Goal: Task Accomplishment & Management: Complete application form

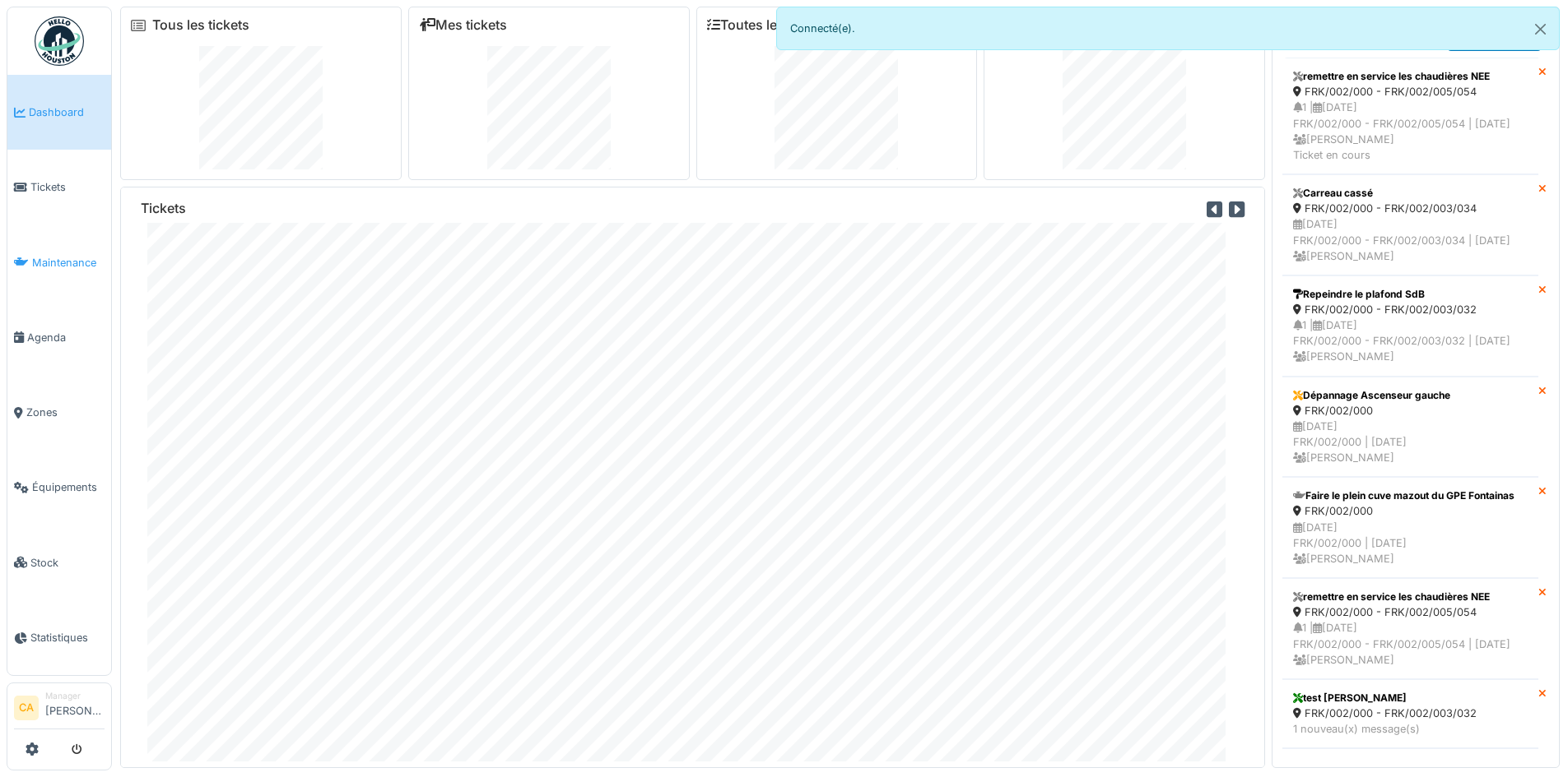
click at [46, 265] on span "Maintenance" at bounding box center [68, 262] width 73 height 16
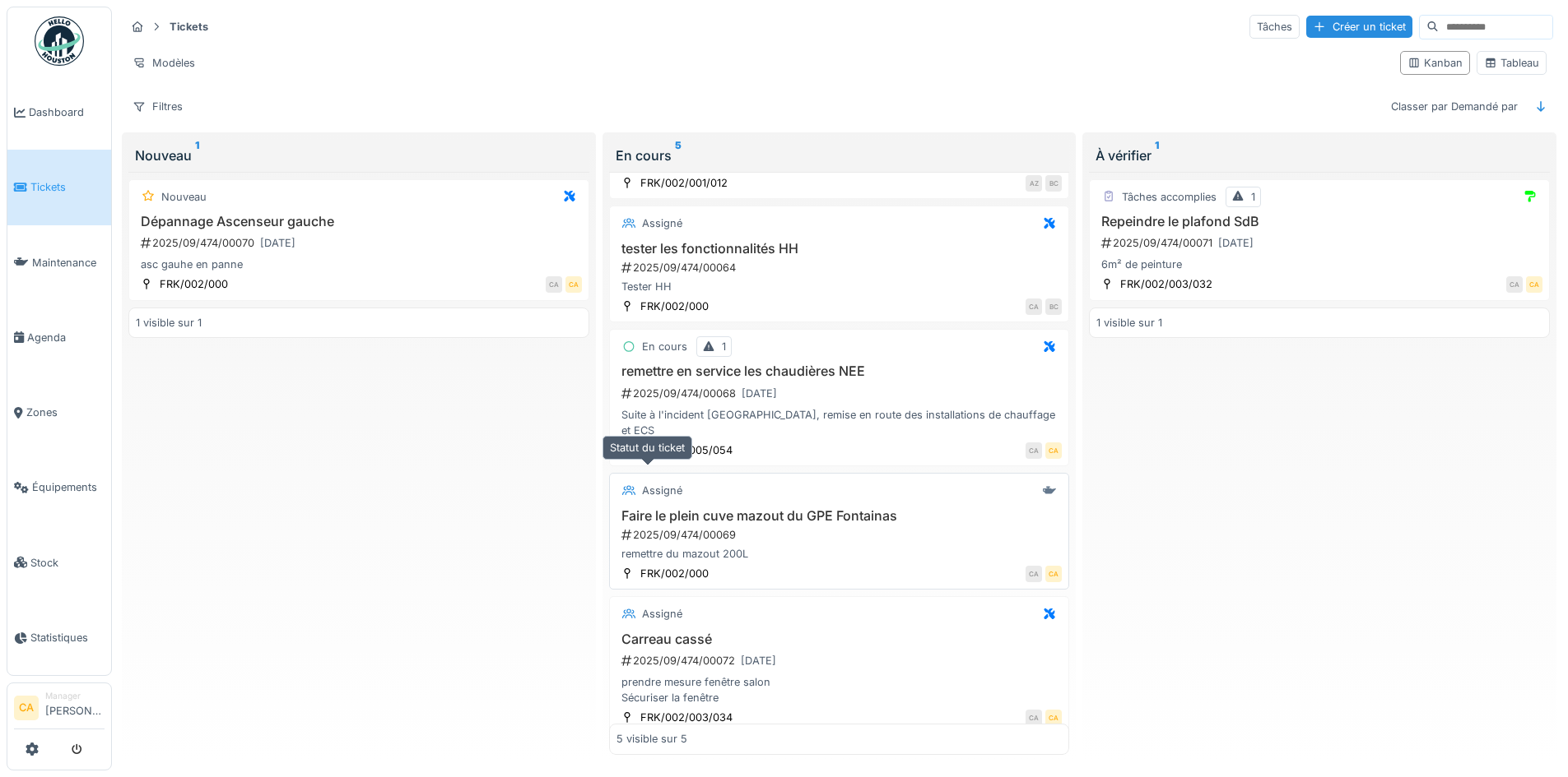
scroll to position [9, 0]
click at [45, 113] on span "Dashboard" at bounding box center [67, 112] width 75 height 16
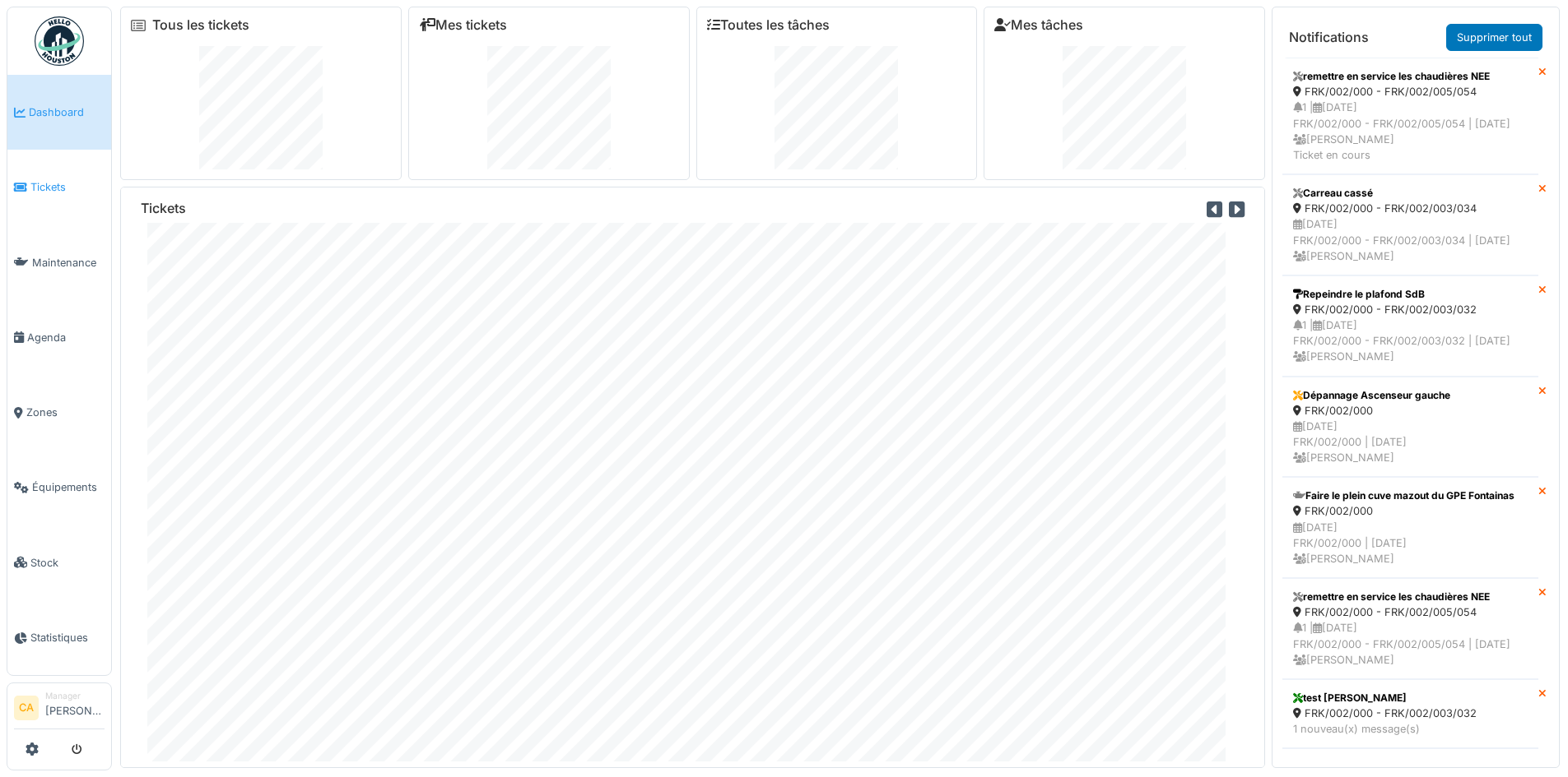
click at [55, 184] on span "Tickets" at bounding box center [67, 187] width 75 height 16
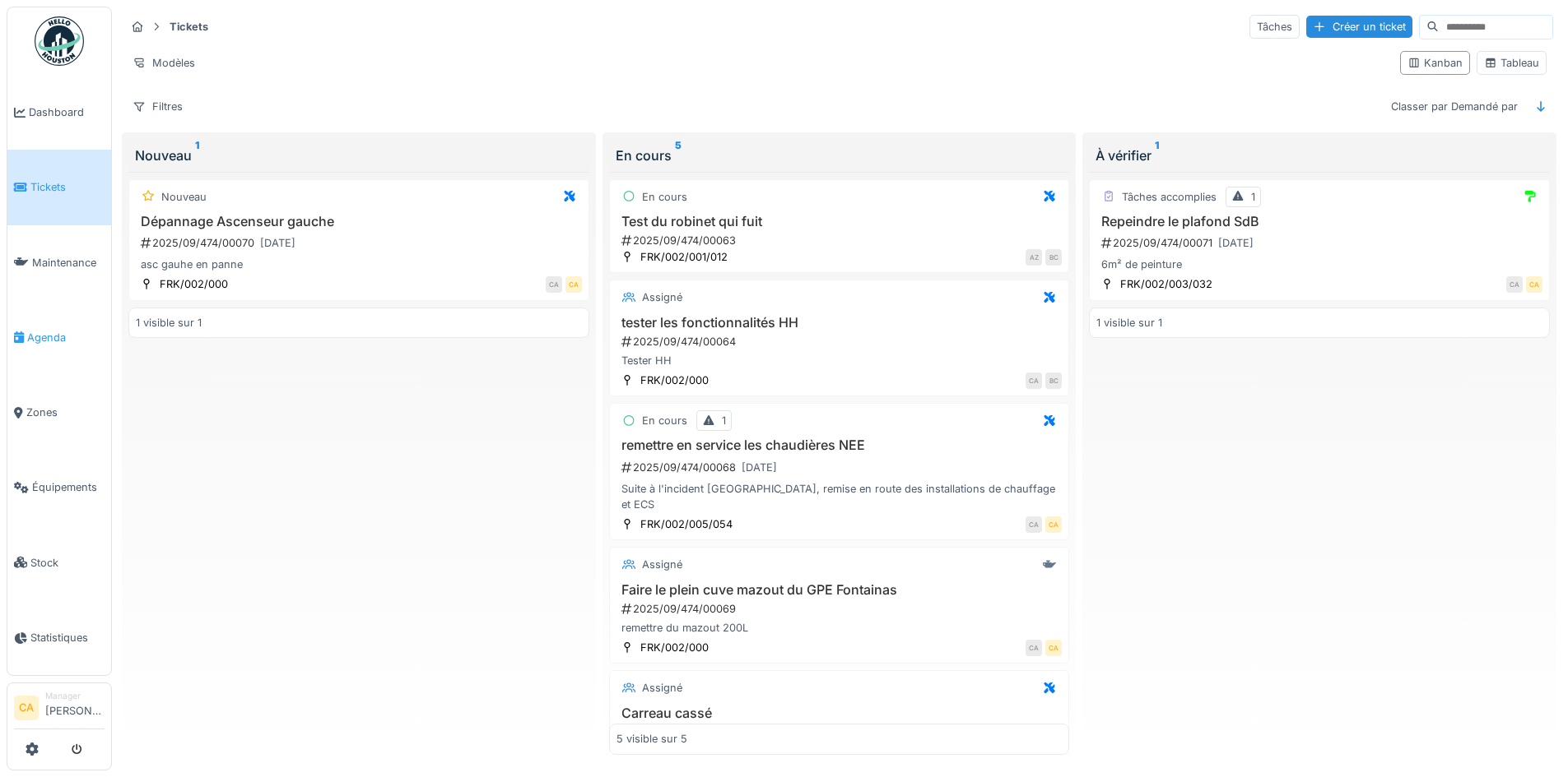
click at [43, 339] on span "Agenda" at bounding box center [66, 338] width 77 height 16
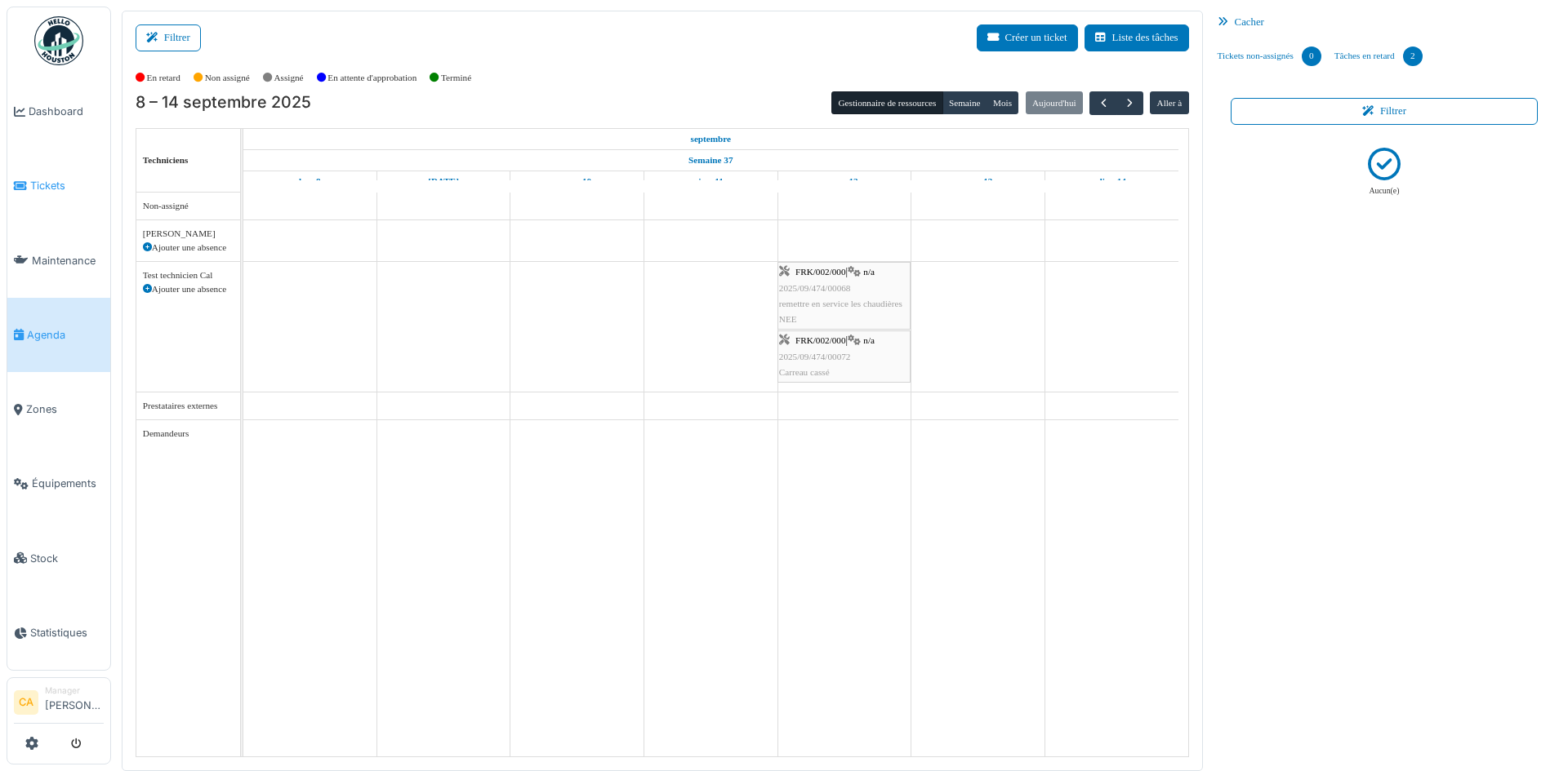
click at [48, 195] on link "Tickets" at bounding box center [59, 185] width 103 height 74
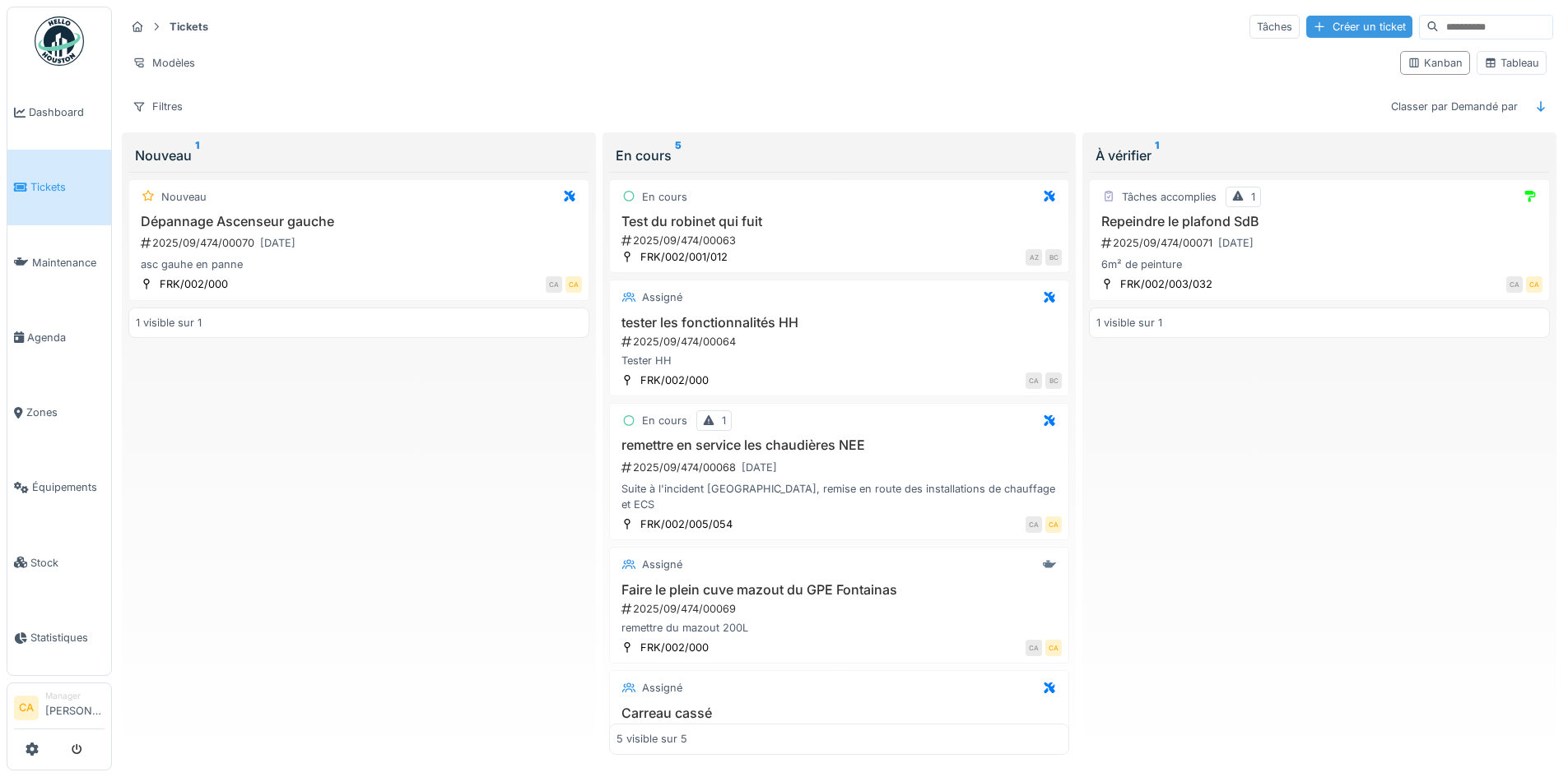
click at [1309, 27] on div "Créer un ticket" at bounding box center [1359, 27] width 107 height 23
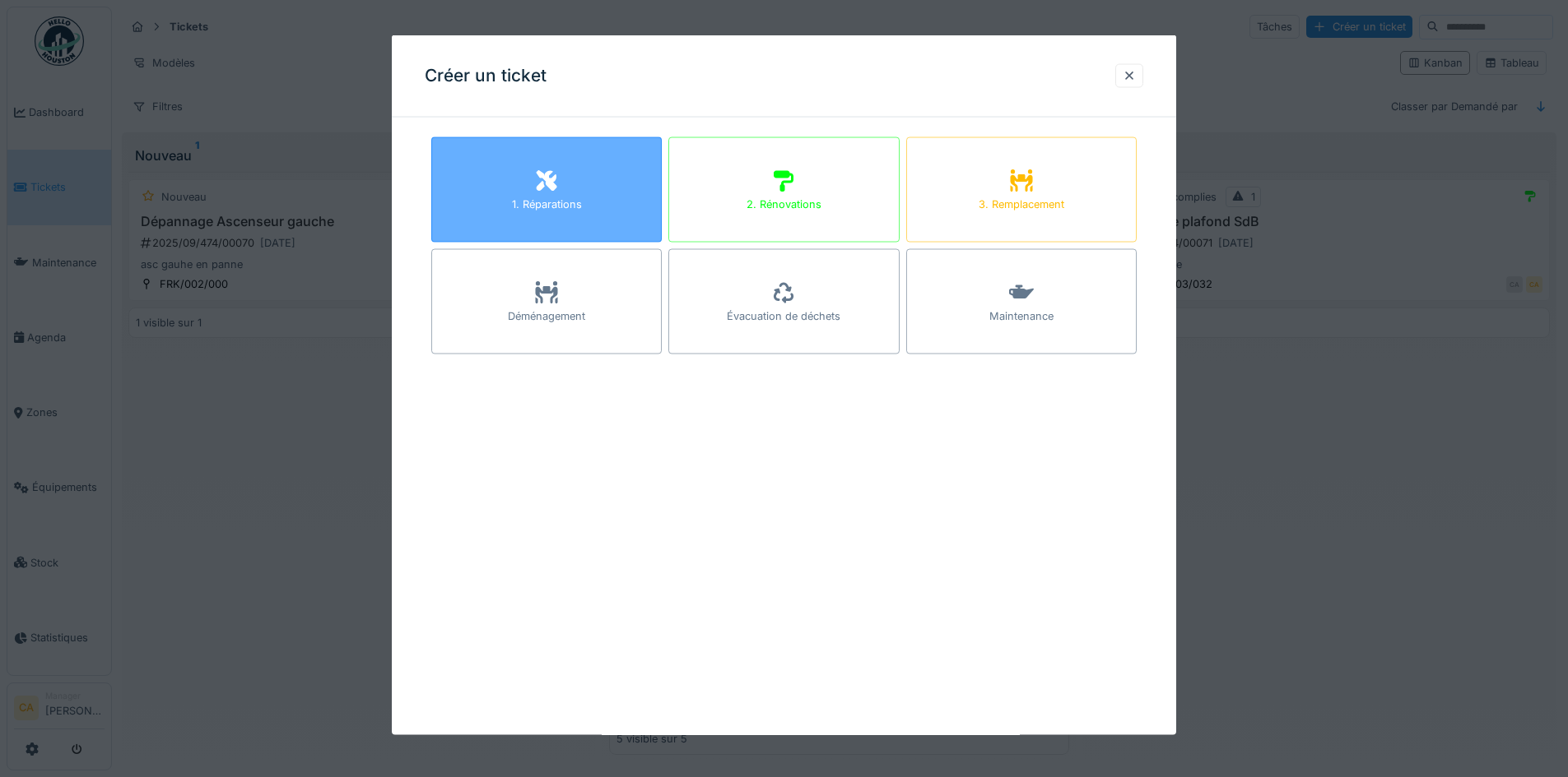
click at [582, 204] on div "1. Réparations" at bounding box center [547, 205] width 70 height 16
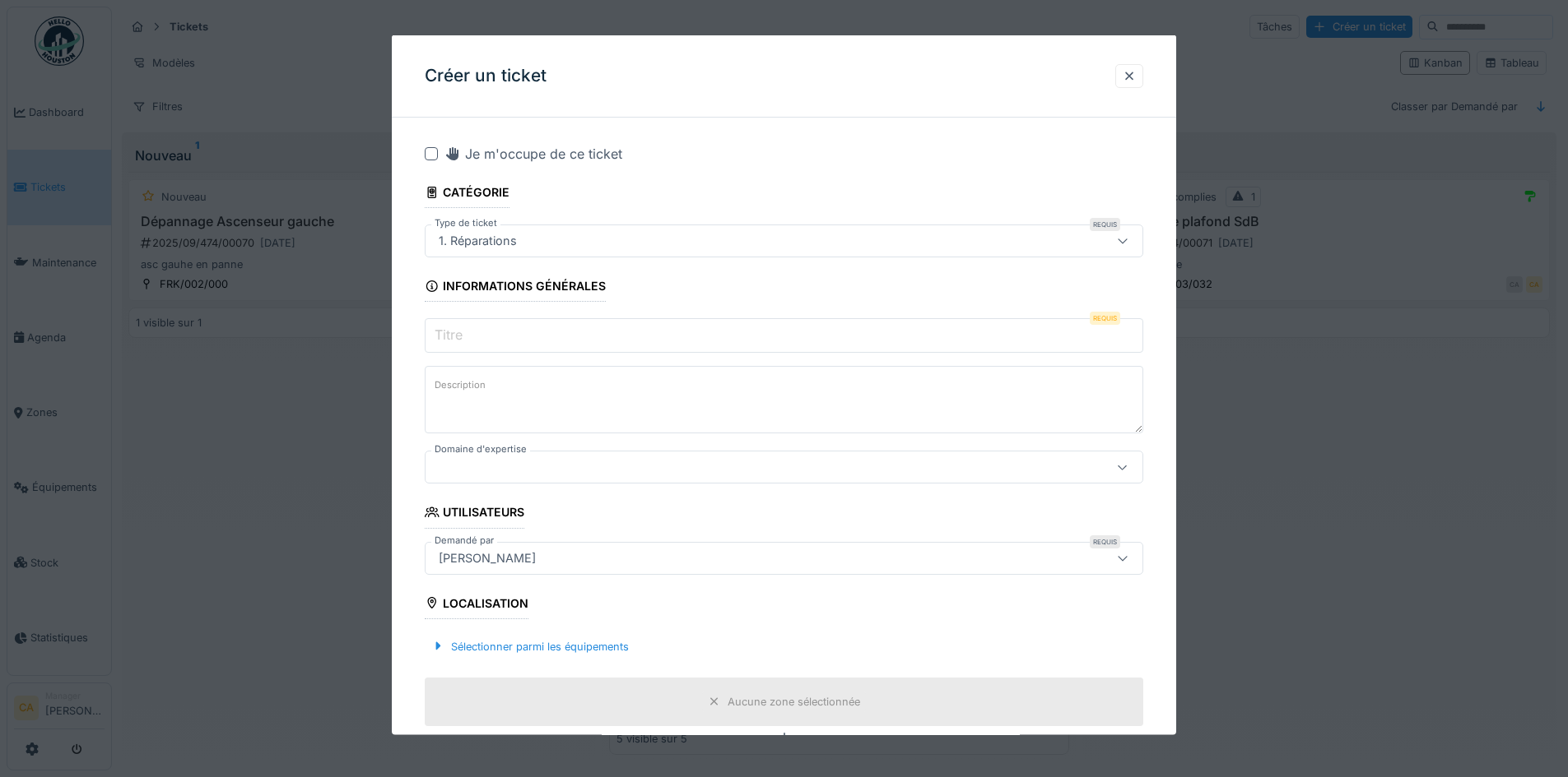
scroll to position [82, 0]
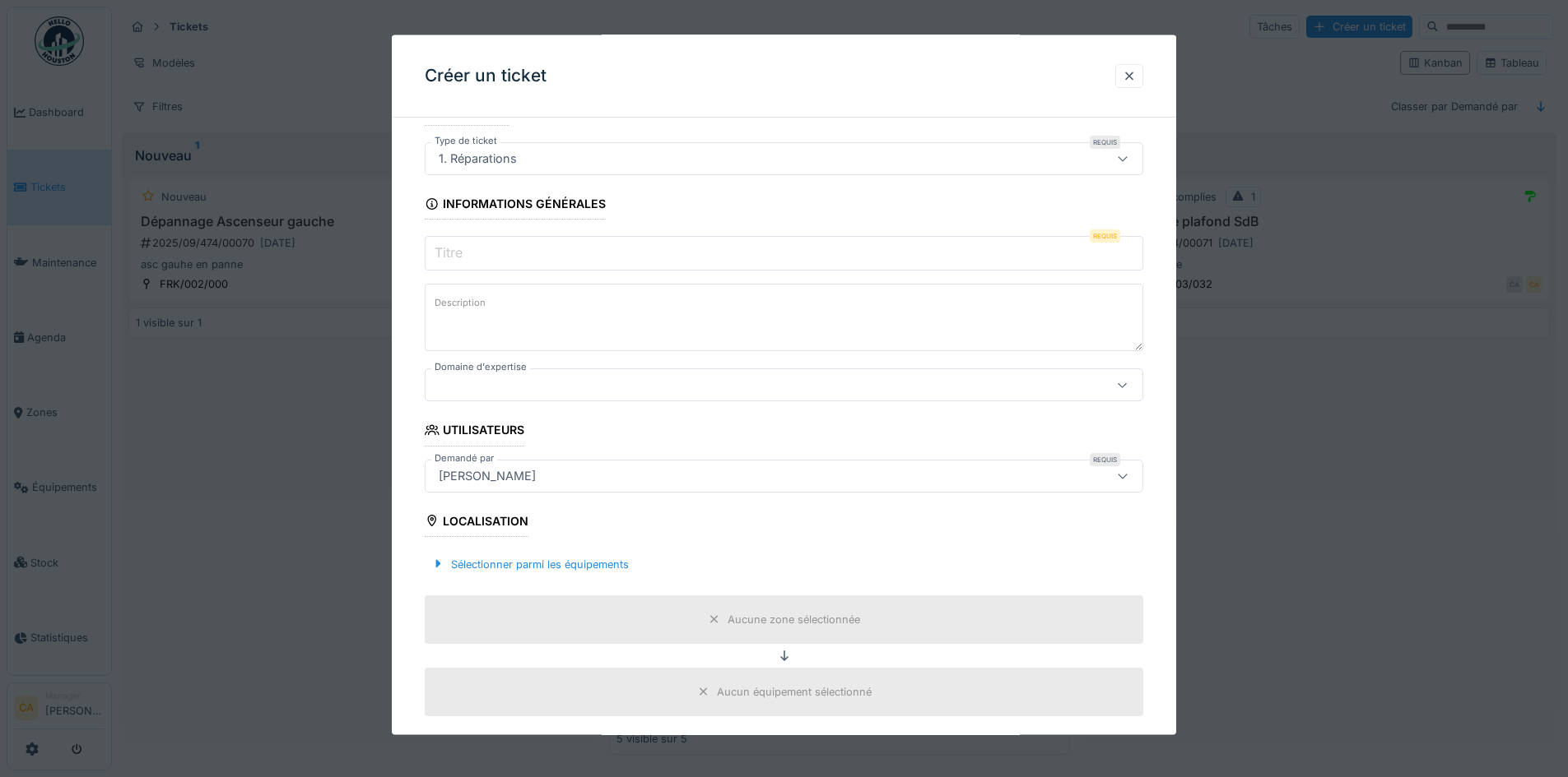
drag, startPoint x: 539, startPoint y: 246, endPoint x: 520, endPoint y: 262, distance: 24.8
click at [539, 246] on input "Titre" at bounding box center [784, 253] width 719 height 35
click at [501, 310] on textarea "Description" at bounding box center [784, 318] width 719 height 68
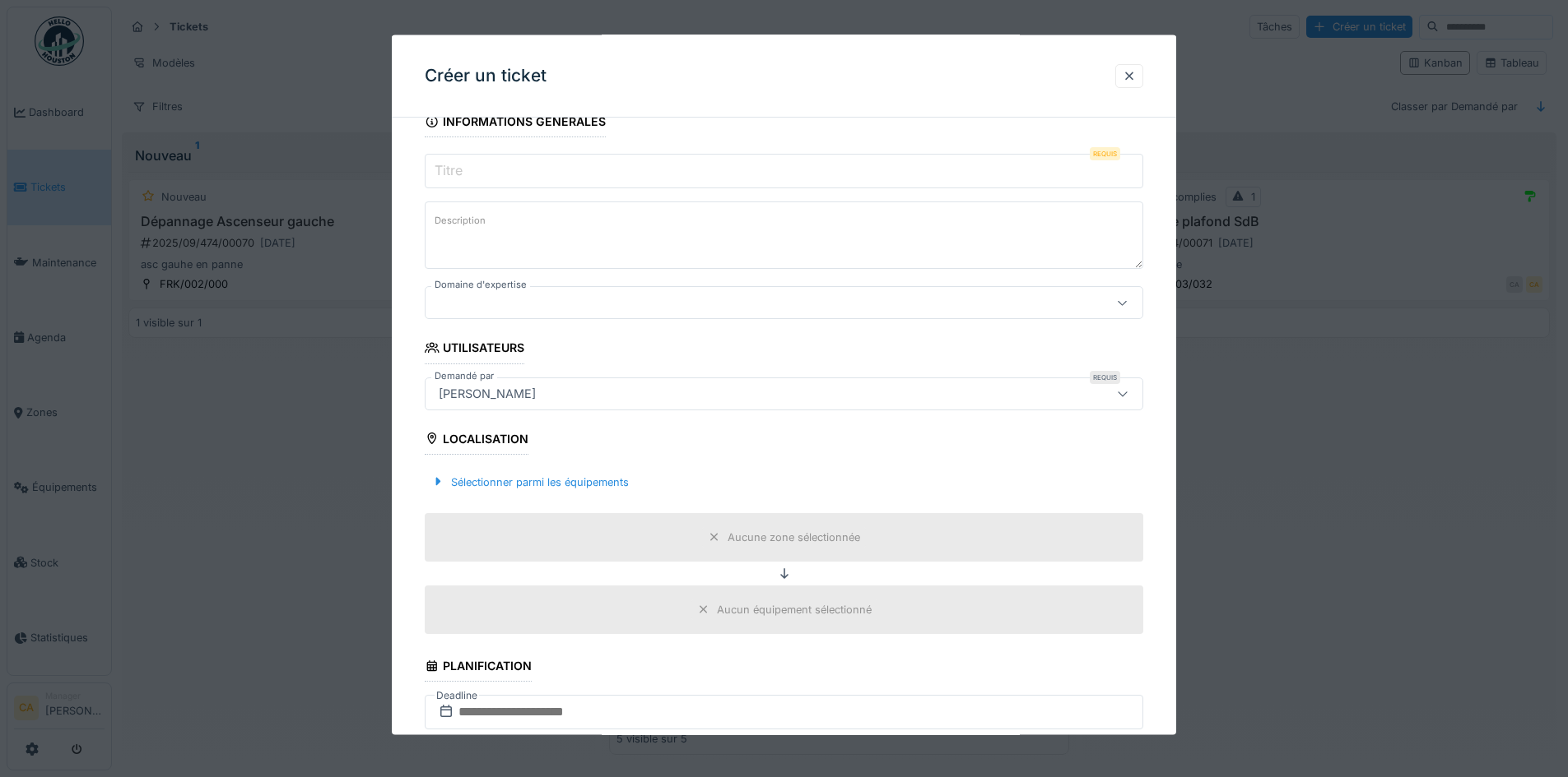
click at [485, 304] on div at bounding box center [742, 302] width 620 height 18
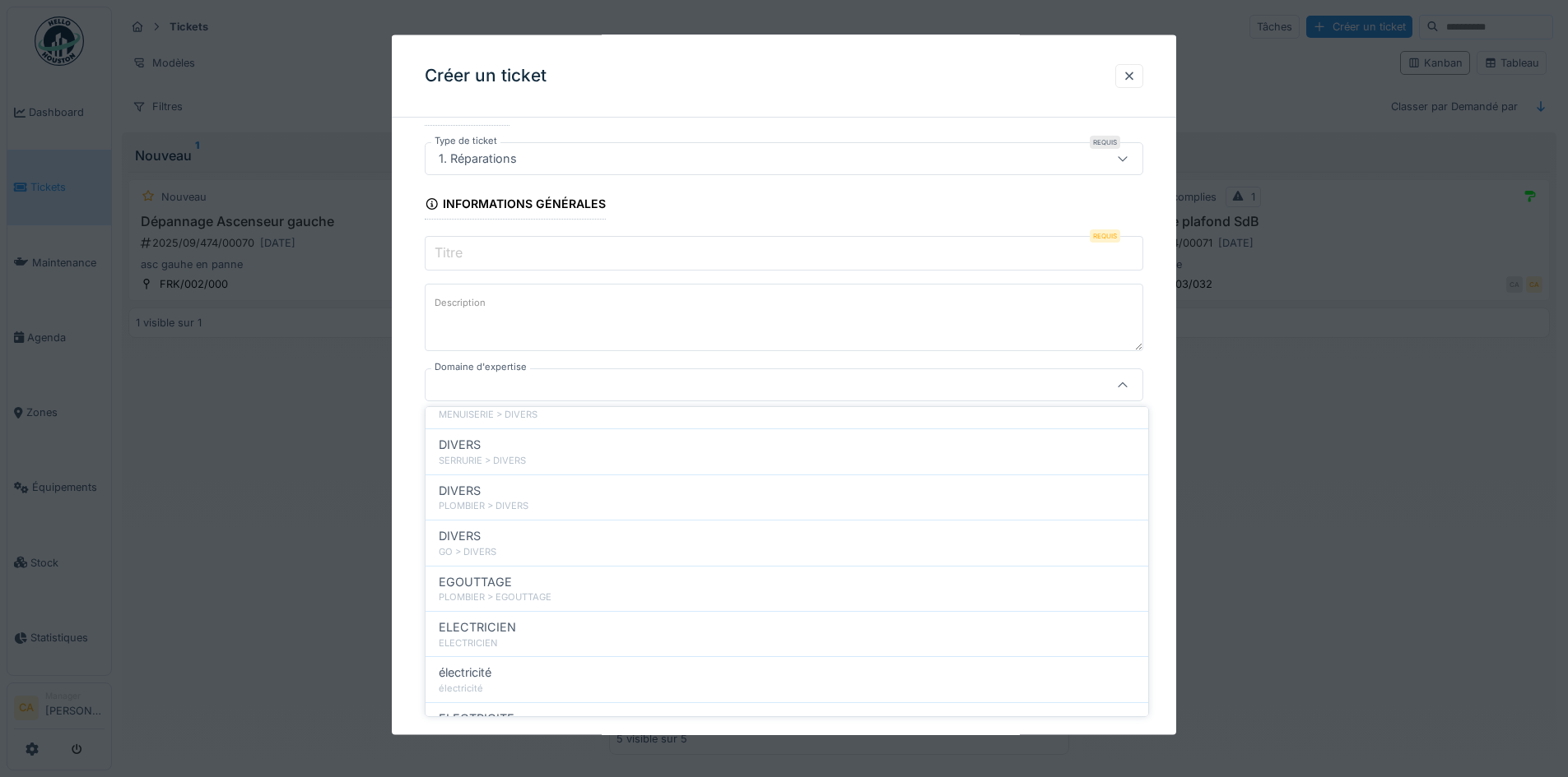
scroll to position [740, 0]
click at [640, 332] on textarea "Description" at bounding box center [784, 318] width 719 height 68
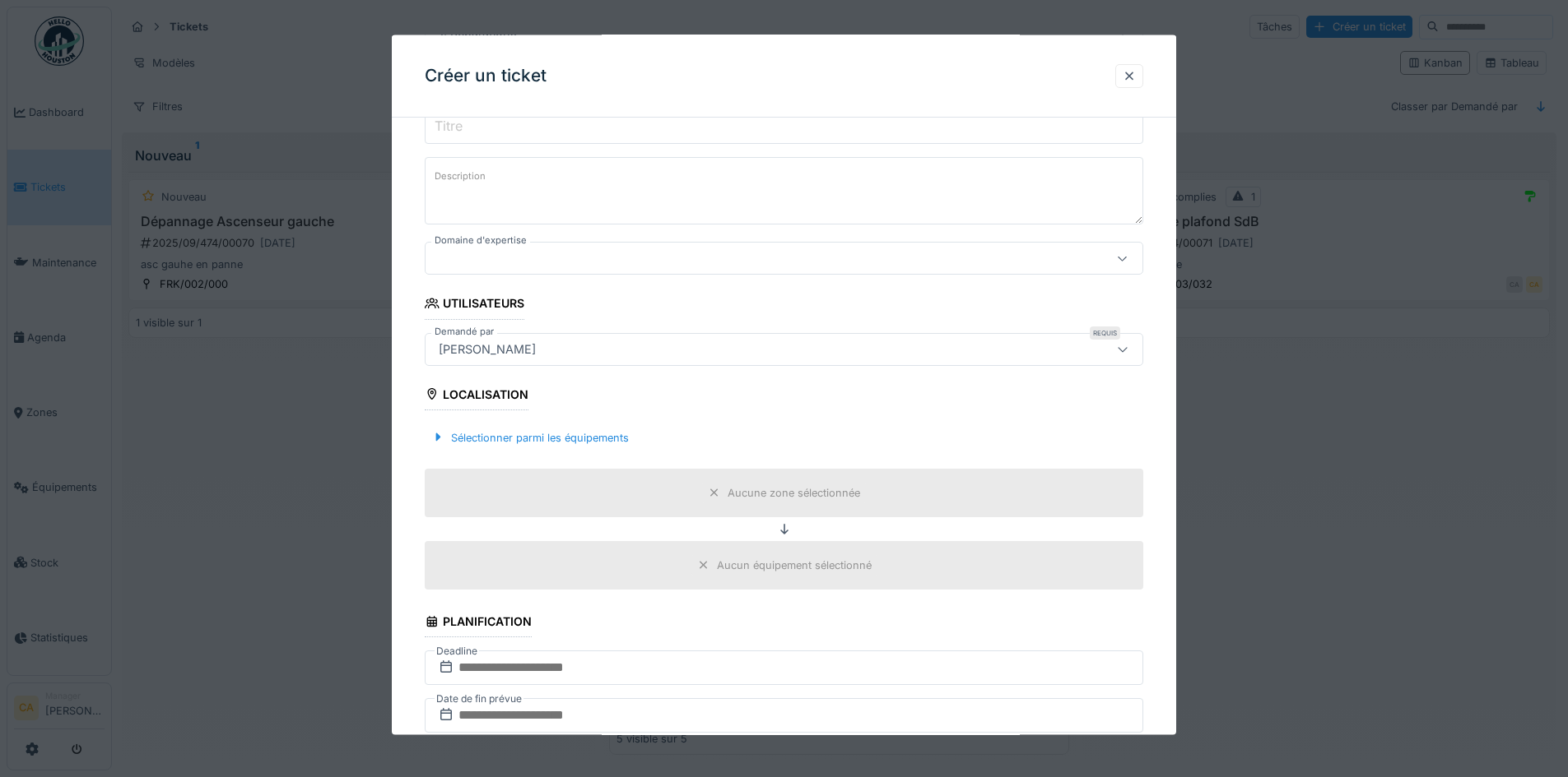
scroll to position [247, 0]
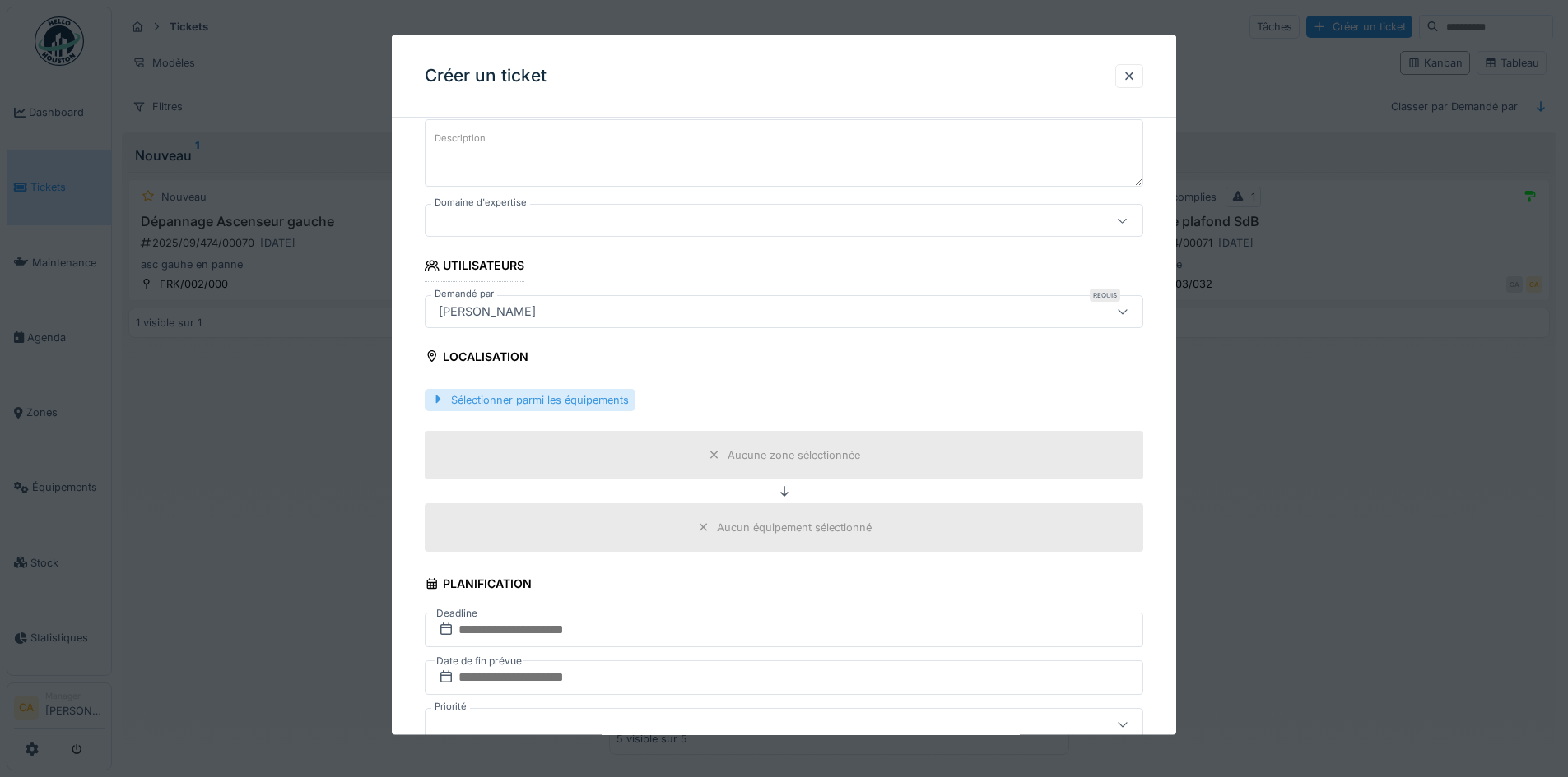
click at [571, 395] on div "Sélectionner parmi les équipements" at bounding box center [529, 400] width 210 height 23
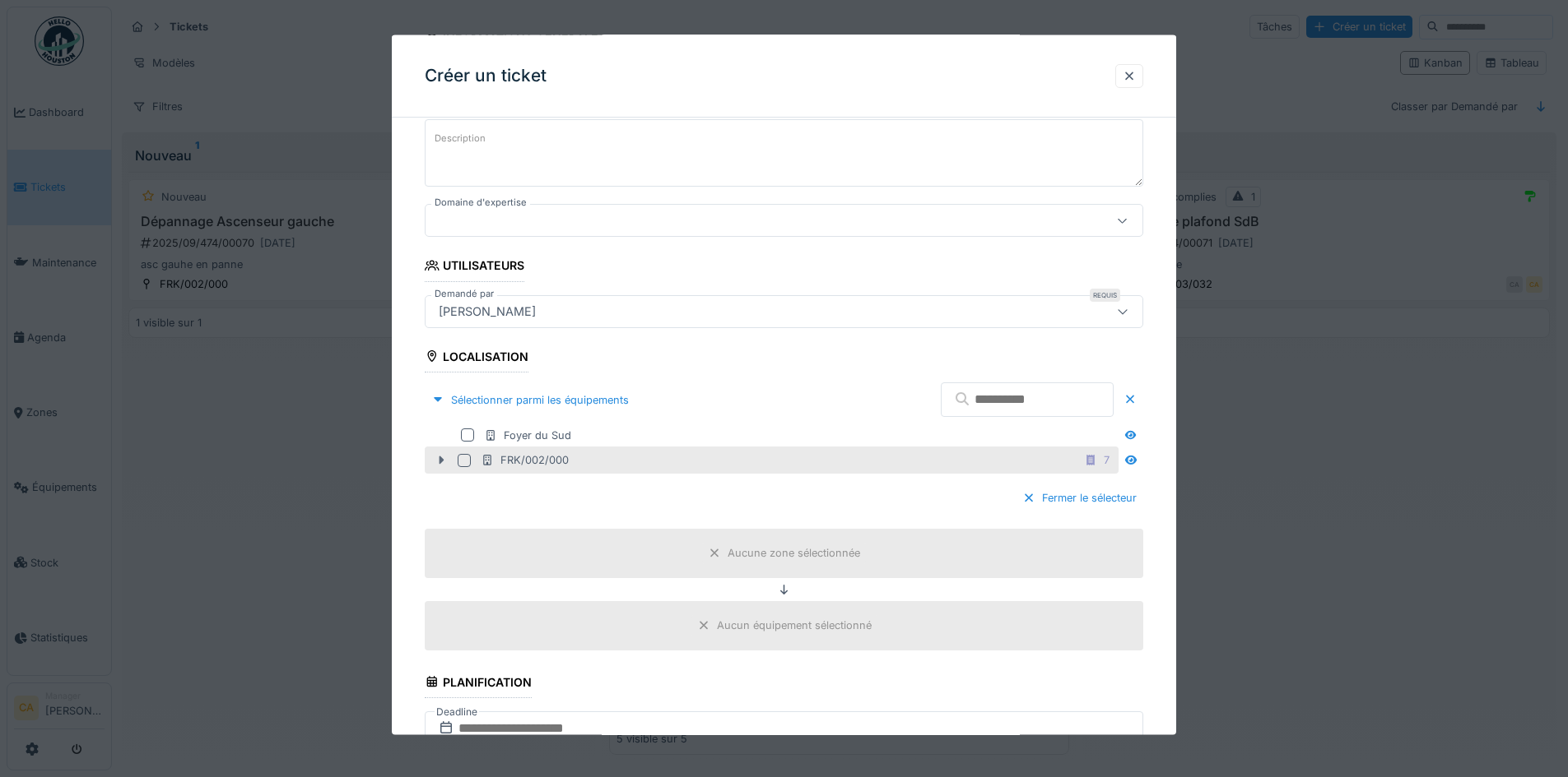
click at [443, 462] on icon at bounding box center [442, 459] width 13 height 10
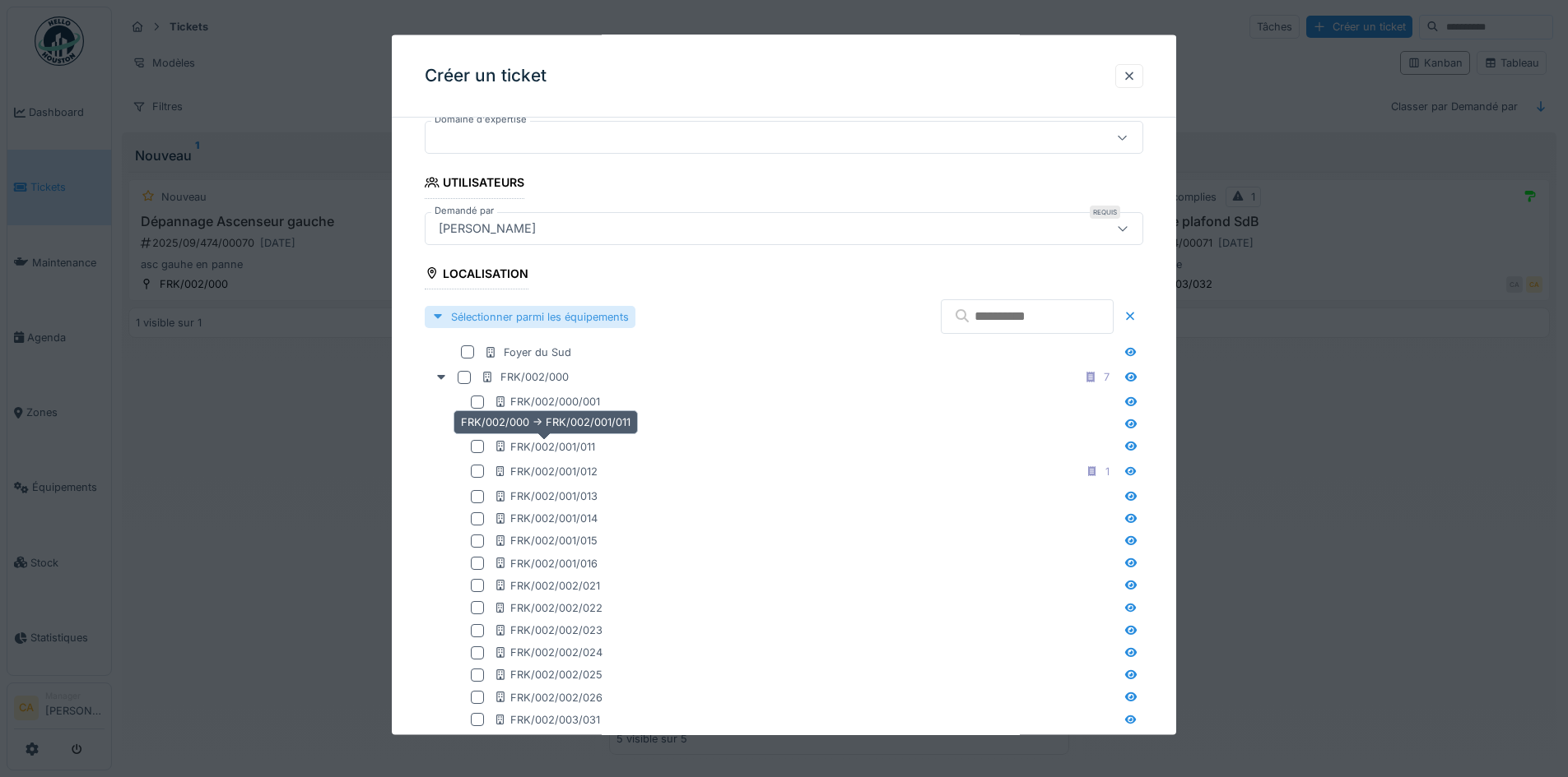
scroll to position [329, 0]
click at [983, 331] on input "text" at bounding box center [1026, 317] width 173 height 35
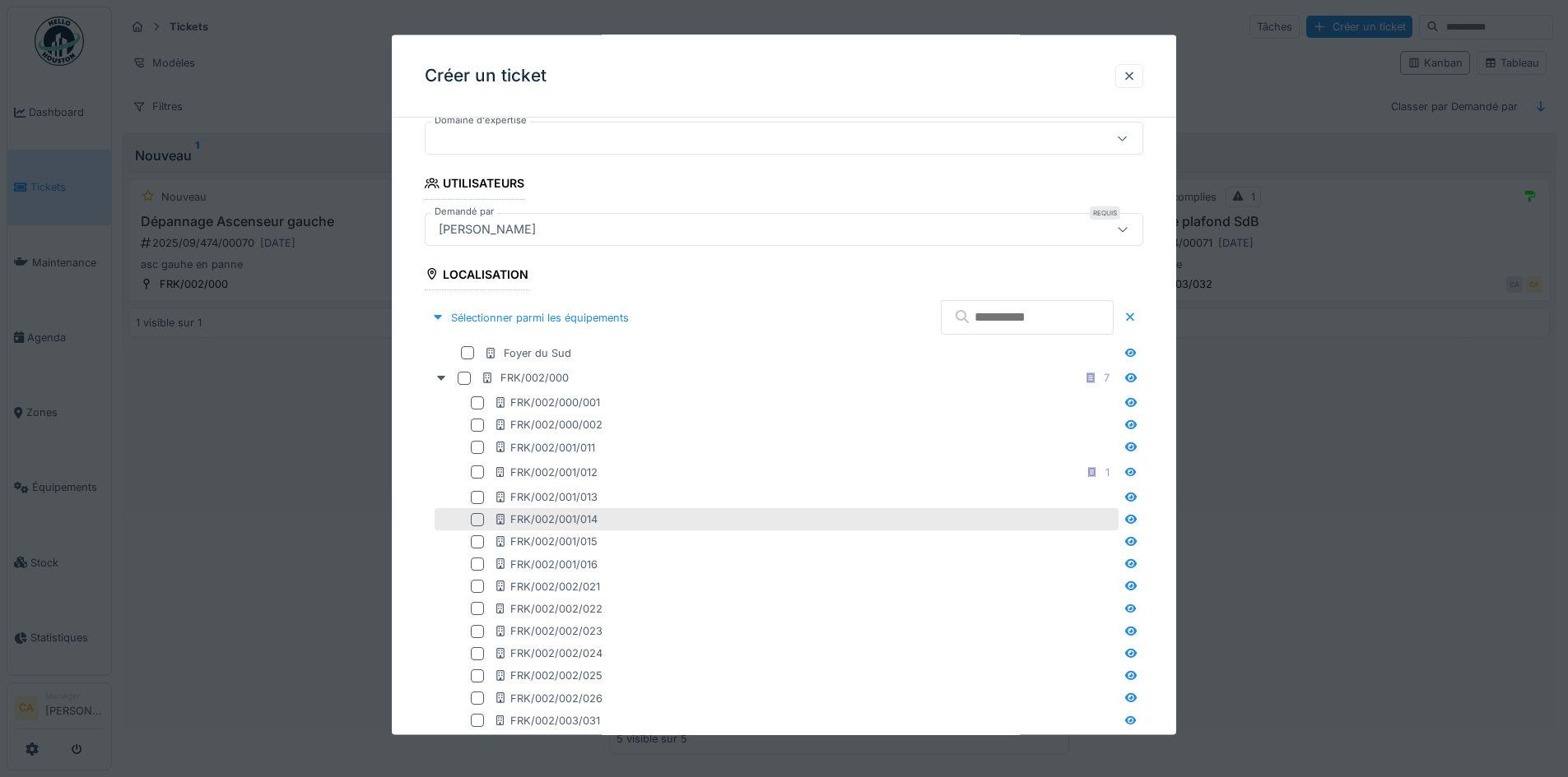
scroll to position [247, 0]
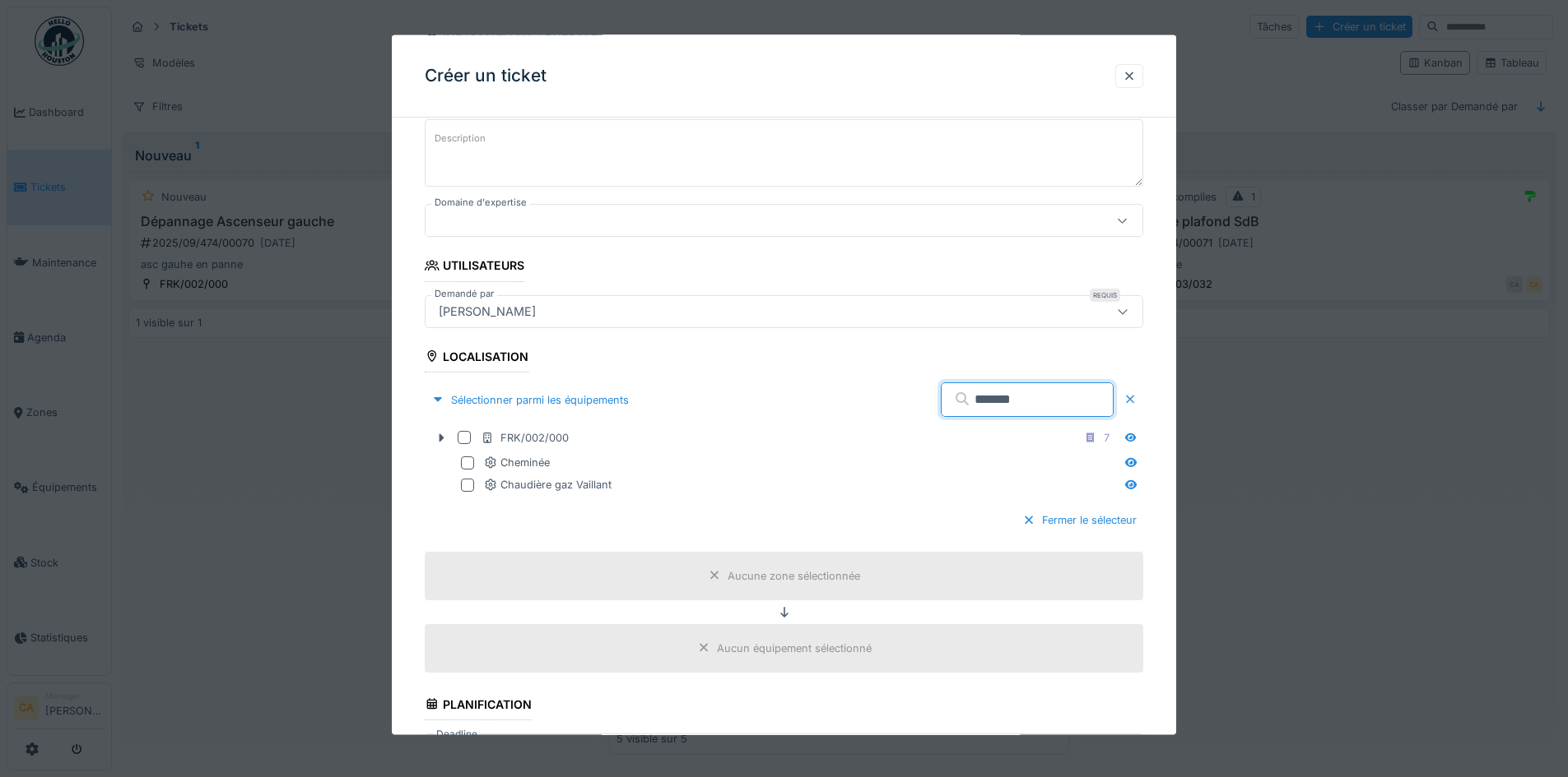
type input "*******"
click at [1137, 399] on div at bounding box center [1130, 399] width 13 height 16
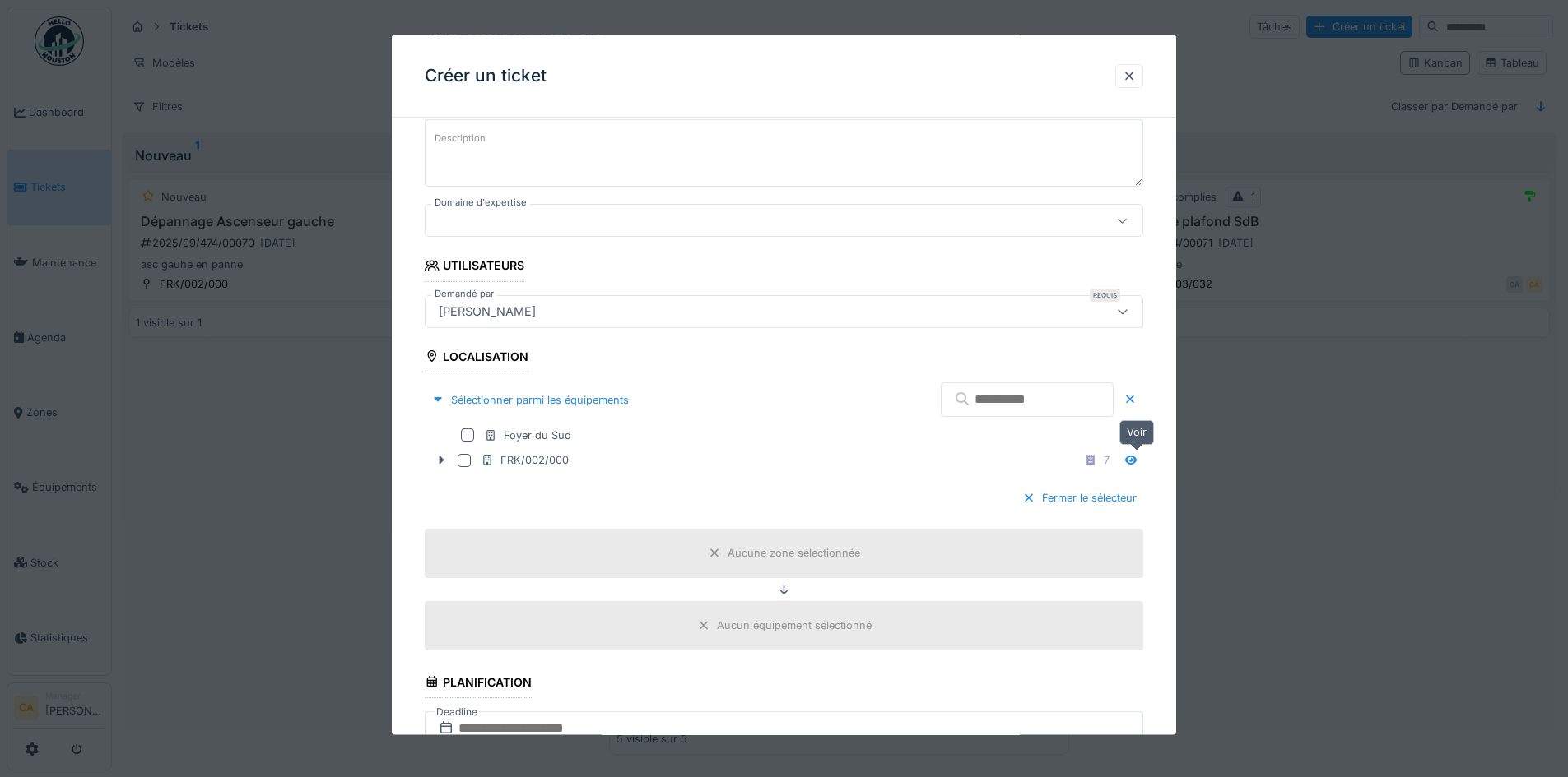
click at [1137, 459] on icon at bounding box center [1131, 459] width 11 height 9
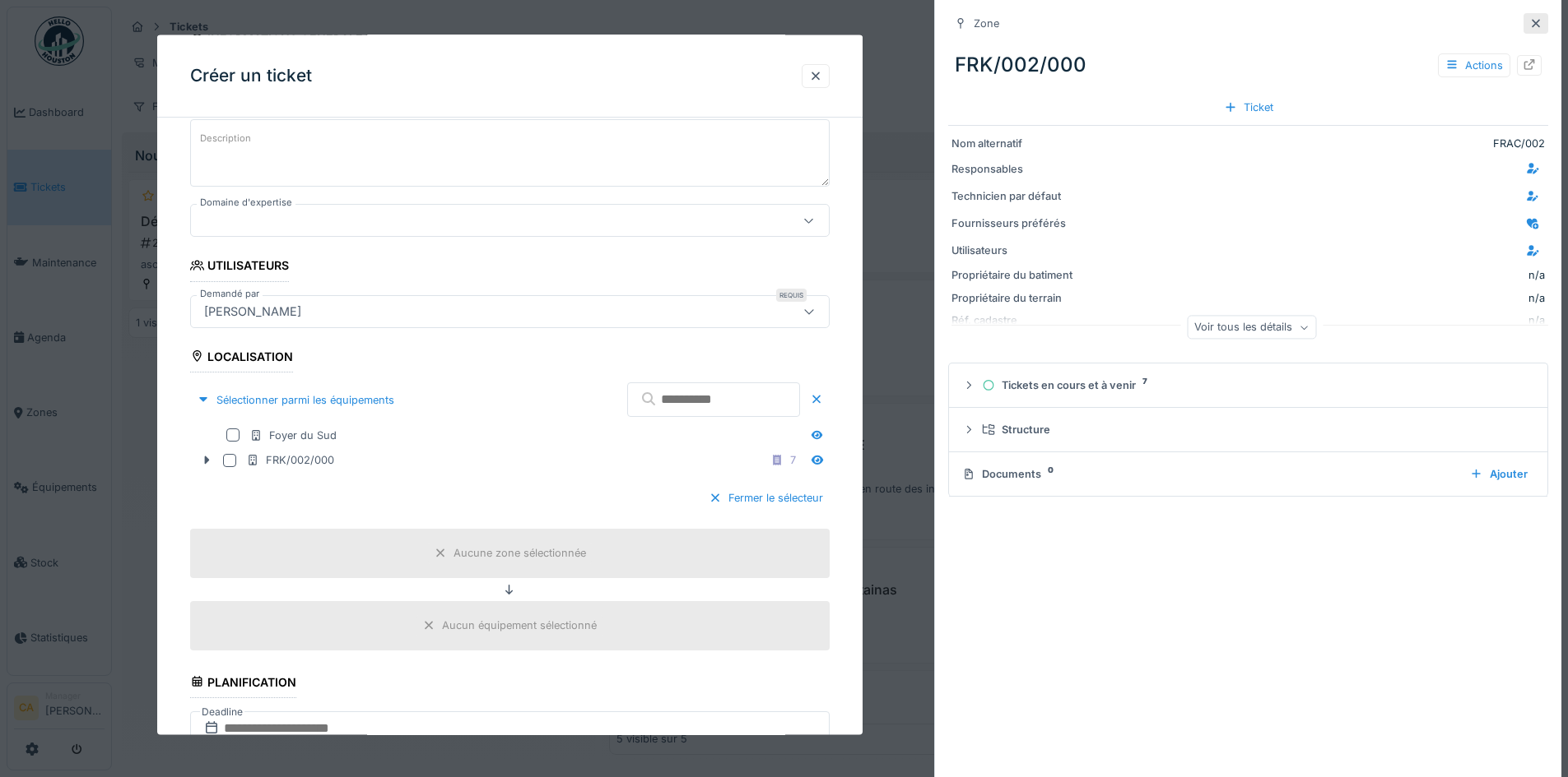
click at [1529, 27] on icon at bounding box center [1536, 23] width 13 height 10
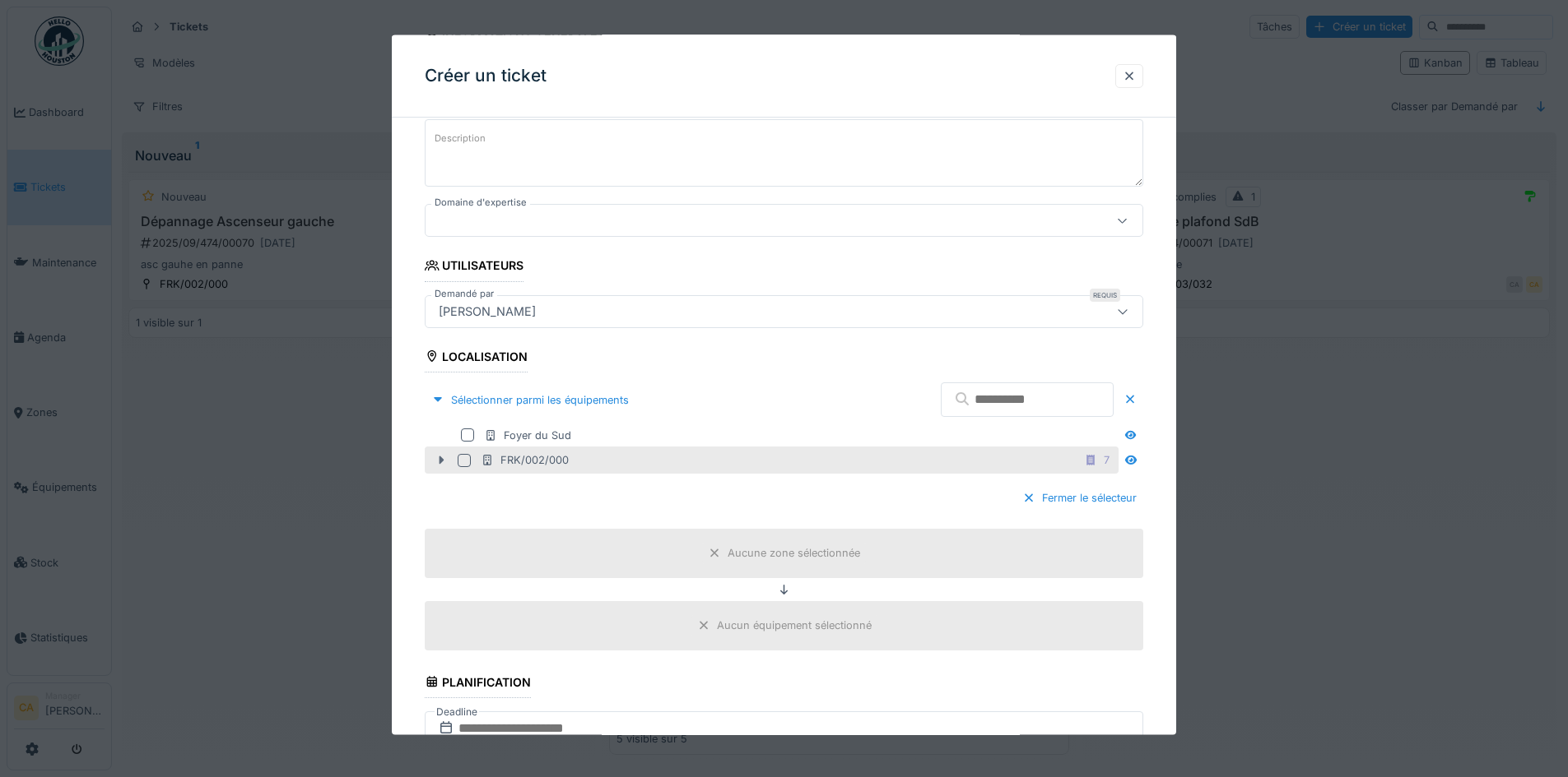
click at [444, 466] on div at bounding box center [442, 460] width 26 height 17
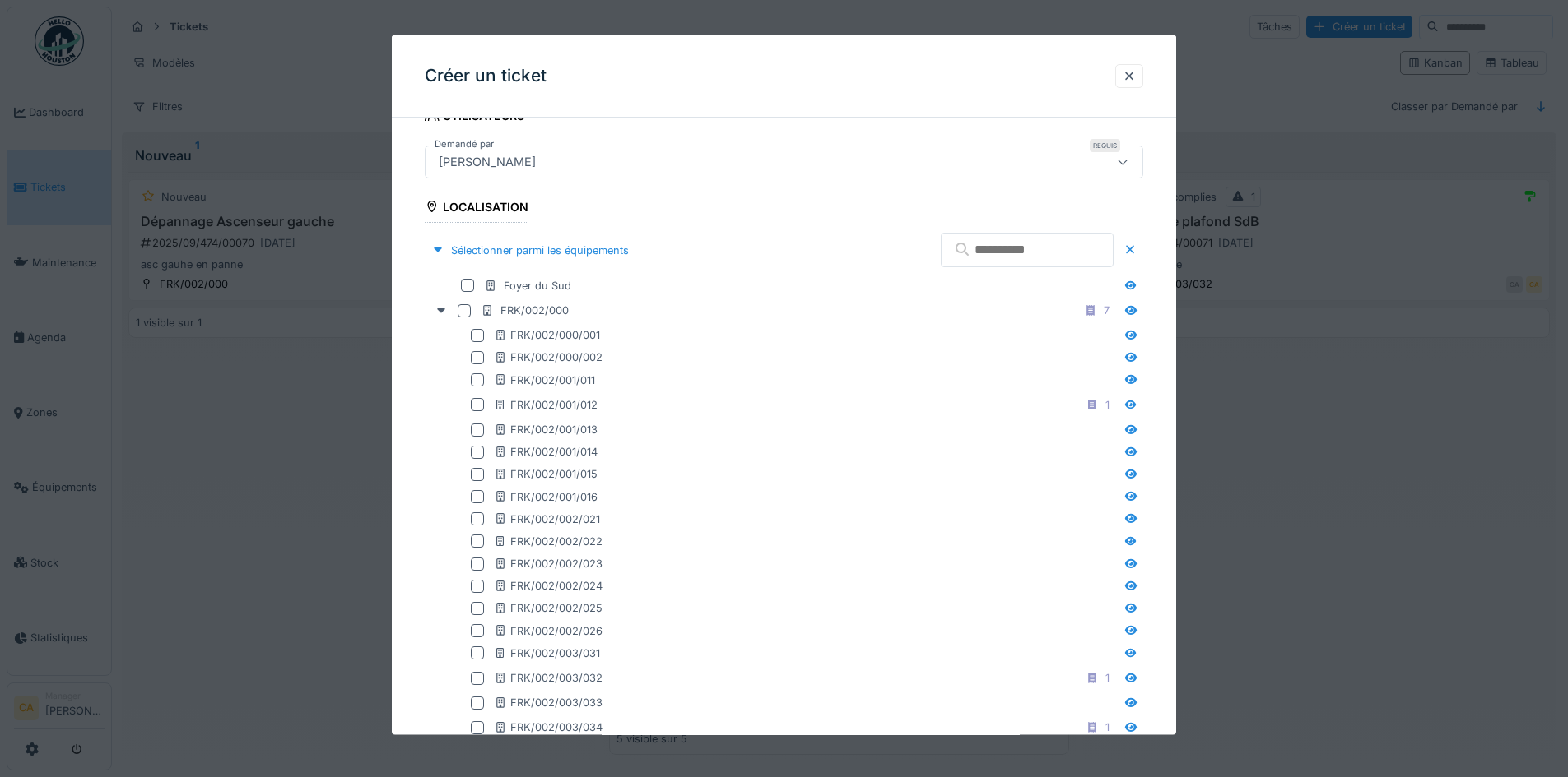
scroll to position [164, 0]
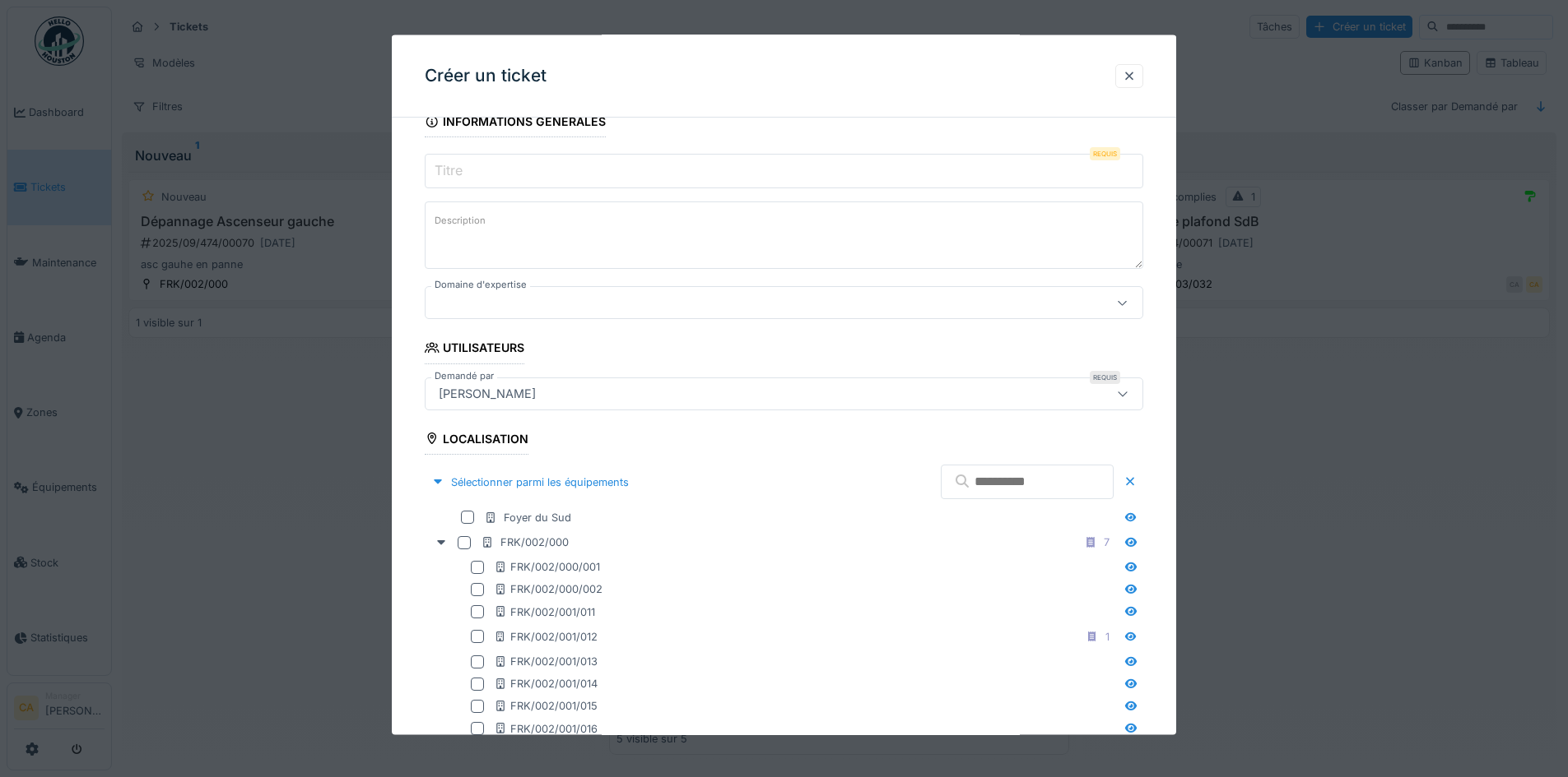
click at [971, 481] on input "text" at bounding box center [1026, 482] width 173 height 35
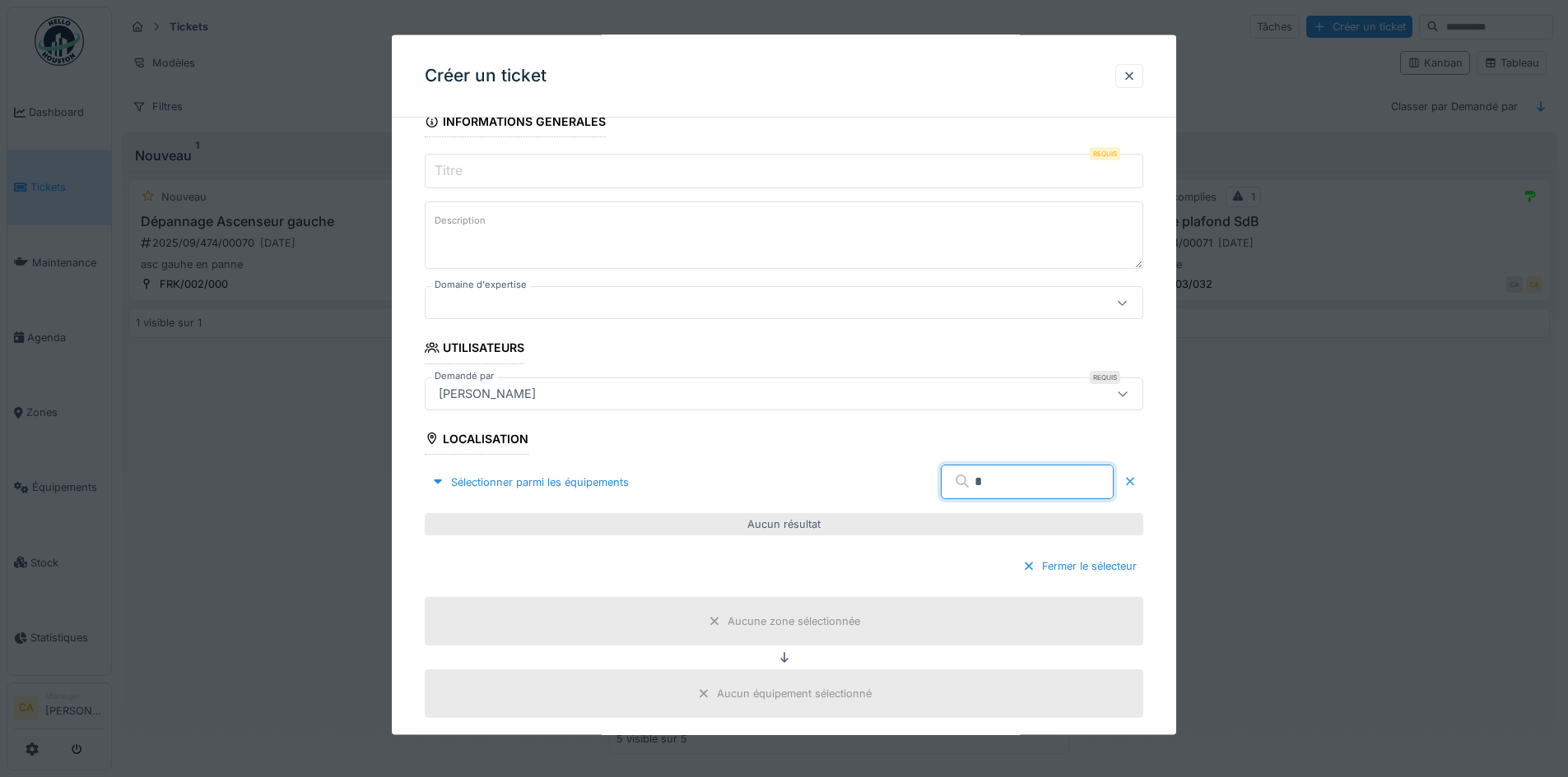
type input "*"
click at [1134, 473] on div at bounding box center [1130, 482] width 26 height 41
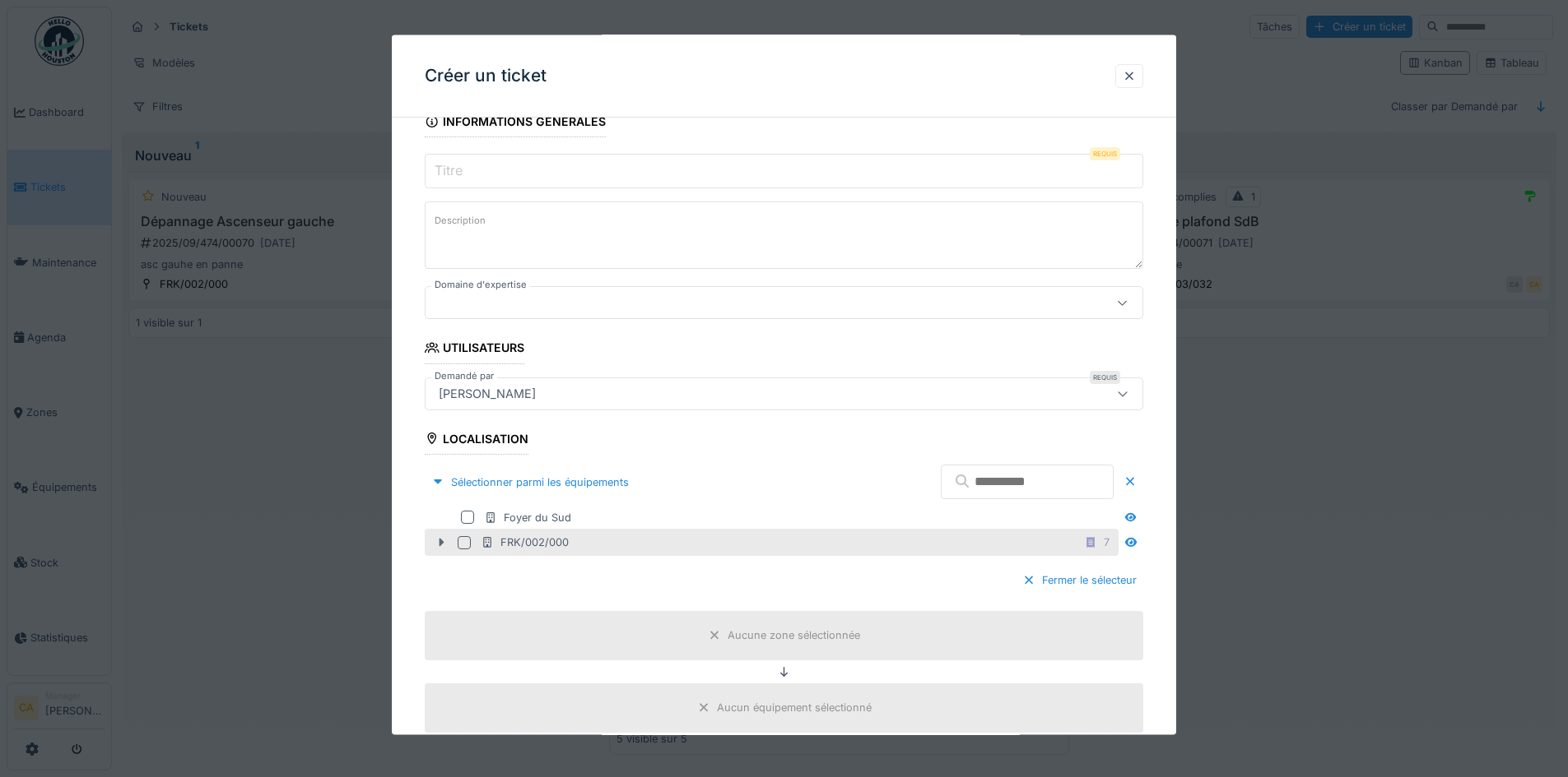
click at [443, 540] on icon at bounding box center [442, 542] width 13 height 10
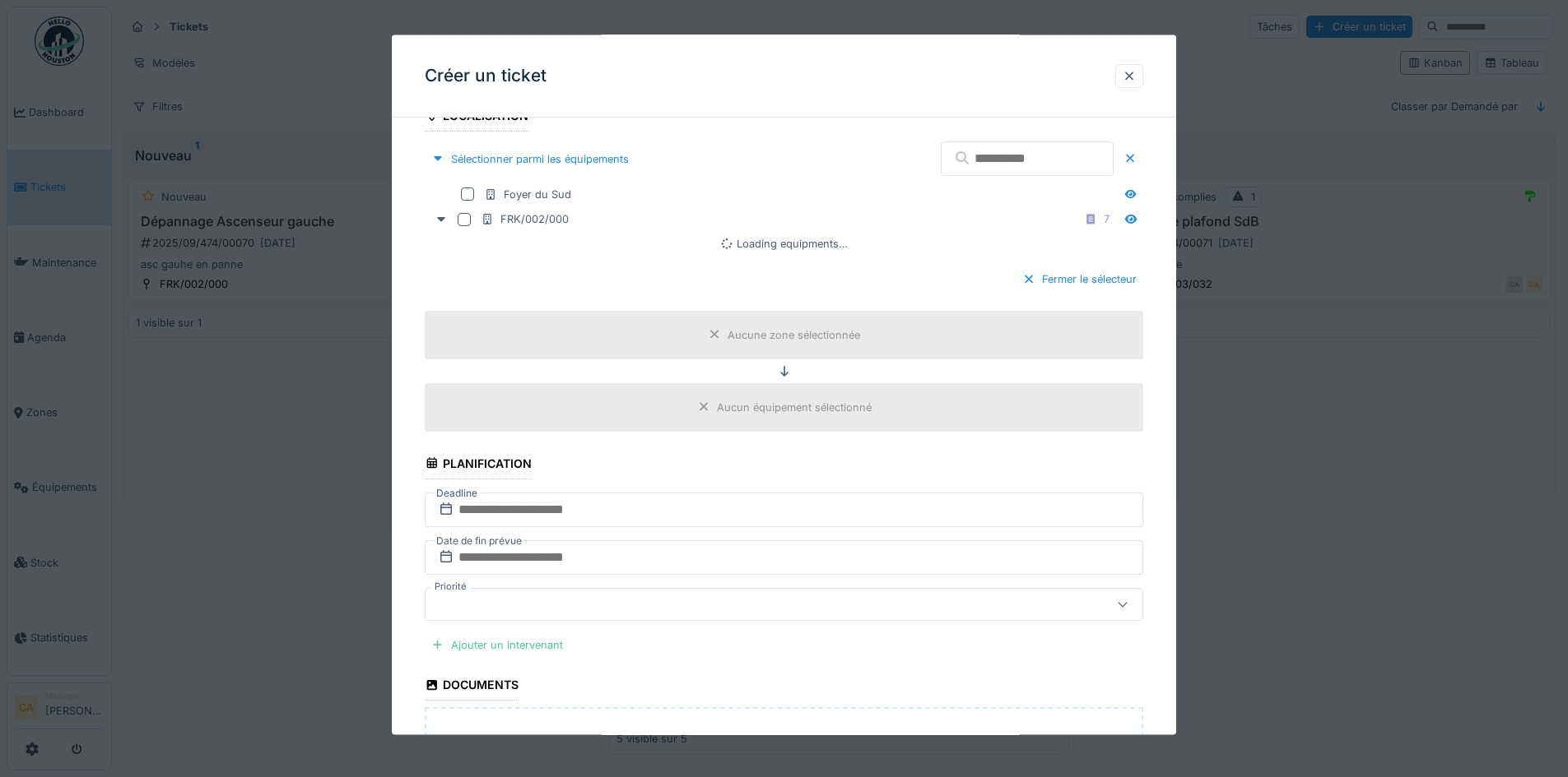
scroll to position [493, 0]
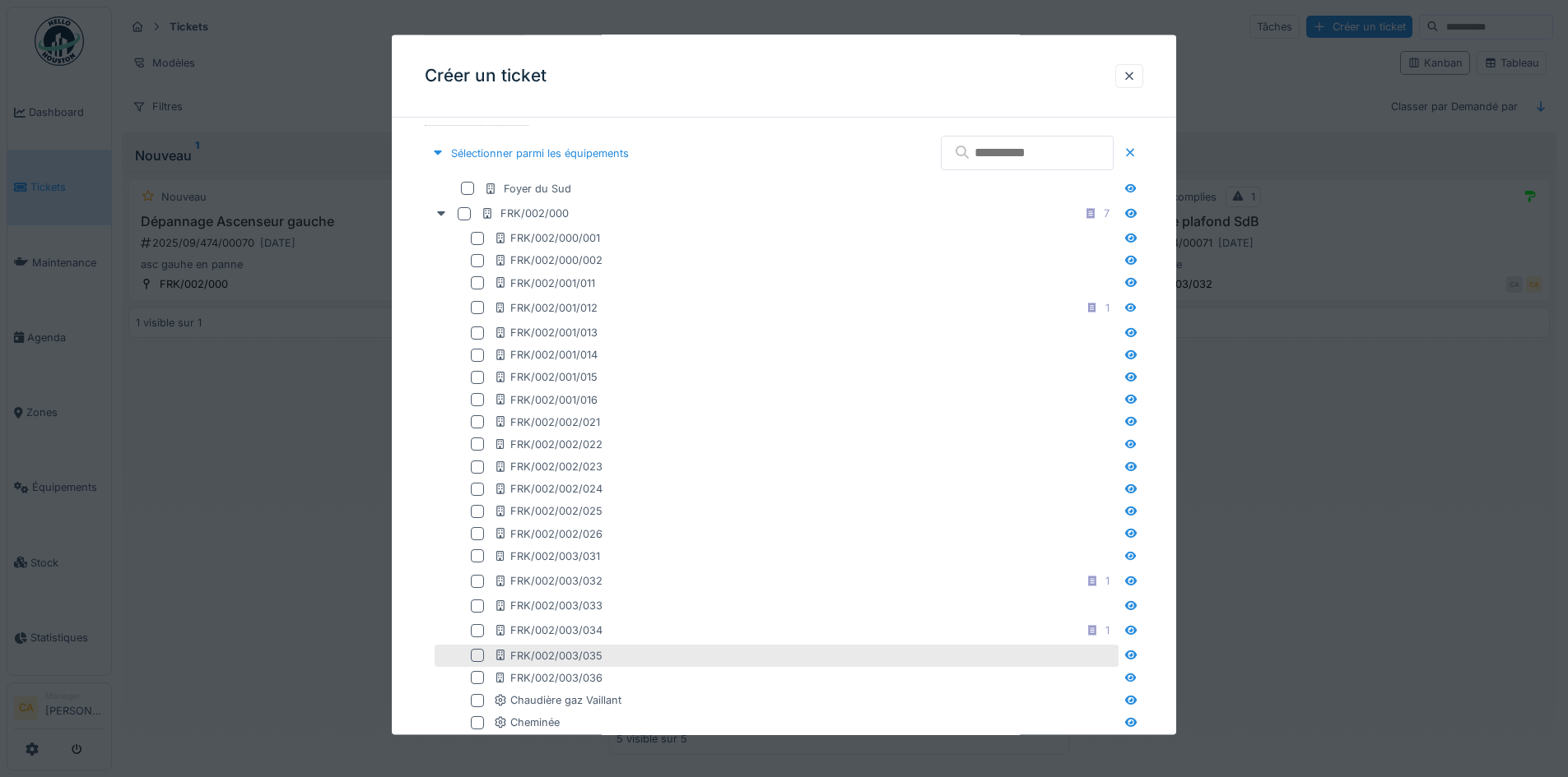
click at [475, 654] on div at bounding box center [477, 655] width 13 height 13
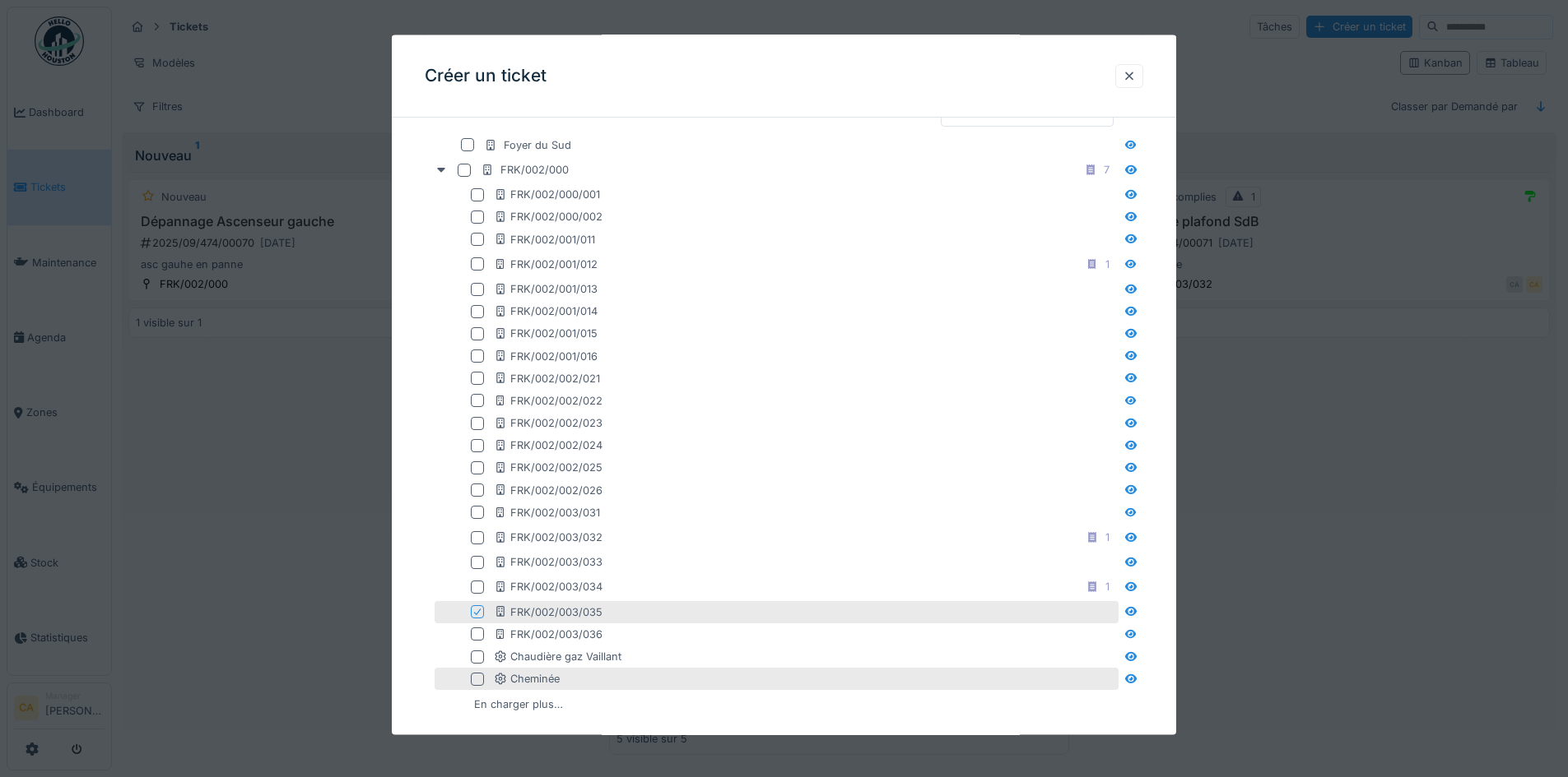
scroll to position [576, 0]
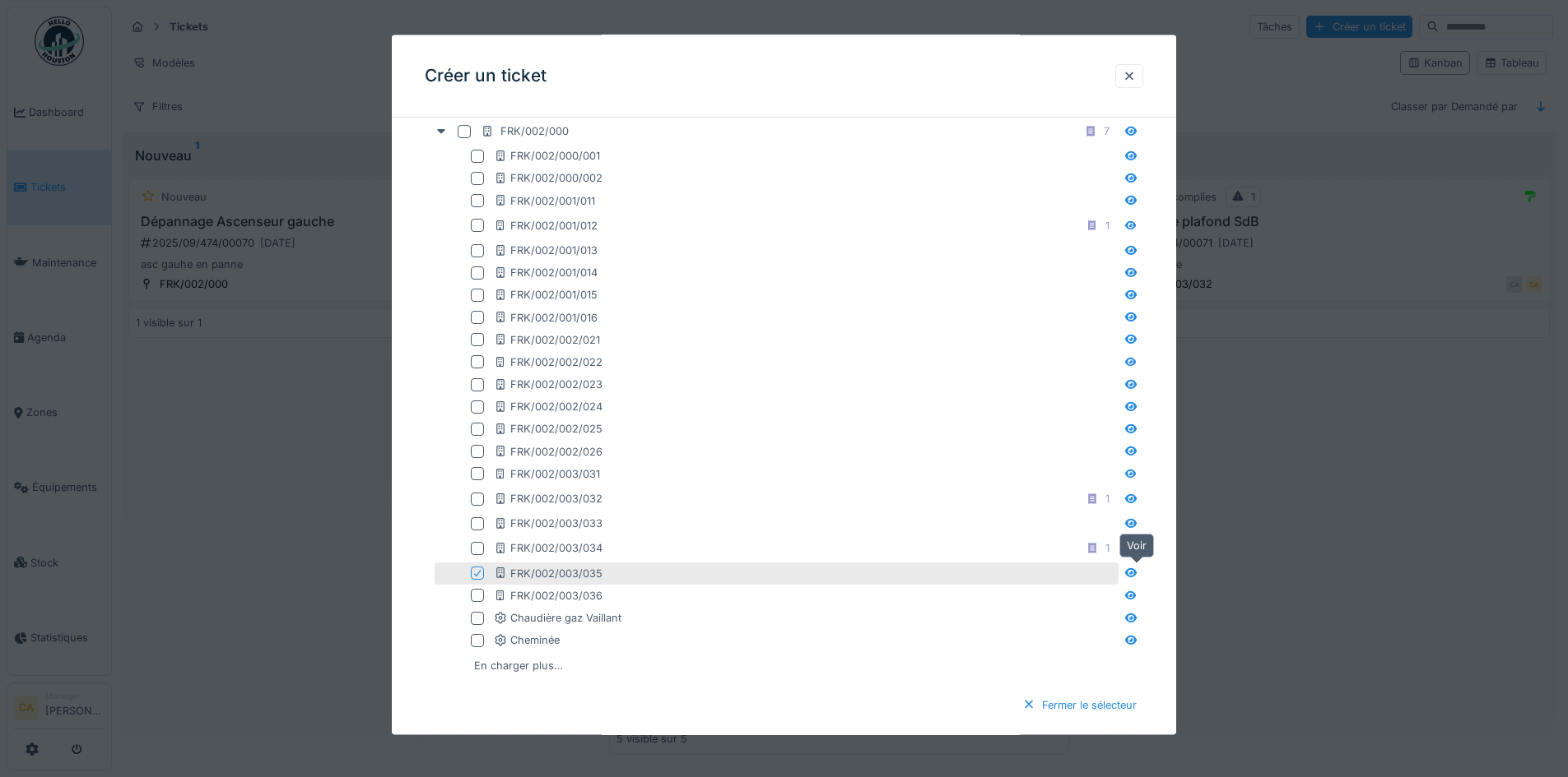
click at [1131, 573] on icon at bounding box center [1131, 572] width 13 height 10
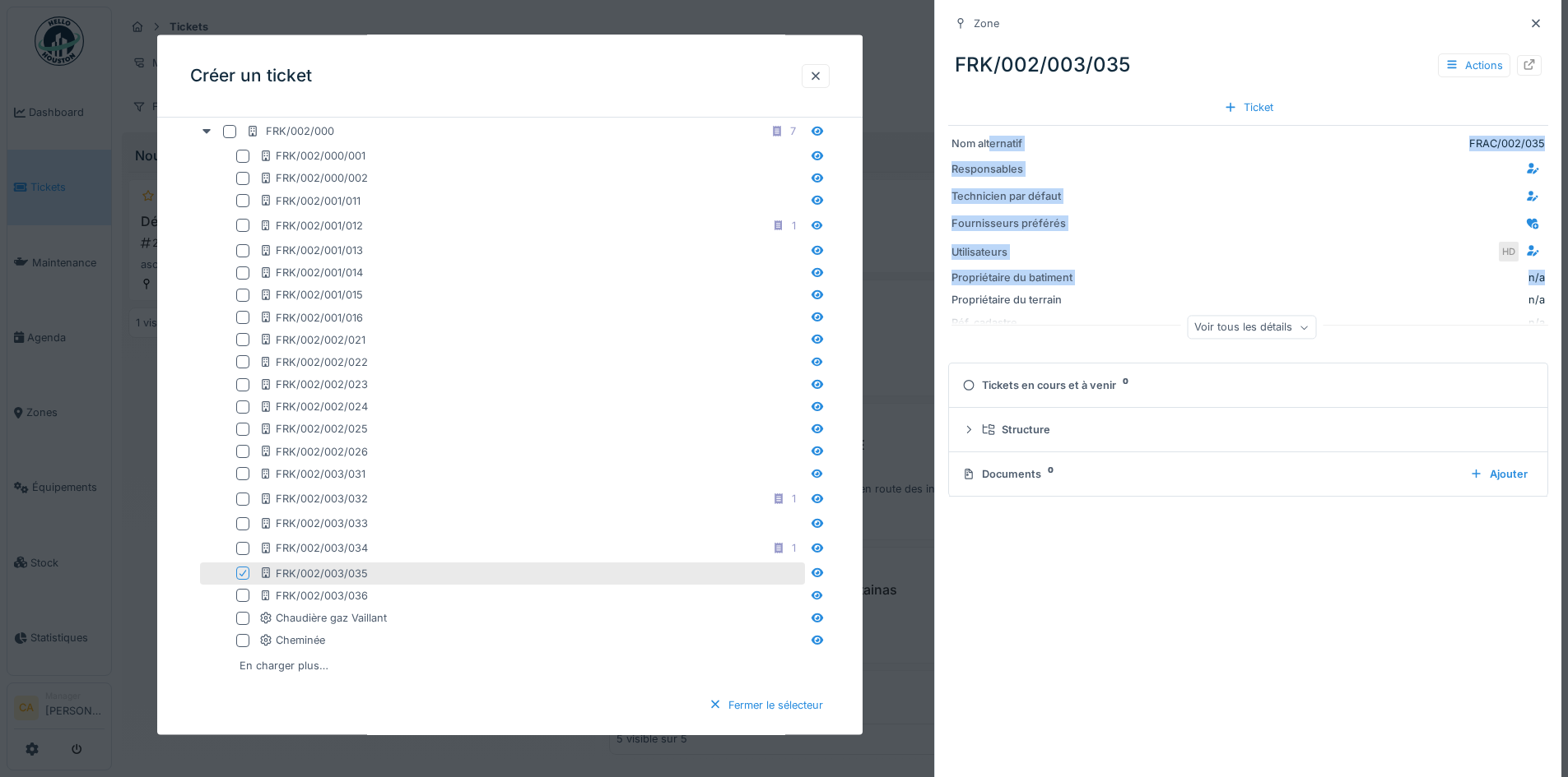
scroll to position [0, 3]
drag, startPoint x: 992, startPoint y: 139, endPoint x: 1555, endPoint y: 308, distance: 587.8
click at [1555, 308] on div "Zone FRK/002/003/035 Actions Ticket Nom alternatif FRAC/002/035 Responsables Te…" at bounding box center [1247, 388] width 627 height 777
click at [1086, 221] on div at bounding box center [1311, 223] width 459 height 21
click at [992, 156] on div "Nom alternatif FRAC/002/035 Responsables Technicien par défaut Fournisseurs pré…" at bounding box center [1248, 240] width 600 height 230
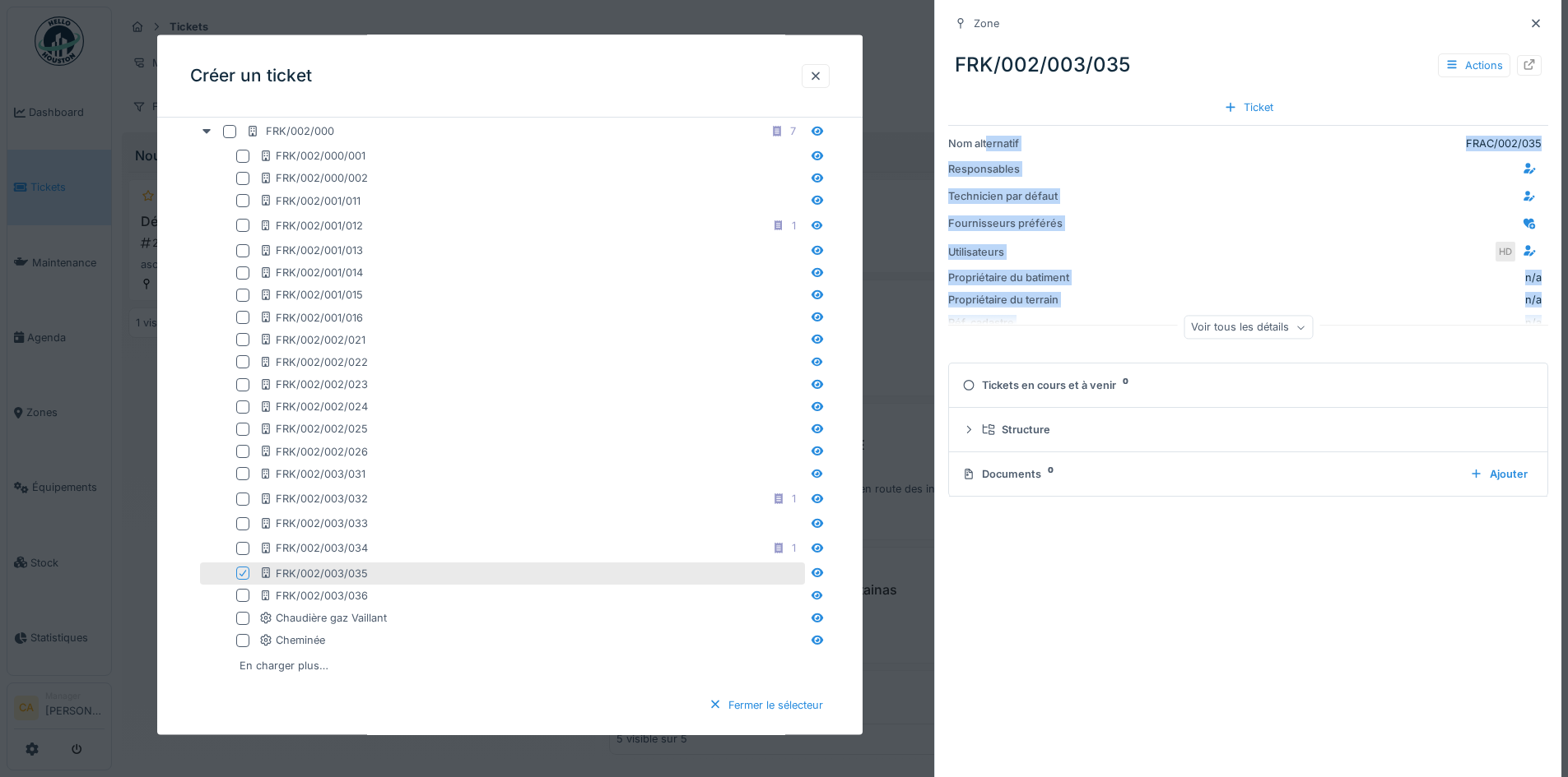
click at [982, 145] on div "Nom alternatif" at bounding box center [1011, 143] width 127 height 16
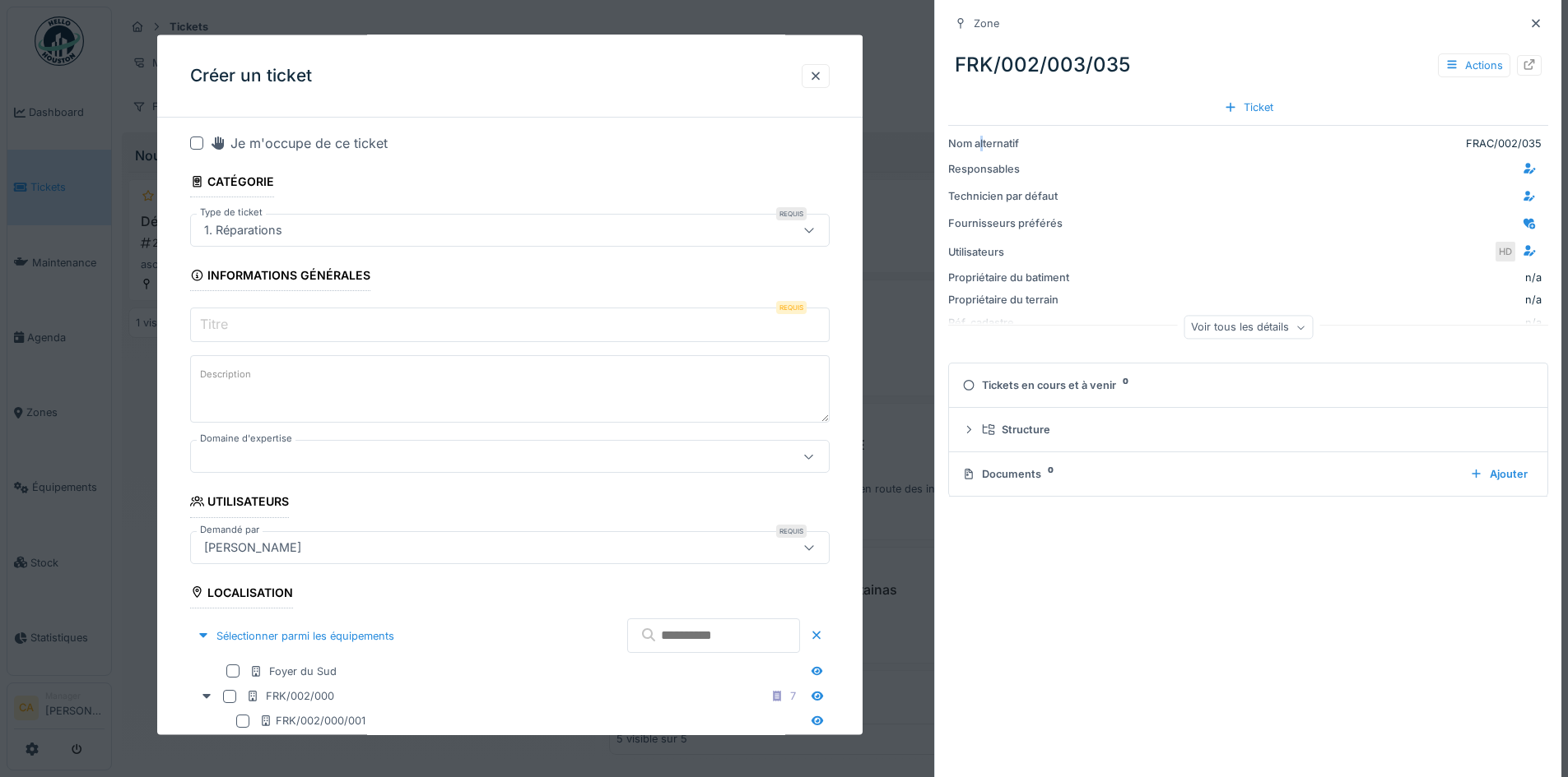
scroll to position [0, 0]
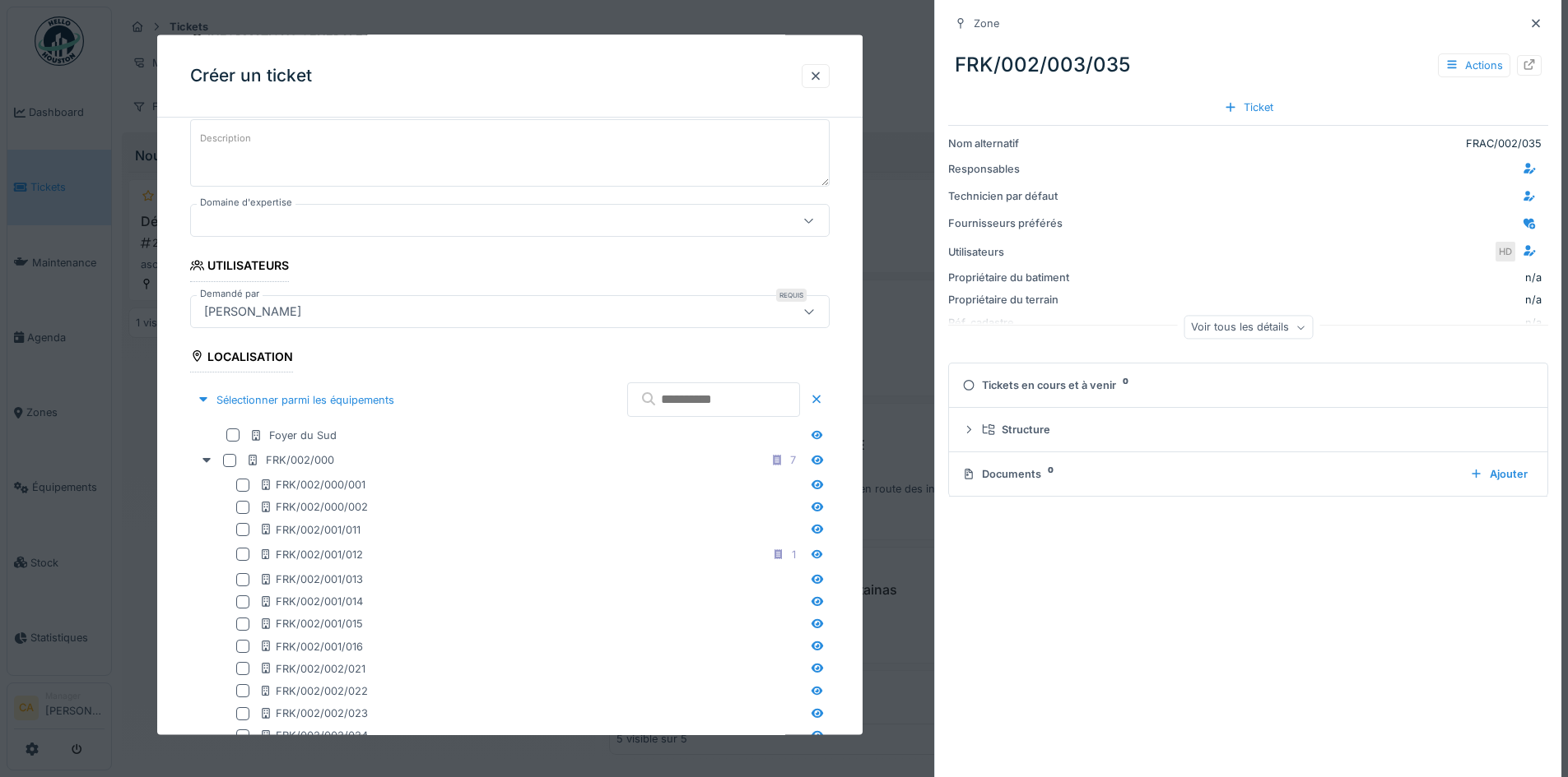
click at [407, 306] on div "[PERSON_NAME]" at bounding box center [472, 310] width 549 height 18
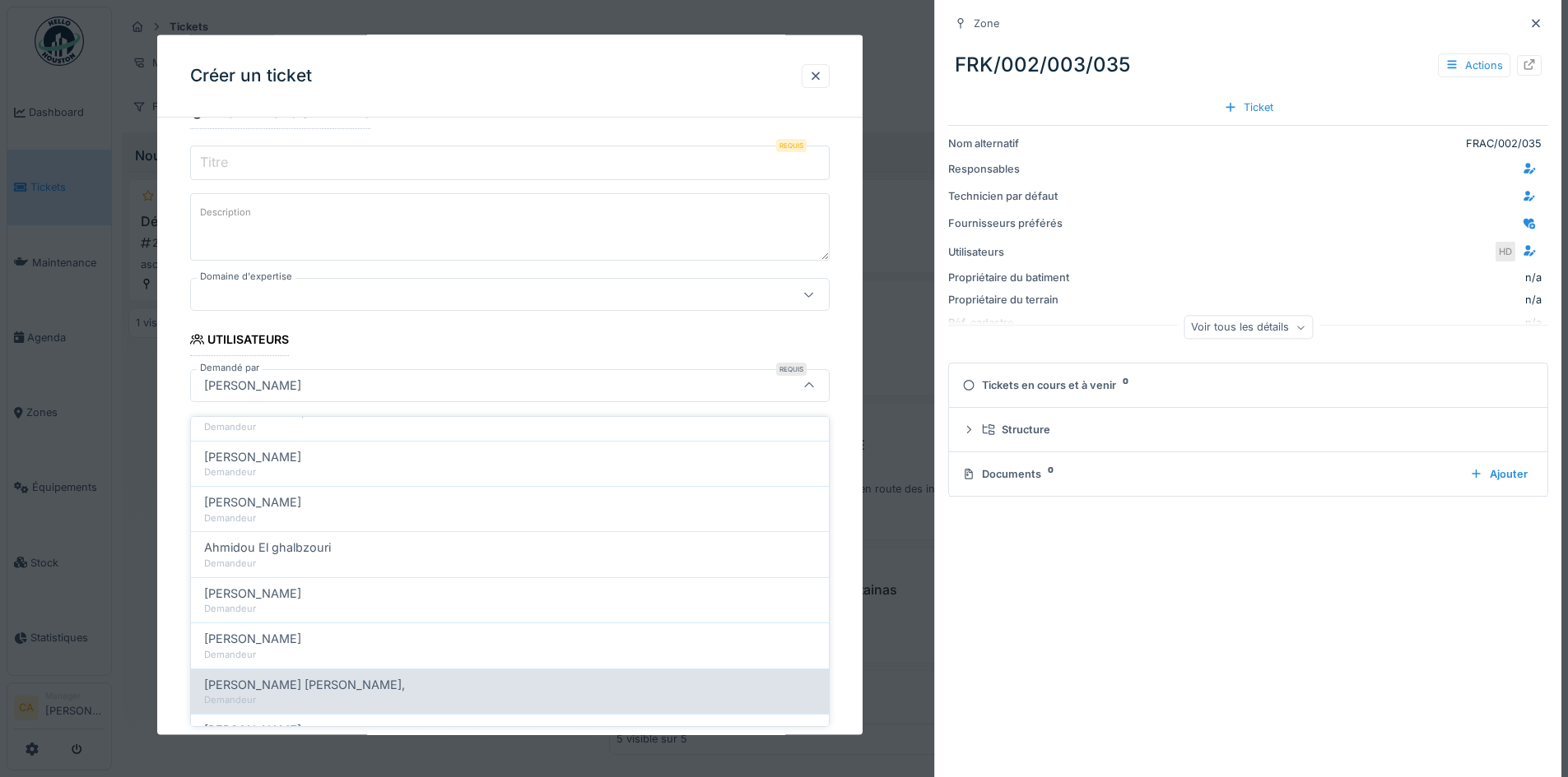
scroll to position [631, 0]
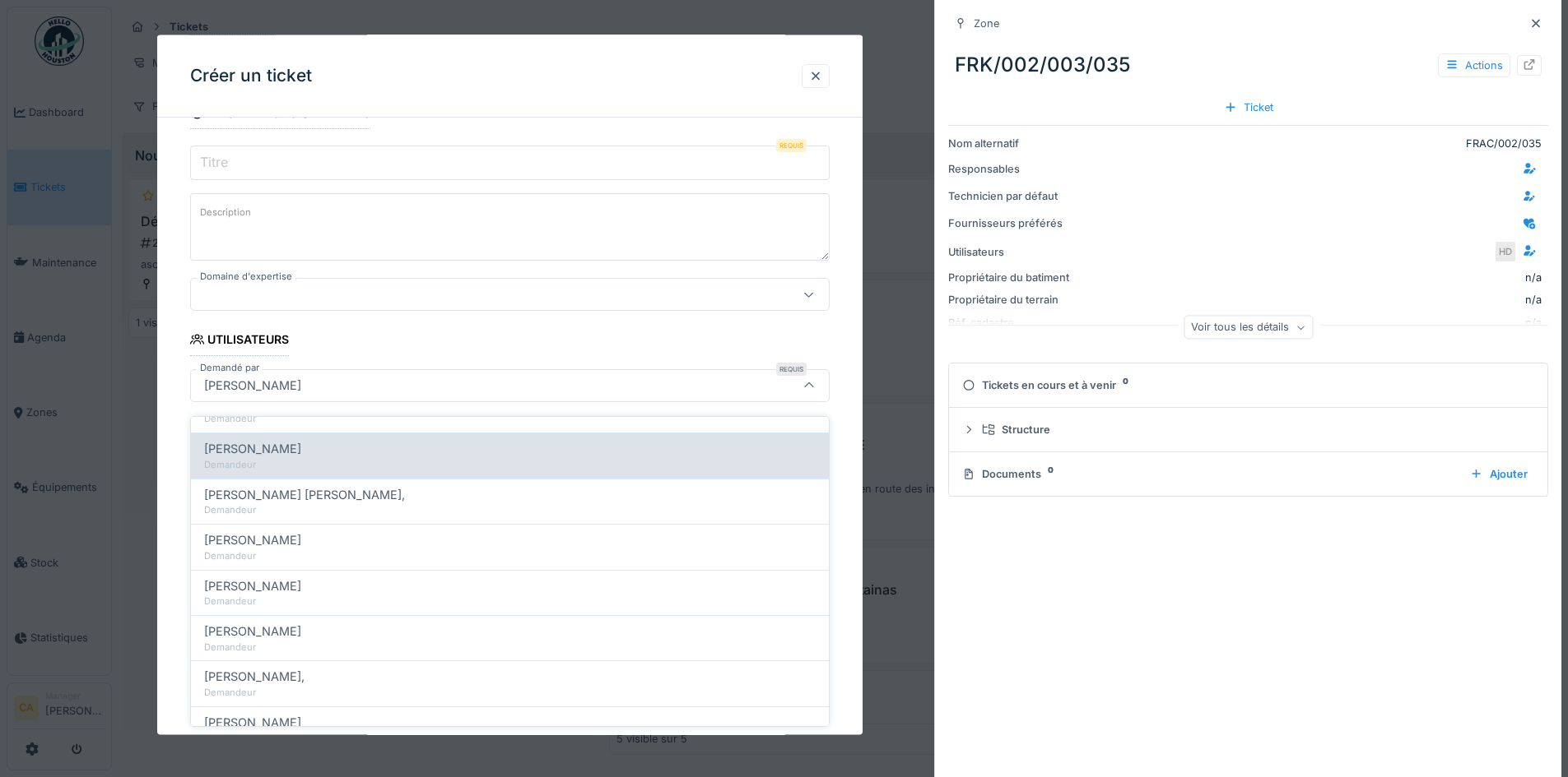
click at [293, 463] on div "Albertine Ehadi Demandeur" at bounding box center [509, 455] width 638 height 45
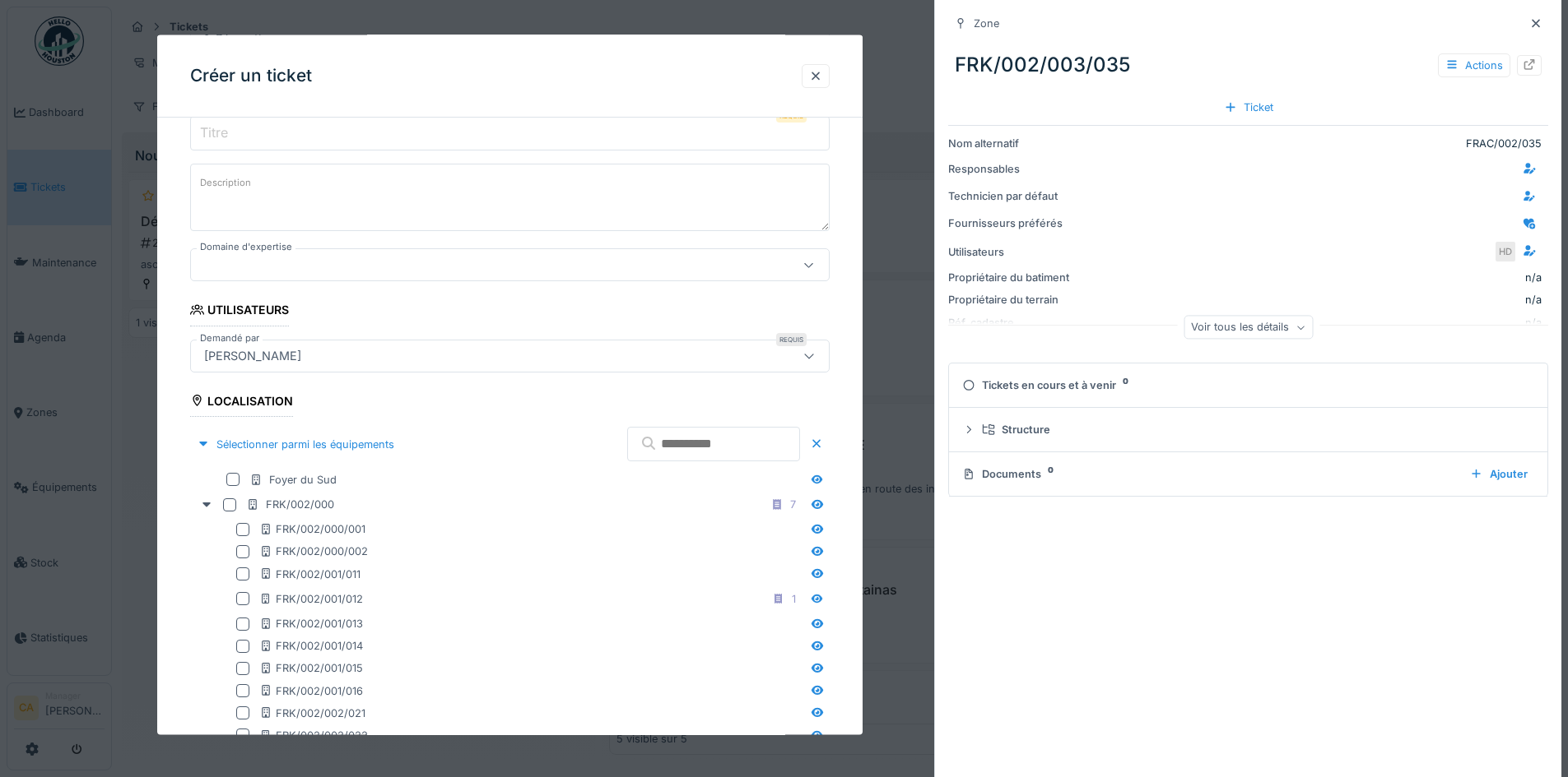
scroll to position [173, 0]
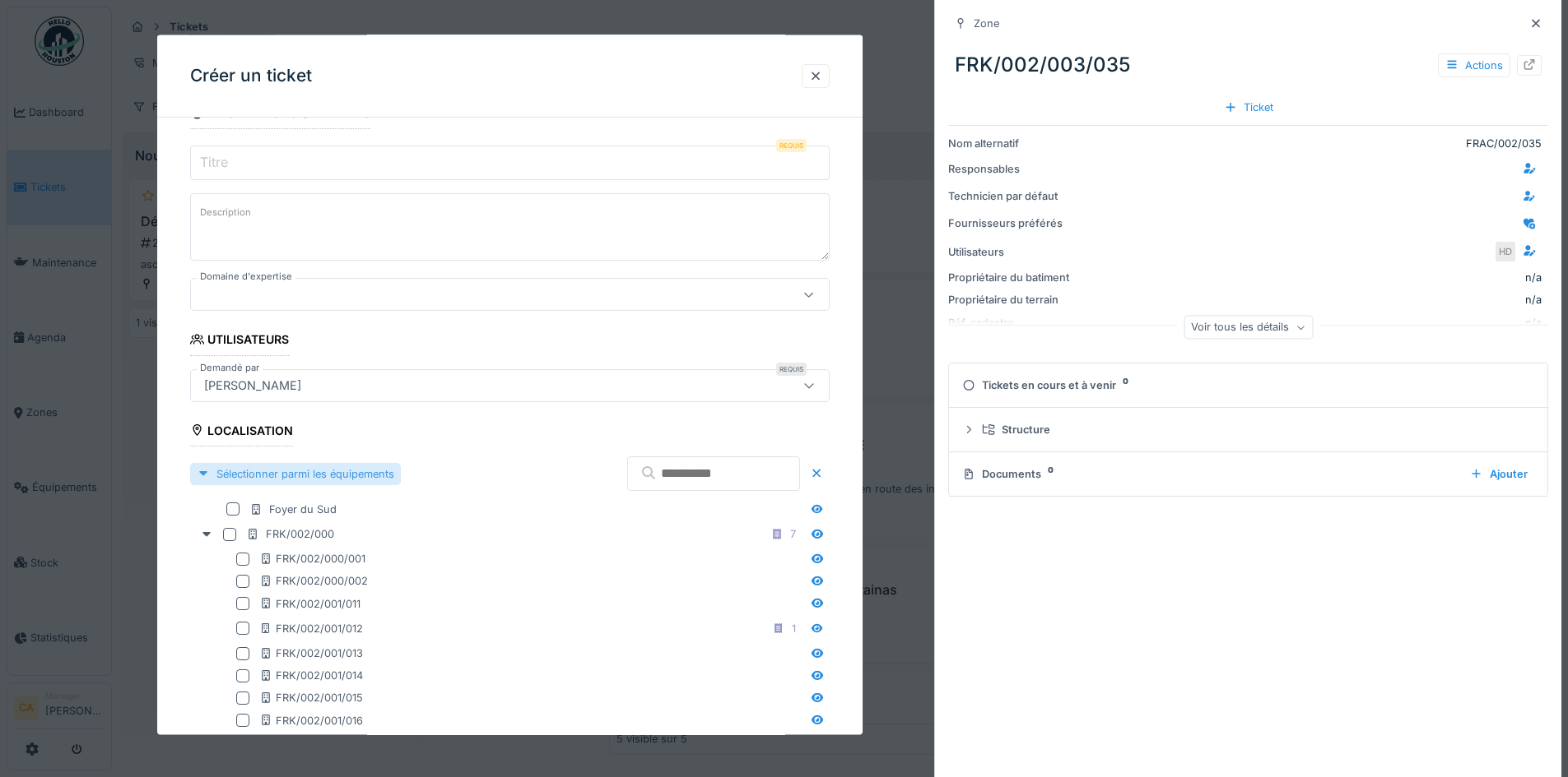
click at [208, 473] on div at bounding box center [204, 473] width 13 height 16
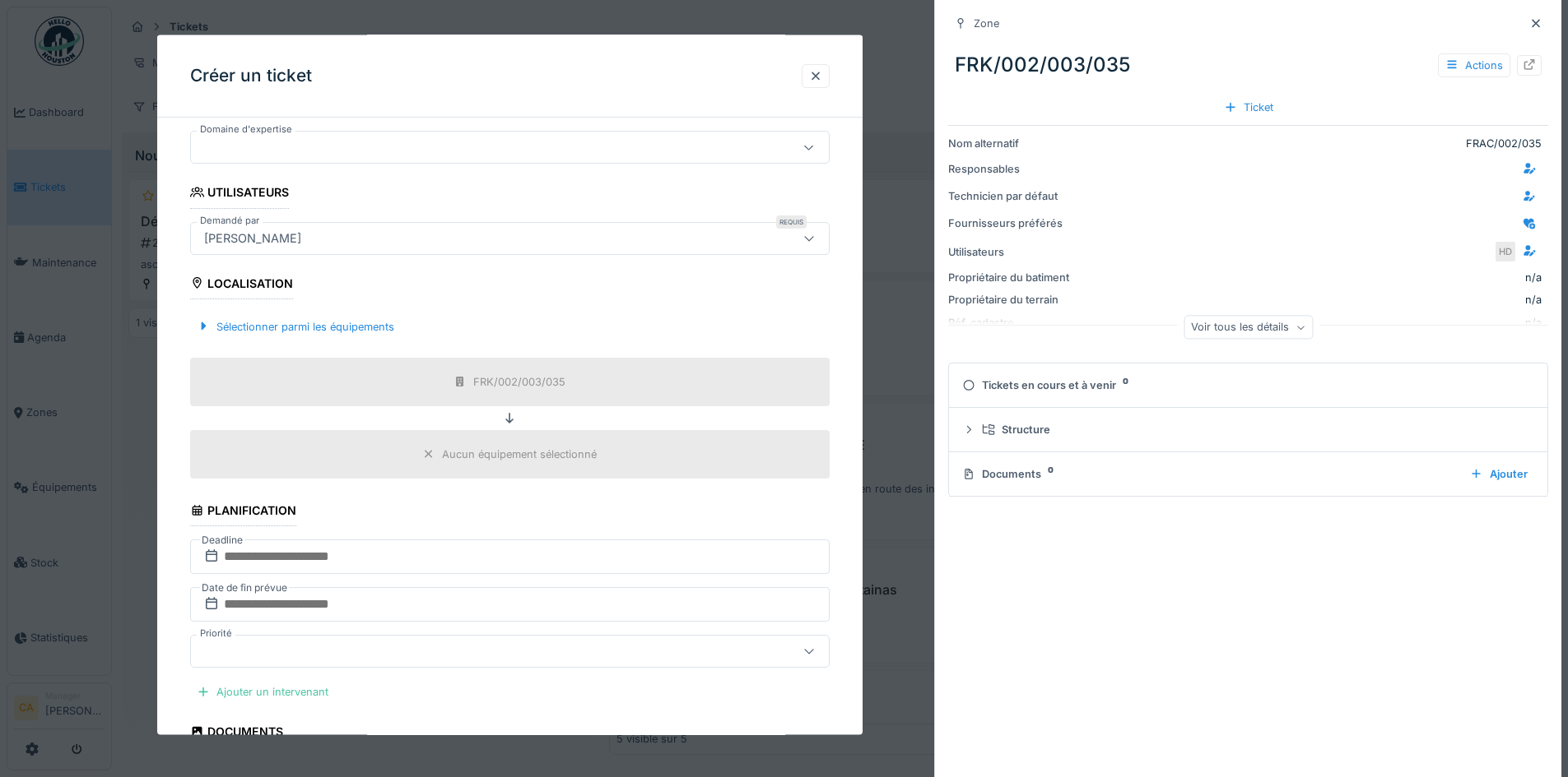
scroll to position [338, 0]
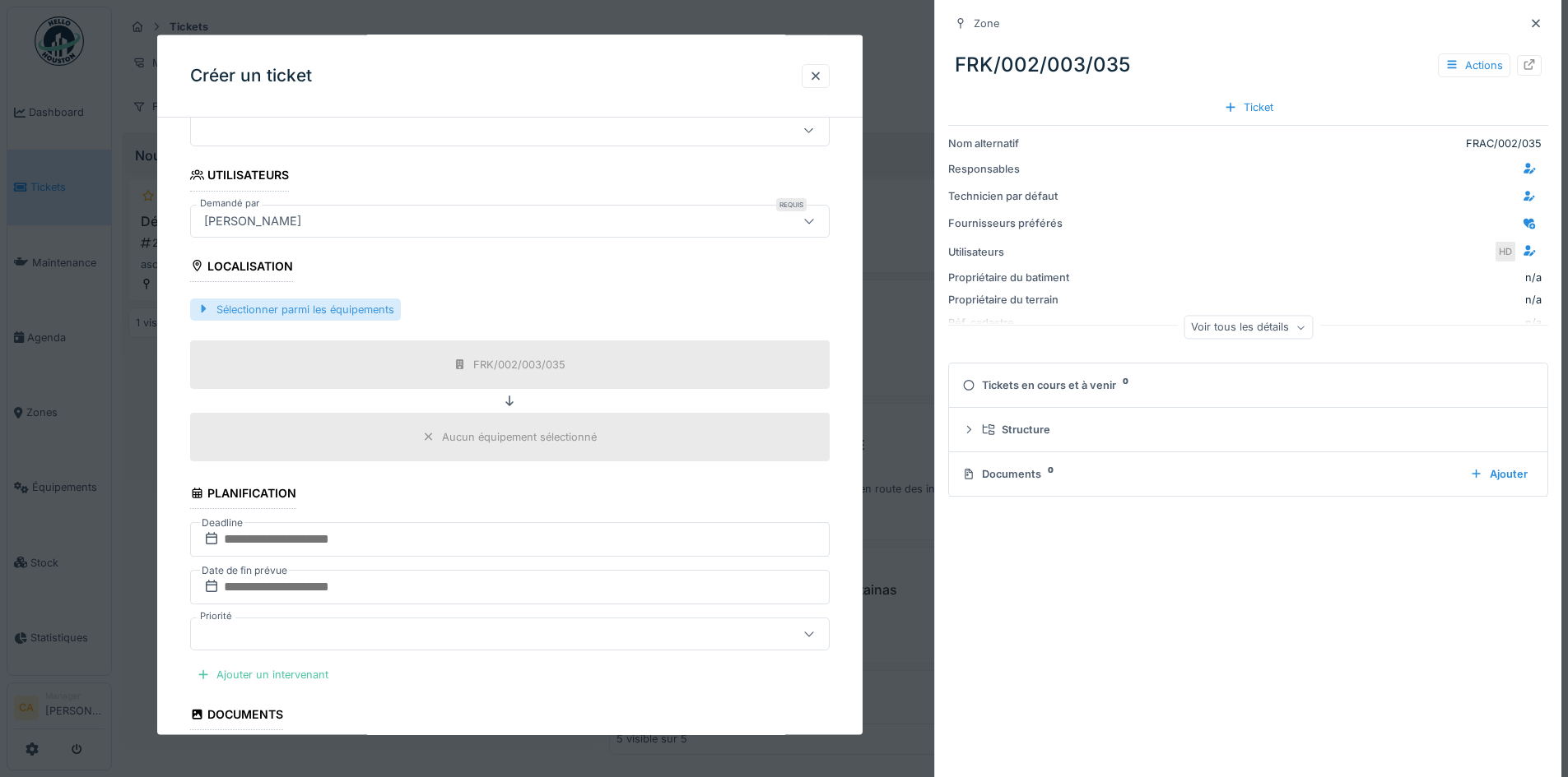
click at [204, 309] on div at bounding box center [204, 308] width 13 height 16
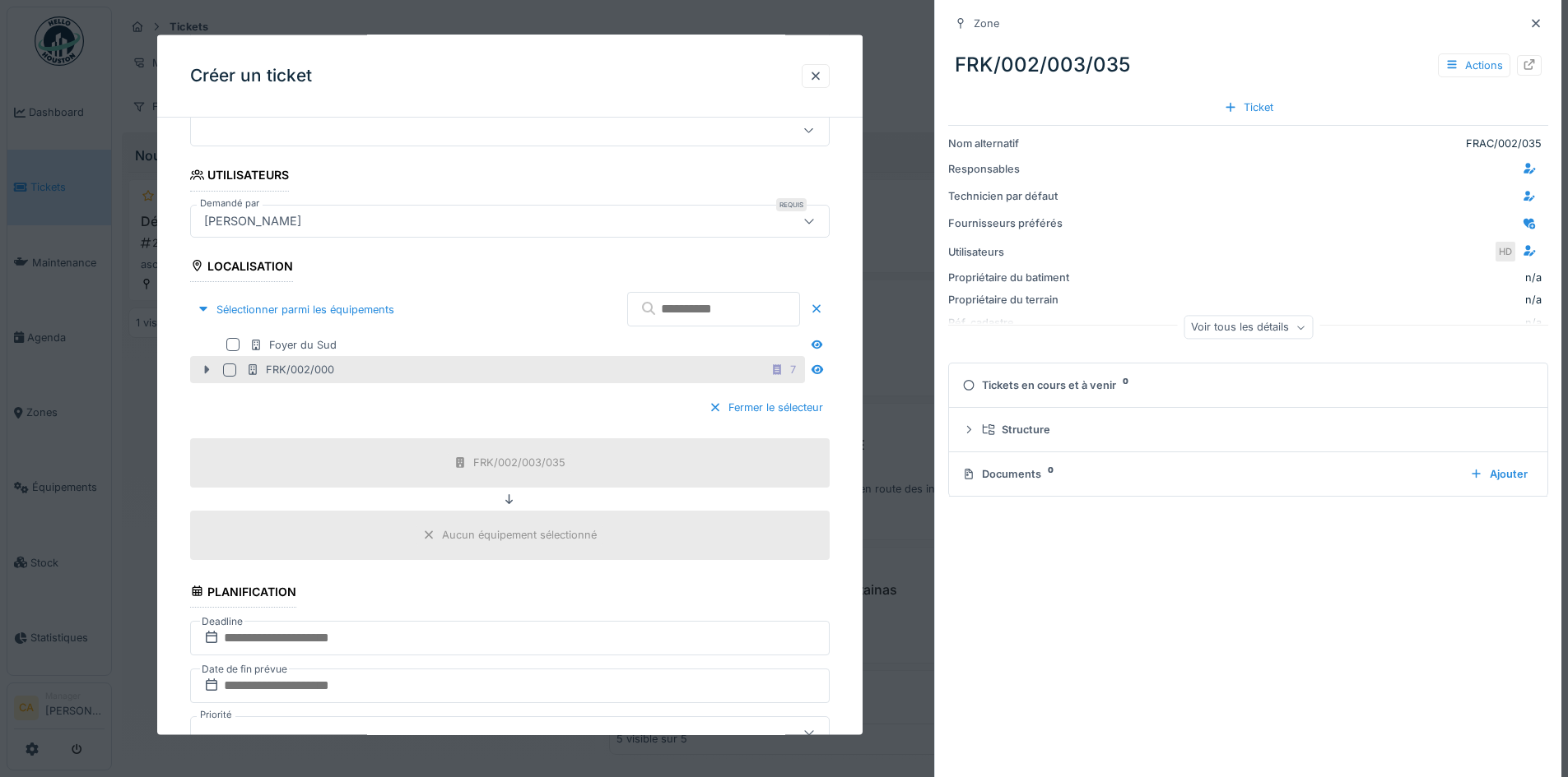
click at [199, 375] on div at bounding box center [207, 370] width 26 height 17
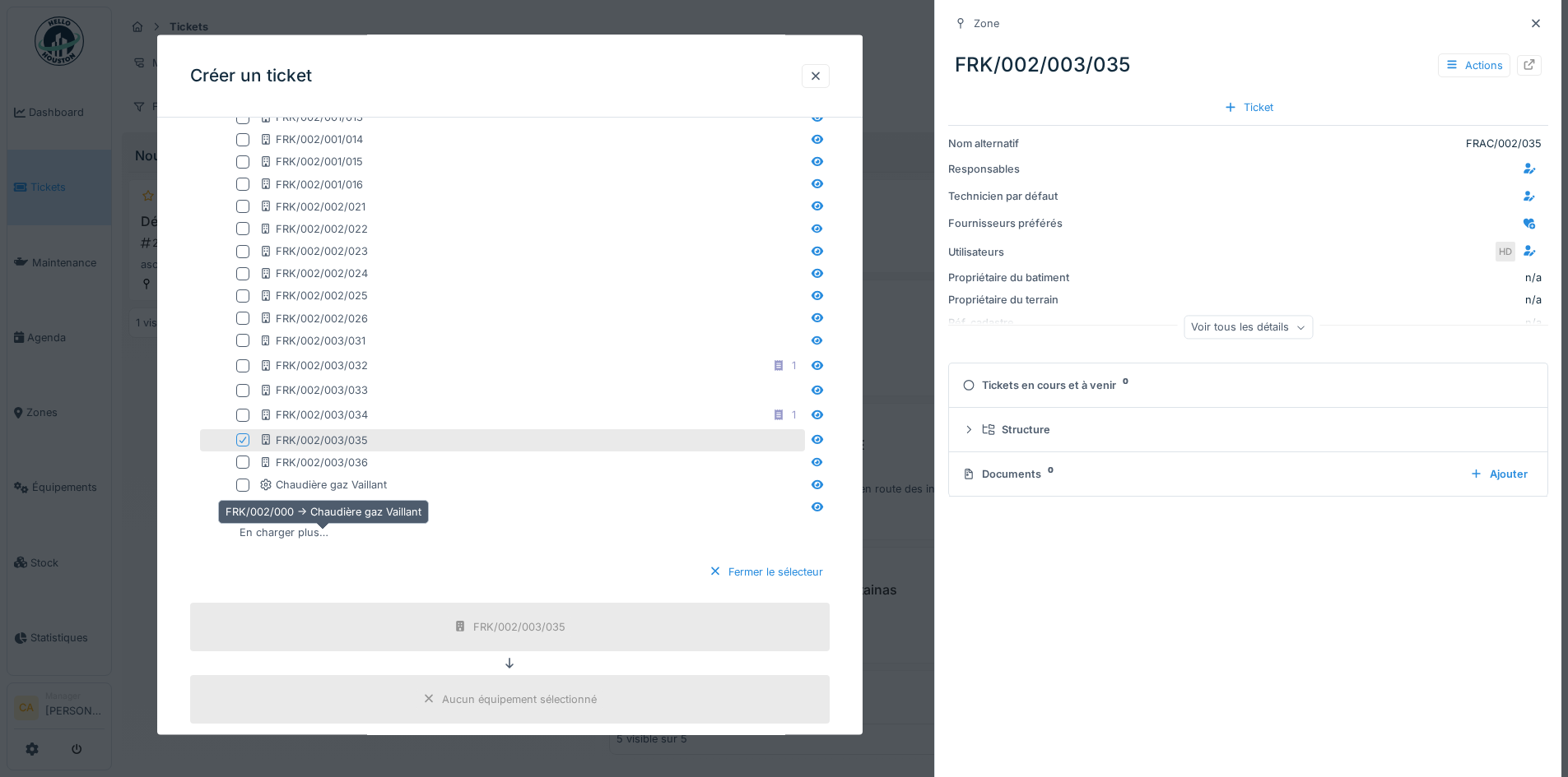
scroll to position [749, 0]
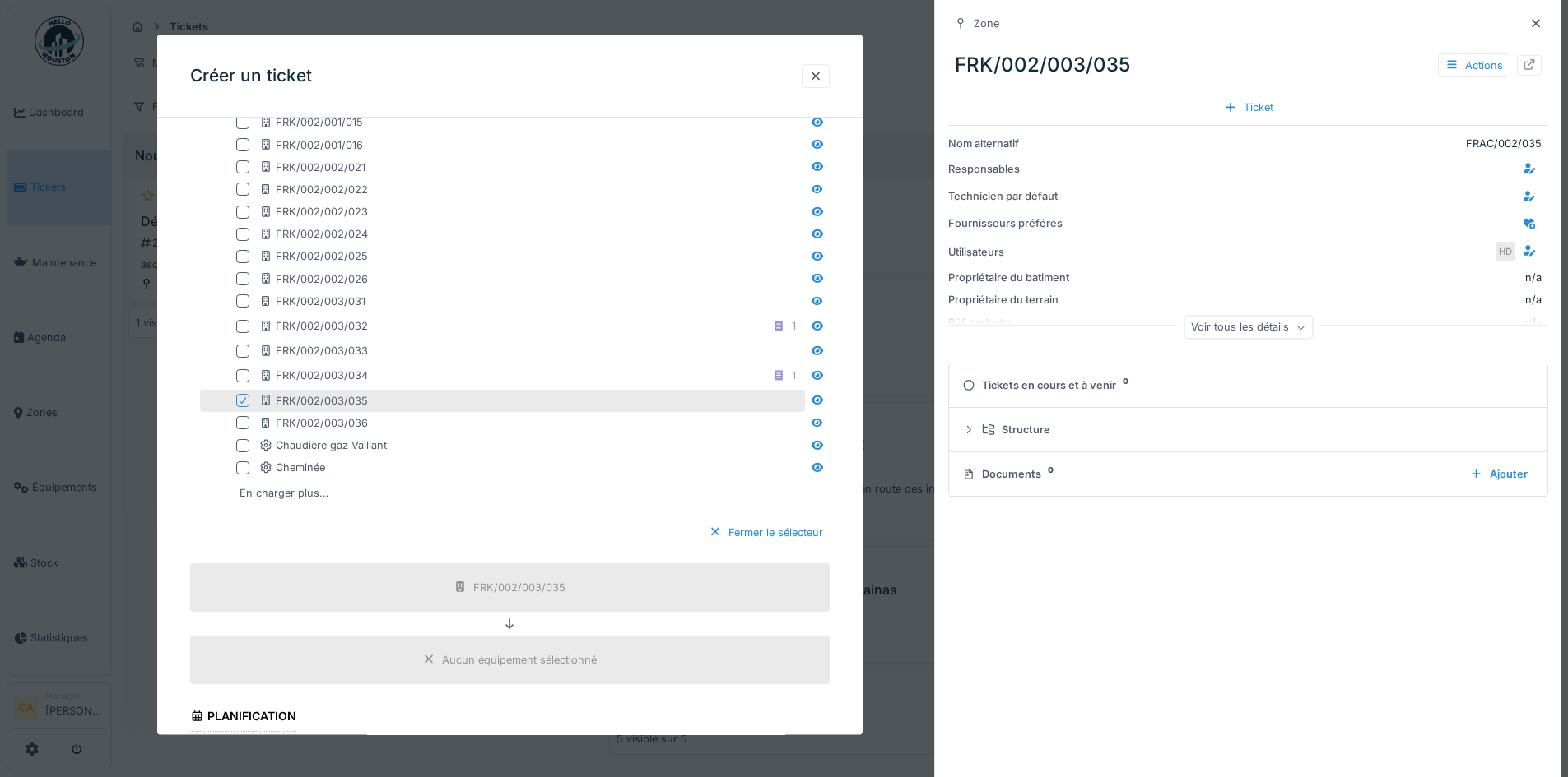
click at [243, 395] on div at bounding box center [242, 400] width 9 height 16
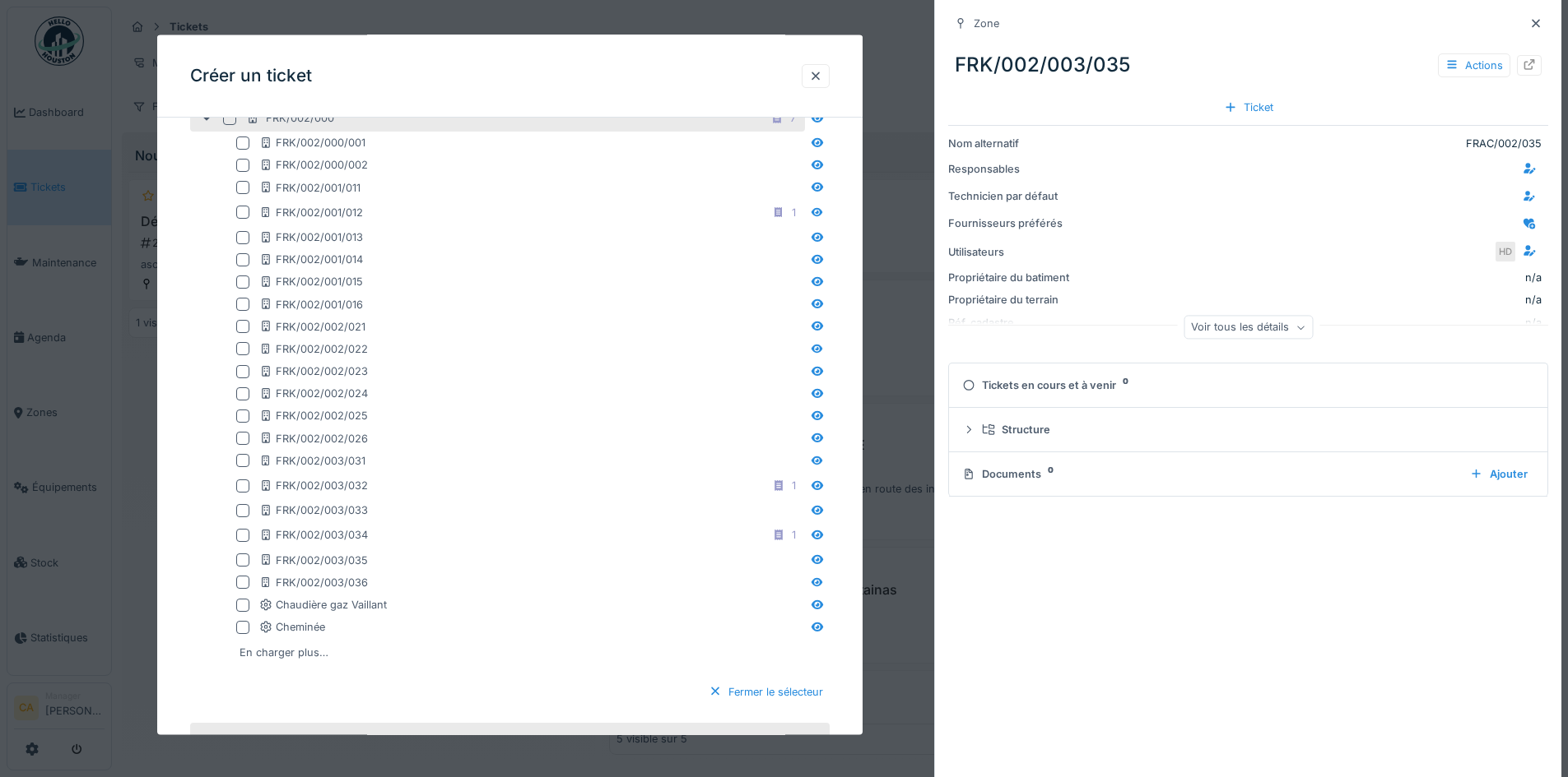
scroll to position [255, 0]
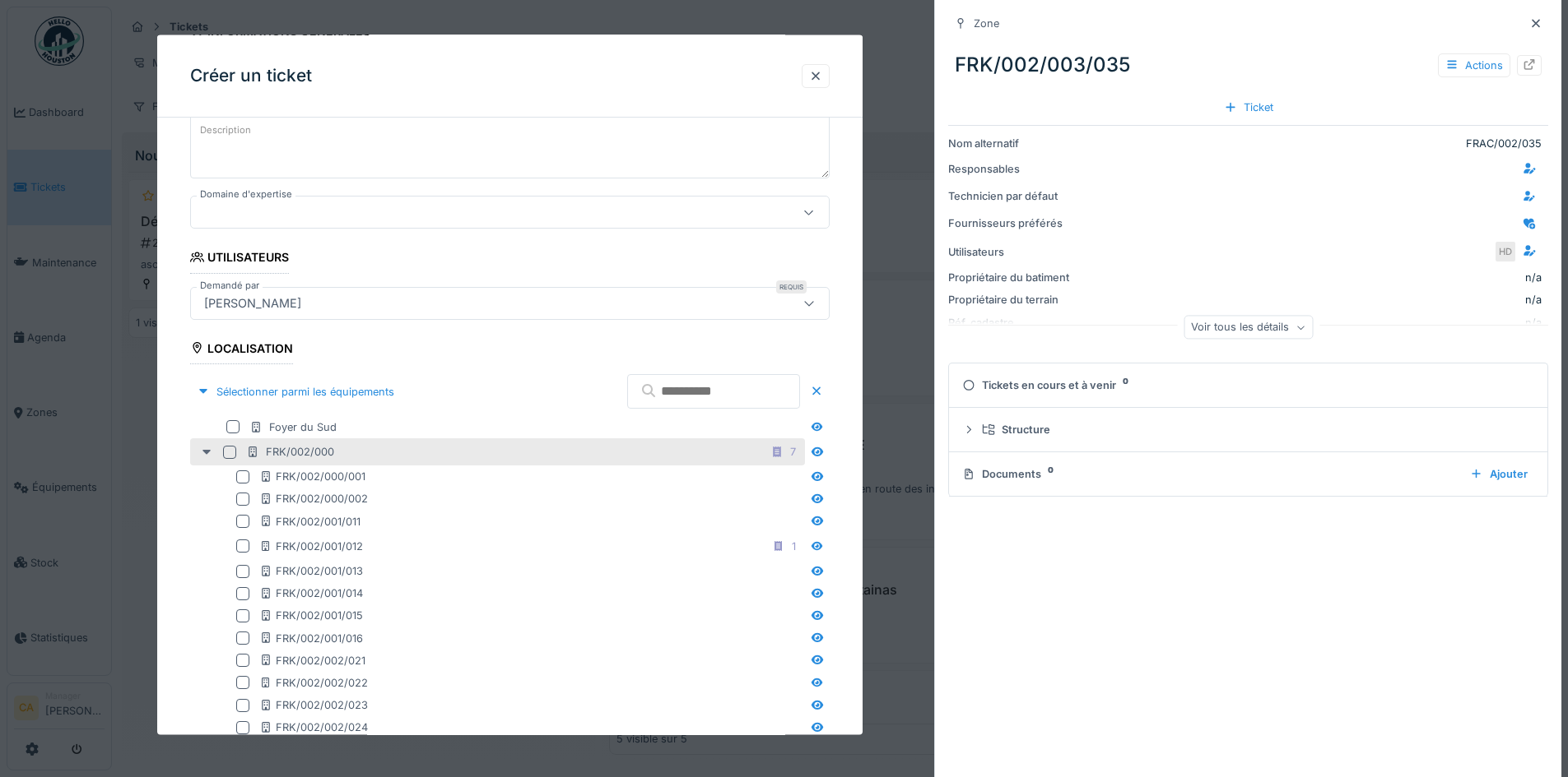
click at [210, 453] on icon at bounding box center [207, 452] width 13 height 10
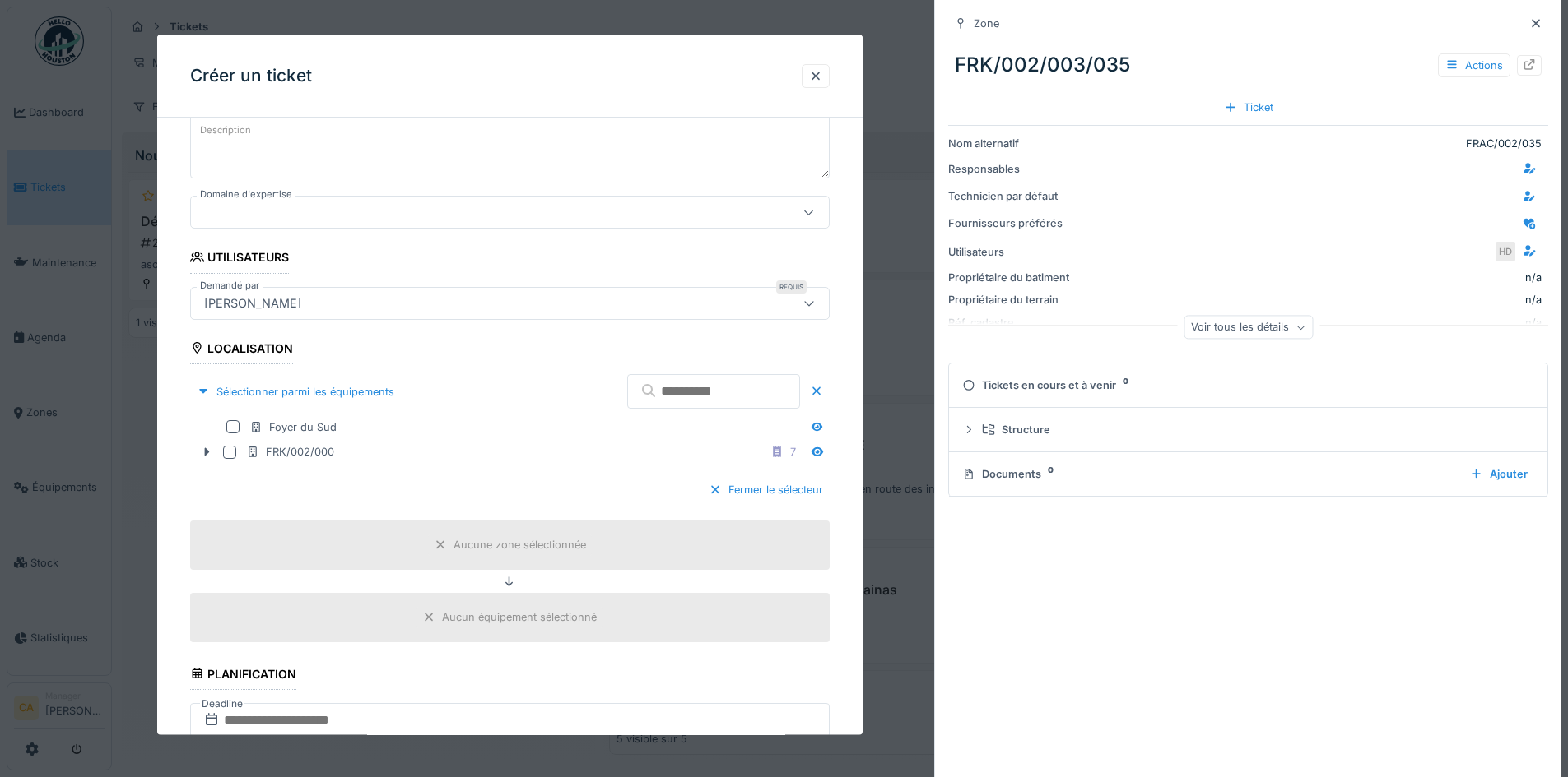
click at [341, 305] on div "[PERSON_NAME]" at bounding box center [472, 302] width 549 height 18
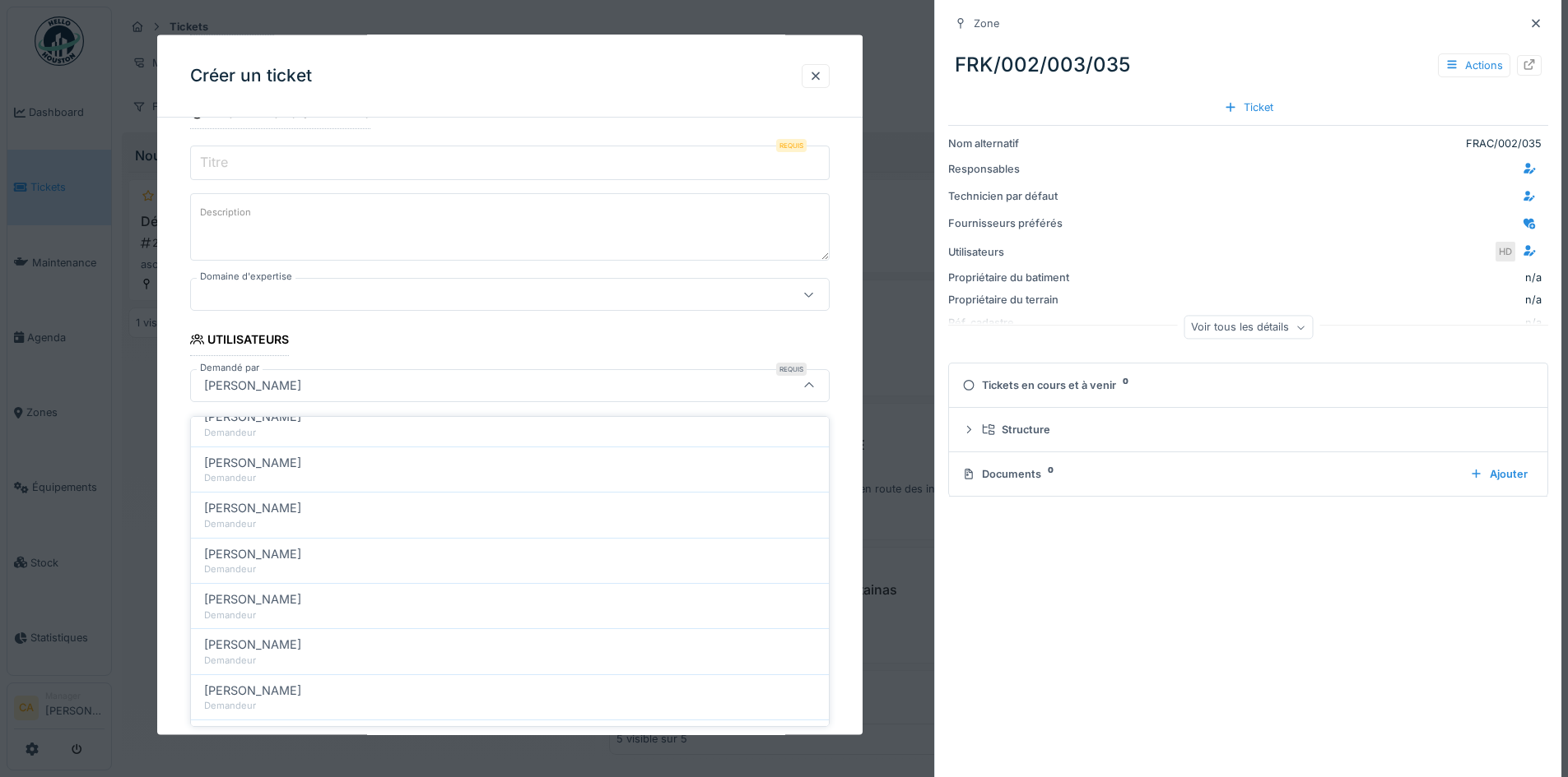
scroll to position [576, 0]
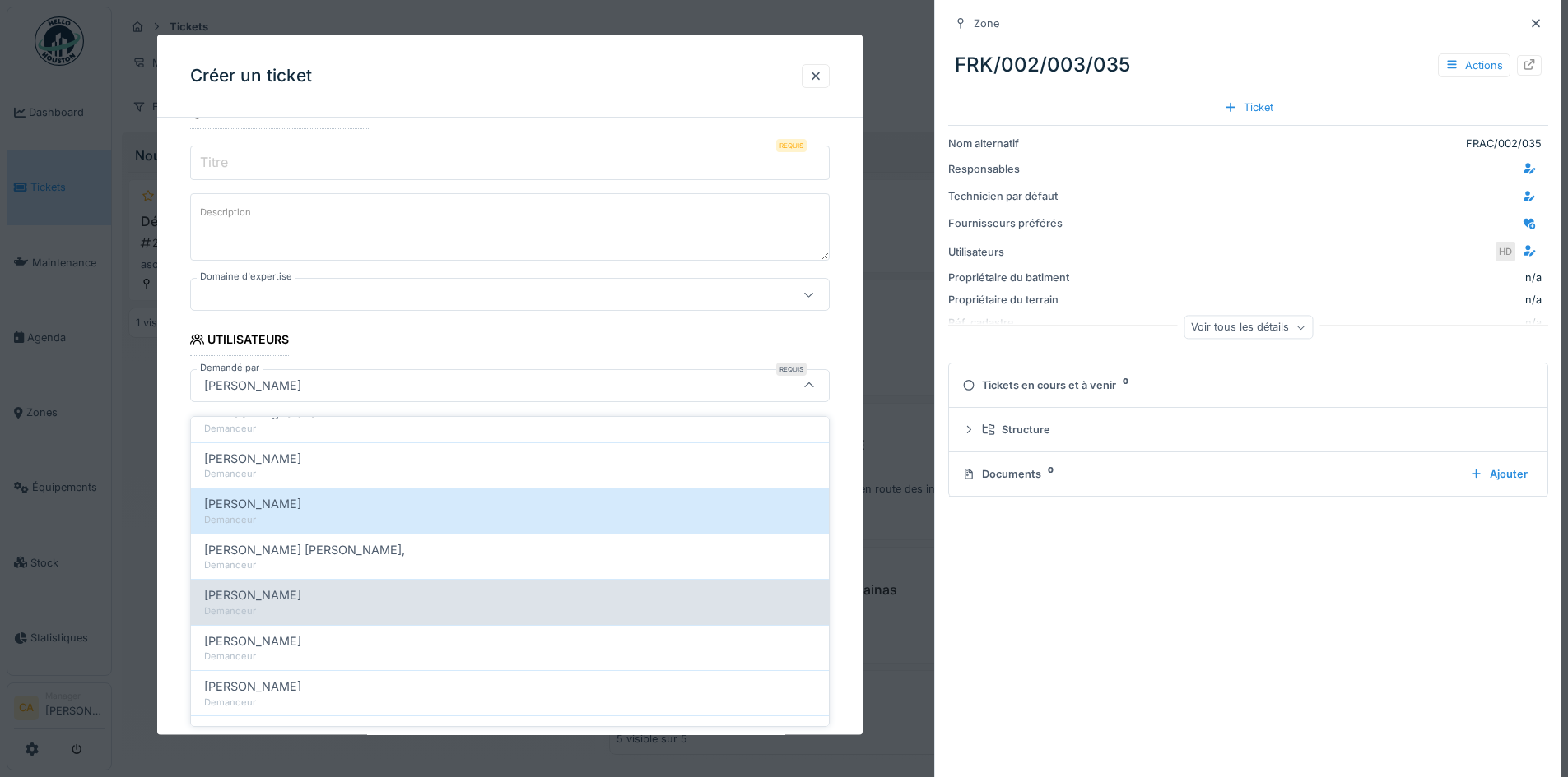
click at [263, 593] on span "[PERSON_NAME]" at bounding box center [252, 595] width 97 height 18
type input "*****"
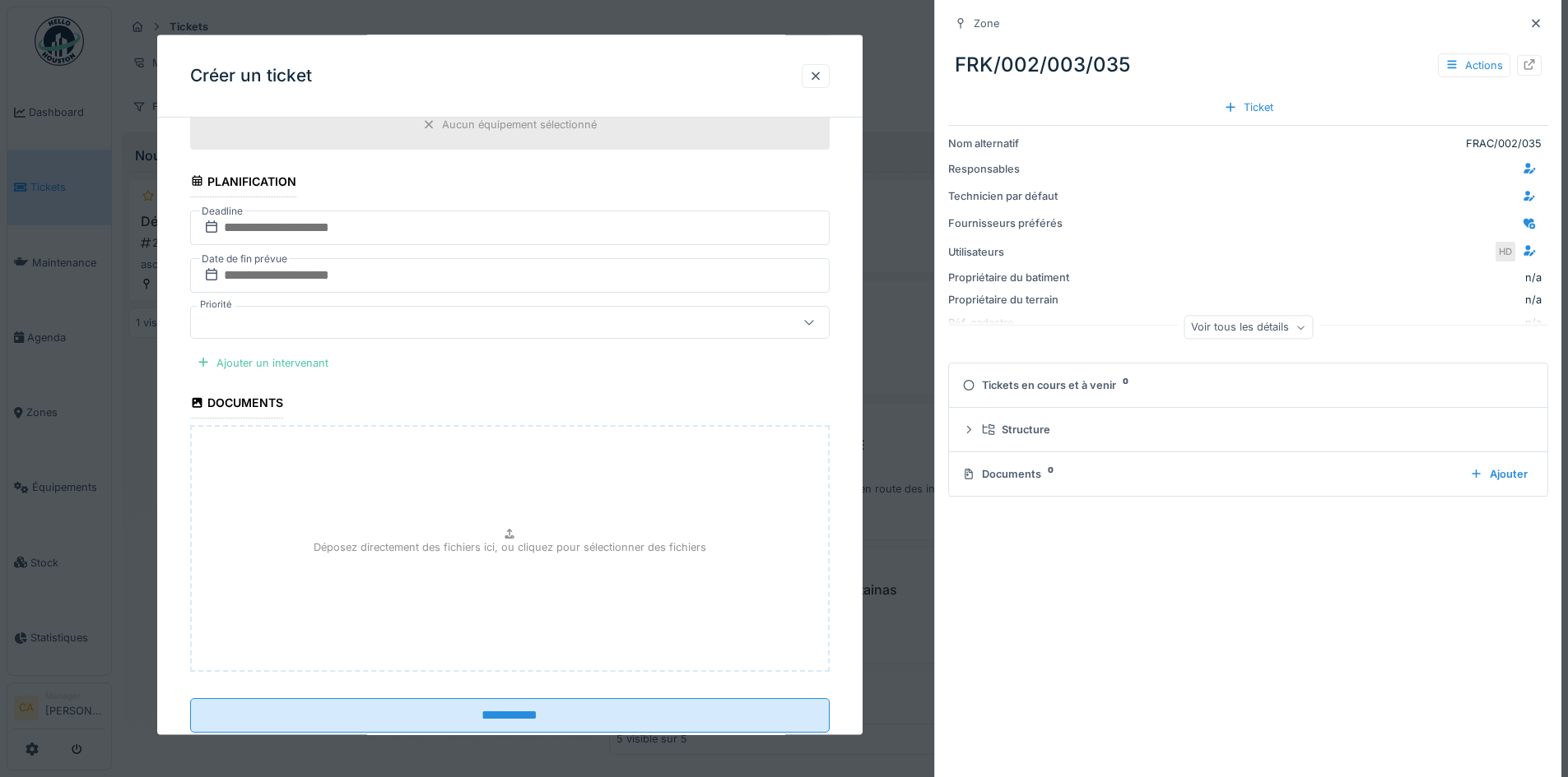
scroll to position [749, 0]
click at [335, 225] on input "text" at bounding box center [510, 226] width 640 height 35
click at [713, 413] on fieldset "**********" at bounding box center [510, 64] width 640 height 1364
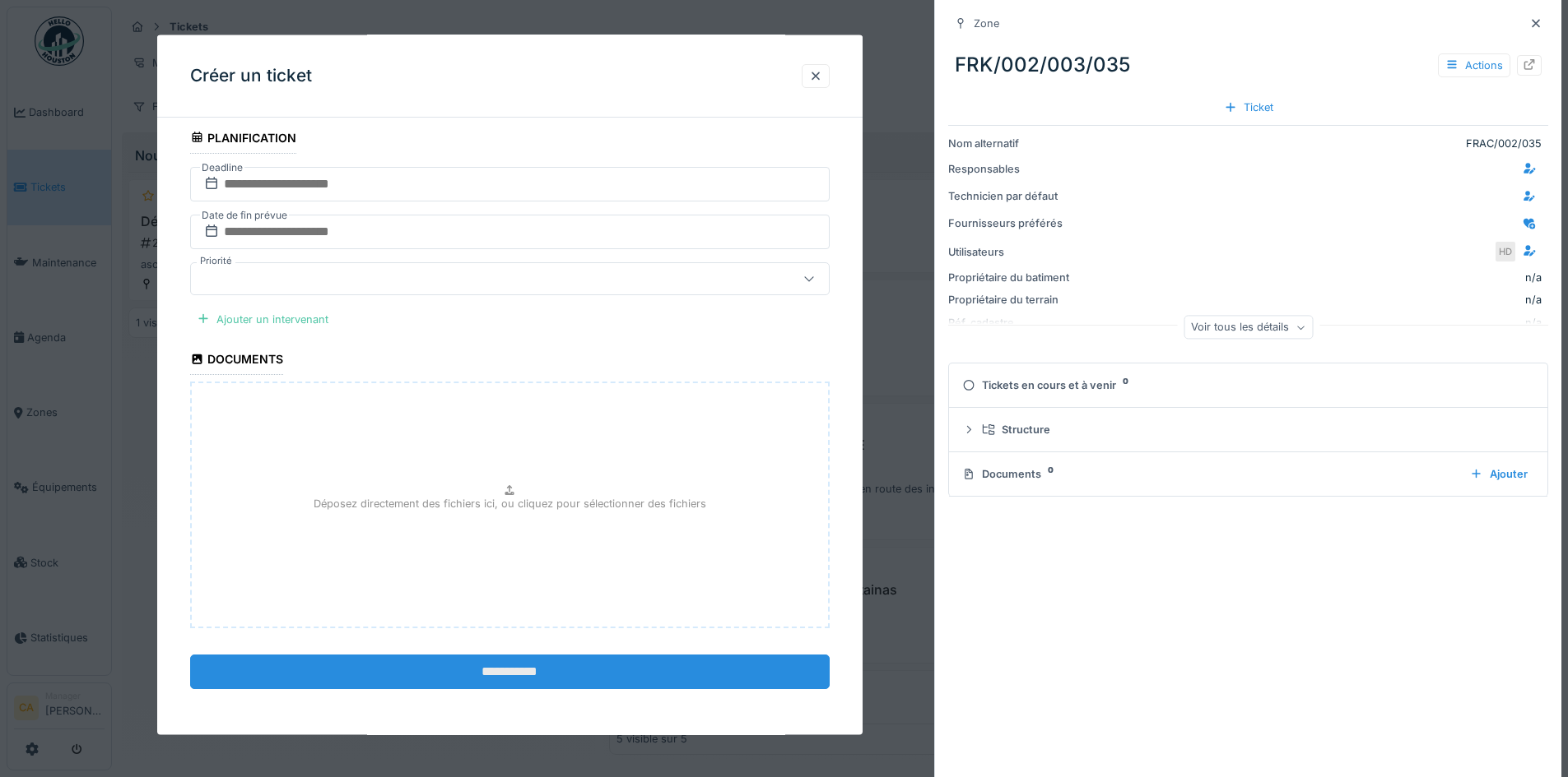
click at [541, 676] on input "**********" at bounding box center [510, 671] width 640 height 35
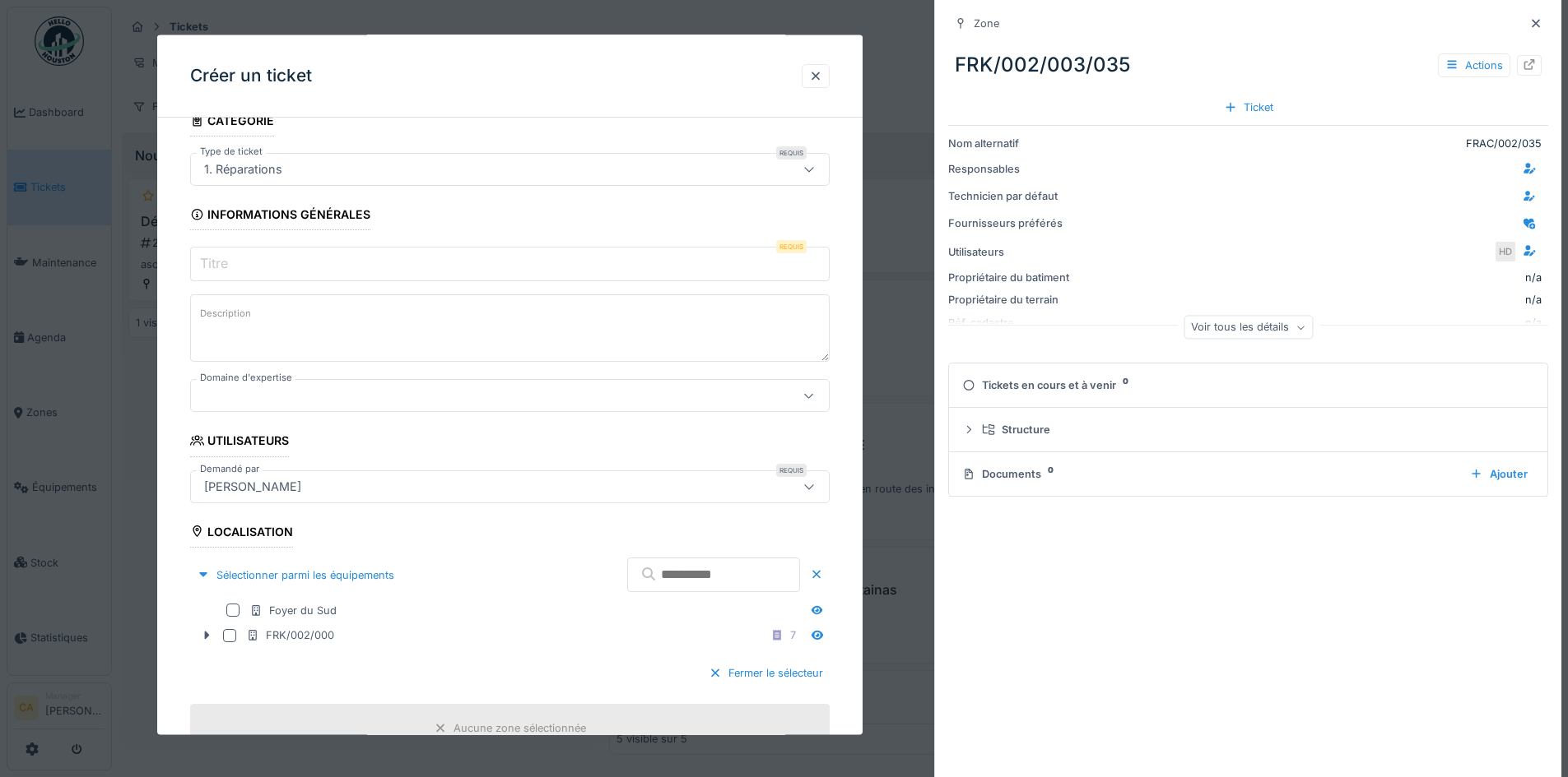
scroll to position [0, 0]
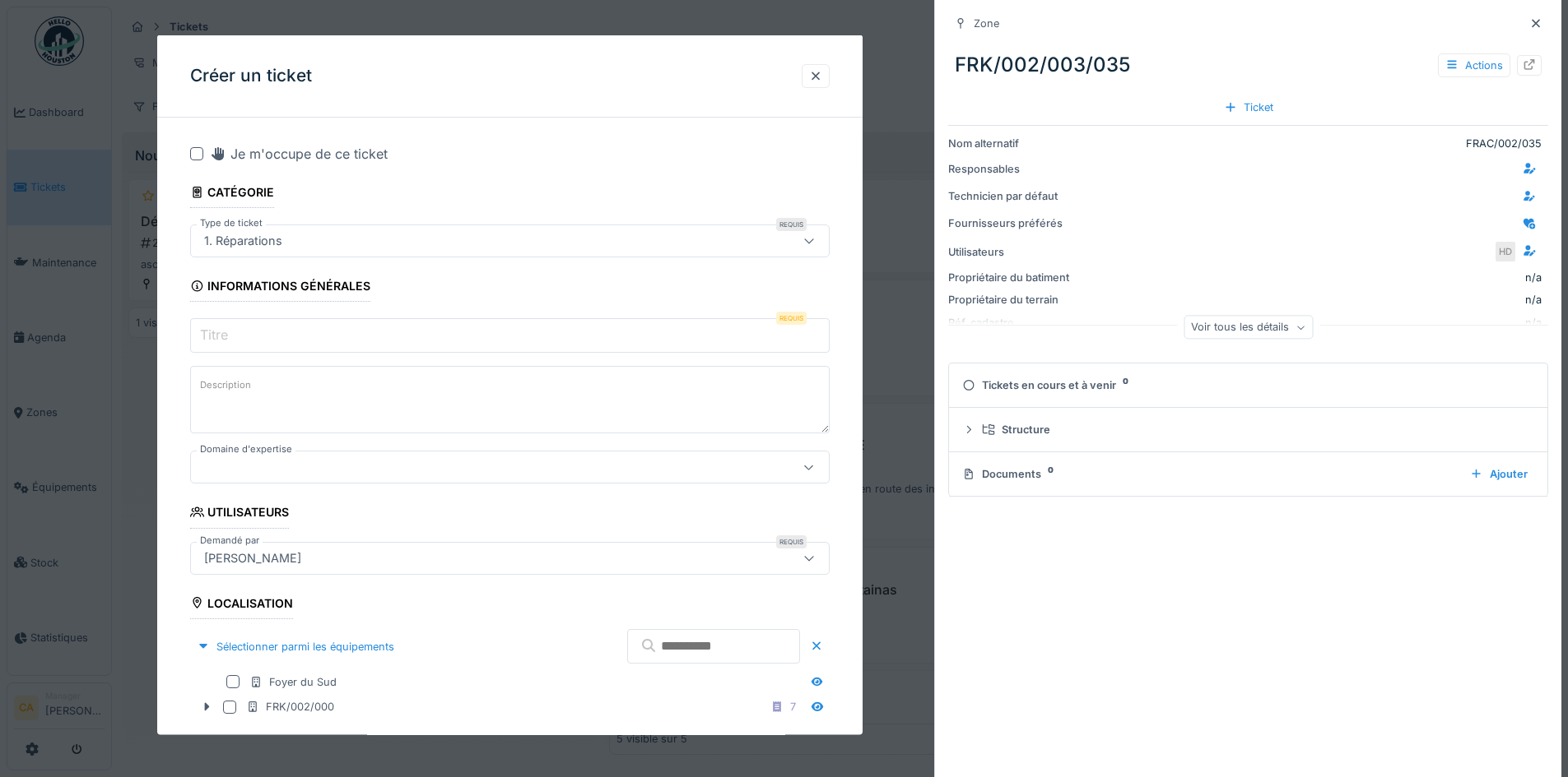
click at [357, 334] on input "Titre" at bounding box center [510, 336] width 640 height 35
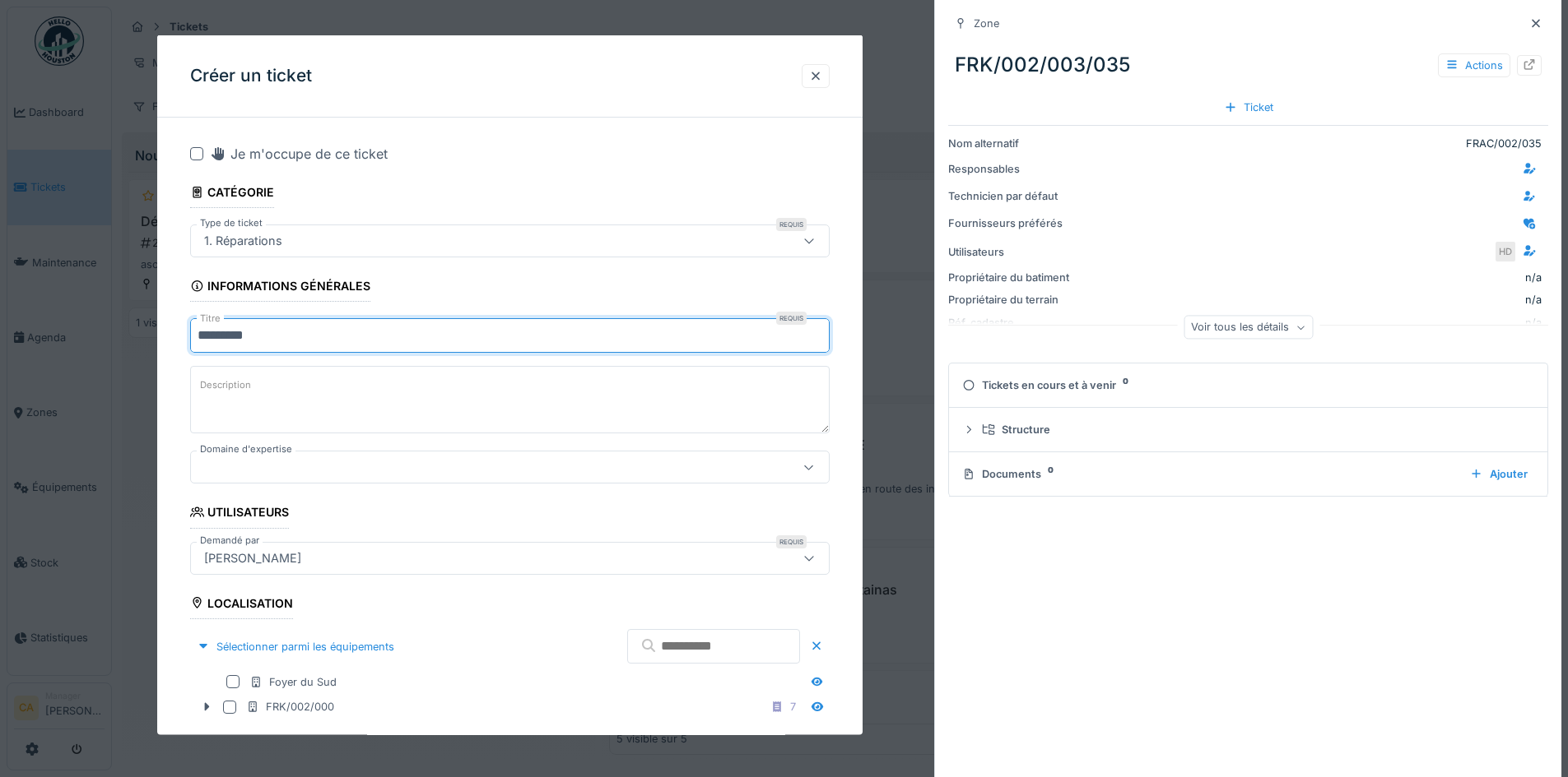
type input "*********"
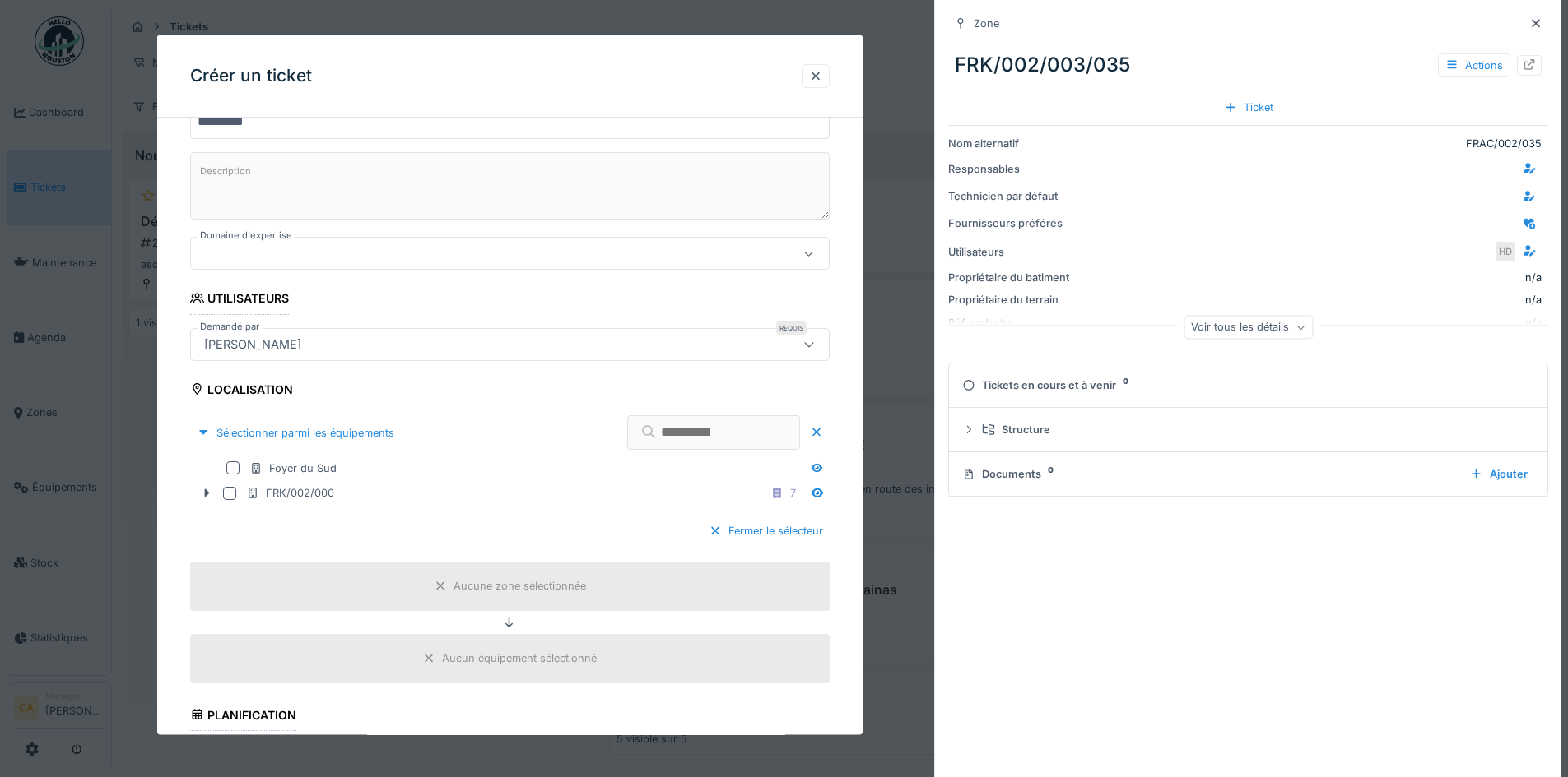
scroll to position [493, 0]
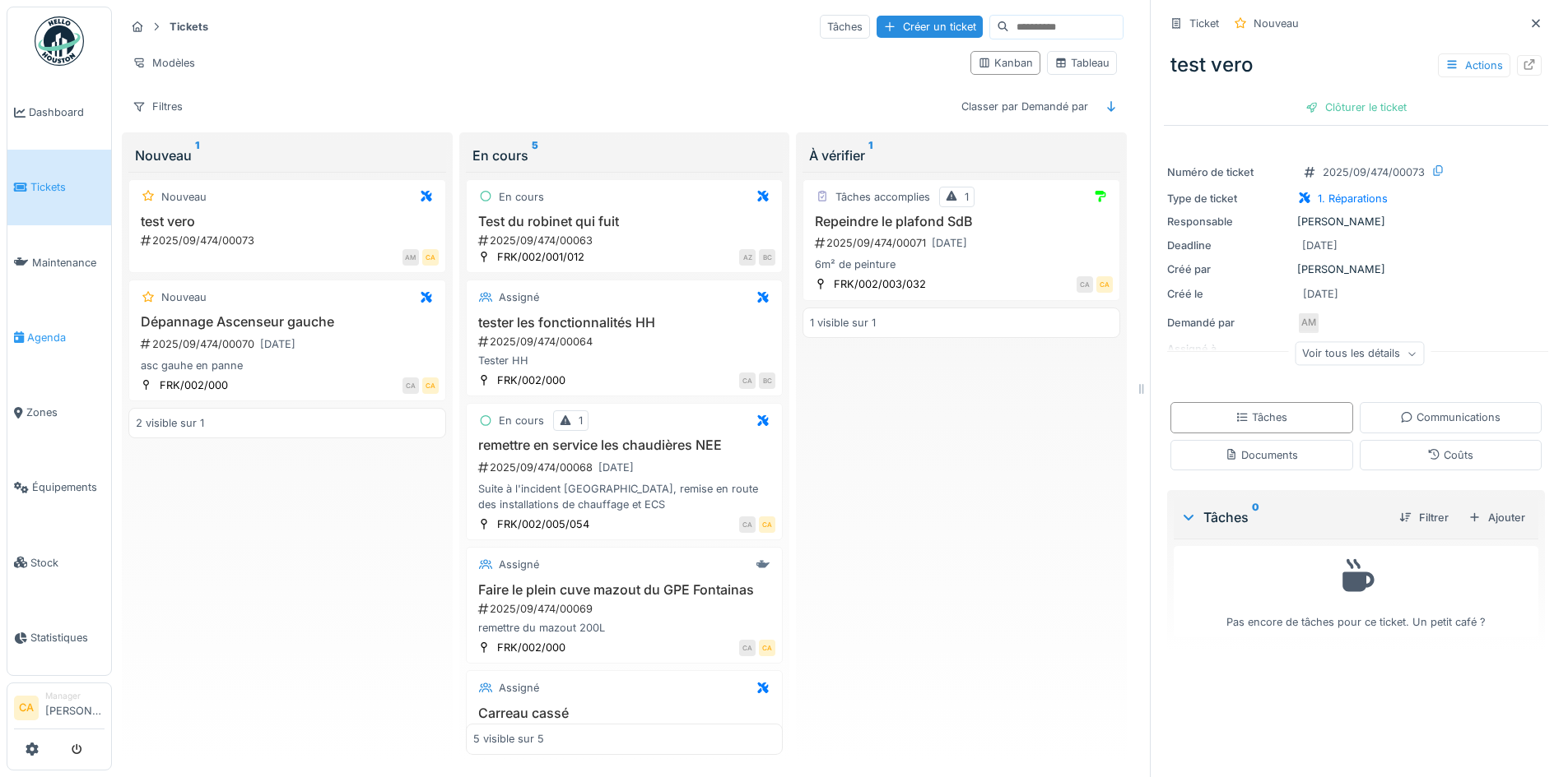
click at [81, 332] on span "Agenda" at bounding box center [66, 338] width 77 height 16
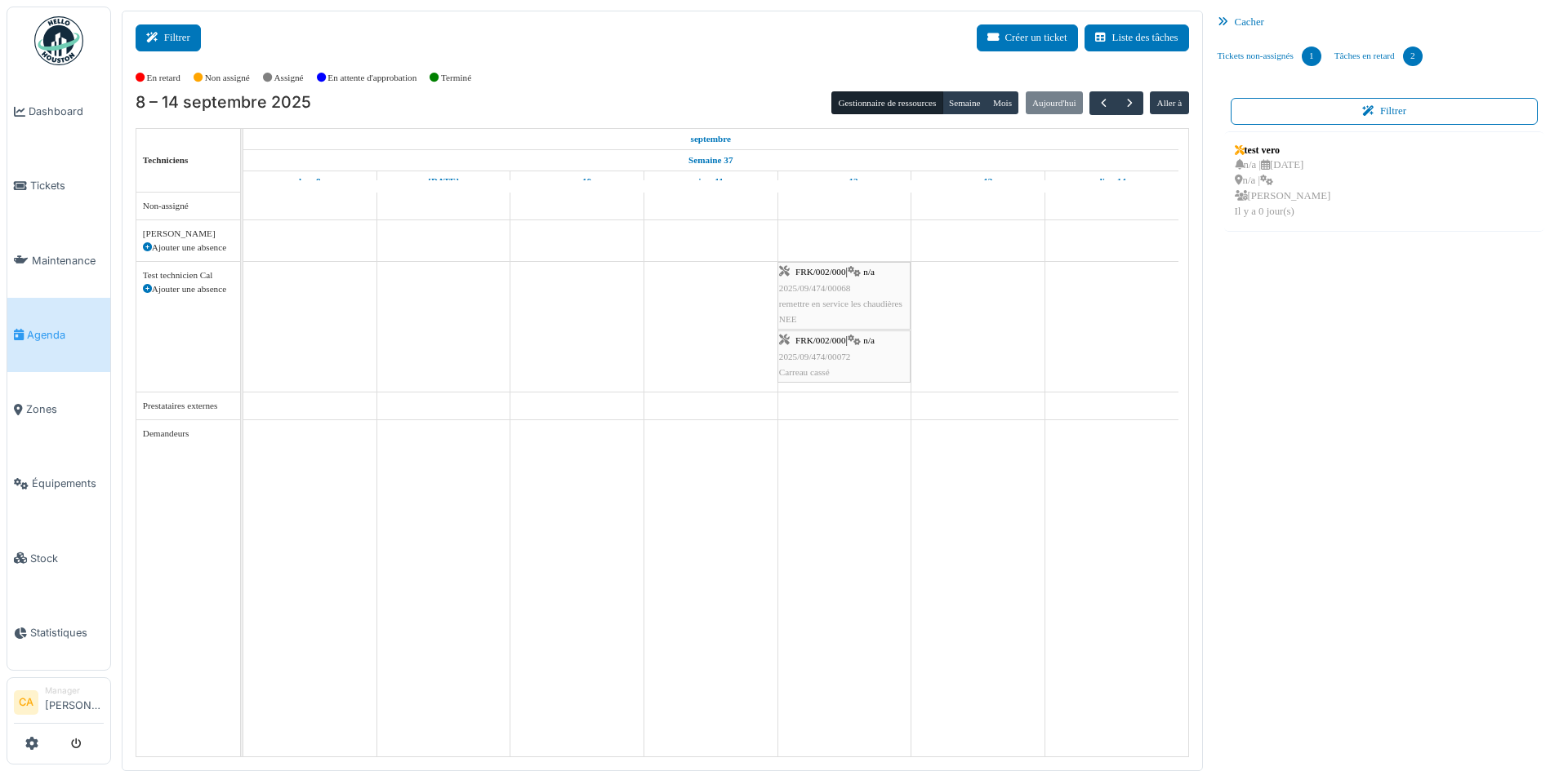
click at [189, 43] on button "Filtrer" at bounding box center [169, 37] width 66 height 27
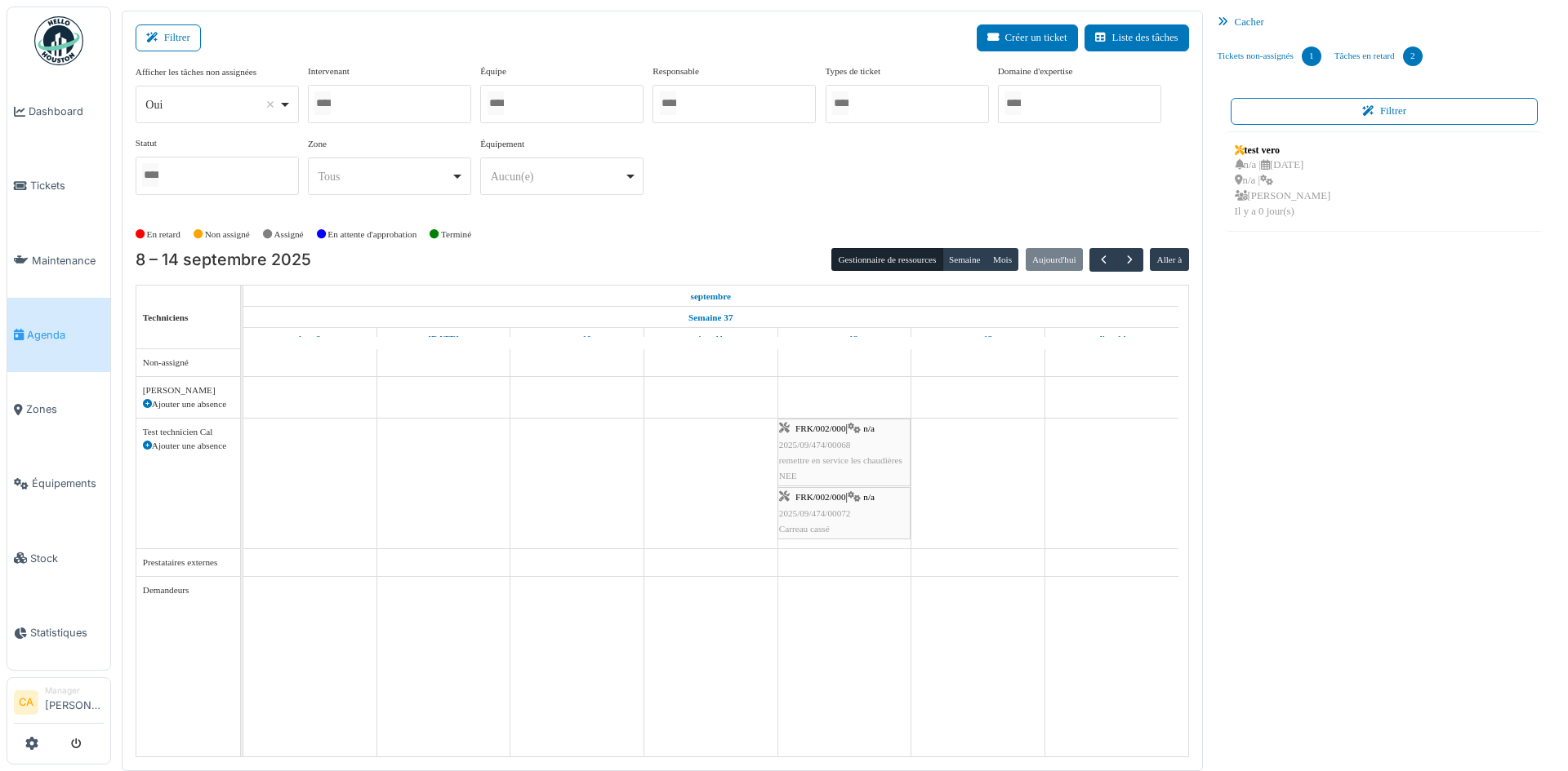
drag, startPoint x: 846, startPoint y: 171, endPoint x: 719, endPoint y: 134, distance: 132.3
click at [844, 171] on div "Afficher les tâches non assignées *** Oui Remove item Oui Non Intervenant Barba…" at bounding box center [662, 137] width 1053 height 144
click at [593, 106] on div at bounding box center [562, 104] width 163 height 38
click at [787, 130] on div "Afficher les tâches non assignées *** Oui Remove item Oui Non Intervenant Barba…" at bounding box center [662, 137] width 1053 height 144
drag, startPoint x: 1392, startPoint y: 196, endPoint x: 1416, endPoint y: 222, distance: 35.4
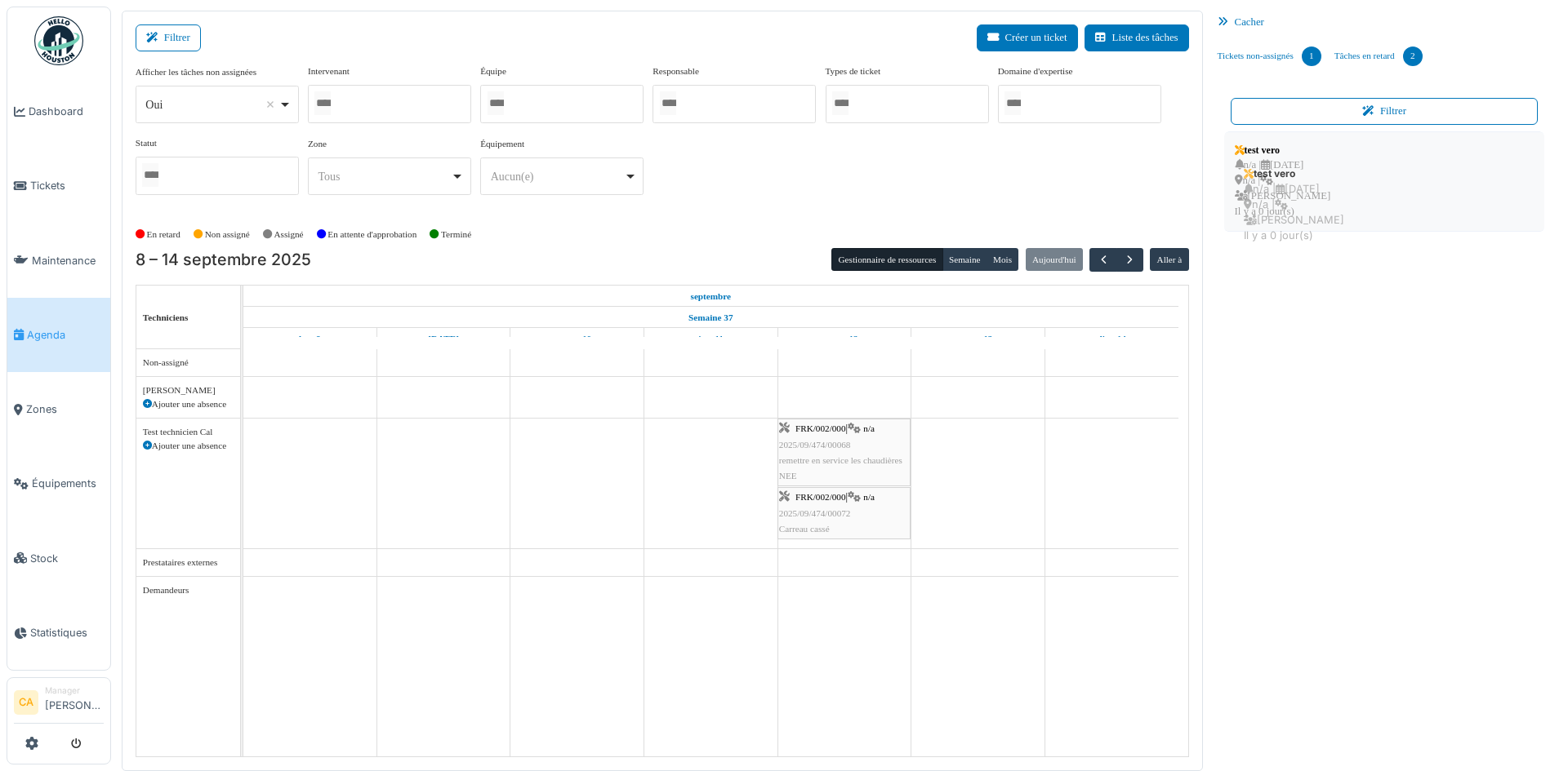
click at [1420, 222] on li "test vero n/a | 18/09/2025 n/a | Corentin Allain Il y a 0 jour(s)" at bounding box center [1385, 181] width 321 height 100
click at [1123, 255] on span "button" at bounding box center [1130, 259] width 14 height 14
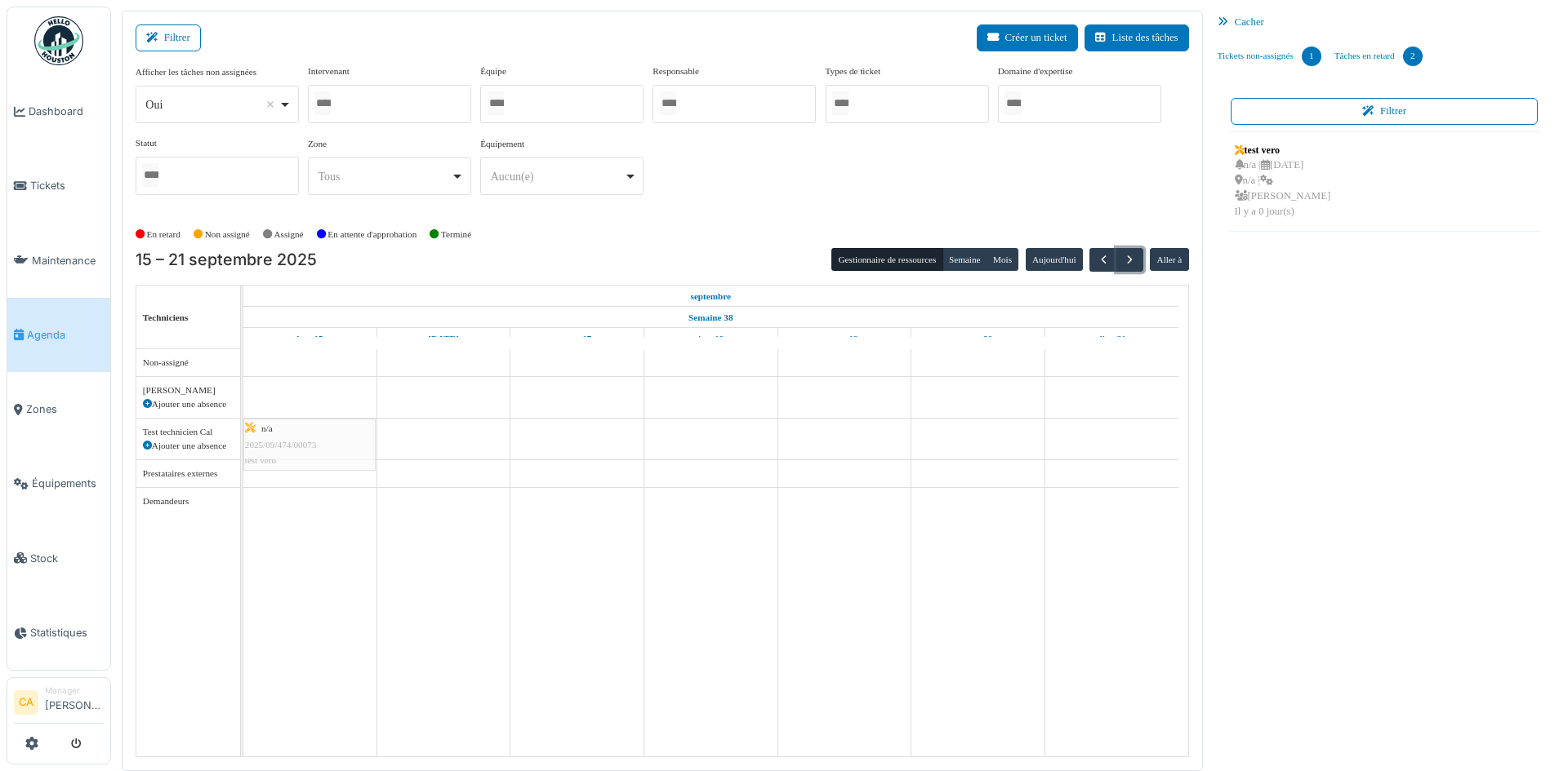
drag, startPoint x: 1309, startPoint y: 162, endPoint x: 333, endPoint y: 426, distance: 1011.1
click at [333, 426] on div "Filtrer Créer un ticket Liste des tâches Afficher les tâches non assignées *** …" at bounding box center [839, 390] width 1452 height 761
click at [315, 444] on span "2025/09/474/00073" at bounding box center [281, 444] width 72 height 9
click at [315, 444] on body "Dashboard Tickets Maintenance Agenda Zones Équipements Stock Statistiques CA Ma…" at bounding box center [784, 386] width 1568 height 771
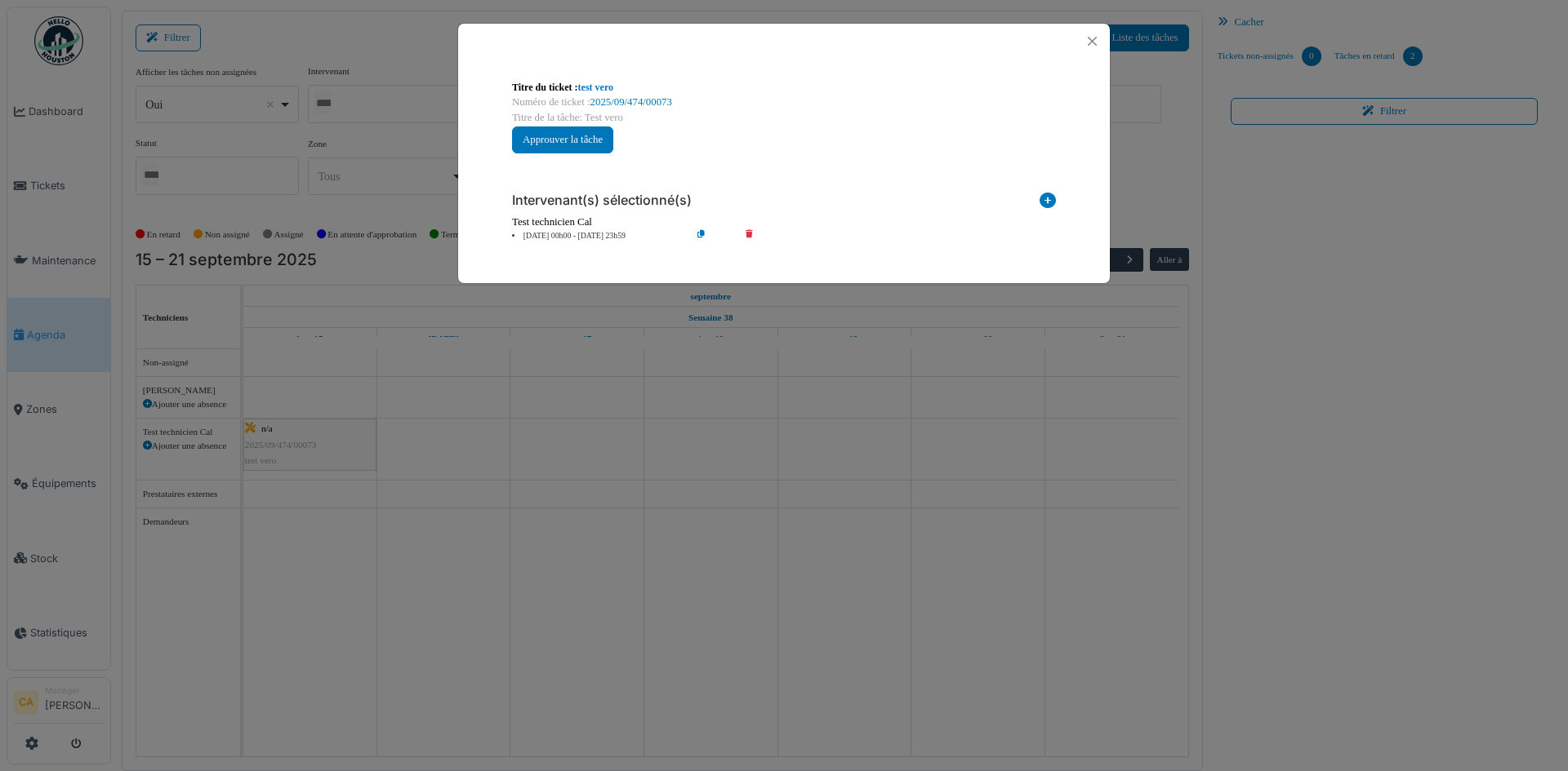
click at [532, 231] on li "15 sep 00h00 - 15 sep 23h59" at bounding box center [597, 236] width 187 height 12
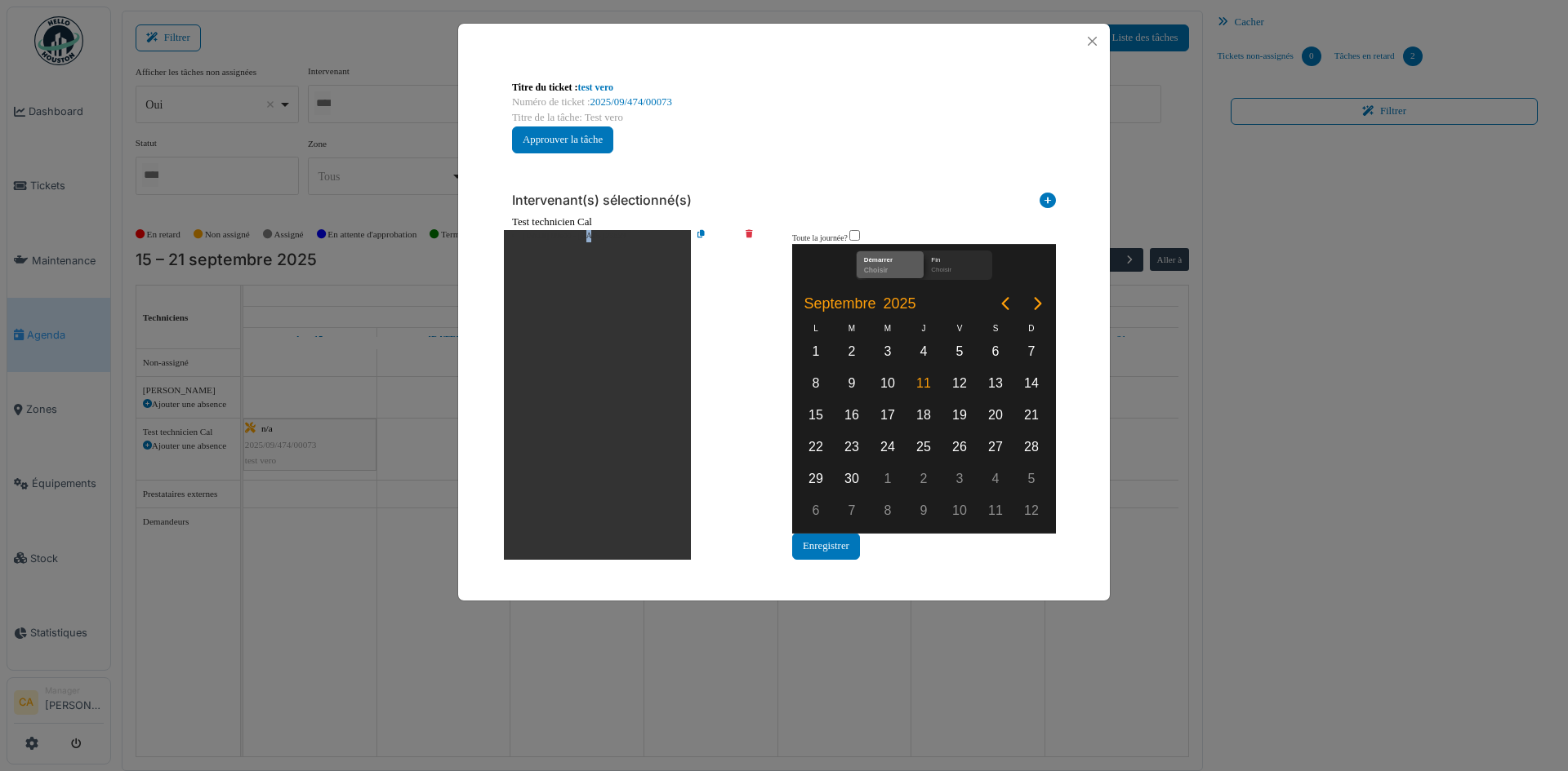
click at [532, 231] on li "15 sep 00h00 - 15 sep 23h59" at bounding box center [597, 395] width 187 height 329
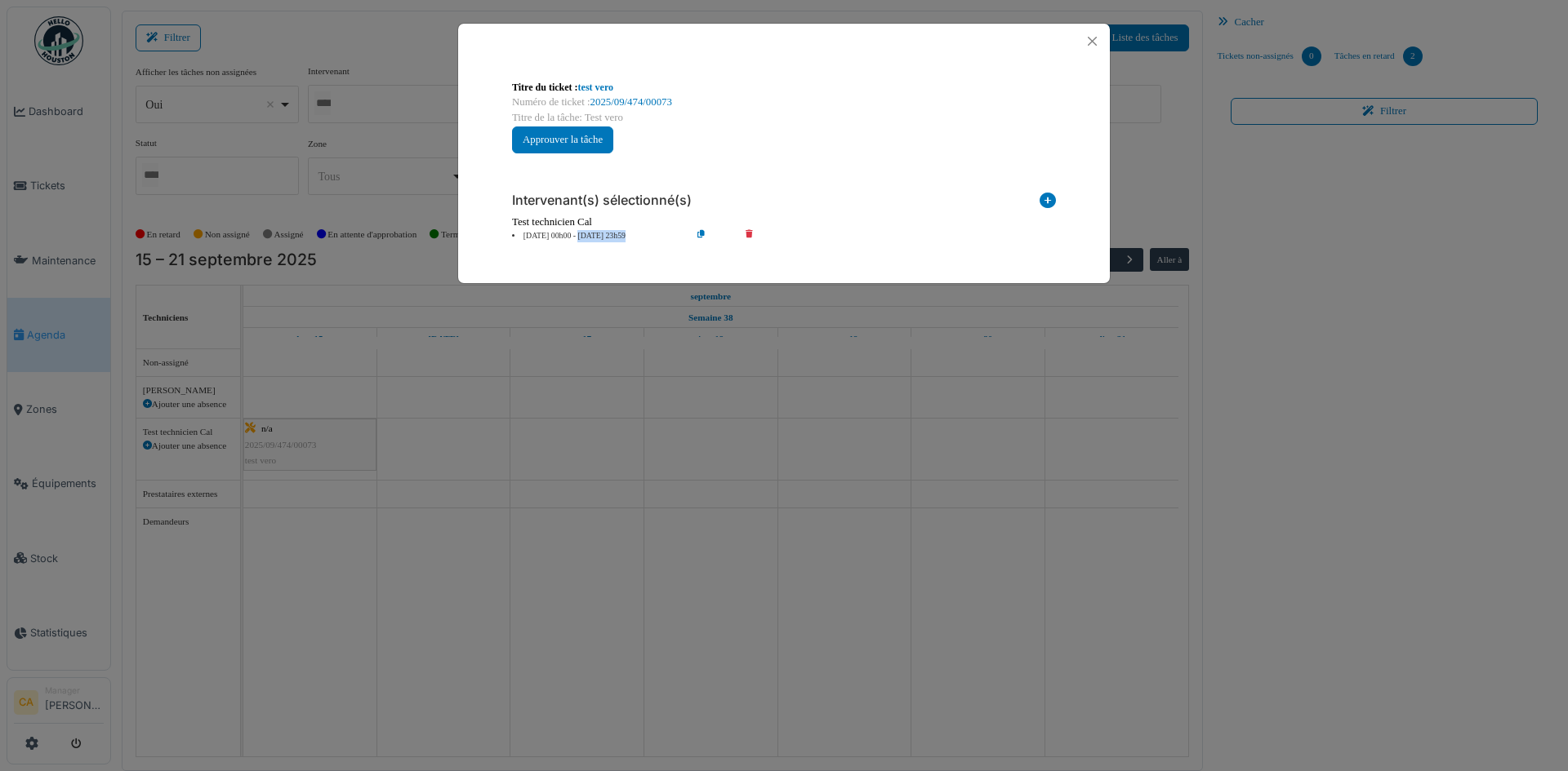
click at [532, 231] on li "15 sep 00h00 - 15 sep 23h59" at bounding box center [597, 236] width 187 height 12
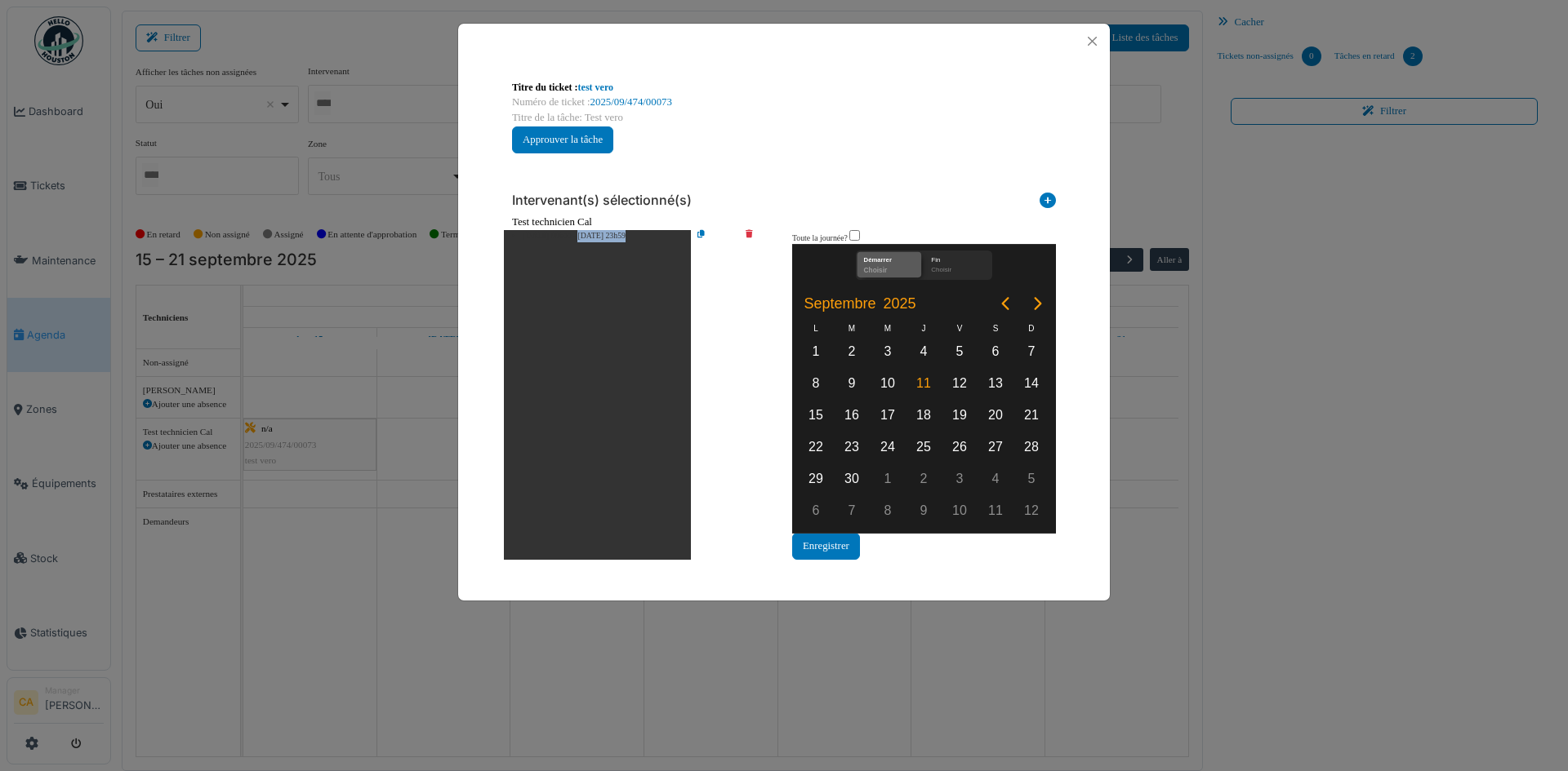
click at [898, 263] on div "Démarrer" at bounding box center [890, 259] width 60 height 13
click at [558, 239] on li "15 sep 00h00 - 15 sep 23h59" at bounding box center [597, 395] width 187 height 329
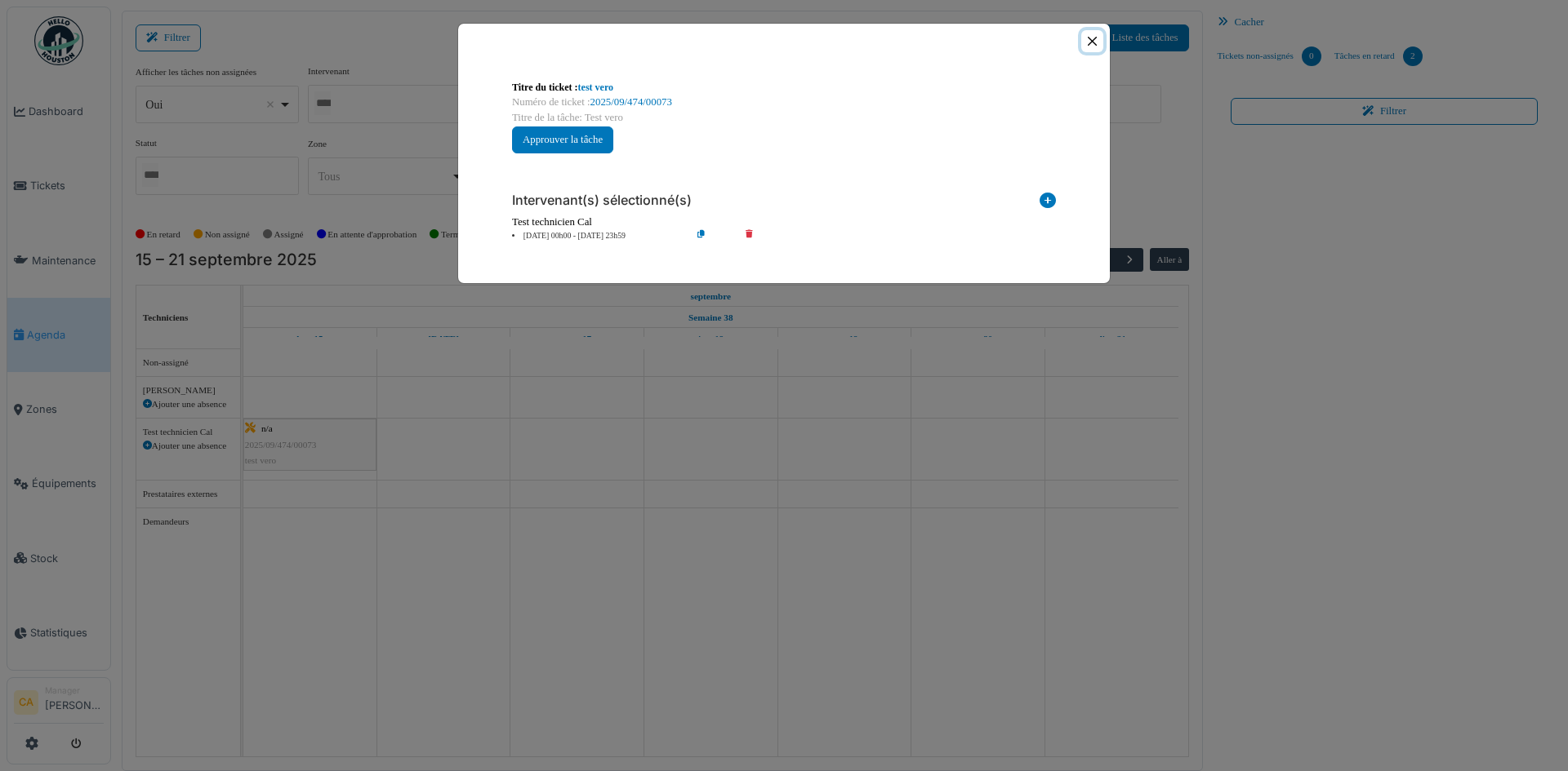
click at [1093, 42] on button "Close" at bounding box center [1092, 41] width 22 height 22
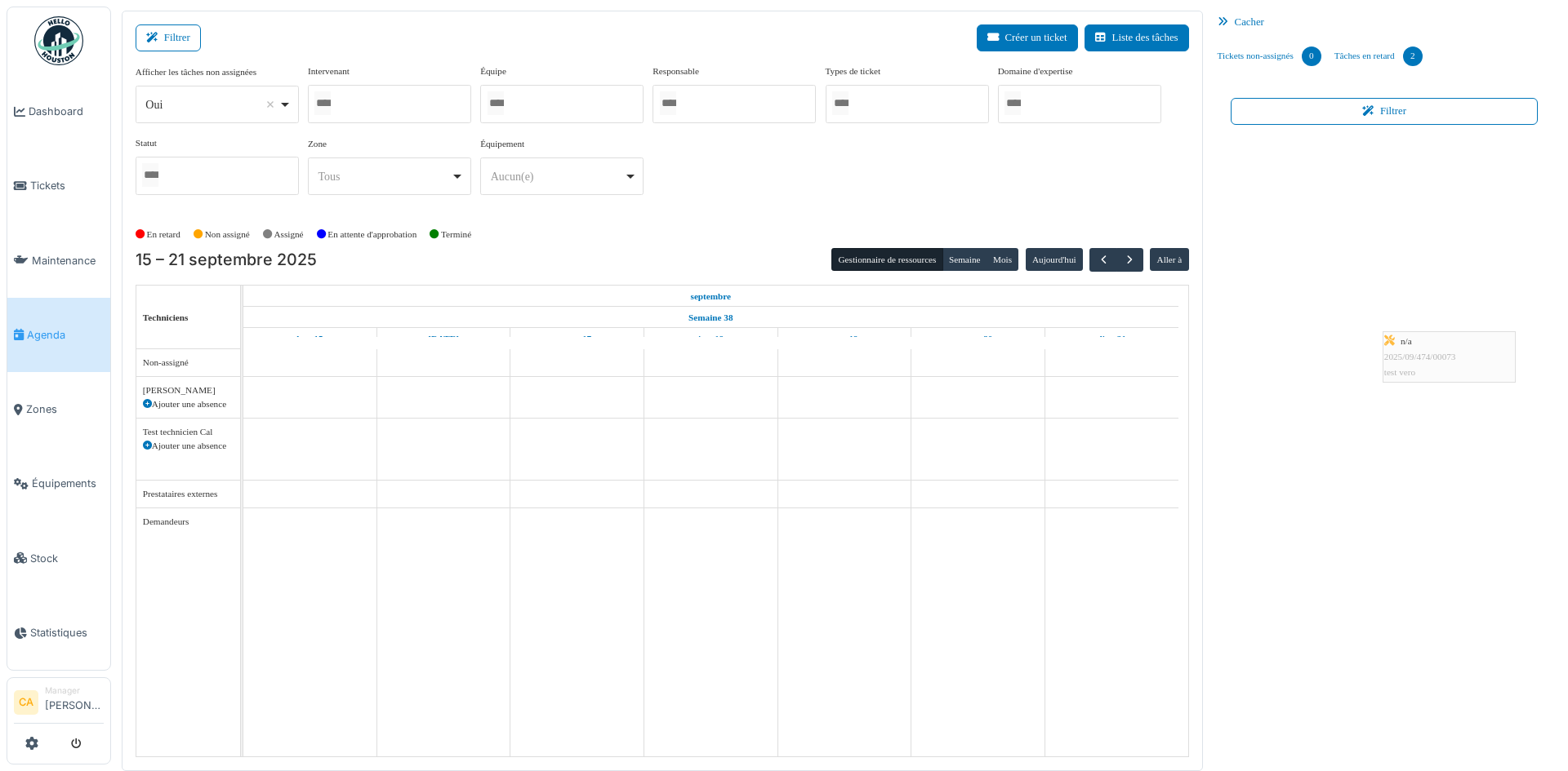
drag, startPoint x: 319, startPoint y: 442, endPoint x: 1443, endPoint y: 330, distance: 1129.6
click at [1444, 329] on div "Filtrer Créer un ticket Liste des tâches Afficher les tâches non assignées *** …" at bounding box center [839, 390] width 1452 height 761
click at [261, 428] on span "n/a" at bounding box center [267, 429] width 11 height 9
click at [261, 429] on body "Dashboard Tickets Maintenance Agenda Zones Équipements Stock Statistiques CA Ma…" at bounding box center [784, 386] width 1568 height 771
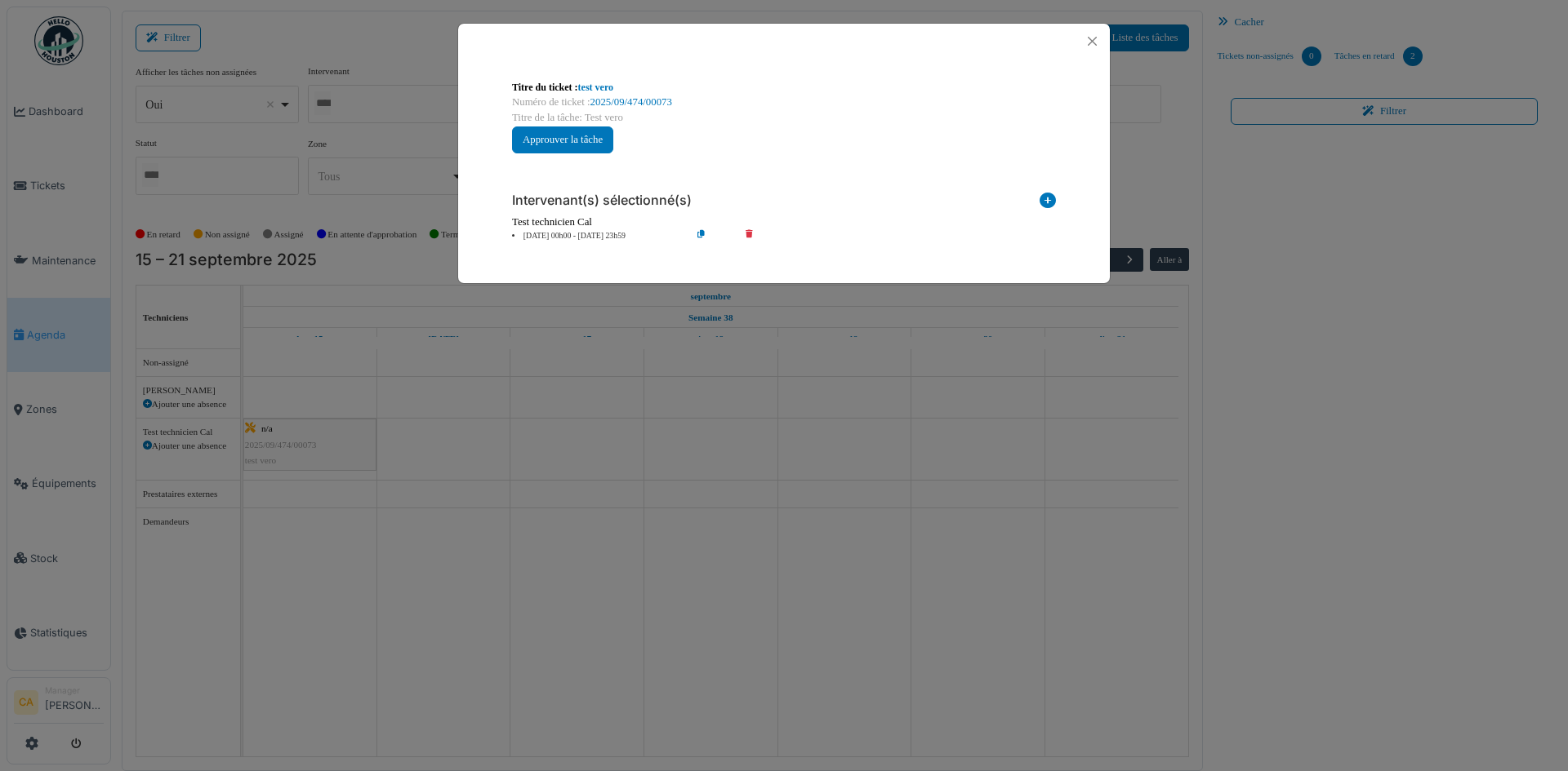
click at [1086, 29] on div at bounding box center [784, 41] width 652 height 36
click at [1092, 36] on button "Close" at bounding box center [1092, 41] width 22 height 22
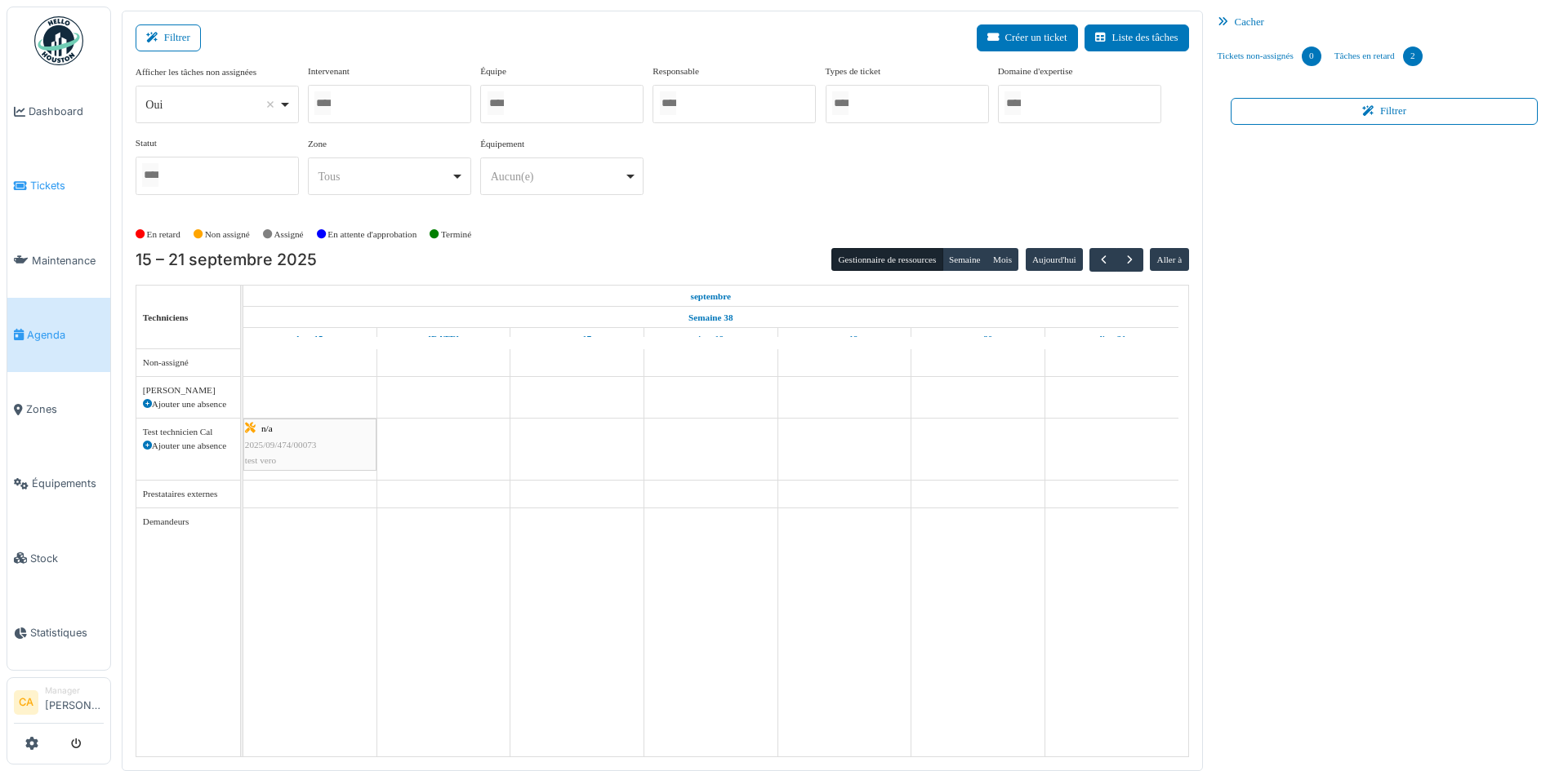
click at [56, 178] on span "Tickets" at bounding box center [66, 185] width 74 height 16
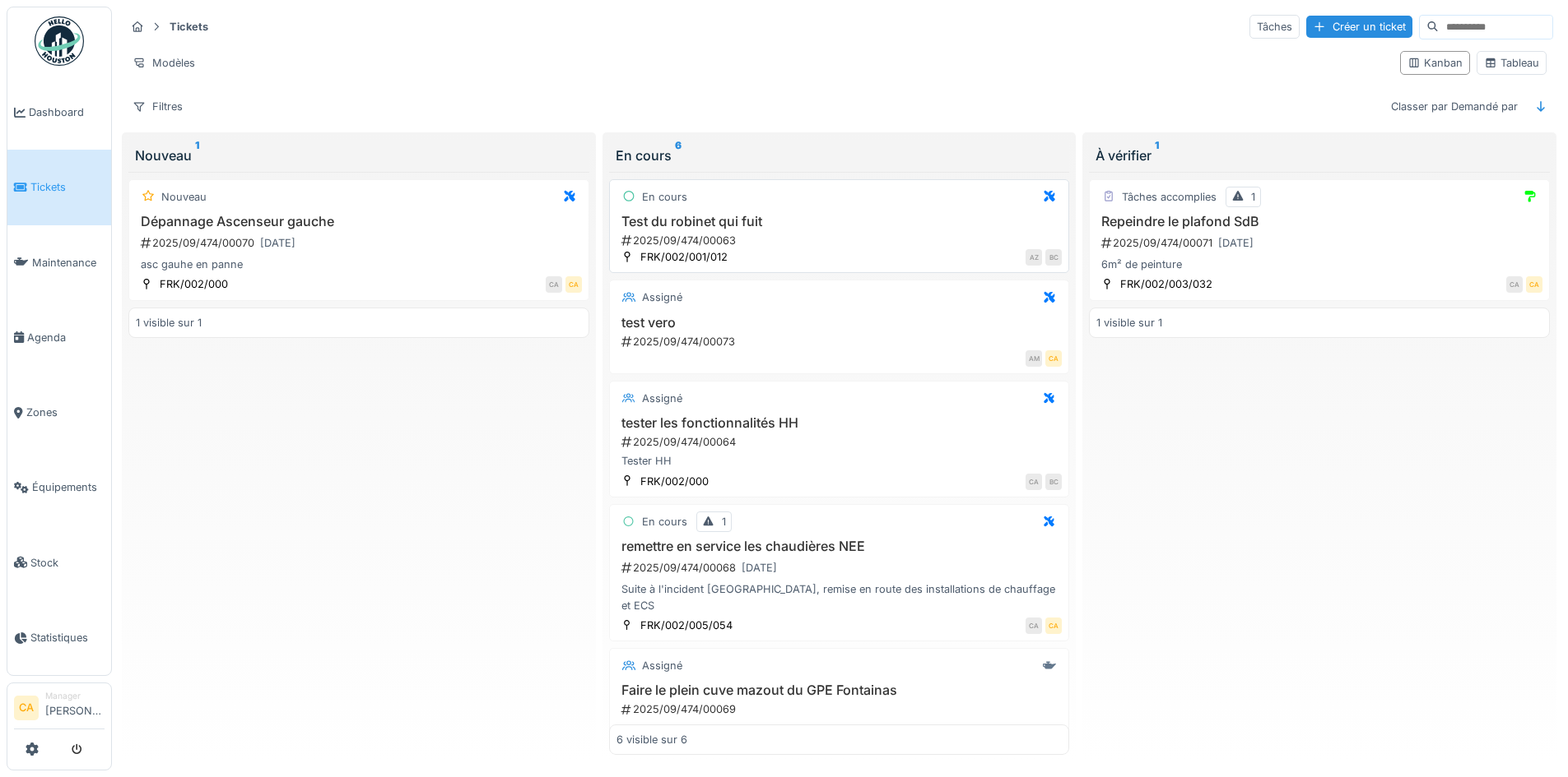
click at [811, 231] on div "Test du robinet qui fuit 2025/09/474/00063" at bounding box center [839, 231] width 446 height 35
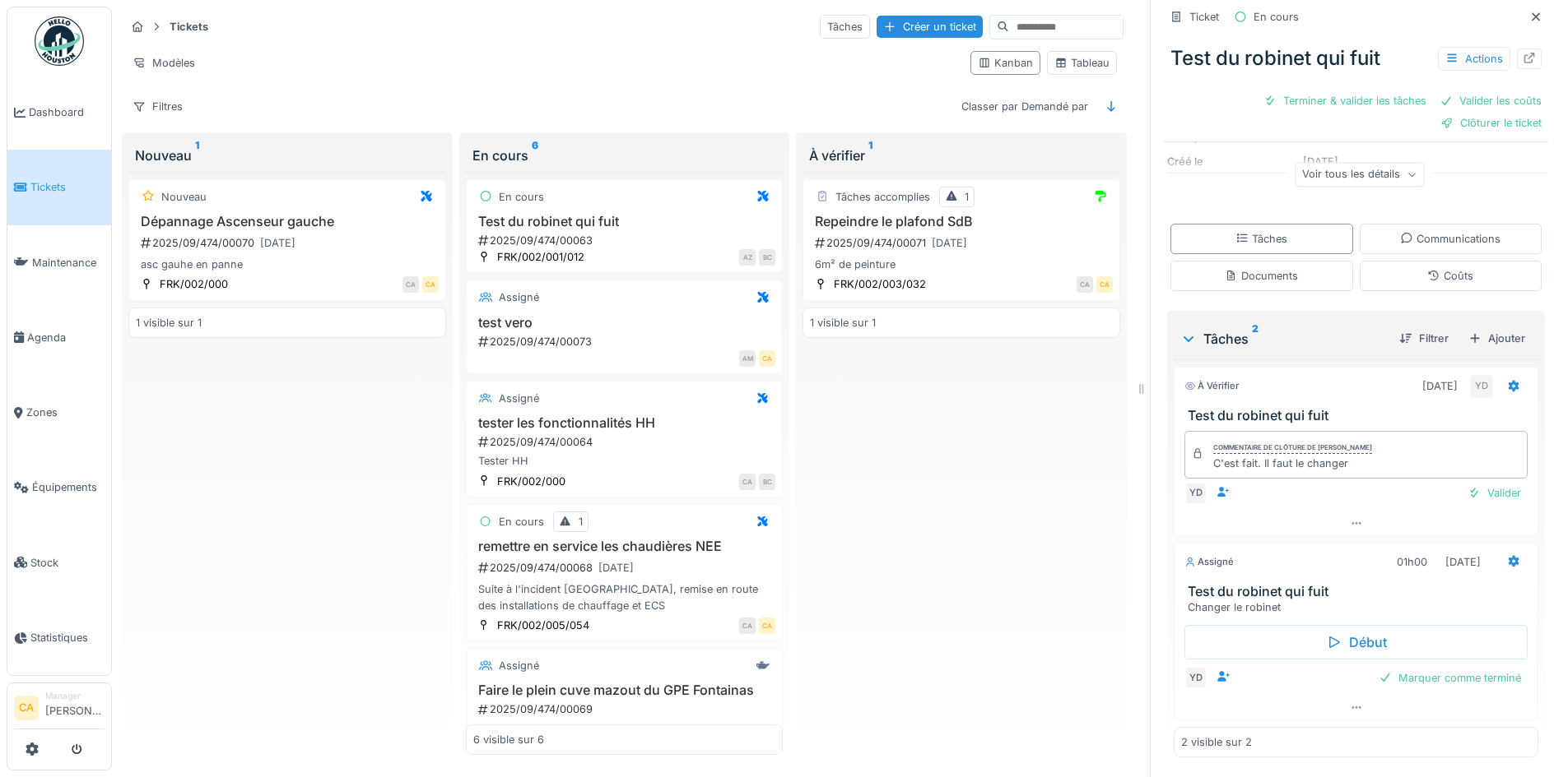
scroll to position [12, 0]
click at [295, 236] on div "[DATE]" at bounding box center [278, 243] width 36 height 16
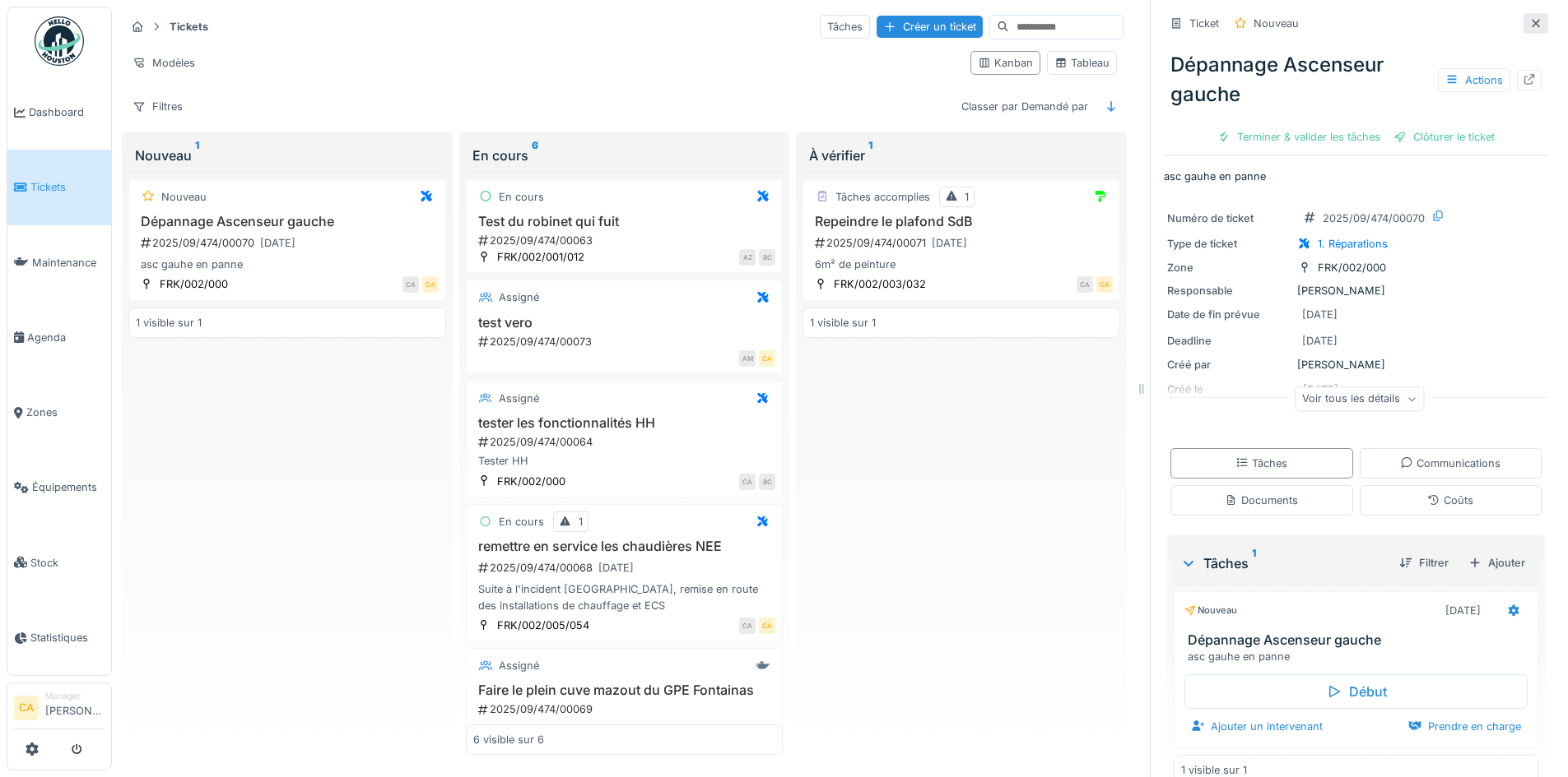
click at [1532, 19] on icon at bounding box center [1536, 23] width 8 height 8
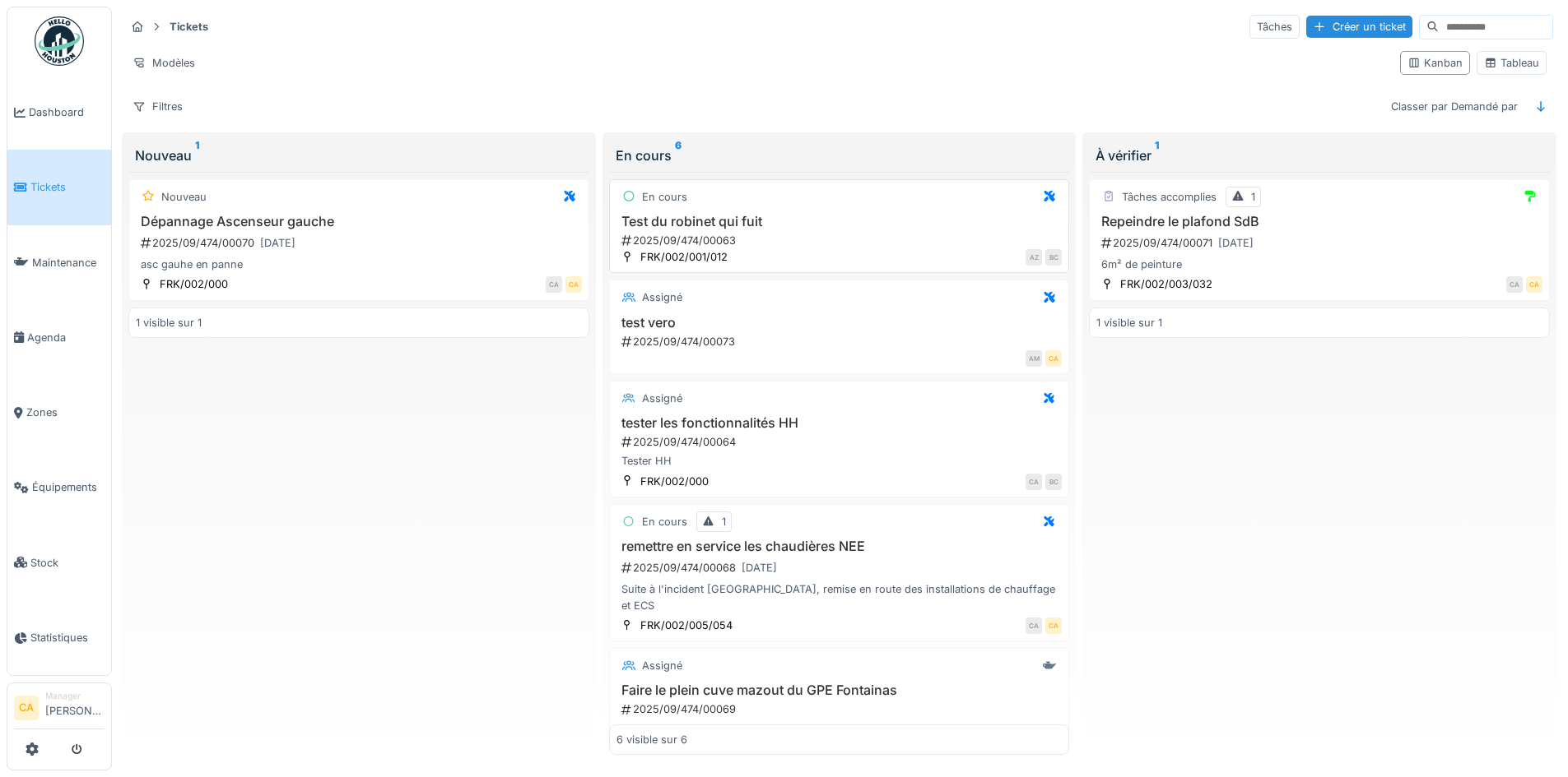
click at [788, 233] on div "2025/09/474/00063" at bounding box center [841, 240] width 442 height 16
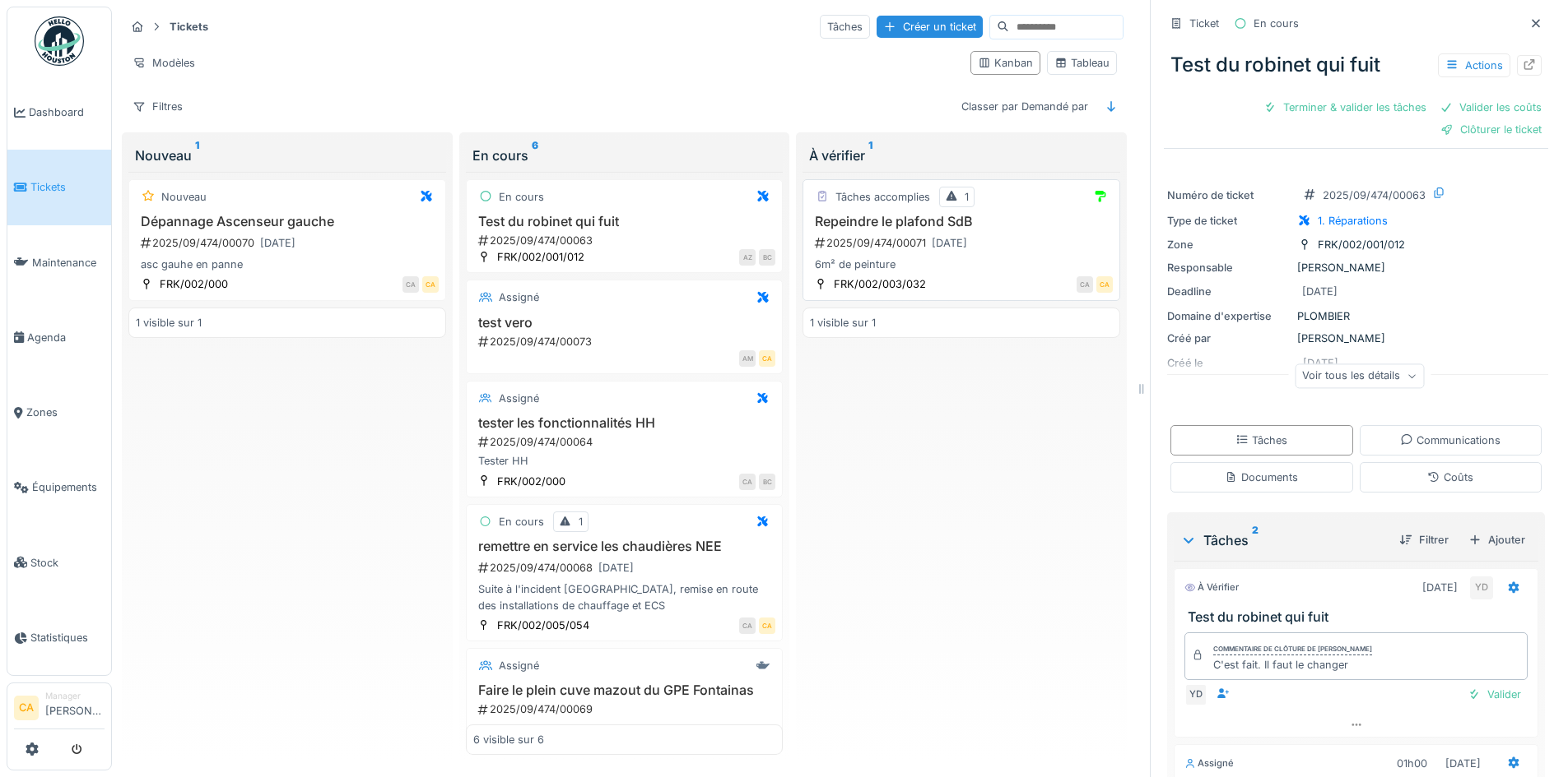
click at [998, 262] on div "Tâches accomplies 1 Repeindre le plafond SdB 2025/09/474/00071 [DATE] 6m² de pe…" at bounding box center [961, 240] width 318 height 122
click at [1009, 217] on div "Repeindre le plafond SdB 2025/09/474/00071 [DATE] 6m² de peinture" at bounding box center [960, 243] width 303 height 59
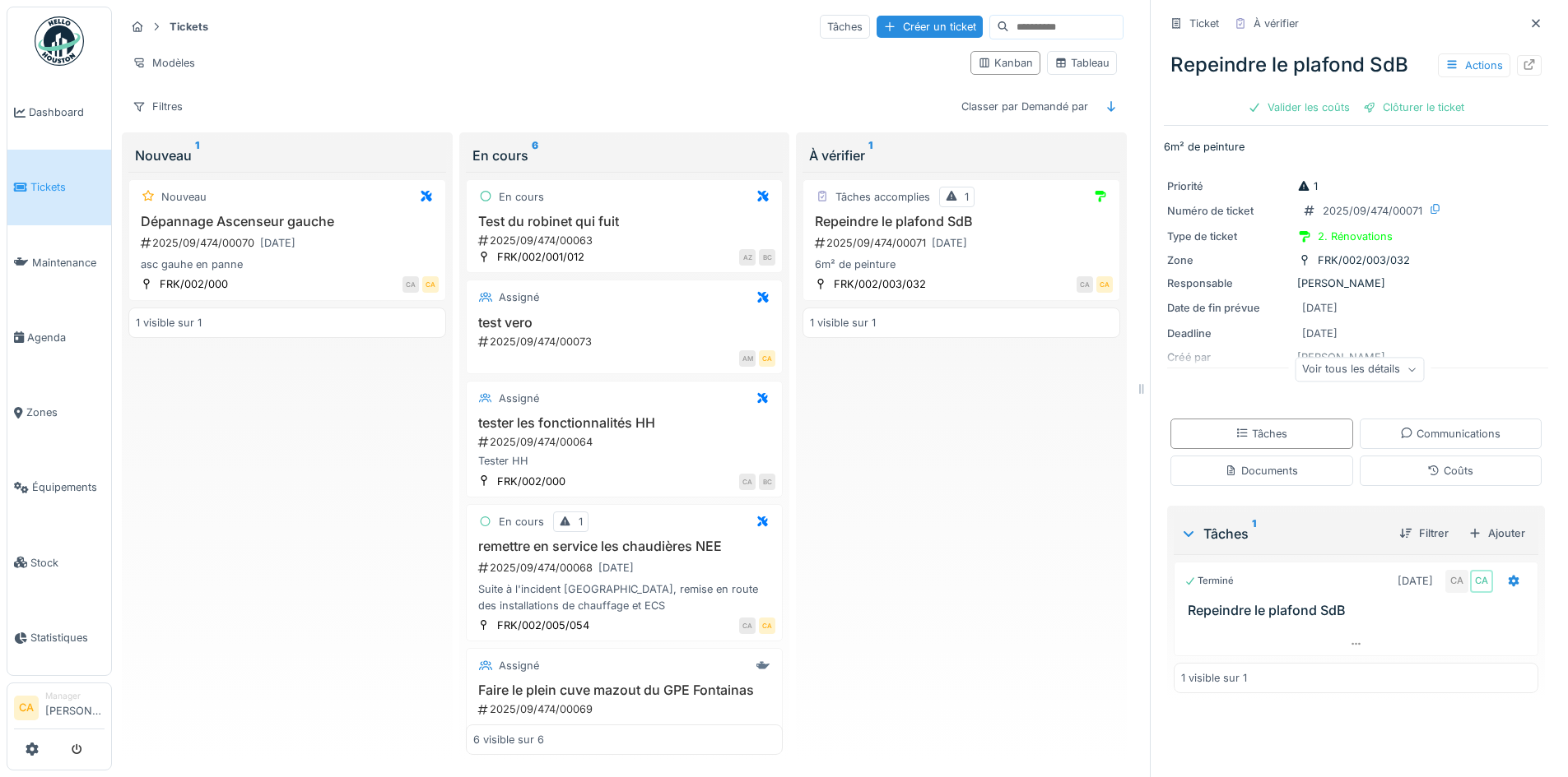
click at [1287, 621] on div at bounding box center [1356, 626] width 364 height 13
click at [1377, 358] on div "Voir tous les détails" at bounding box center [1359, 370] width 129 height 24
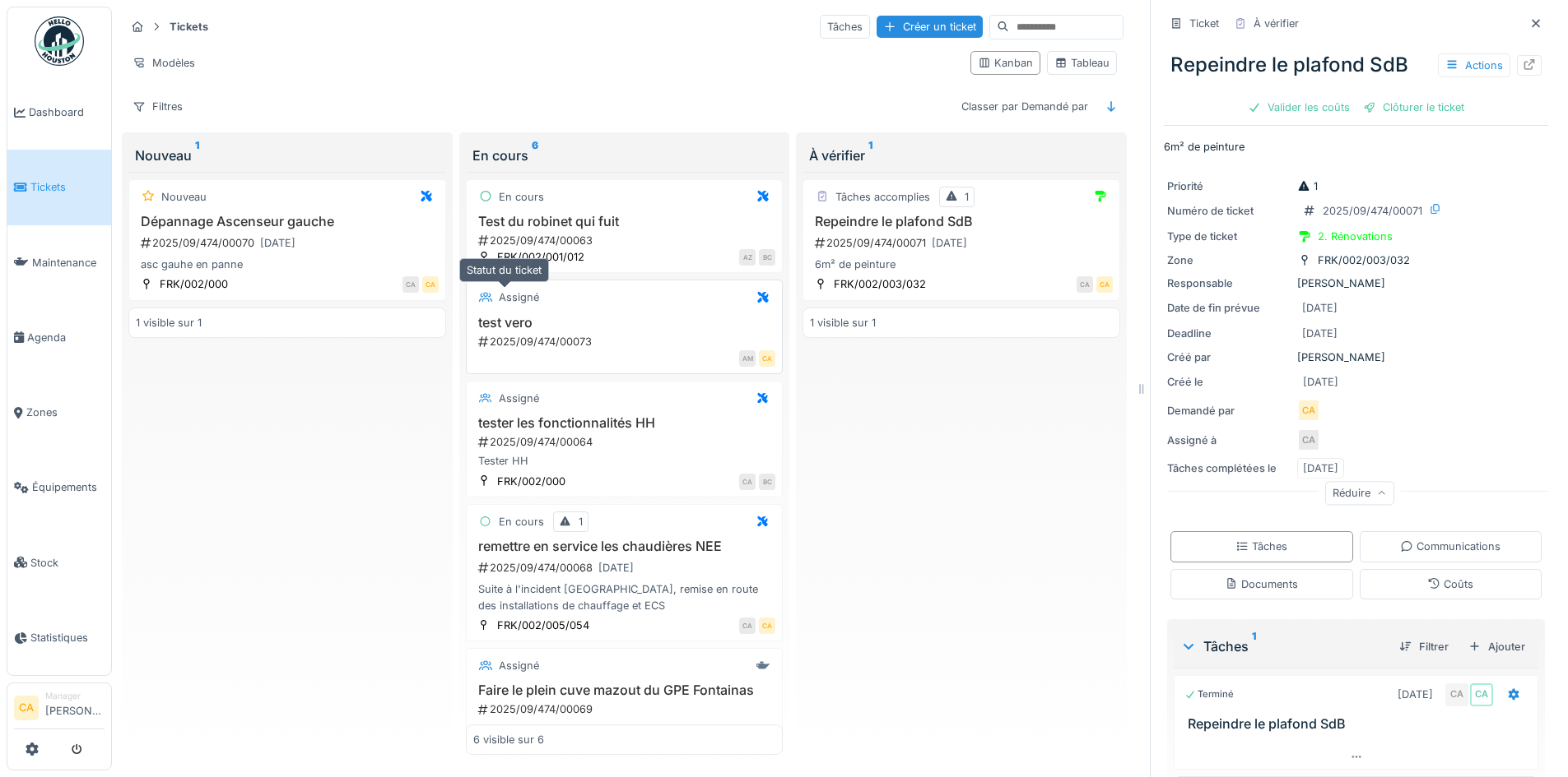
click at [530, 293] on div "Assigné" at bounding box center [519, 297] width 41 height 16
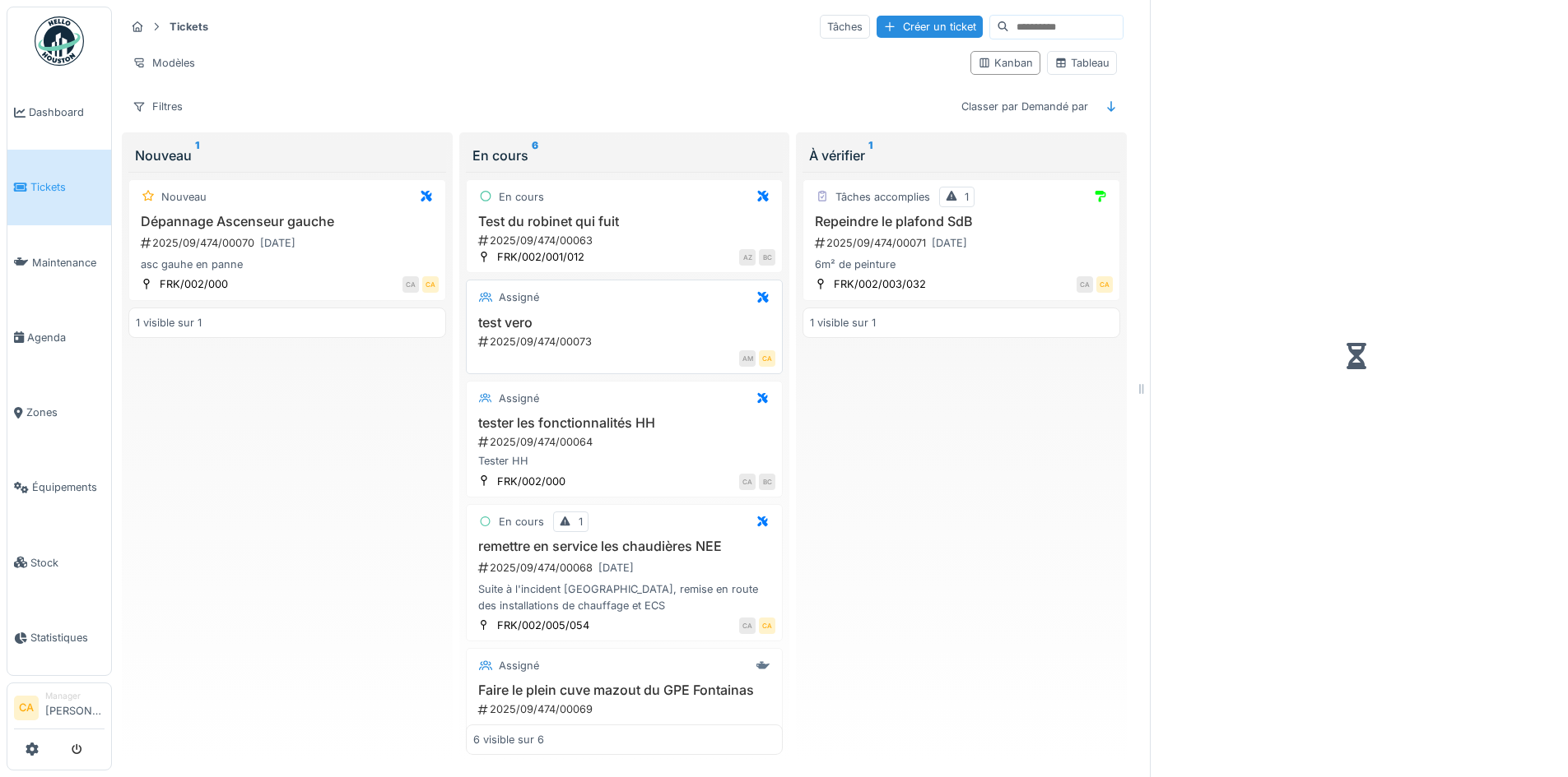
click at [575, 296] on div "Assigné test vero 2025/09/474/00073 AM CA" at bounding box center [625, 327] width 318 height 94
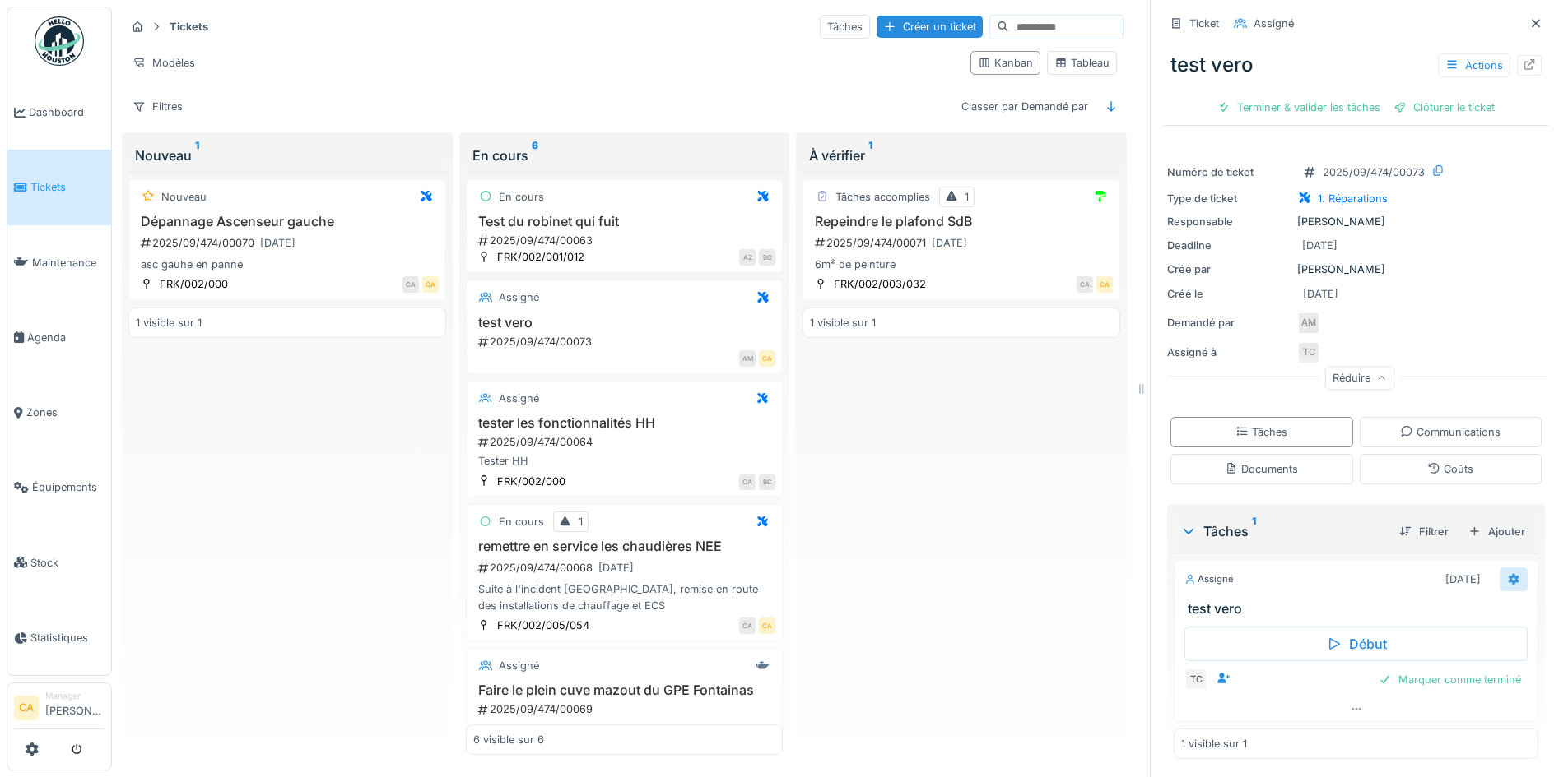
click at [1509, 573] on icon at bounding box center [1513, 579] width 10 height 11
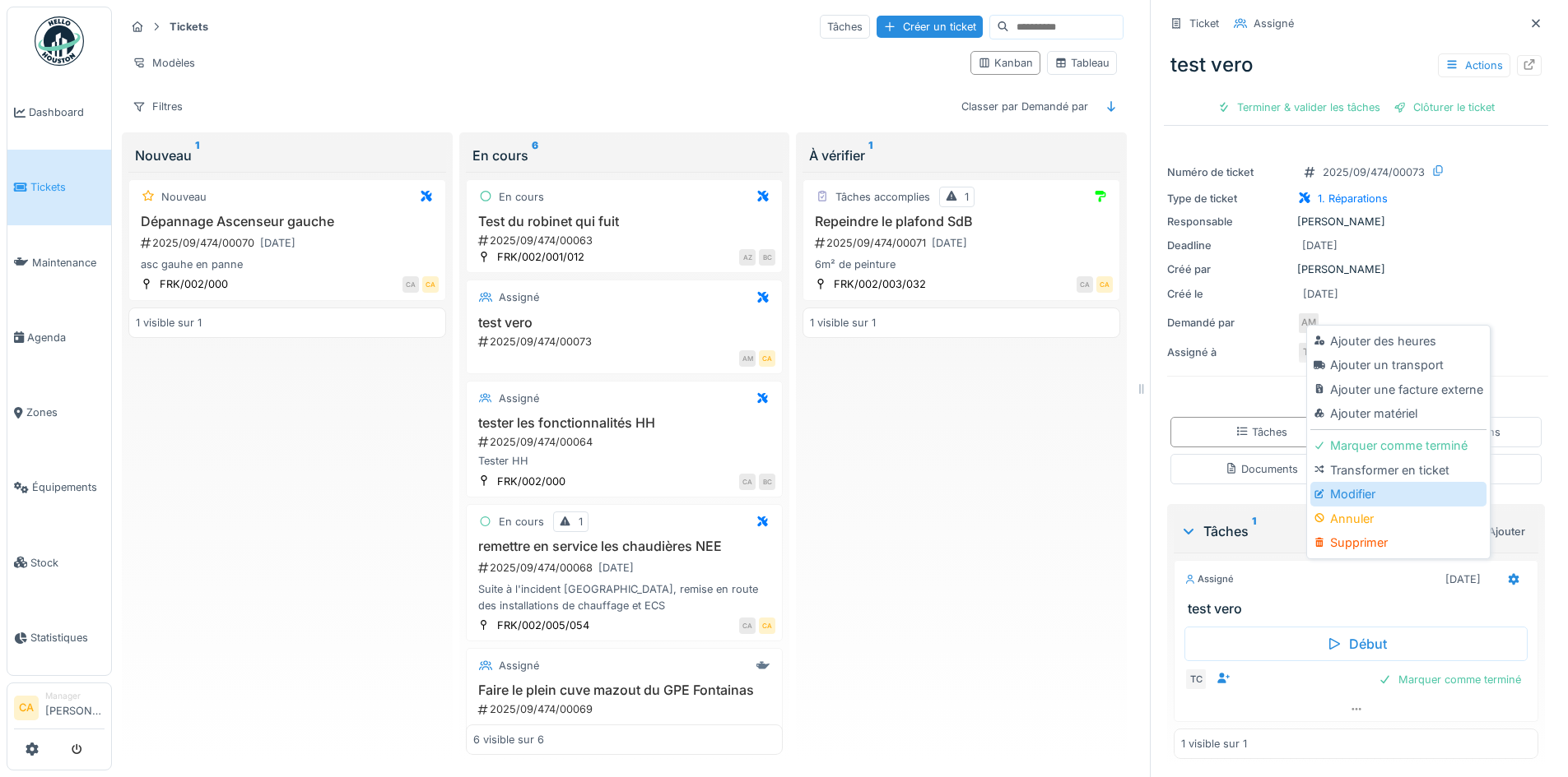
click at [1352, 482] on div "Modifier" at bounding box center [1398, 494] width 175 height 25
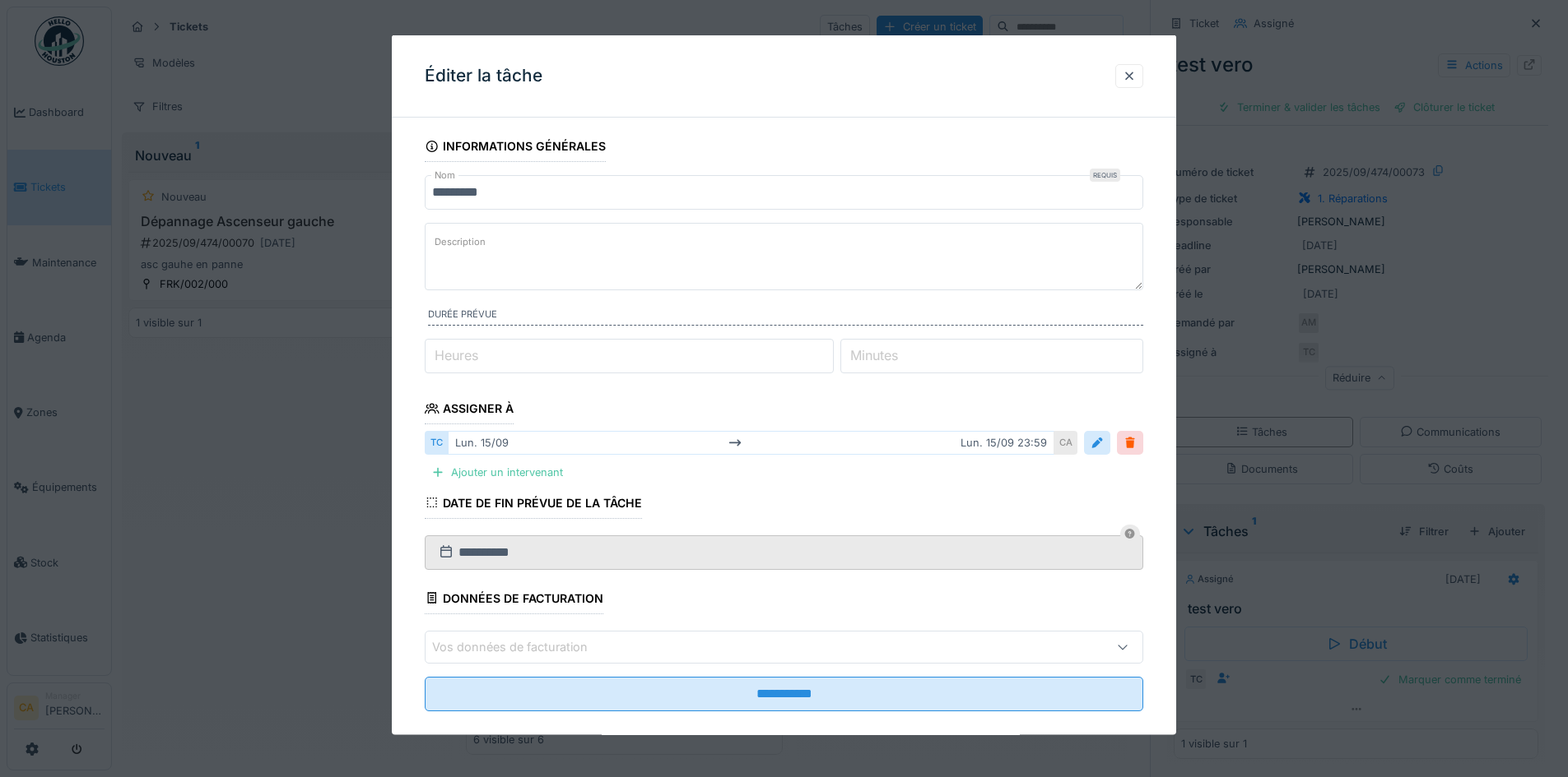
scroll to position [23, 0]
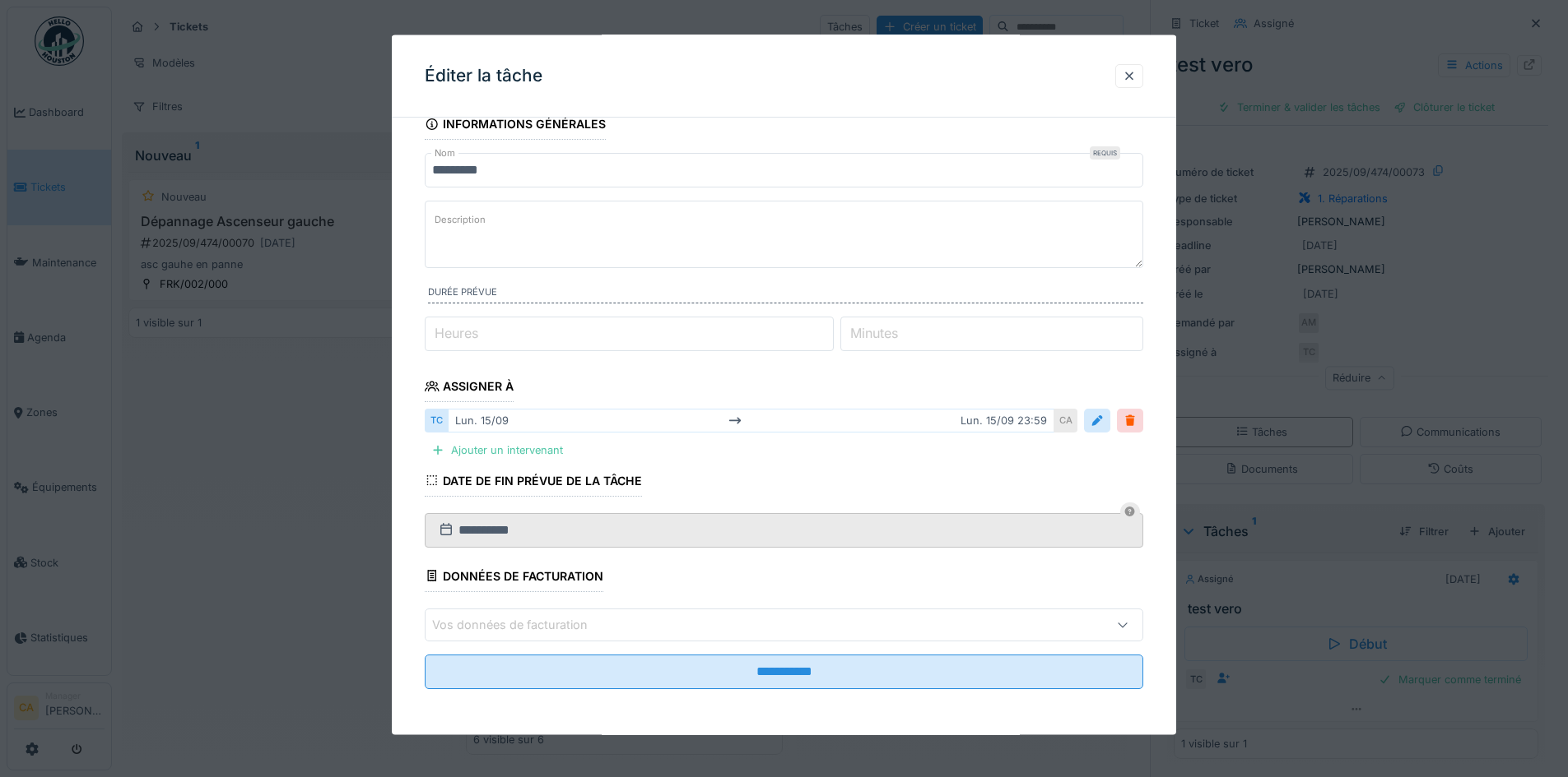
click at [481, 232] on textarea "Description" at bounding box center [784, 235] width 719 height 68
type textarea "**********"
click at [471, 293] on label "Durée prévue" at bounding box center [786, 294] width 715 height 18
click at [498, 334] on input "*" at bounding box center [629, 334] width 409 height 35
type input "*"
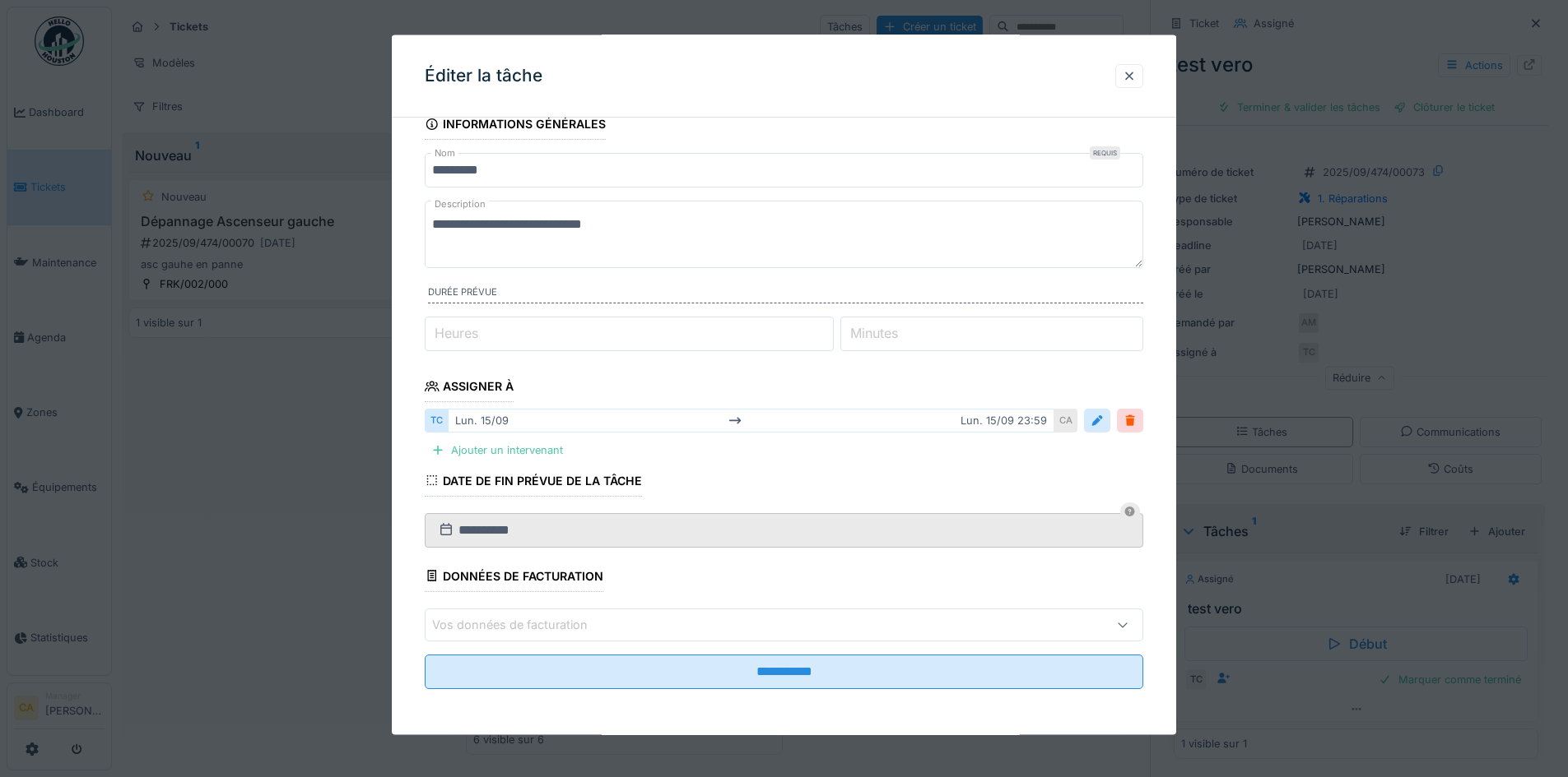
click at [831, 329] on input "*" at bounding box center [629, 334] width 409 height 35
click at [1008, 333] on input "*" at bounding box center [992, 334] width 303 height 35
click at [1115, 332] on input "*" at bounding box center [992, 334] width 303 height 35
click at [1139, 329] on input "*" at bounding box center [992, 334] width 303 height 35
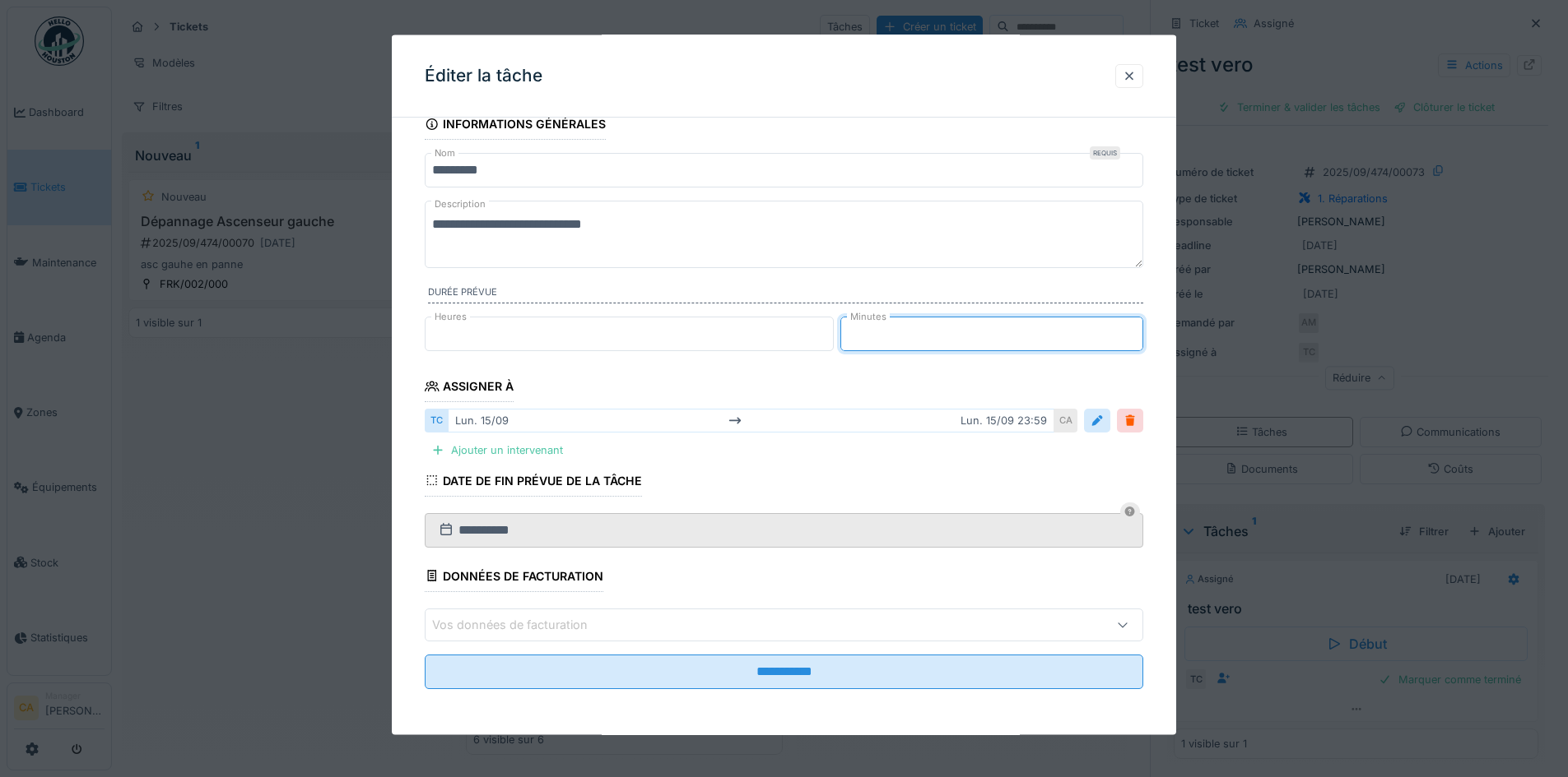
click at [1139, 329] on input "*" at bounding box center [992, 334] width 303 height 35
type input "*"
click at [1139, 329] on input "*" at bounding box center [992, 334] width 303 height 35
click at [883, 366] on fieldset "**********" at bounding box center [784, 405] width 719 height 594
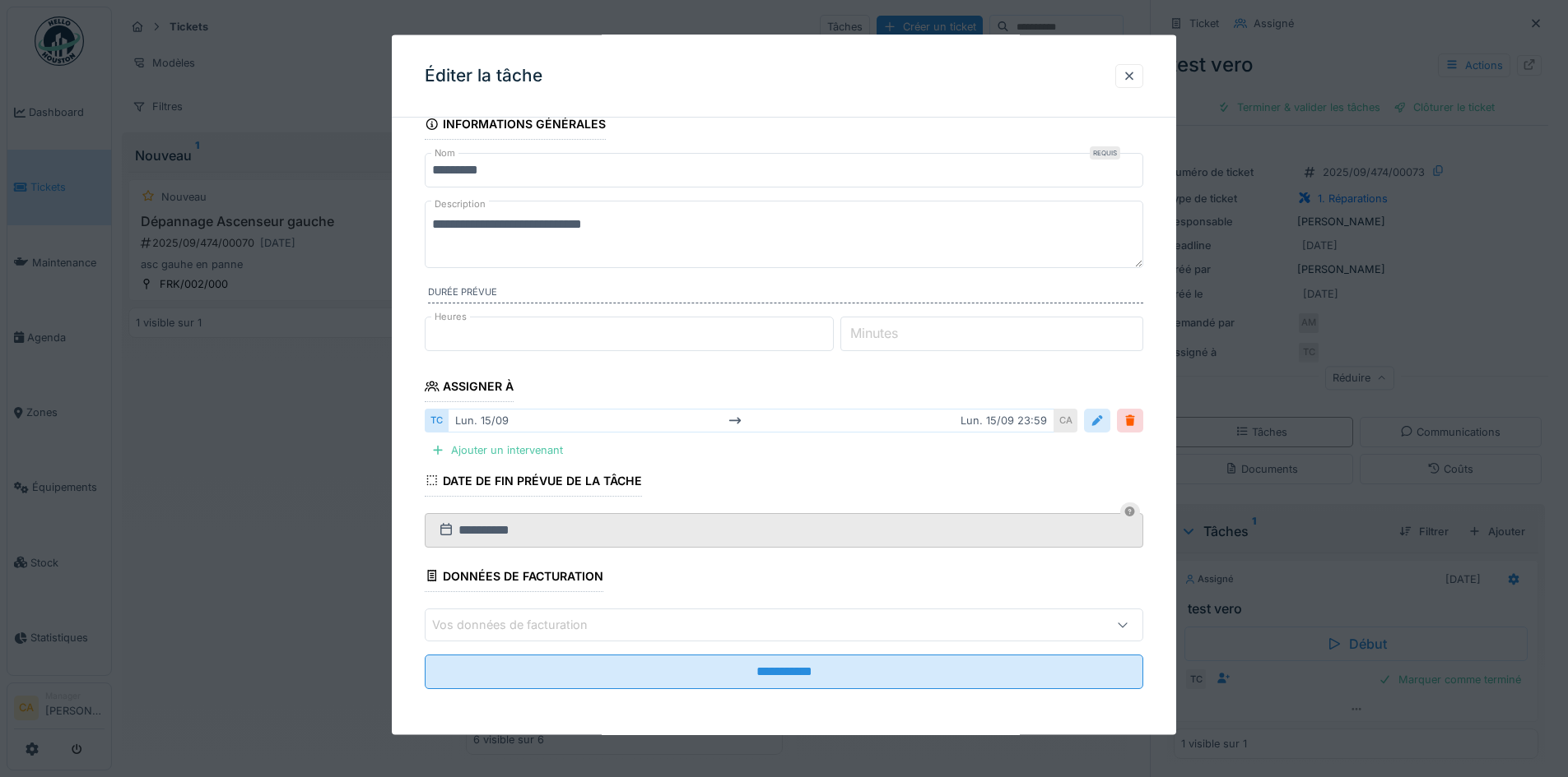
click at [1104, 421] on div at bounding box center [1097, 421] width 13 height 16
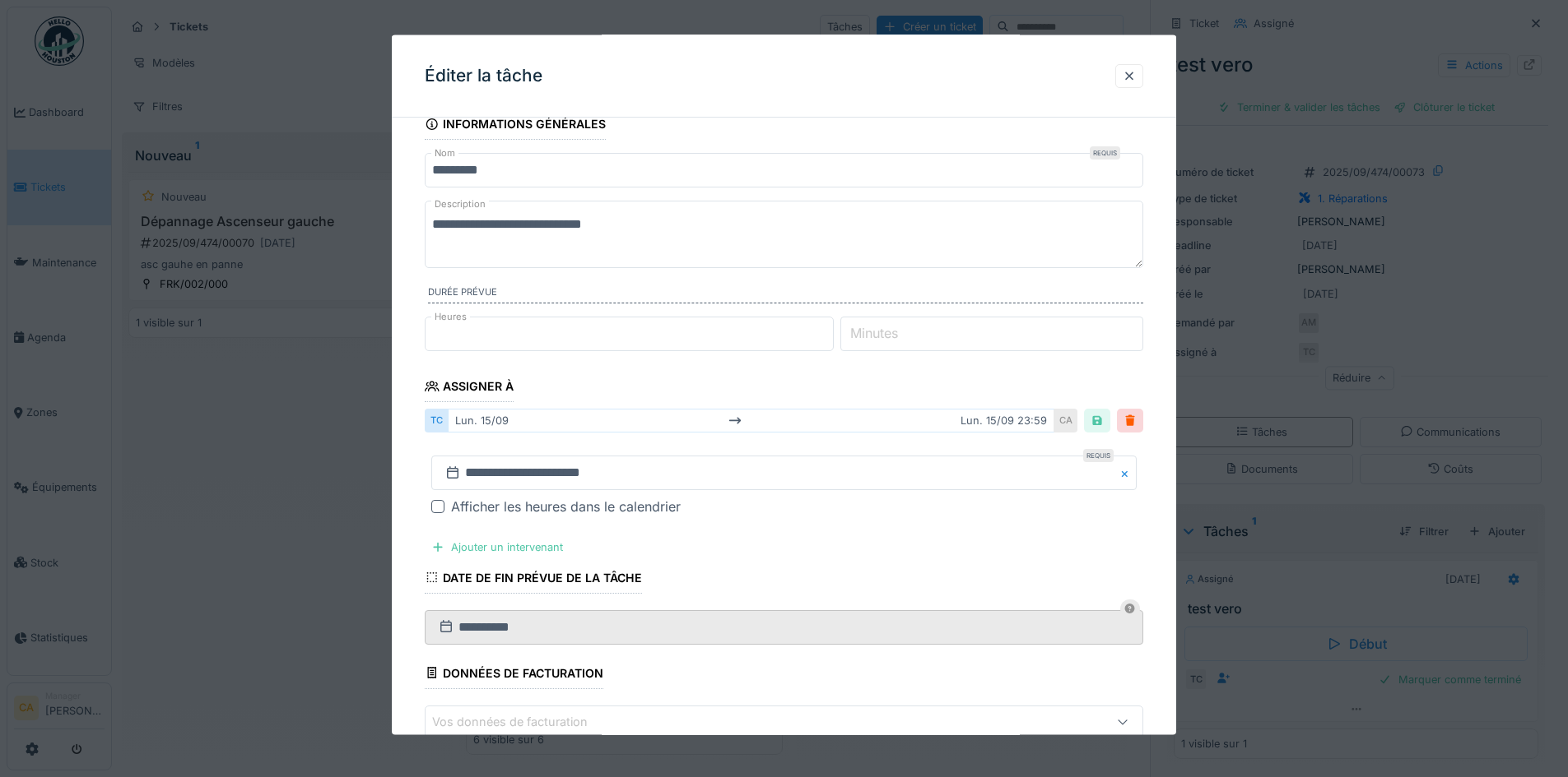
click at [449, 512] on div "Afficher les heures dans le calendrier" at bounding box center [784, 506] width 706 height 20
click at [433, 504] on div at bounding box center [438, 506] width 13 height 13
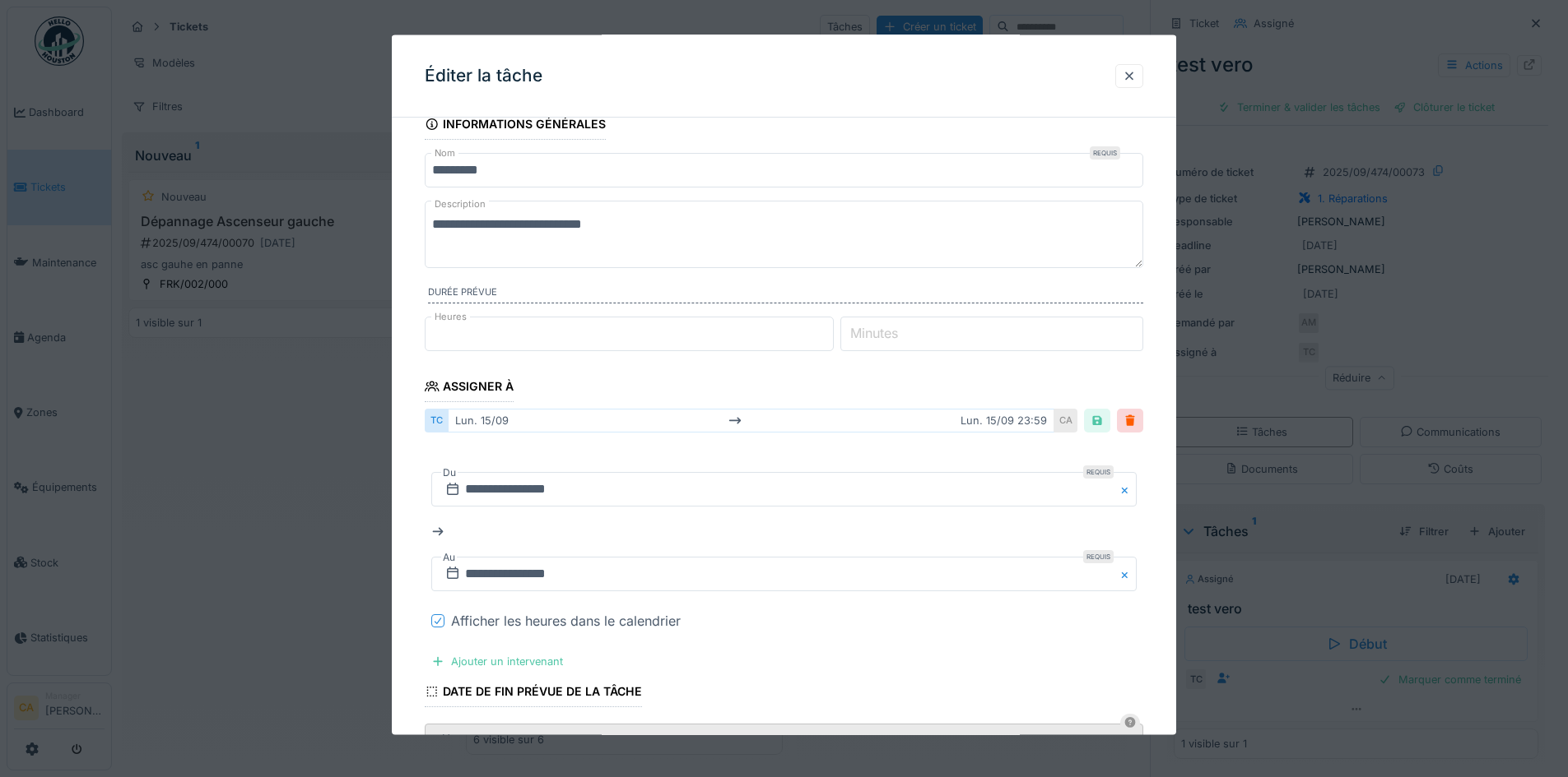
click at [473, 338] on input "*" at bounding box center [629, 334] width 409 height 35
type input "*"
click at [830, 341] on input "*" at bounding box center [629, 334] width 409 height 35
click at [1133, 330] on input "*" at bounding box center [992, 334] width 303 height 35
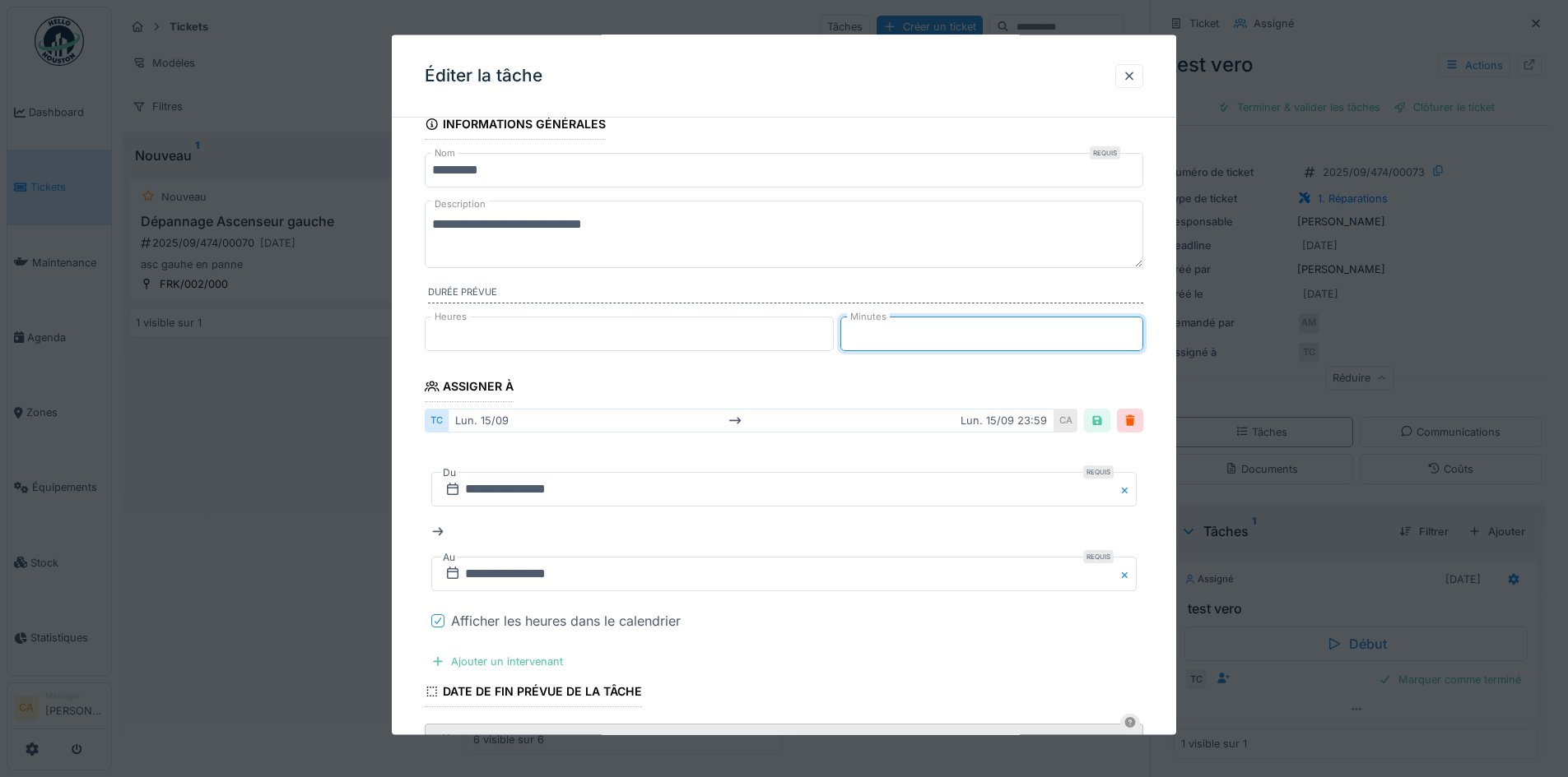
click at [1133, 330] on input "*" at bounding box center [992, 334] width 303 height 35
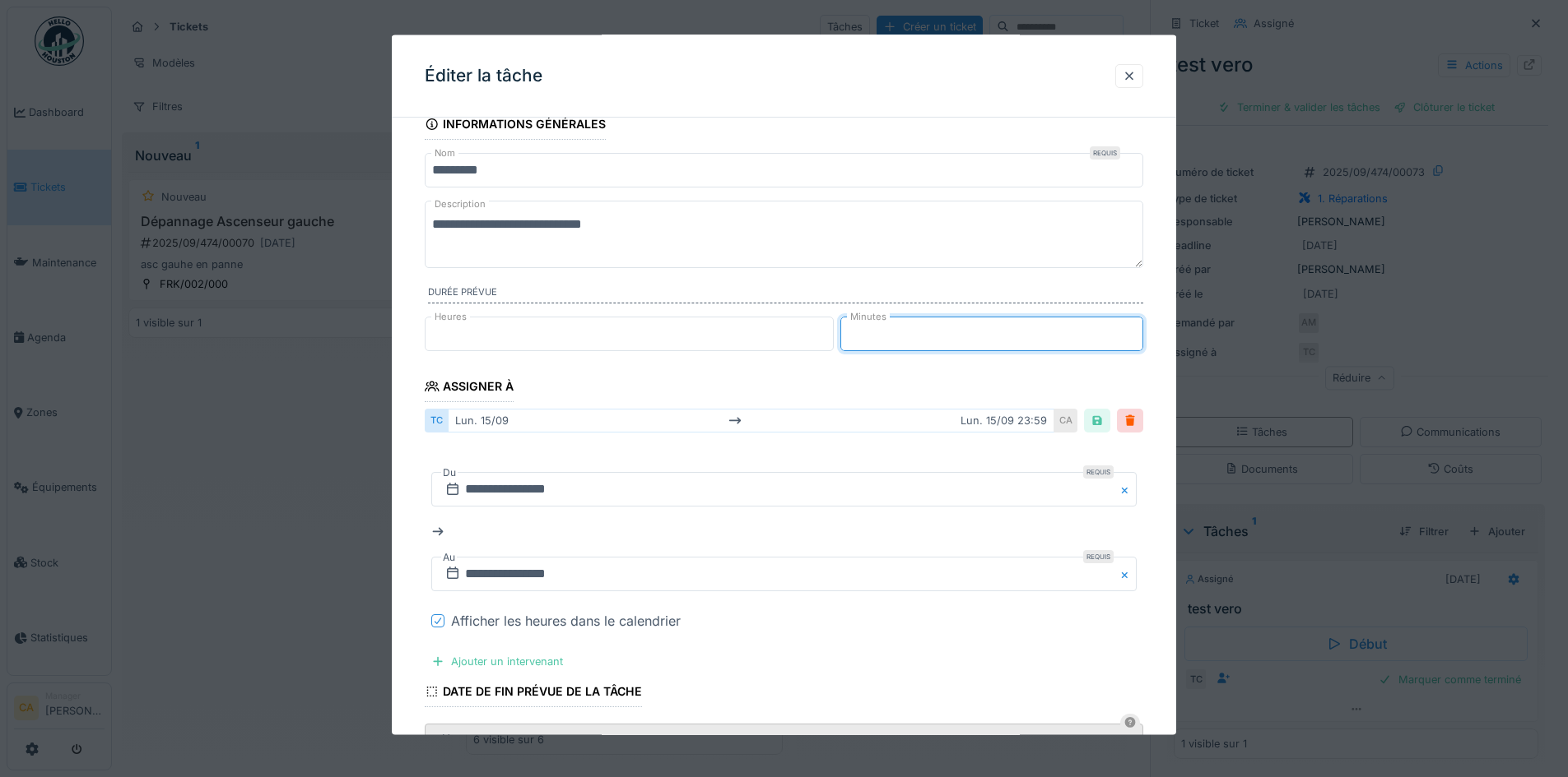
click at [1133, 330] on input "*" at bounding box center [992, 334] width 303 height 35
click at [1133, 330] on input "**" at bounding box center [992, 334] width 303 height 35
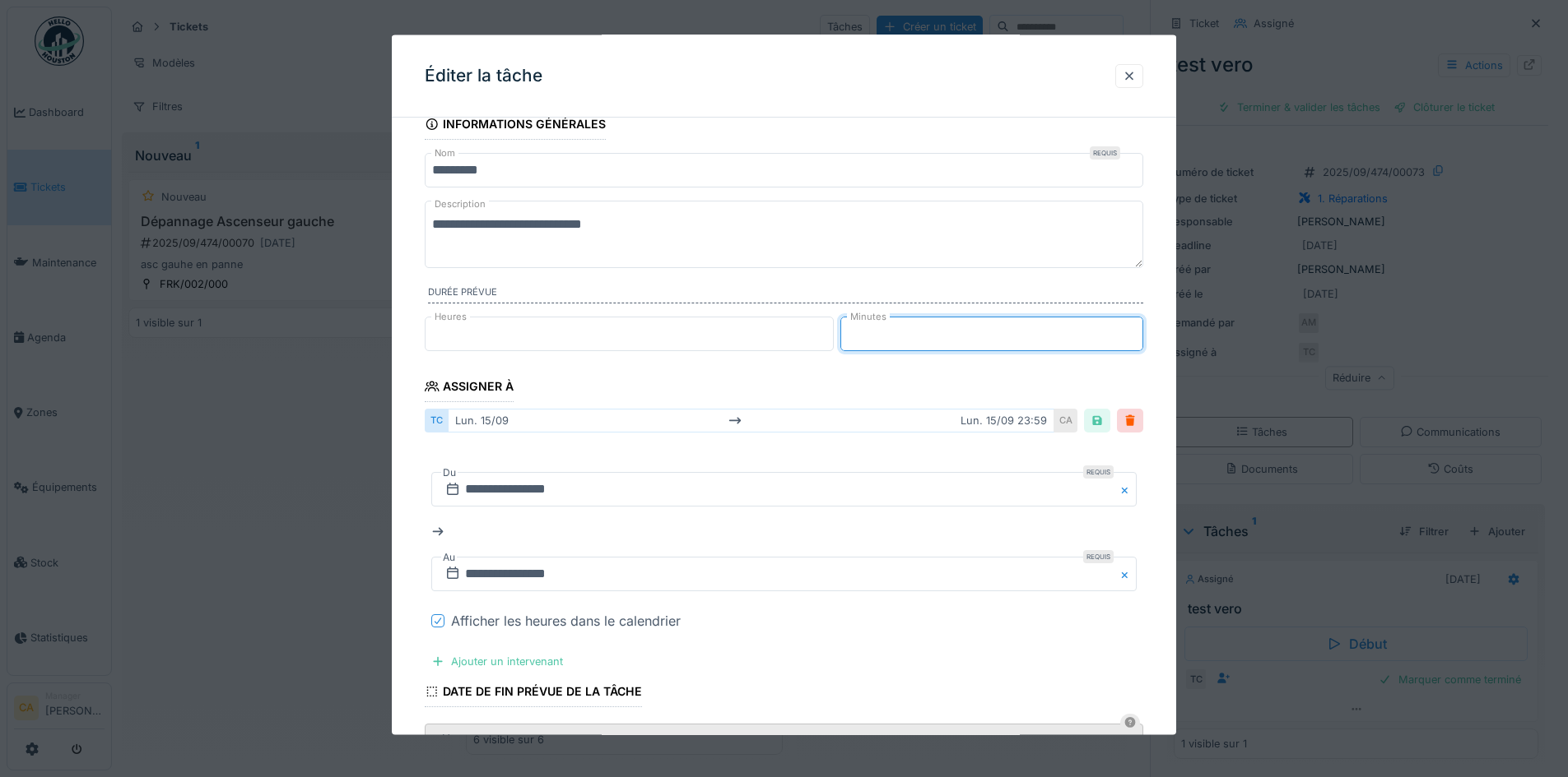
click at [1133, 330] on input "**" at bounding box center [992, 334] width 303 height 35
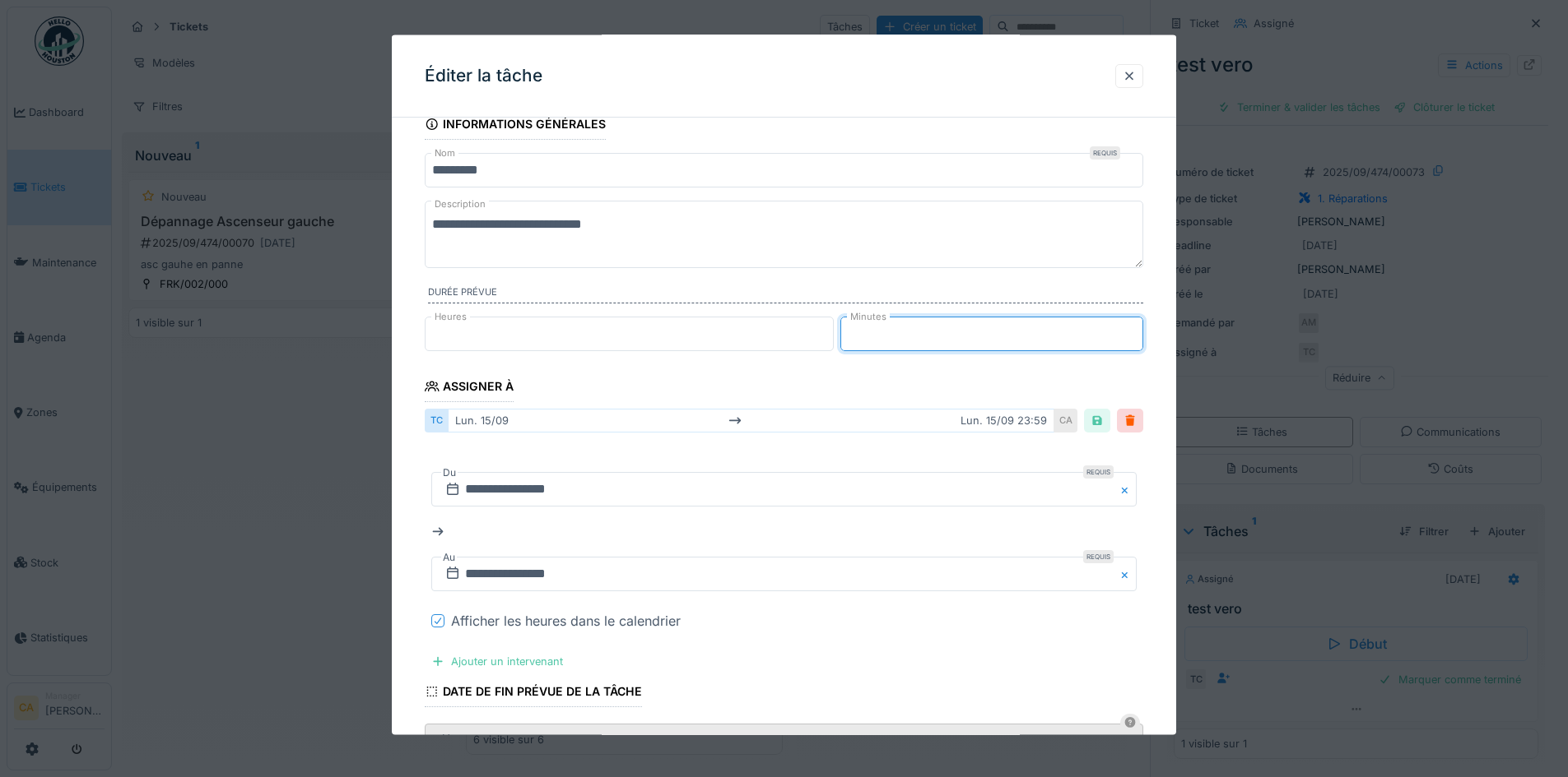
click at [1133, 330] on input "**" at bounding box center [992, 334] width 303 height 35
type input "*"
click at [684, 376] on fieldset "**********" at bounding box center [784, 511] width 719 height 805
click at [1104, 422] on div at bounding box center [1097, 421] width 13 height 16
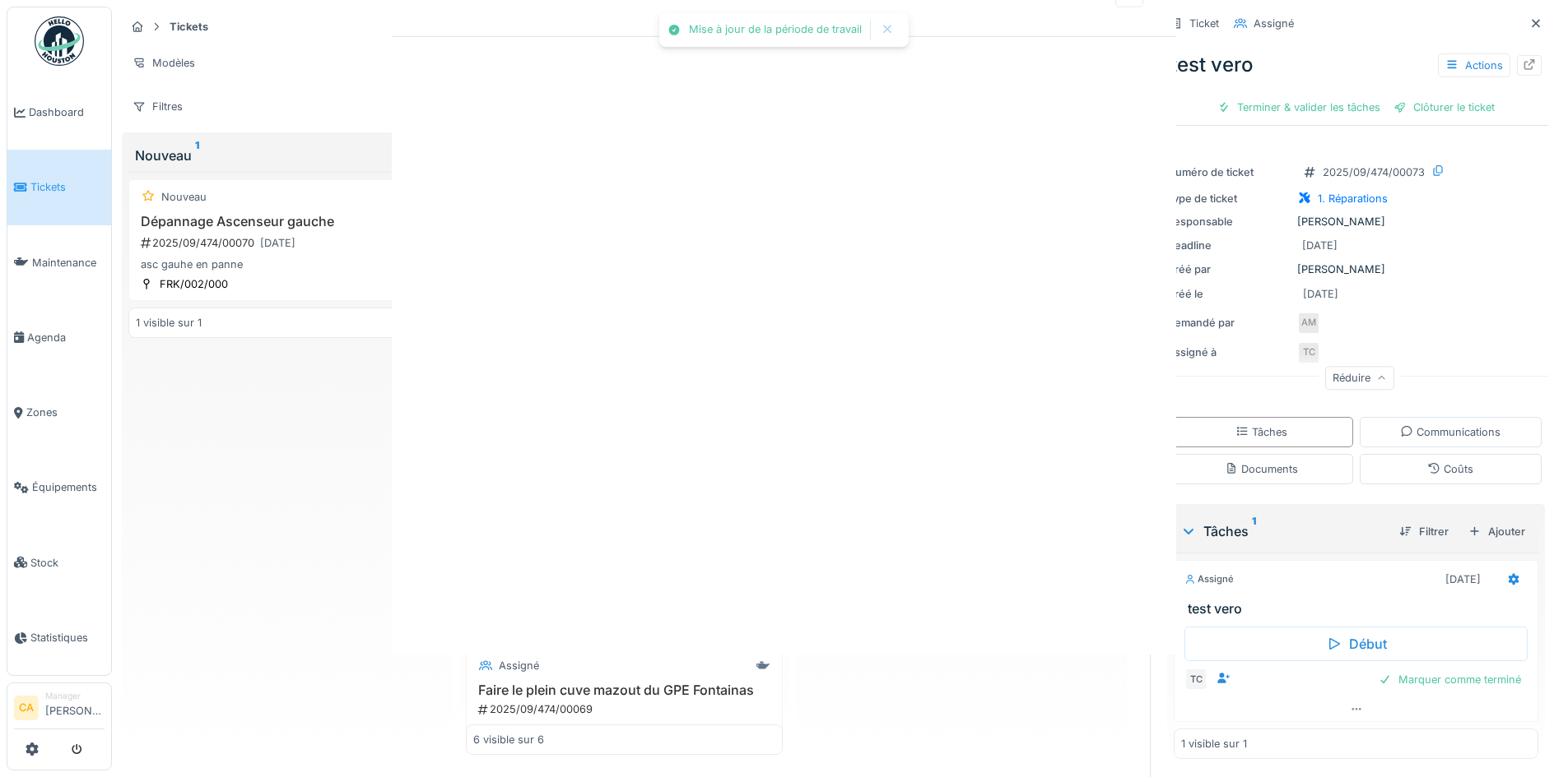
scroll to position [0, 0]
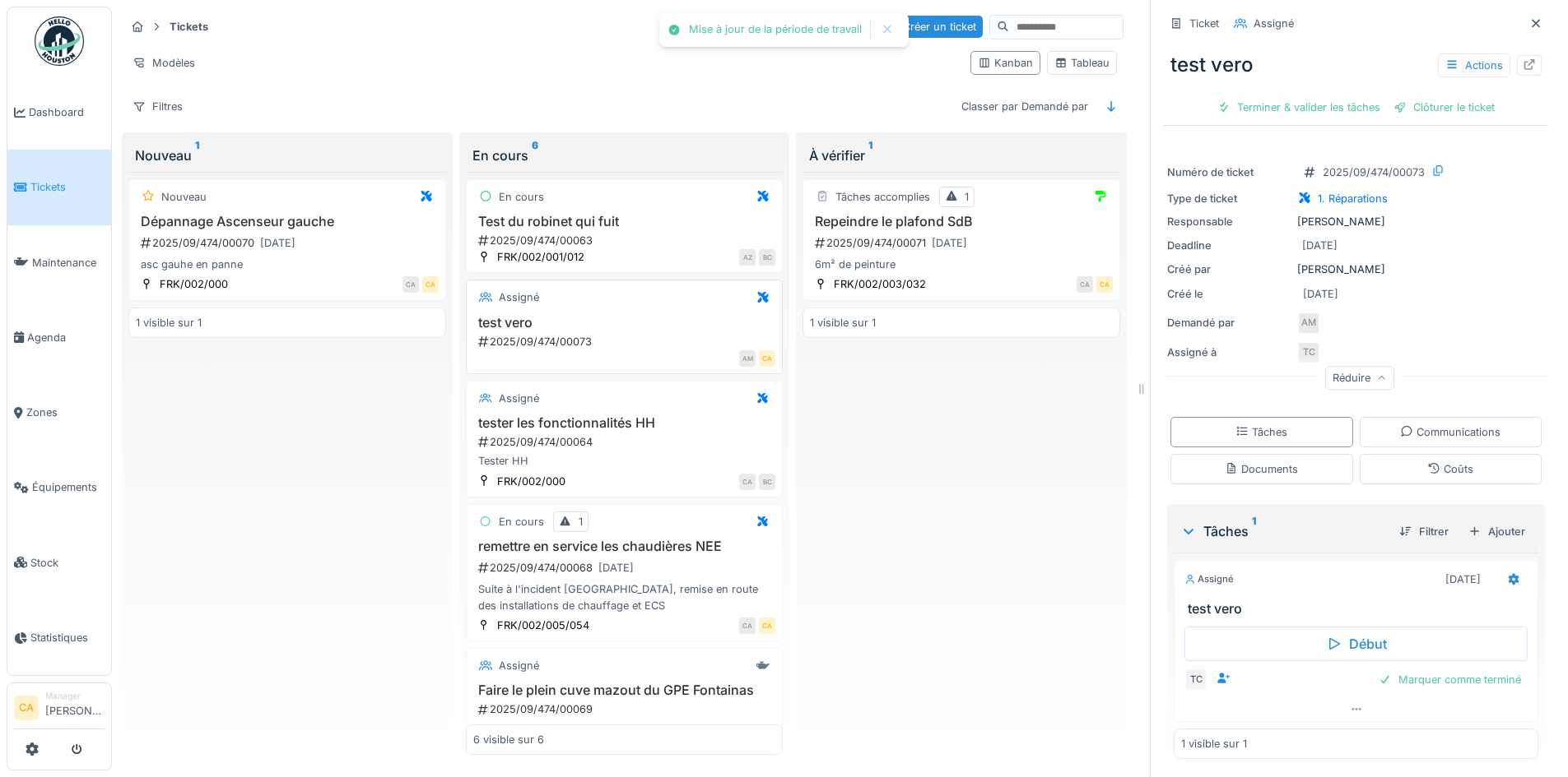
click at [605, 315] on h3 "test vero" at bounding box center [625, 322] width 303 height 16
click at [569, 315] on h3 "test vero" at bounding box center [625, 322] width 303 height 16
click at [502, 315] on h3 "test vero" at bounding box center [625, 322] width 303 height 16
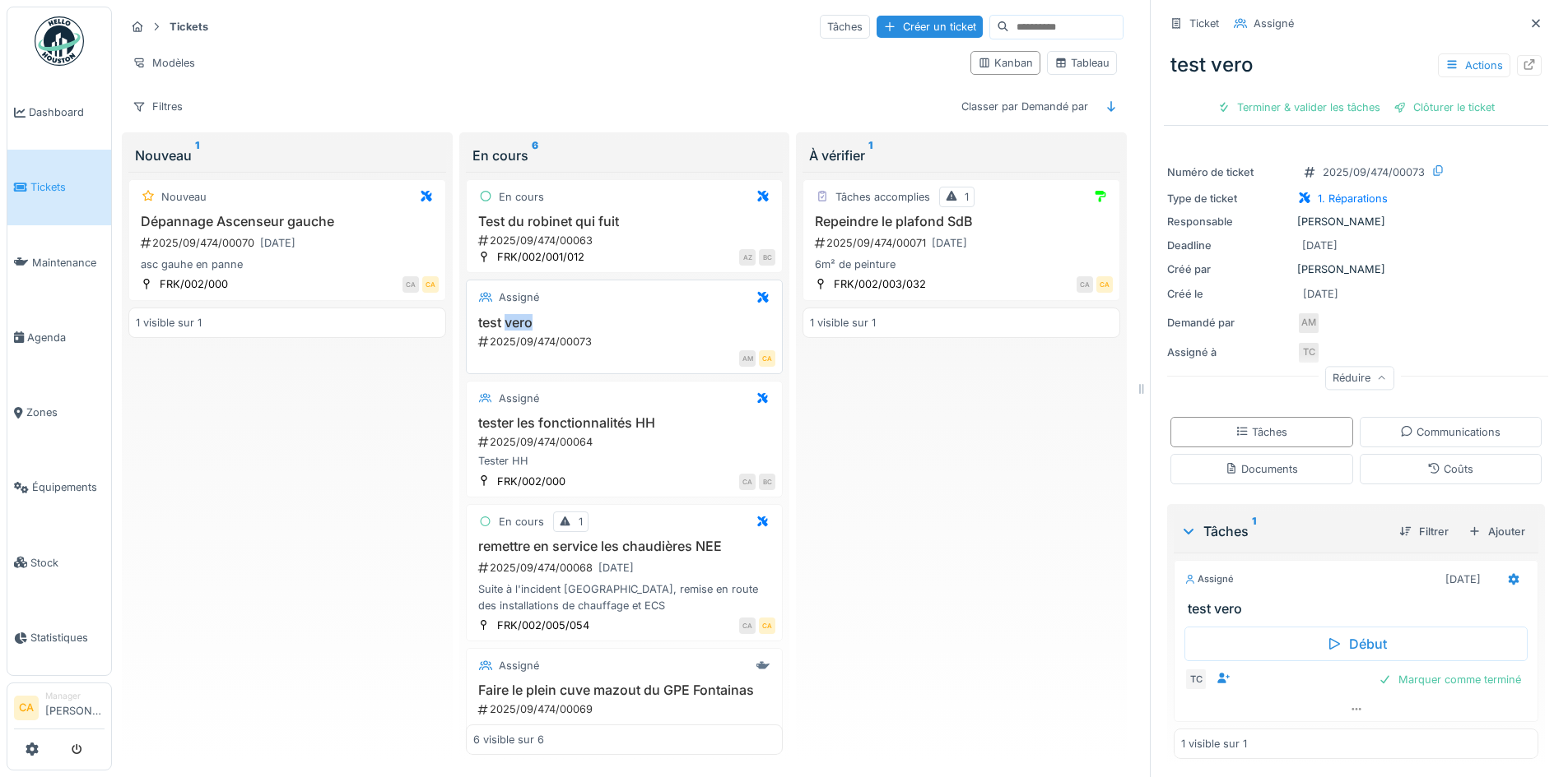
click at [501, 315] on h3 "test vero" at bounding box center [625, 322] width 303 height 16
click at [1500, 570] on div at bounding box center [1514, 579] width 28 height 24
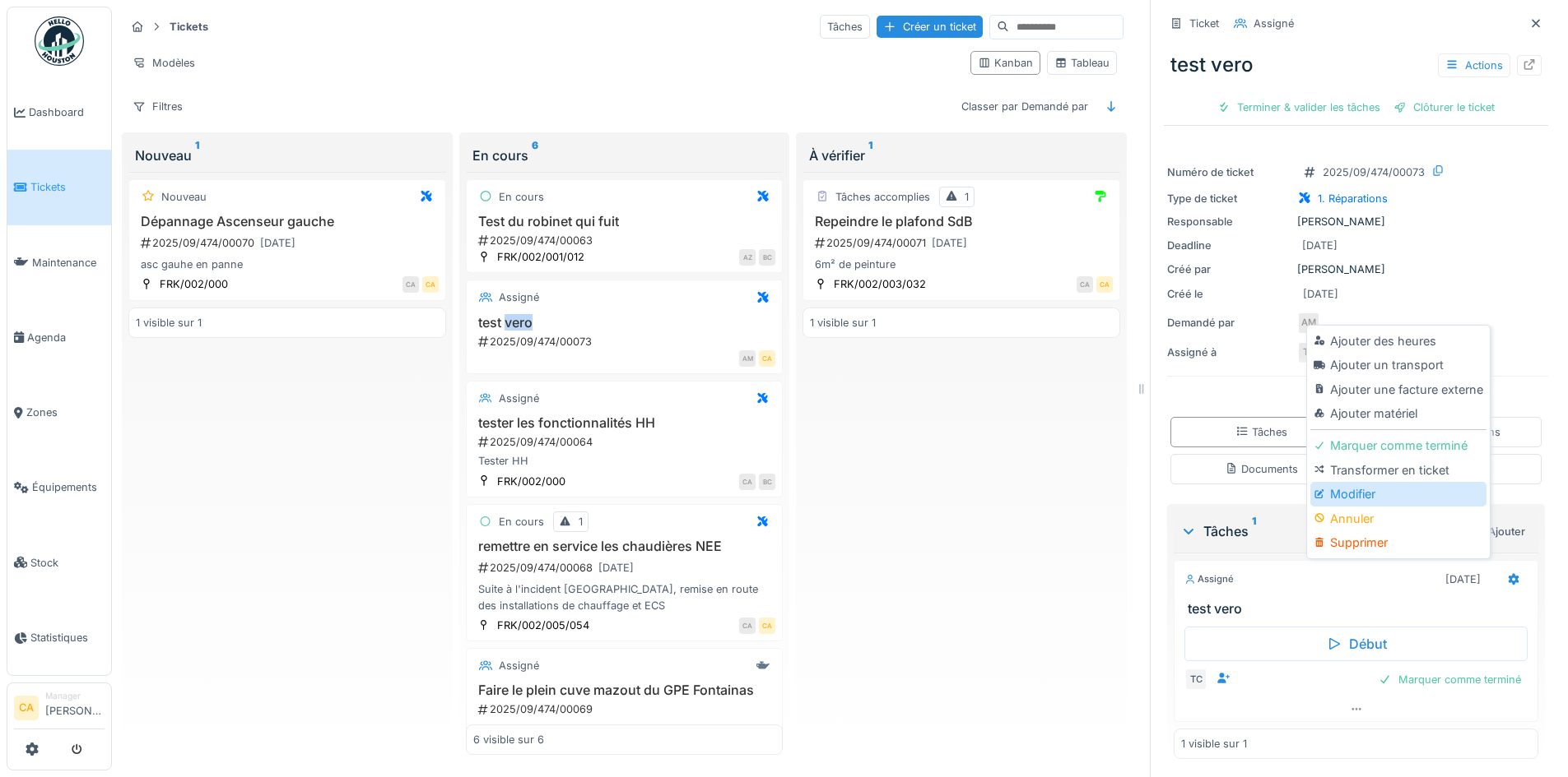
click at [1391, 482] on div "Modifier" at bounding box center [1398, 494] width 175 height 25
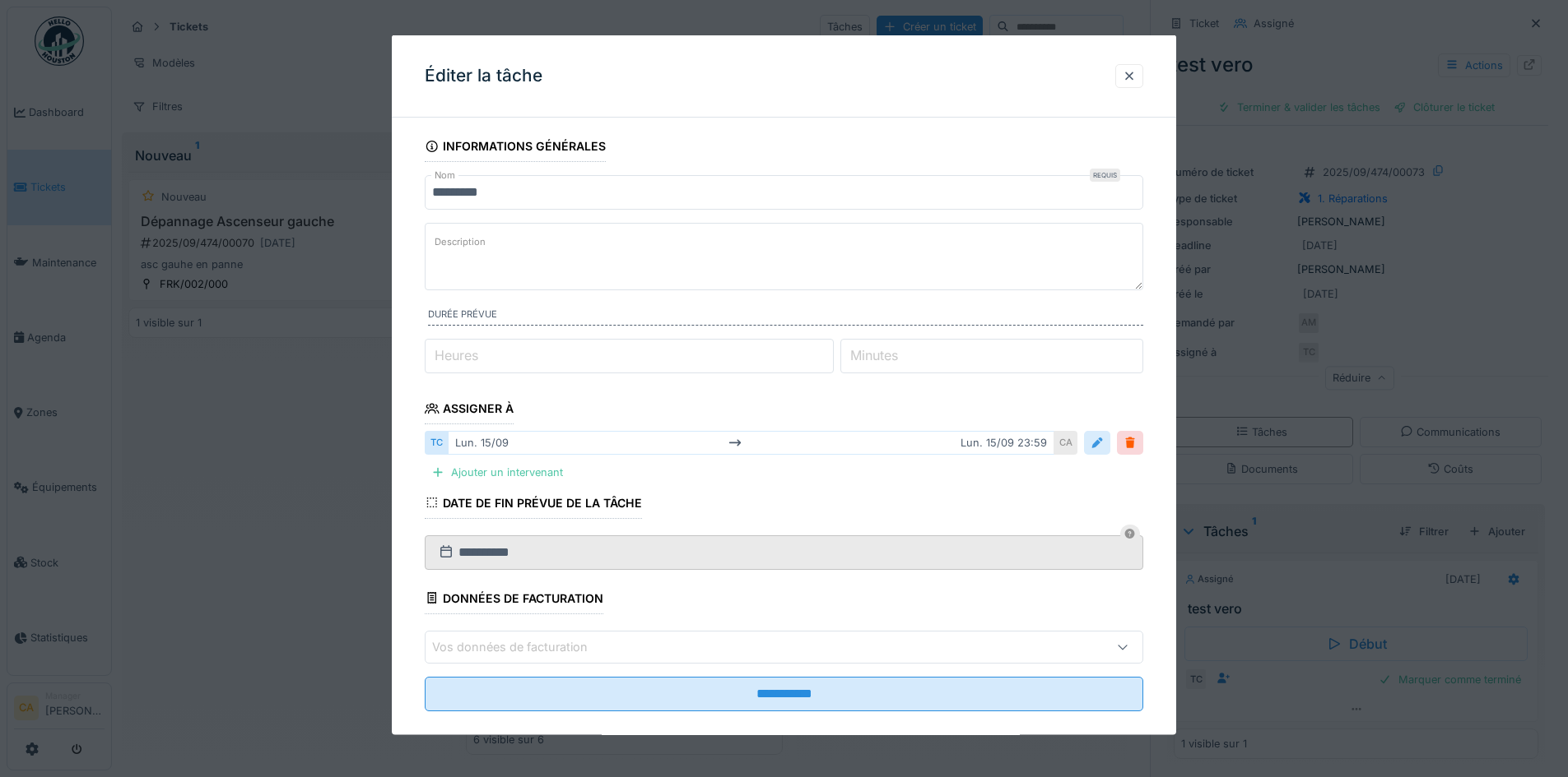
click at [1094, 440] on div at bounding box center [1097, 442] width 26 height 24
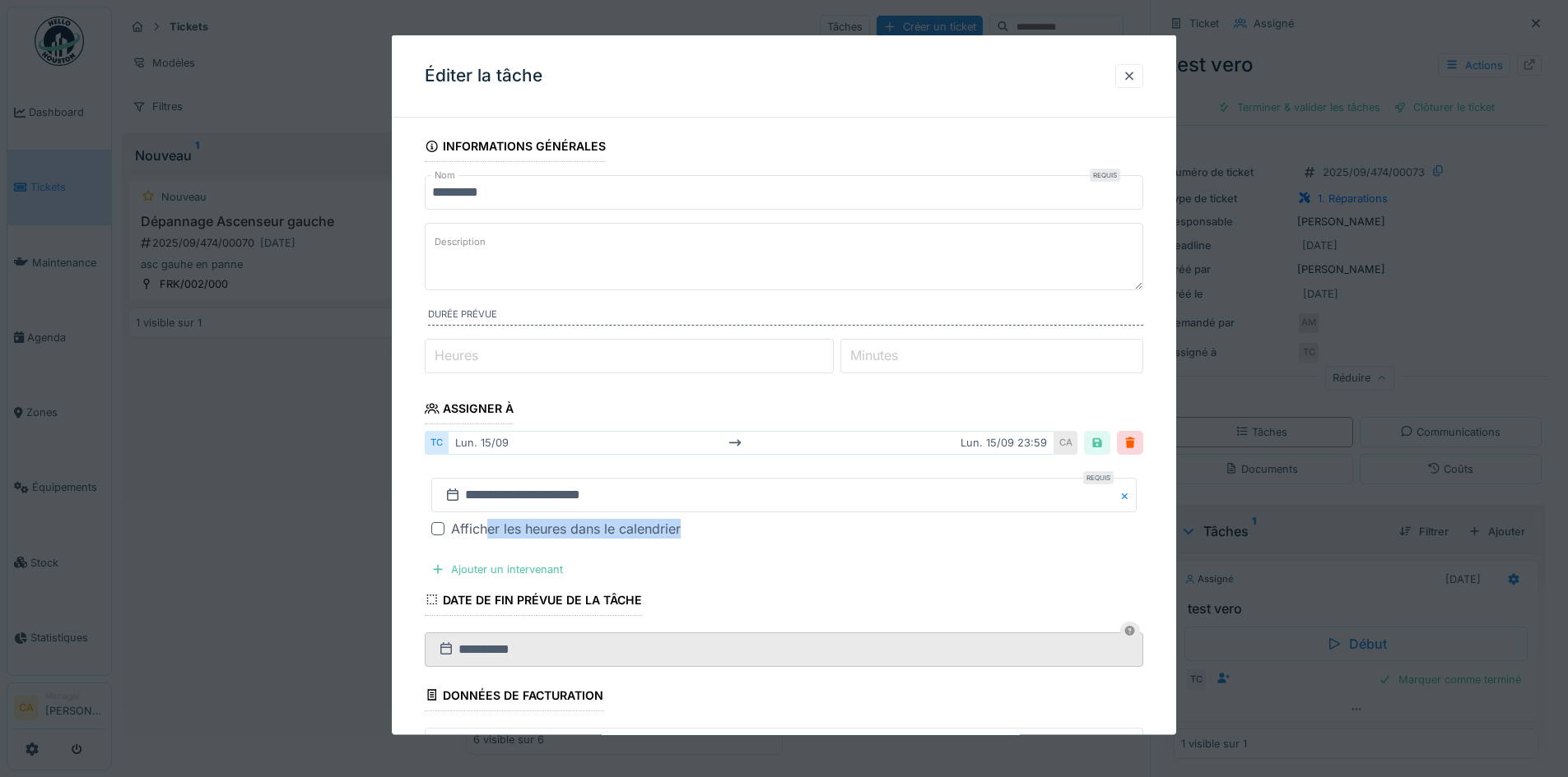
drag, startPoint x: 486, startPoint y: 528, endPoint x: 724, endPoint y: 538, distance: 238.2
click at [724, 538] on div "Afficher les heures dans le calendrier" at bounding box center [793, 528] width 686 height 20
click at [434, 522] on div at bounding box center [438, 529] width 13 height 13
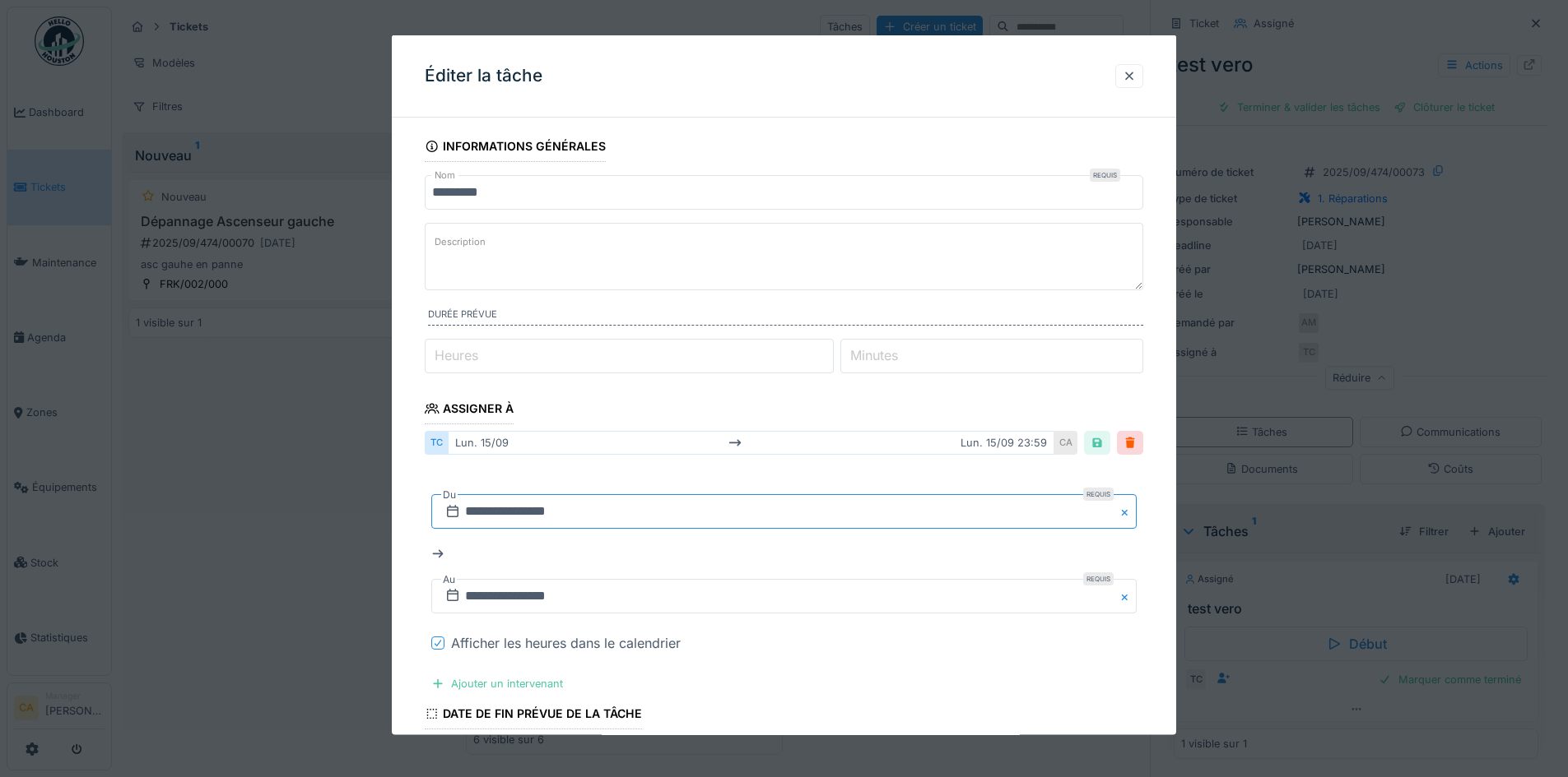
click at [603, 507] on input "**********" at bounding box center [784, 511] width 706 height 35
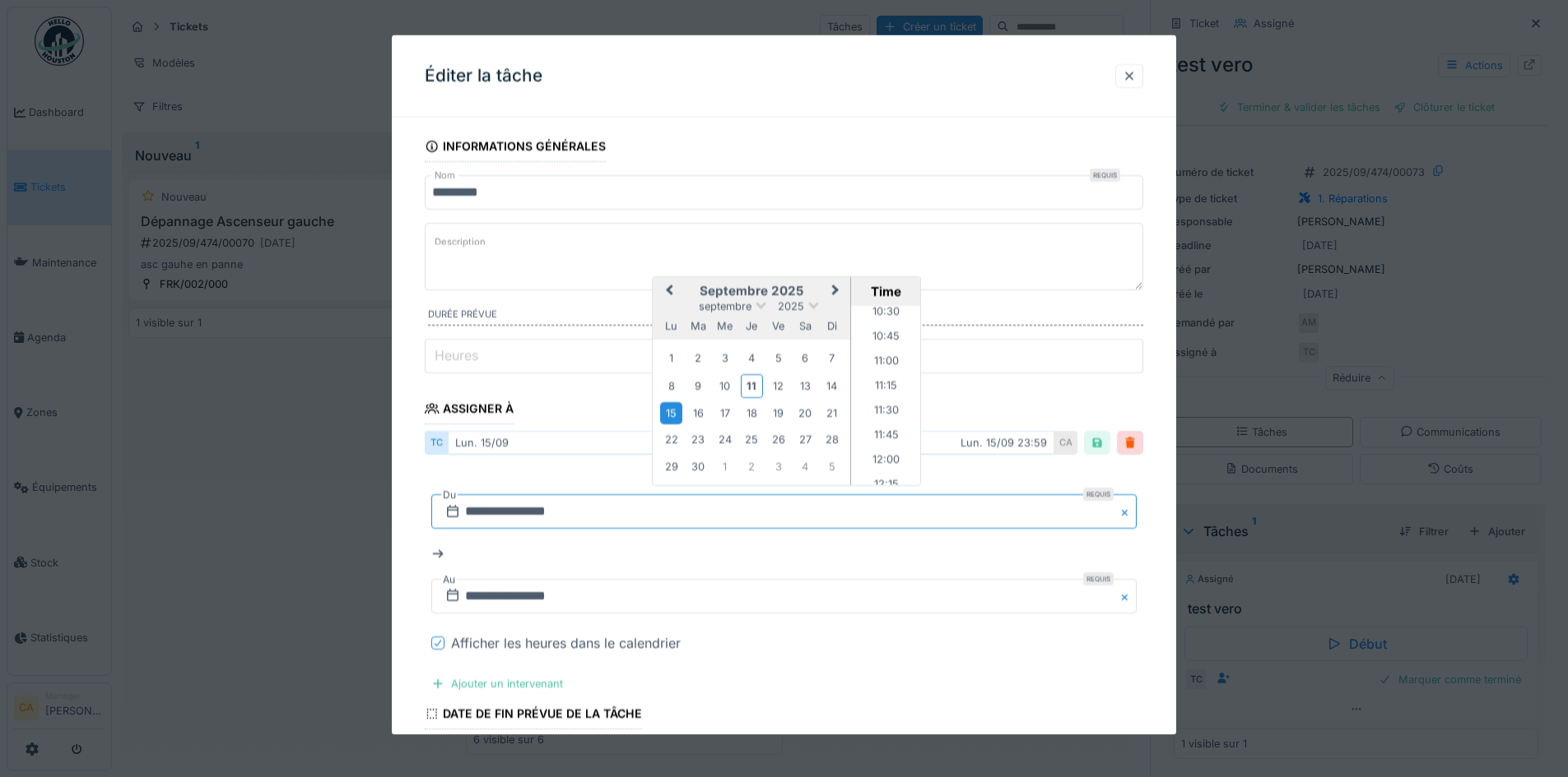
scroll to position [1069, 0]
click at [884, 340] on li "11:00" at bounding box center [886, 335] width 70 height 25
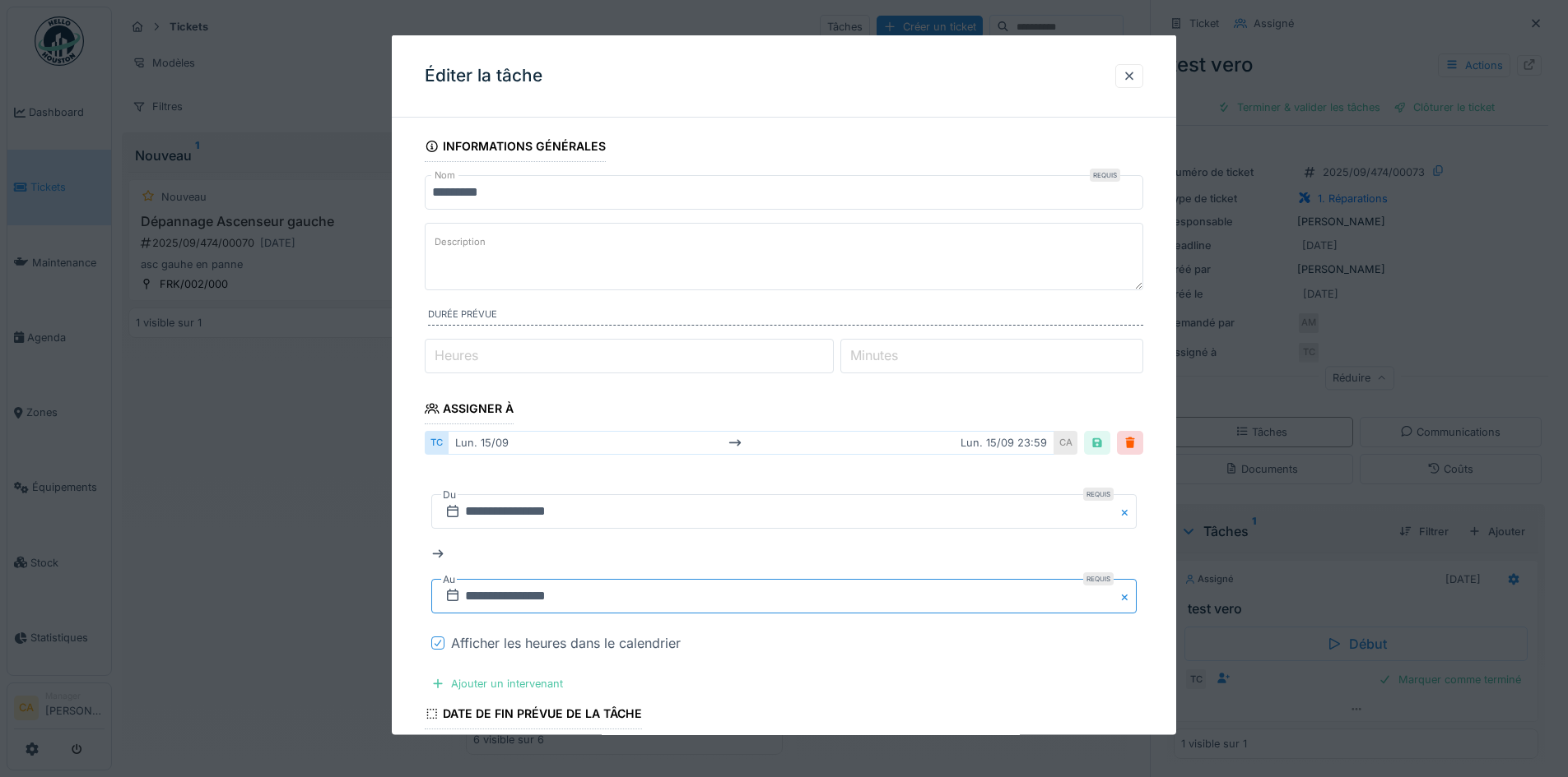
click at [559, 597] on input "**********" at bounding box center [784, 596] width 706 height 35
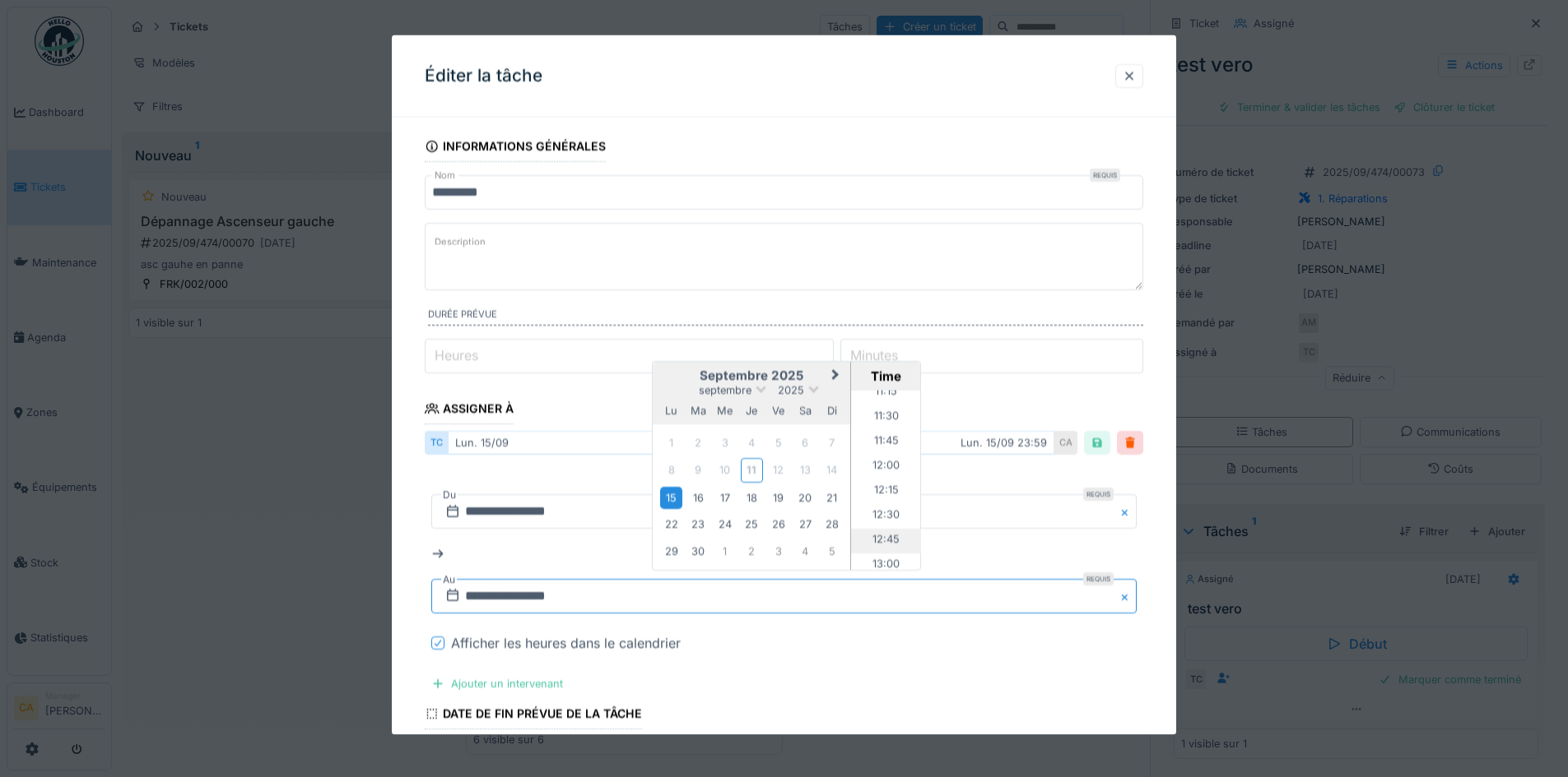
scroll to position [1038, 0]
click at [888, 478] on li "11:15" at bounding box center [886, 475] width 70 height 25
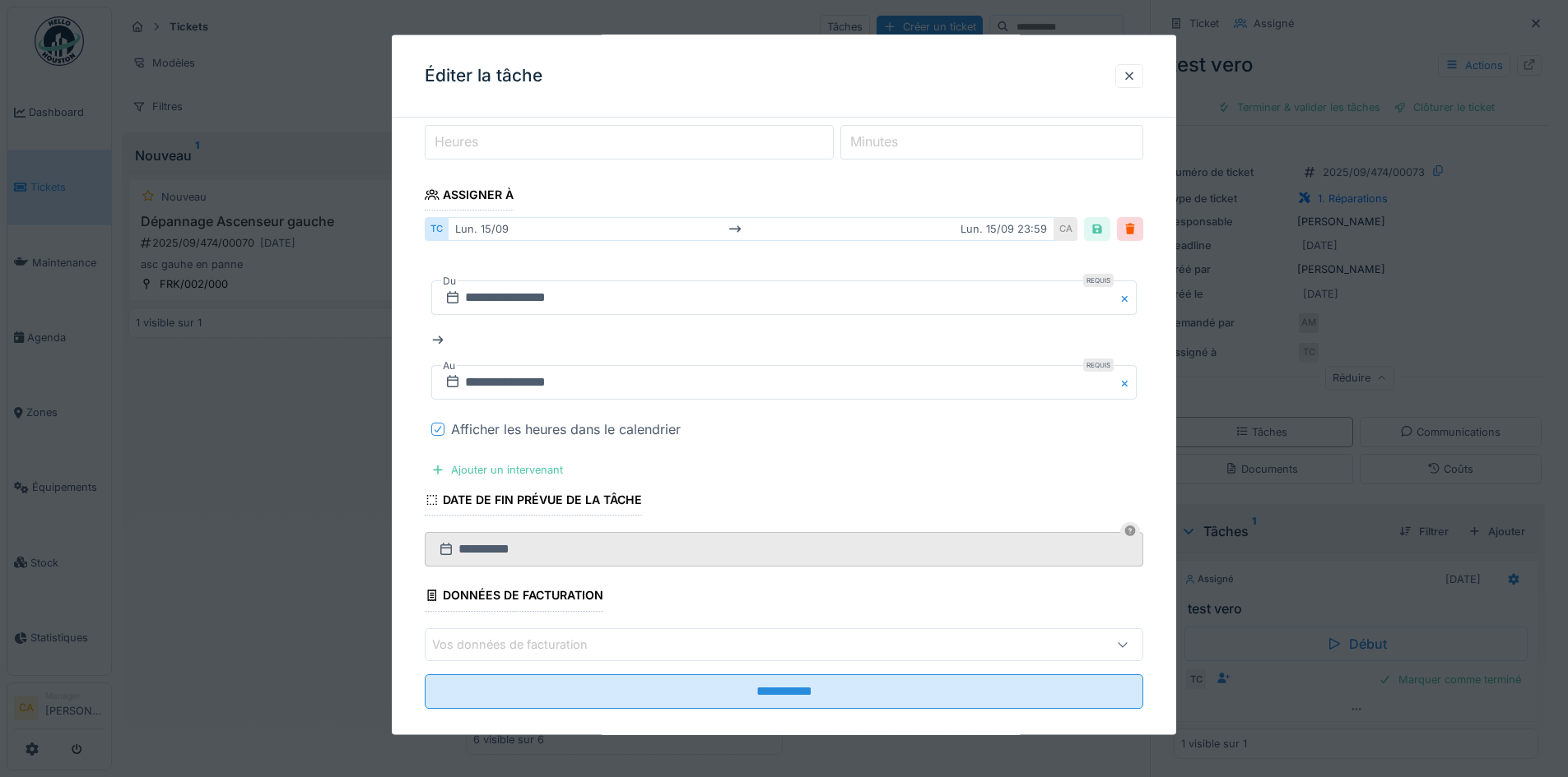
scroll to position [234, 0]
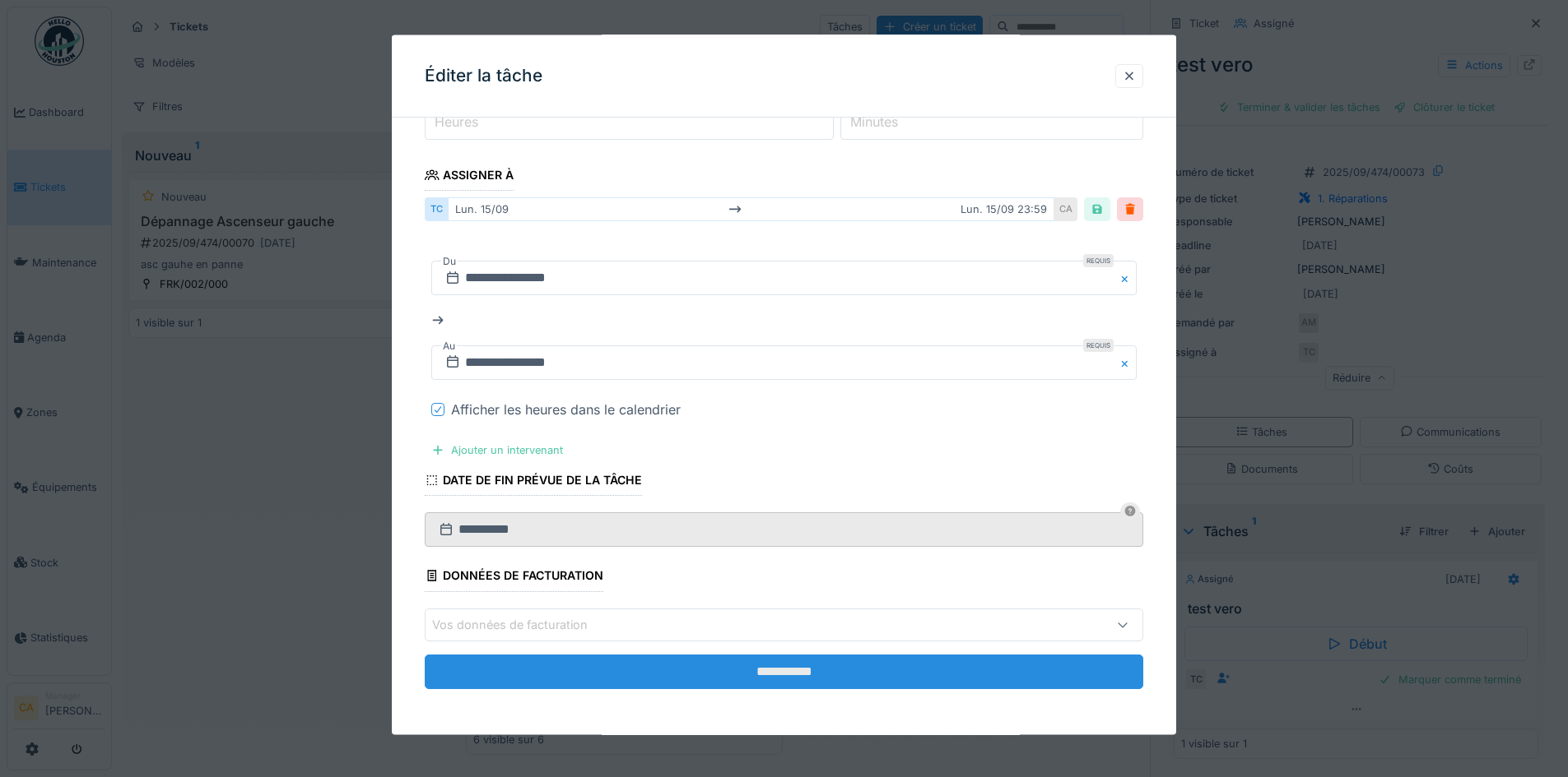
click at [669, 672] on input "**********" at bounding box center [784, 671] width 719 height 35
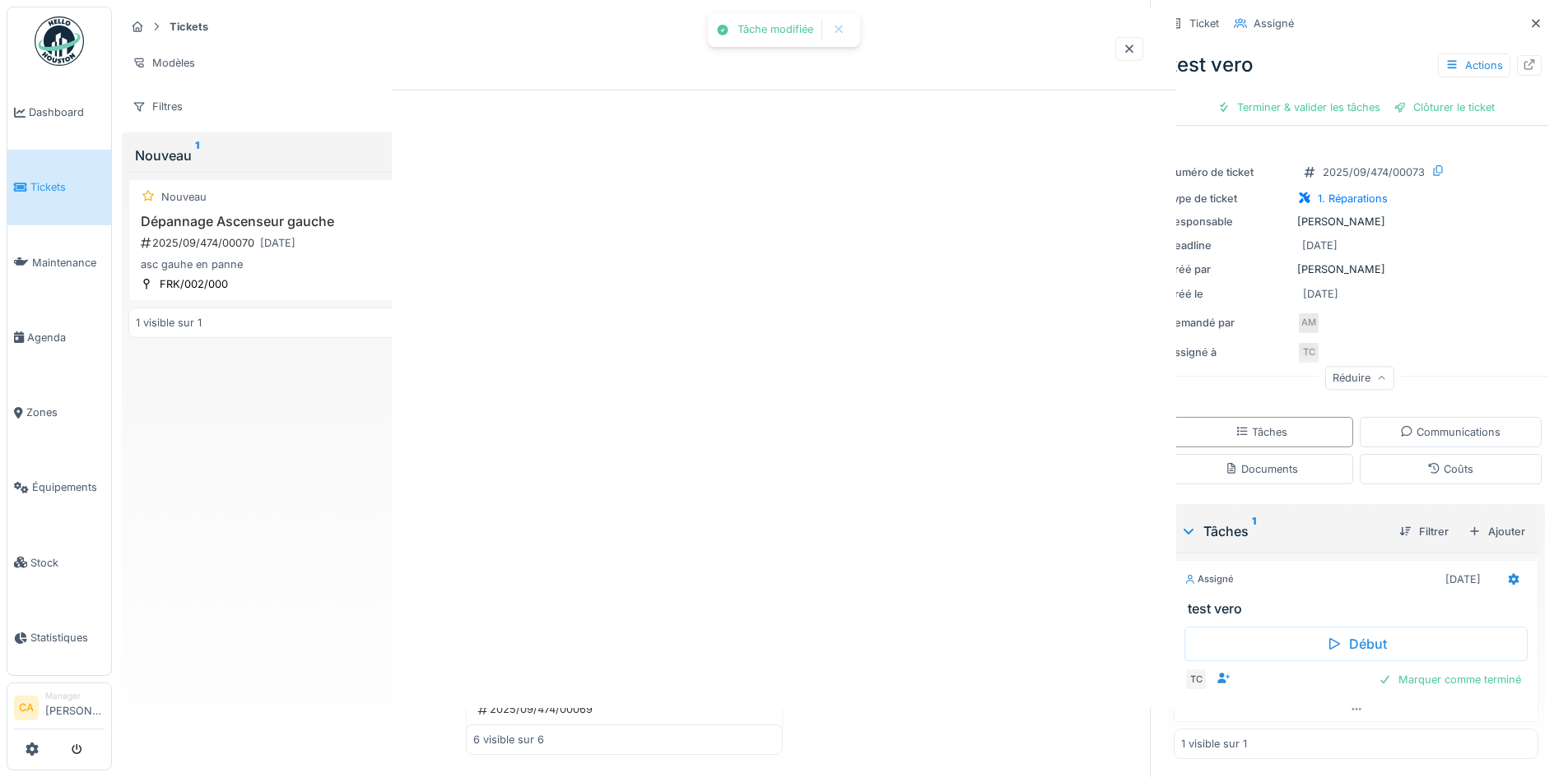
scroll to position [0, 0]
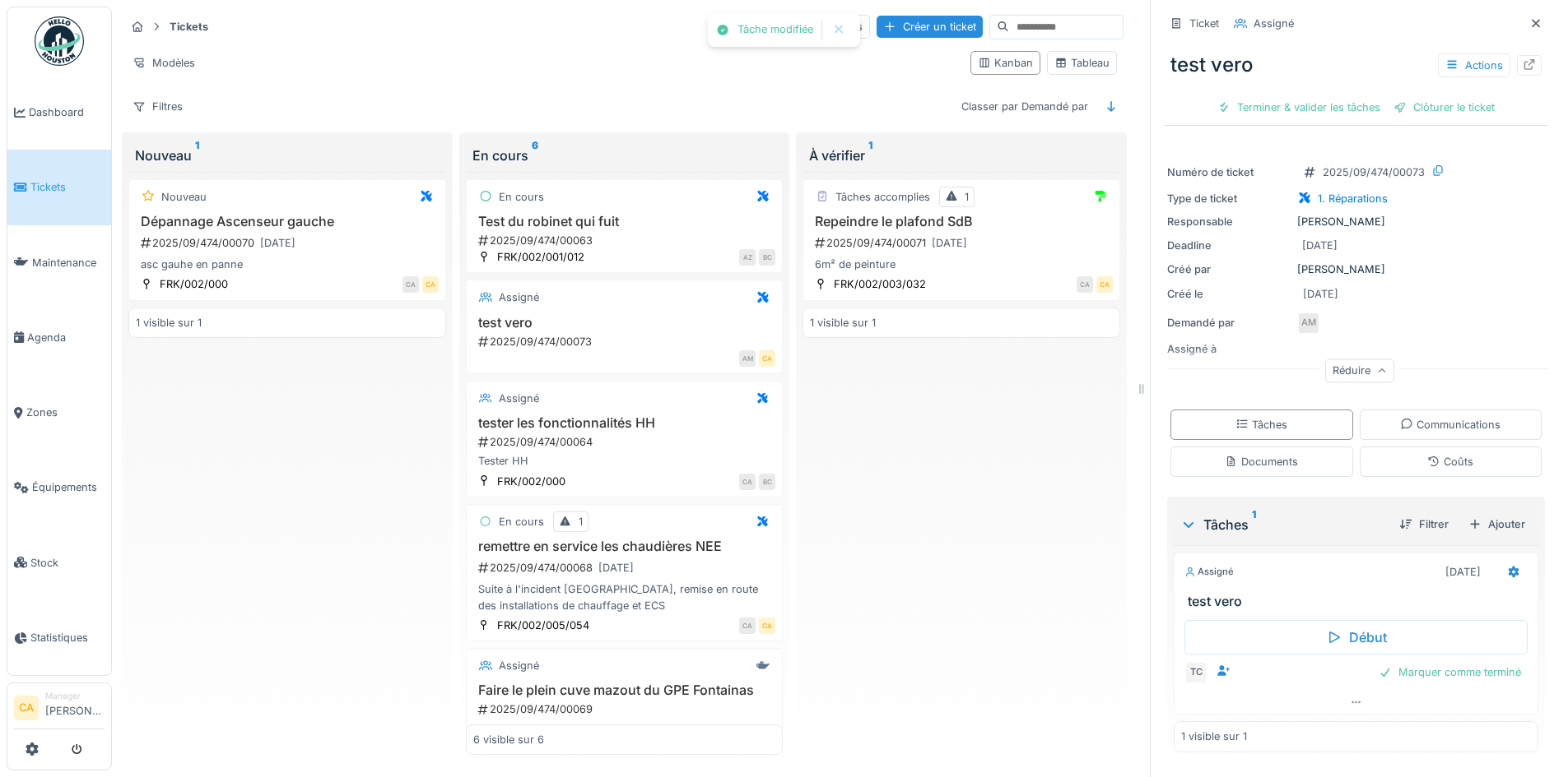
click at [275, 445] on div "Nouveau Dépannage Ascenseur gauche 2025/09/474/00070 11/09/2025 asc gauhe en pa…" at bounding box center [287, 463] width 318 height 584
click at [55, 339] on link "Agenda" at bounding box center [59, 337] width 104 height 74
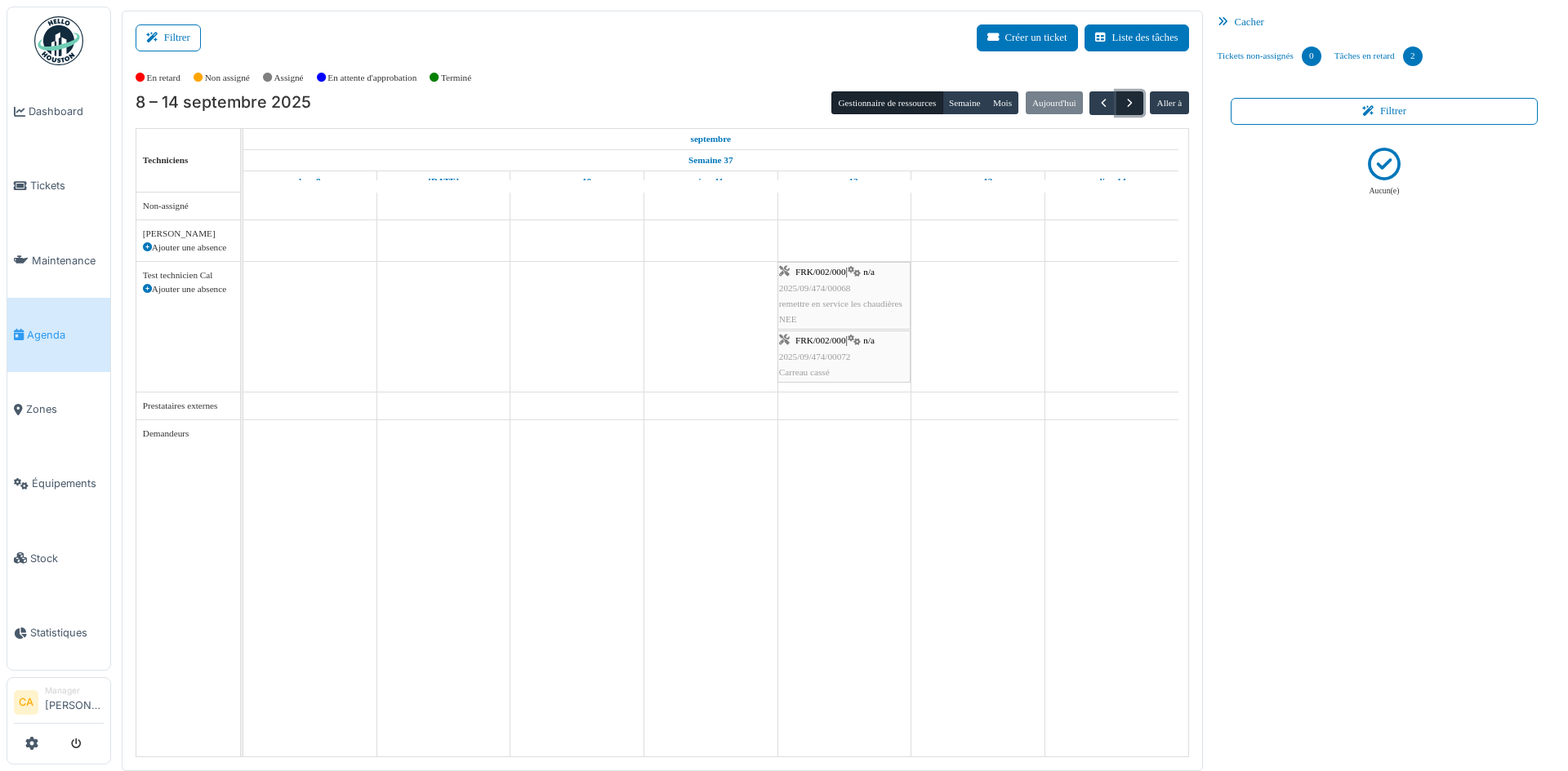
click at [1123, 105] on span "button" at bounding box center [1130, 103] width 14 height 14
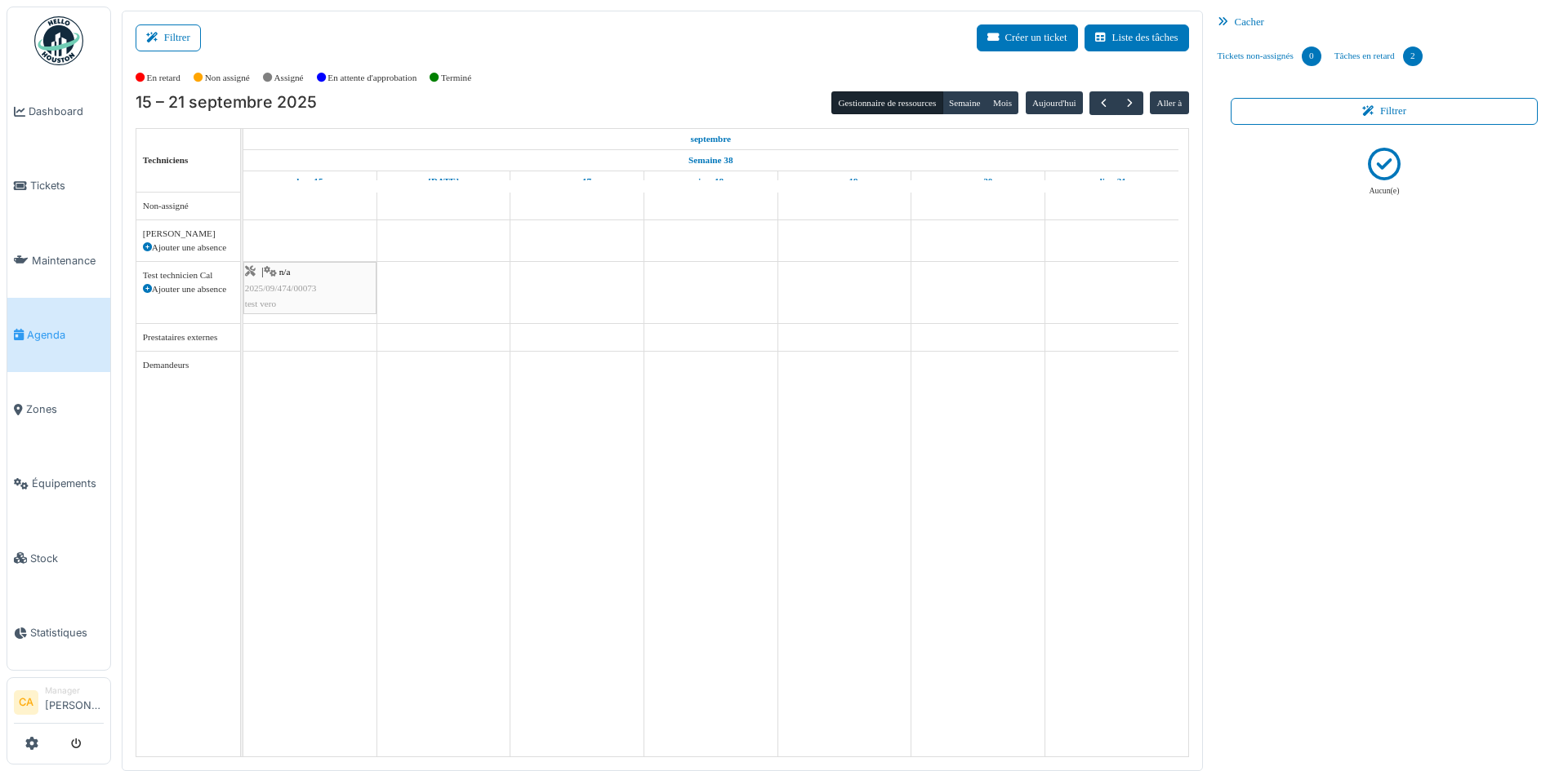
click at [612, 103] on div "15 – 21 septembre 2025 Gestionnaire de ressources Semaine Mois Aujourd'hui Alle…" at bounding box center [662, 103] width 1053 height 23
click at [603, 65] on div "En retard Non assigné Assigné En attente d'approbation Terminé" at bounding box center [662, 78] width 1053 height 27
click at [42, 184] on span "Tickets" at bounding box center [66, 185] width 74 height 16
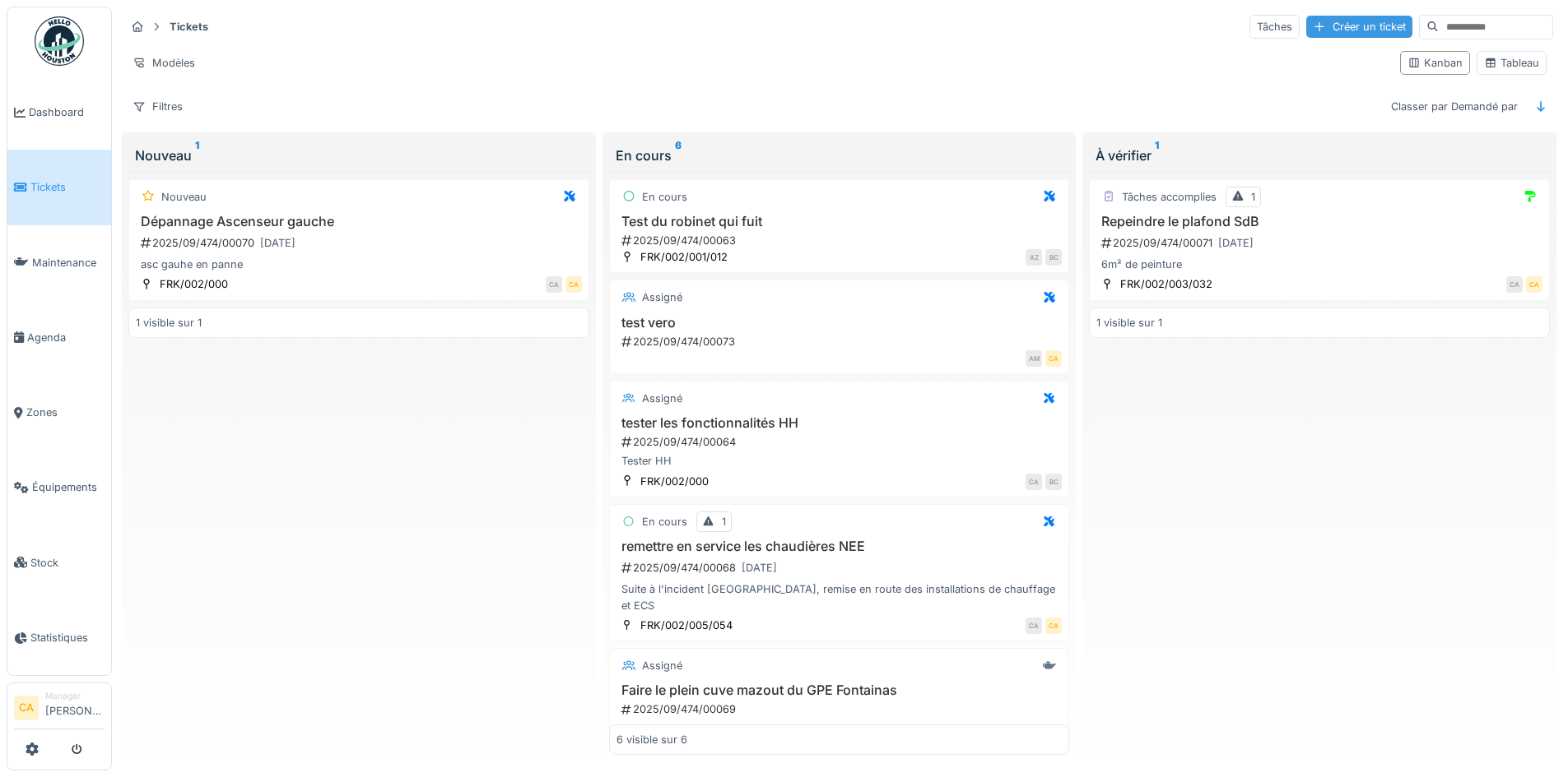
click at [1307, 28] on div "Créer un ticket" at bounding box center [1359, 27] width 107 height 23
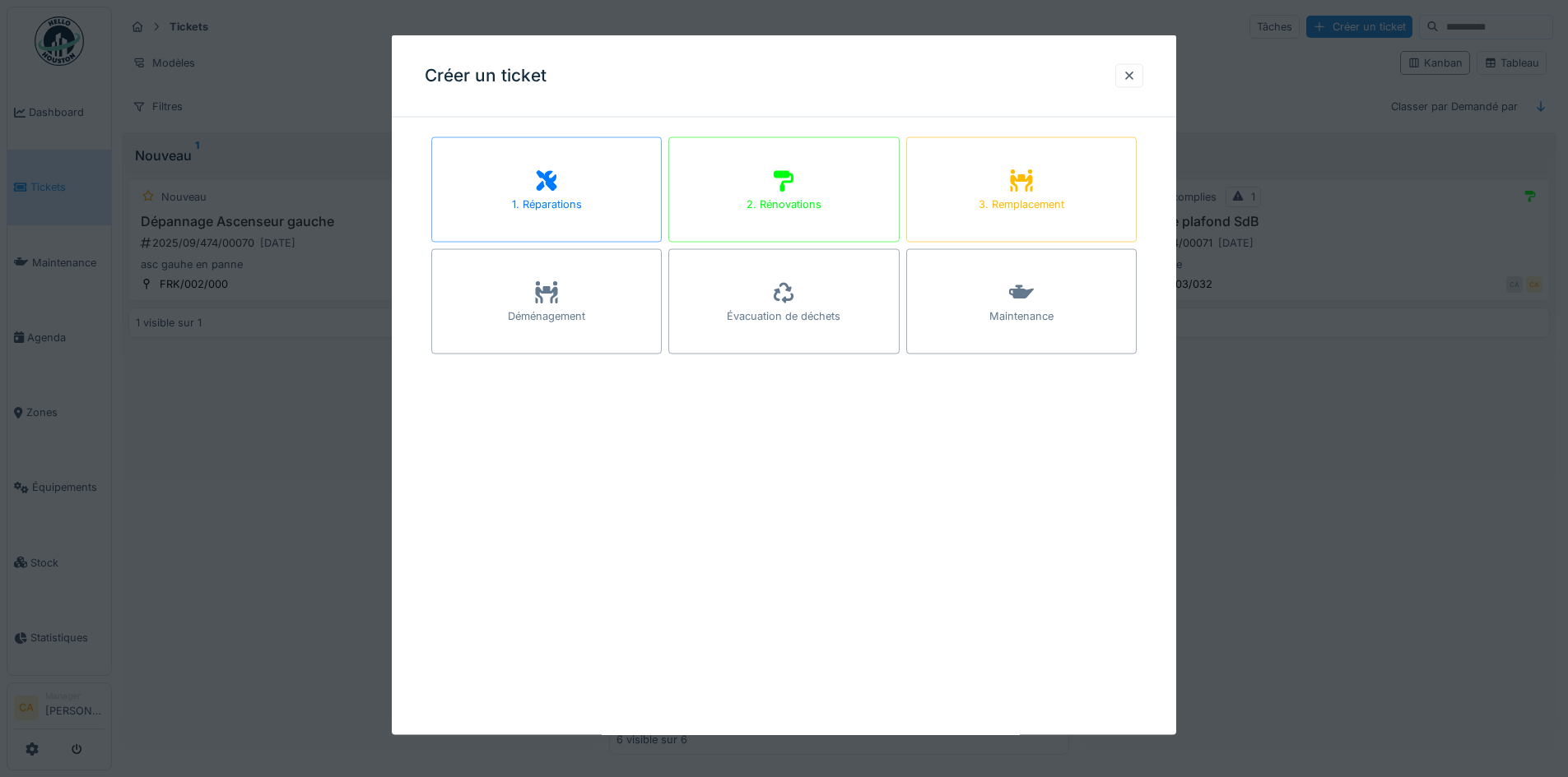
click at [565, 183] on div "1. Réparations" at bounding box center [546, 190] width 230 height 106
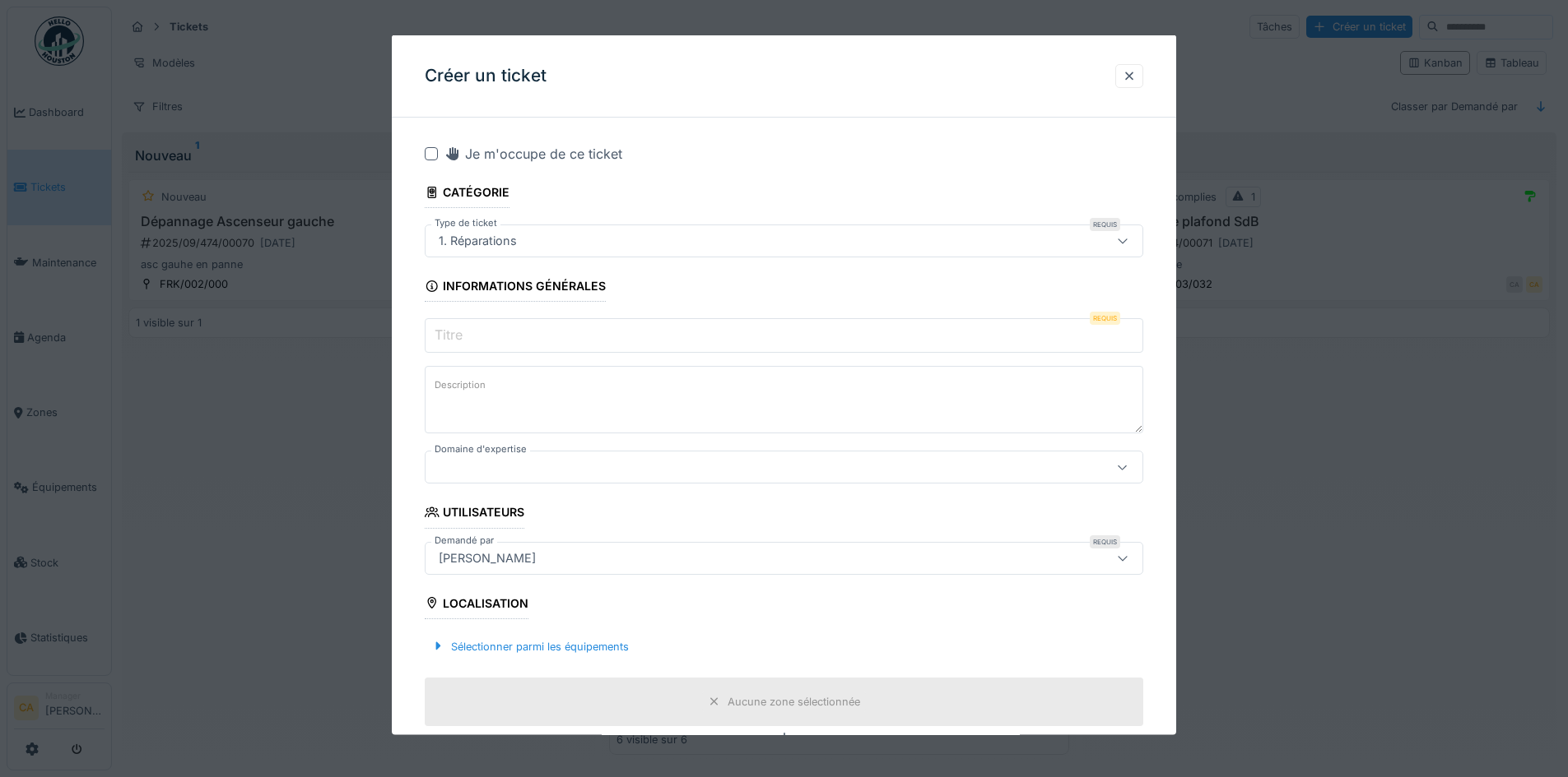
click at [569, 328] on input "Titre" at bounding box center [784, 336] width 719 height 35
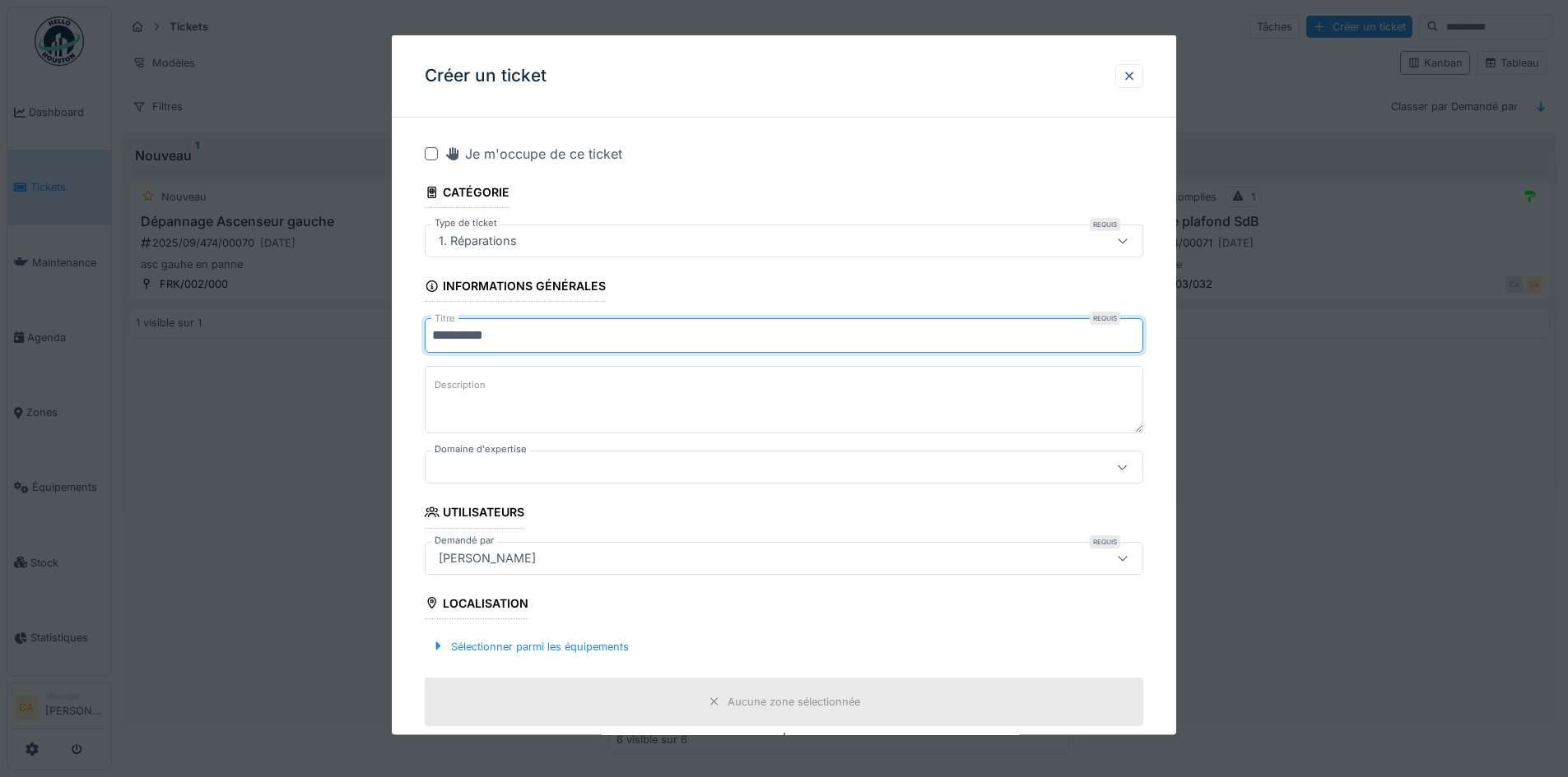
type input "**********"
click at [709, 393] on textarea "Description" at bounding box center [784, 400] width 719 height 68
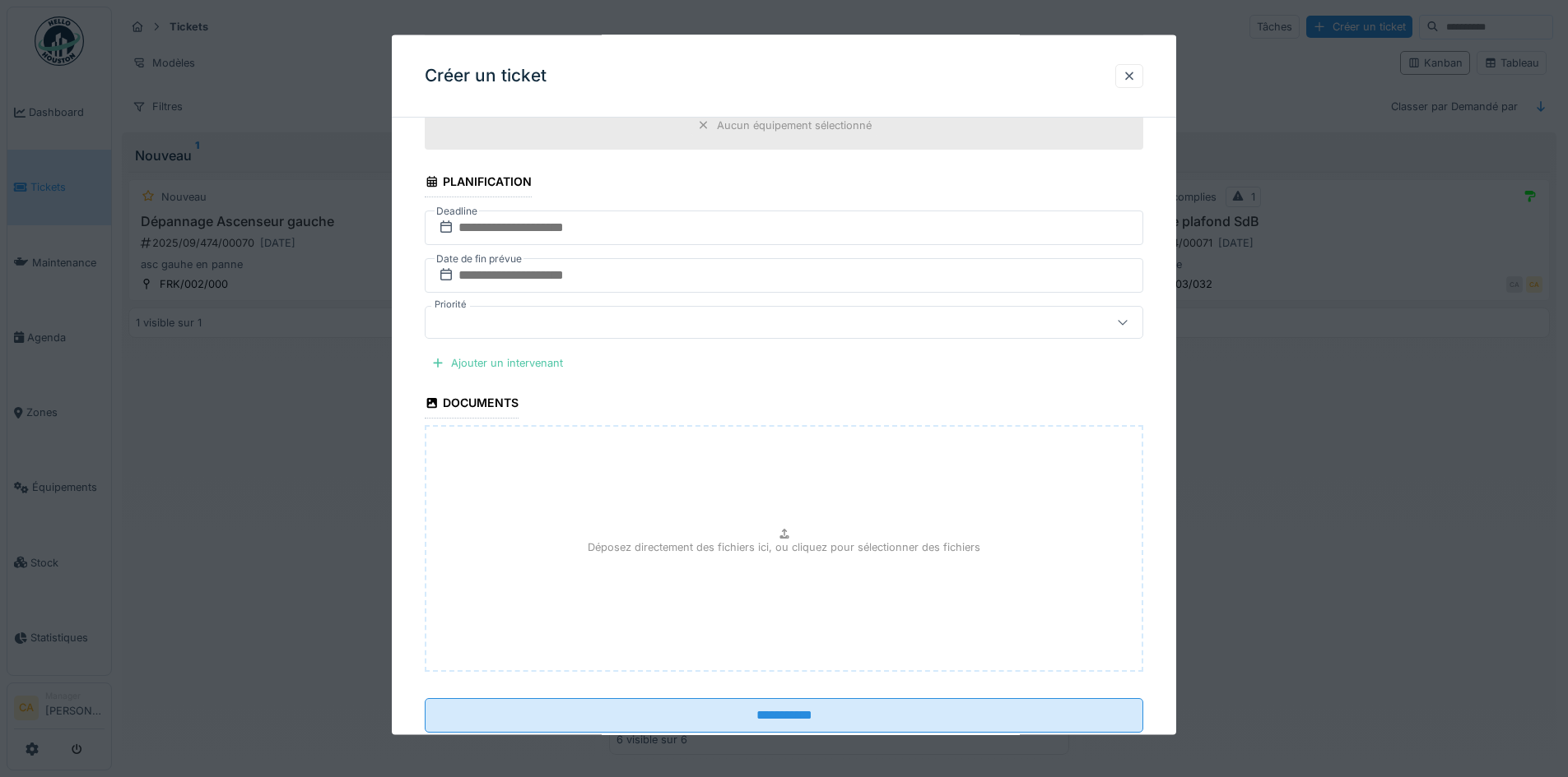
scroll to position [658, 0]
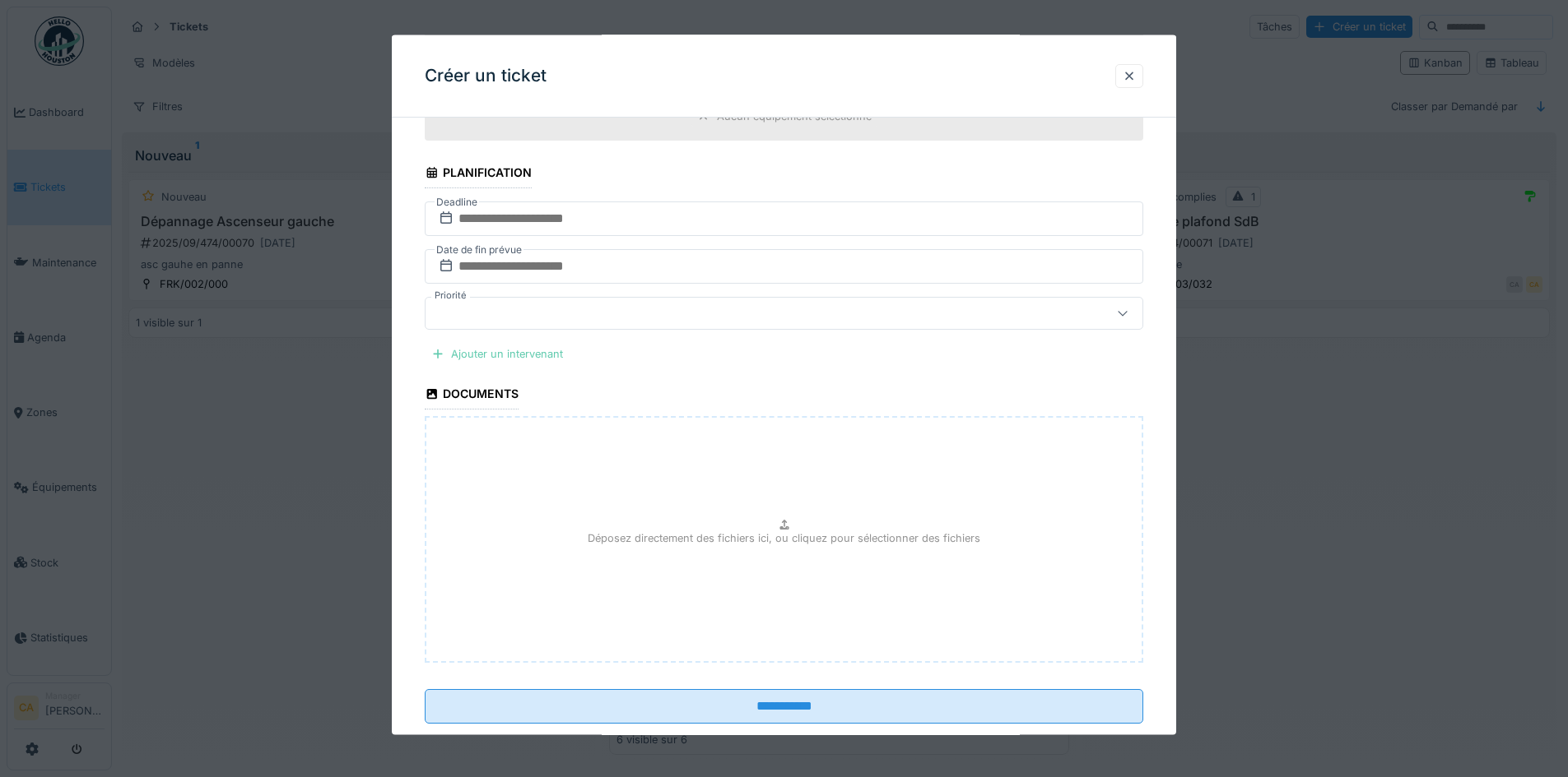
click at [530, 361] on div "Ajouter un intervenant" at bounding box center [497, 355] width 145 height 23
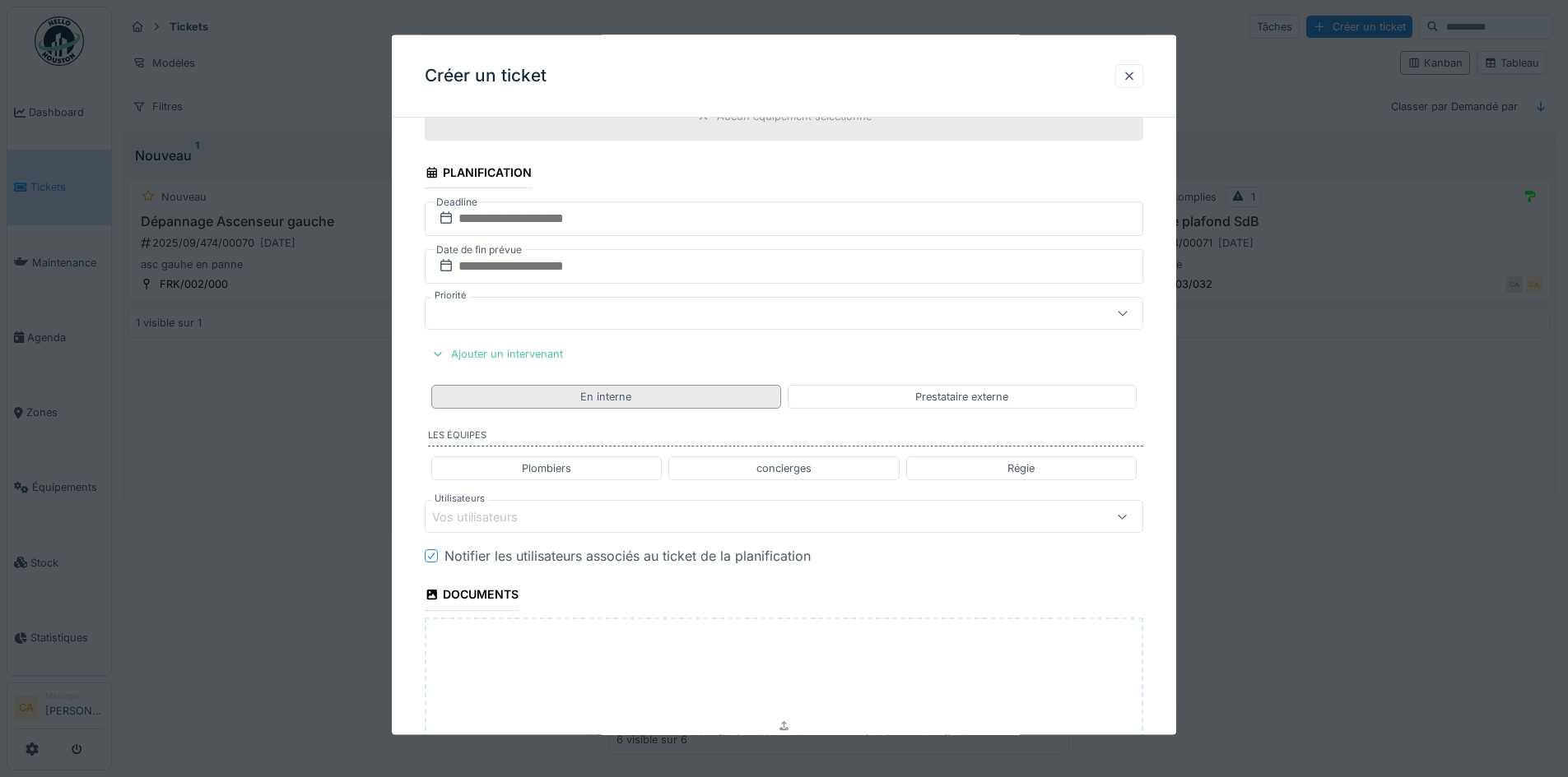
click at [524, 392] on div "En interne" at bounding box center [606, 396] width 349 height 24
click at [616, 516] on div "Vos utilisateurs" at bounding box center [742, 516] width 620 height 18
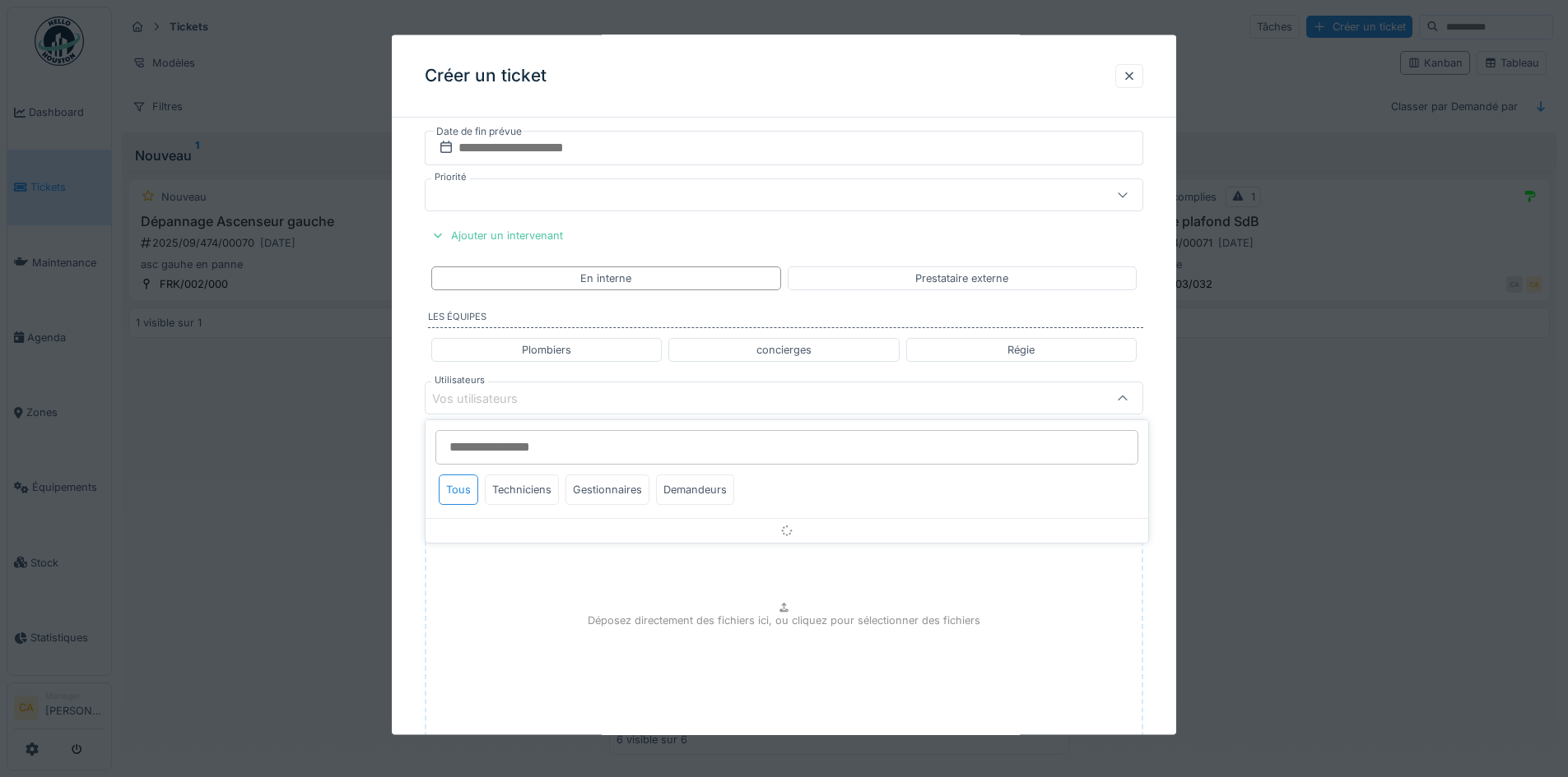
scroll to position [790, 0]
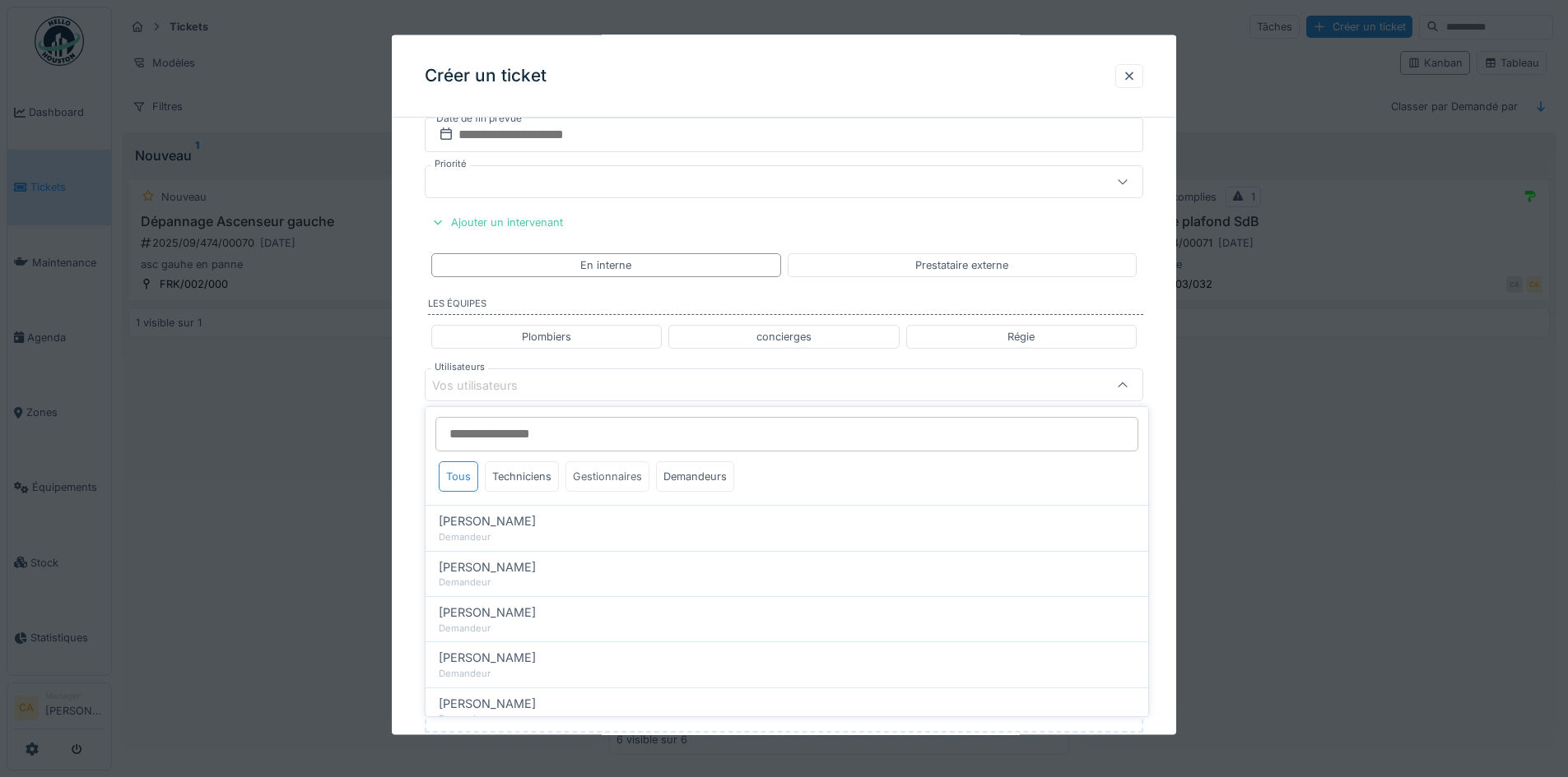
click at [591, 469] on div "Gestionnaires" at bounding box center [607, 476] width 84 height 30
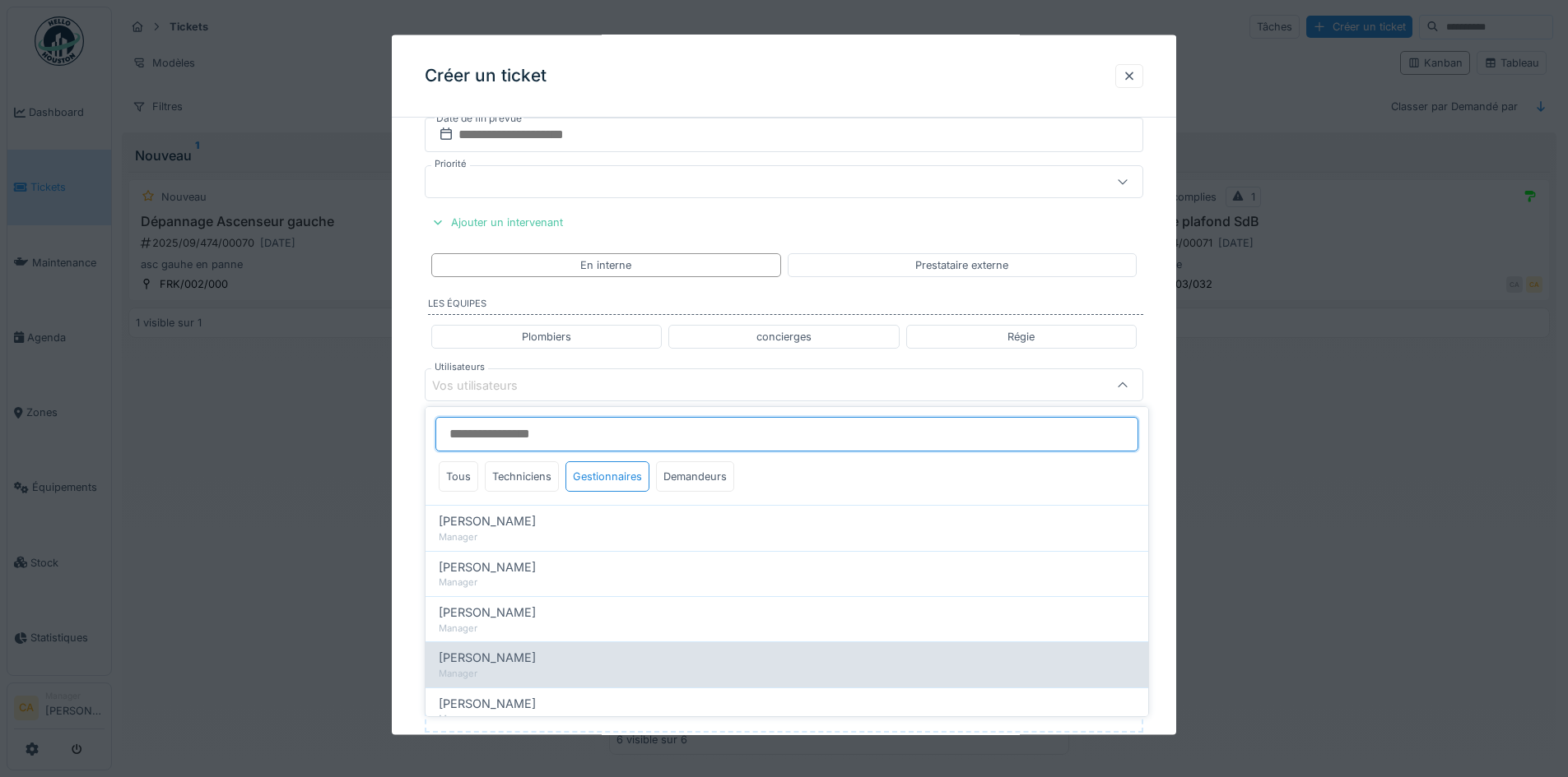
scroll to position [92, 0]
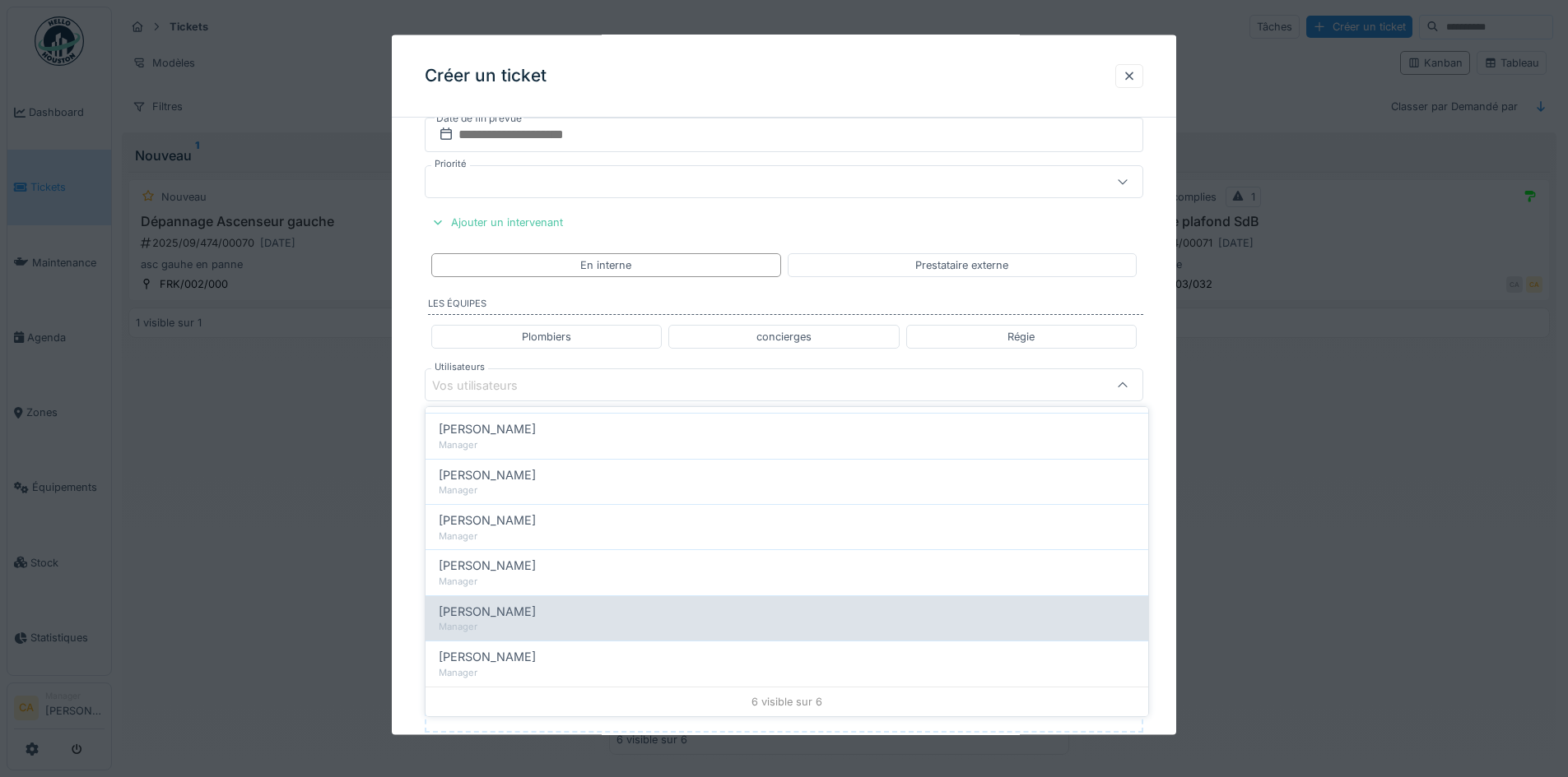
click at [533, 605] on div "[PERSON_NAME]" at bounding box center [787, 611] width 696 height 18
type input "*****"
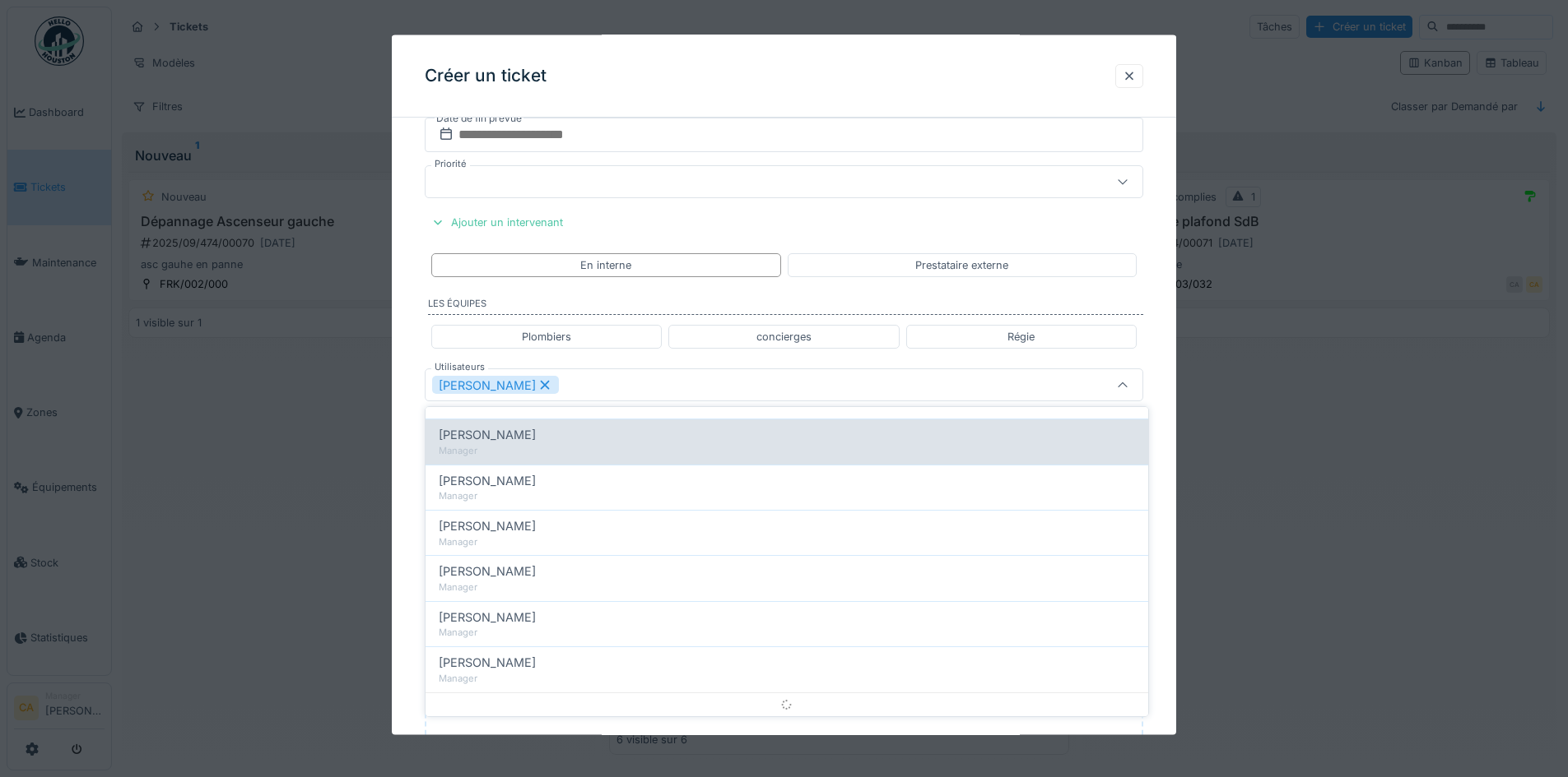
scroll to position [0, 0]
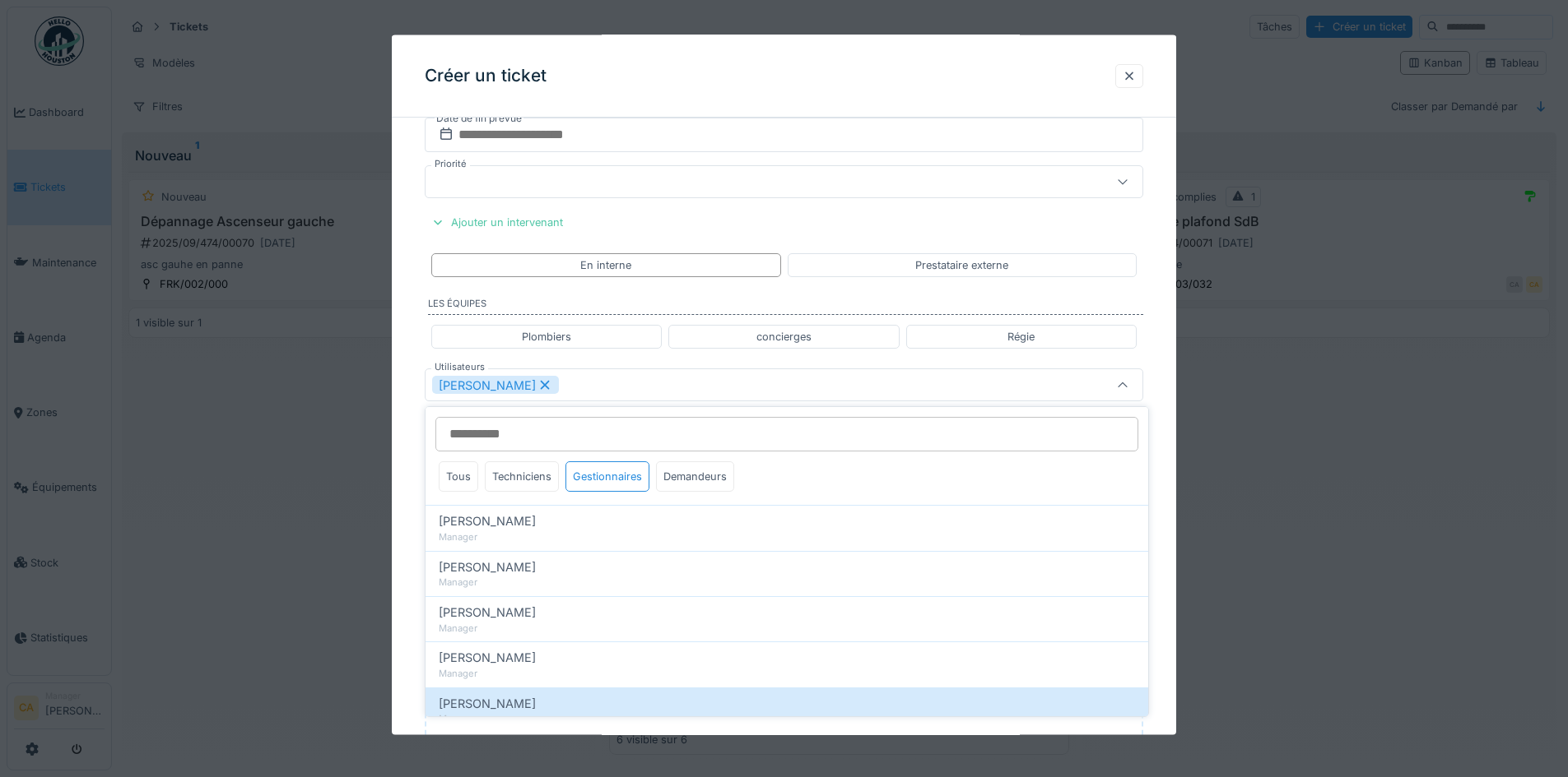
click at [847, 382] on div "[PERSON_NAME]" at bounding box center [742, 385] width 620 height 18
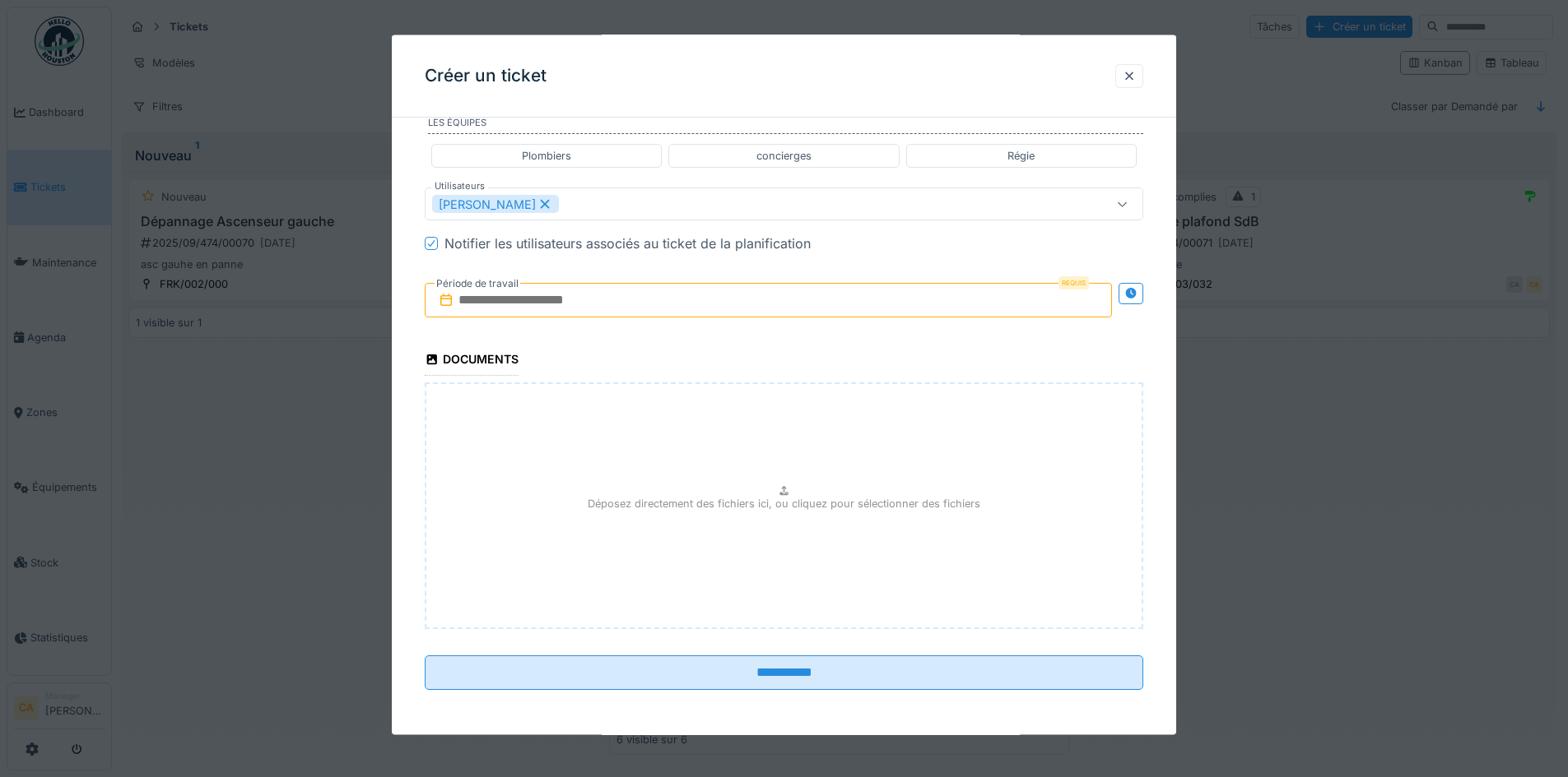
scroll to position [971, 0]
click at [485, 299] on input "text" at bounding box center [768, 299] width 687 height 35
drag, startPoint x: 1075, startPoint y: 283, endPoint x: 1088, endPoint y: 293, distance: 16.4
click at [1094, 287] on div "Requis" at bounding box center [768, 299] width 687 height 35
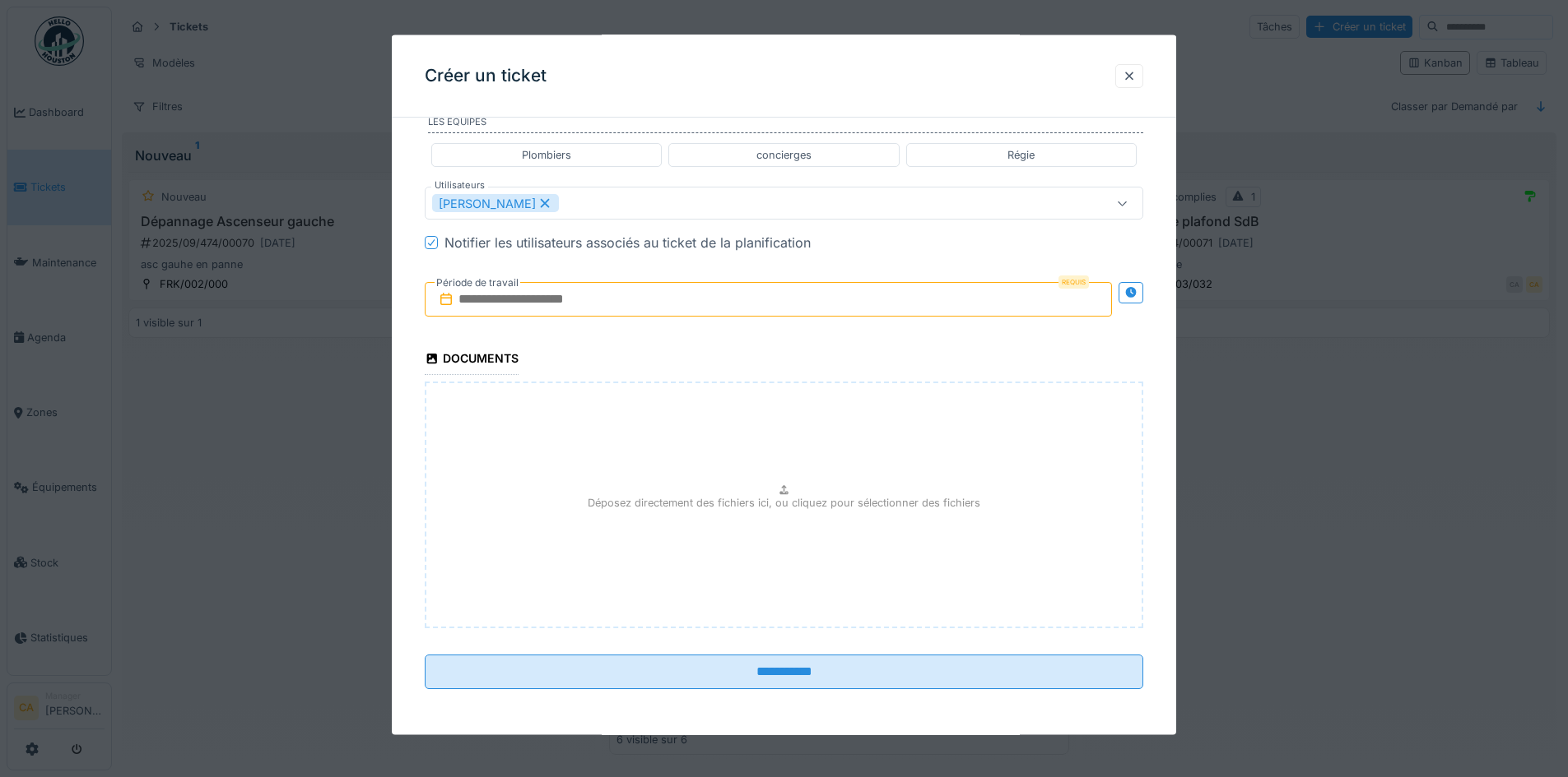
click at [1138, 293] on icon at bounding box center [1131, 291] width 13 height 10
click at [732, 293] on input "text" at bounding box center [591, 299] width 332 height 35
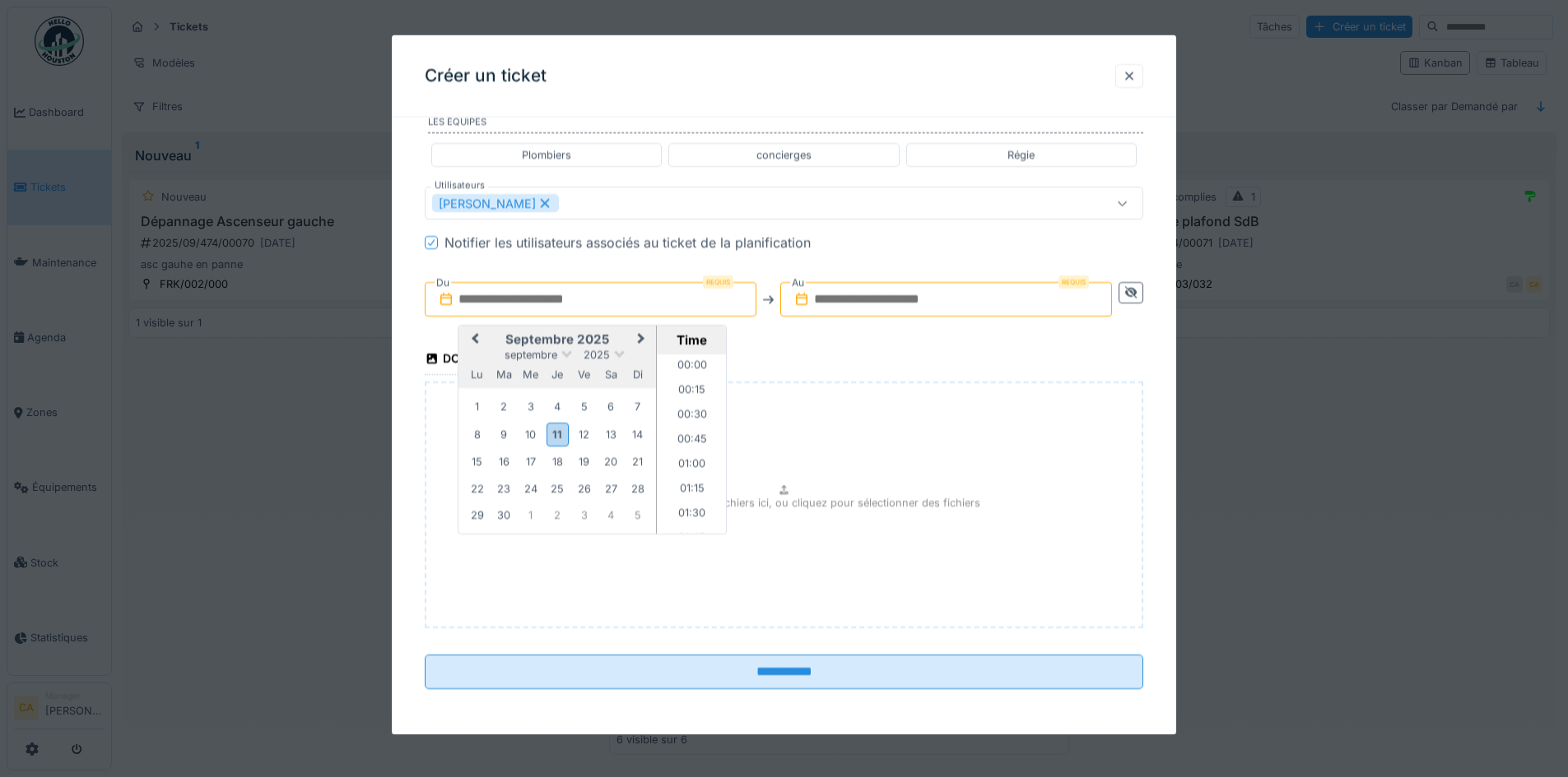
scroll to position [984, 0]
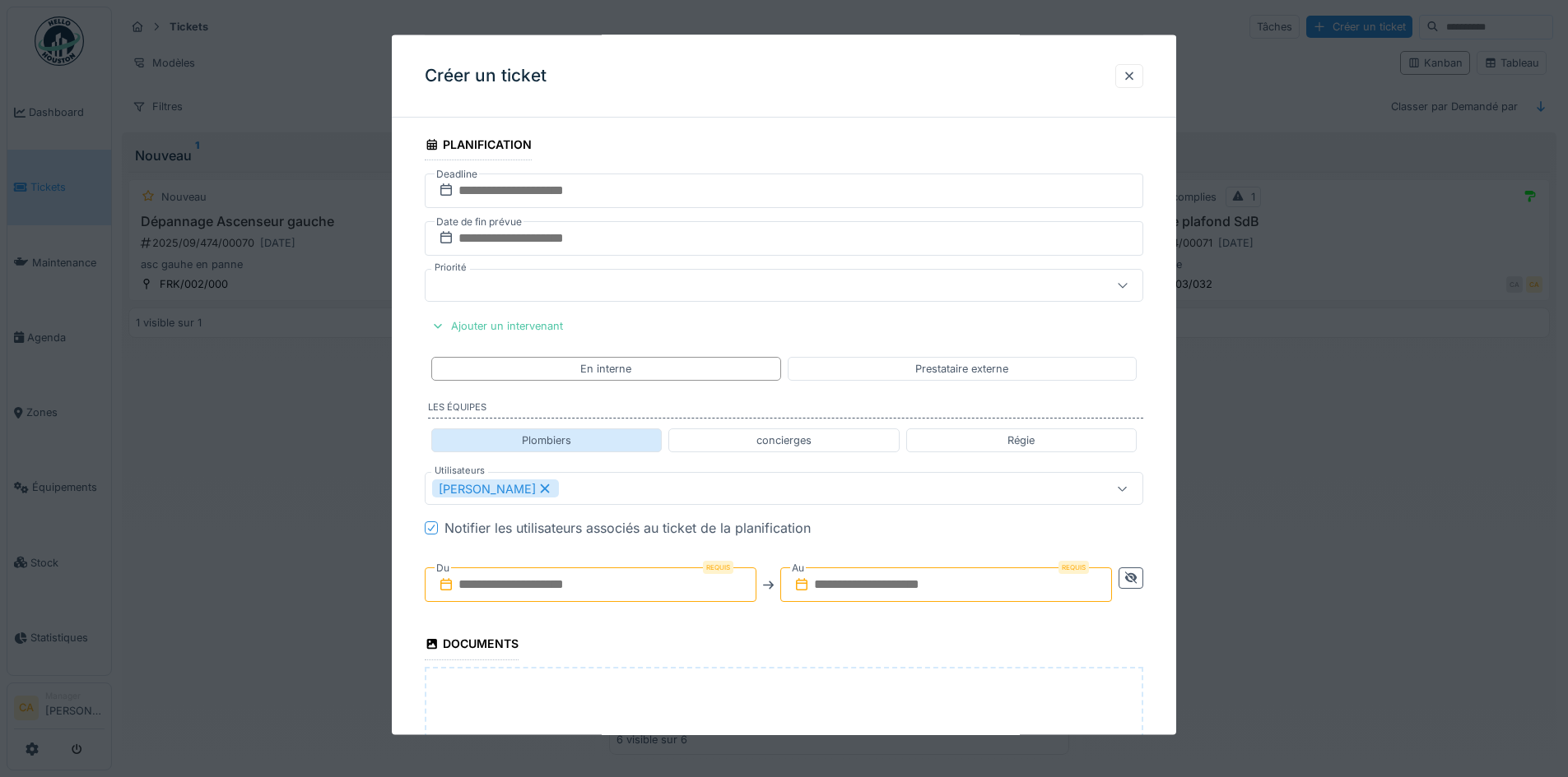
scroll to position [642, 0]
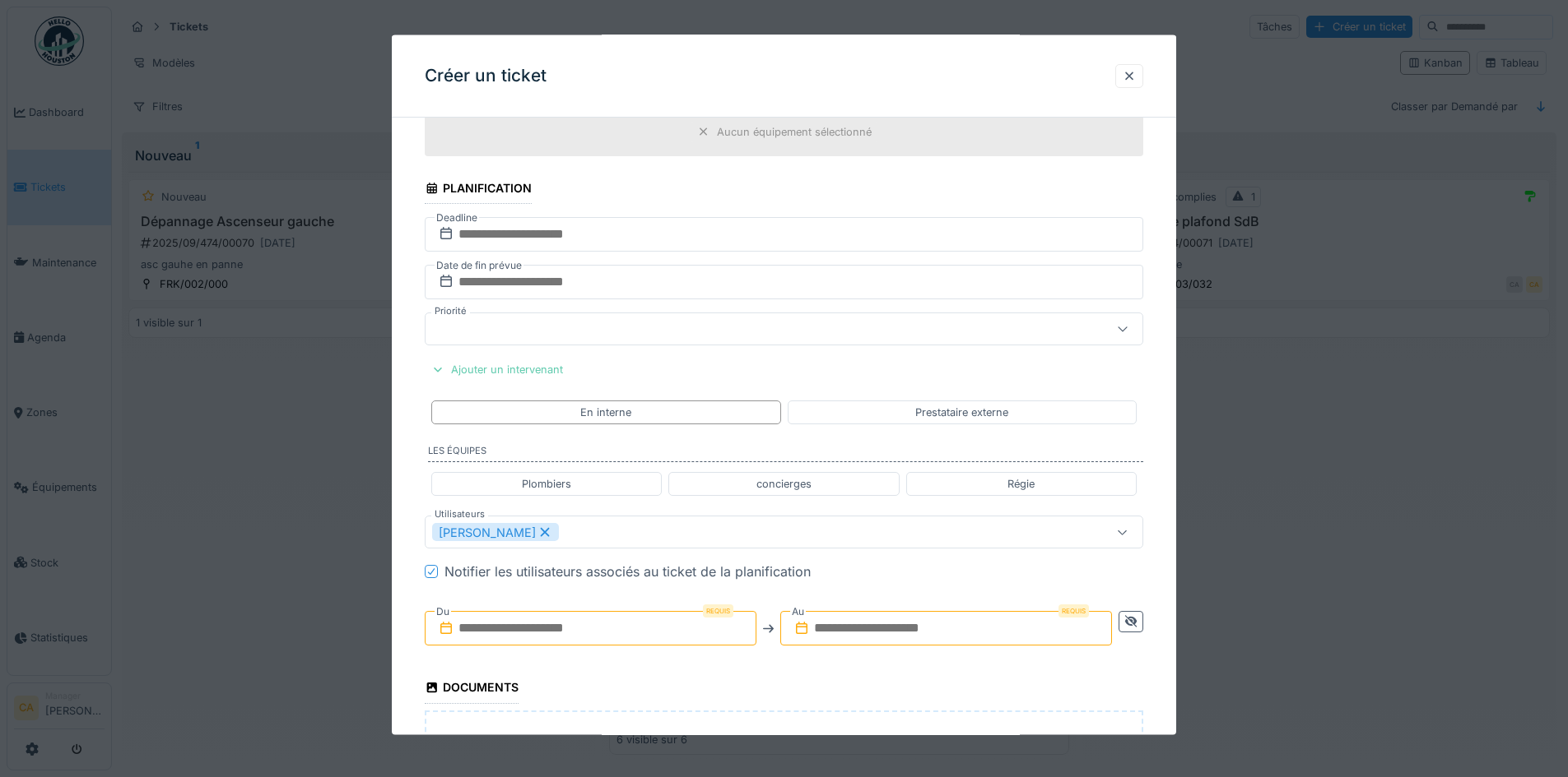
click at [491, 370] on div "Ajouter un intervenant" at bounding box center [497, 370] width 145 height 23
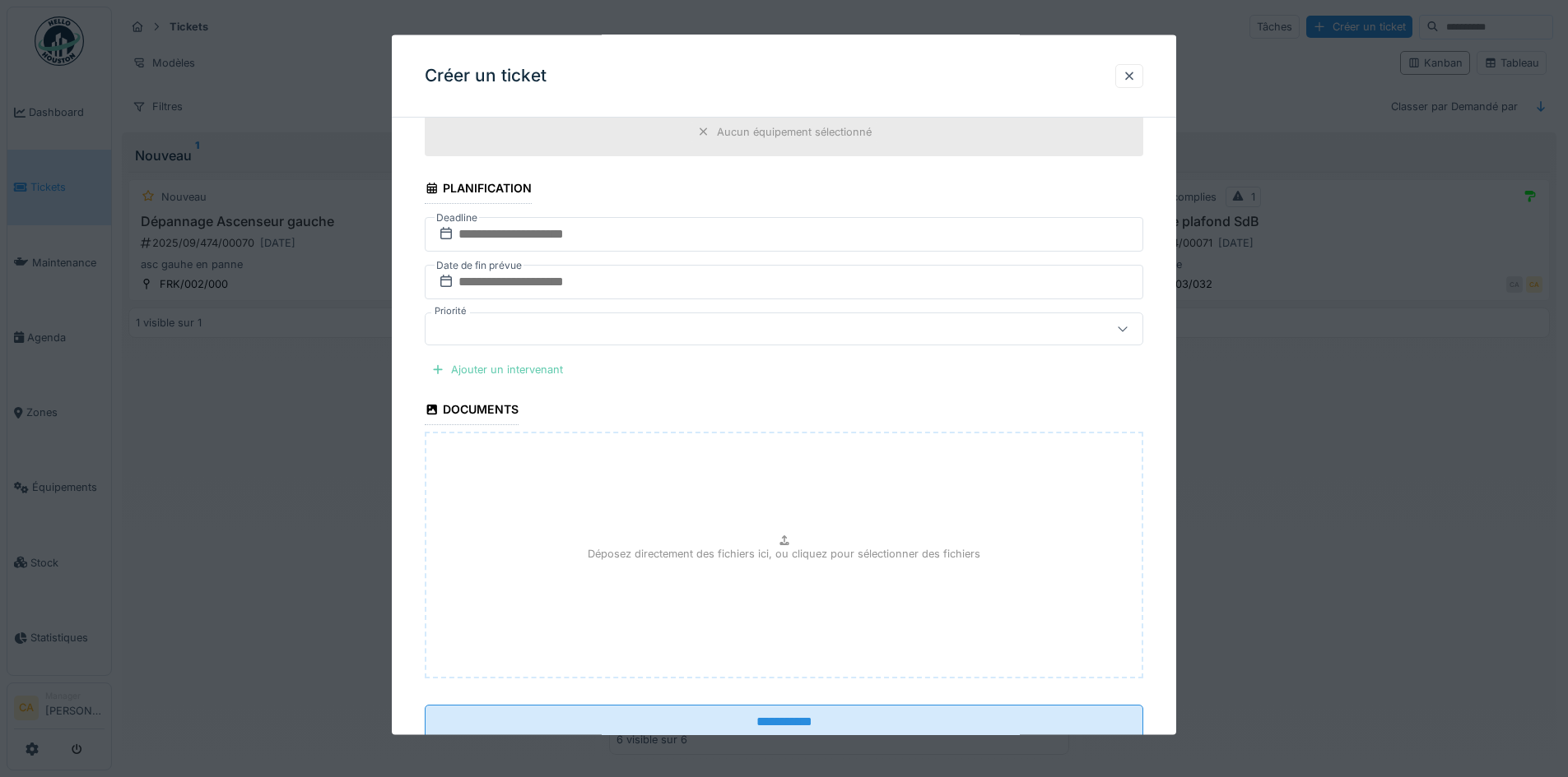
click at [491, 370] on div "Ajouter un intervenant" at bounding box center [497, 370] width 145 height 23
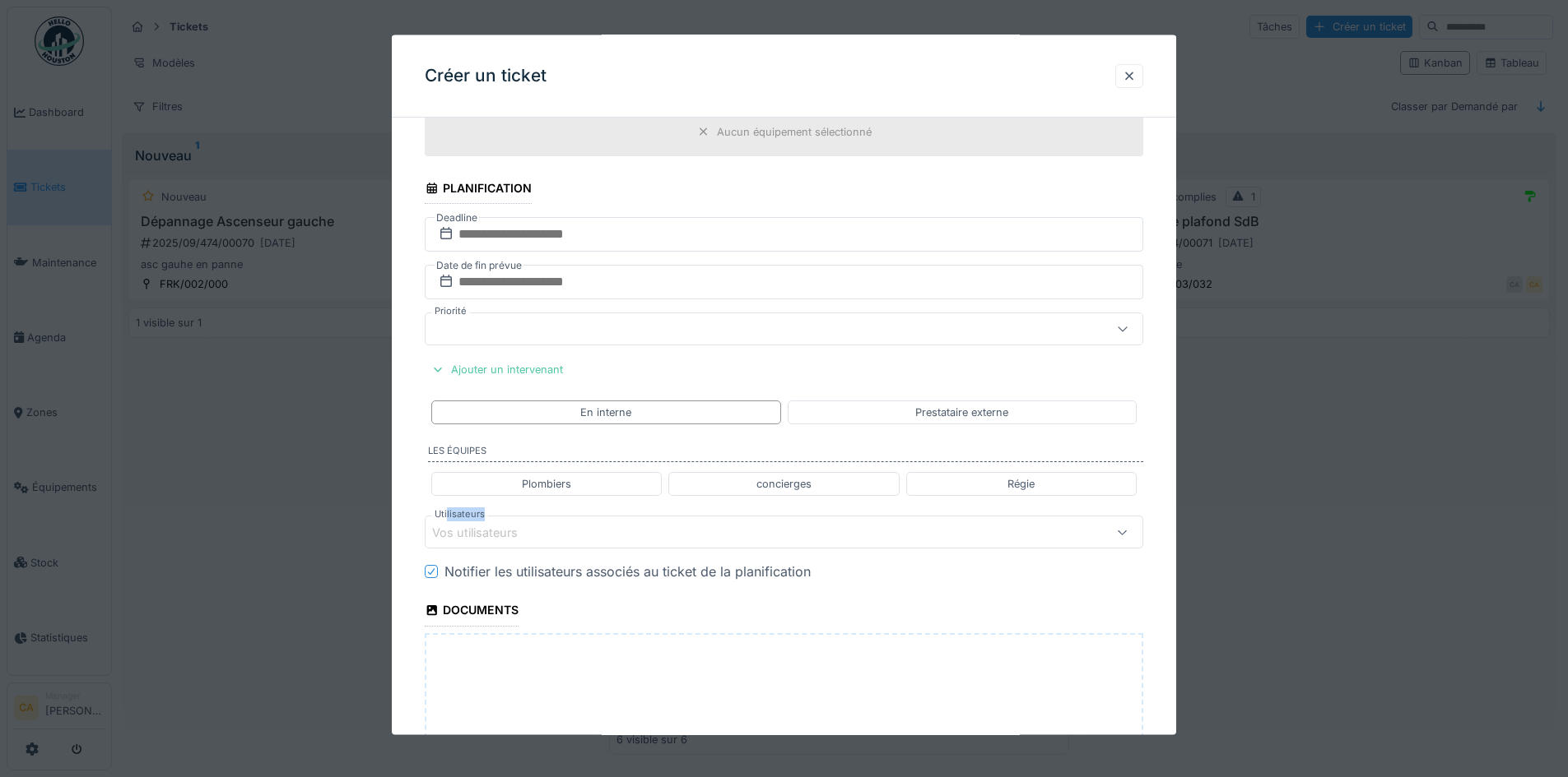
drag, startPoint x: 448, startPoint y: 512, endPoint x: 482, endPoint y: 511, distance: 34.0
click at [482, 511] on label "Utilisateurs" at bounding box center [459, 514] width 57 height 14
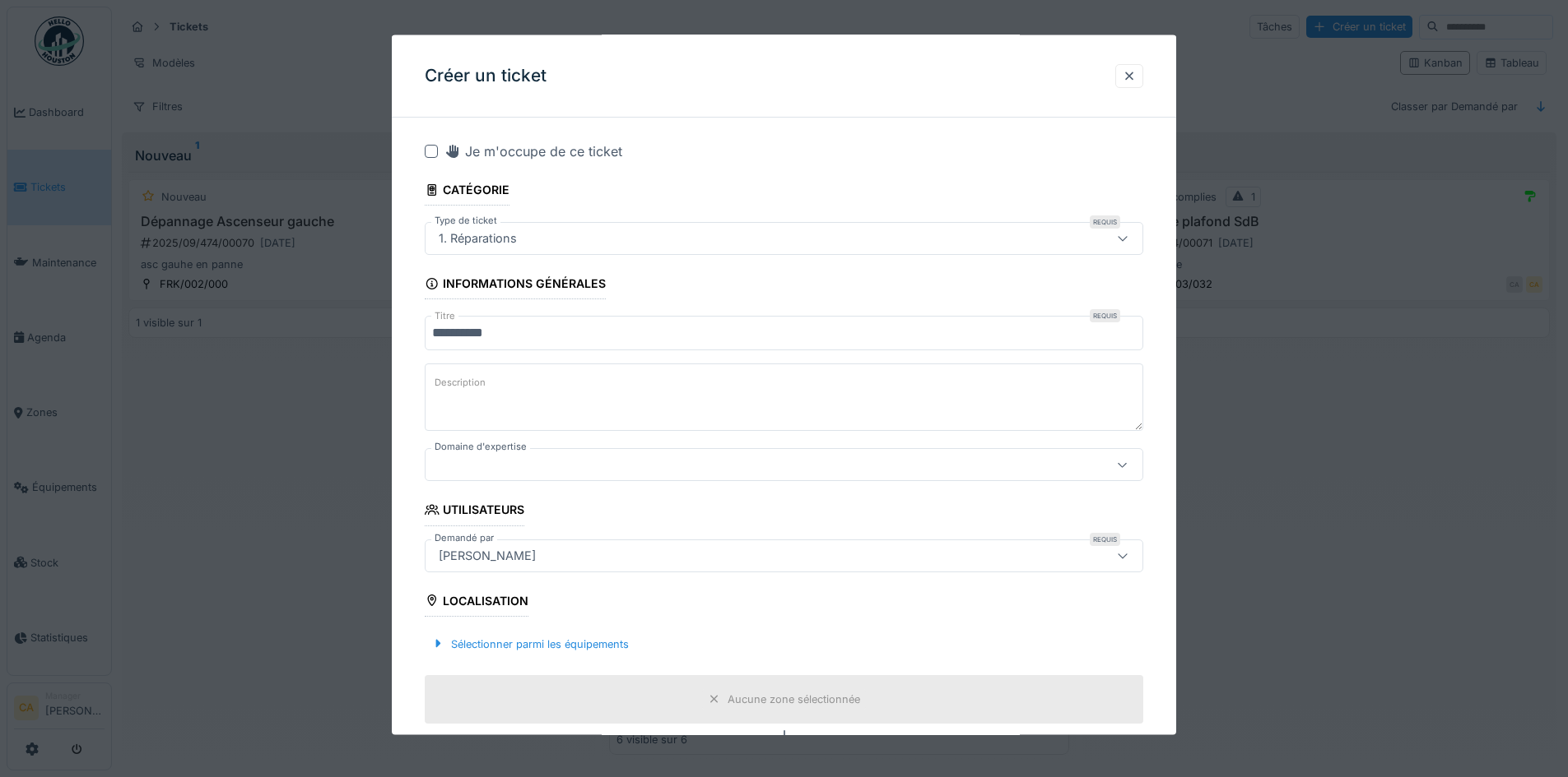
scroll to position [0, 0]
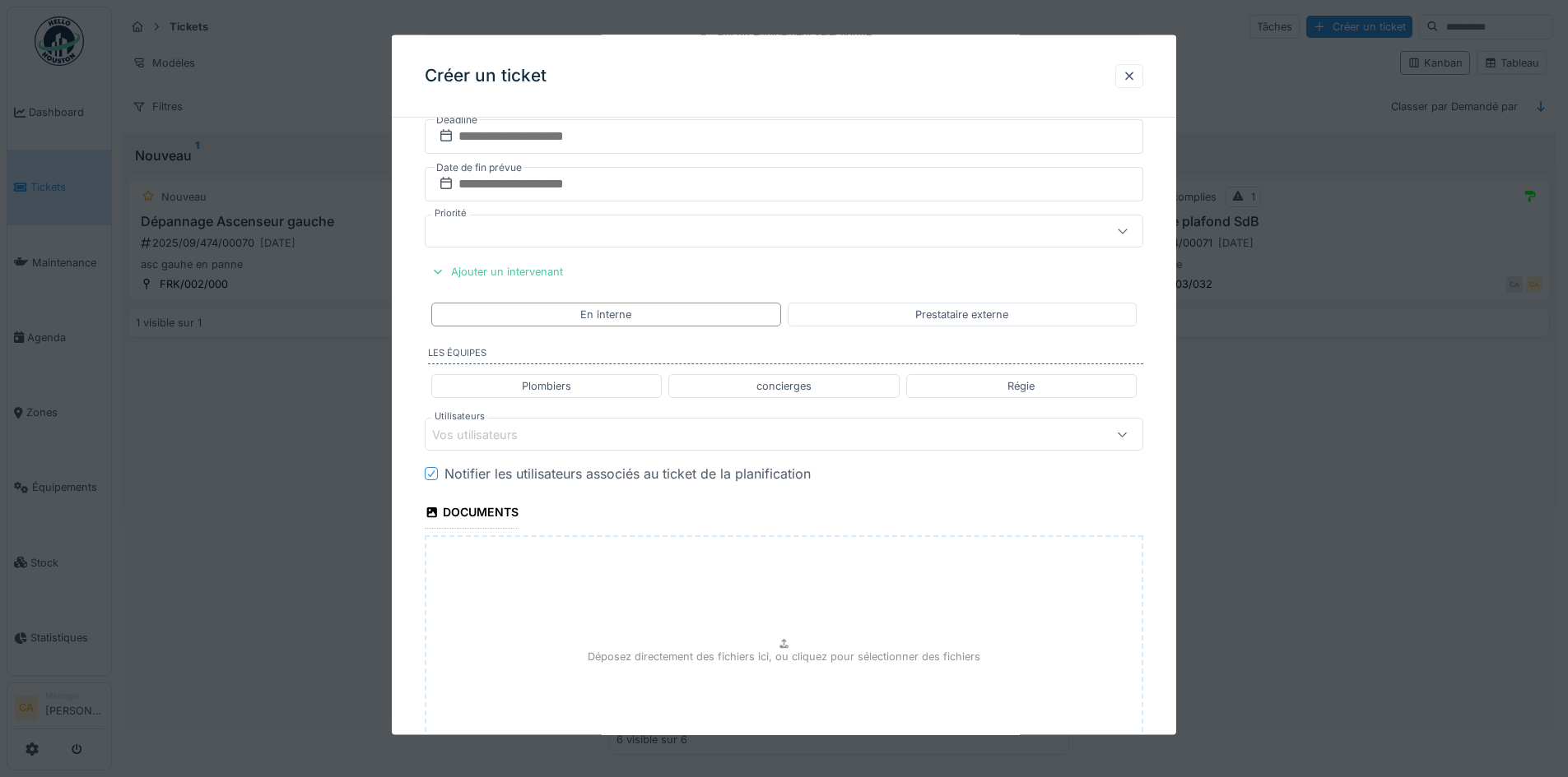
click at [489, 422] on div "Vos utilisateurs" at bounding box center [784, 434] width 719 height 33
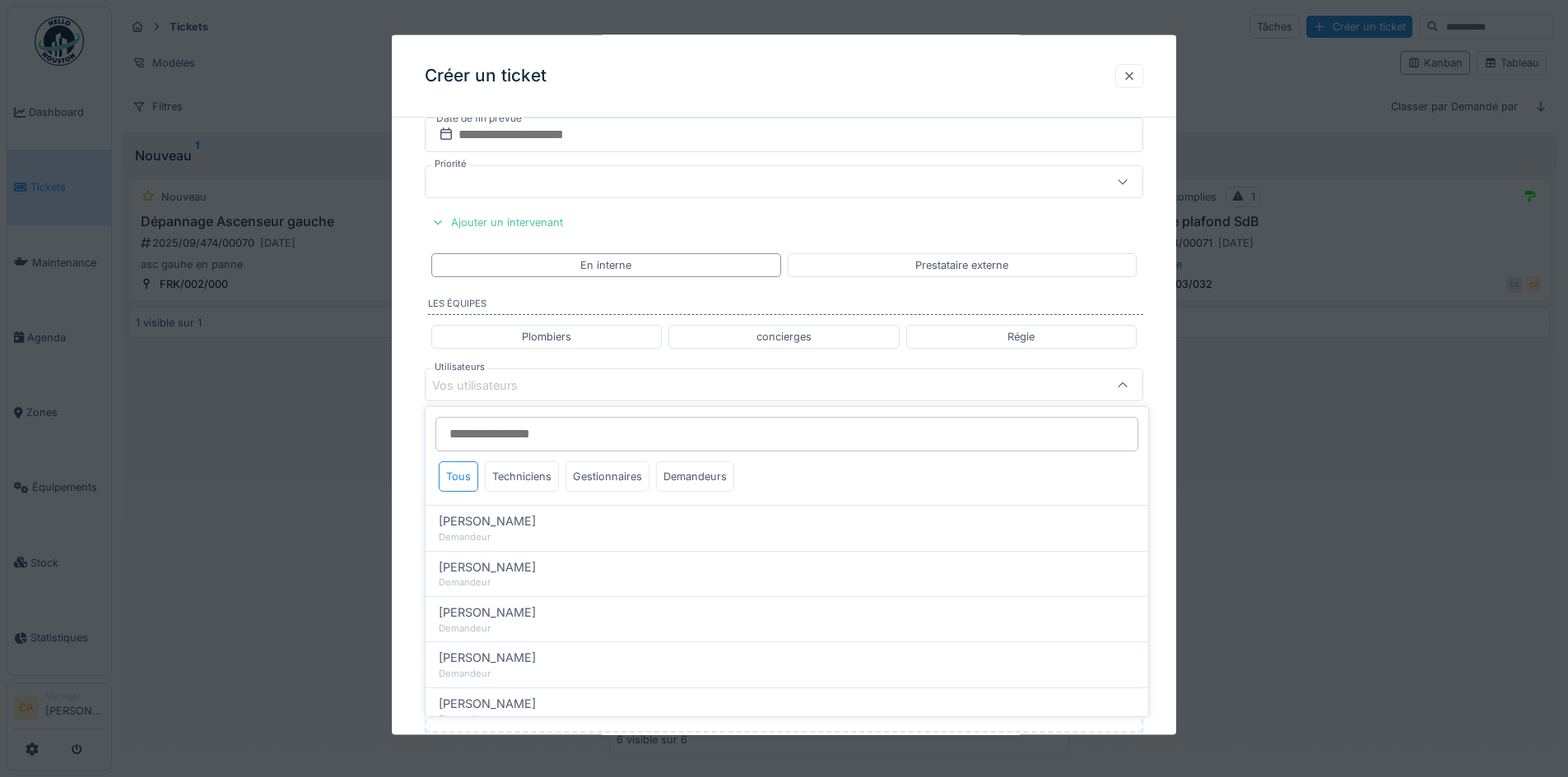
click at [1131, 72] on div at bounding box center [1129, 75] width 13 height 16
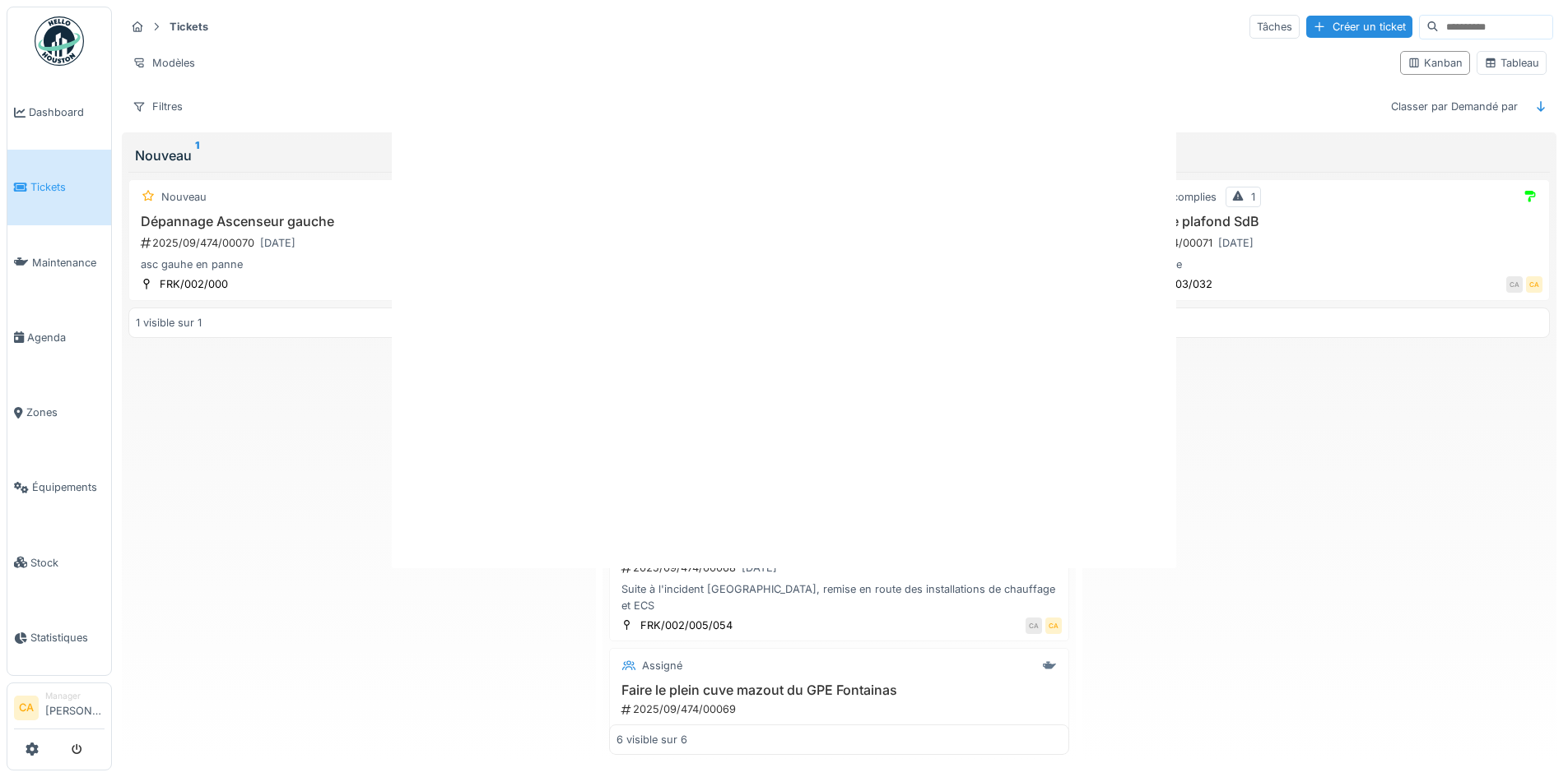
scroll to position [0, 0]
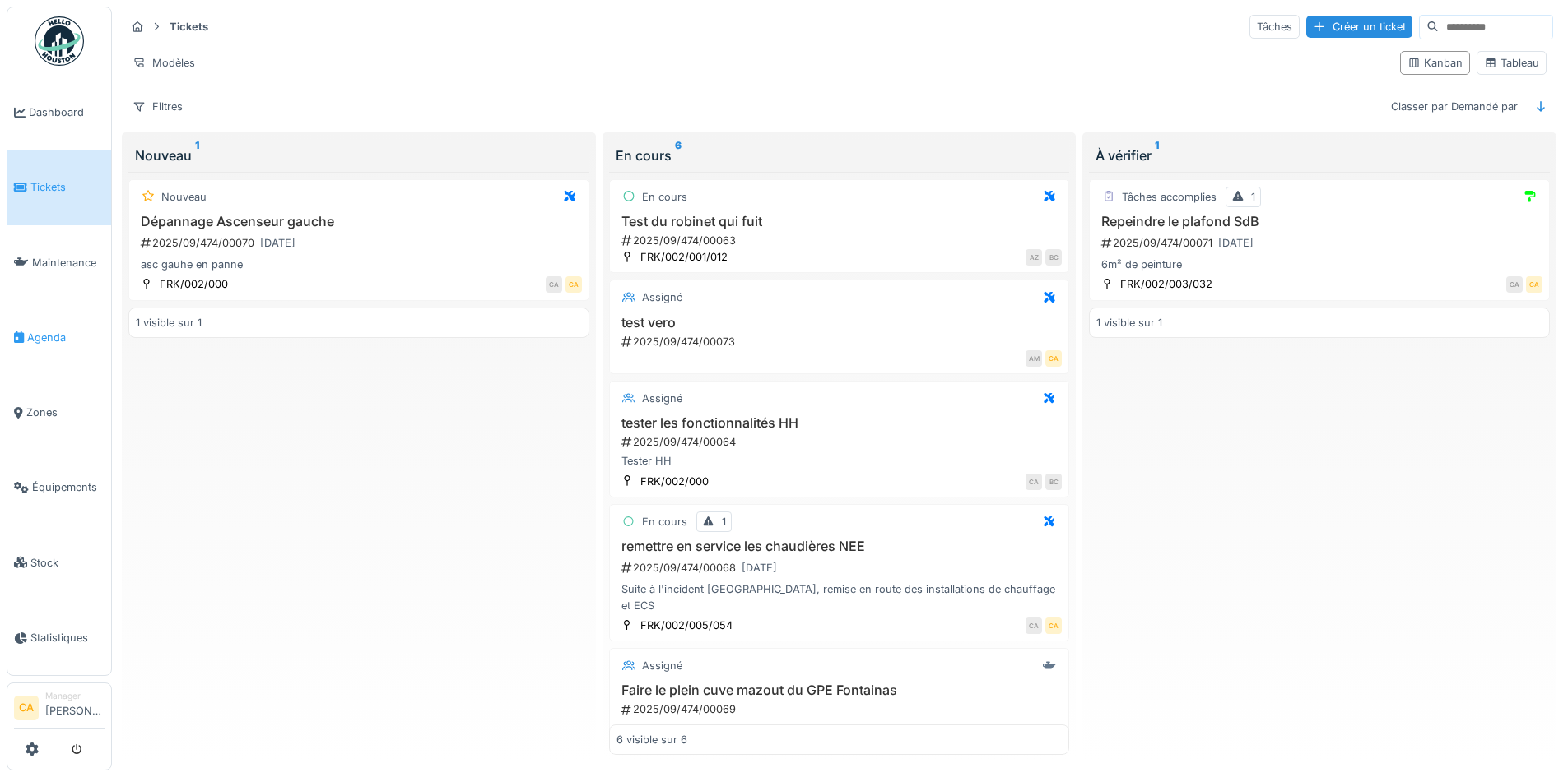
click at [57, 330] on span "Agenda" at bounding box center [66, 338] width 77 height 16
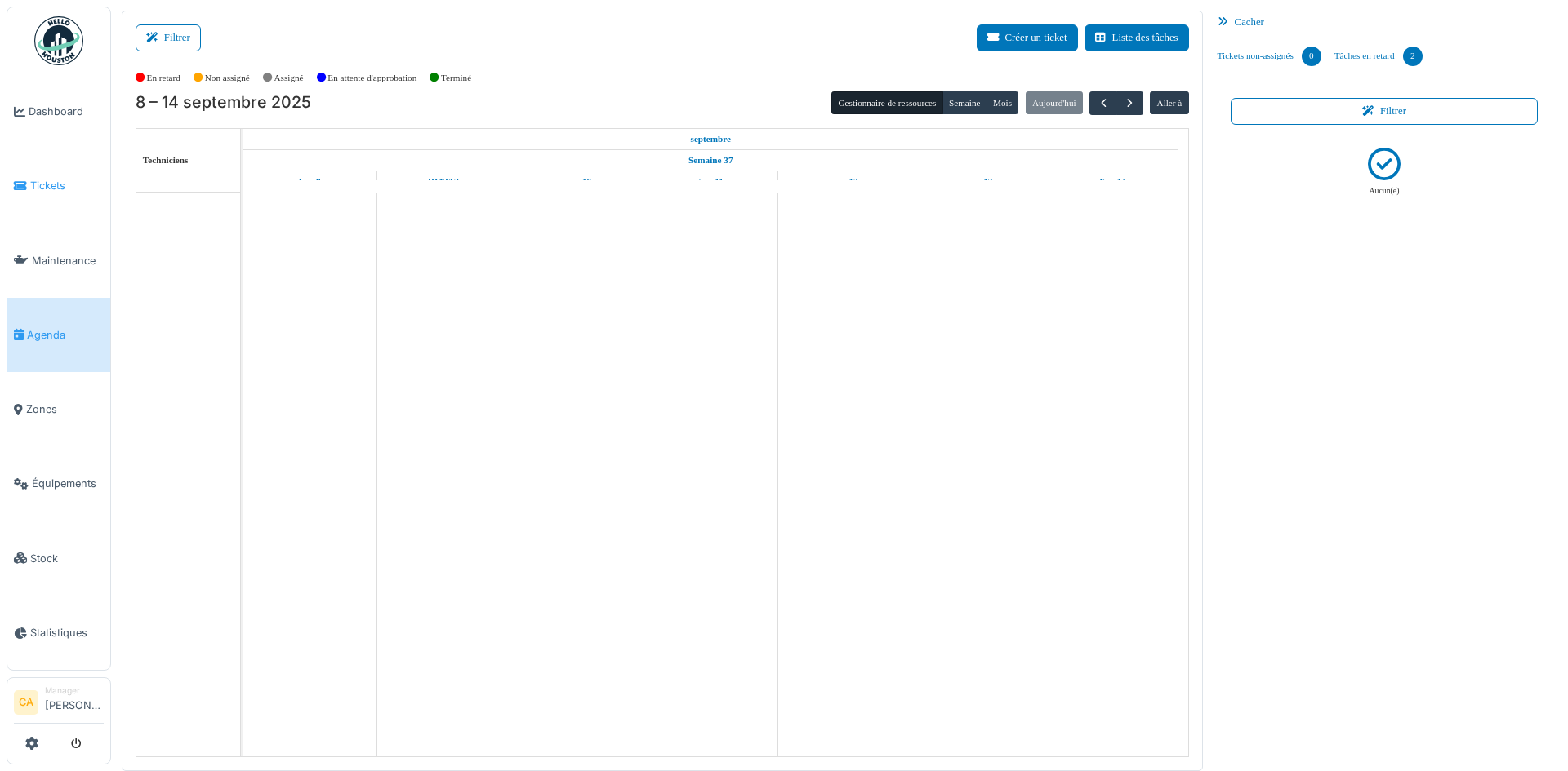
click at [58, 194] on link "Tickets" at bounding box center [59, 185] width 103 height 74
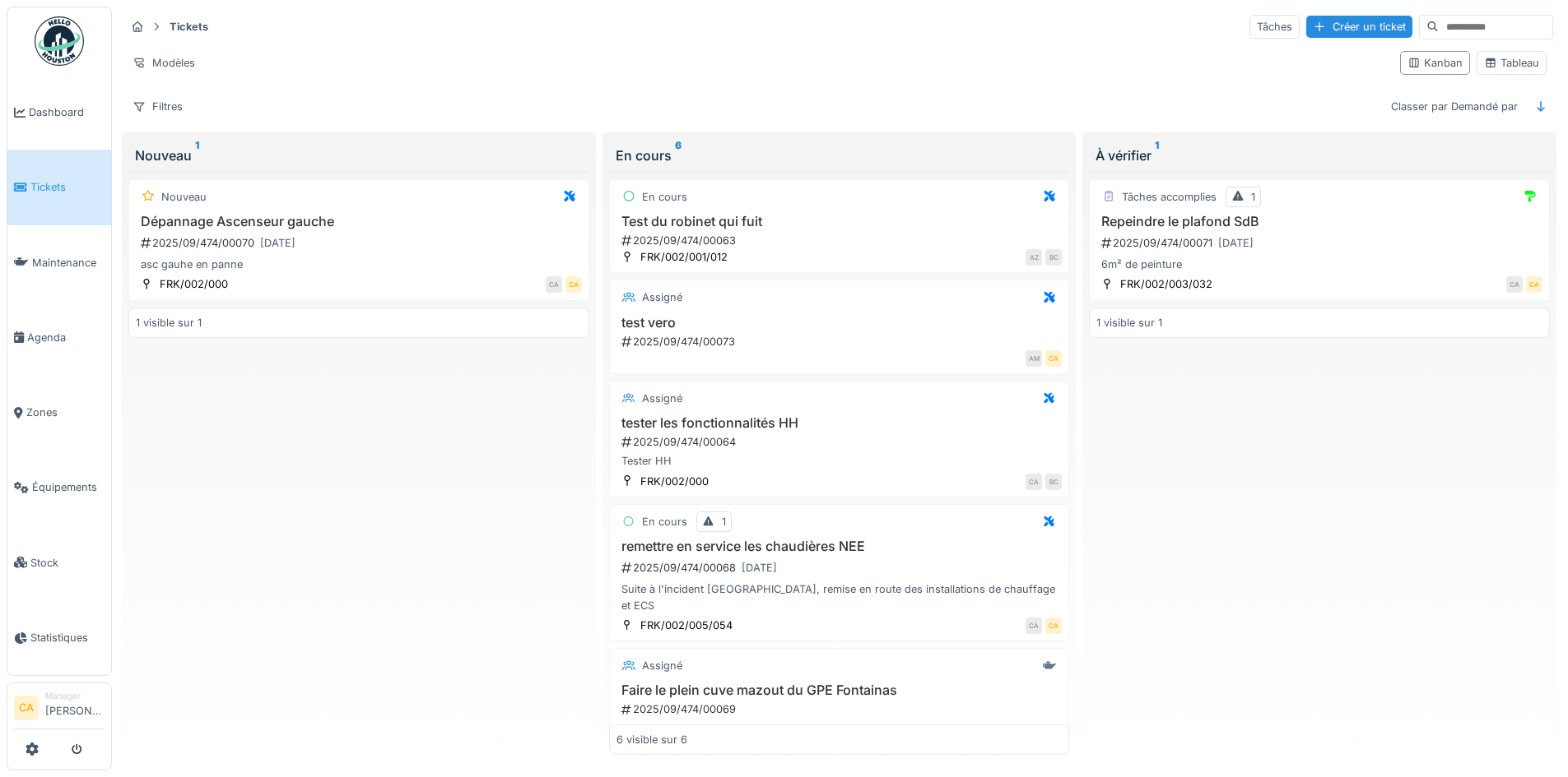
click at [397, 439] on div "Nouveau Dépannage Ascenseur gauche 2025/09/474/00070 [DATE] asc gauhe en panne …" at bounding box center [359, 463] width 461 height 584
click at [815, 315] on h3 "test vero" at bounding box center [839, 322] width 446 height 16
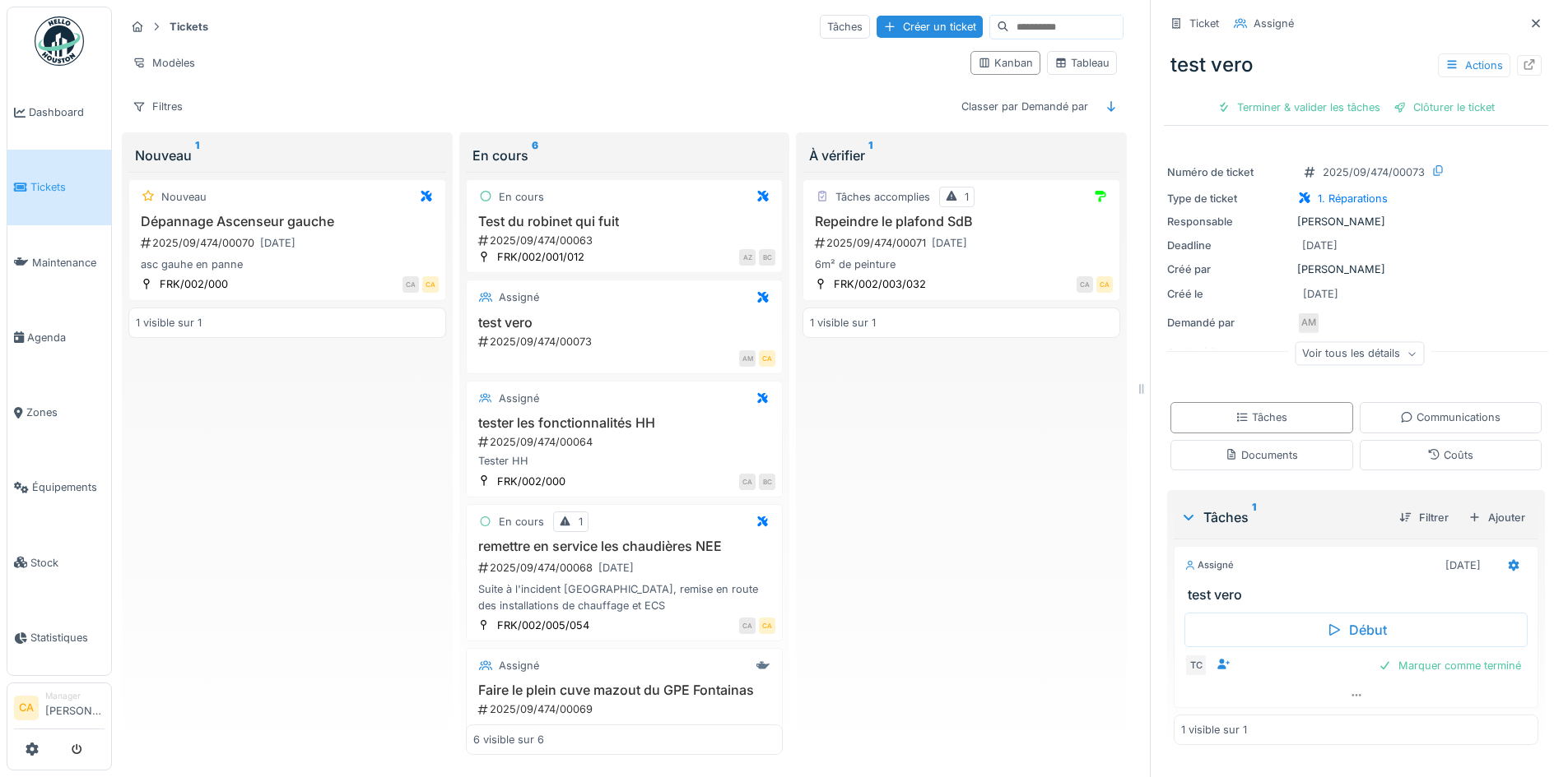
scroll to position [12, 0]
click at [35, 308] on link "Agenda" at bounding box center [59, 337] width 104 height 74
click at [39, 330] on span "Agenda" at bounding box center [66, 338] width 77 height 16
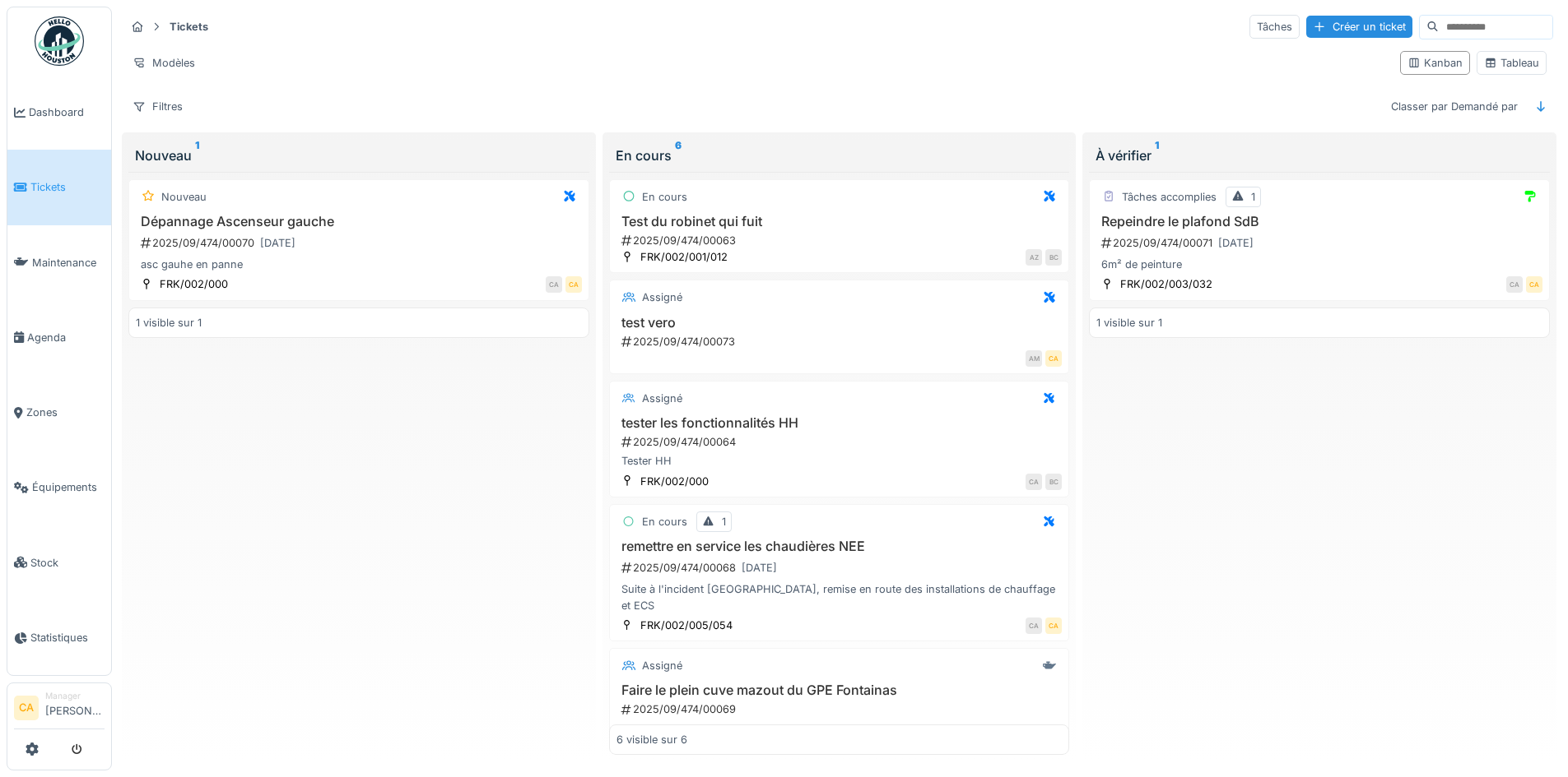
click at [389, 457] on div "Nouveau Dépannage Ascenseur gauche 2025/09/474/00070 [DATE] asc gauhe en panne …" at bounding box center [359, 463] width 461 height 584
click at [342, 420] on div "Nouveau Dépannage Ascenseur gauche 2025/09/474/00070 [DATE] asc gauhe en panne …" at bounding box center [359, 463] width 461 height 584
click at [1307, 31] on div "Créer un ticket" at bounding box center [1359, 27] width 107 height 23
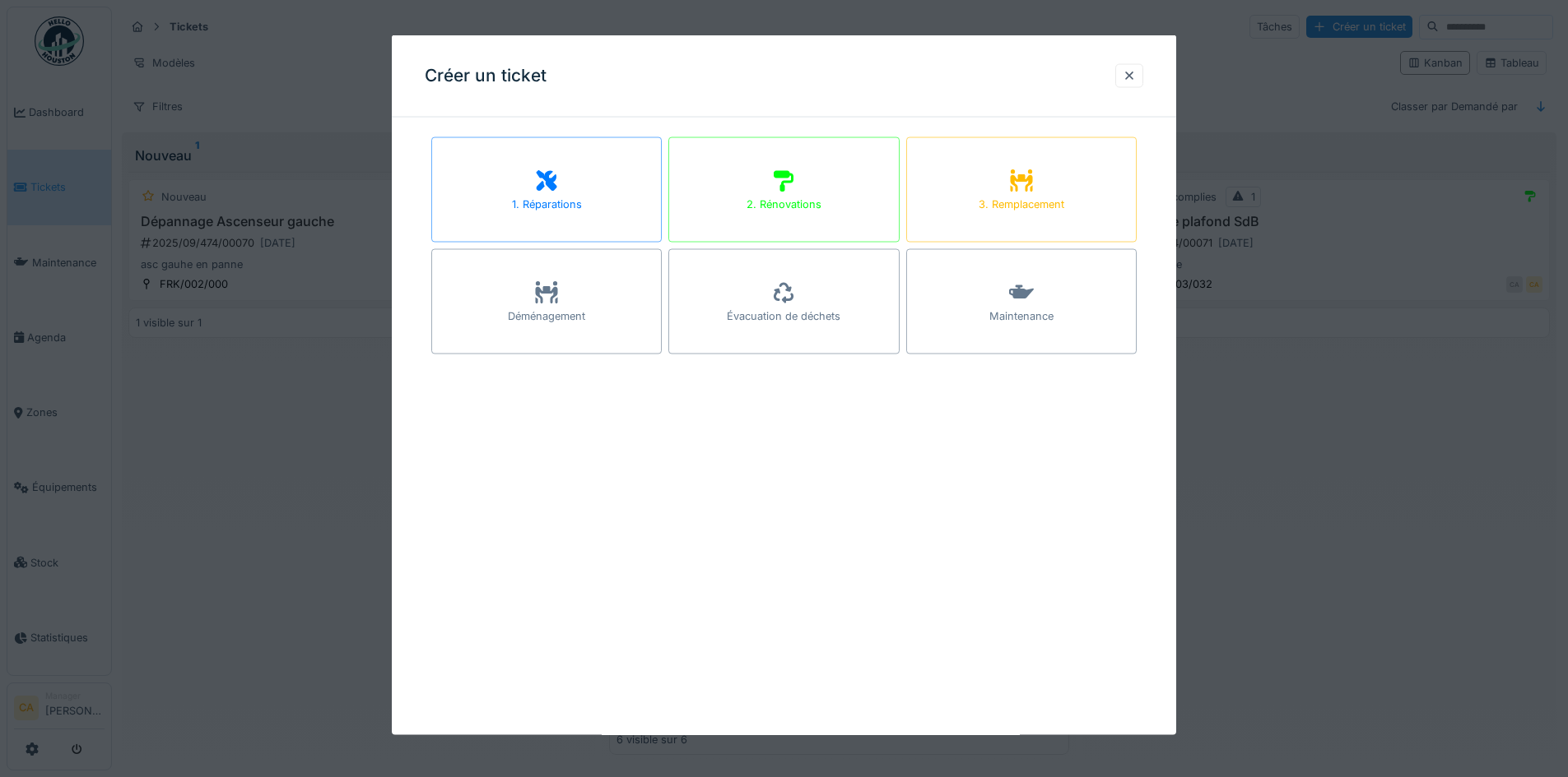
click at [547, 192] on div at bounding box center [546, 181] width 25 height 29
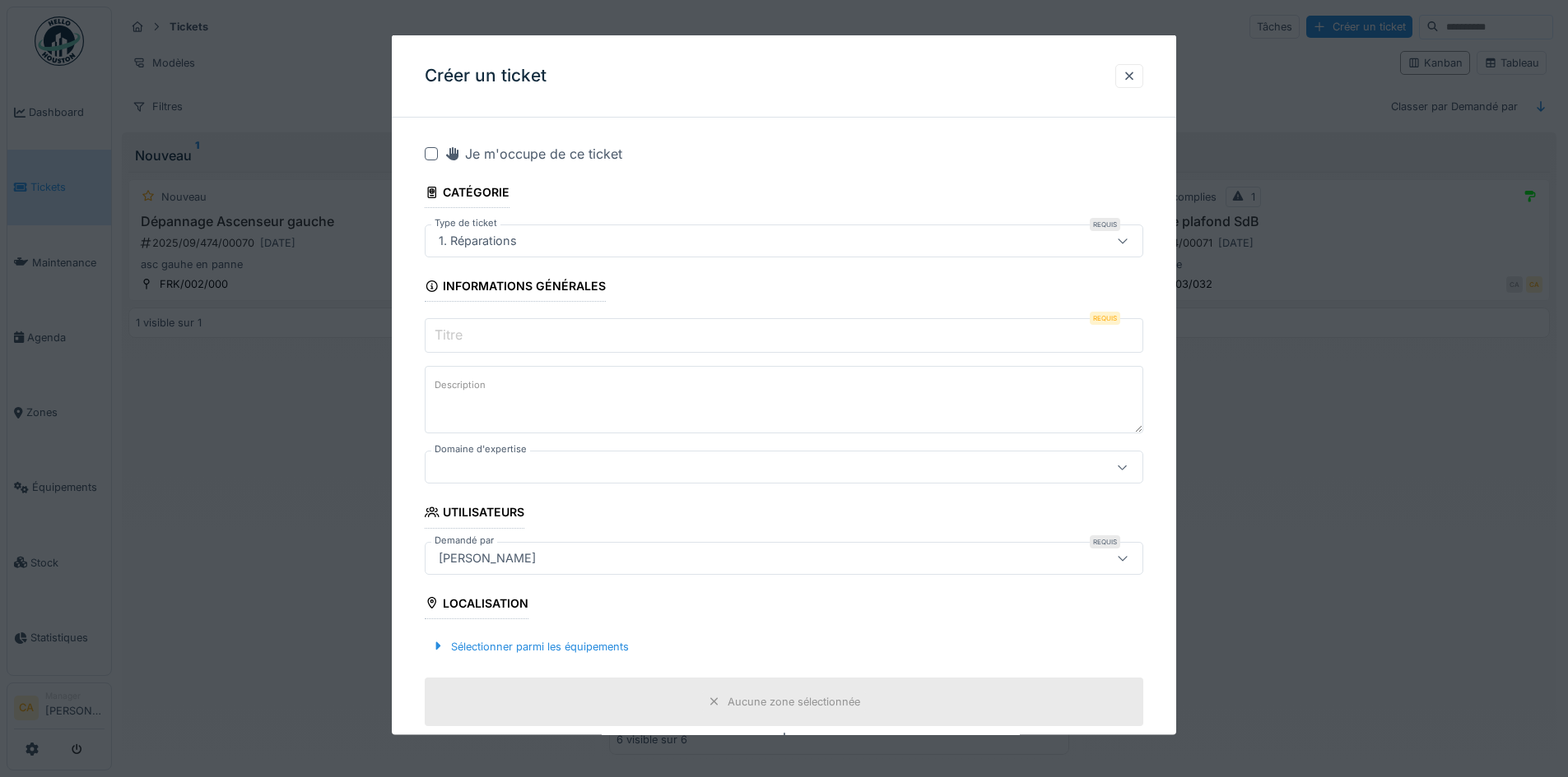
click at [539, 332] on input "Titre" at bounding box center [784, 336] width 719 height 35
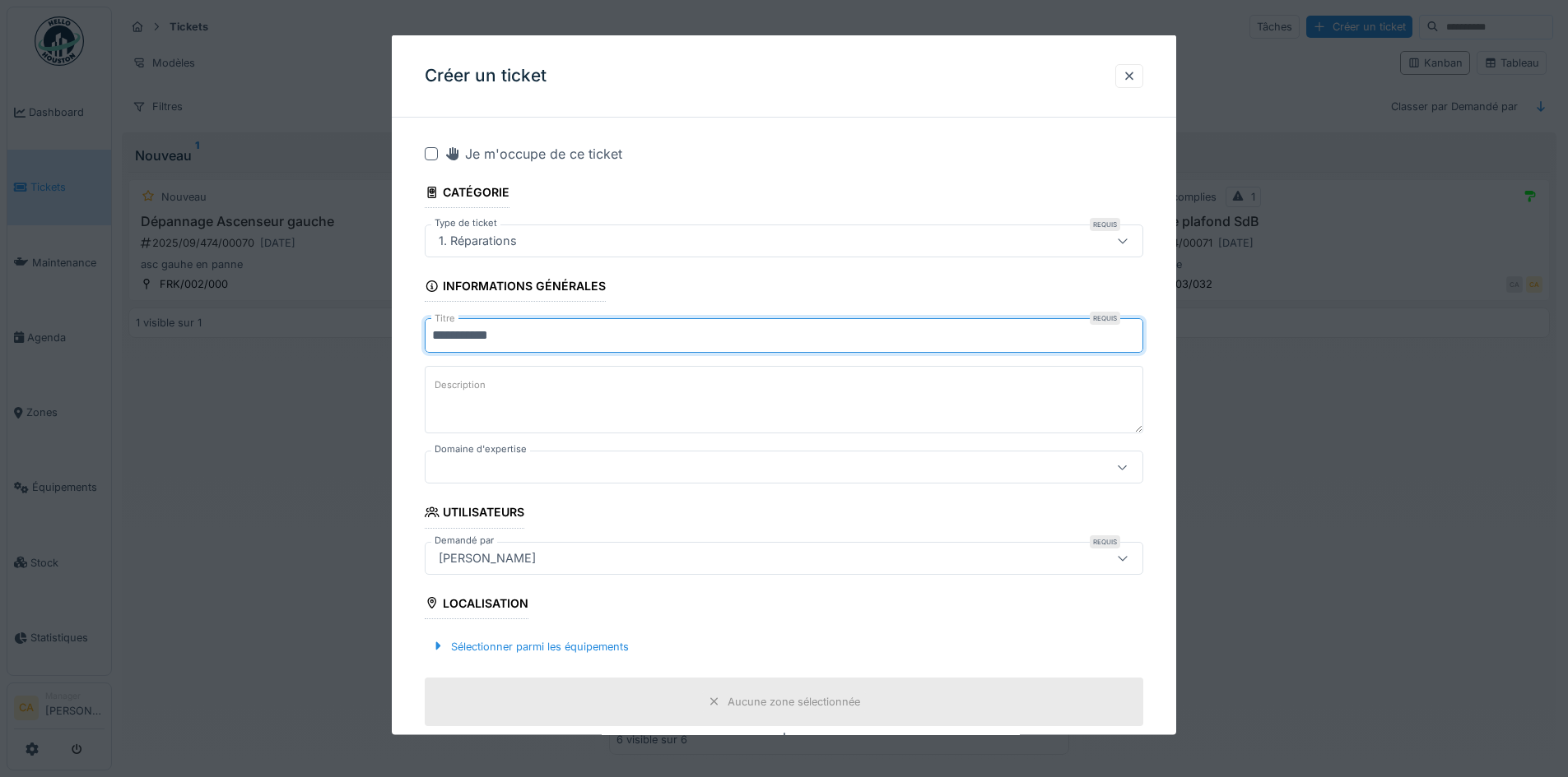
type input "**********"
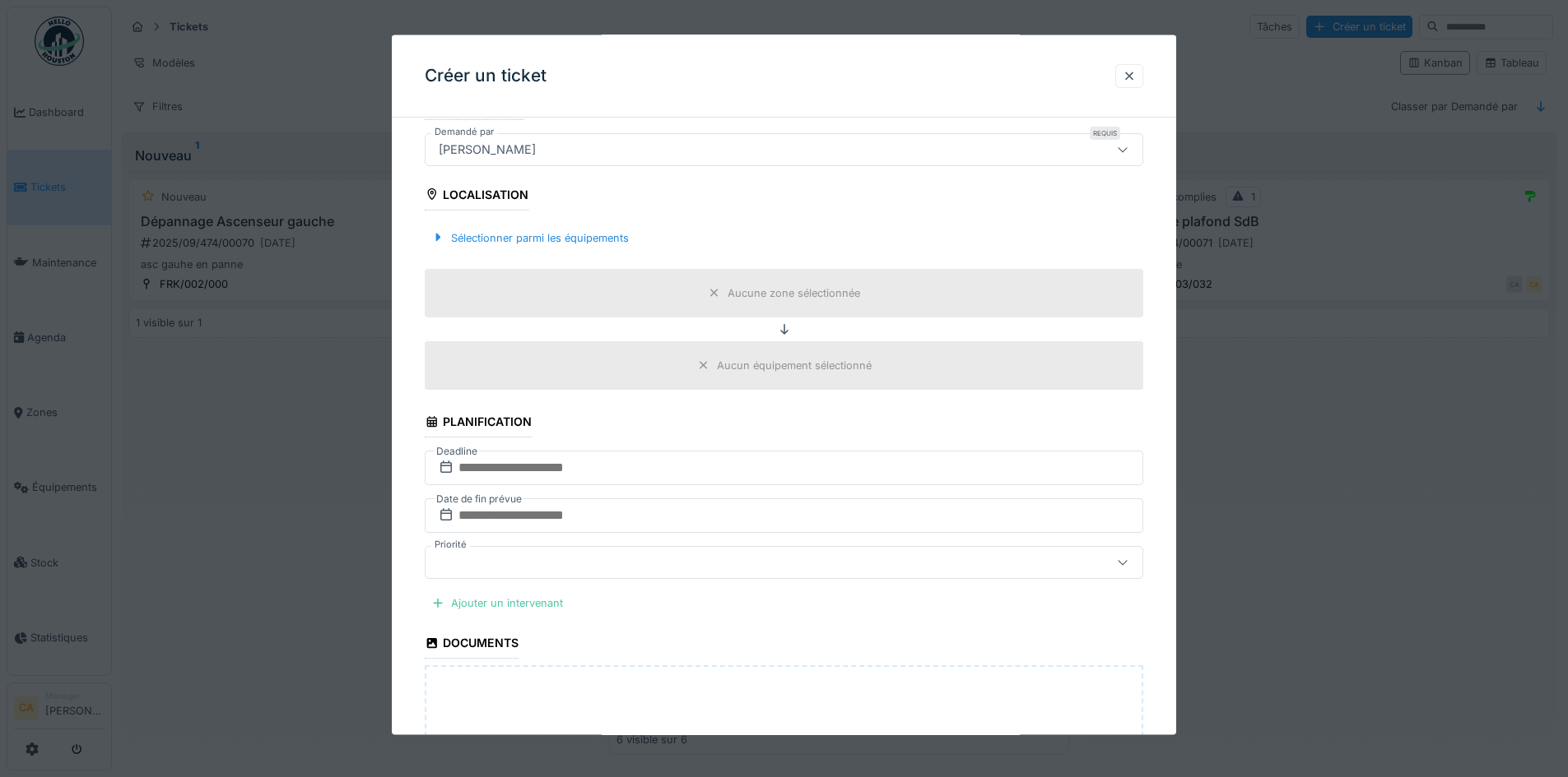
scroll to position [329, 0]
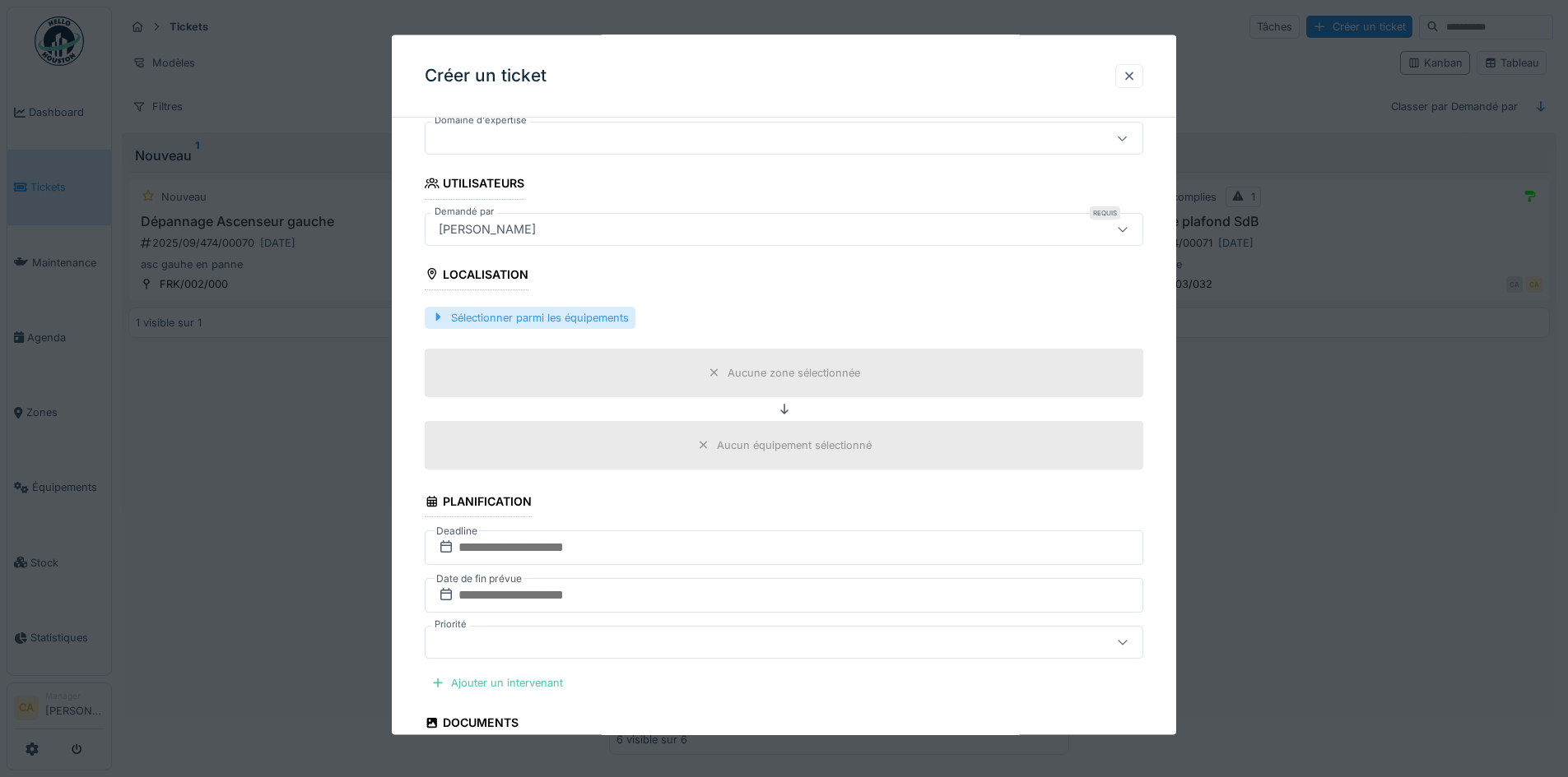
click at [561, 317] on div "Sélectionner parmi les équipements" at bounding box center [529, 318] width 210 height 23
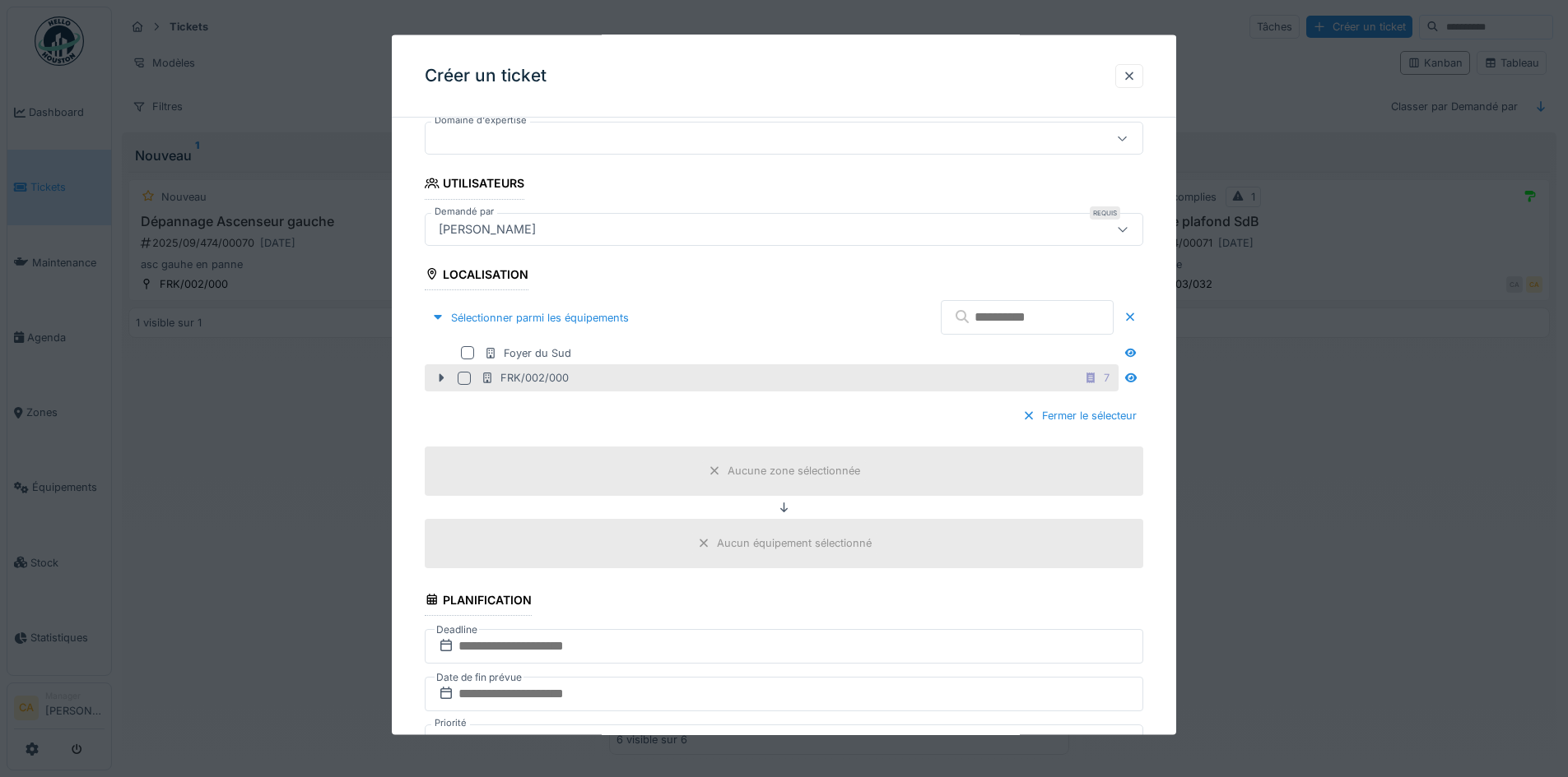
click at [434, 368] on div "FRK/002/000 7" at bounding box center [771, 377] width 693 height 27
click at [445, 375] on icon at bounding box center [442, 377] width 13 height 10
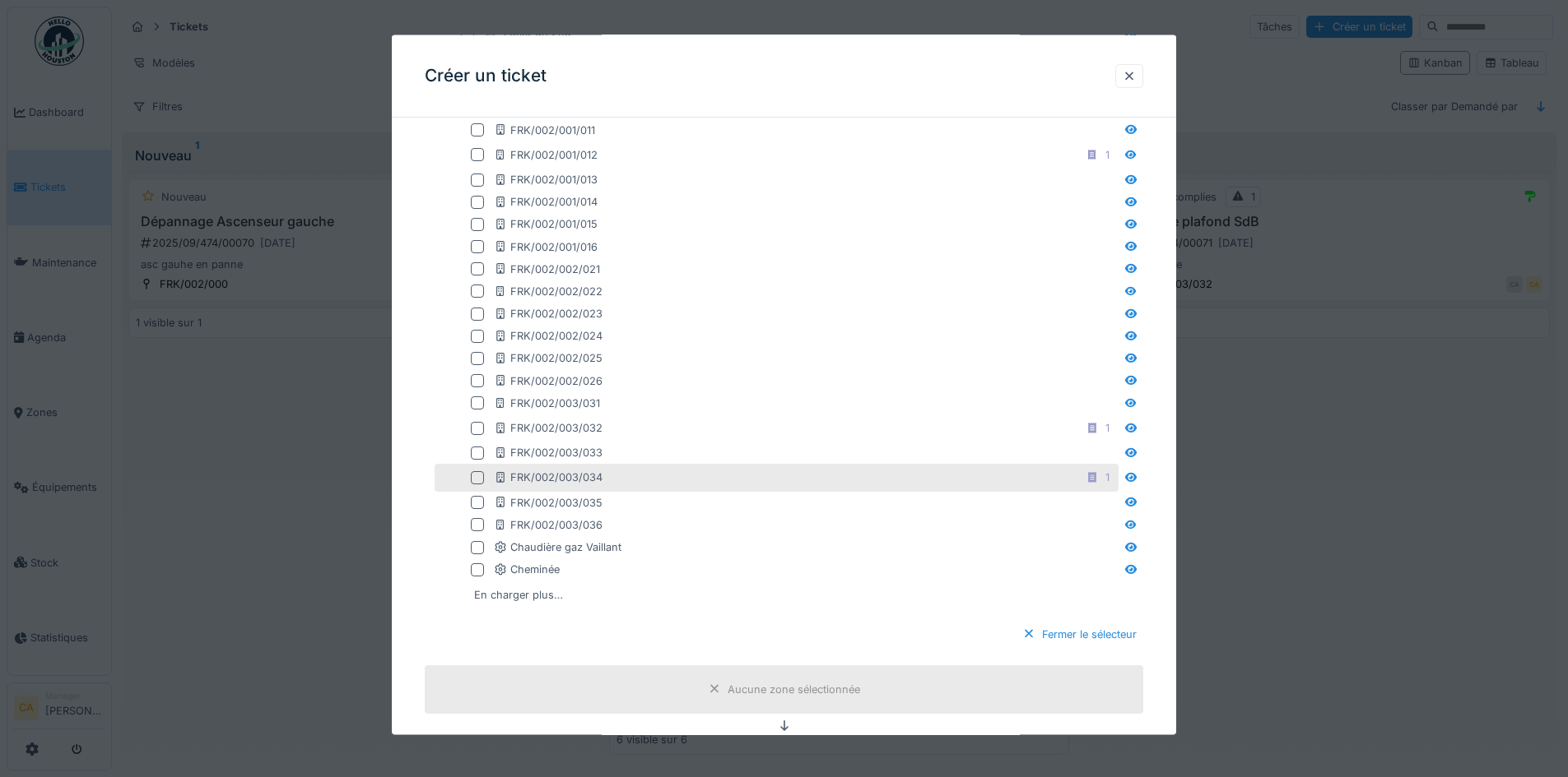
scroll to position [658, 0]
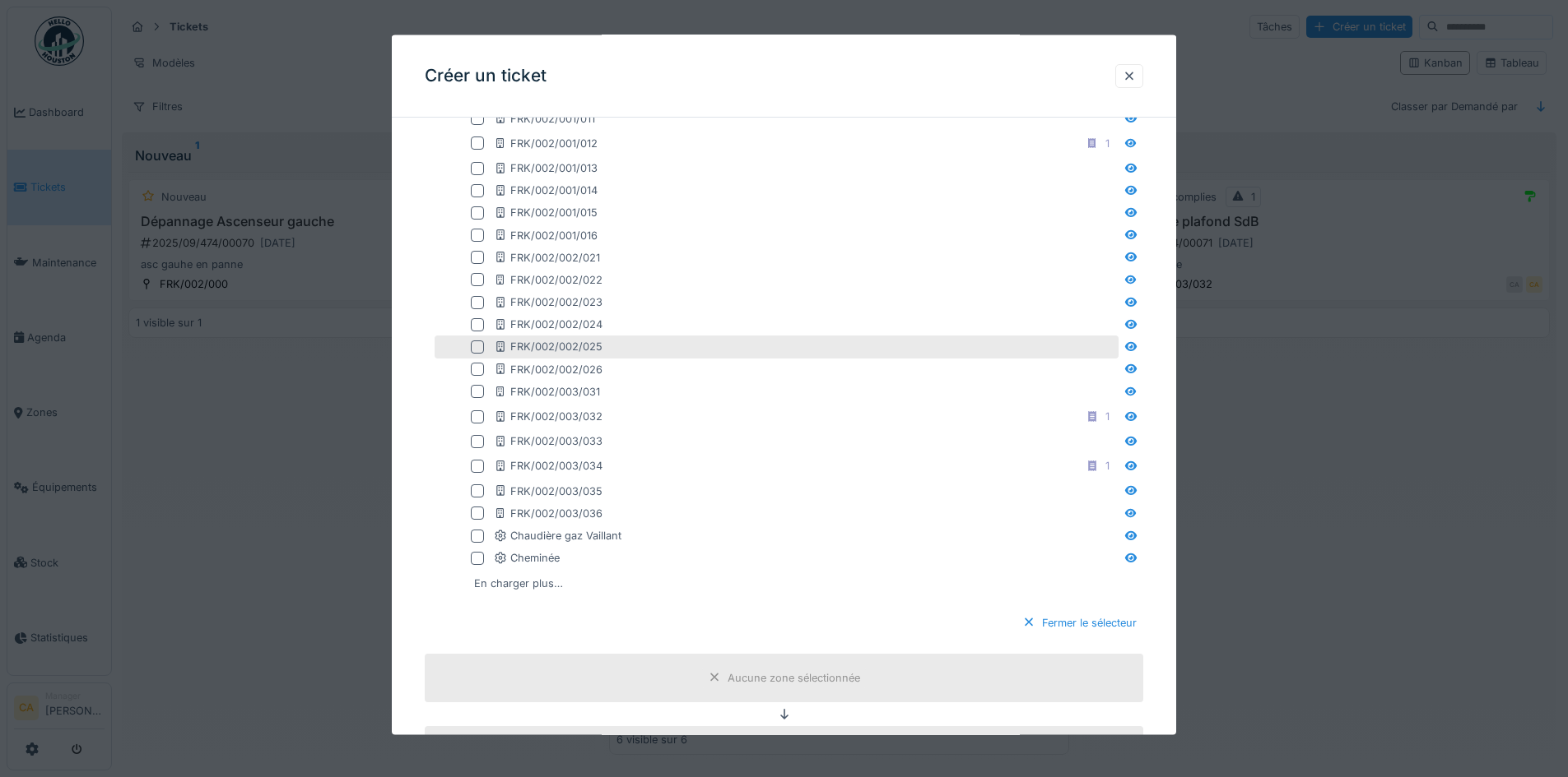
click at [475, 348] on div at bounding box center [477, 347] width 13 height 13
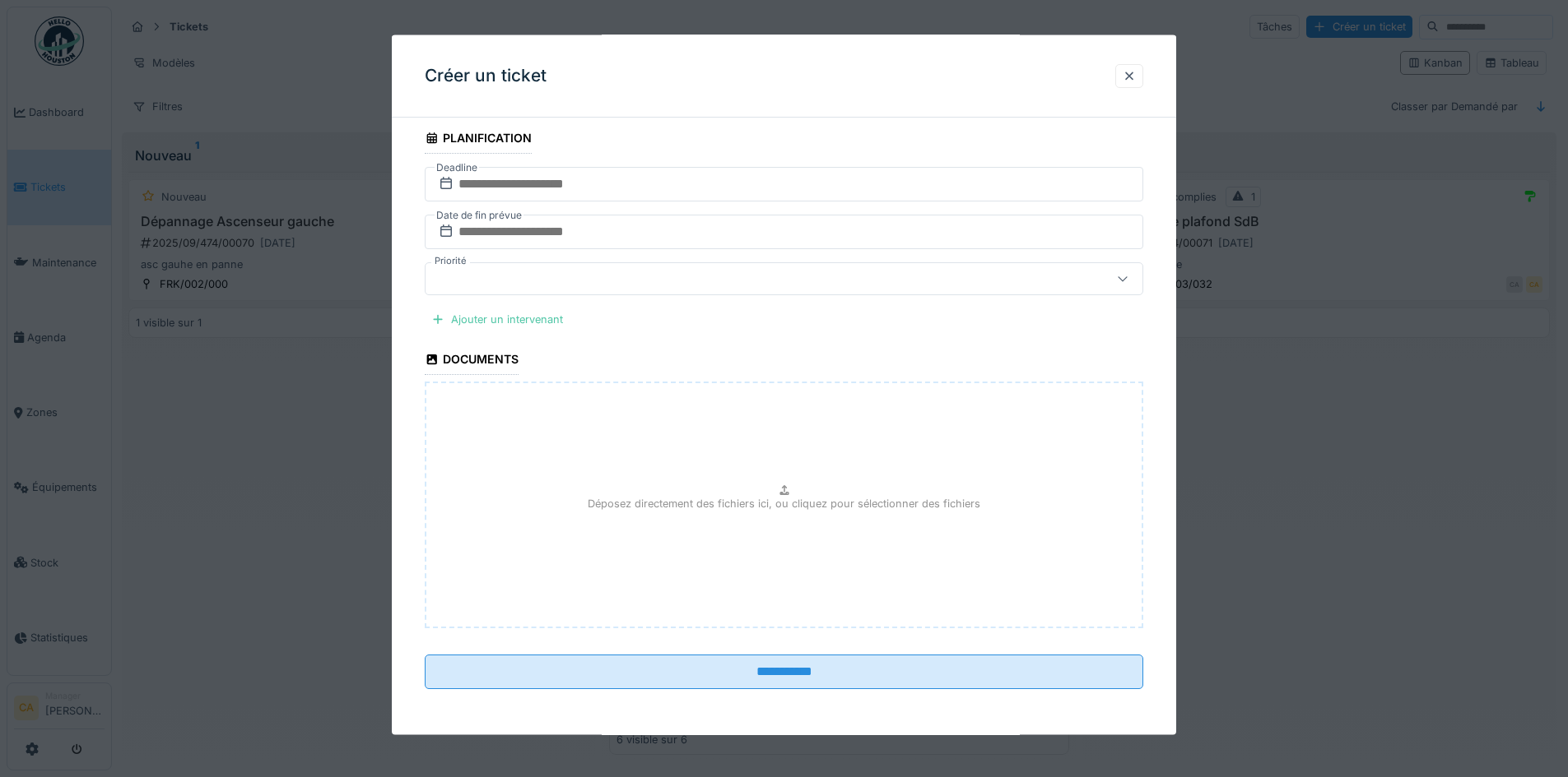
scroll to position [9, 0]
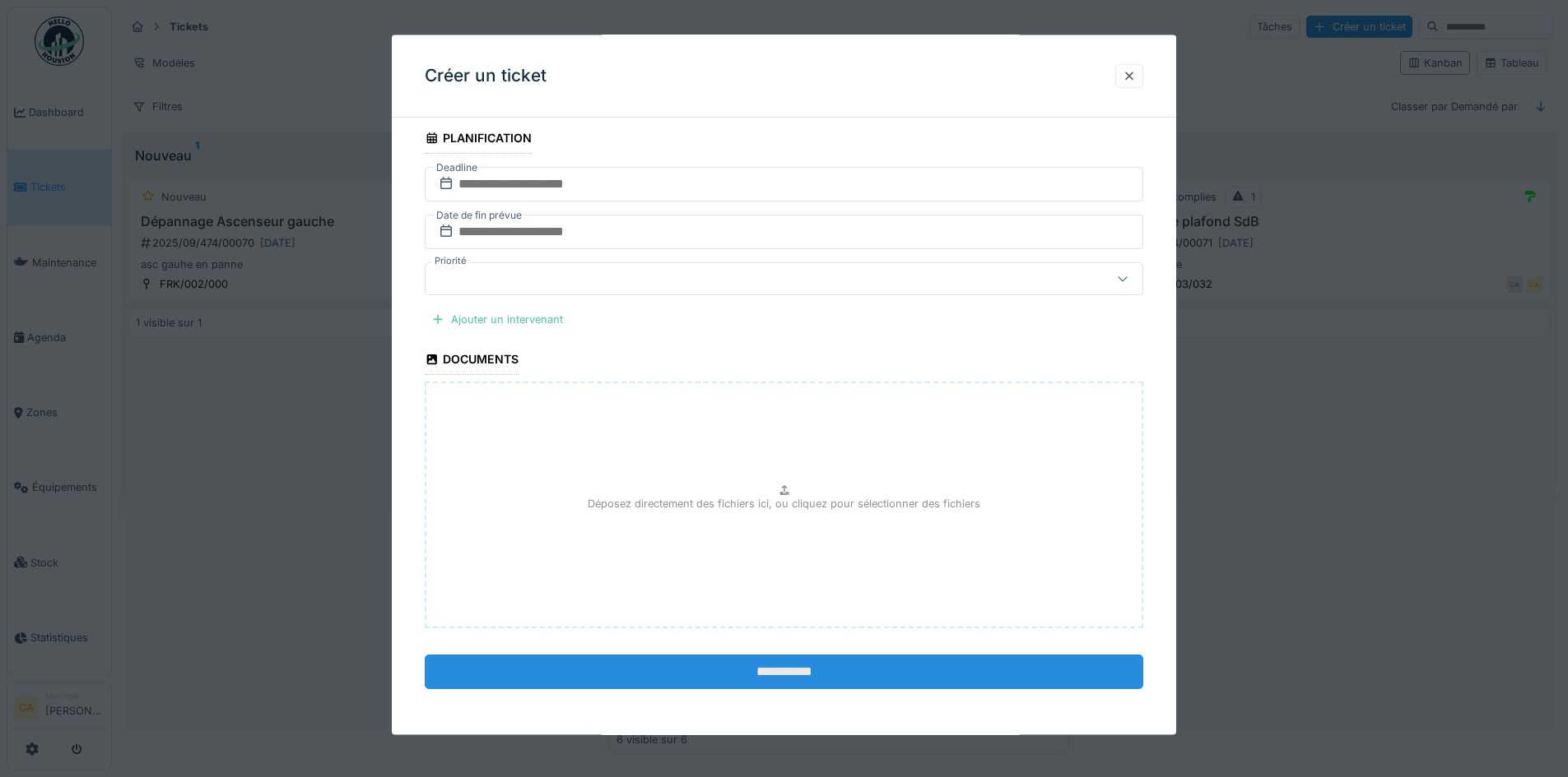
click at [663, 677] on input "**********" at bounding box center [784, 671] width 719 height 35
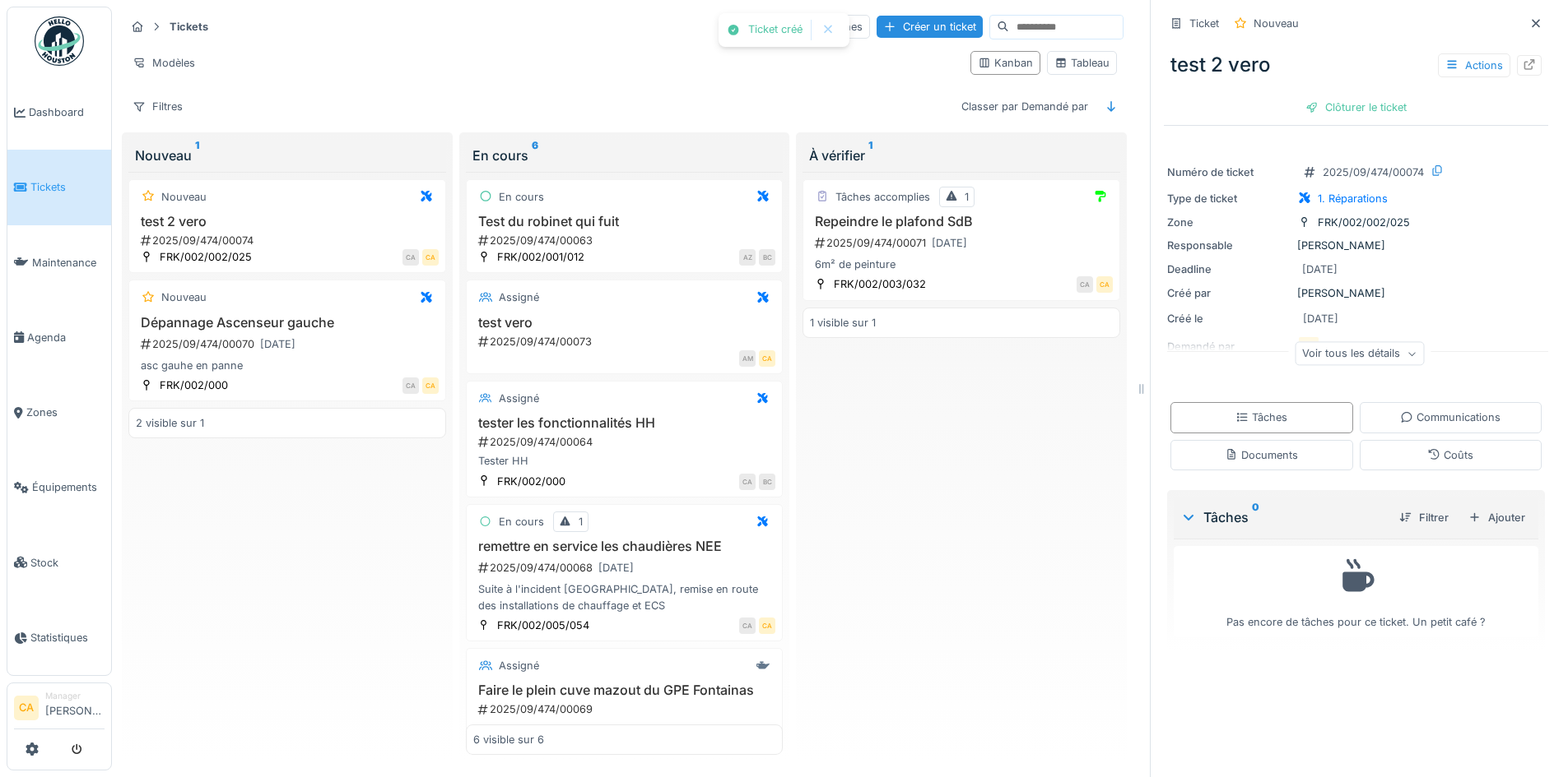
click at [168, 568] on div "Nouveau test 2 vero 2025/09/474/00074 FRK/002/002/025 CA CA Nouveau Dépannage A…" at bounding box center [287, 463] width 318 height 584
click at [43, 332] on span "Agenda" at bounding box center [66, 338] width 77 height 16
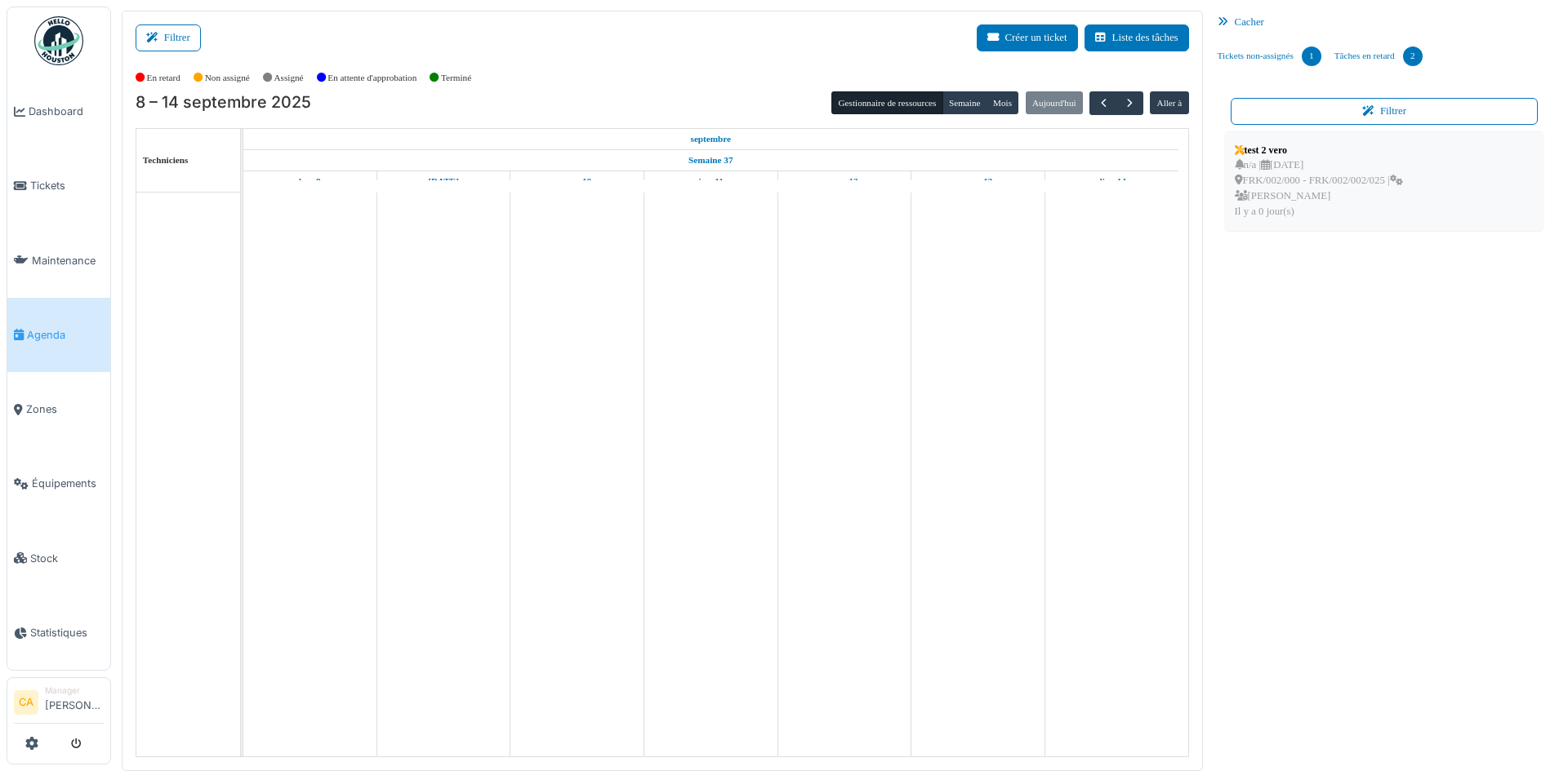
click at [1394, 177] on icon at bounding box center [1397, 181] width 13 height 10
click at [1393, 178] on icon at bounding box center [1397, 181] width 13 height 10
click at [1366, 162] on div "n/a | [DATE] FRK/002/000 - FRK/002/002/025 | [PERSON_NAME] Il y a 0 jour(s)" at bounding box center [1319, 188] width 169 height 63
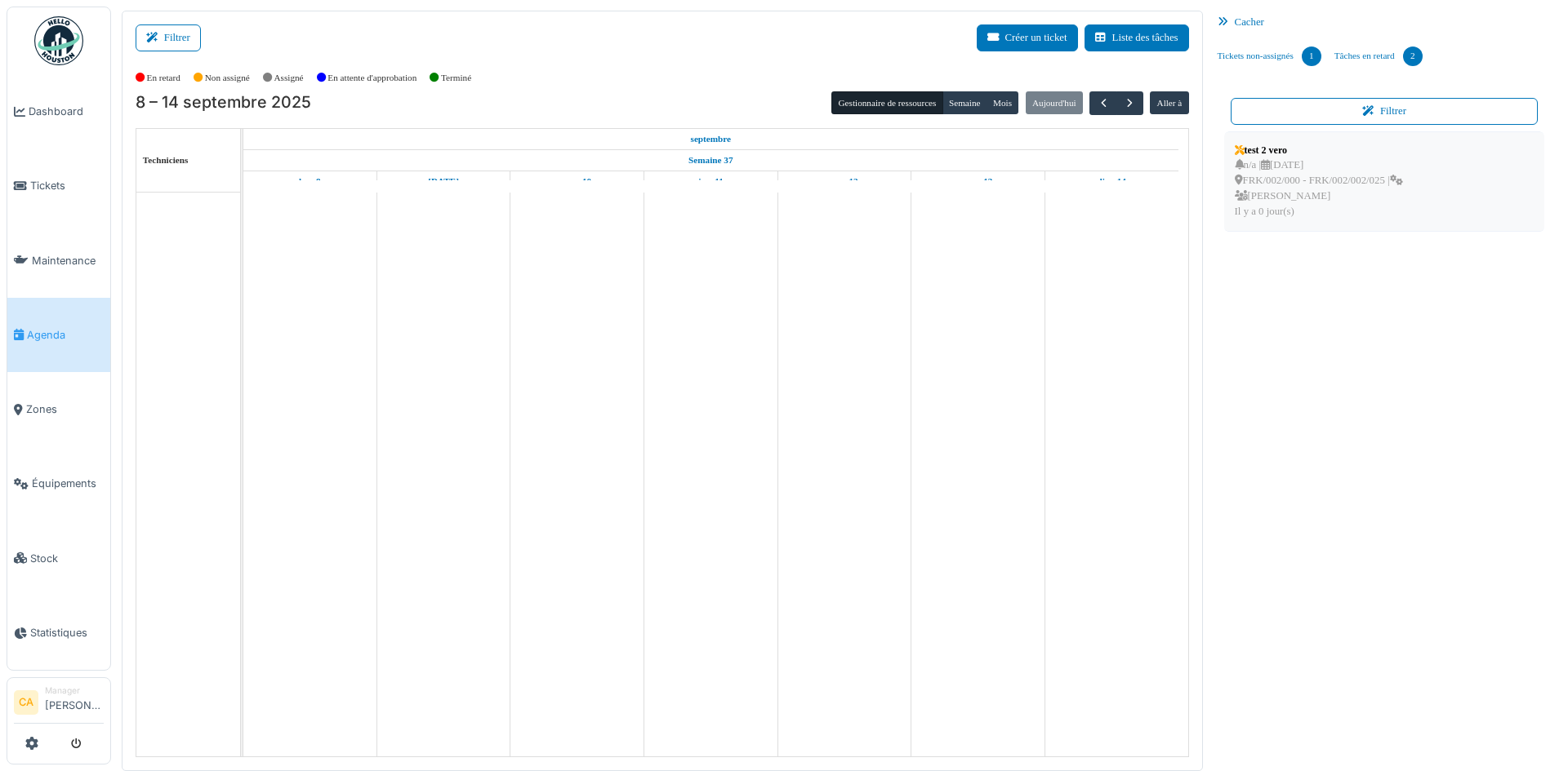
click at [1366, 162] on div "n/a | 18/09/2025 FRK/002/000 - FRK/002/002/025 | Corentin Allain Il y a 0 jour(…" at bounding box center [1319, 188] width 169 height 63
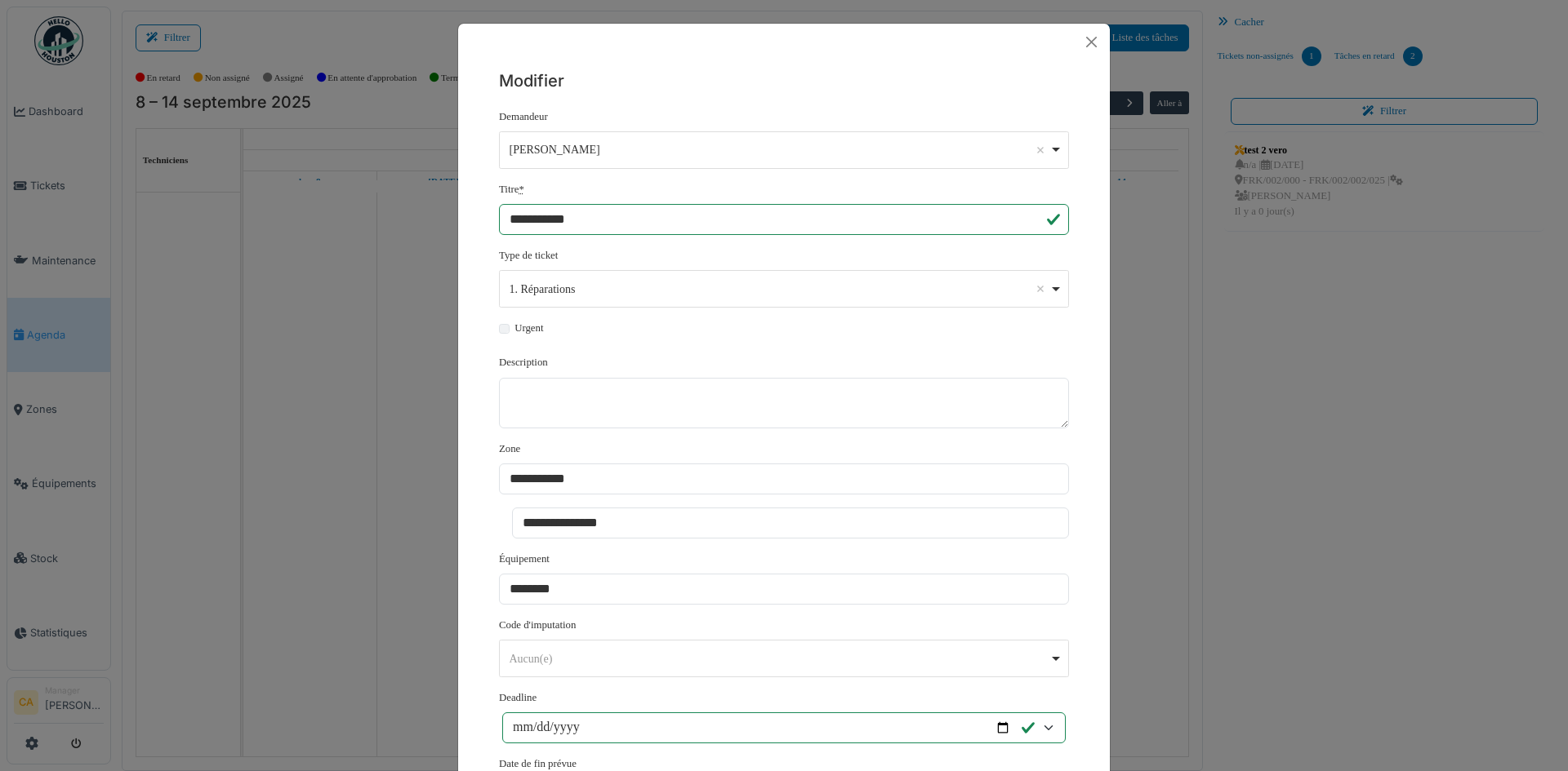
drag, startPoint x: 1366, startPoint y: 162, endPoint x: 834, endPoint y: 68, distance: 540.2
click at [834, 68] on h5 "Modifier" at bounding box center [784, 80] width 570 height 24
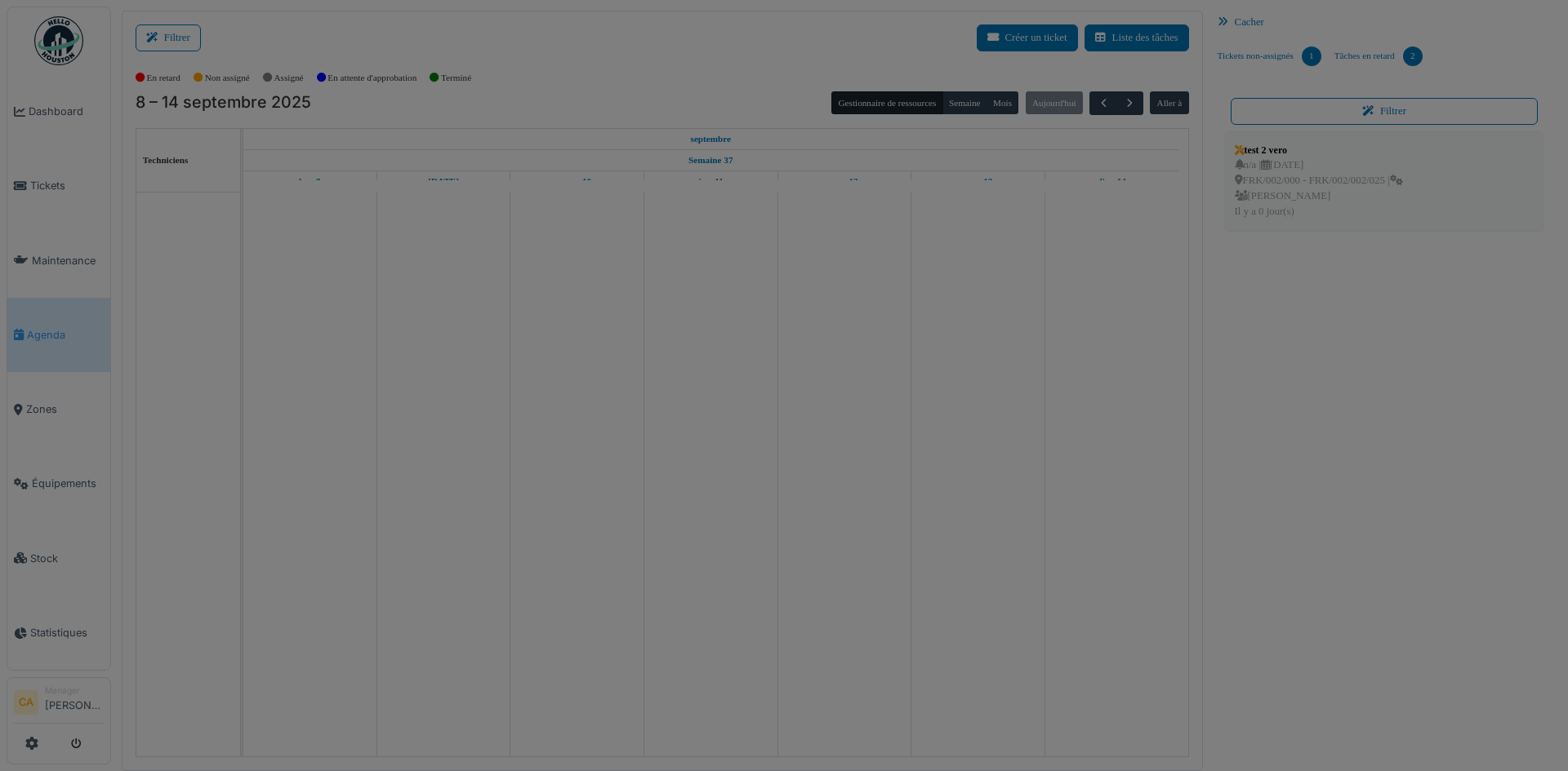
click at [1326, 186] on body "Dashboard Tickets Maintenance Agenda Zones Équipements Stock Statistiques CA Ma…" at bounding box center [784, 386] width 1568 height 771
drag, startPoint x: 1305, startPoint y: 216, endPoint x: 1325, endPoint y: 190, distance: 32.8
click at [0, 0] on div "**********" at bounding box center [0, 0] width 0 height 0
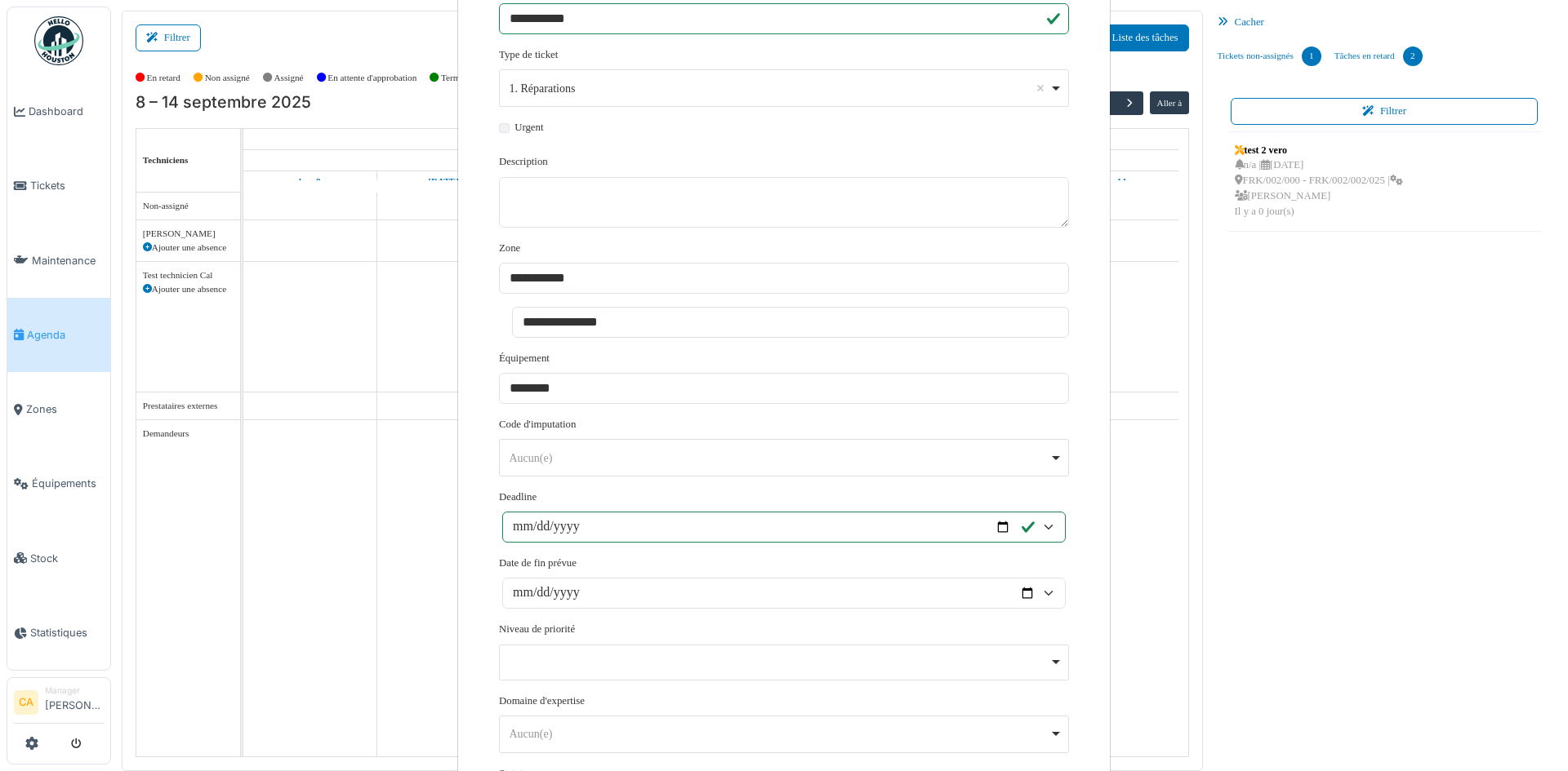
scroll to position [424, 0]
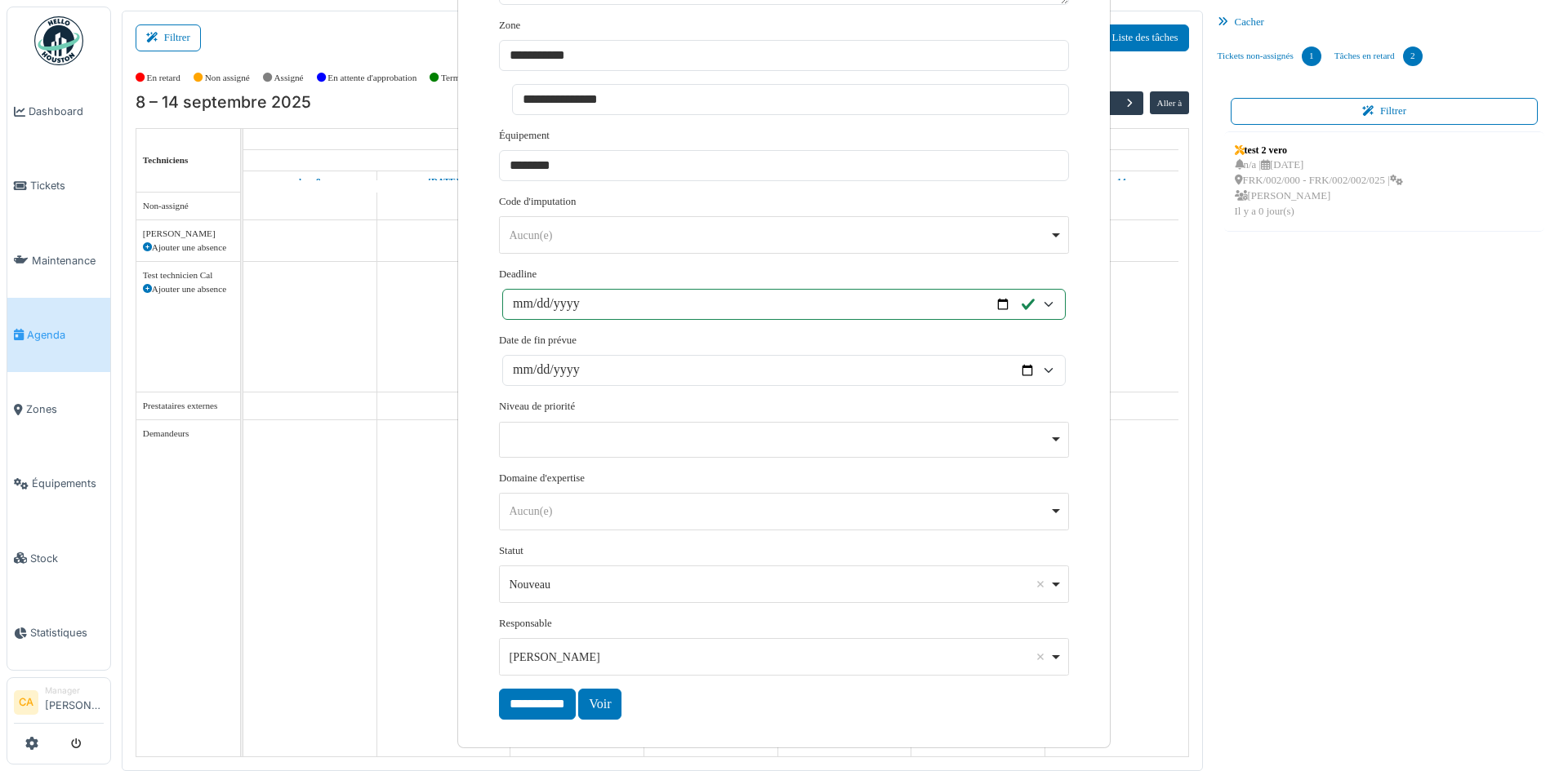
click at [832, 706] on form "**********" at bounding box center [784, 202] width 570 height 1034
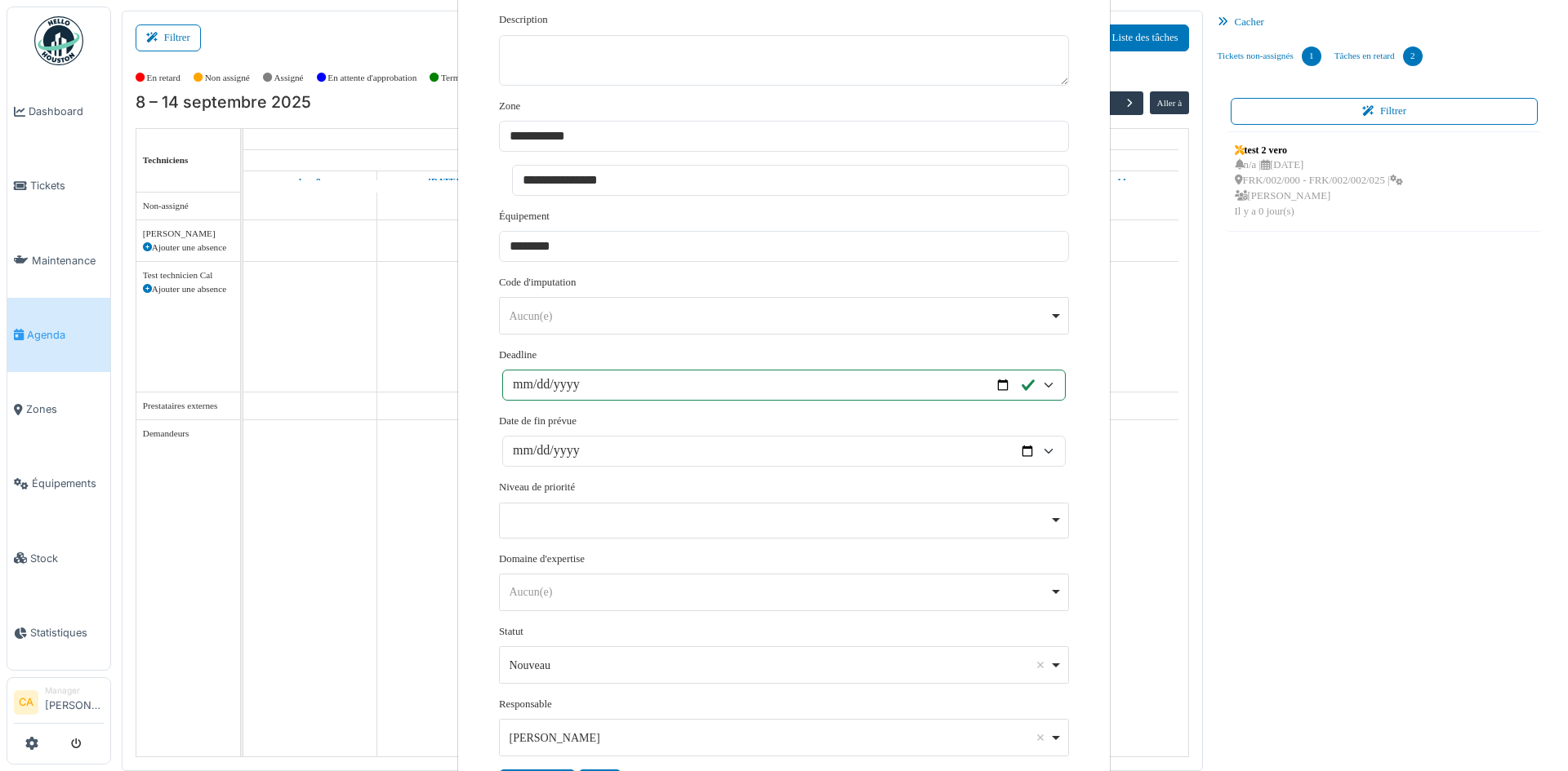
scroll to position [342, 0]
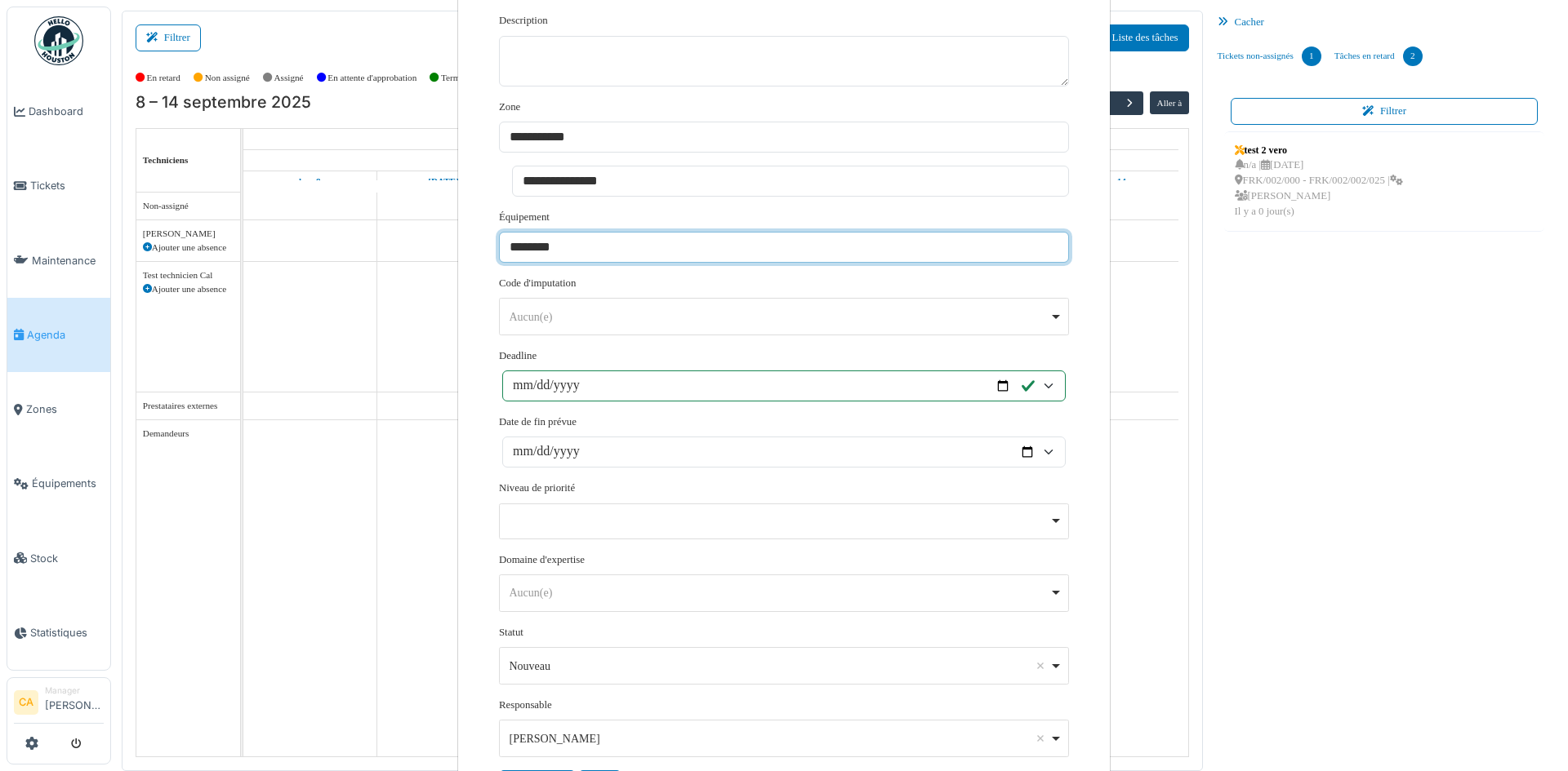
click at [547, 248] on select "********" at bounding box center [784, 247] width 570 height 31
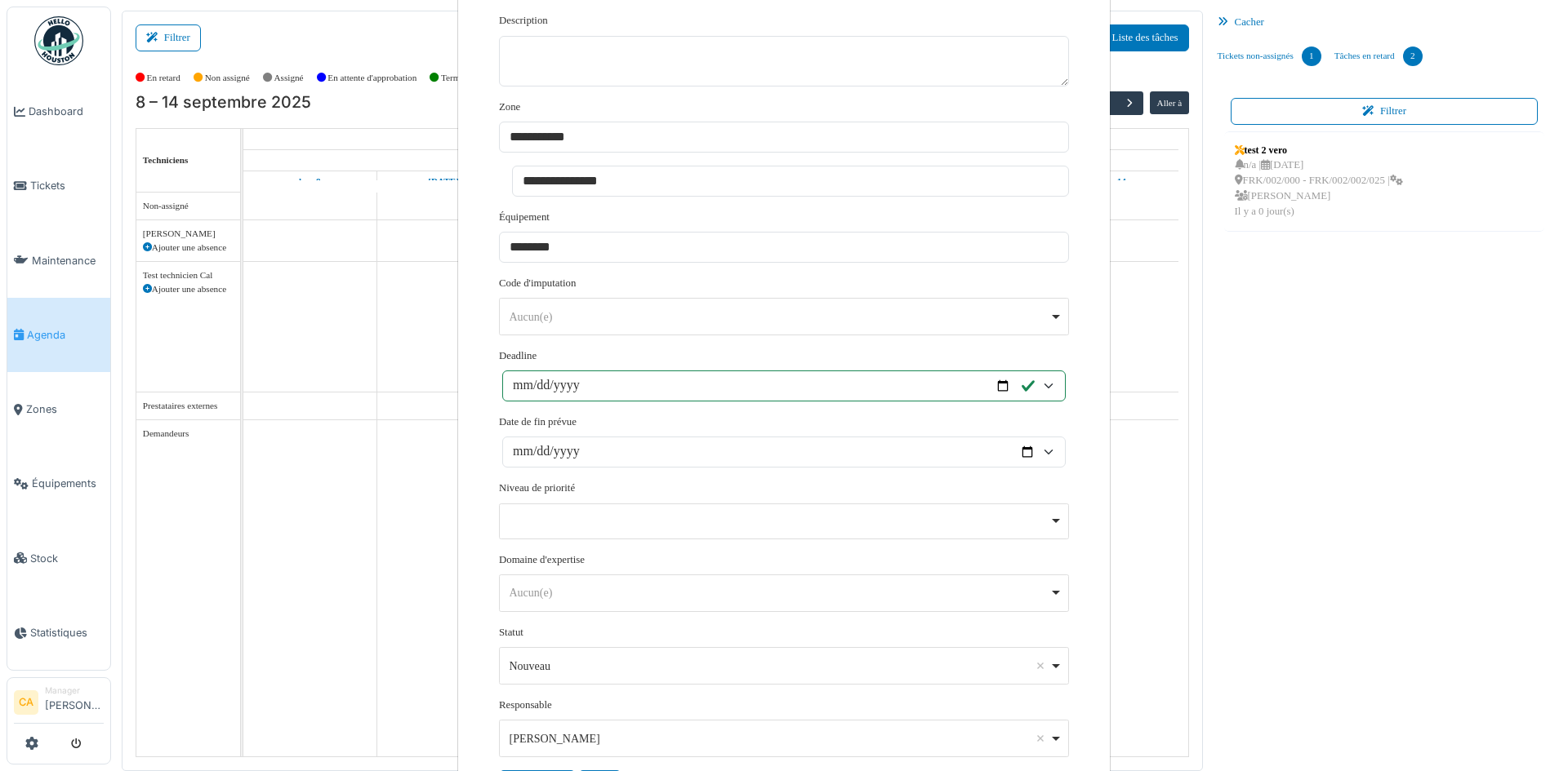
click at [1080, 219] on div "**********" at bounding box center [784, 264] width 652 height 1091
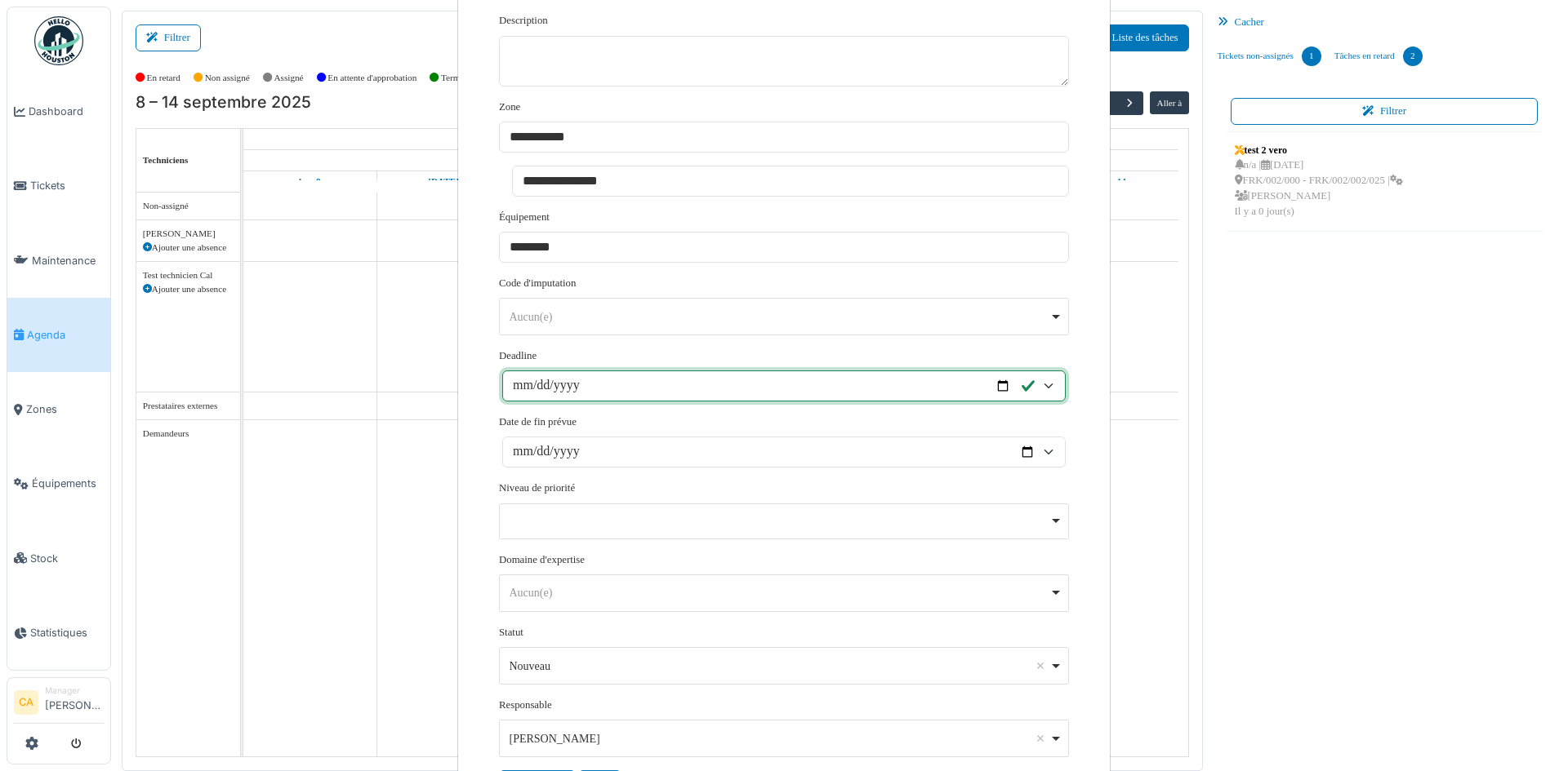
click at [1000, 374] on input "**********" at bounding box center [784, 386] width 564 height 31
click at [998, 379] on input "**********" at bounding box center [784, 386] width 564 height 31
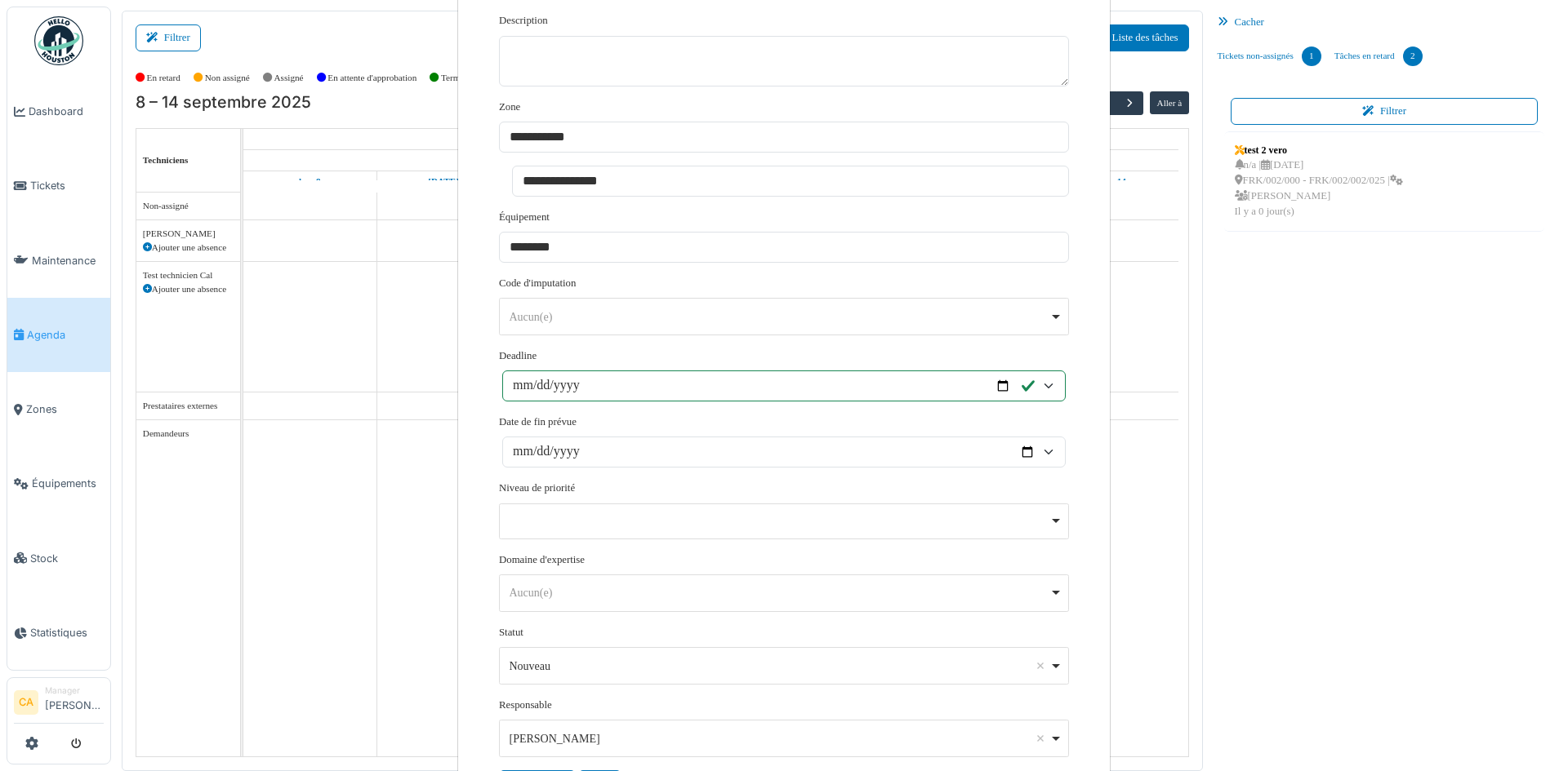
click at [811, 418] on div "Date de fin prévue" at bounding box center [784, 441] width 570 height 53
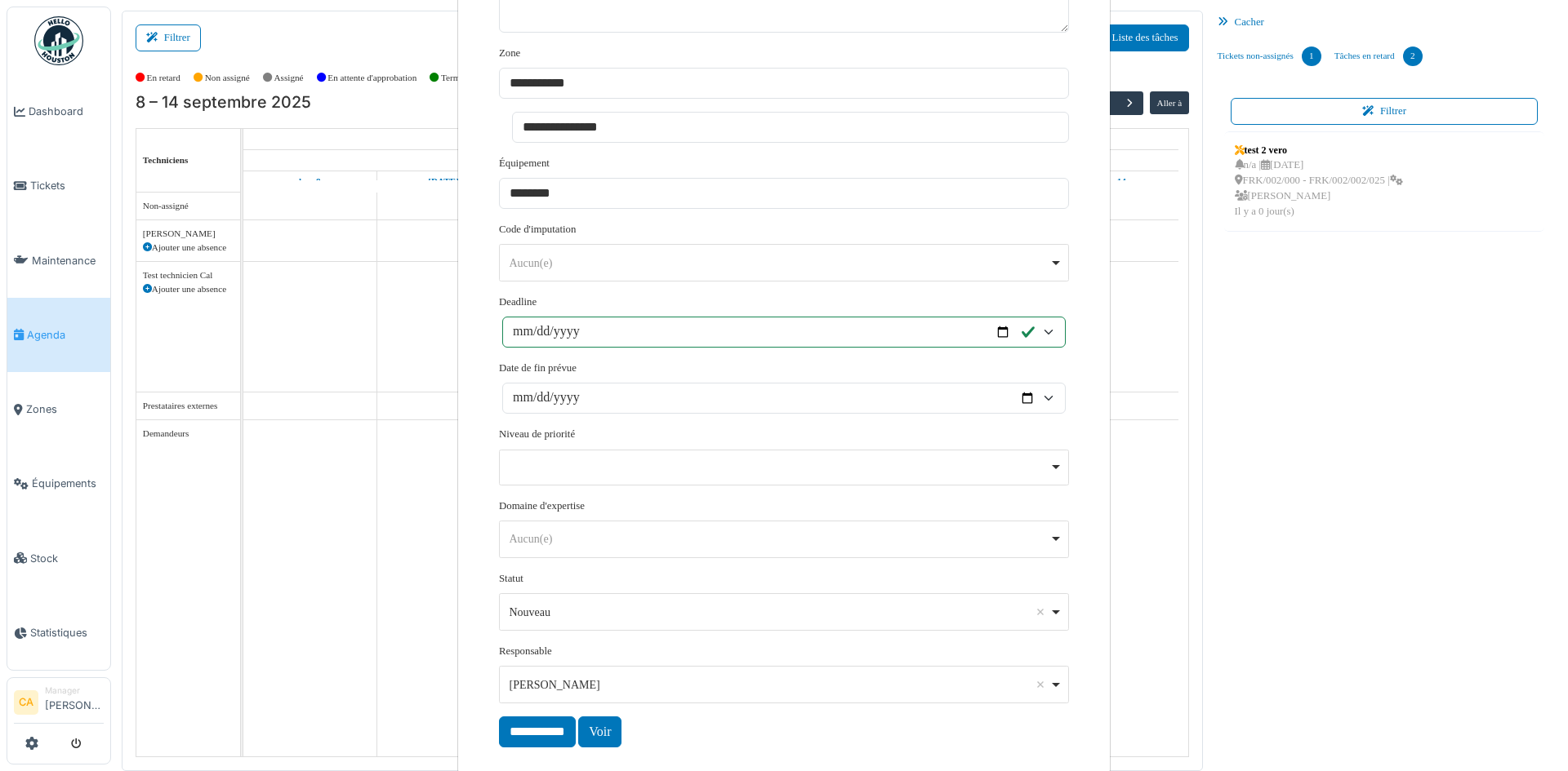
scroll to position [424, 0]
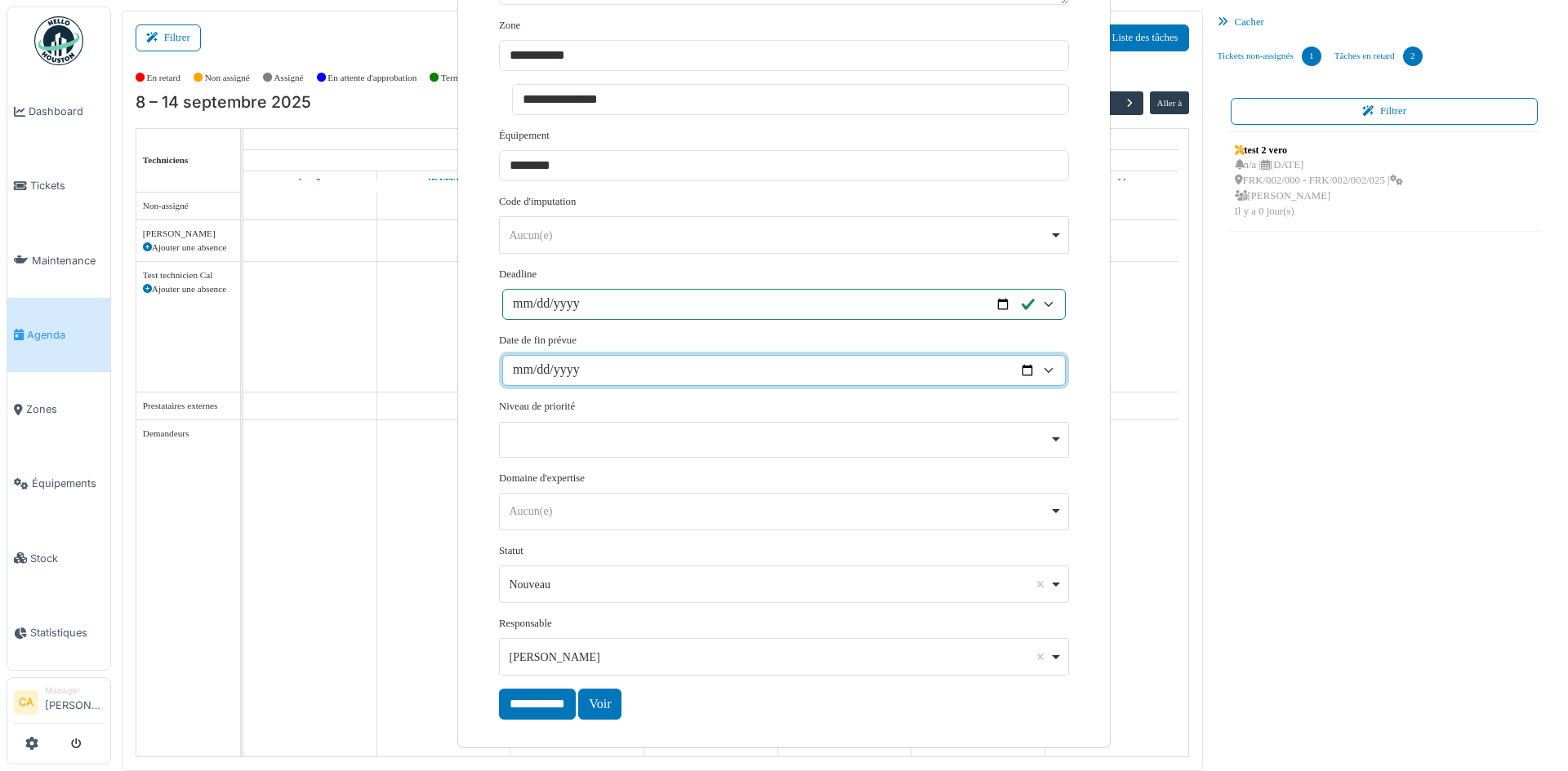
click at [636, 373] on input "Date de fin prévue" at bounding box center [784, 371] width 564 height 31
click at [1047, 367] on input "Date de fin prévue" at bounding box center [784, 371] width 564 height 31
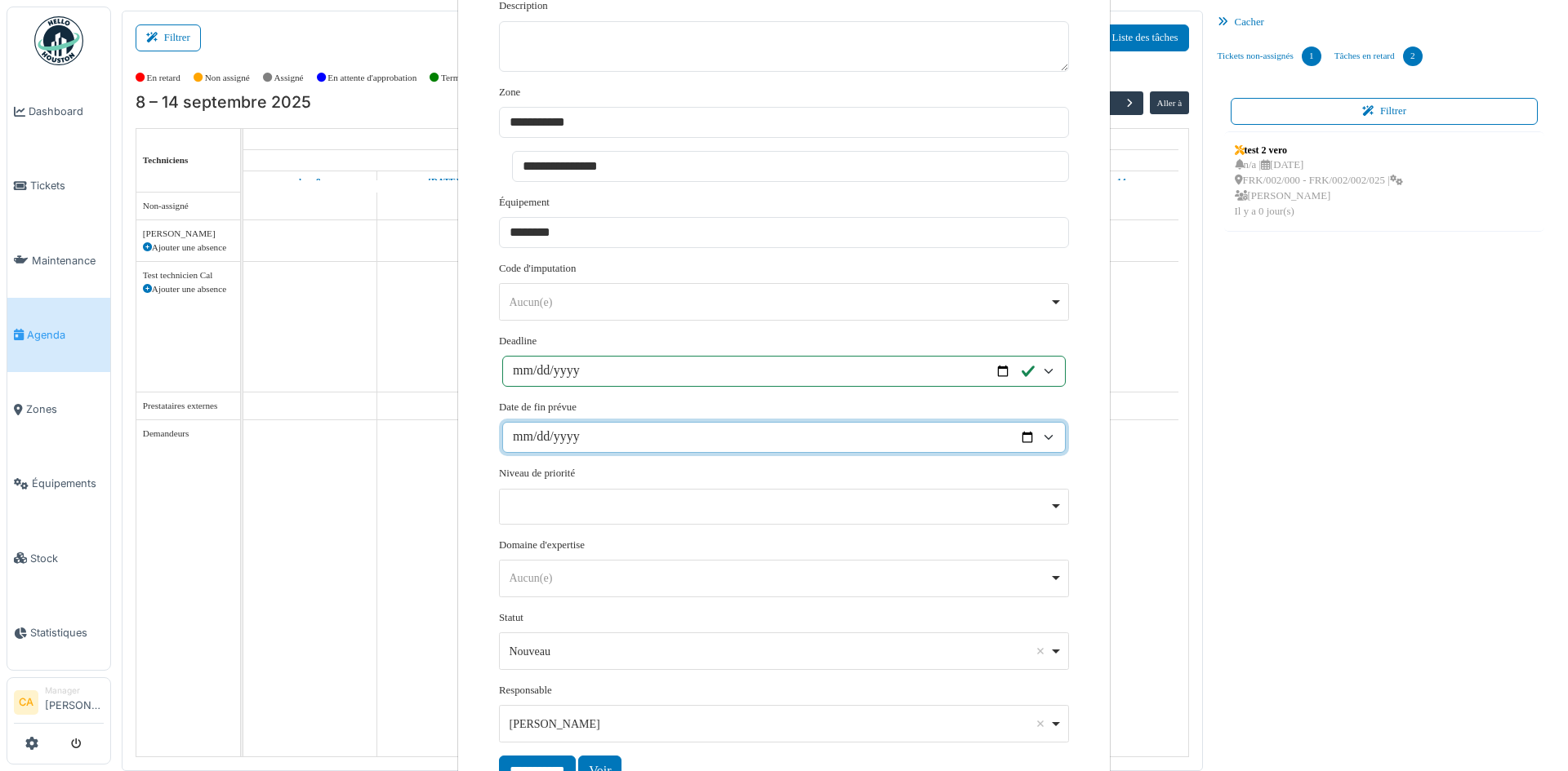
scroll to position [408, 0]
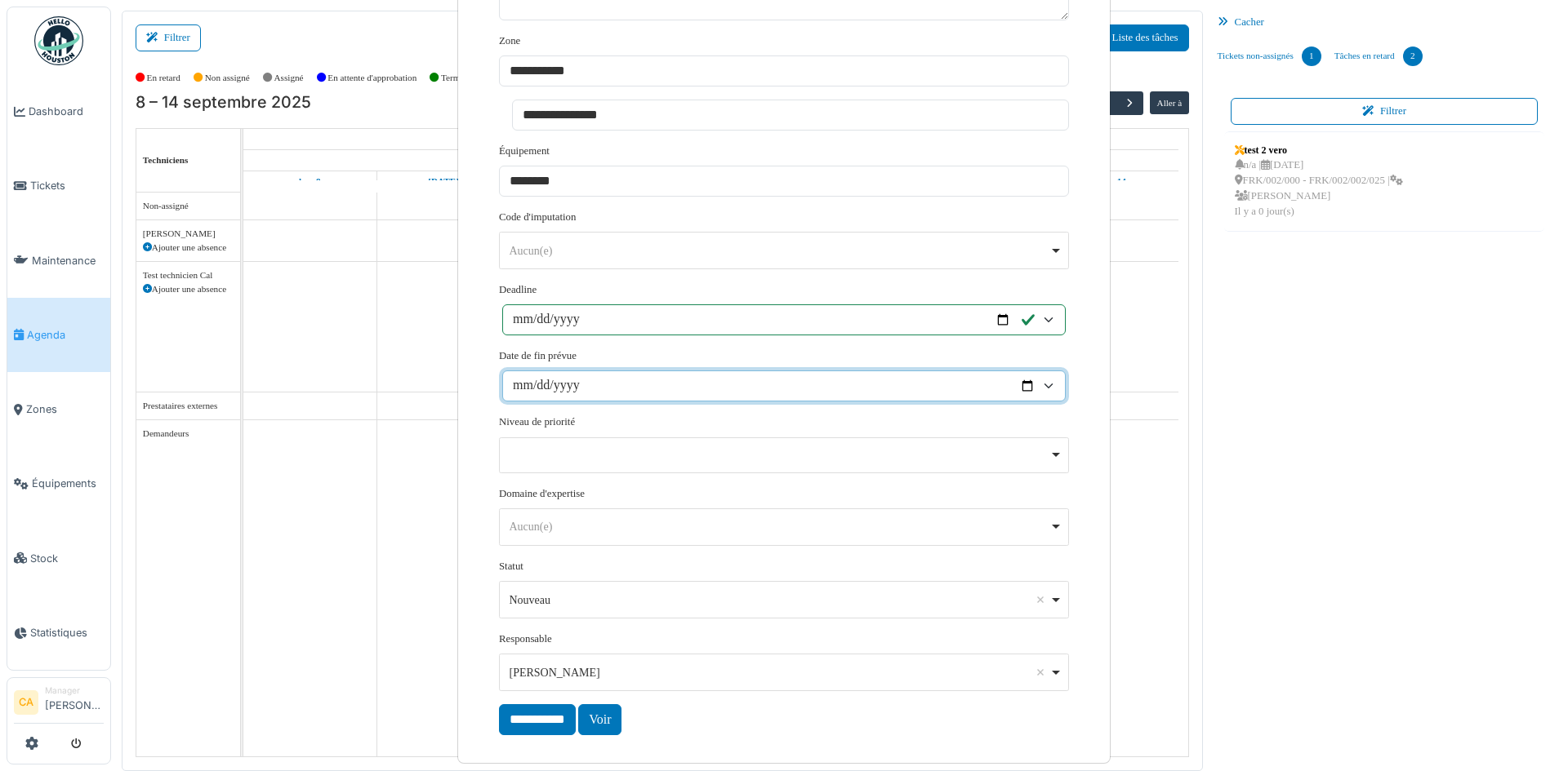
click at [600, 465] on div "Remove item" at bounding box center [784, 456] width 570 height 36
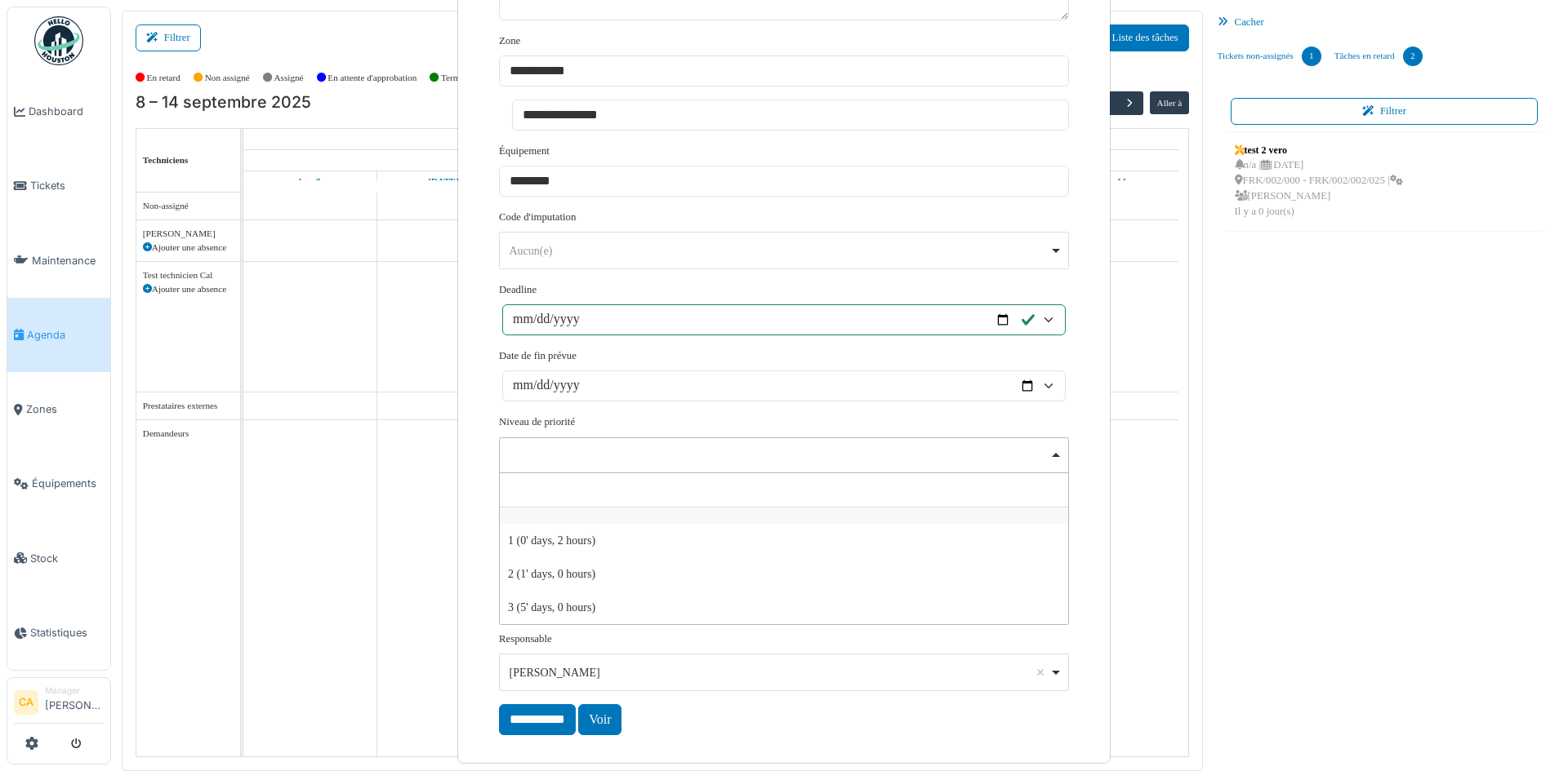
click at [644, 458] on div "Remove item" at bounding box center [784, 456] width 570 height 36
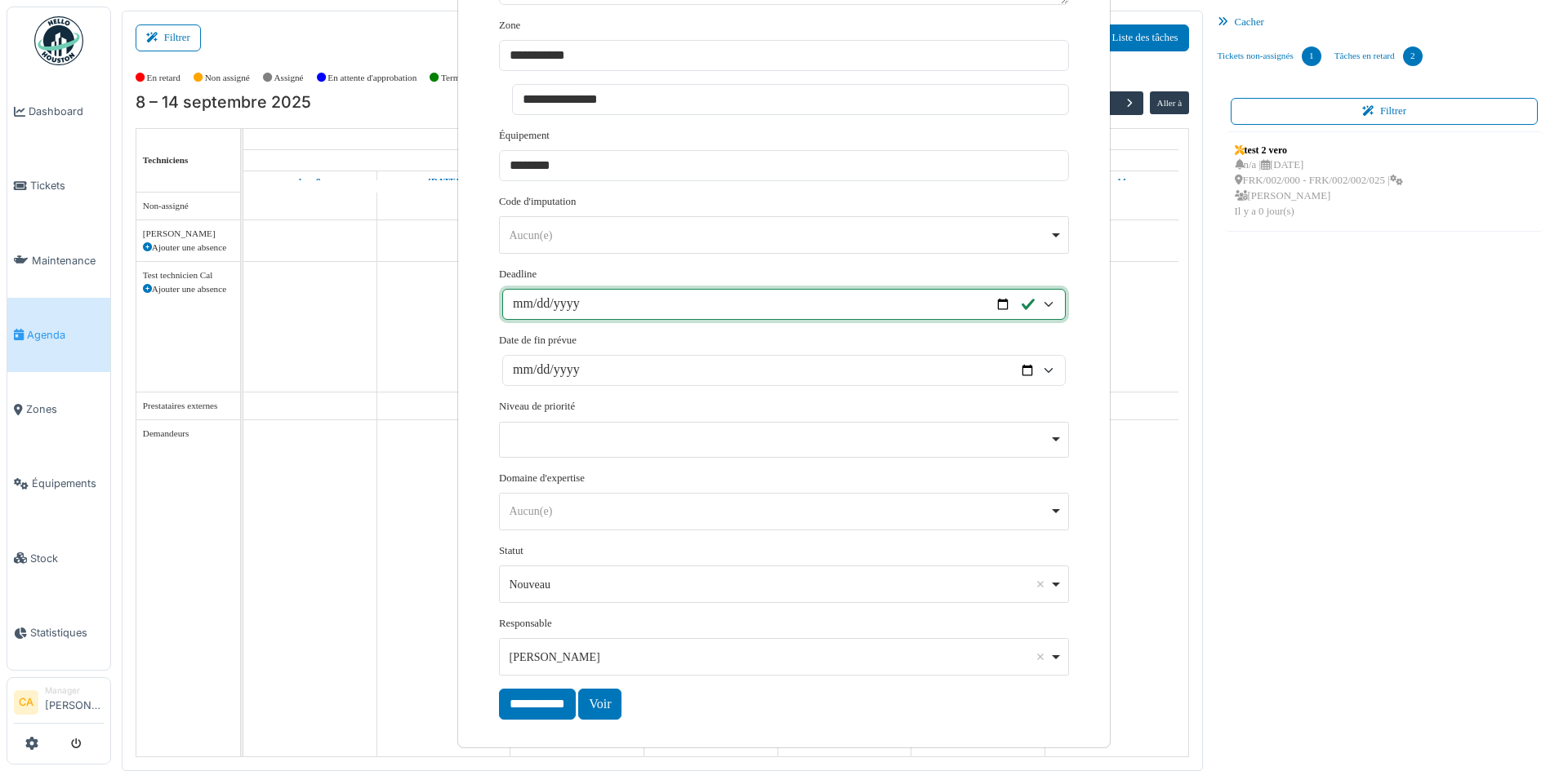
click at [962, 306] on input "**********" at bounding box center [784, 304] width 564 height 31
click at [1038, 307] on input "**********" at bounding box center [784, 304] width 564 height 31
click at [1045, 296] on input "**********" at bounding box center [784, 304] width 564 height 31
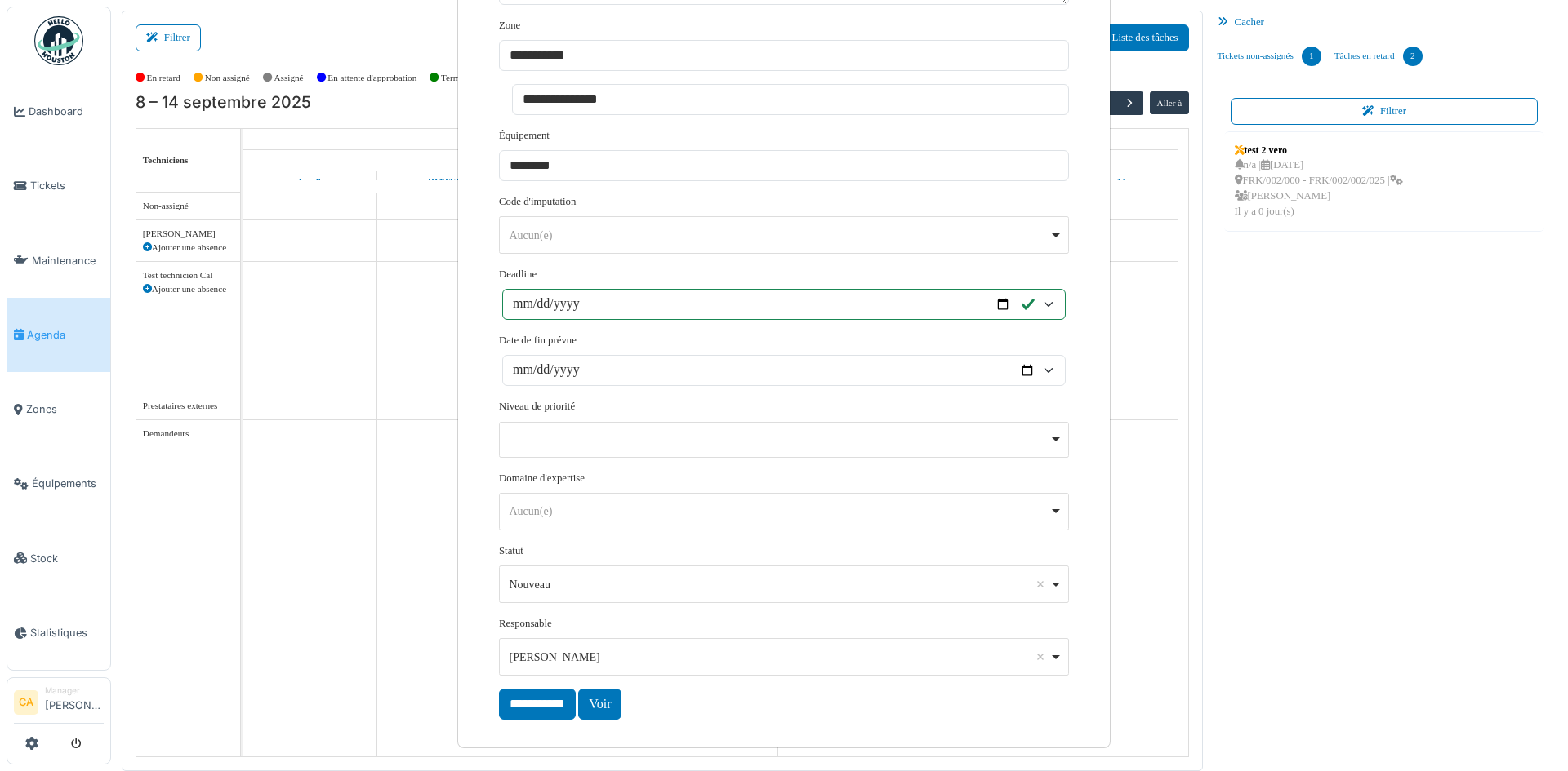
click at [966, 261] on form "**********" at bounding box center [784, 202] width 570 height 1034
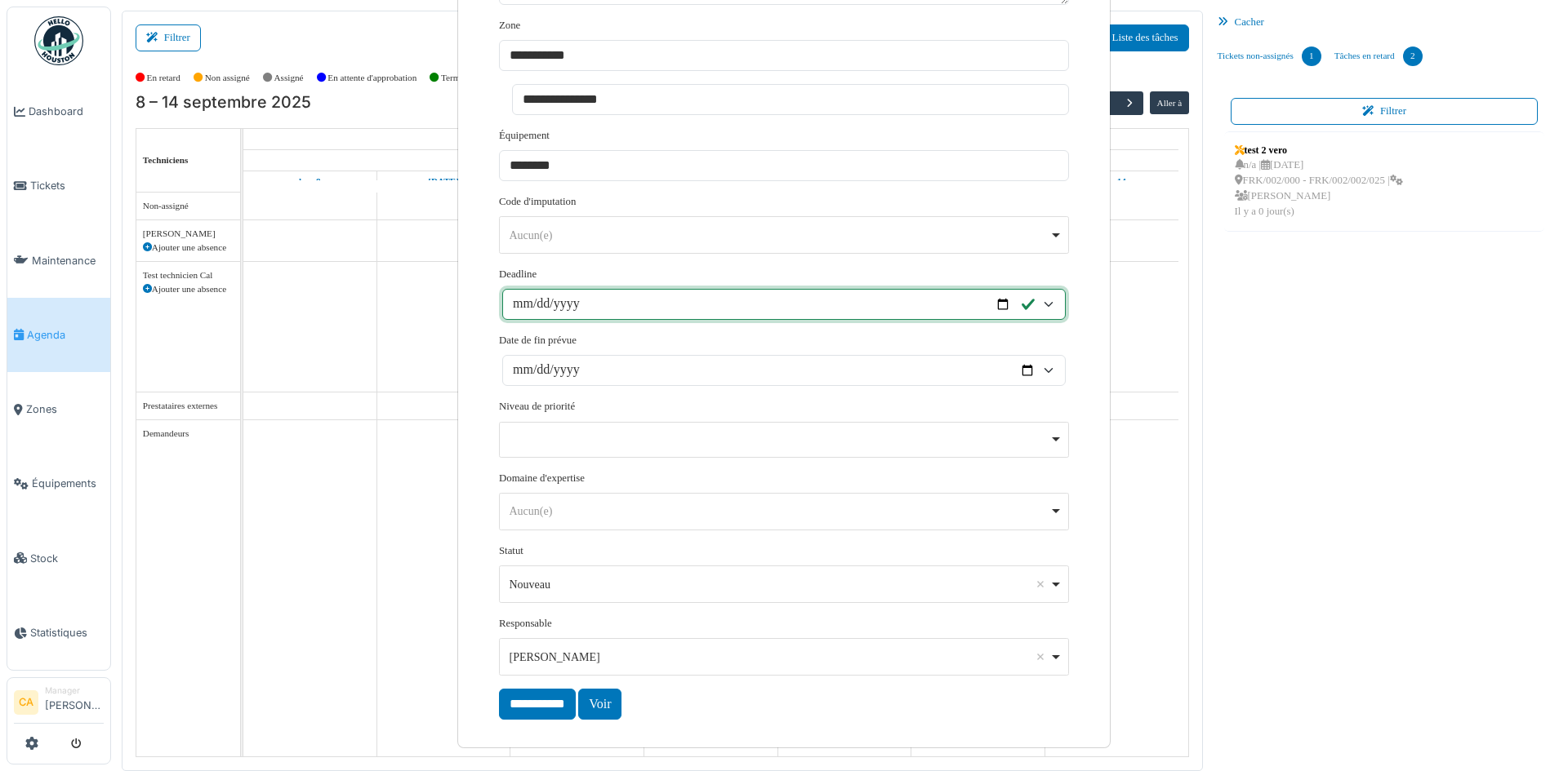
drag, startPoint x: 838, startPoint y: 300, endPoint x: 823, endPoint y: 297, distance: 15.3
click at [837, 299] on input "**********" at bounding box center [784, 304] width 564 height 31
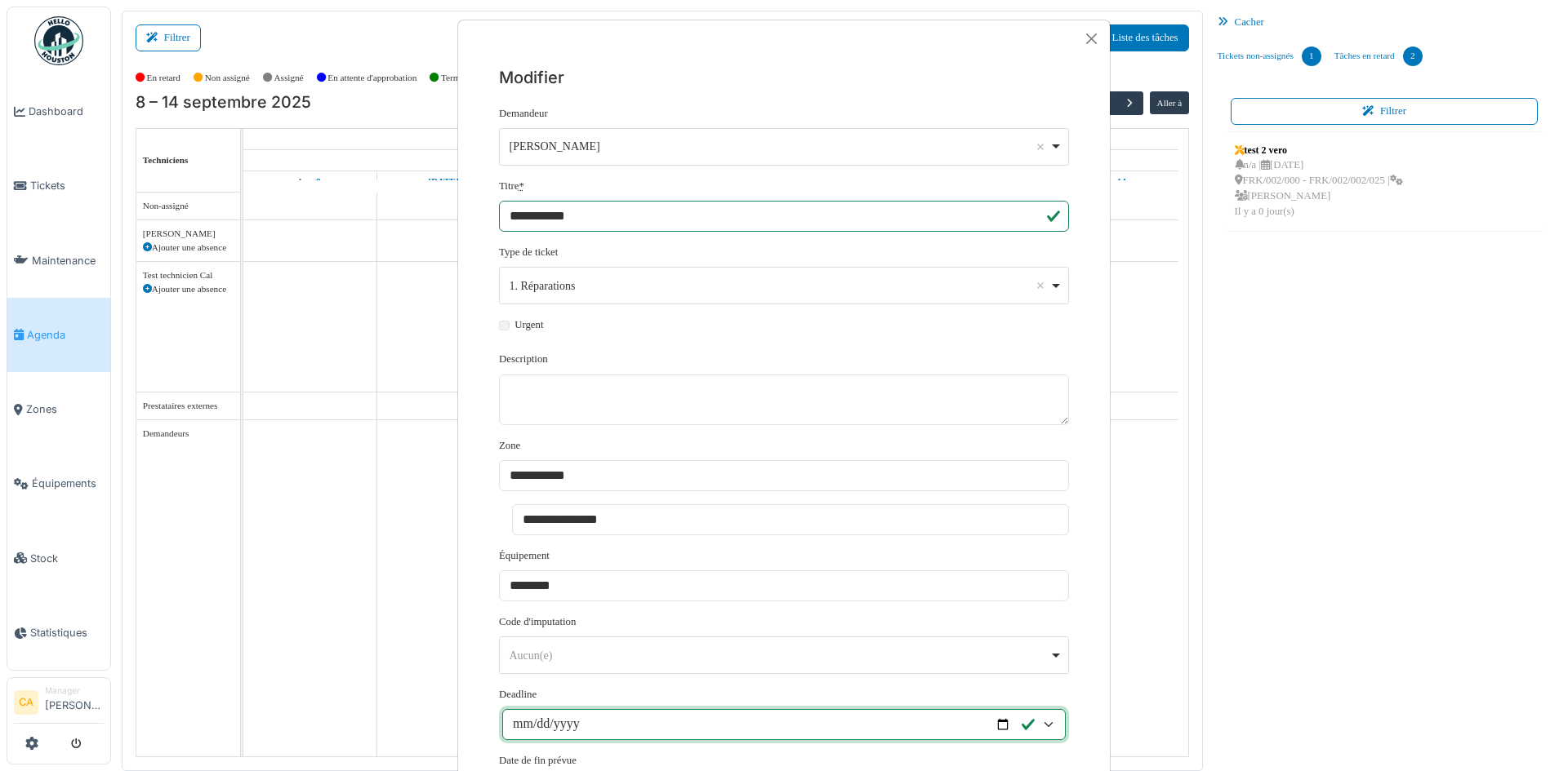
scroll to position [0, 0]
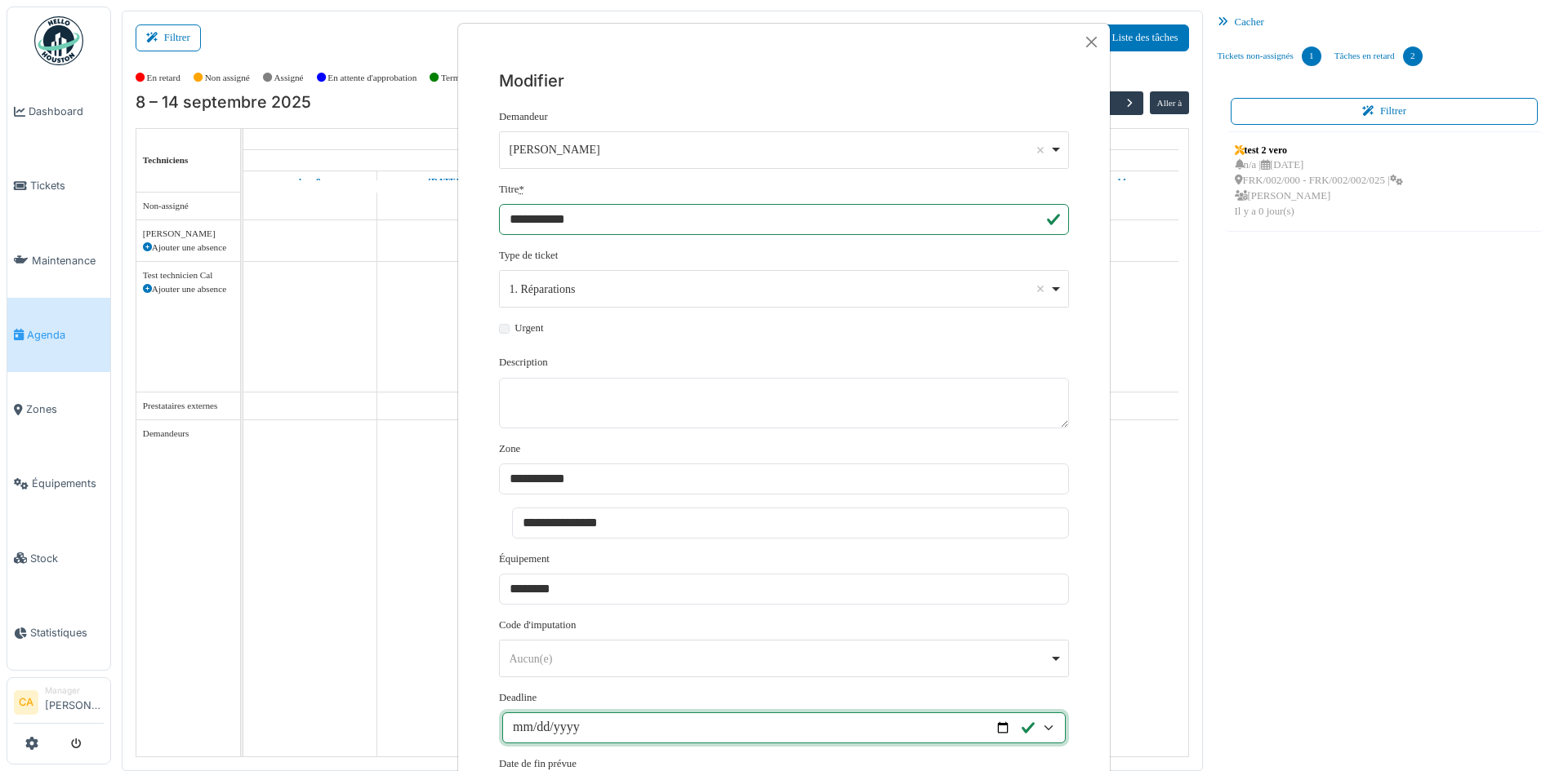
click at [854, 158] on div "Corentin Allain Remove item" at bounding box center [779, 150] width 540 height 17
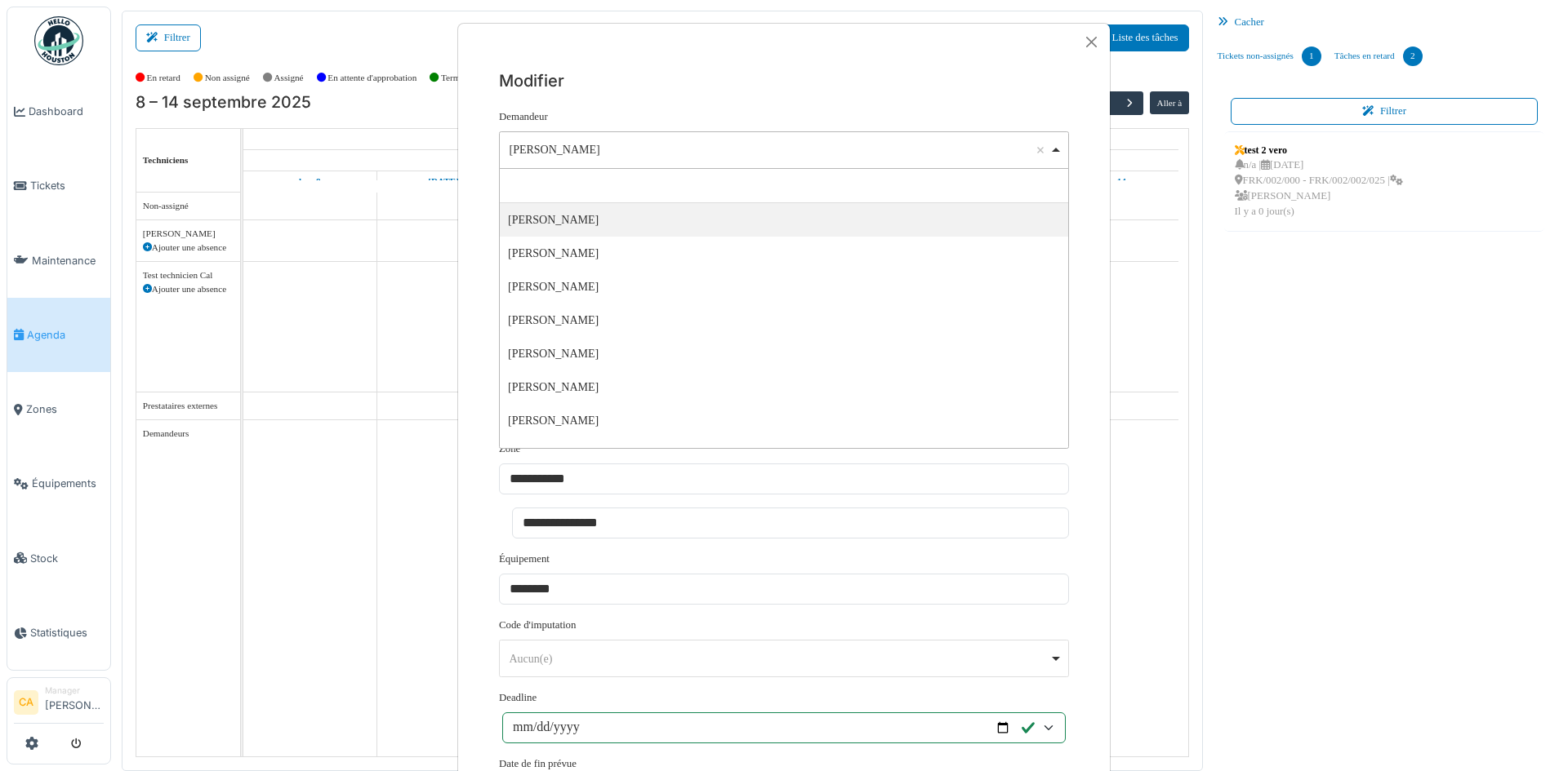
click at [854, 158] on div "Corentin Allain Remove item" at bounding box center [779, 150] width 540 height 17
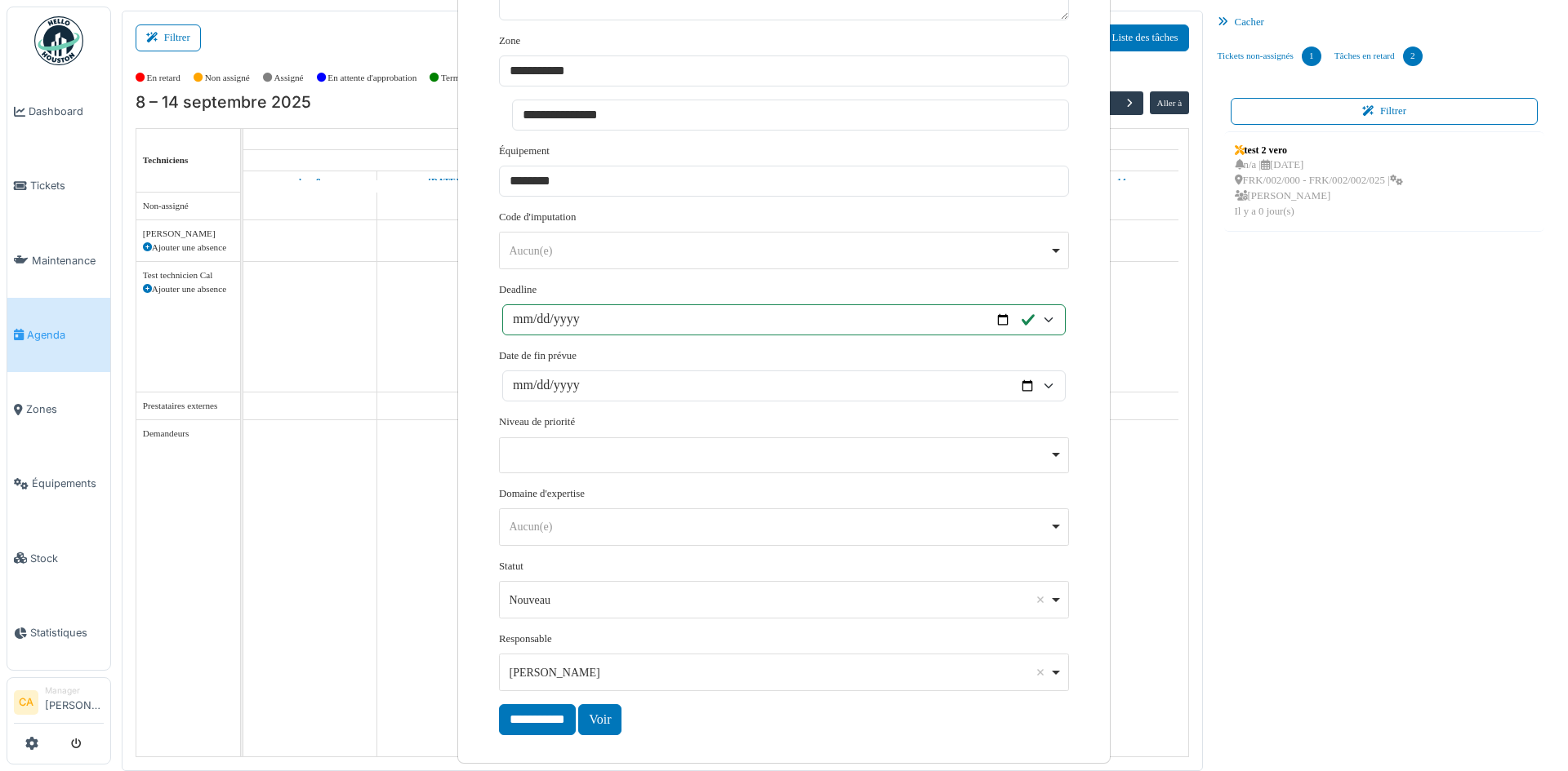
scroll to position [424, 0]
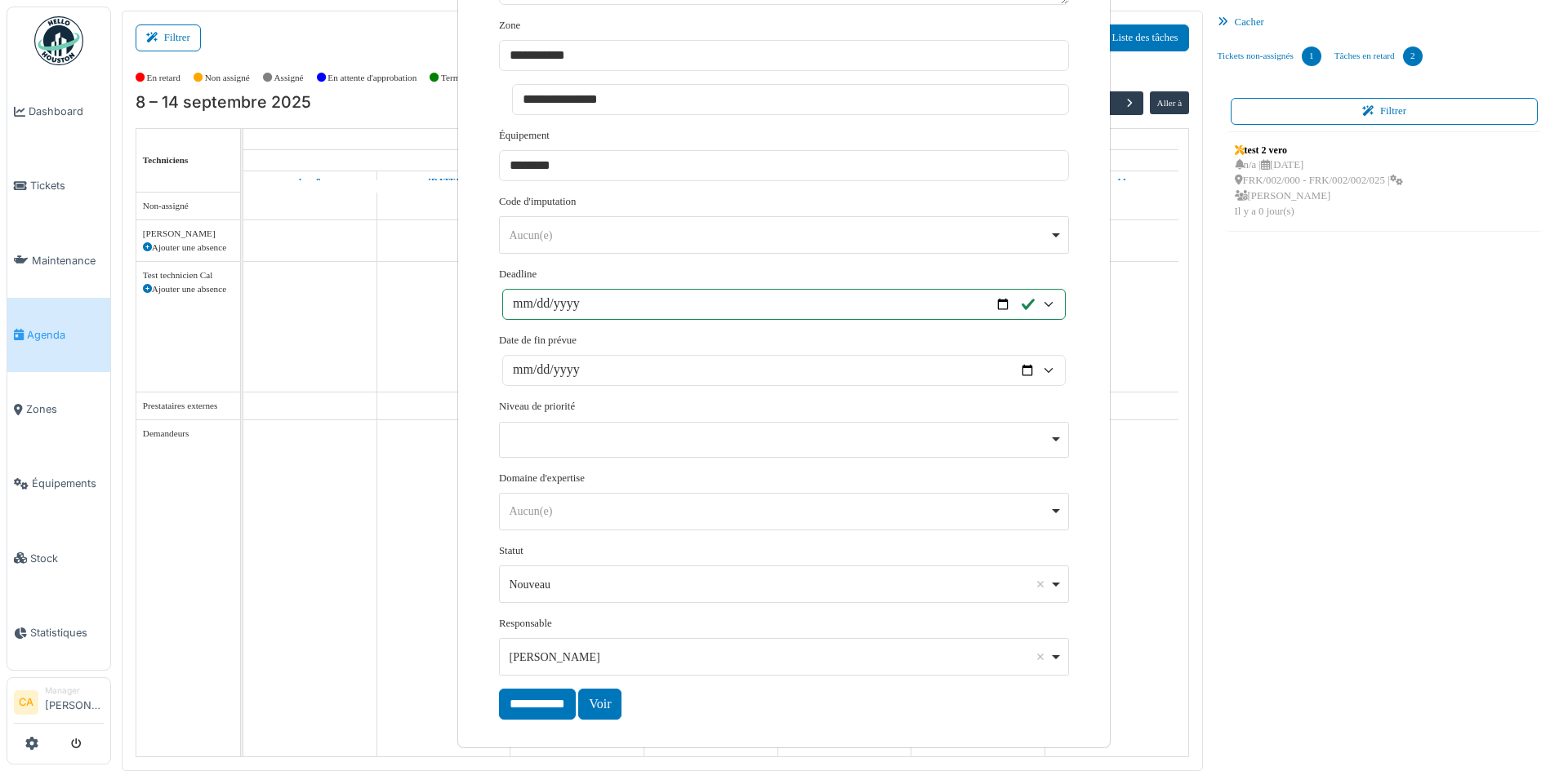
click at [1445, 583] on div "**********" at bounding box center [784, 386] width 1568 height 771
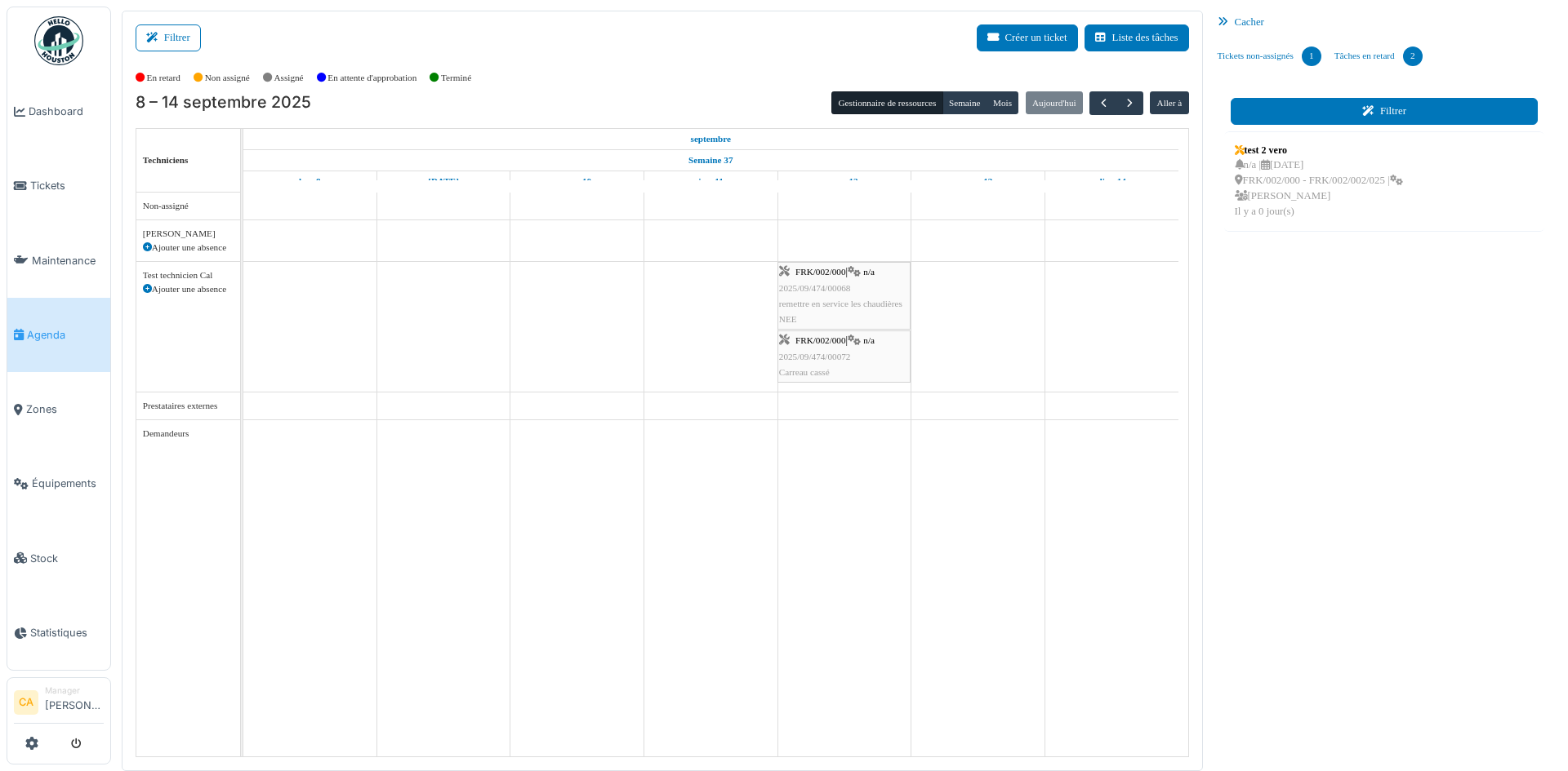
click at [1341, 113] on button "Filtrer" at bounding box center [1385, 111] width 308 height 27
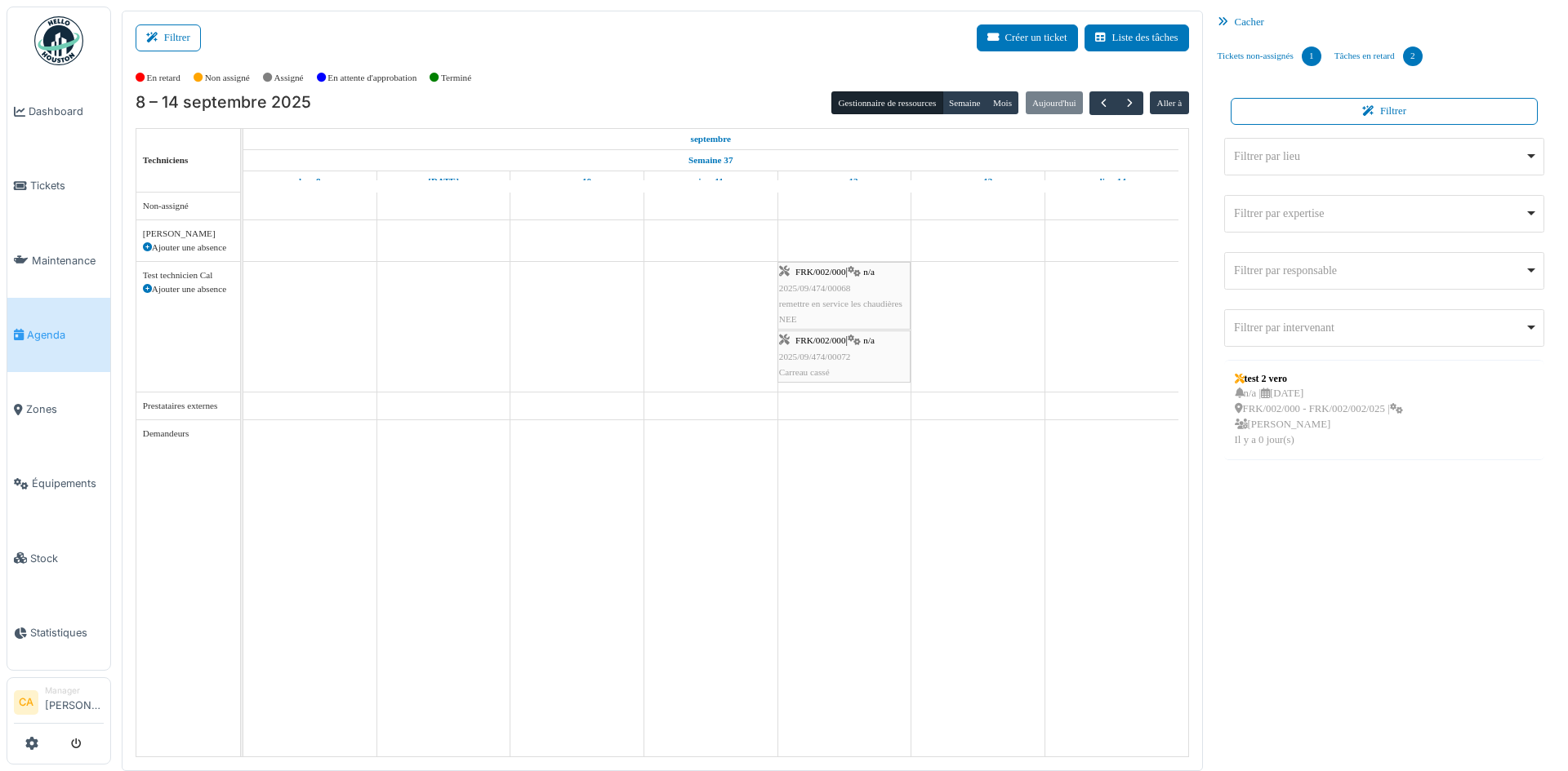
click at [1284, 162] on div "Filtrer par lieu Remove item" at bounding box center [1379, 156] width 291 height 17
click at [1304, 167] on div "Filtrer par lieu Remove item" at bounding box center [1385, 155] width 307 height 23
click at [1322, 217] on div "Filtrer par expertise Remove item" at bounding box center [1379, 213] width 291 height 17
click at [1336, 284] on div "**********" at bounding box center [1385, 271] width 321 height 37
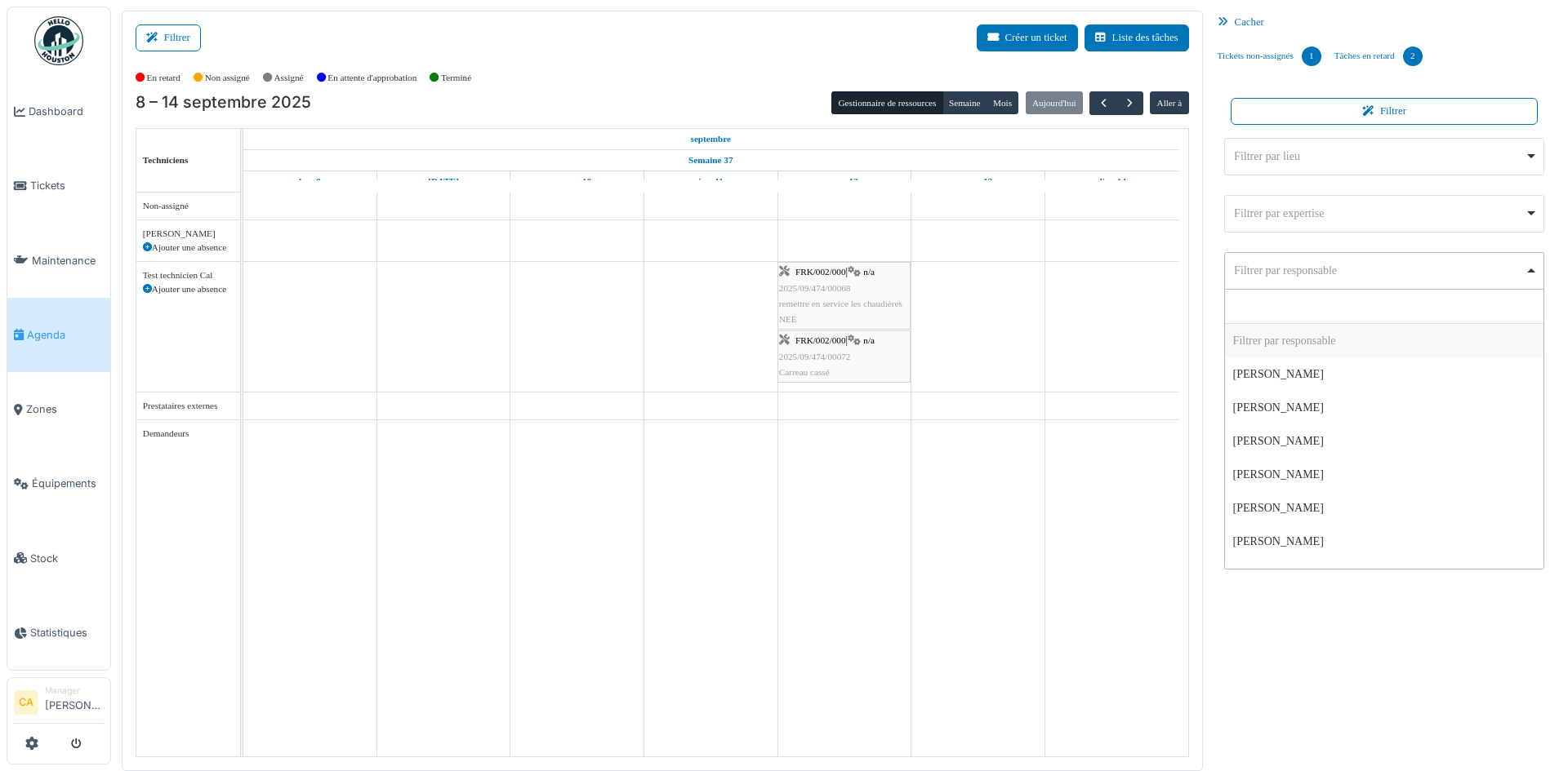
click at [1338, 284] on div "**********" at bounding box center [1385, 271] width 321 height 37
click at [1325, 327] on div "Filtrer par intervenant Remove item" at bounding box center [1379, 327] width 291 height 17
click at [1335, 329] on div "Filtrer par intervenant Remove item" at bounding box center [1379, 327] width 291 height 17
drag, startPoint x: 1306, startPoint y: 339, endPoint x: 1330, endPoint y: 342, distance: 24.2
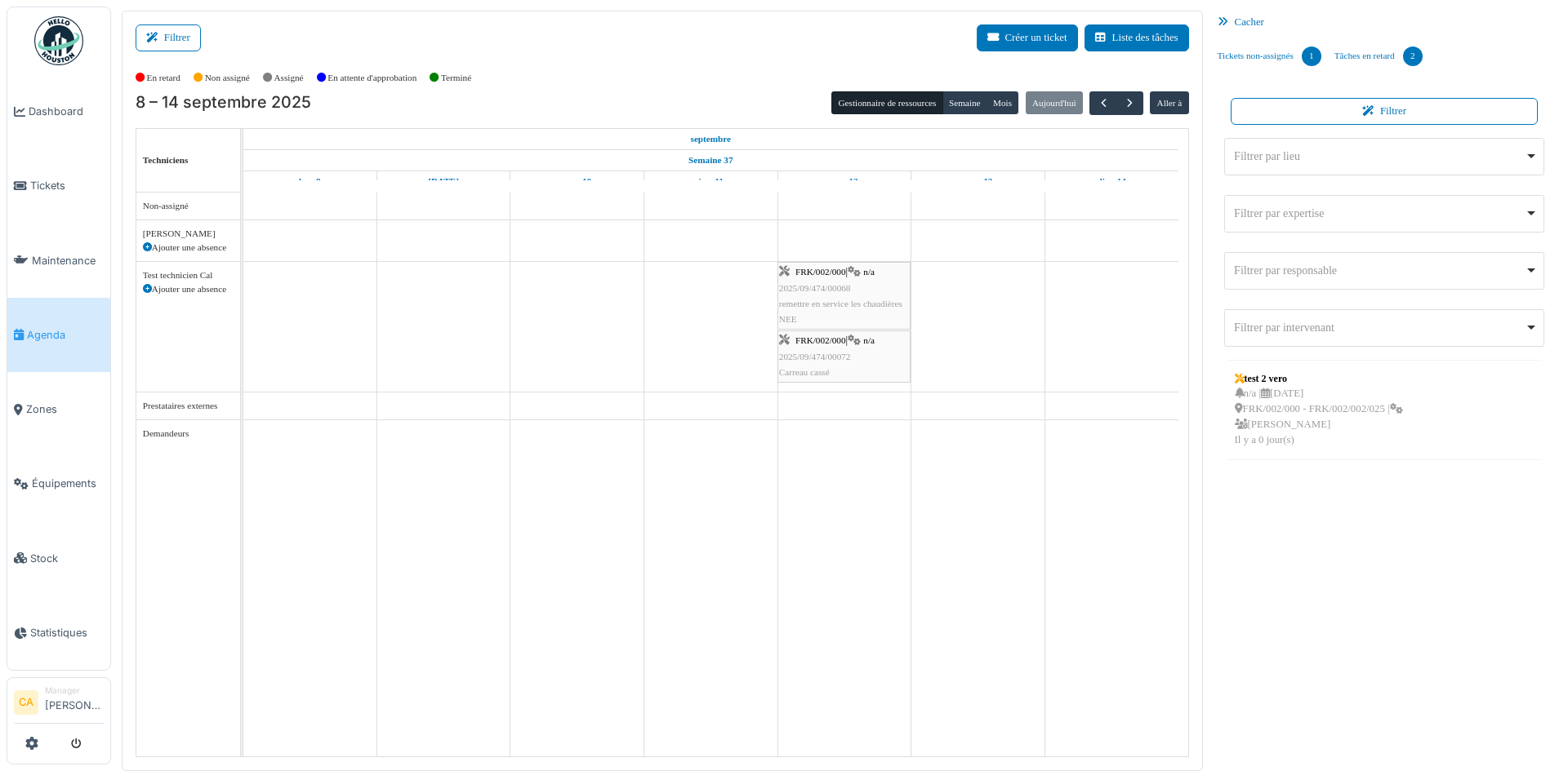
click at [1402, 320] on div "Filtrer par intervenant Remove item" at bounding box center [1379, 327] width 291 height 17
click at [1353, 349] on input "Filtrer par intervenant" at bounding box center [1385, 364] width 319 height 35
click at [1517, 335] on div "Filtrer par intervenant Remove item" at bounding box center [1385, 327] width 307 height 23
drag, startPoint x: 67, startPoint y: 172, endPoint x: 88, endPoint y: 182, distance: 23.3
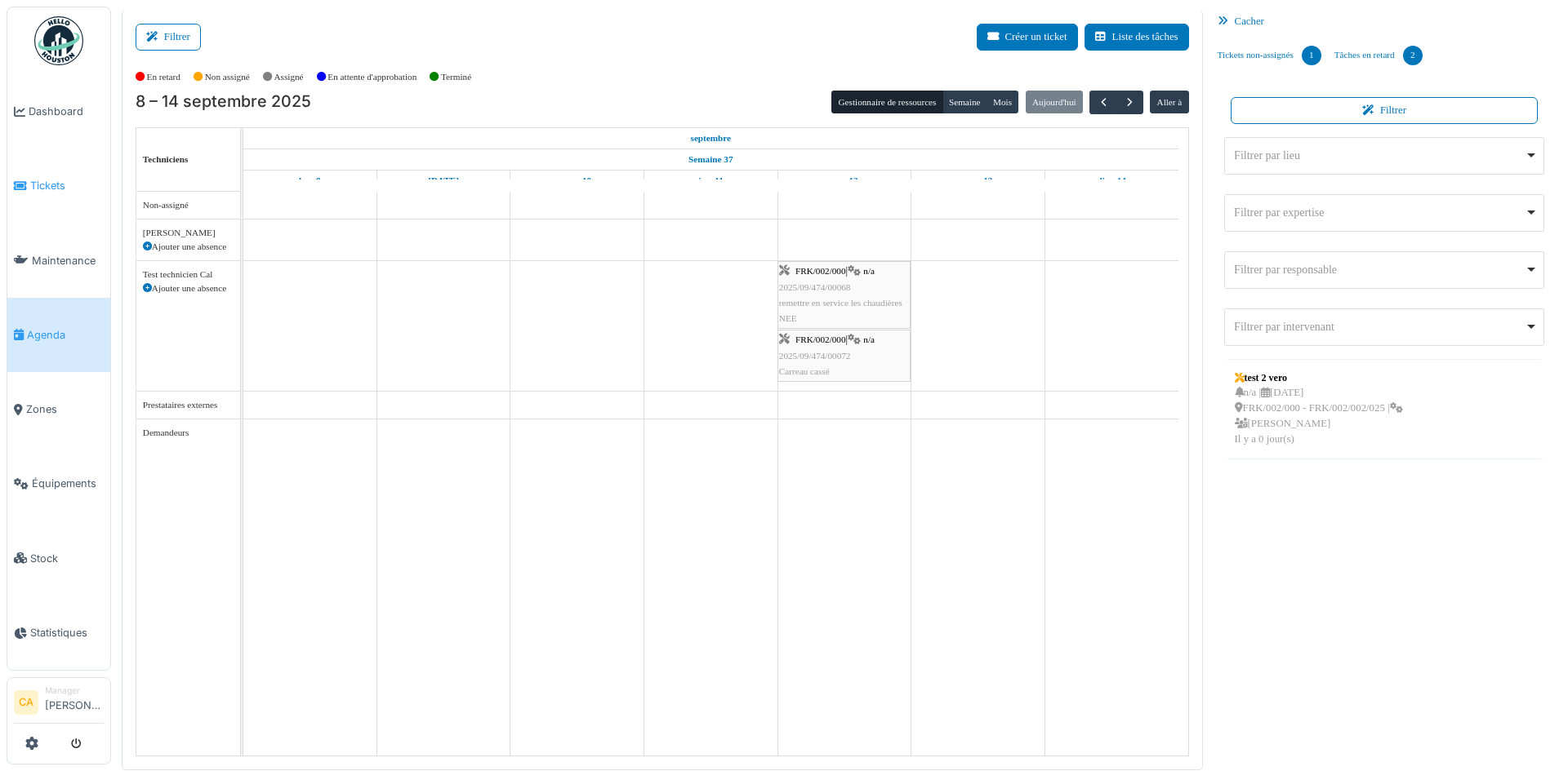
click at [67, 175] on link "Tickets" at bounding box center [59, 185] width 103 height 74
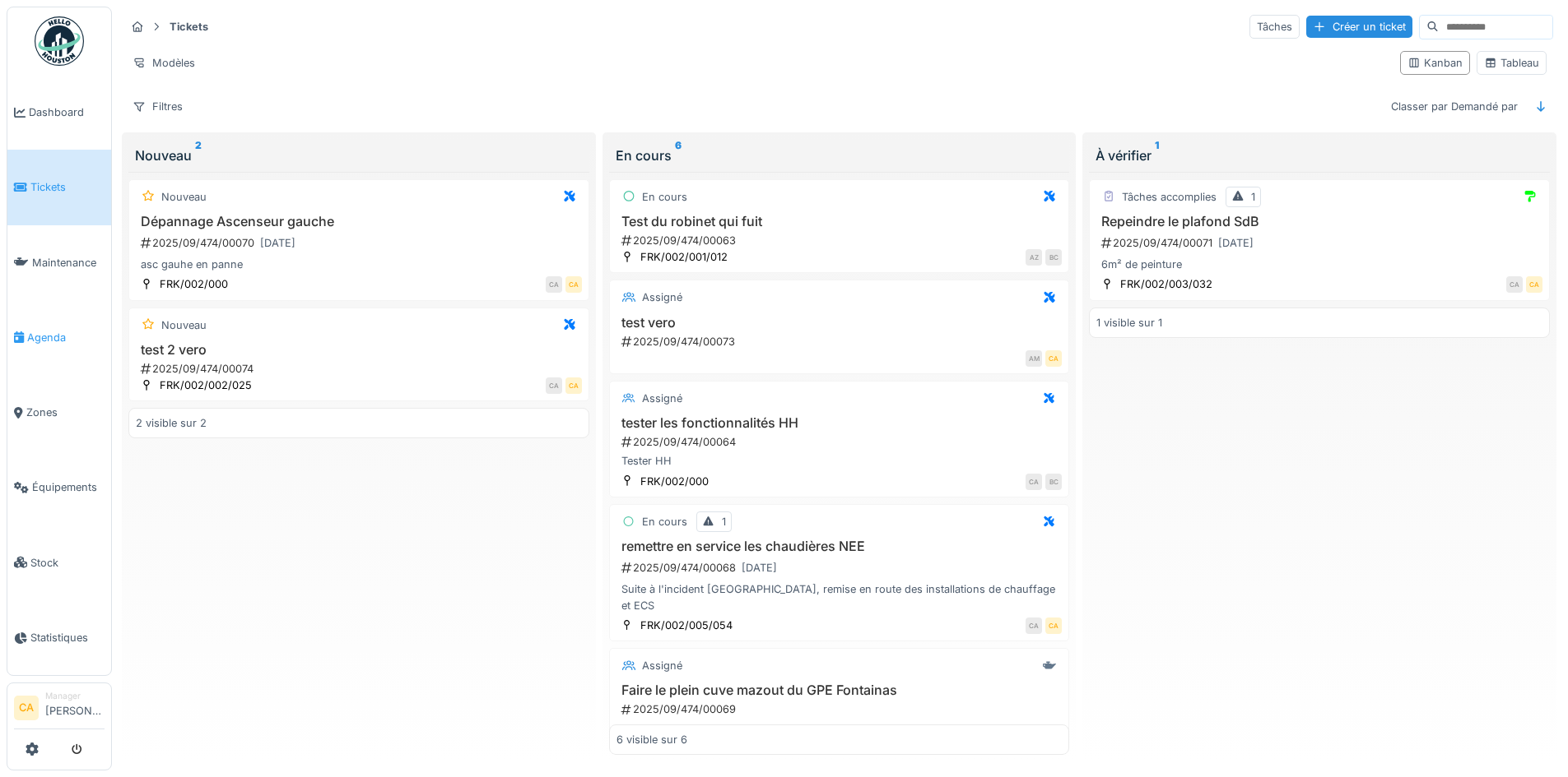
click at [43, 330] on span "Agenda" at bounding box center [66, 338] width 77 height 16
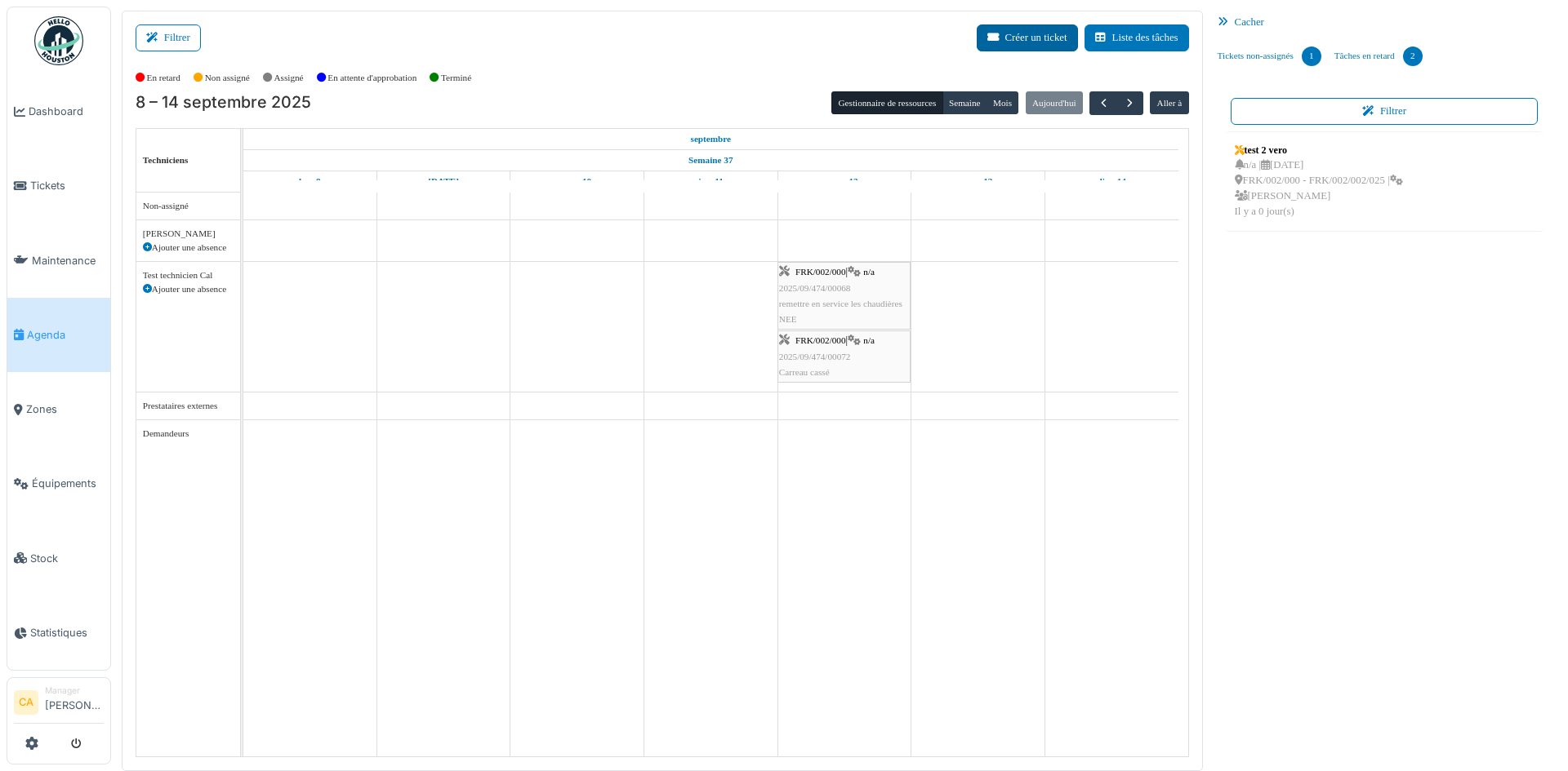
click at [995, 43] on button "Créer un ticket" at bounding box center [1027, 37] width 101 height 27
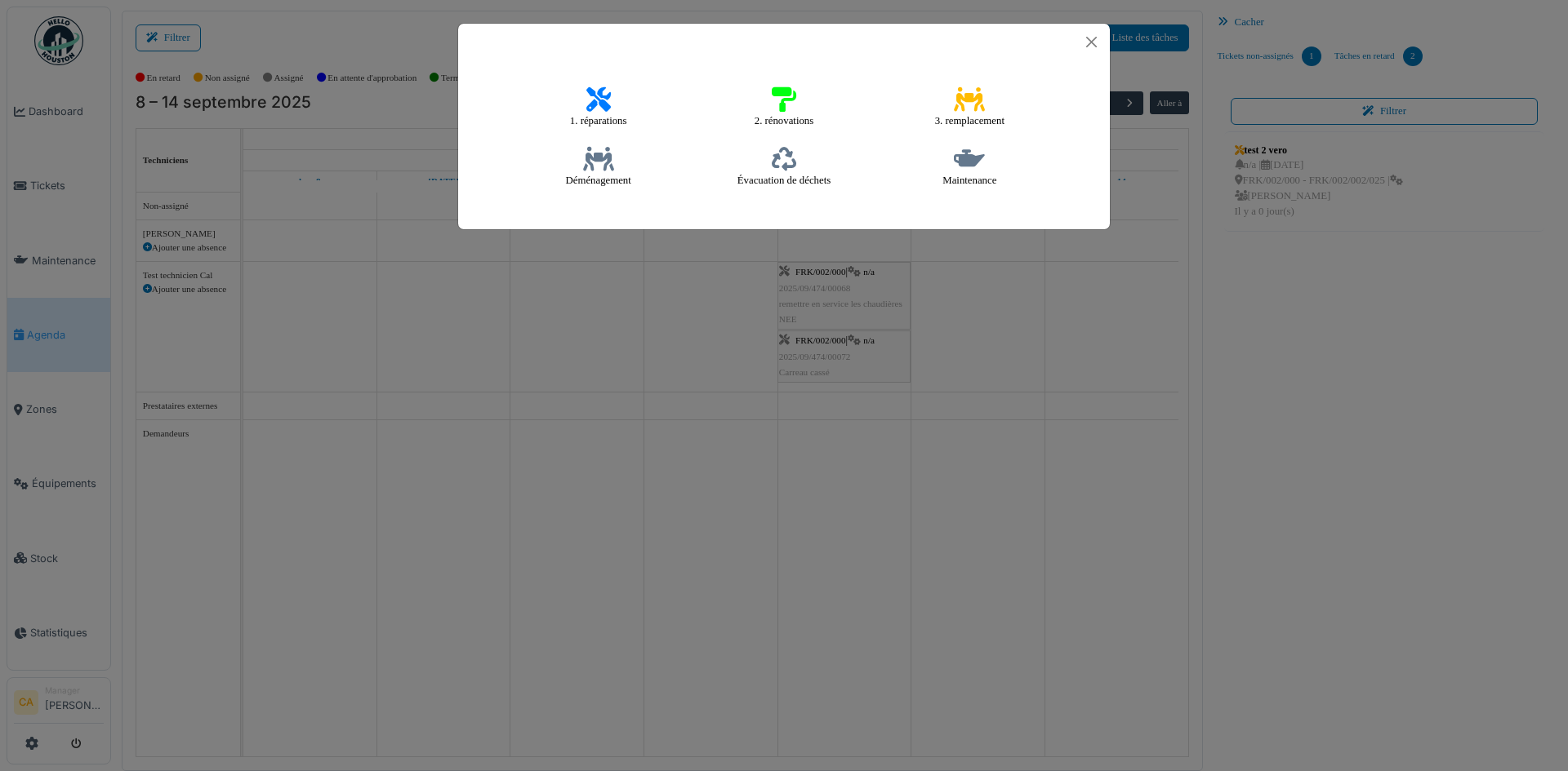
click at [615, 96] on h4 "1. réparations" at bounding box center [599, 108] width 79 height 53
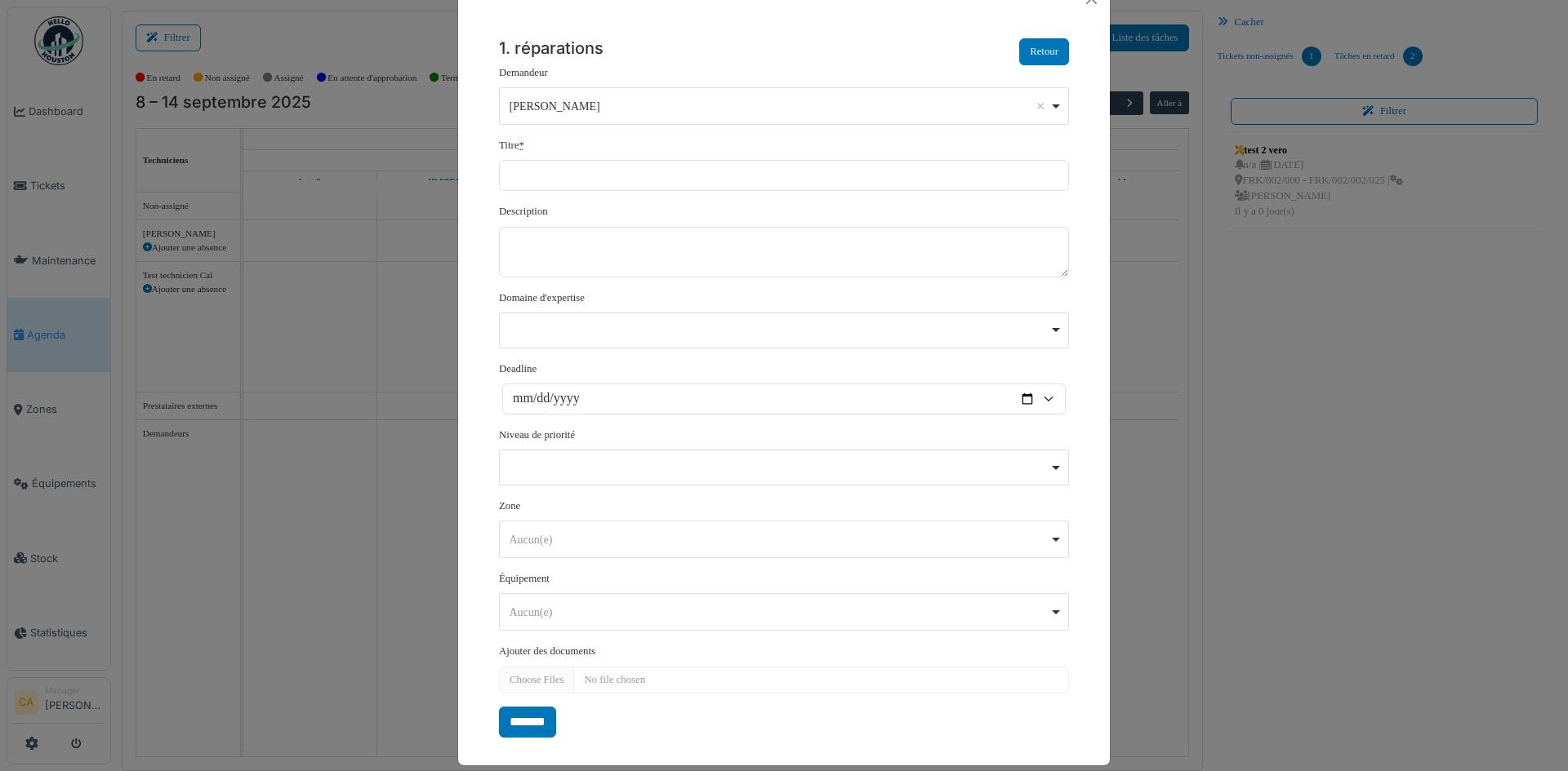
scroll to position [61, 0]
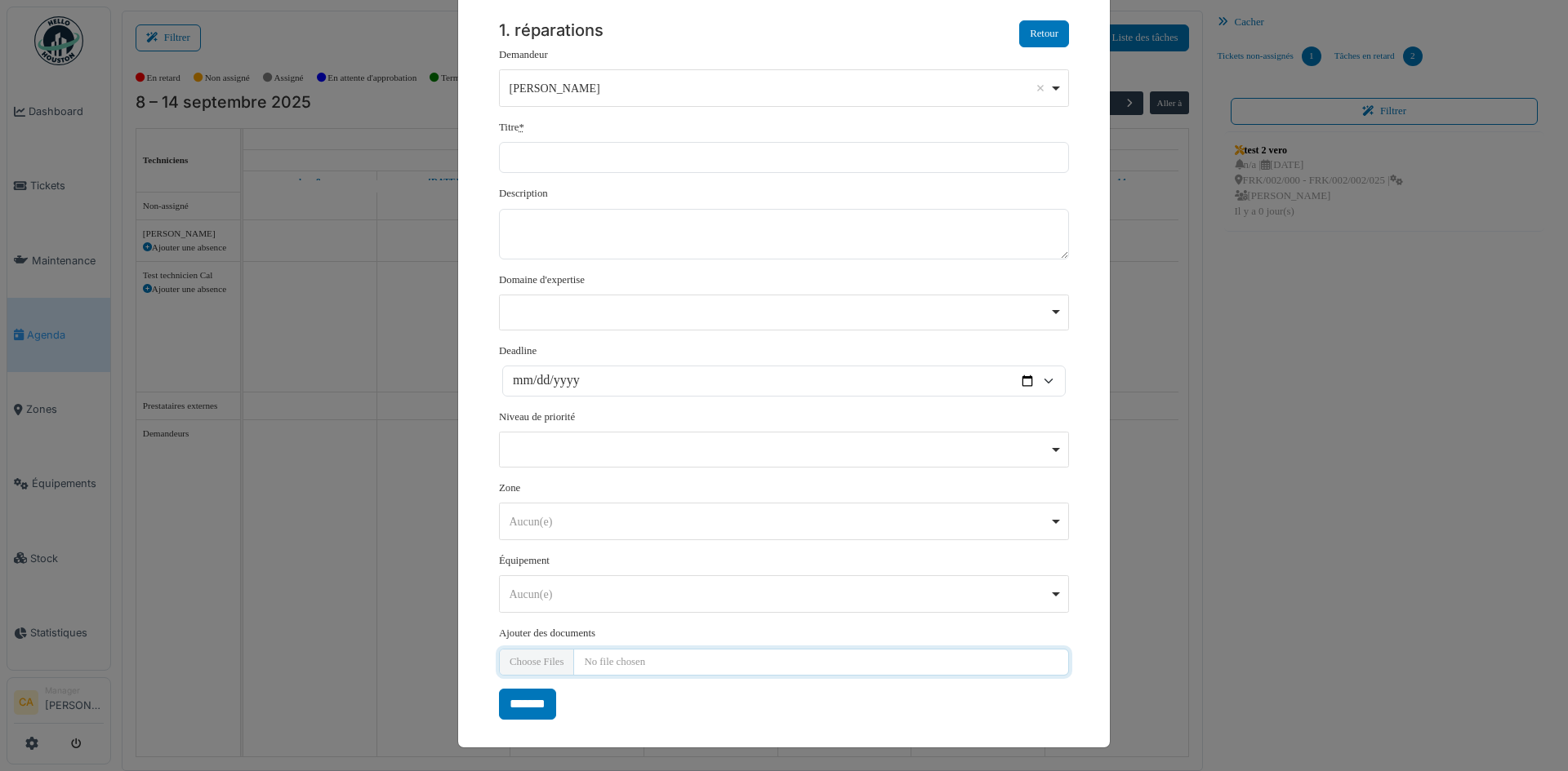
click at [511, 662] on input "Ajouter des documents" at bounding box center [784, 662] width 570 height 27
click at [1051, 35] on button "Retour" at bounding box center [1044, 34] width 50 height 27
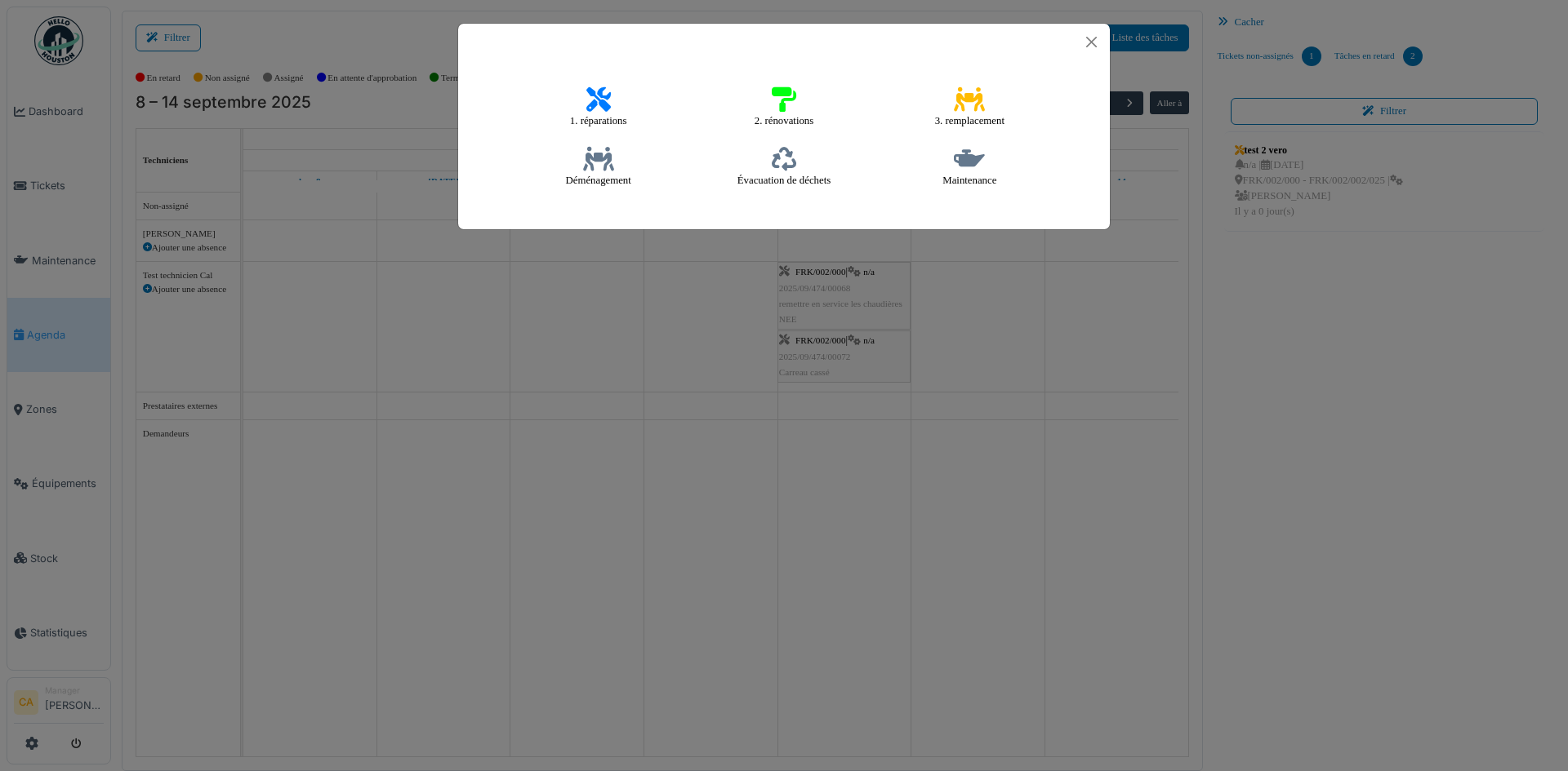
scroll to position [0, 0]
click at [1098, 40] on button "Close" at bounding box center [1091, 41] width 23 height 23
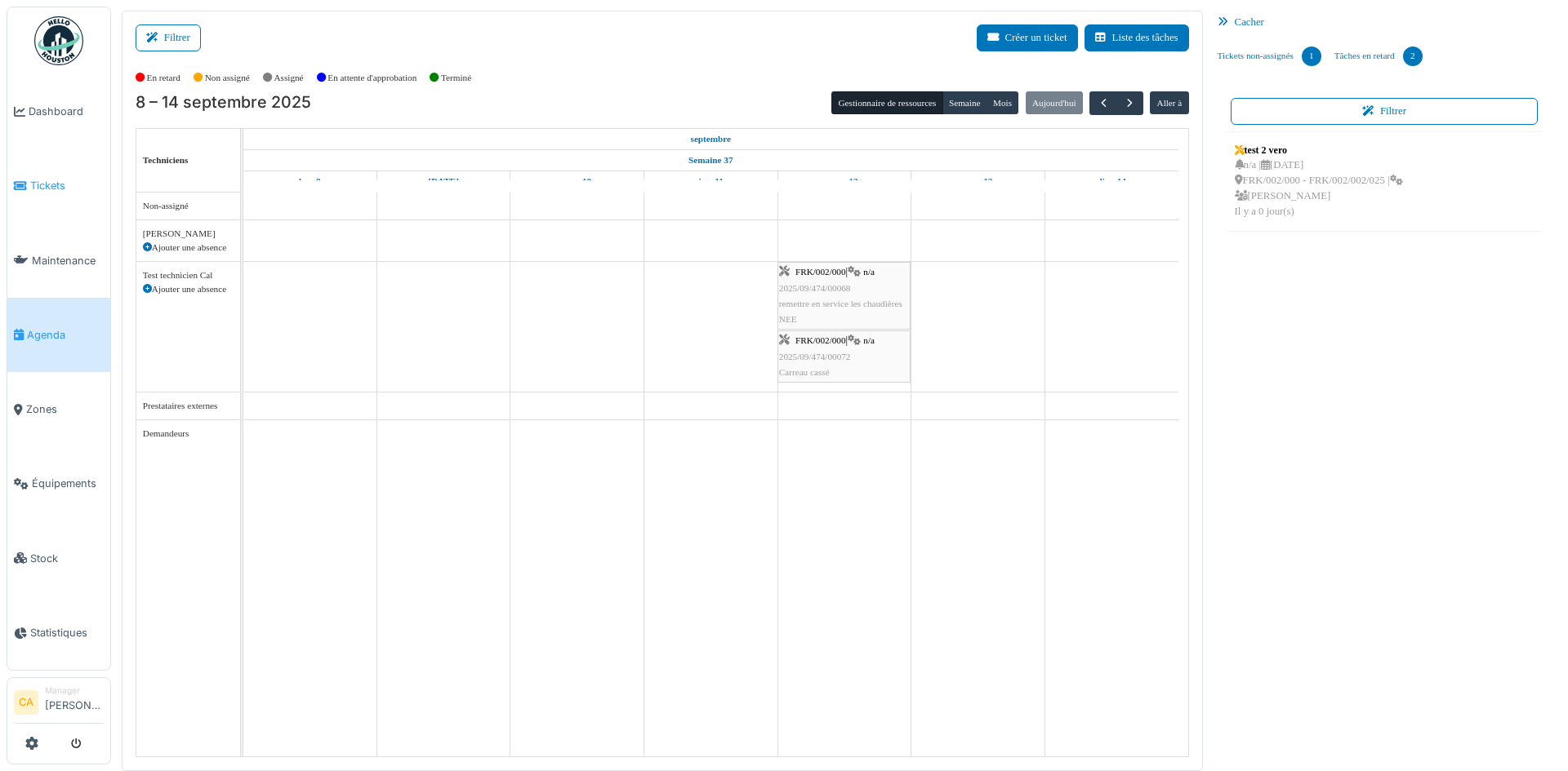
click at [32, 185] on span "Tickets" at bounding box center [66, 185] width 74 height 16
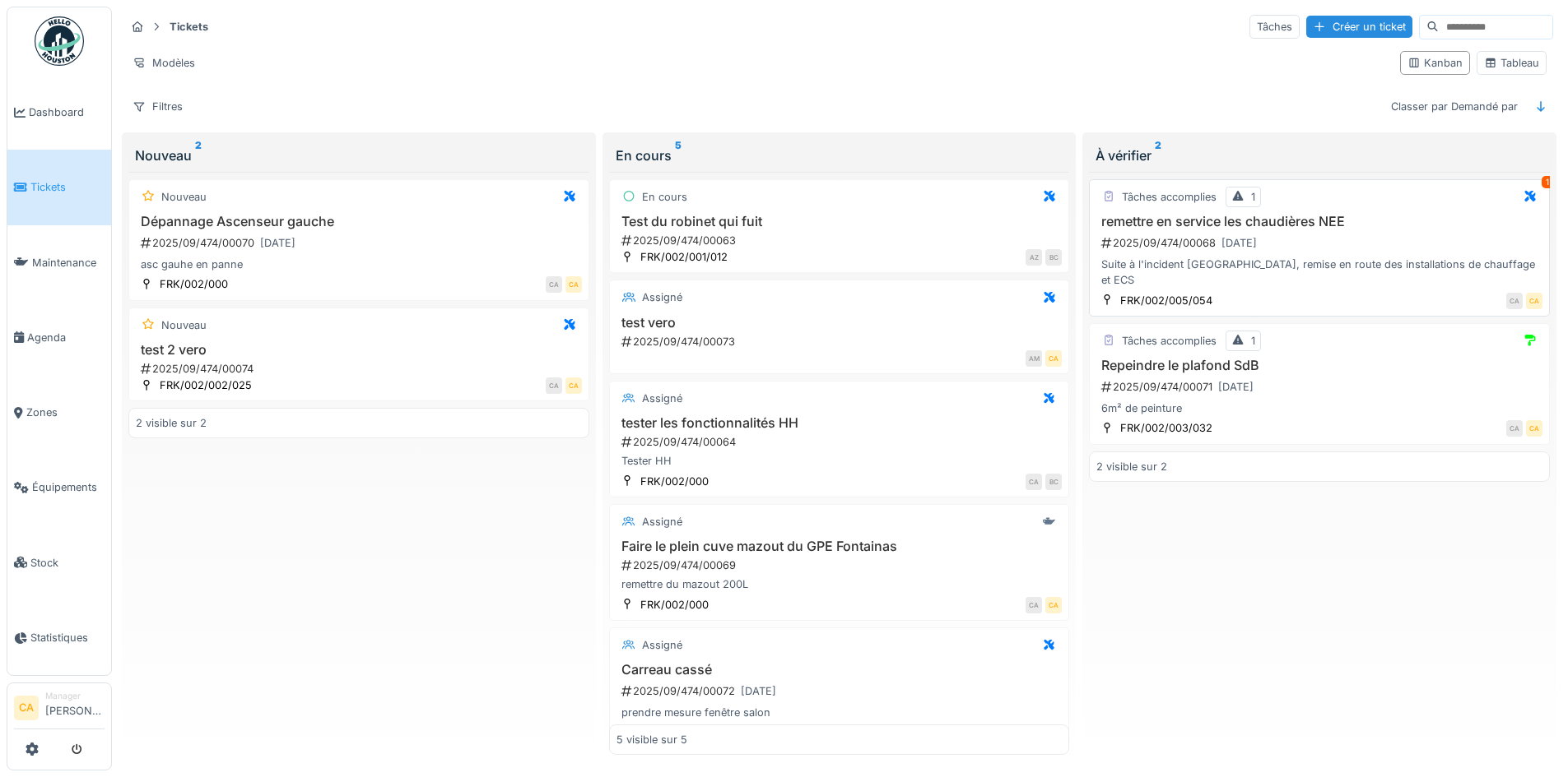
click at [1470, 212] on div "Tâches accomplies 1 1 remettre en service les chaudières NEE 2025/09/474/00068 …" at bounding box center [1319, 248] width 461 height 138
click at [1222, 241] on div "[DATE]" at bounding box center [1240, 243] width 36 height 16
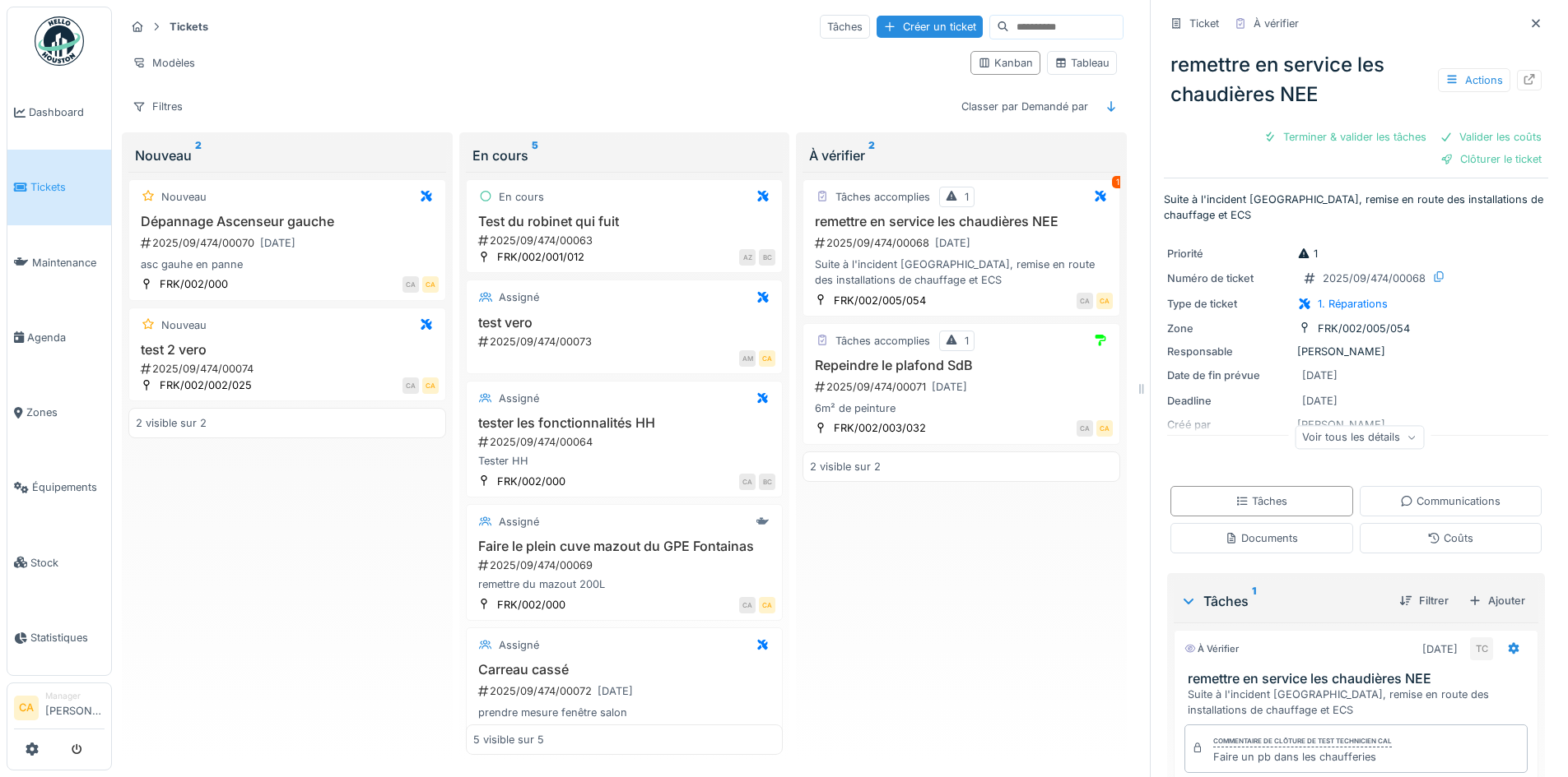
drag, startPoint x: 1460, startPoint y: 654, endPoint x: 1482, endPoint y: 654, distance: 22.0
click at [1460, 654] on div "À vérifier [DATE] TC remettre en service les chaudières NEE Suite à l'incident …" at bounding box center [1356, 674] width 364 height 89
click at [1507, 645] on div at bounding box center [1513, 649] width 13 height 16
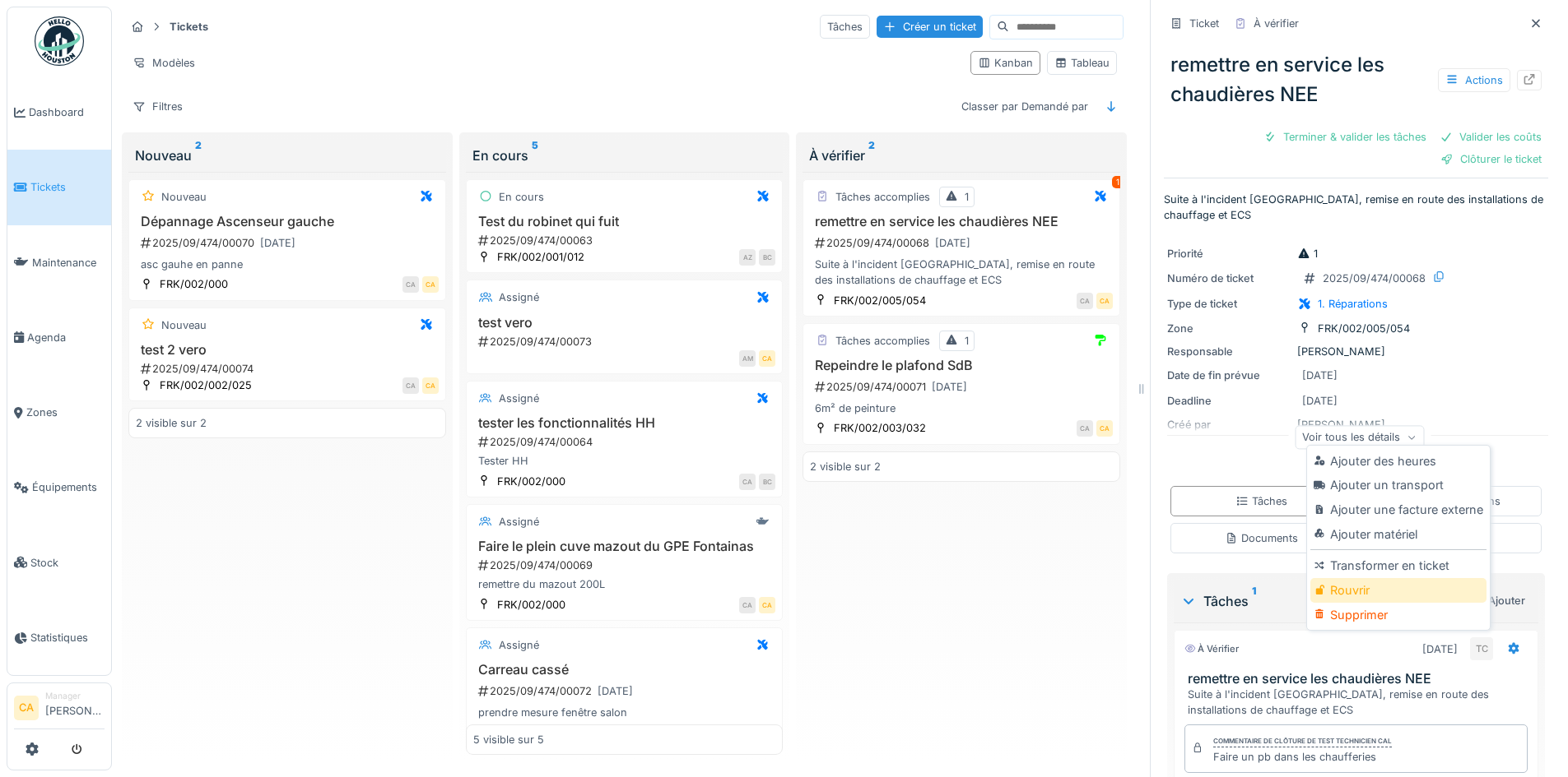
click at [1391, 579] on div "Rouvrir" at bounding box center [1398, 590] width 175 height 25
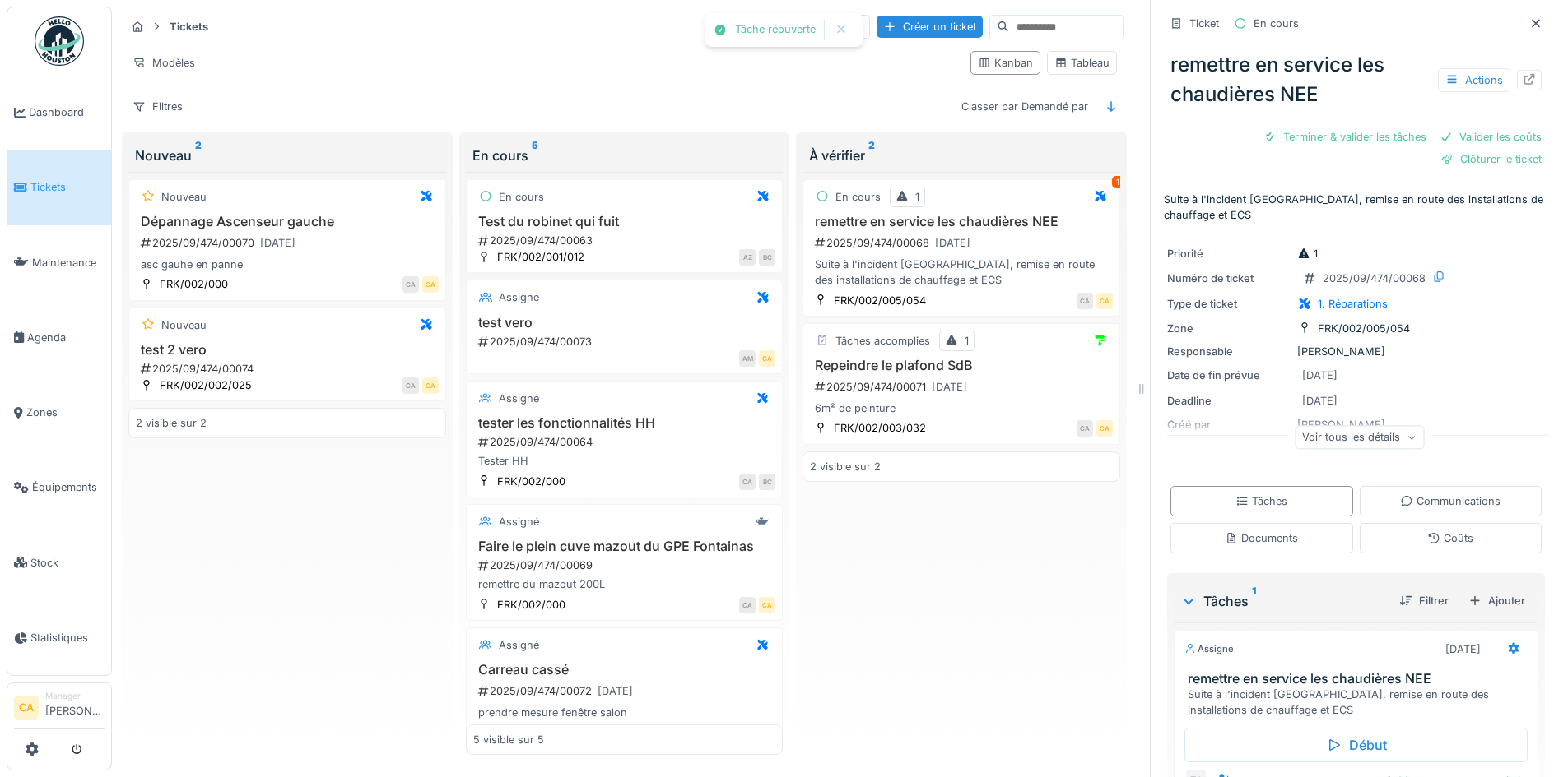
click at [1044, 613] on div "En cours 1 1 remettre en service les chaudières NEE 2025/09/474/00068 12/09/202…" at bounding box center [961, 463] width 318 height 584
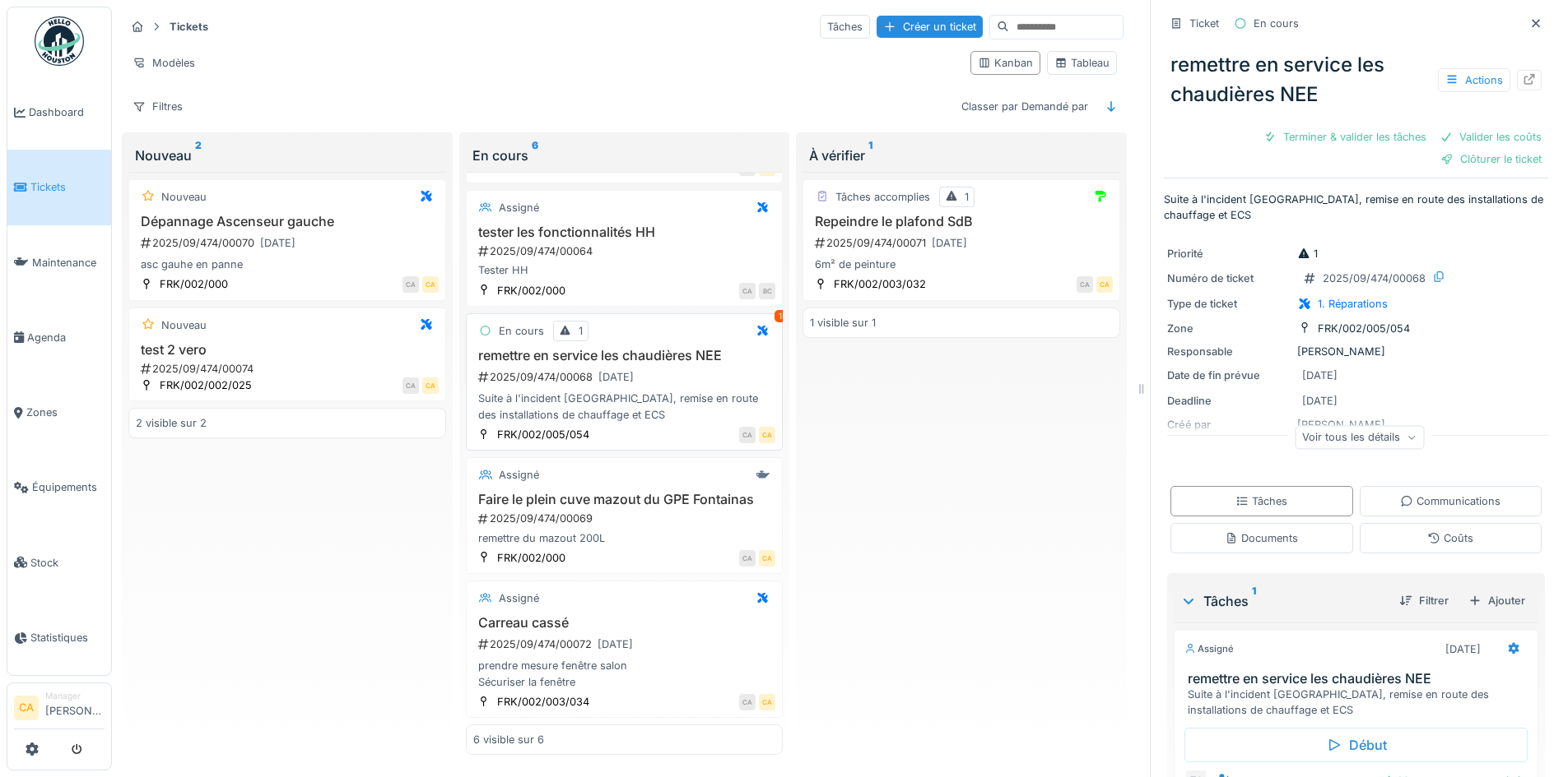
scroll to position [219, 0]
click at [857, 446] on div "Tâches accomplies 1 Repeindre le plafond SdB 2025/09/474/00071 [DATE] 6m² de pe…" at bounding box center [961, 463] width 318 height 584
click at [932, 459] on div "Tâches accomplies 1 Repeindre le plafond SdB 2025/09/474/00071 [DATE] 6m² de pe…" at bounding box center [961, 463] width 318 height 584
click at [959, 448] on div "Tâches accomplies 1 Repeindre le plafond SdB 2025/09/474/00071 [DATE] 6m² de pe…" at bounding box center [961, 463] width 318 height 584
click at [907, 611] on div "Tâches accomplies 1 Repeindre le plafond SdB 2025/09/474/00071 [DATE] 6m² de pe…" at bounding box center [961, 463] width 318 height 584
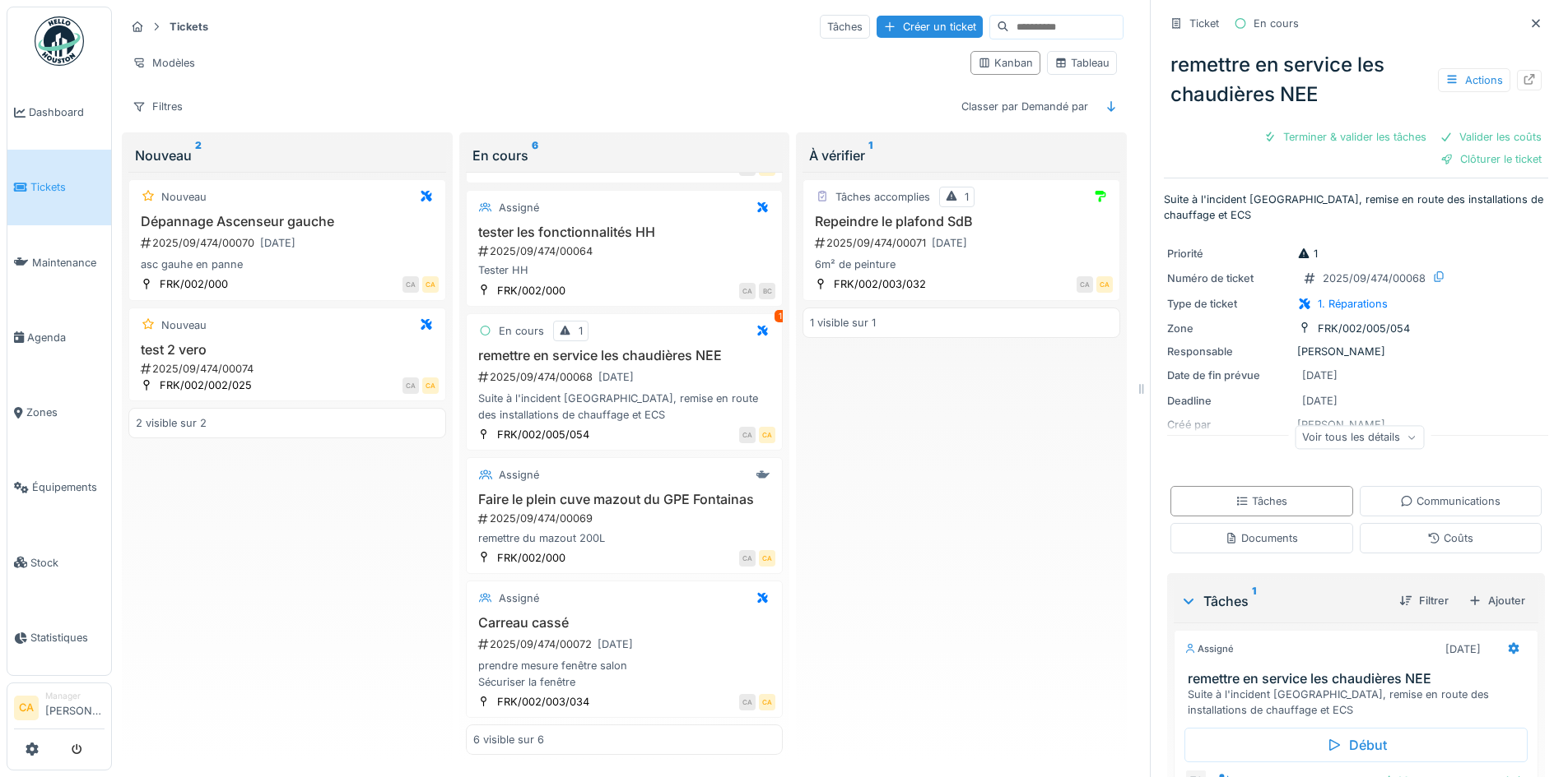
click at [242, 686] on div "Nouveau Dépannage Ascenseur gauche 2025/09/474/00070 [DATE] asc gauhe en panne …" at bounding box center [287, 463] width 318 height 584
click at [1529, 18] on icon at bounding box center [1536, 23] width 13 height 10
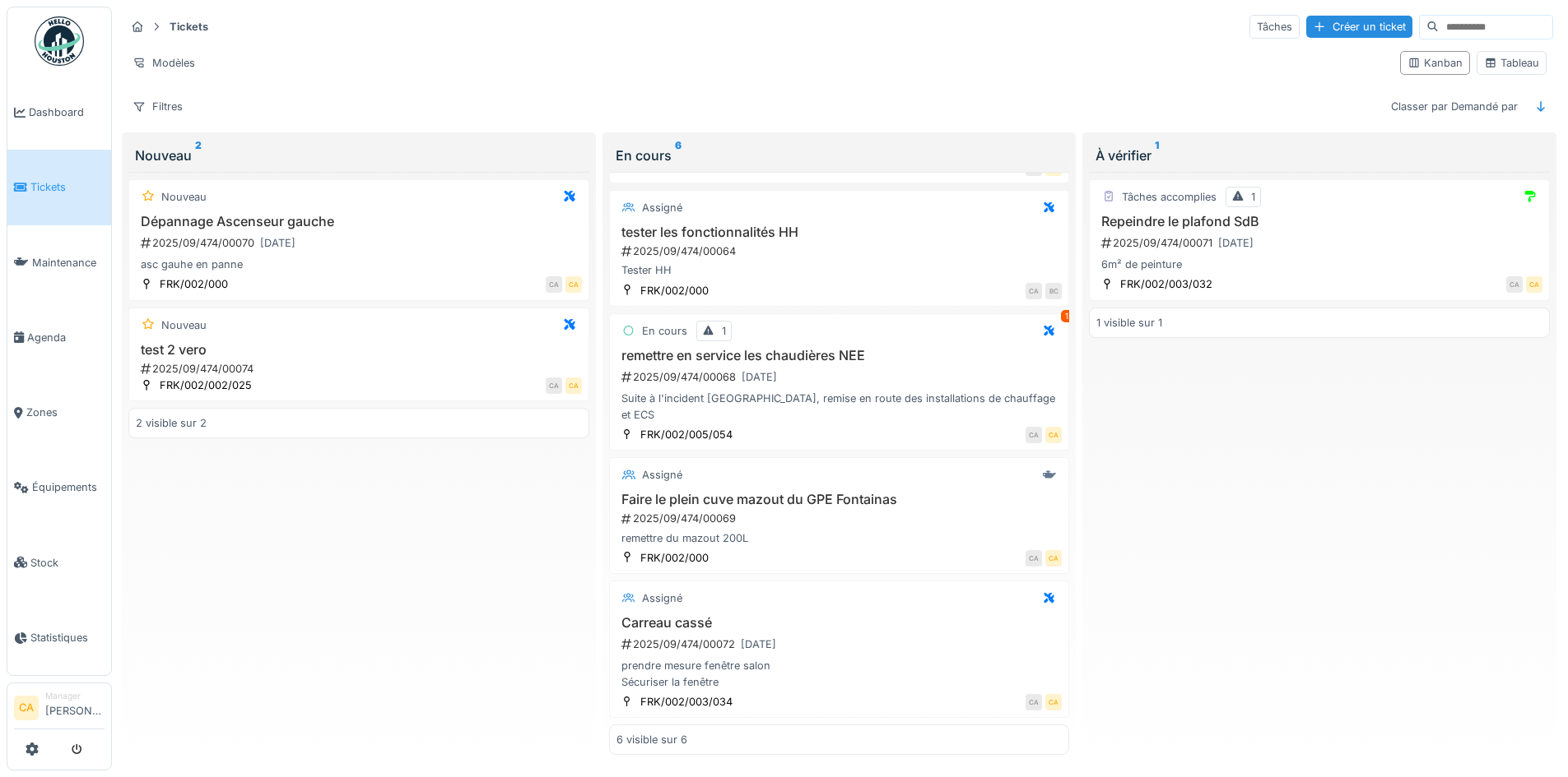
scroll to position [187, 0]
click at [429, 506] on div "Nouveau Dépannage Ascenseur gauche 2025/09/474/00070 [DATE] asc gauhe en panne …" at bounding box center [359, 463] width 461 height 584
drag, startPoint x: 1048, startPoint y: 58, endPoint x: 1040, endPoint y: 63, distance: 9.4
click at [1047, 58] on div "Modèles" at bounding box center [756, 62] width 1261 height 24
click at [794, 77] on div "Tickets Tâches Créer un ticket Modèles Kanban Tableau Filtres Classer par Deman…" at bounding box center [840, 66] width 1442 height 120
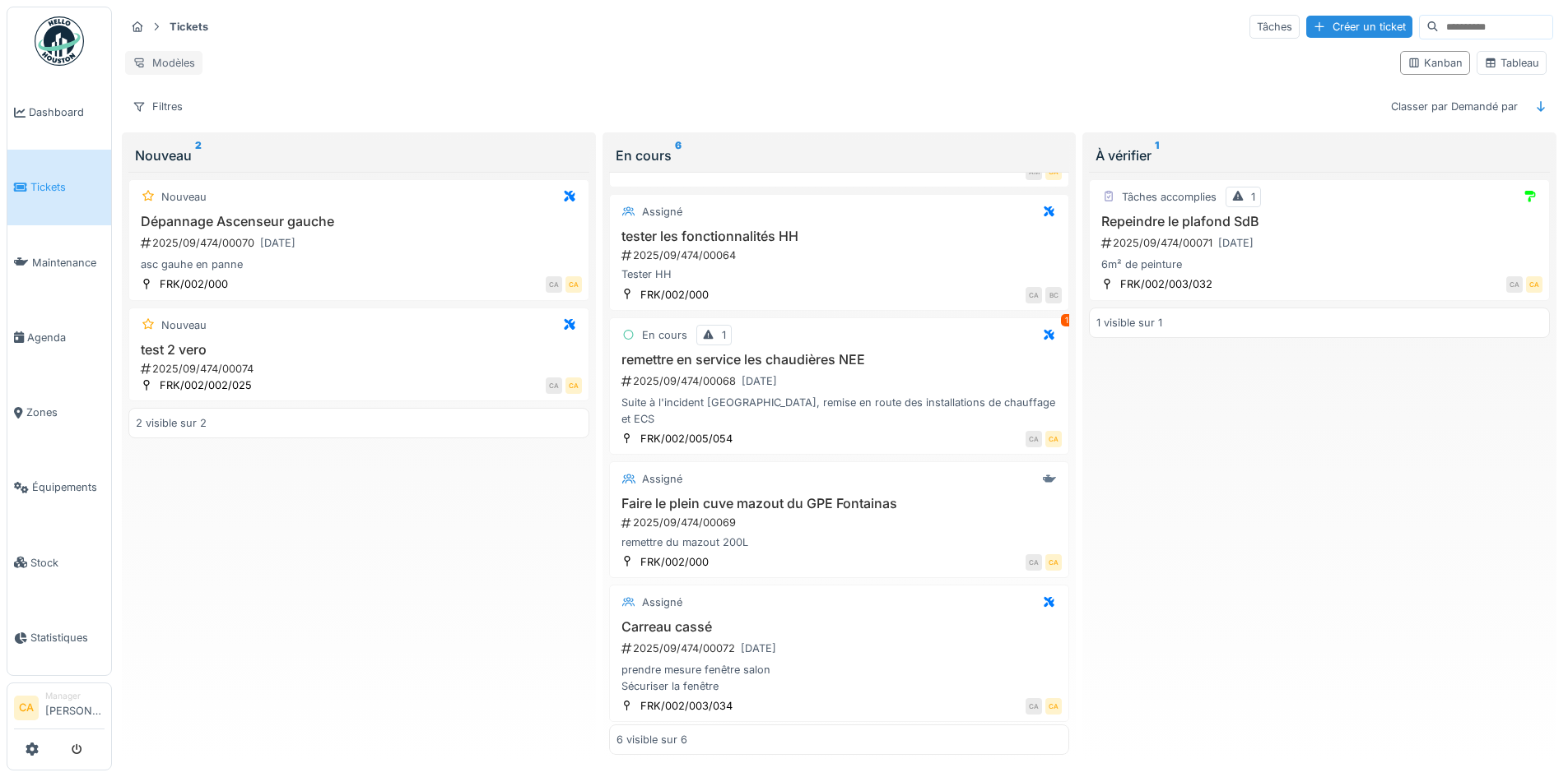
click at [172, 55] on div "Modèles" at bounding box center [164, 62] width 77 height 24
drag, startPoint x: 416, startPoint y: 49, endPoint x: 221, endPoint y: 76, distance: 196.9
click at [416, 51] on div "Modèles" at bounding box center [756, 62] width 1261 height 24
click at [171, 96] on div "Filtres" at bounding box center [158, 106] width 65 height 24
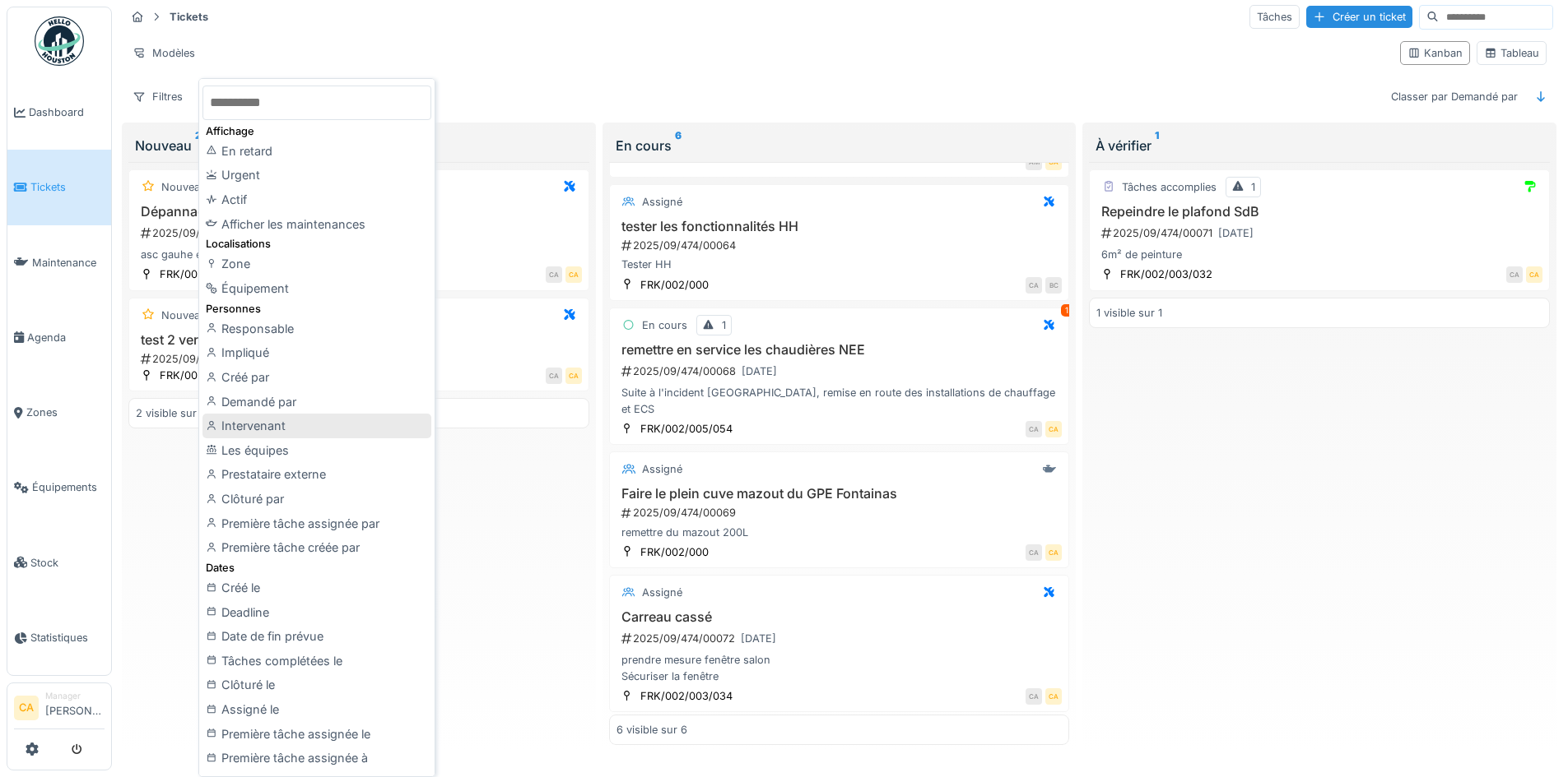
click at [294, 424] on div "Intervenant" at bounding box center [317, 426] width 229 height 25
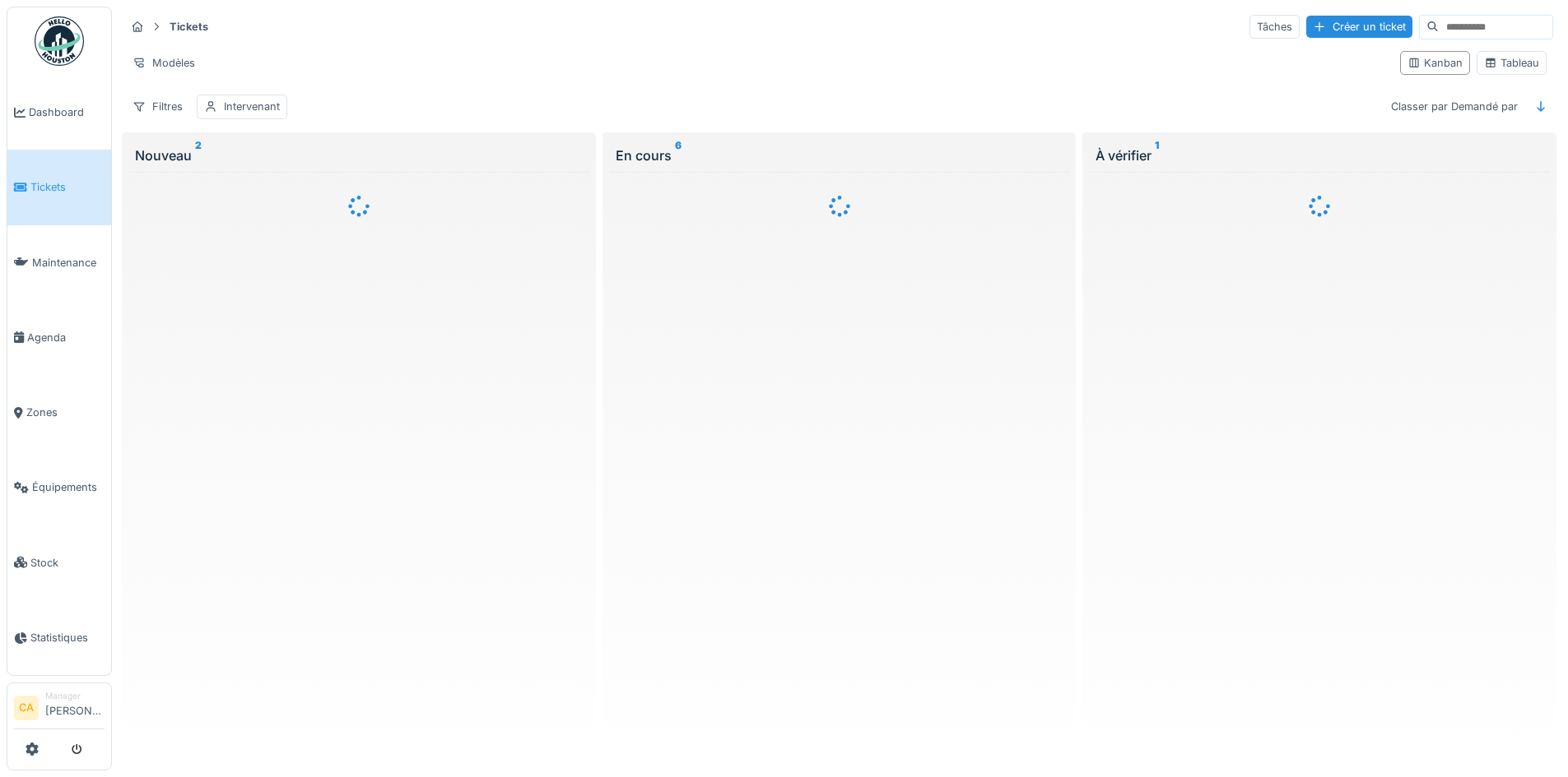
scroll to position [0, 0]
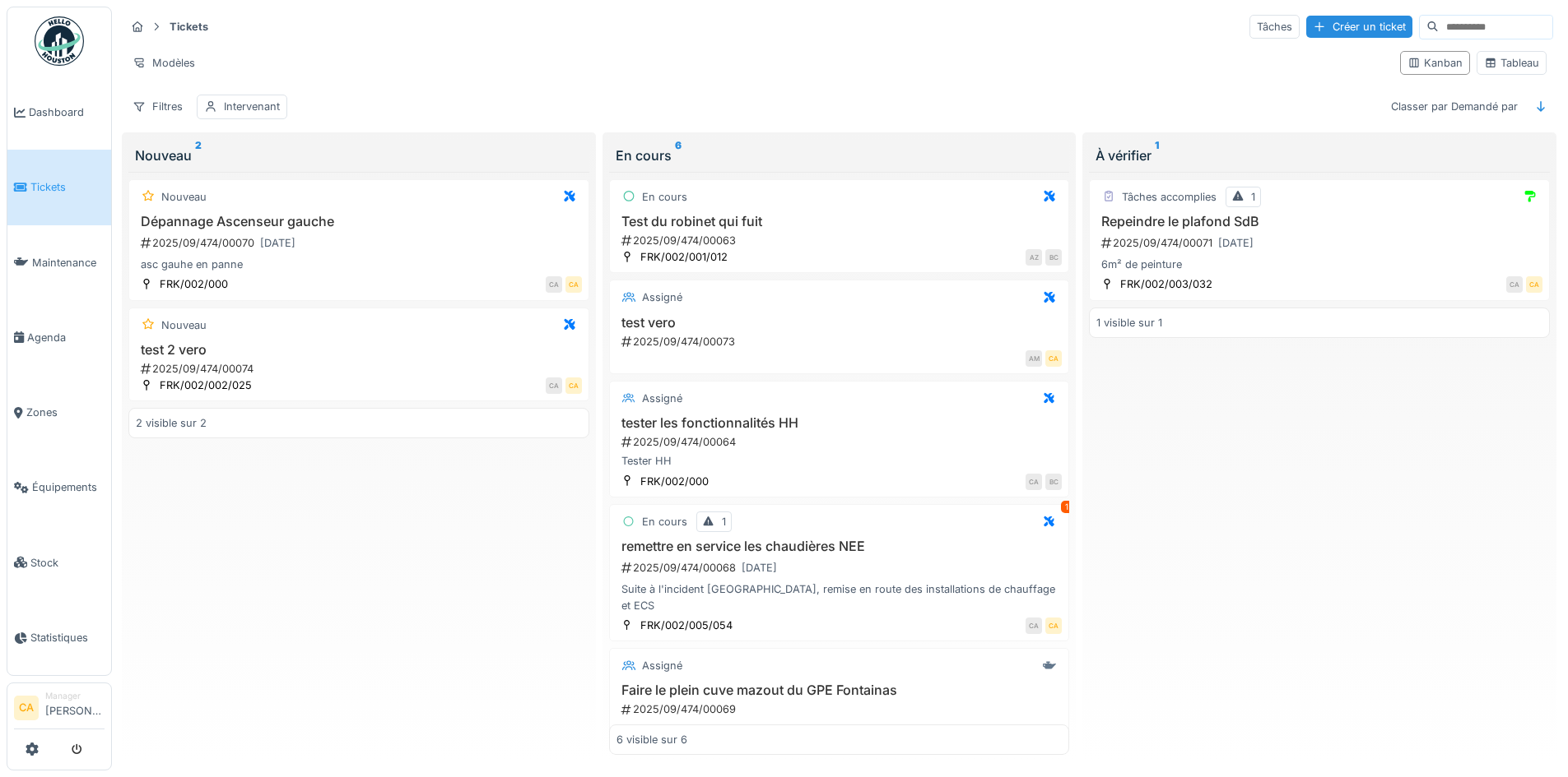
click at [493, 96] on div "Filtres Intervenant Classer par Demandé par" at bounding box center [840, 106] width 1428 height 24
click at [469, 100] on div "Filtres Intervenant Classer par Demandé par" at bounding box center [840, 106] width 1428 height 24
click at [414, 94] on div "Filtres Intervenant Classer par Demandé par" at bounding box center [840, 106] width 1428 height 24
click at [261, 99] on div "Intervenant" at bounding box center [251, 107] width 56 height 16
click at [335, 142] on div at bounding box center [332, 150] width 13 height 16
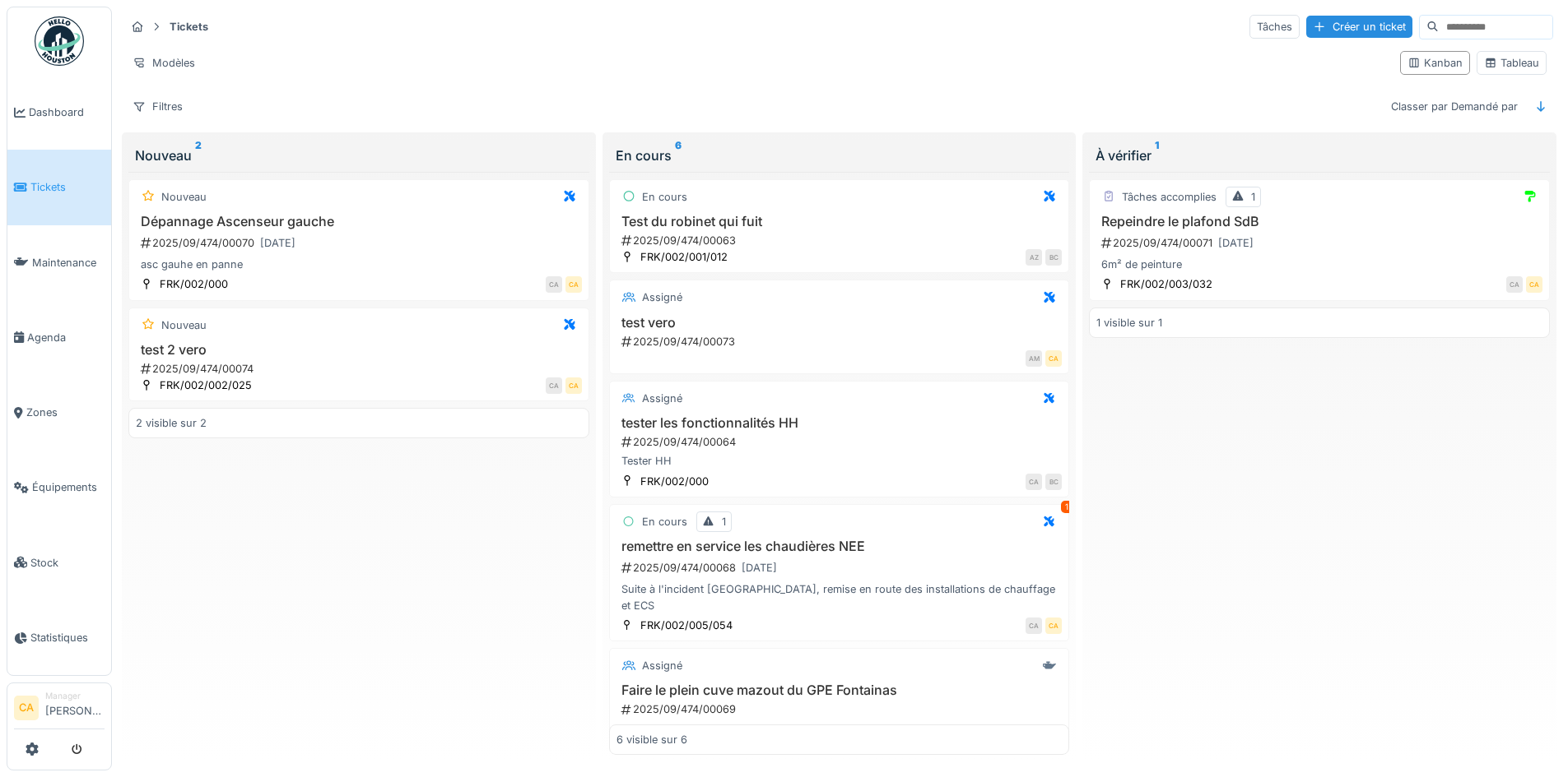
click at [532, 51] on div "Modèles" at bounding box center [756, 62] width 1261 height 24
click at [485, 52] on div "Modèles" at bounding box center [756, 62] width 1261 height 24
click at [304, 361] on div "2025/09/474/00074" at bounding box center [359, 369] width 442 height 16
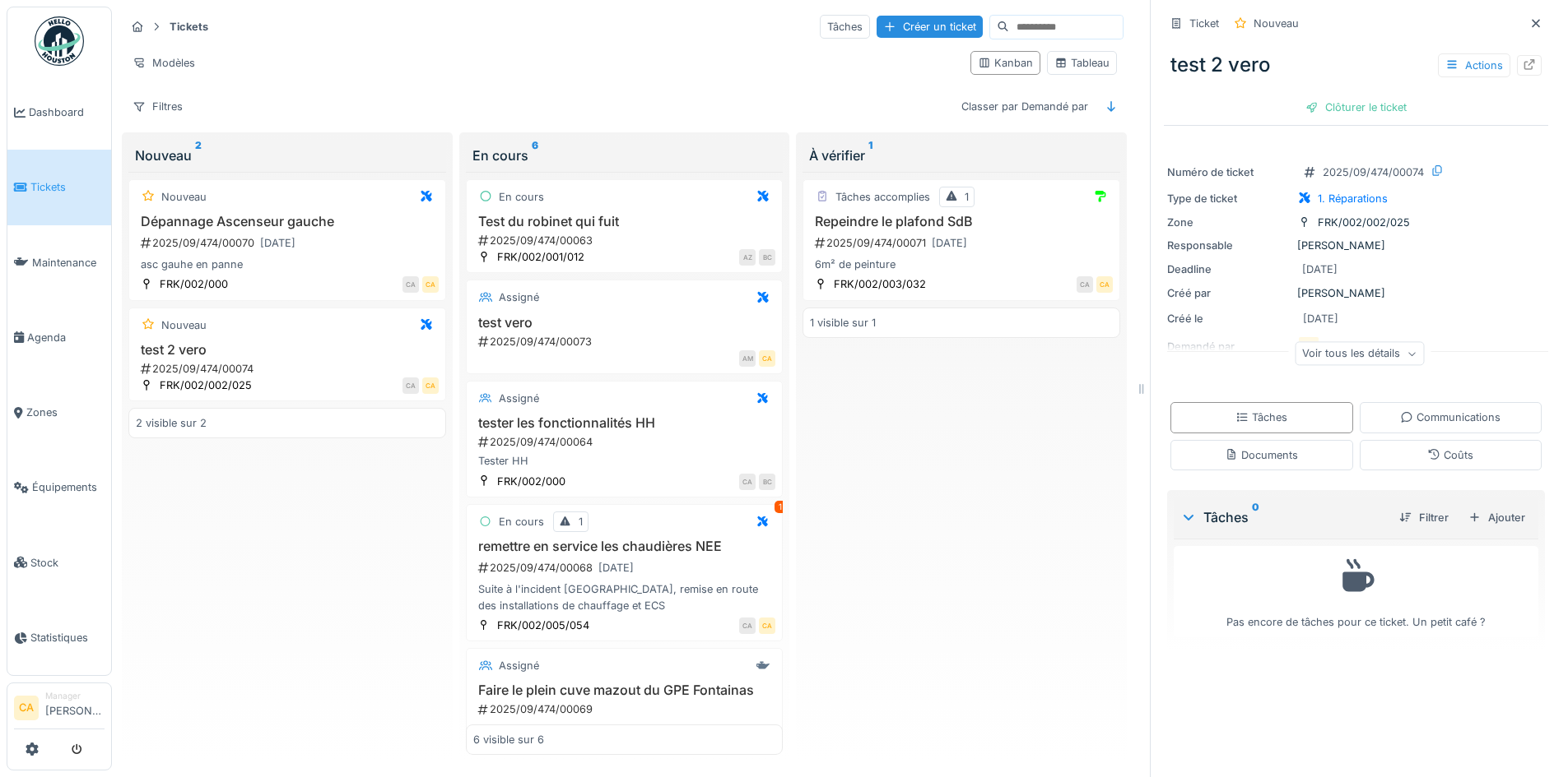
scroll to position [12, 0]
click at [313, 361] on div "2025/09/474/00074" at bounding box center [289, 369] width 300 height 16
click at [297, 342] on h3 "test 2 vero" at bounding box center [287, 350] width 303 height 16
click at [1474, 506] on div "Ajouter" at bounding box center [1496, 518] width 70 height 23
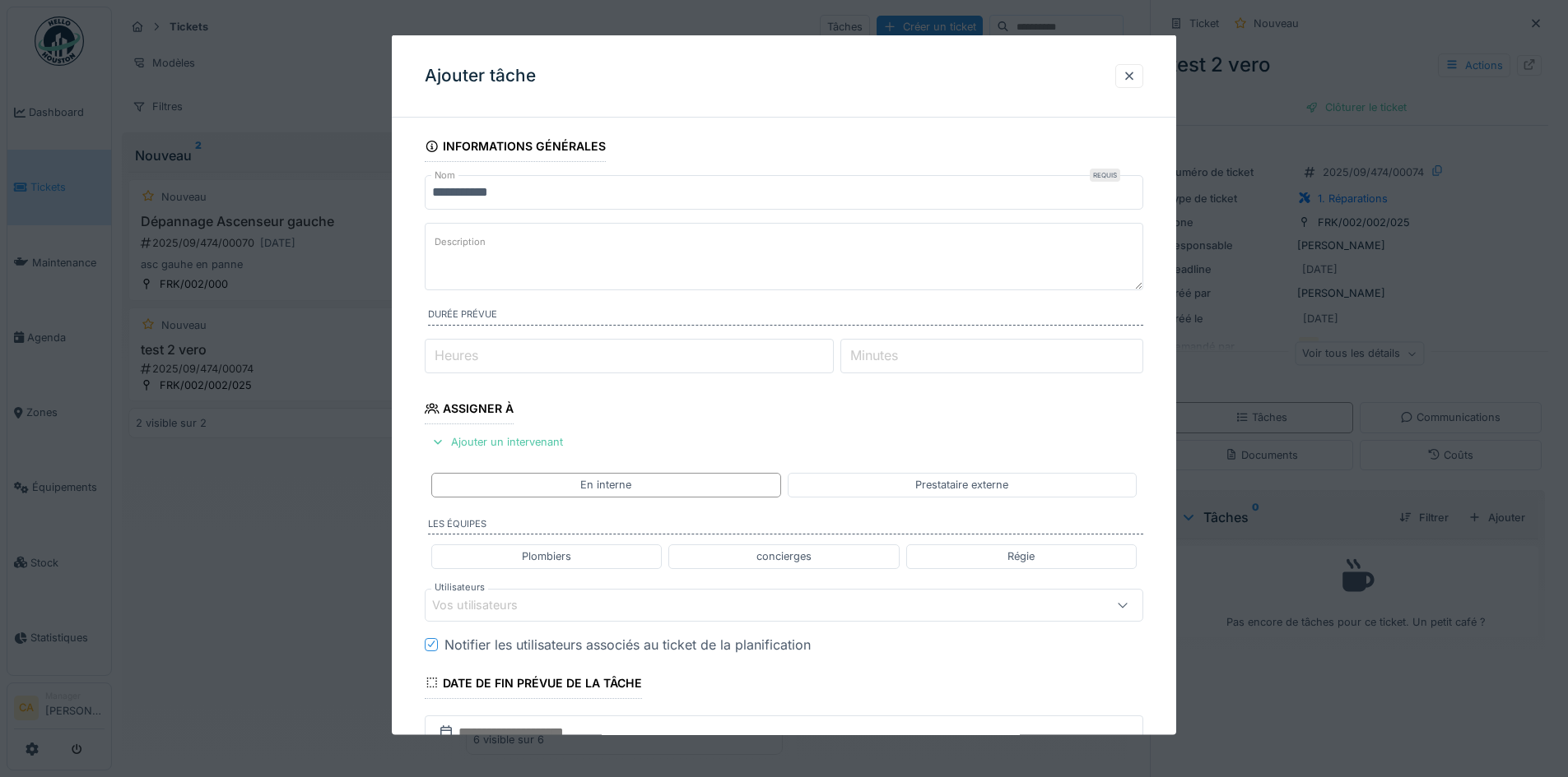
click at [591, 240] on textarea "Description" at bounding box center [784, 256] width 719 height 68
click at [538, 190] on input "**********" at bounding box center [784, 192] width 719 height 35
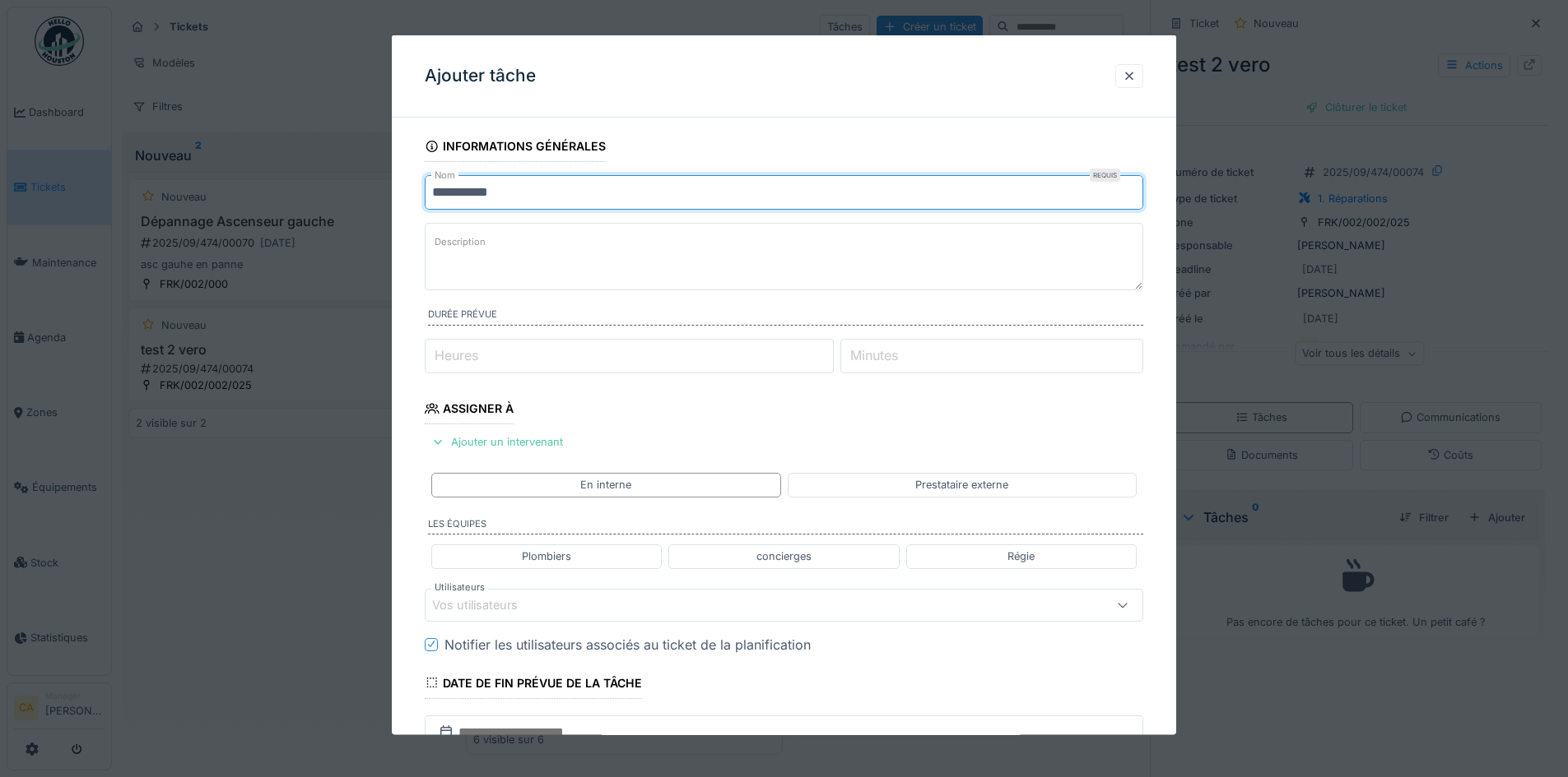
click at [538, 189] on input "**********" at bounding box center [784, 192] width 719 height 35
type input "**********"
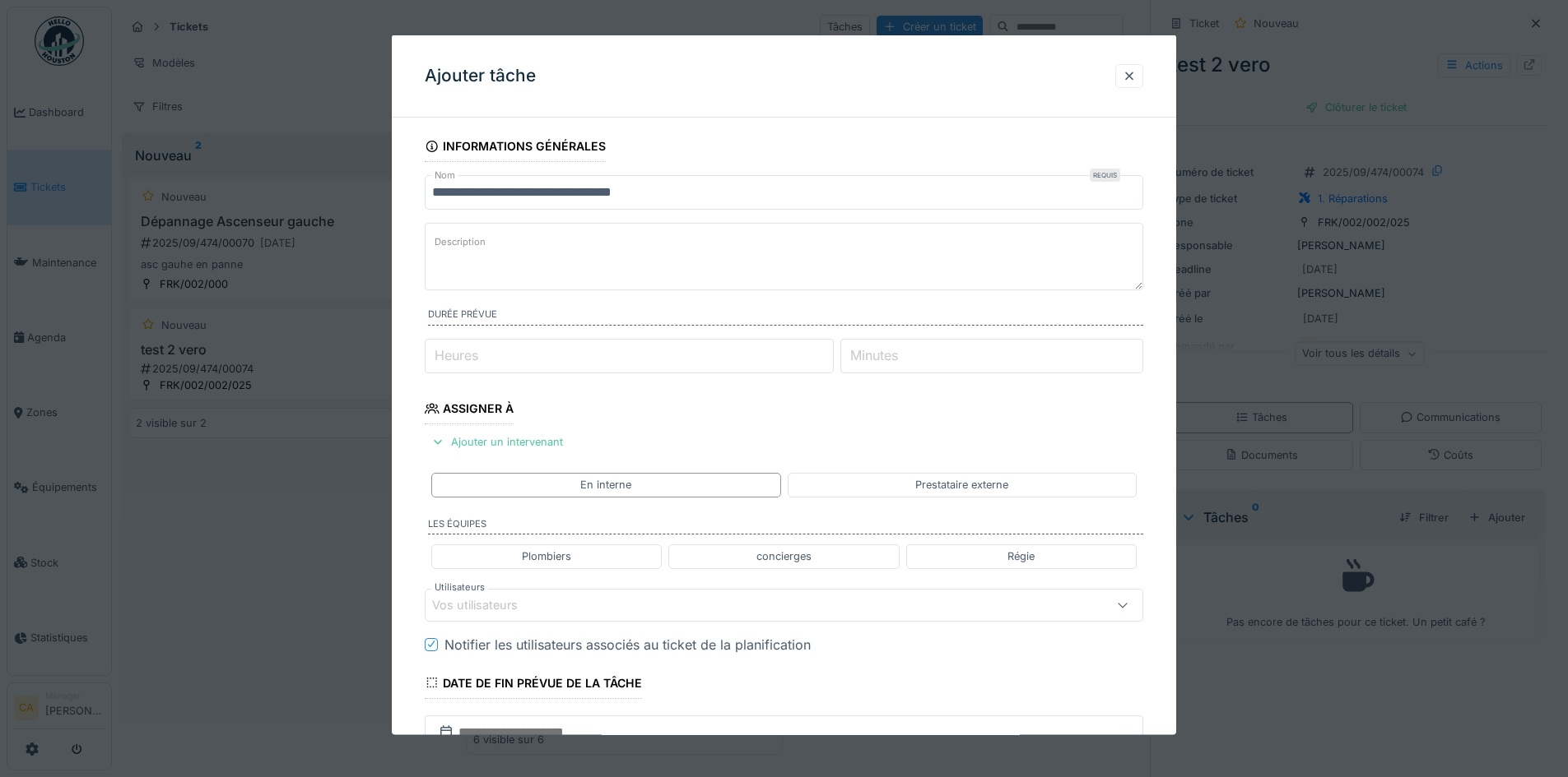
click at [596, 219] on fieldset "**********" at bounding box center [784, 518] width 719 height 774
click at [707, 422] on fieldset "**********" at bounding box center [784, 518] width 719 height 774
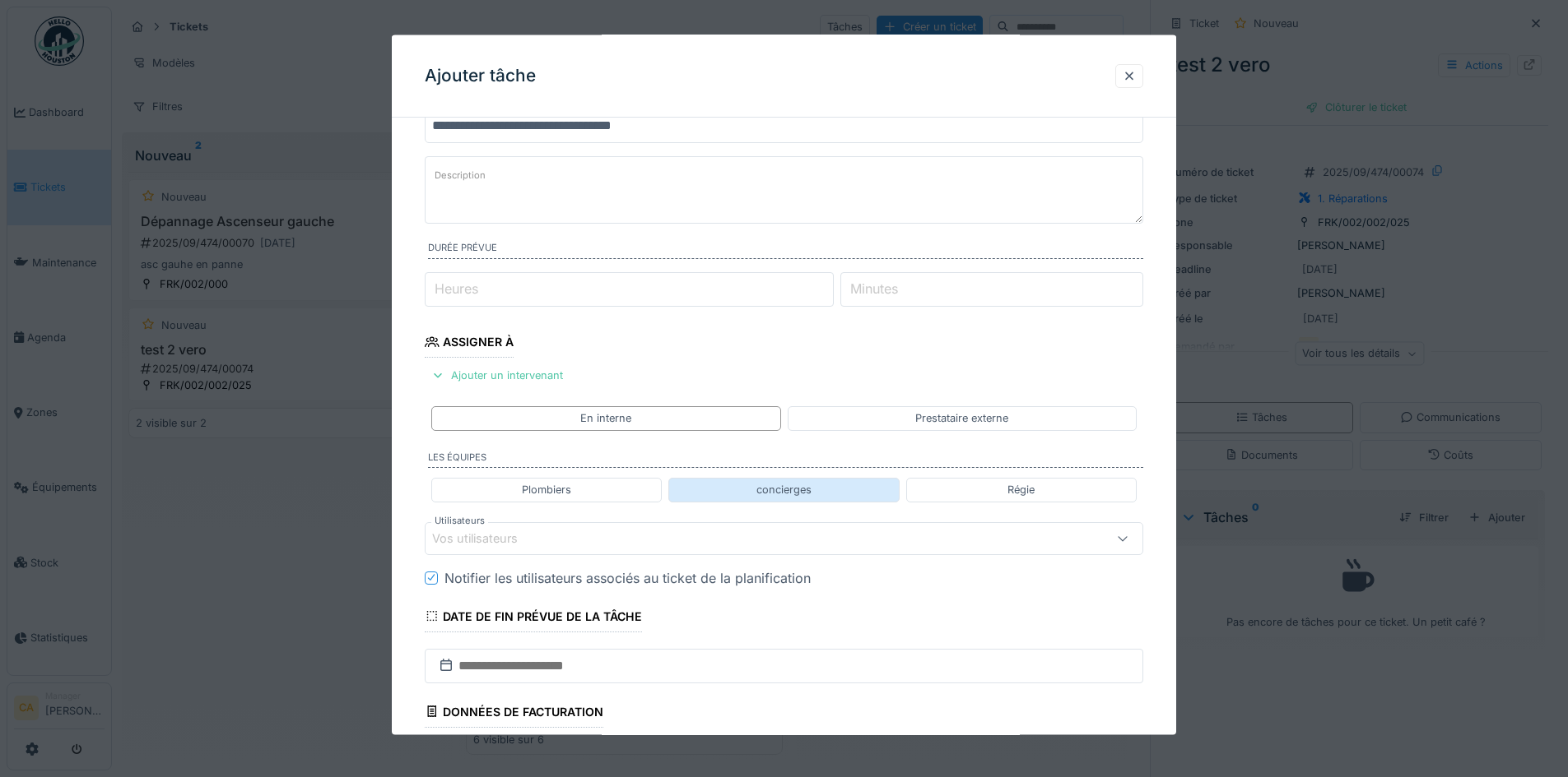
scroll to position [164, 0]
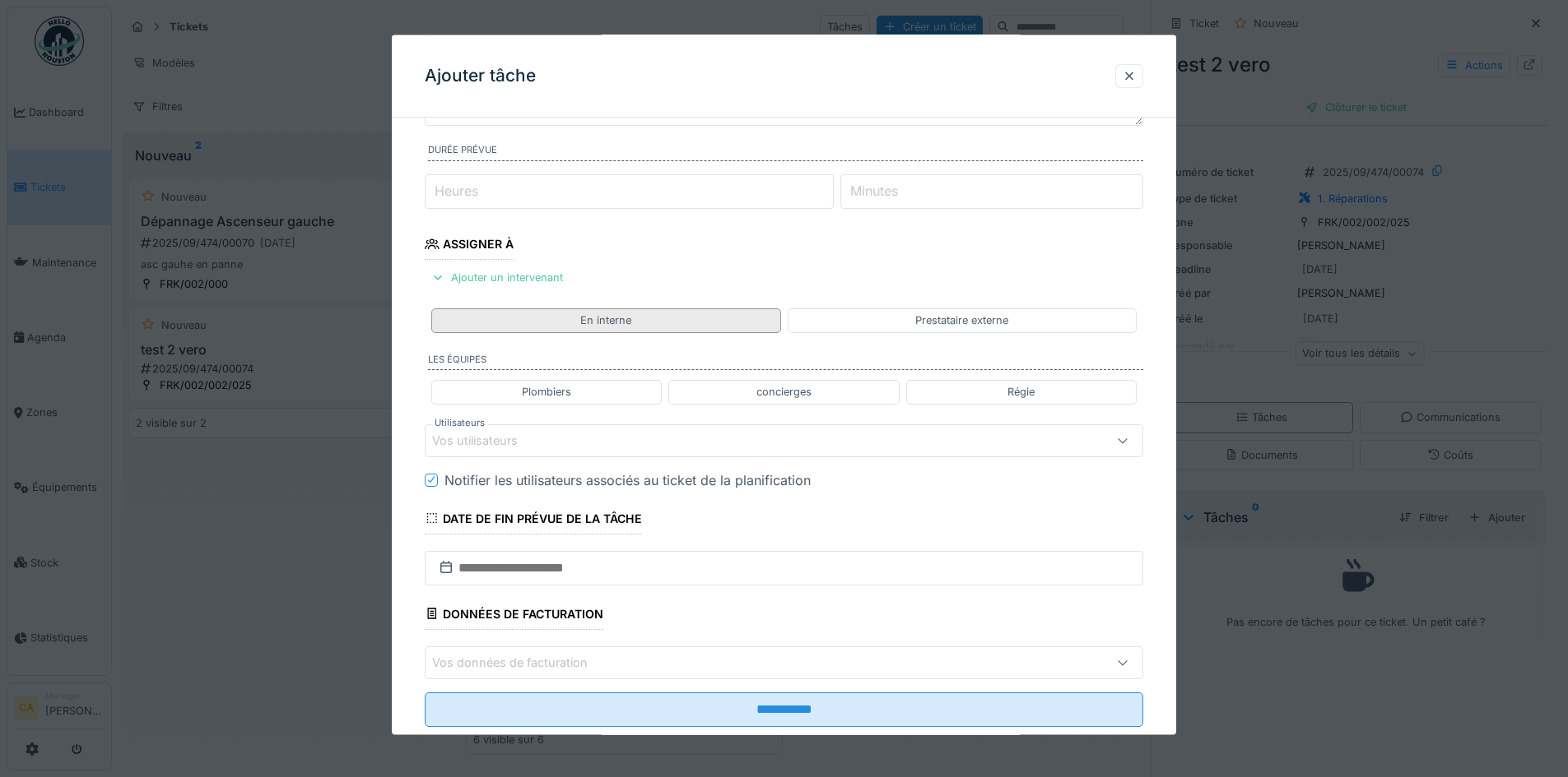
click at [675, 322] on div "En interne" at bounding box center [606, 320] width 349 height 24
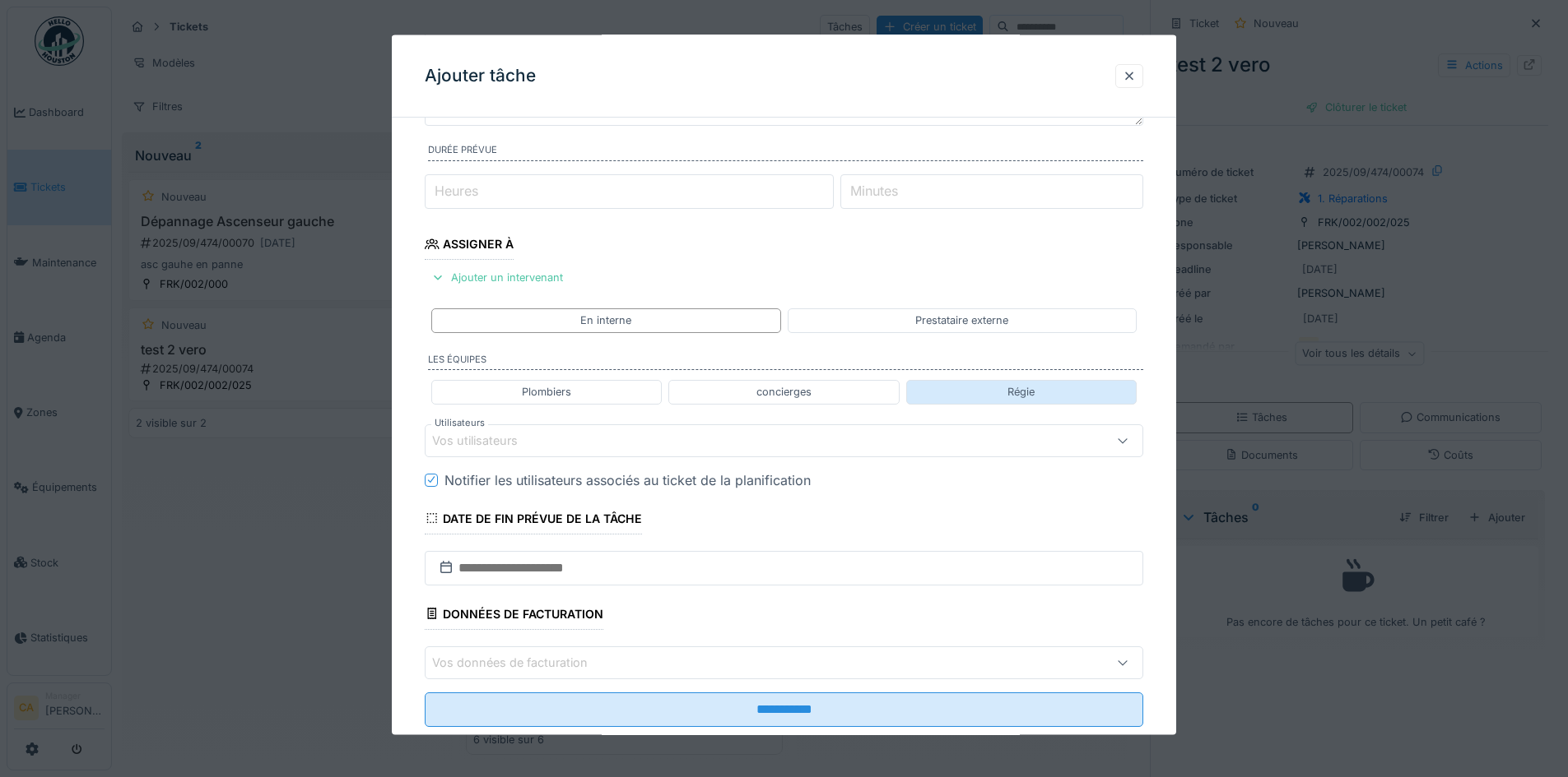
click at [1042, 399] on div "Régie" at bounding box center [1022, 391] width 230 height 24
type input "*****"
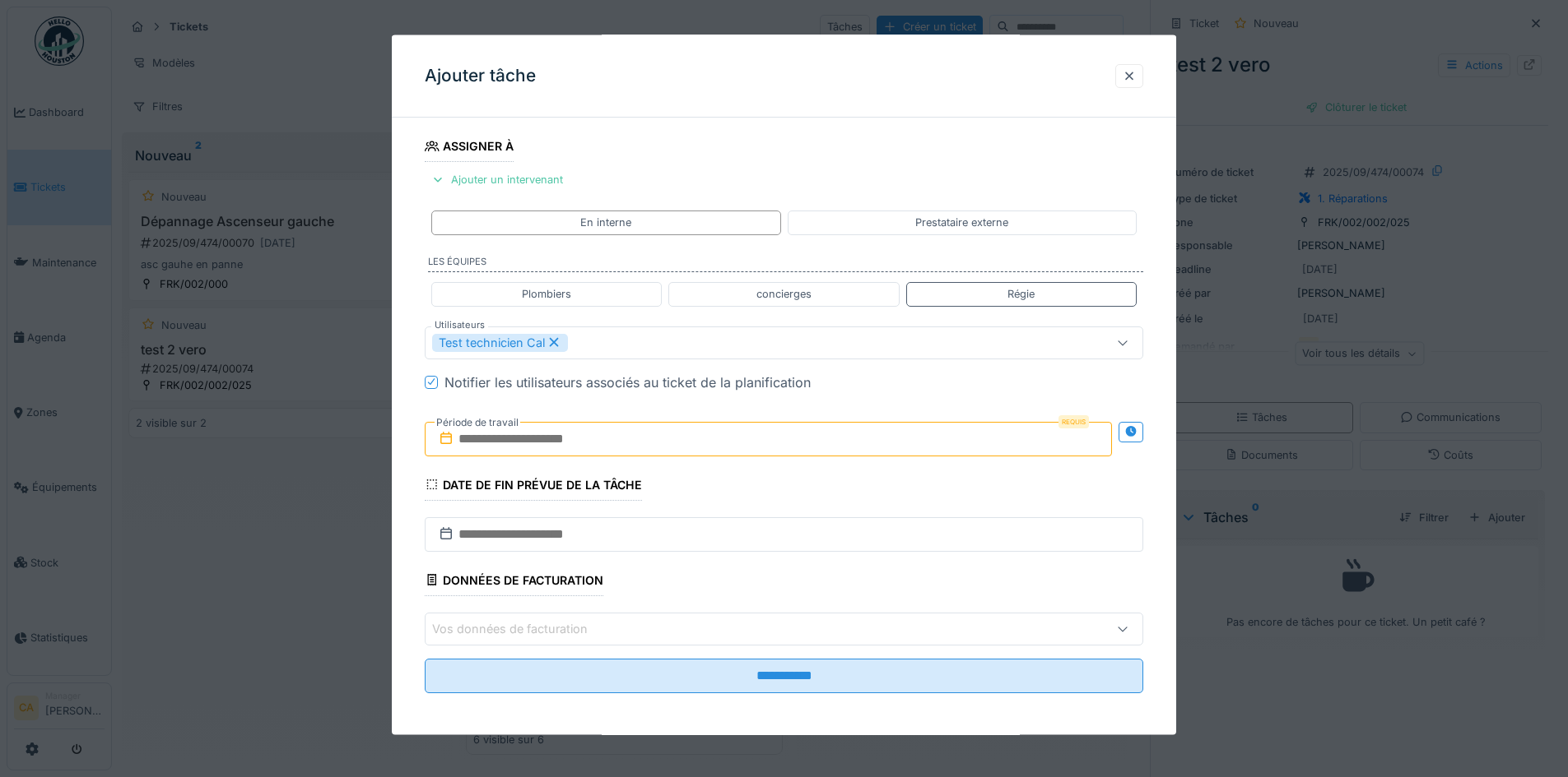
scroll to position [267, 0]
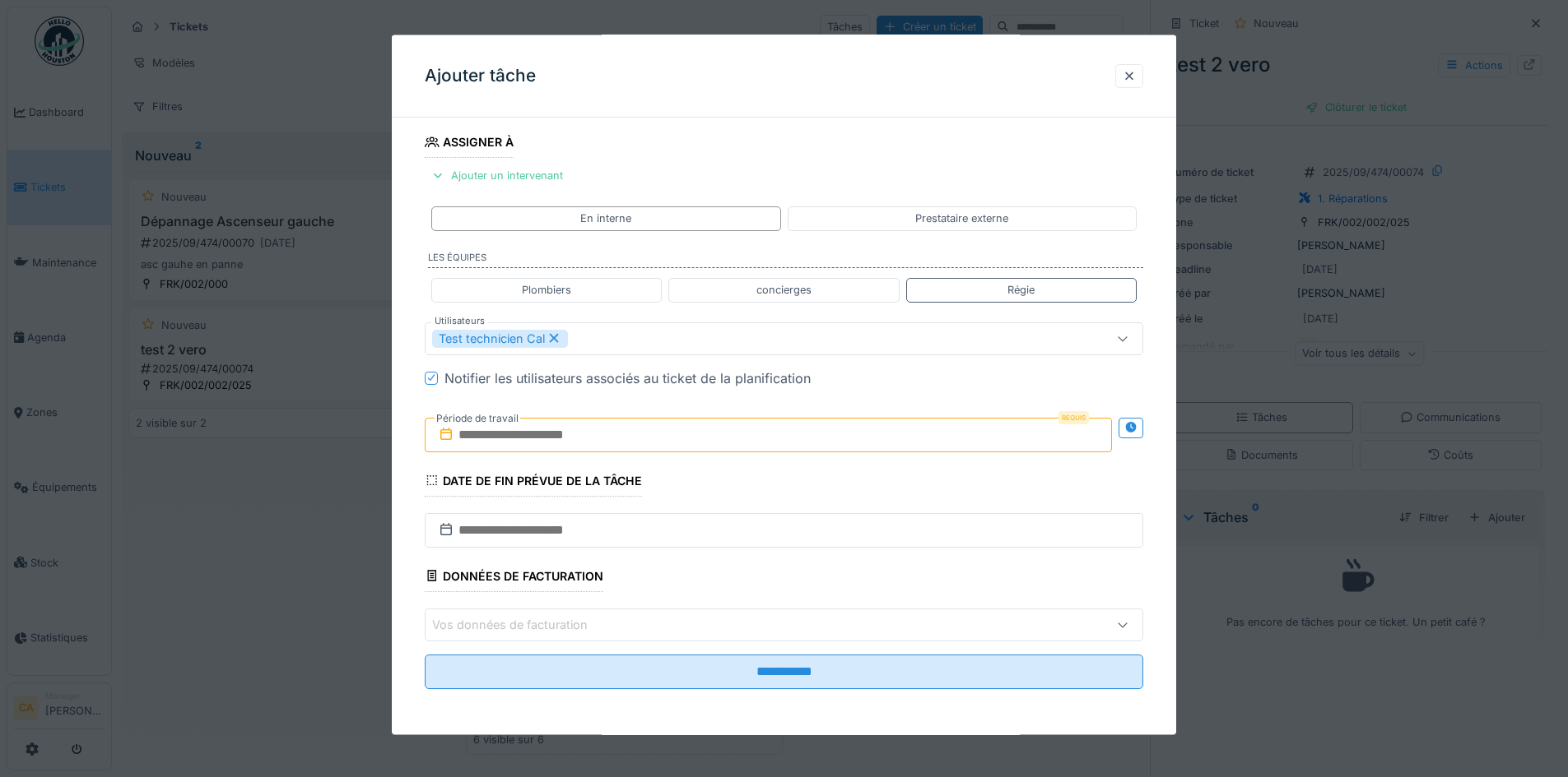
click at [626, 431] on input "text" at bounding box center [768, 434] width 687 height 35
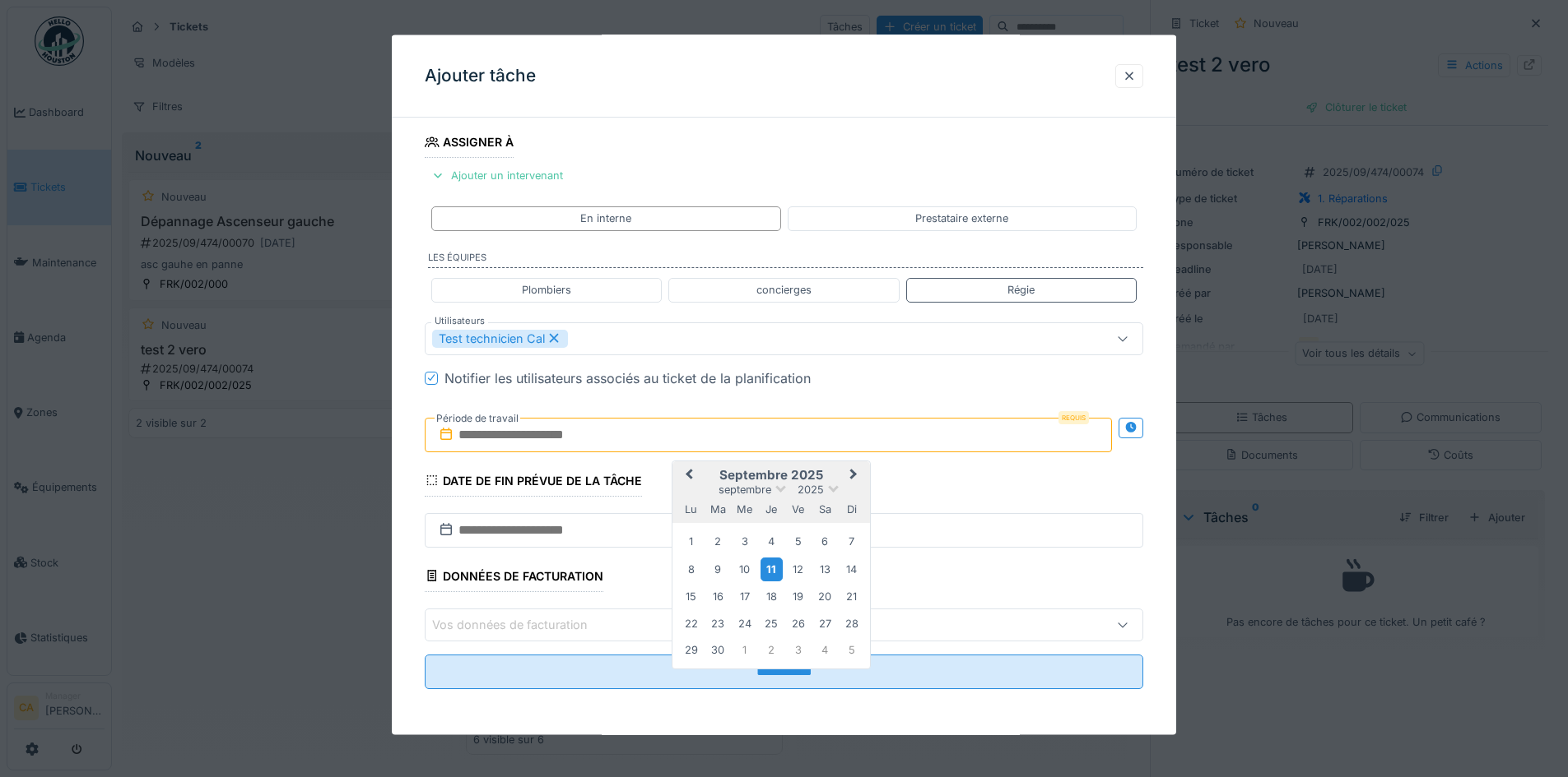
click at [776, 565] on div "11" at bounding box center [772, 569] width 23 height 24
click at [963, 387] on div "Notifier les utilisateurs associés au ticket de la planification" at bounding box center [793, 377] width 699 height 20
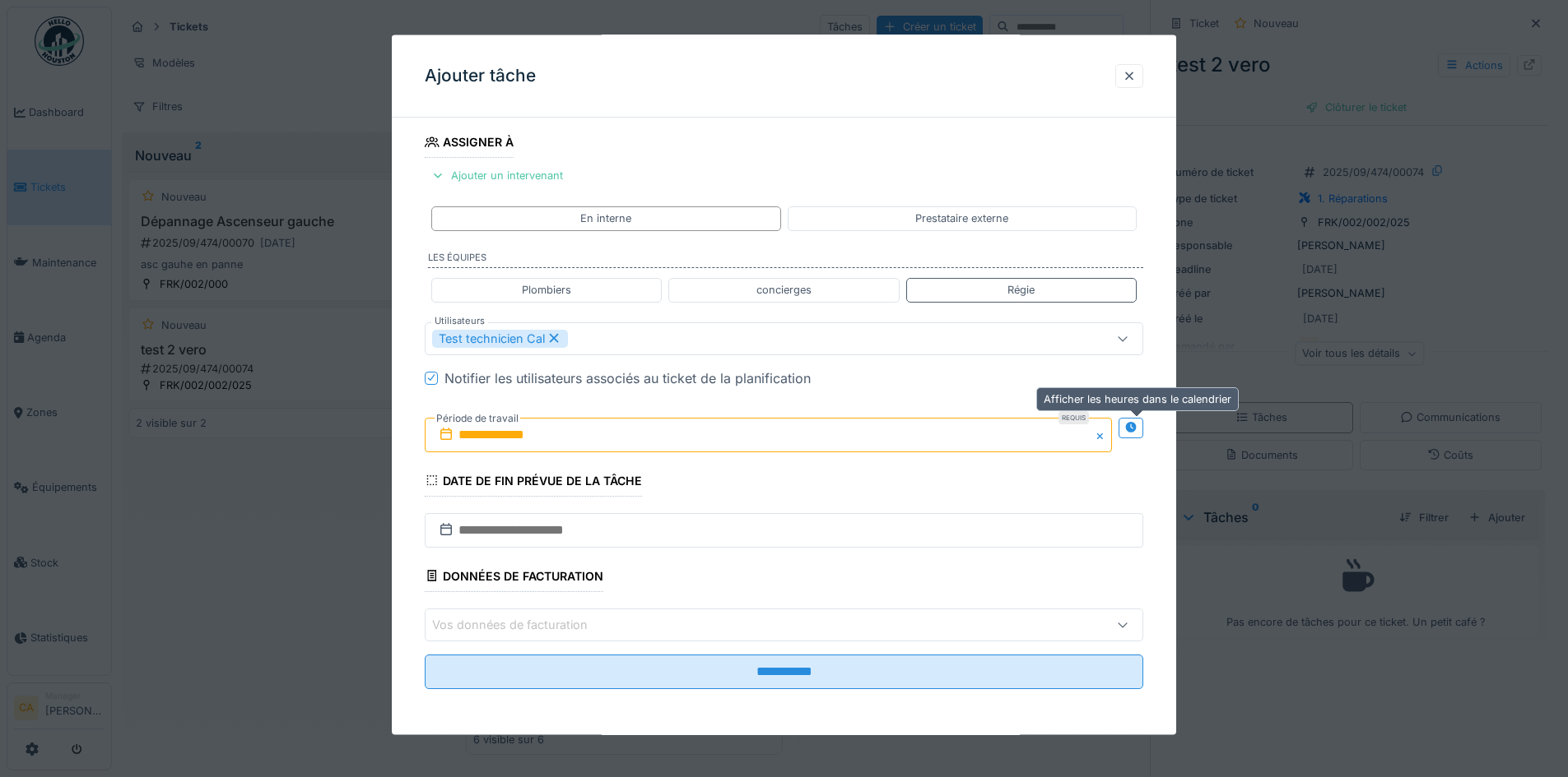
click at [1132, 424] on icon at bounding box center [1130, 427] width 10 height 10
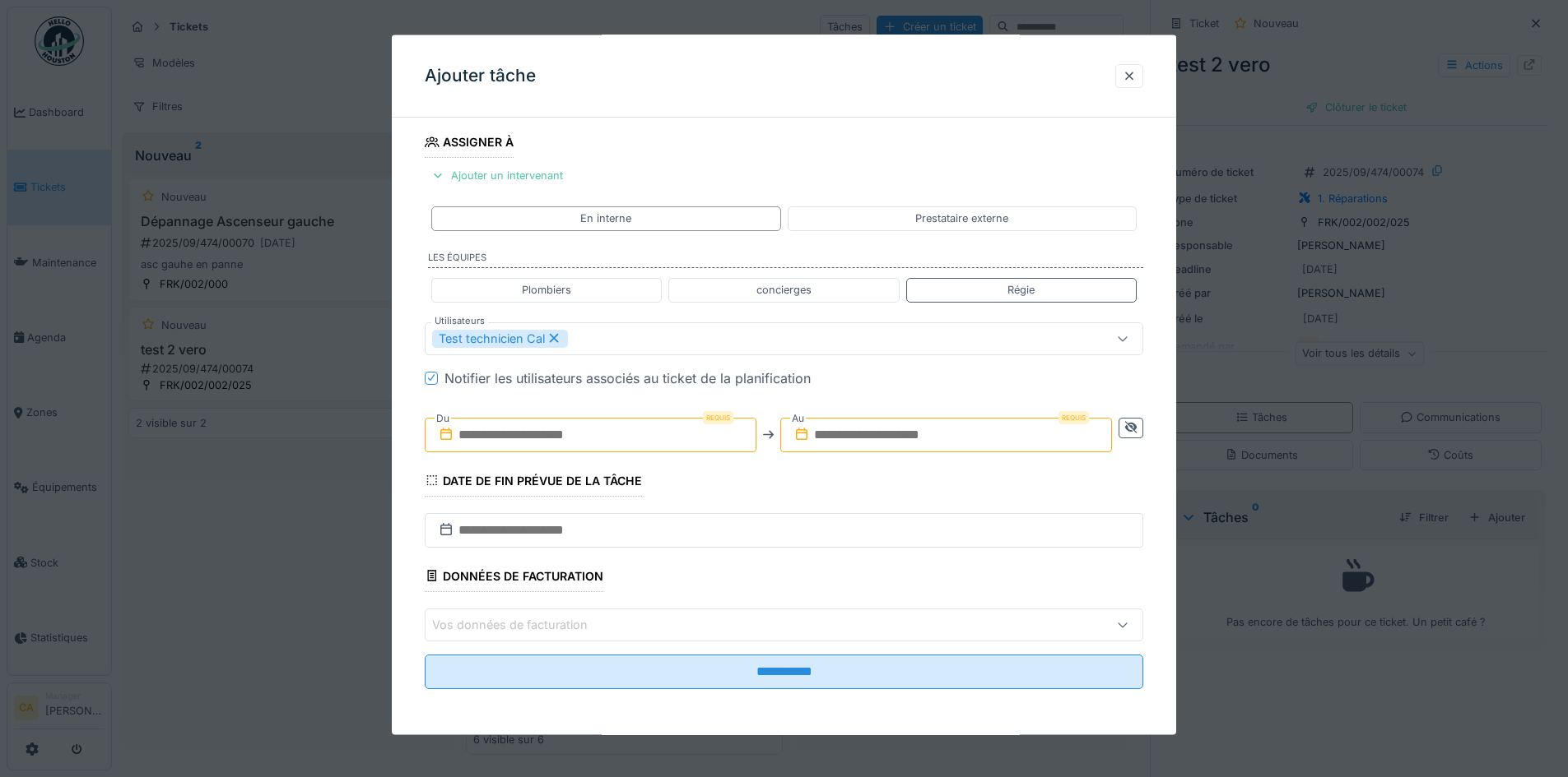
click at [897, 427] on input "text" at bounding box center [946, 434] width 332 height 35
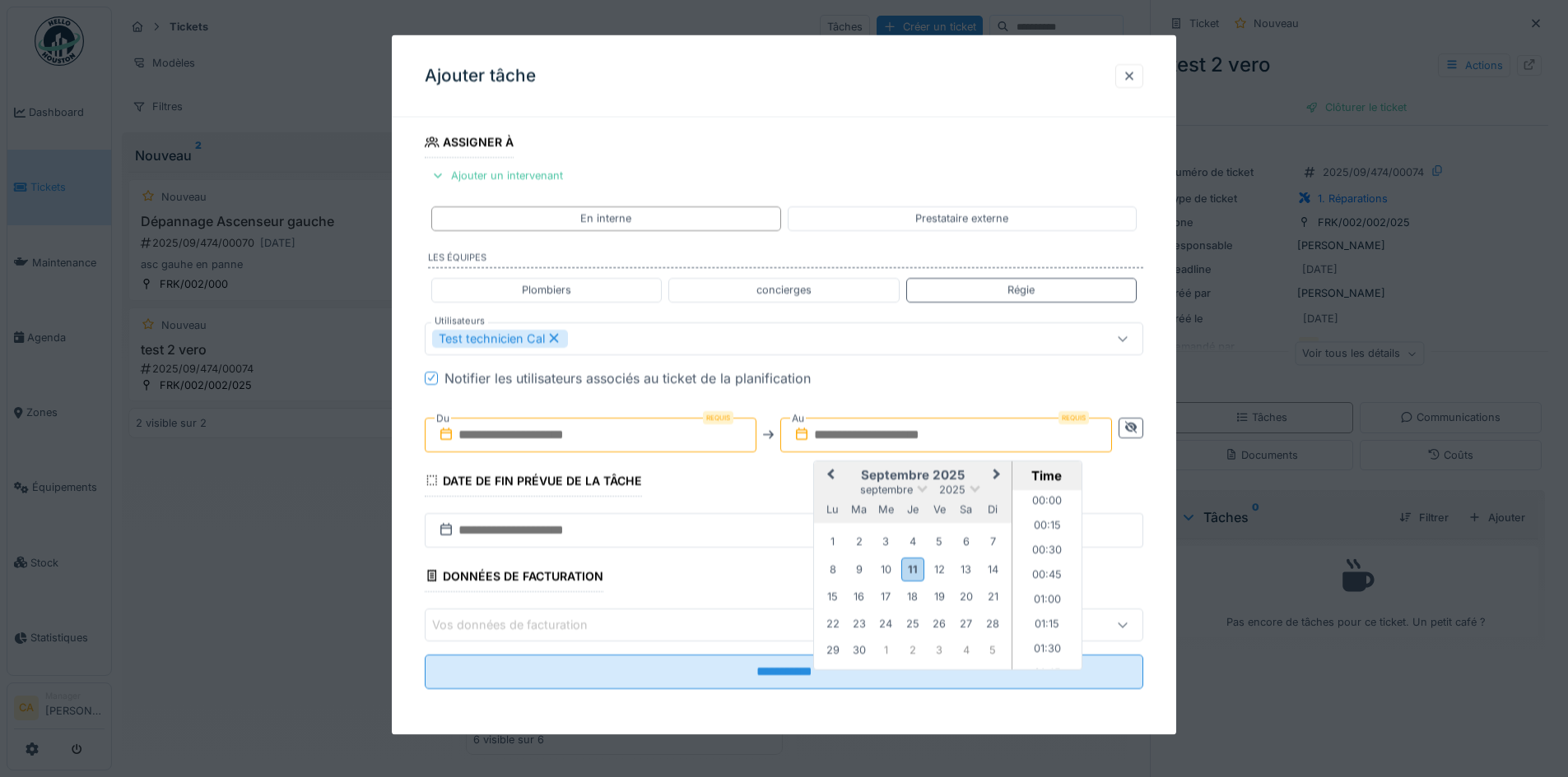
scroll to position [1009, 0]
drag, startPoint x: 884, startPoint y: 366, endPoint x: 693, endPoint y: 409, distance: 195.8
click at [884, 366] on fieldset "**********" at bounding box center [784, 283] width 719 height 838
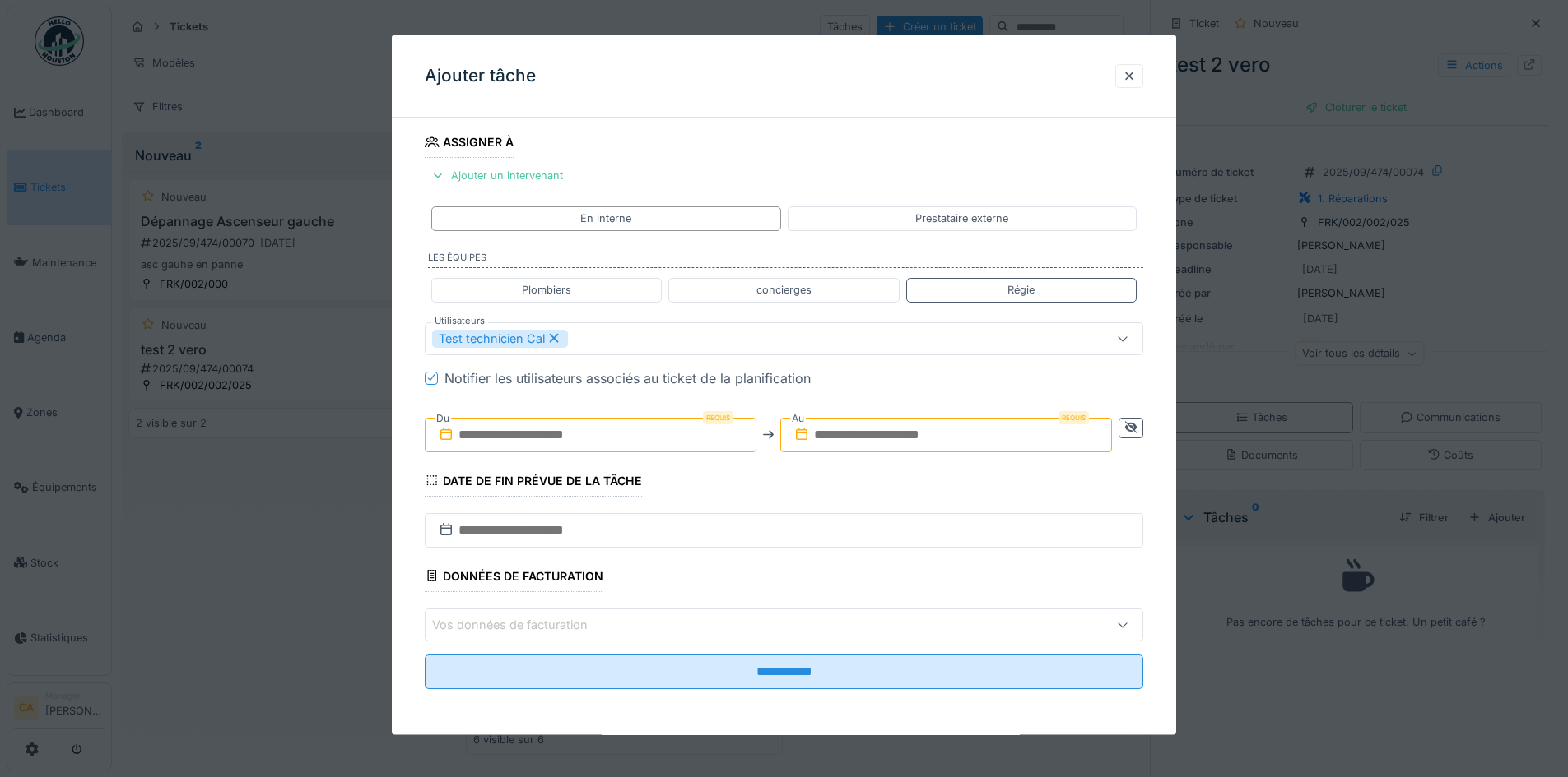
click at [1017, 447] on input "text" at bounding box center [946, 434] width 332 height 35
click at [1016, 391] on fieldset "**********" at bounding box center [784, 283] width 719 height 838
click at [745, 380] on div "Notifier les utilisateurs associés au ticket de la planification" at bounding box center [627, 377] width 366 height 20
click at [930, 425] on input "text" at bounding box center [946, 434] width 332 height 35
click at [965, 400] on fieldset "**********" at bounding box center [784, 283] width 719 height 838
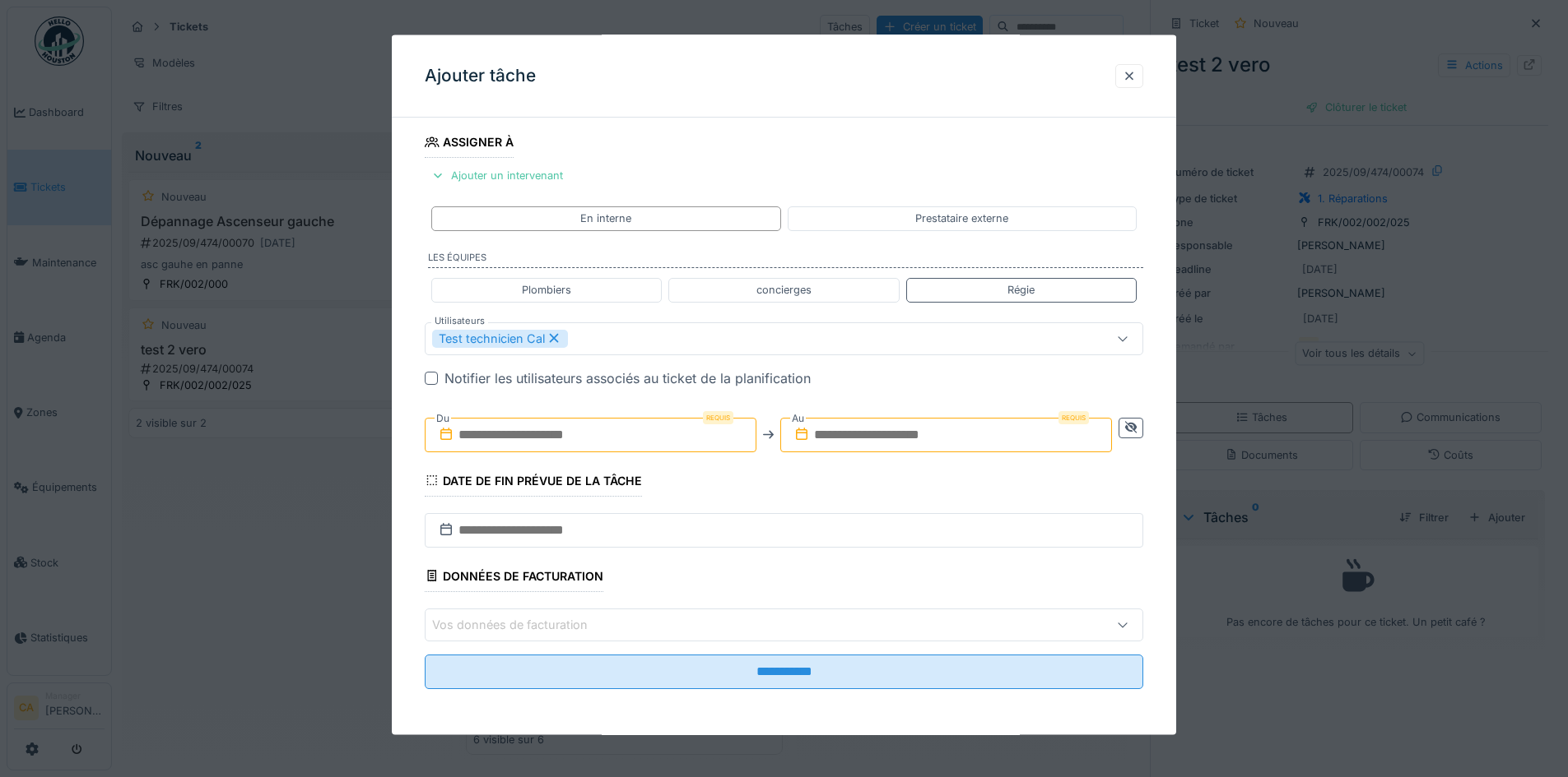
drag, startPoint x: 937, startPoint y: 422, endPoint x: 895, endPoint y: 424, distance: 42.0
click at [937, 422] on input "text" at bounding box center [946, 434] width 332 height 35
click at [541, 437] on input "text" at bounding box center [591, 434] width 332 height 35
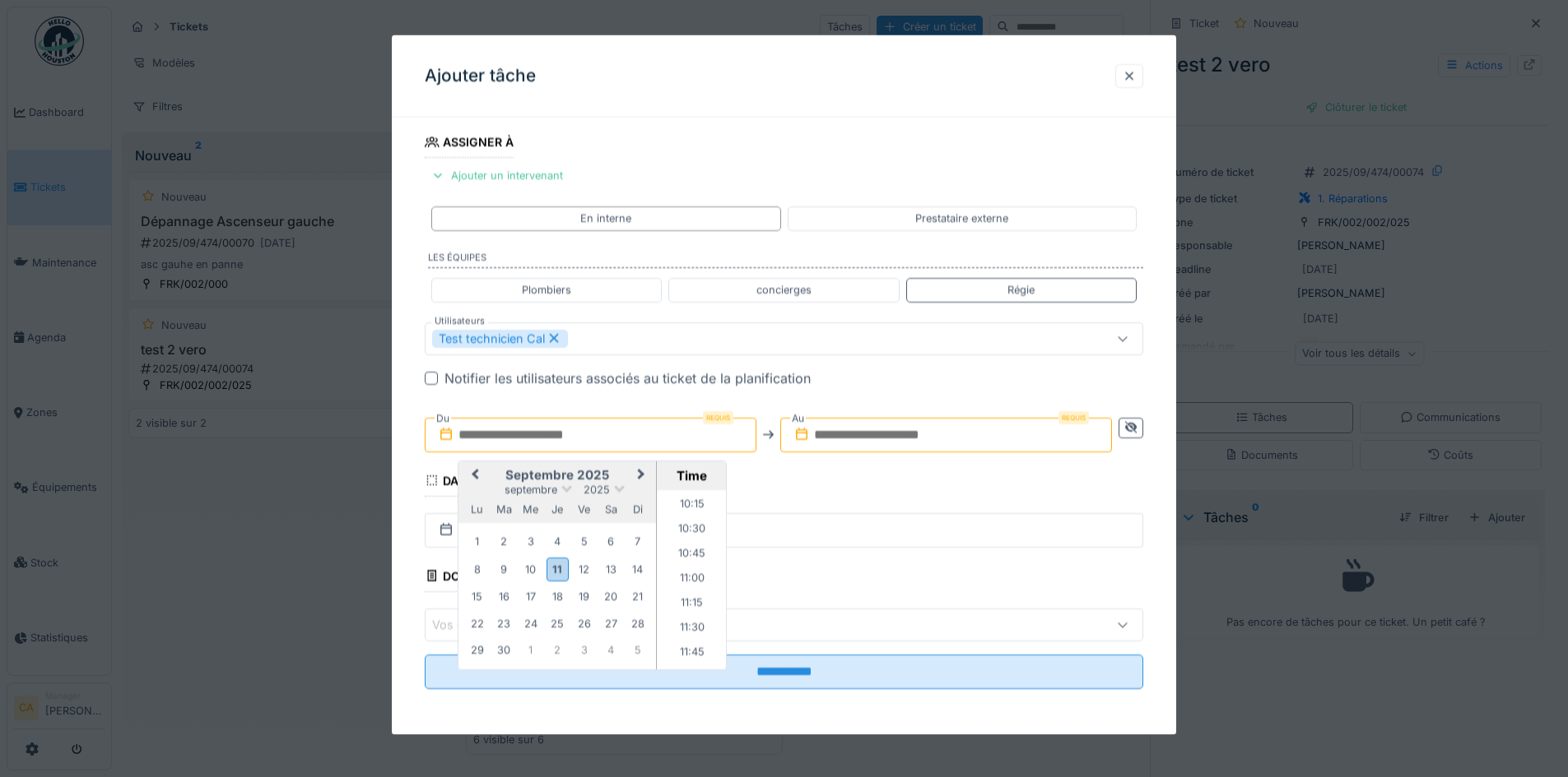
click at [498, 474] on h2 "septembre 2025" at bounding box center [557, 475] width 197 height 15
click at [552, 563] on div "11" at bounding box center [558, 569] width 23 height 24
click at [689, 541] on li "09:00" at bounding box center [692, 546] width 70 height 25
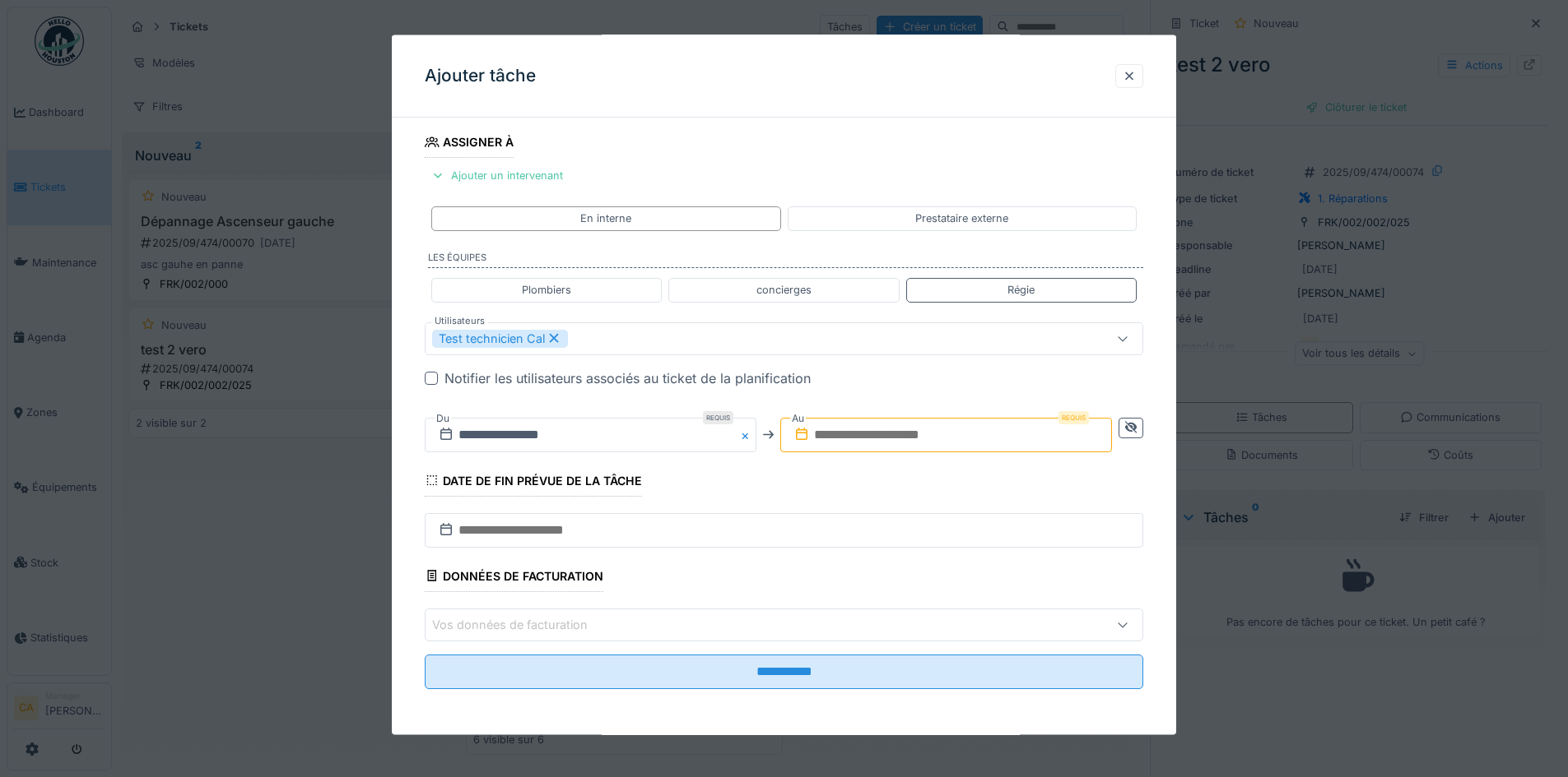
click at [968, 434] on input "text" at bounding box center [946, 434] width 332 height 35
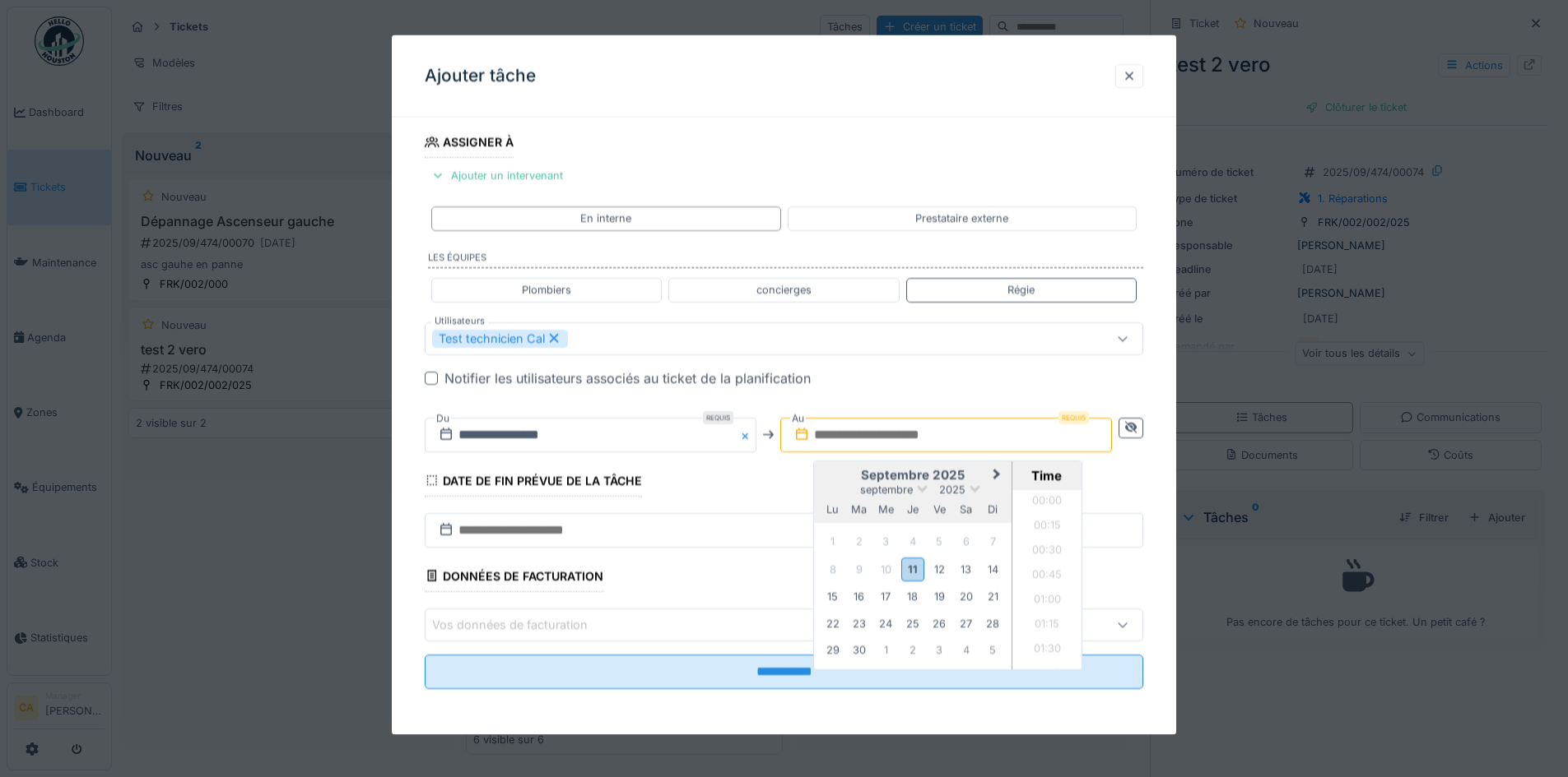
scroll to position [1009, 0]
click at [840, 467] on div "septembre 2025 septembre 2025 lu ma me je ve sa di" at bounding box center [912, 492] width 197 height 62
click at [908, 571] on div "11" at bounding box center [912, 569] width 23 height 24
click at [1042, 537] on li "10:30" at bounding box center [1047, 530] width 70 height 25
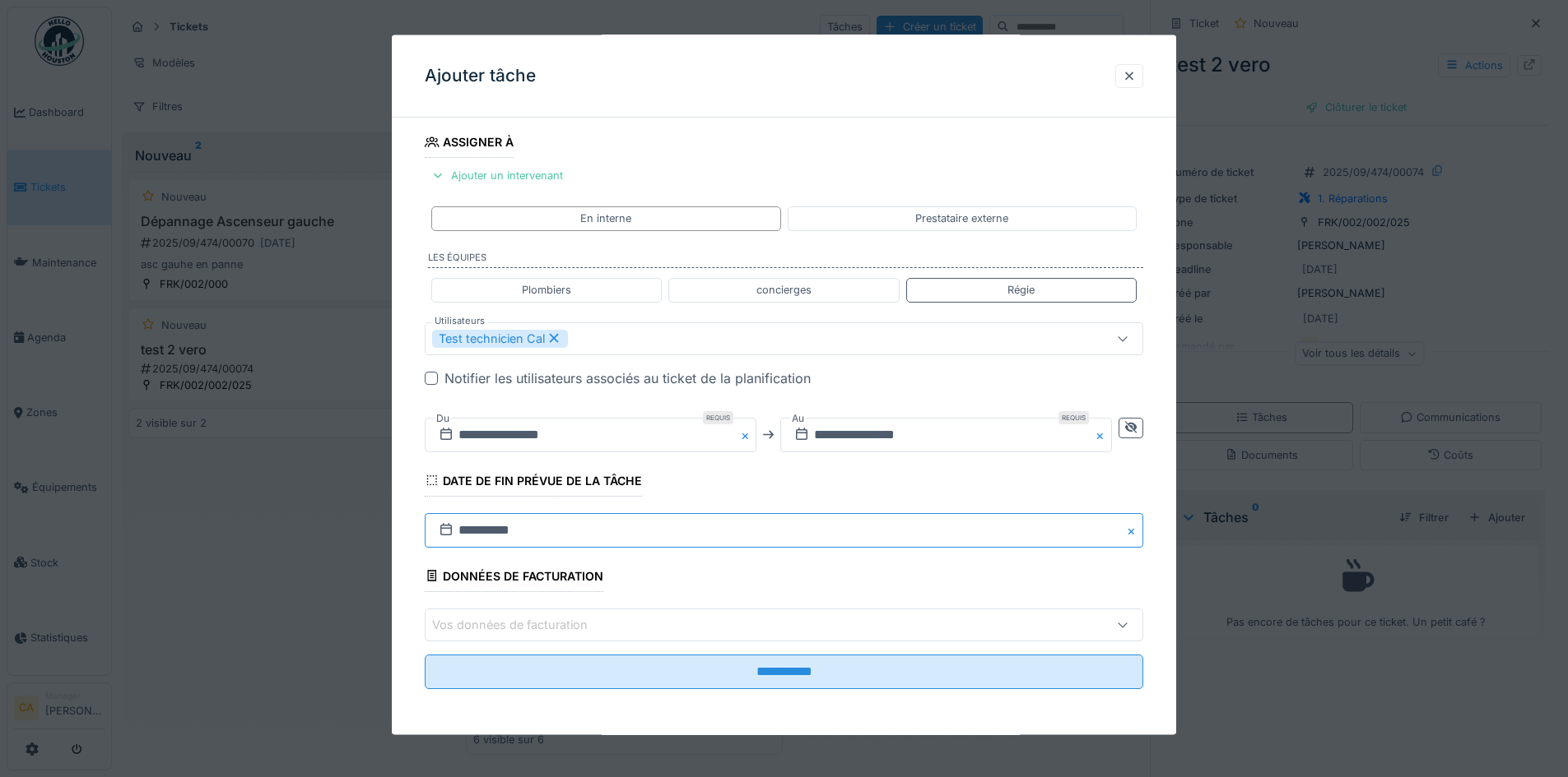
click at [732, 527] on input "**********" at bounding box center [784, 530] width 719 height 35
click at [631, 489] on div "Date de fin prévue de la tâche" at bounding box center [533, 482] width 217 height 28
click at [514, 533] on input "**********" at bounding box center [784, 530] width 719 height 35
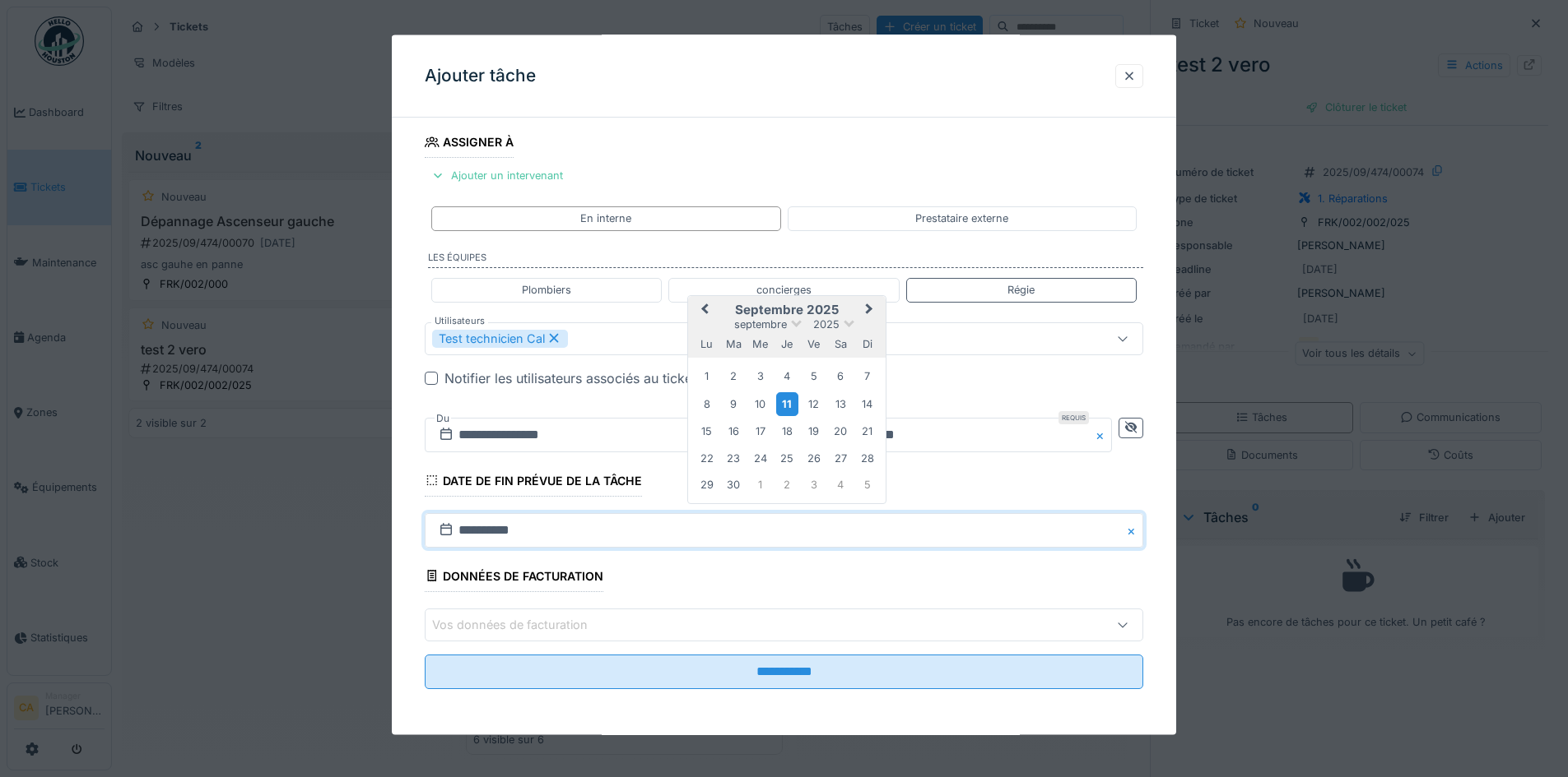
click at [784, 401] on div "11" at bounding box center [788, 403] width 23 height 24
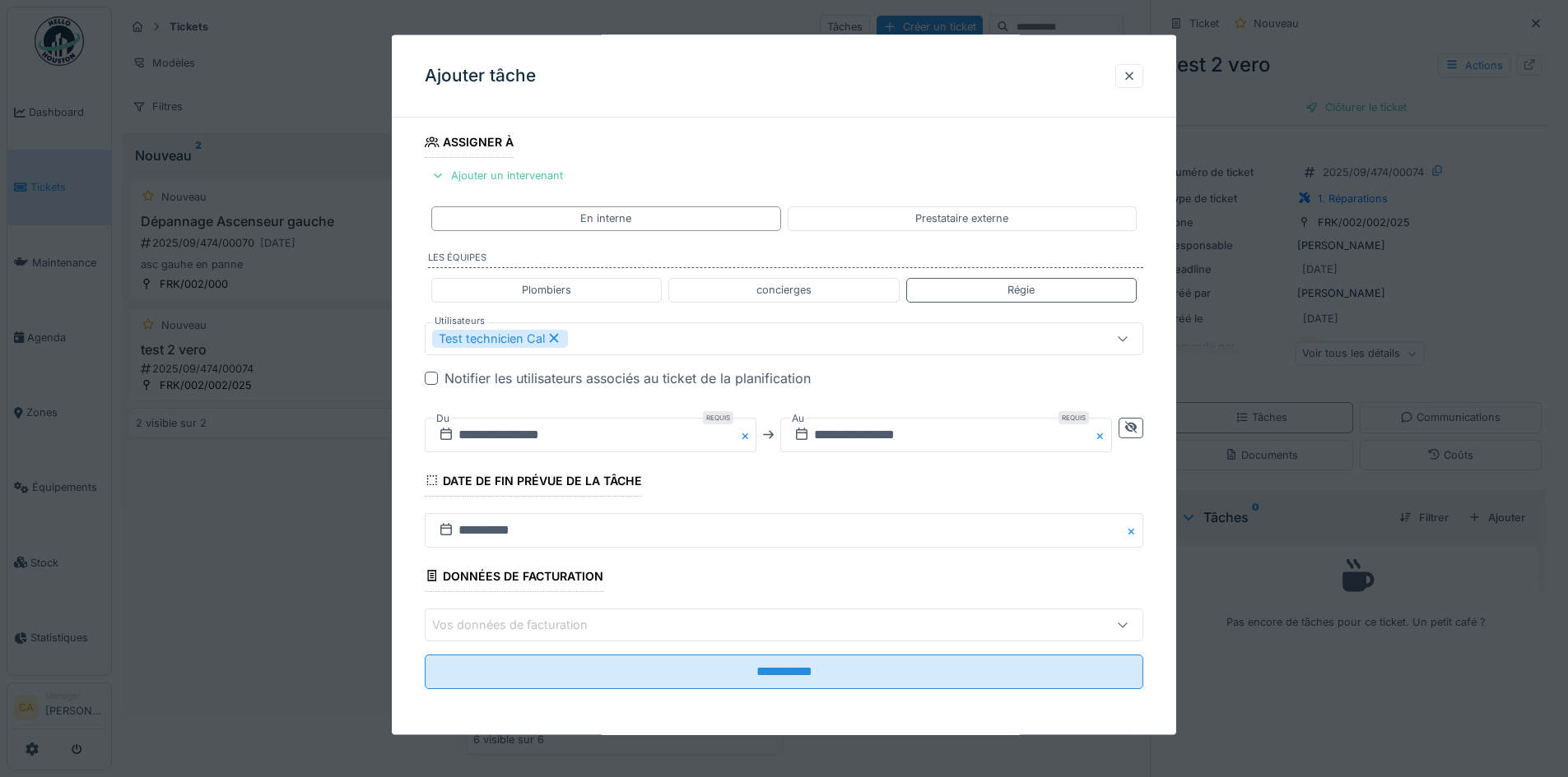
click at [700, 571] on fieldset "**********" at bounding box center [784, 283] width 719 height 838
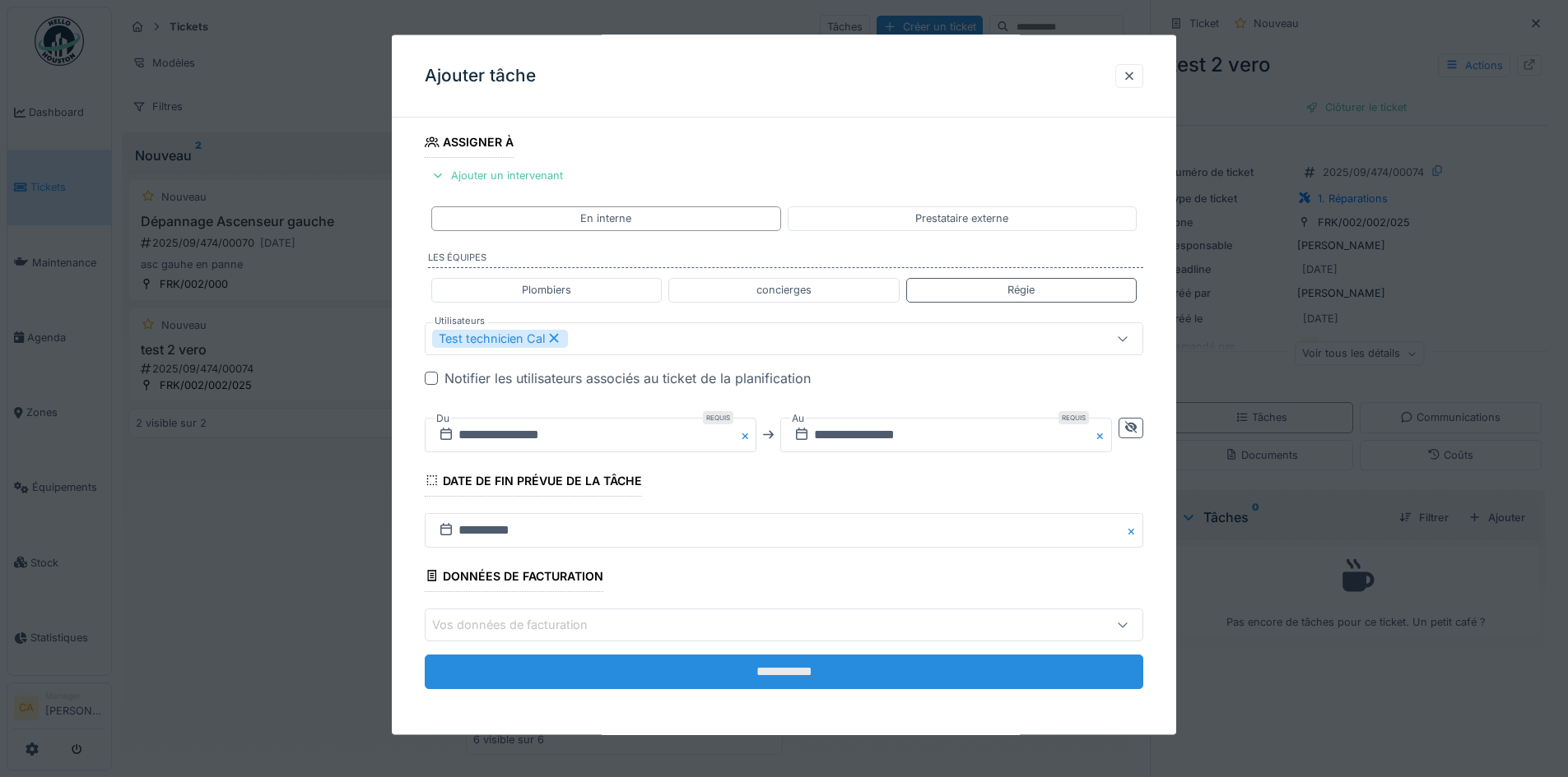
click at [872, 668] on input "**********" at bounding box center [784, 671] width 719 height 35
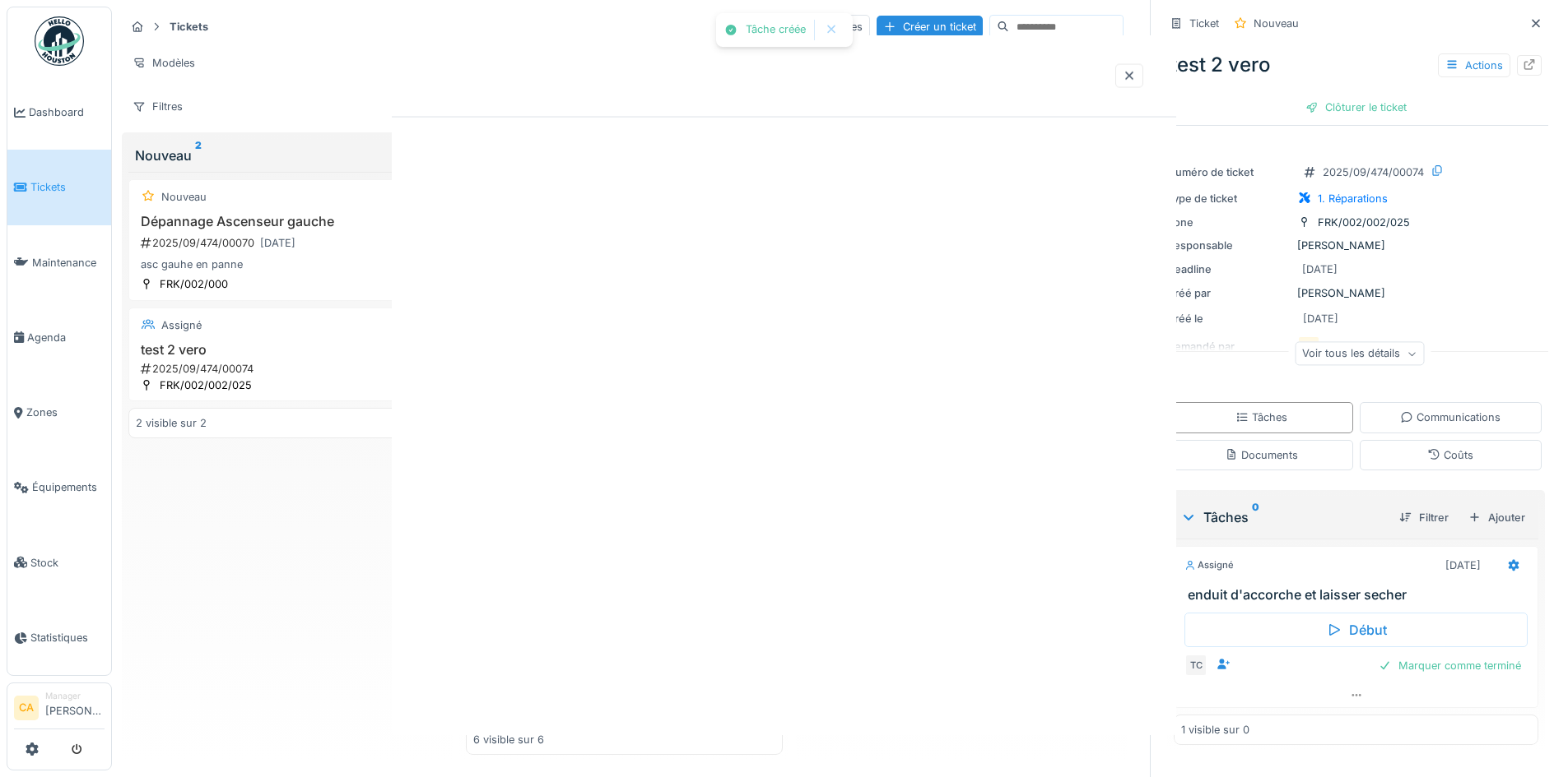
scroll to position [0, 0]
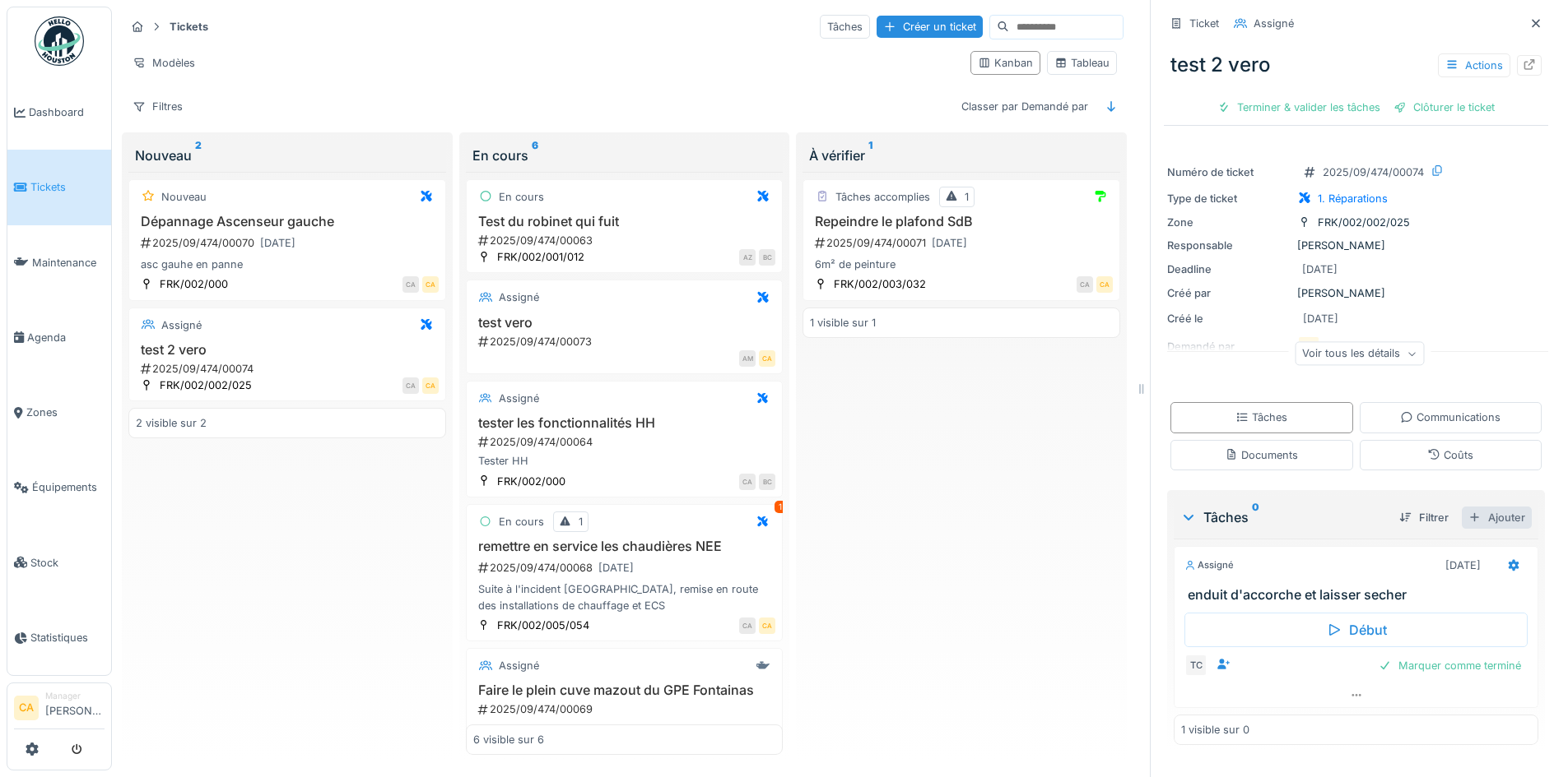
click at [1472, 506] on div "Ajouter" at bounding box center [1496, 518] width 70 height 23
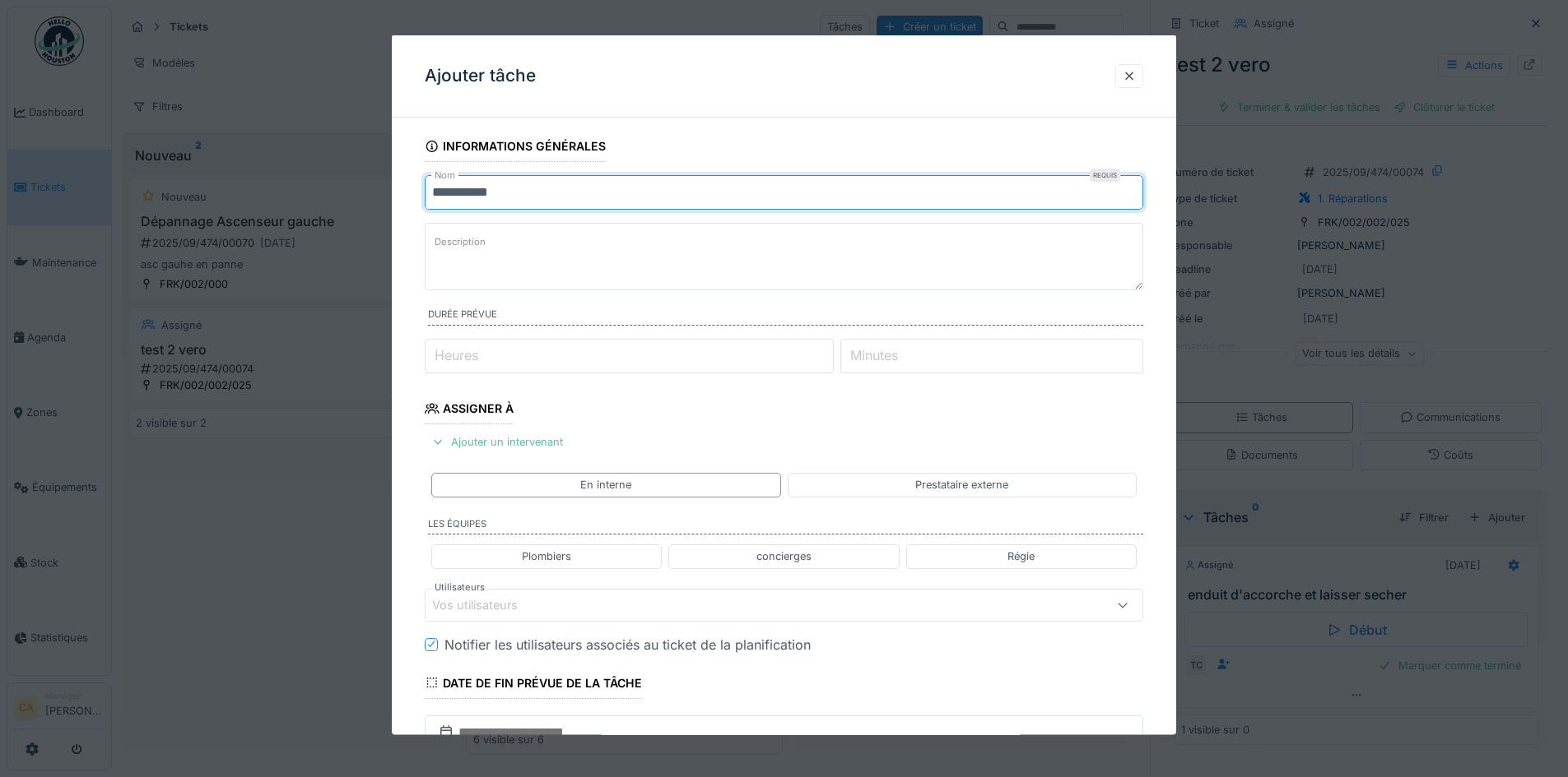
click at [577, 175] on input "**********" at bounding box center [784, 192] width 719 height 35
click at [576, 180] on input "**********" at bounding box center [784, 192] width 719 height 35
click at [576, 179] on input "**********" at bounding box center [784, 192] width 719 height 35
type input "**********"
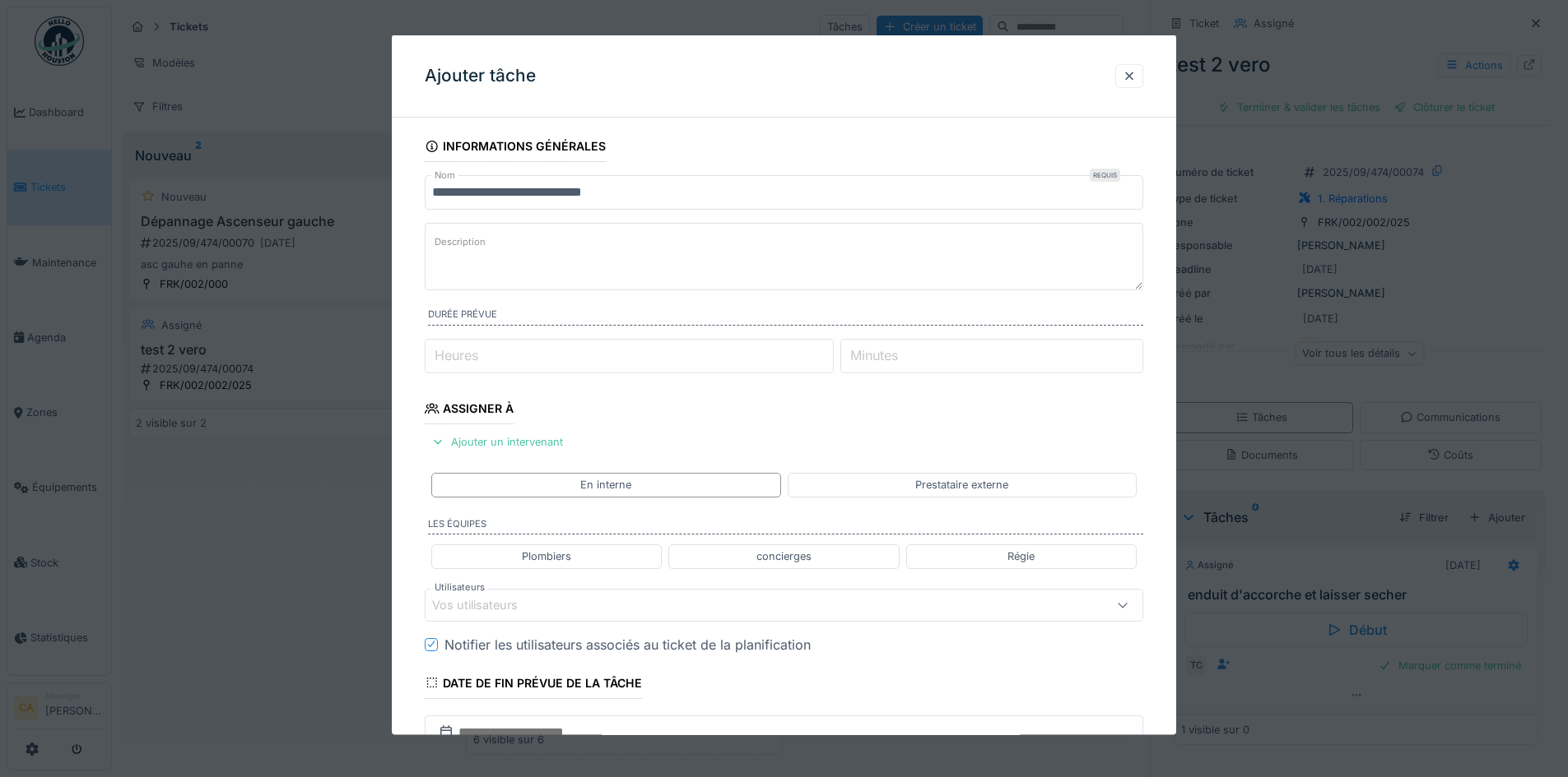
click at [780, 389] on fieldset "**********" at bounding box center [784, 518] width 719 height 774
click at [559, 443] on div "Ajouter un intervenant" at bounding box center [497, 442] width 145 height 23
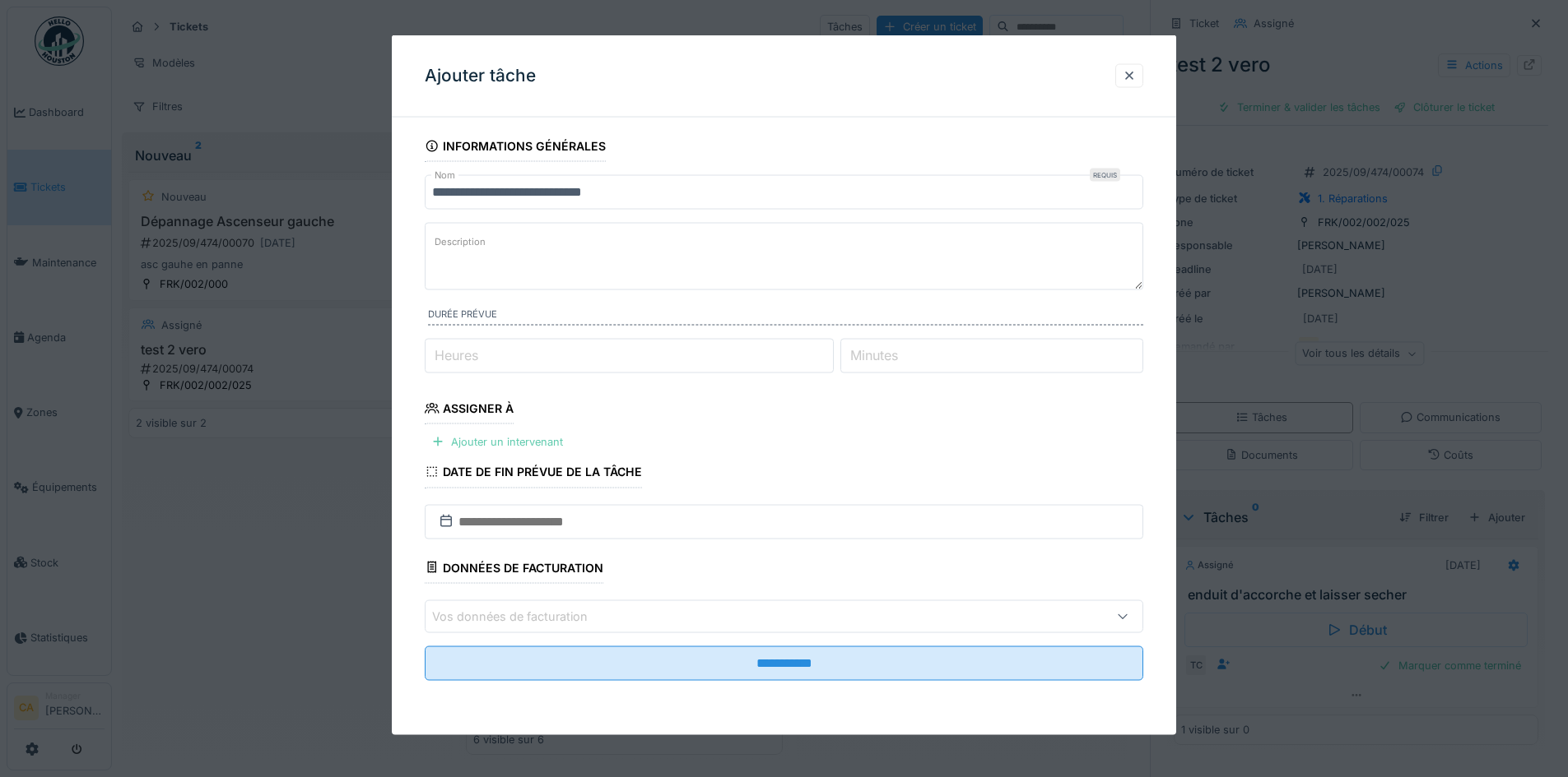
click at [552, 433] on div "Ajouter un intervenant" at bounding box center [497, 442] width 145 height 23
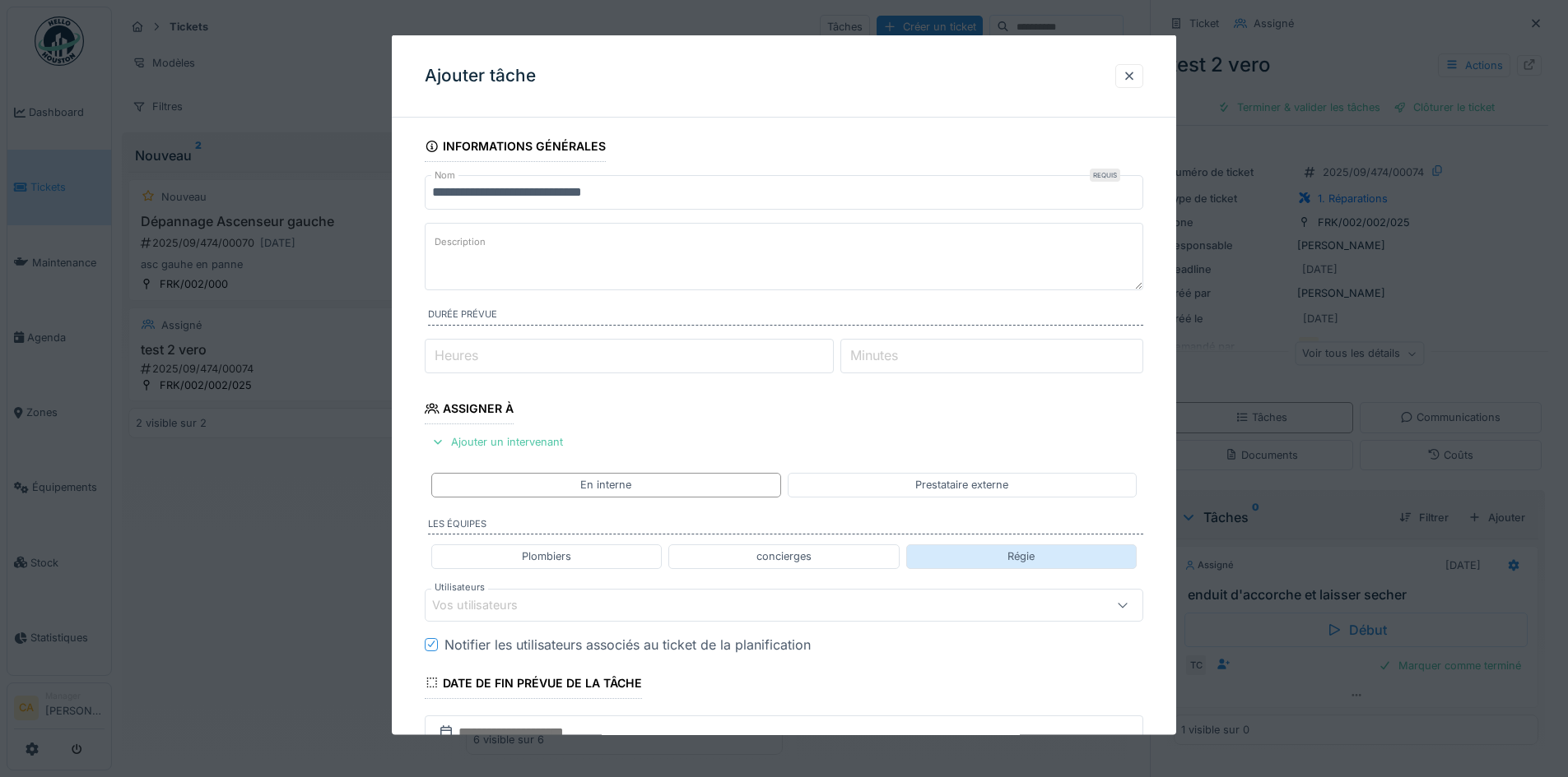
click at [1029, 554] on div "Régie" at bounding box center [1021, 556] width 27 height 16
type input "*****"
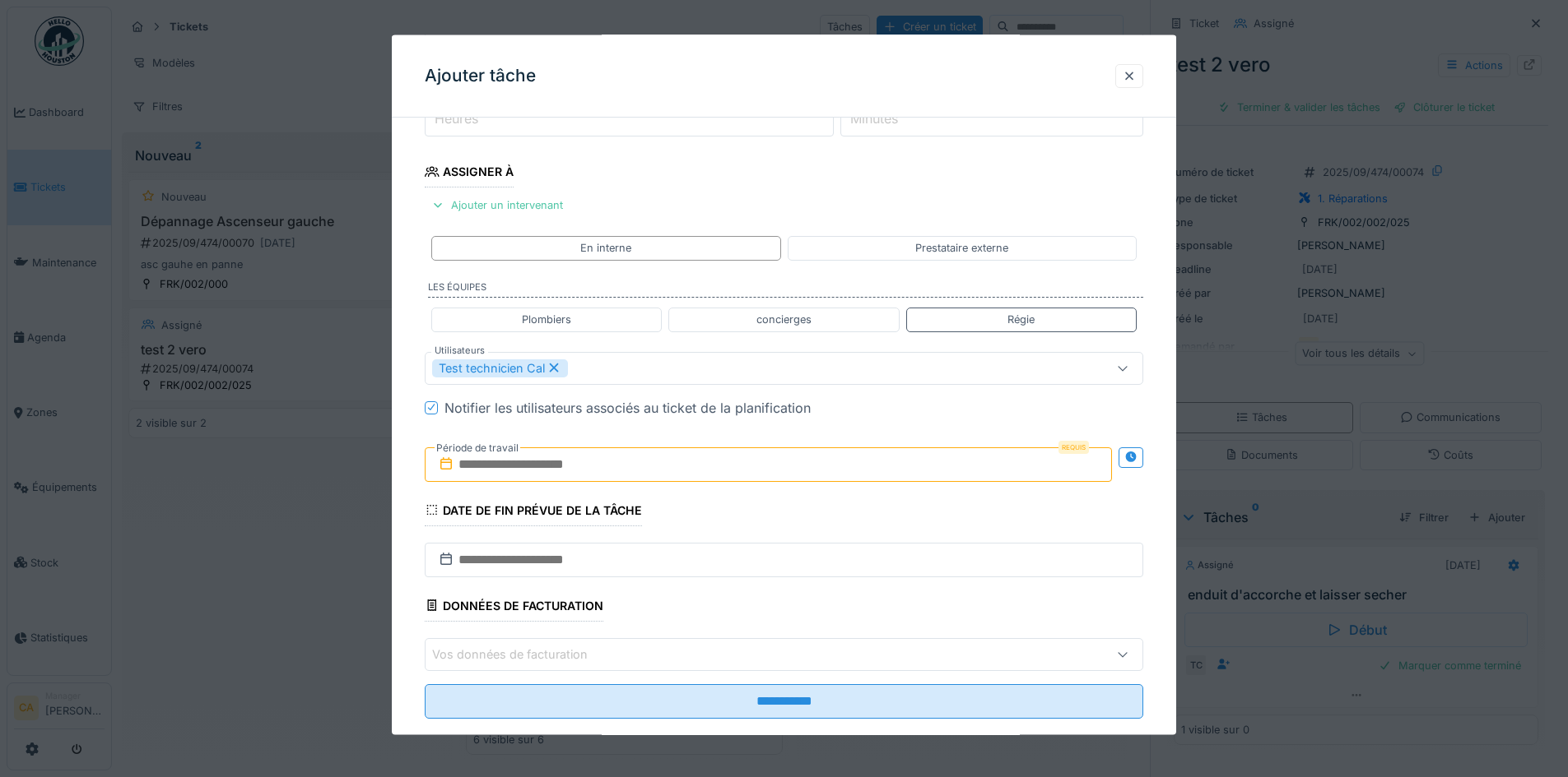
scroll to position [247, 0]
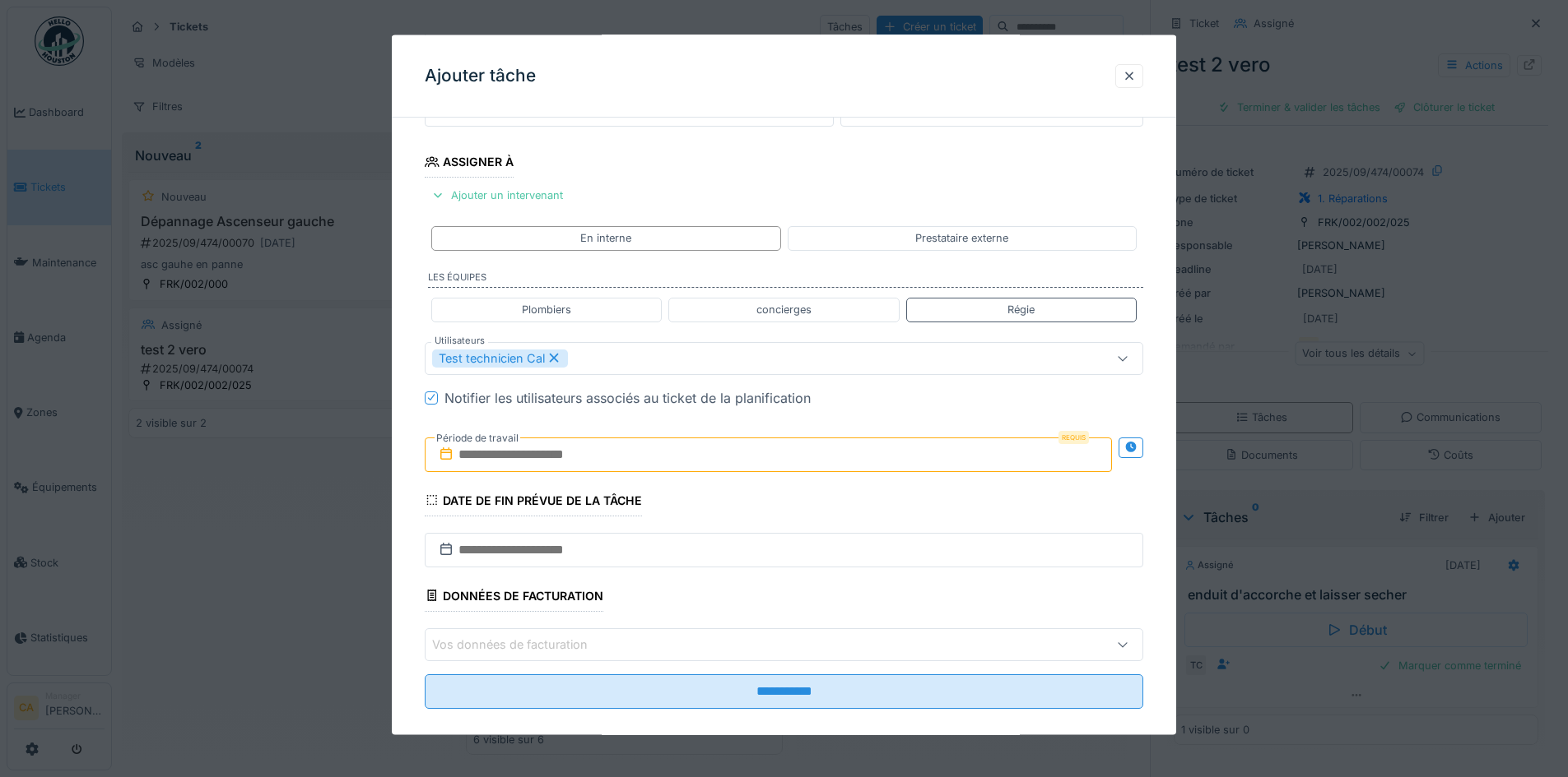
click at [676, 458] on input "text" at bounding box center [768, 454] width 687 height 35
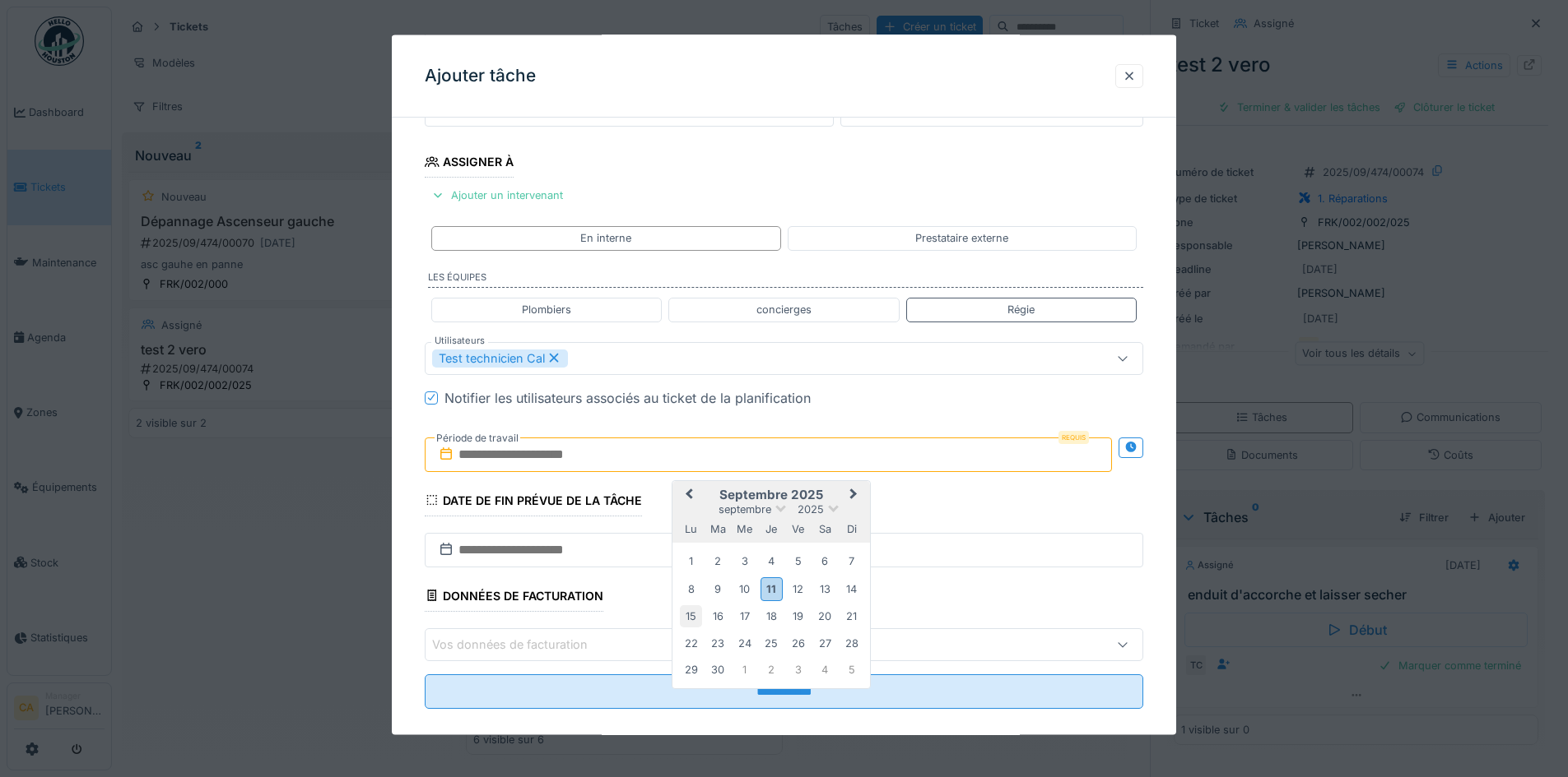
click at [693, 619] on div "15" at bounding box center [692, 617] width 23 height 23
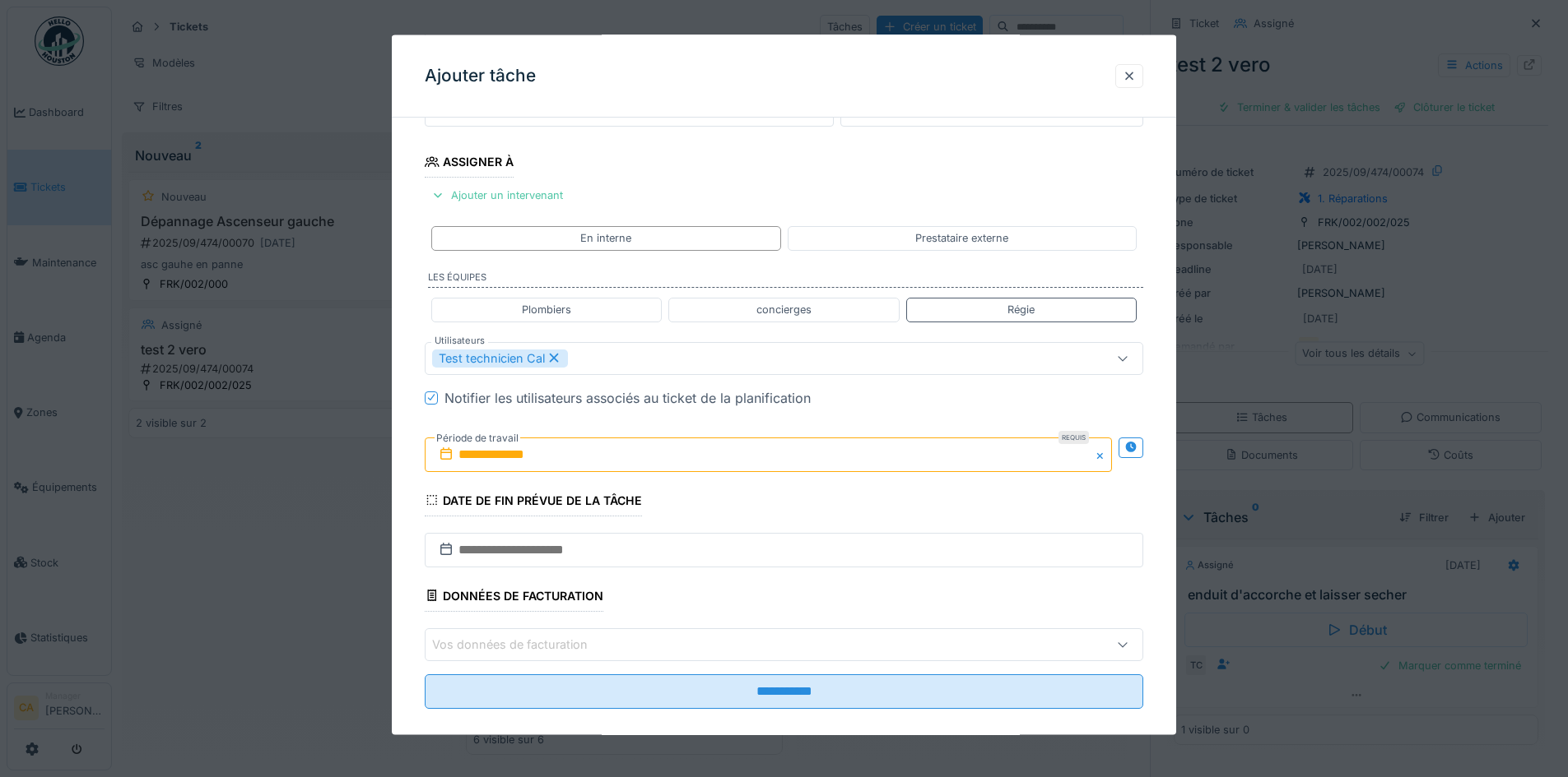
click at [1084, 488] on fieldset "**********" at bounding box center [784, 303] width 719 height 838
click at [1143, 449] on div at bounding box center [1131, 447] width 25 height 21
click at [629, 458] on input "text" at bounding box center [591, 454] width 332 height 35
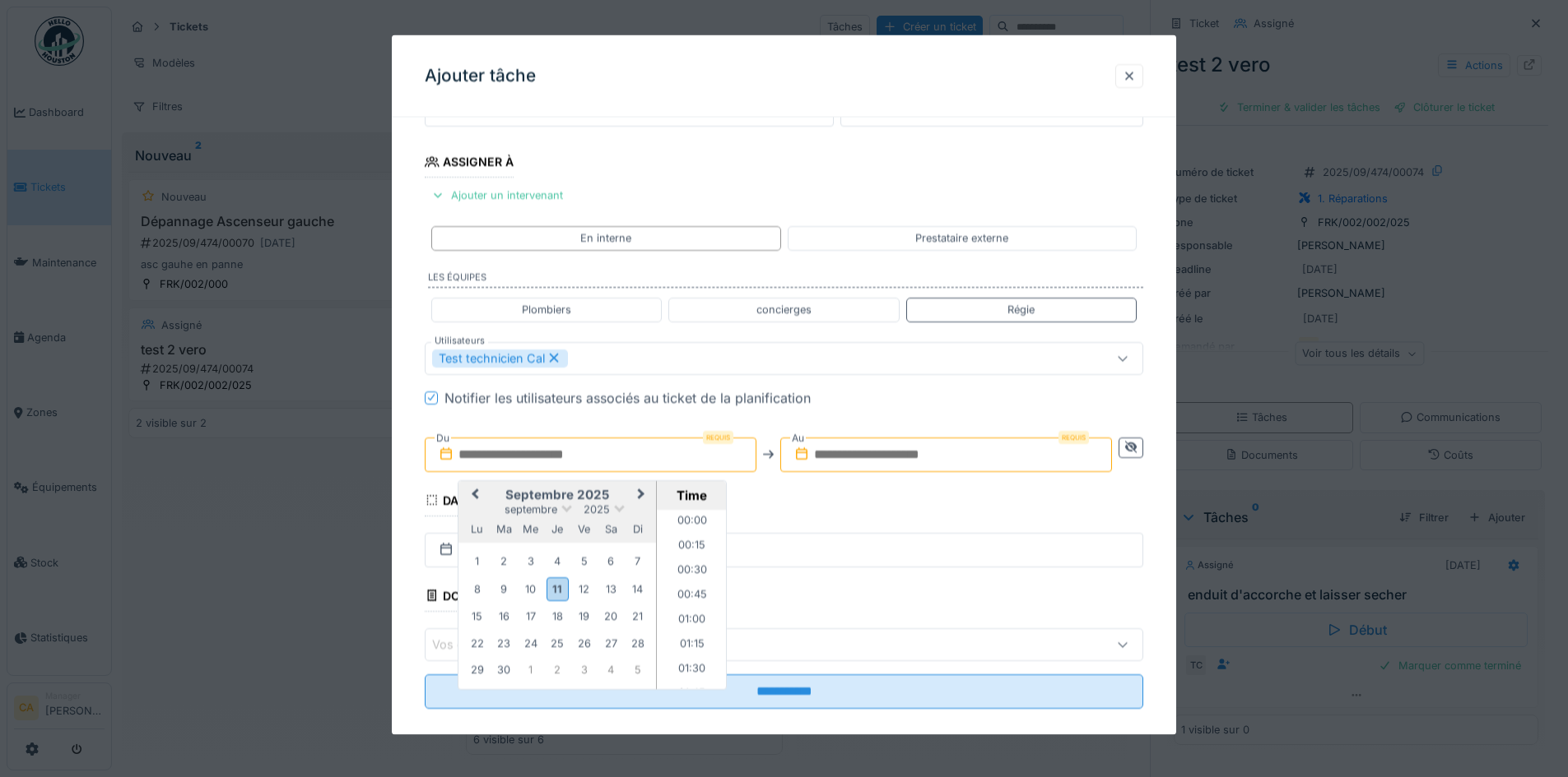
scroll to position [1009, 0]
click at [487, 606] on div "15" at bounding box center [477, 617] width 23 height 23
click at [689, 602] on li "11:00" at bounding box center [692, 599] width 70 height 25
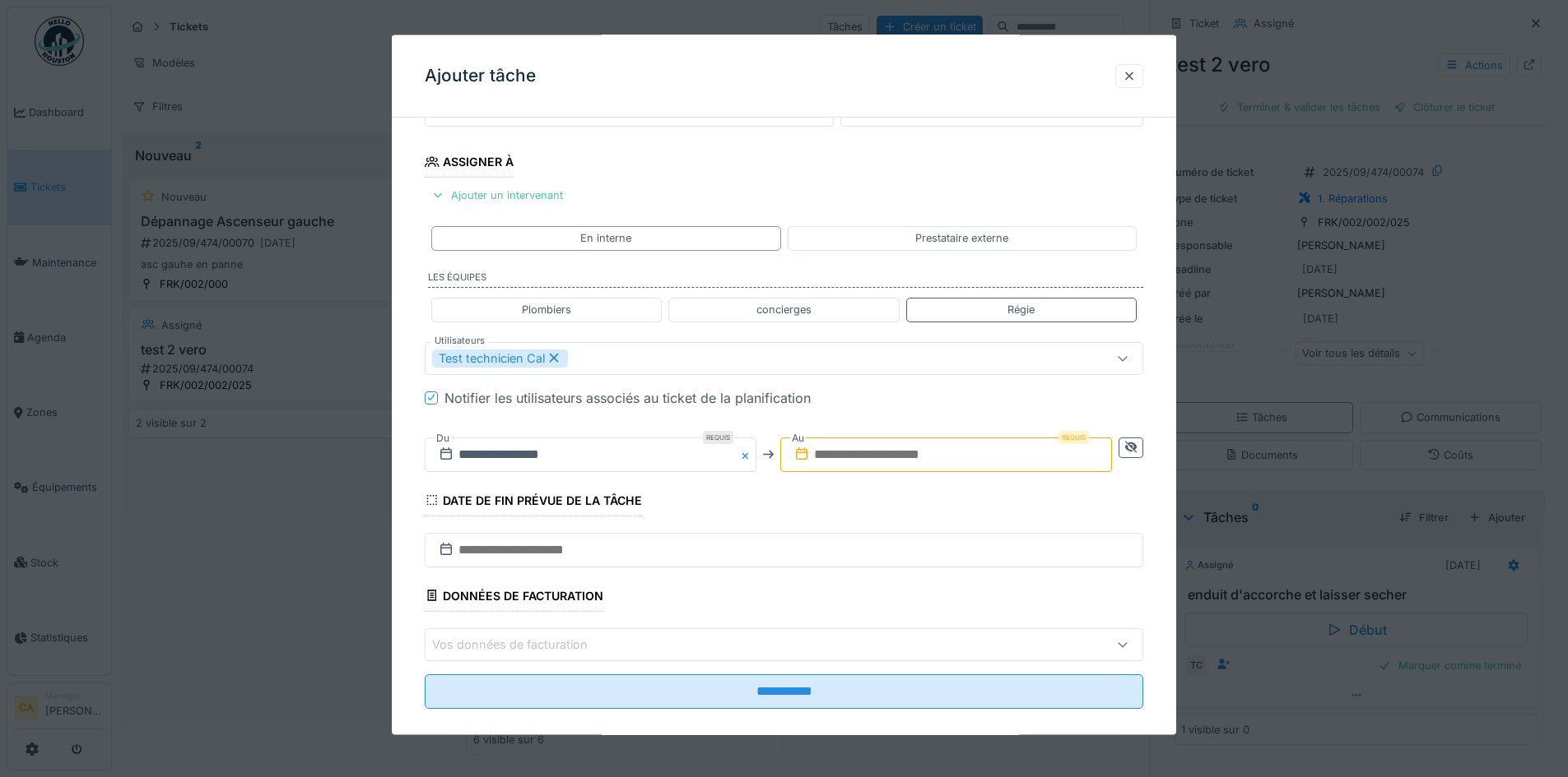
click at [1048, 458] on input "text" at bounding box center [946, 454] width 332 height 35
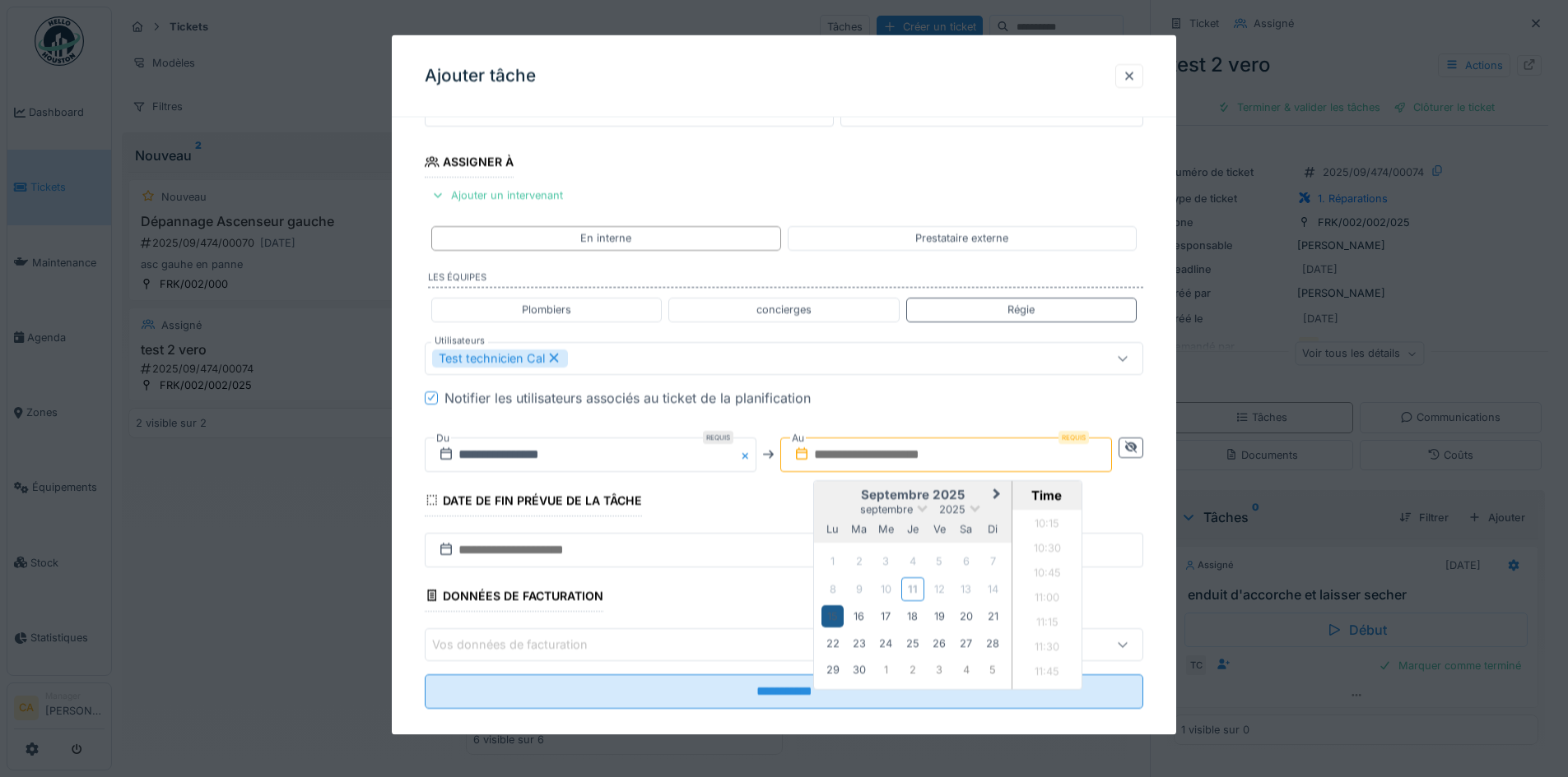
click at [833, 618] on div "15" at bounding box center [833, 617] width 23 height 23
click at [1046, 680] on li "13:30" at bounding box center [1047, 681] width 70 height 25
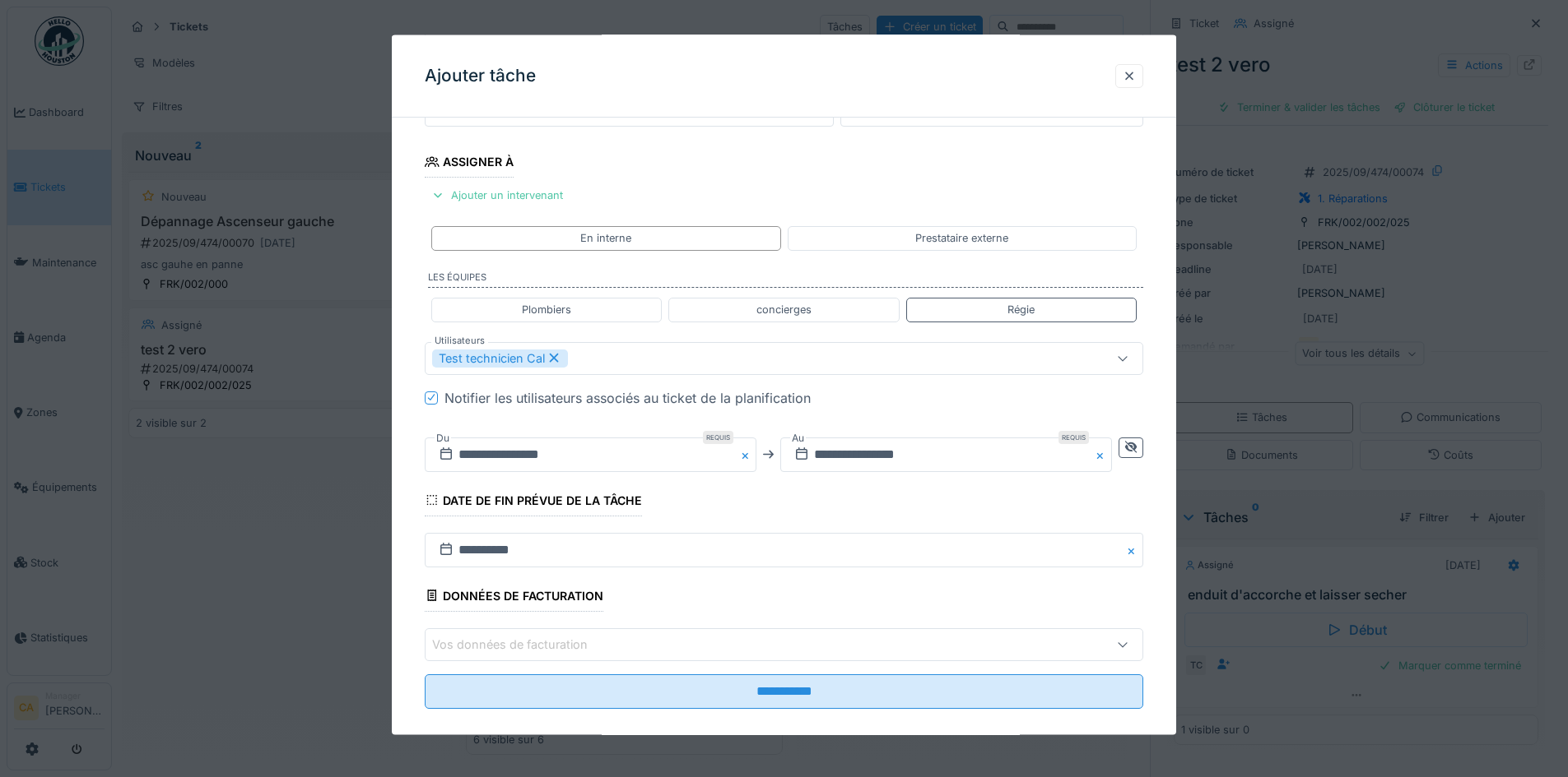
click at [959, 484] on div "**********" at bounding box center [784, 454] width 719 height 61
click at [683, 456] on input "**********" at bounding box center [591, 454] width 332 height 35
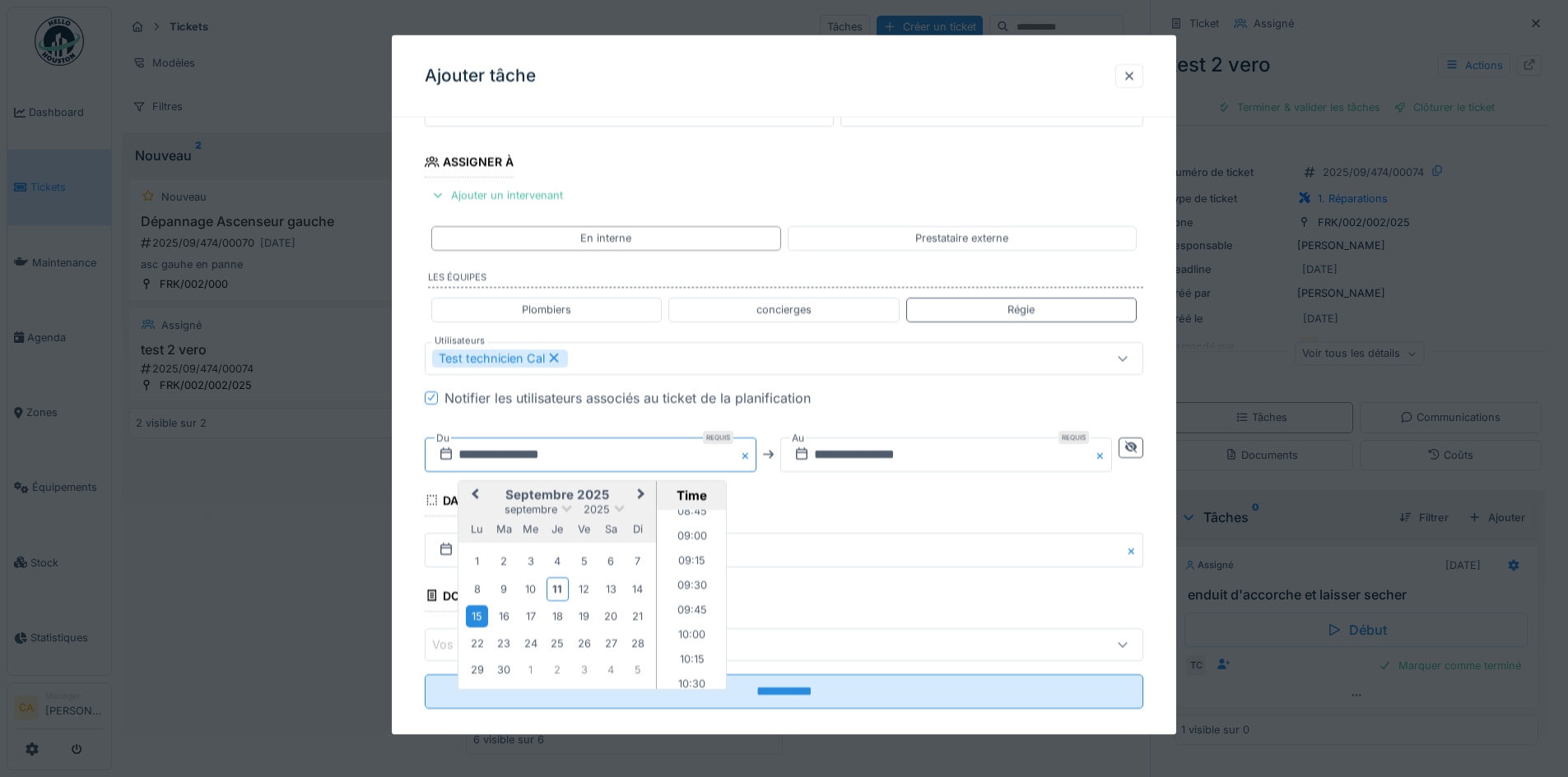
scroll to position [844, 0]
click at [480, 615] on div "15" at bounding box center [477, 617] width 23 height 23
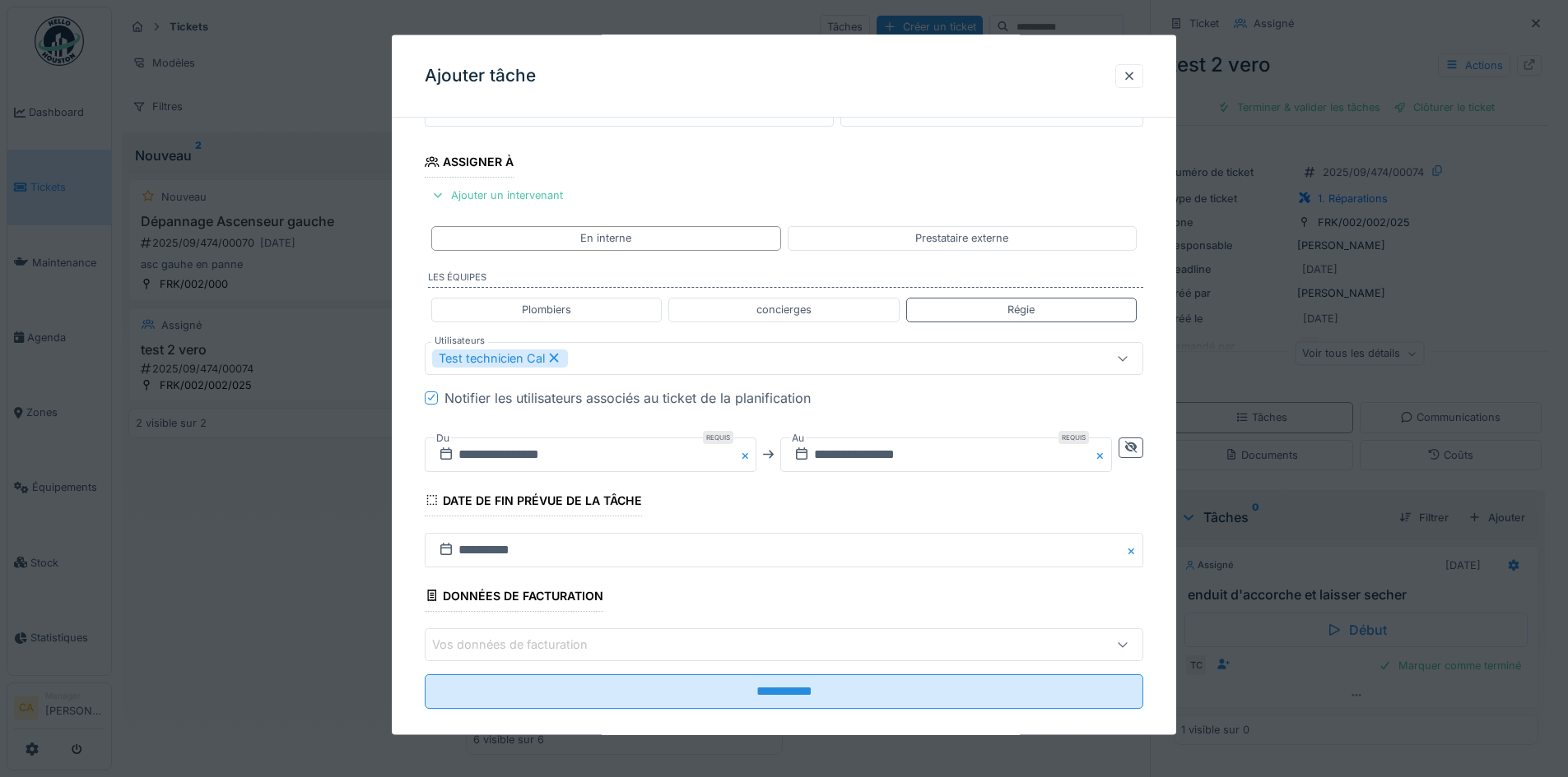
click at [897, 499] on fieldset "**********" at bounding box center [784, 303] width 719 height 838
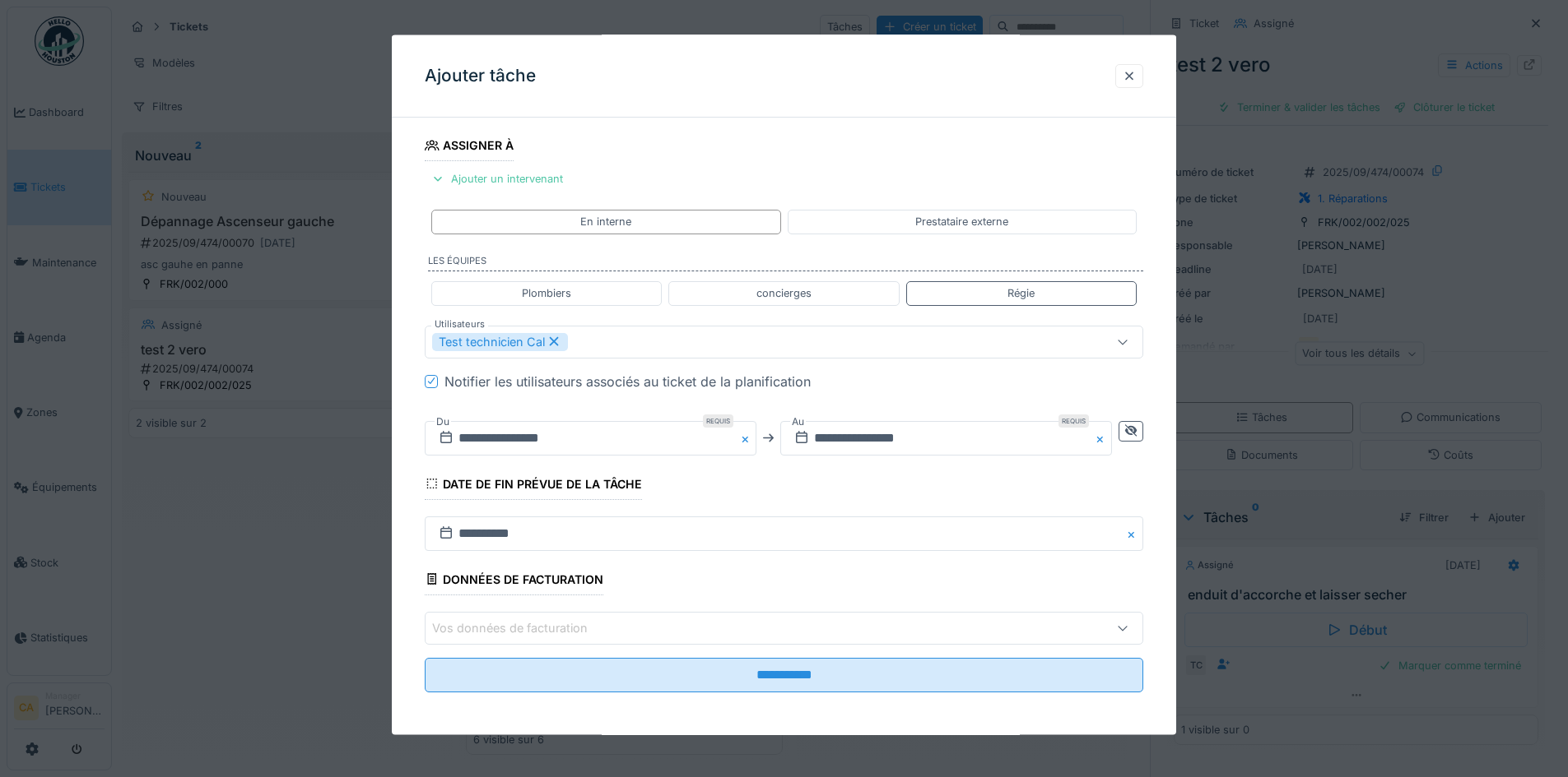
scroll to position [267, 0]
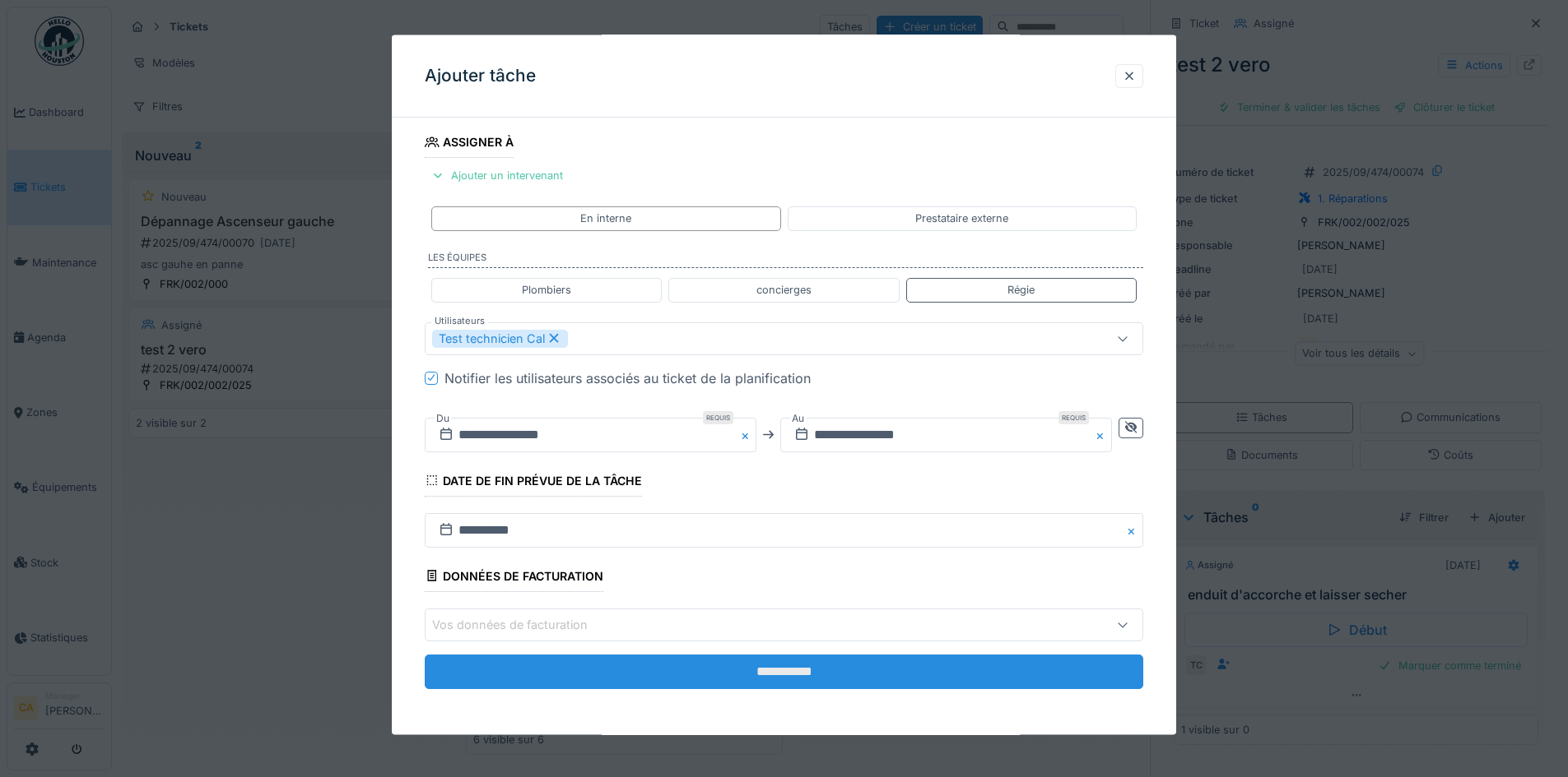
click at [754, 670] on input "**********" at bounding box center [784, 671] width 719 height 35
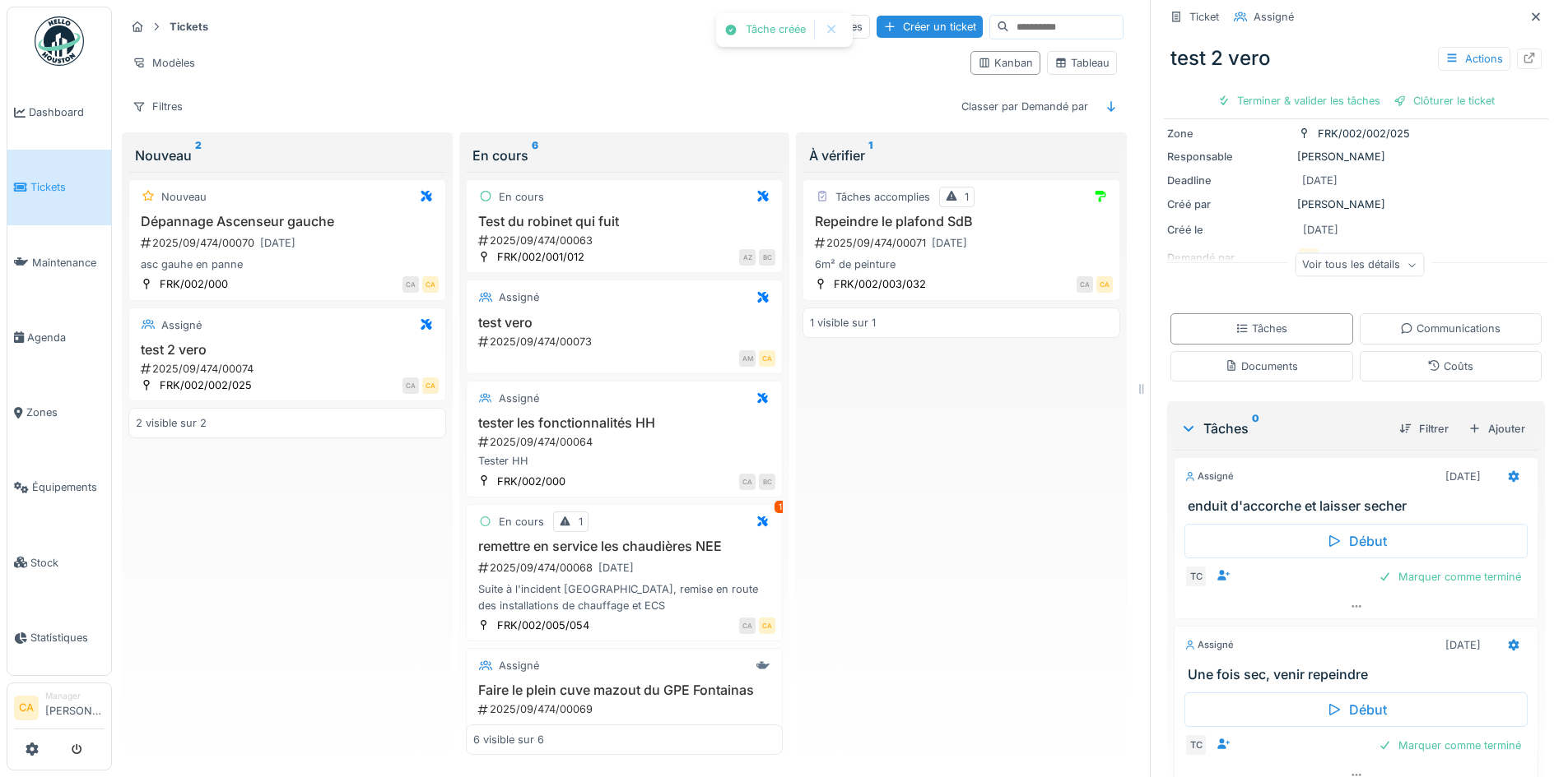
scroll to position [158, 0]
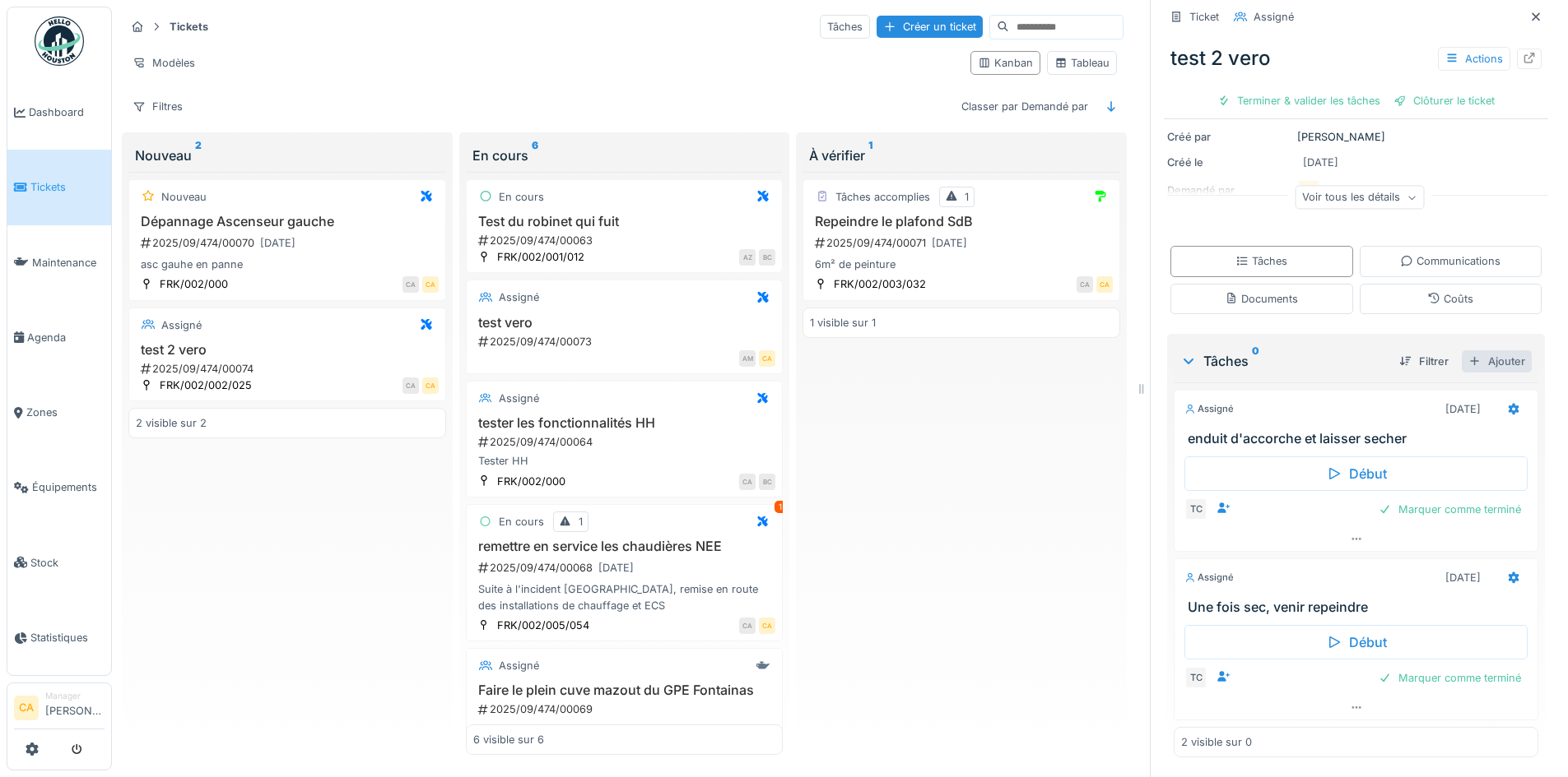
click at [1476, 351] on div "Ajouter" at bounding box center [1496, 362] width 70 height 23
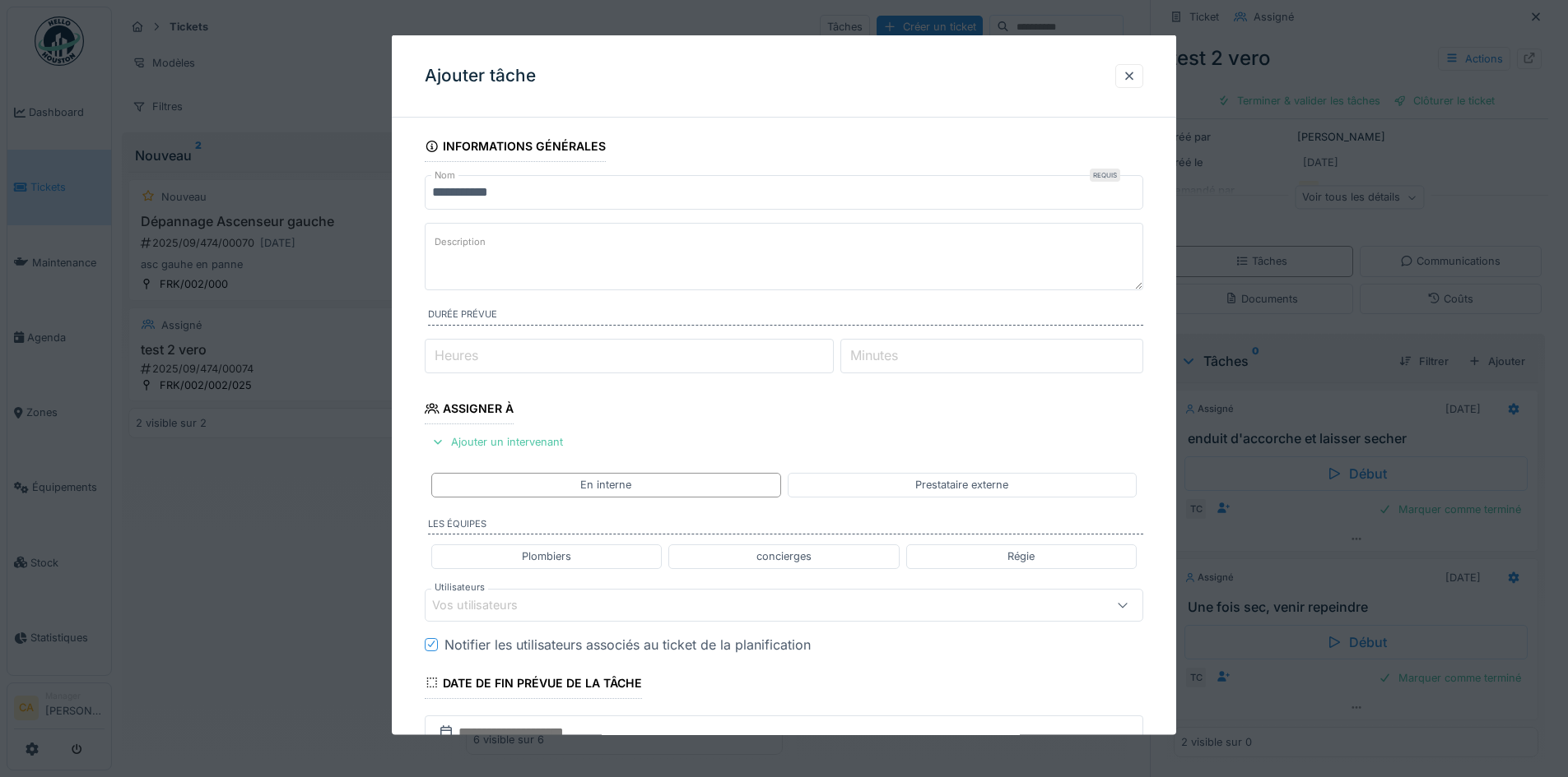
click at [497, 273] on textarea "Description" at bounding box center [784, 256] width 719 height 68
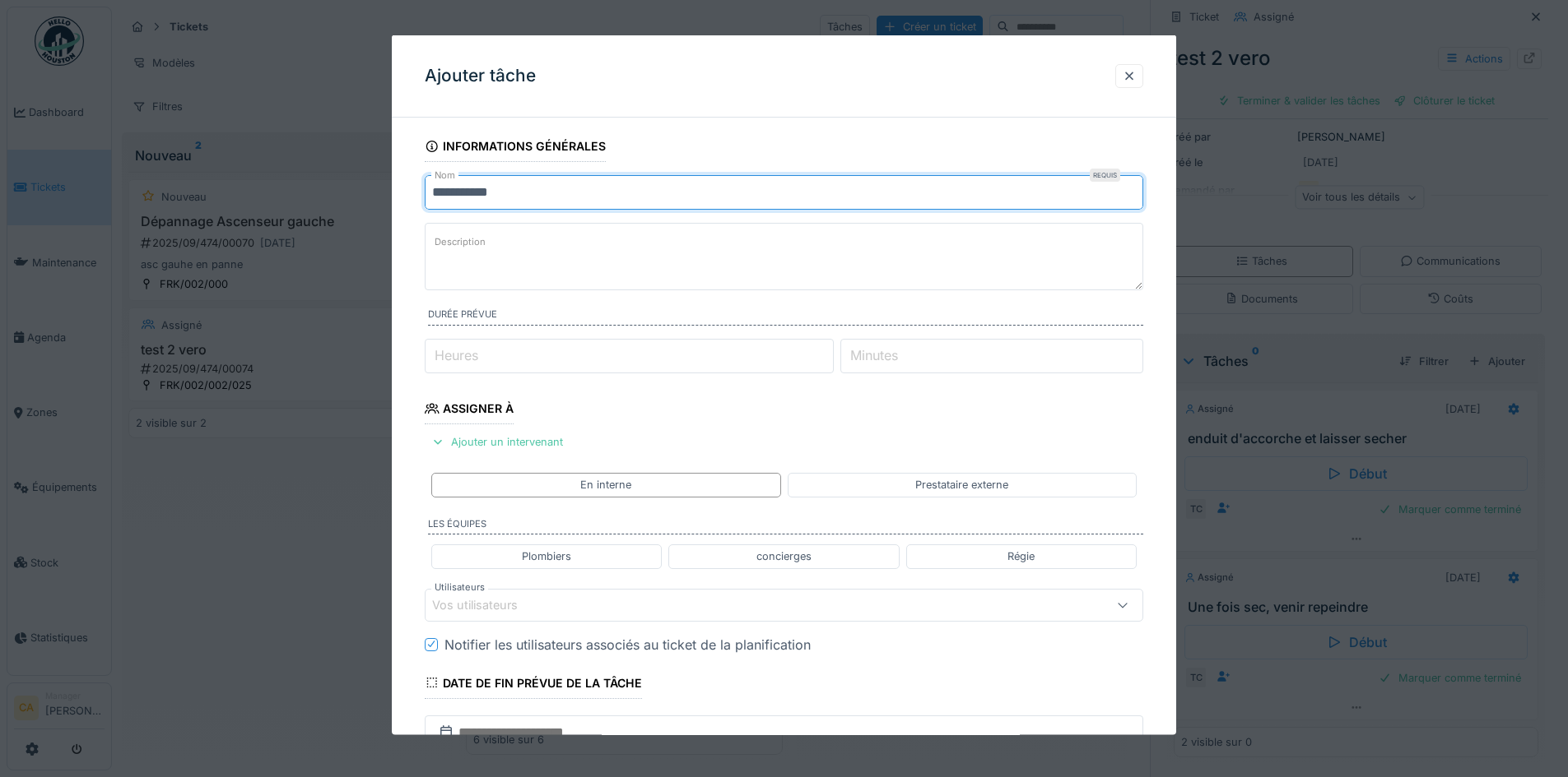
click at [516, 203] on input "**********" at bounding box center [784, 192] width 719 height 35
type input "**********"
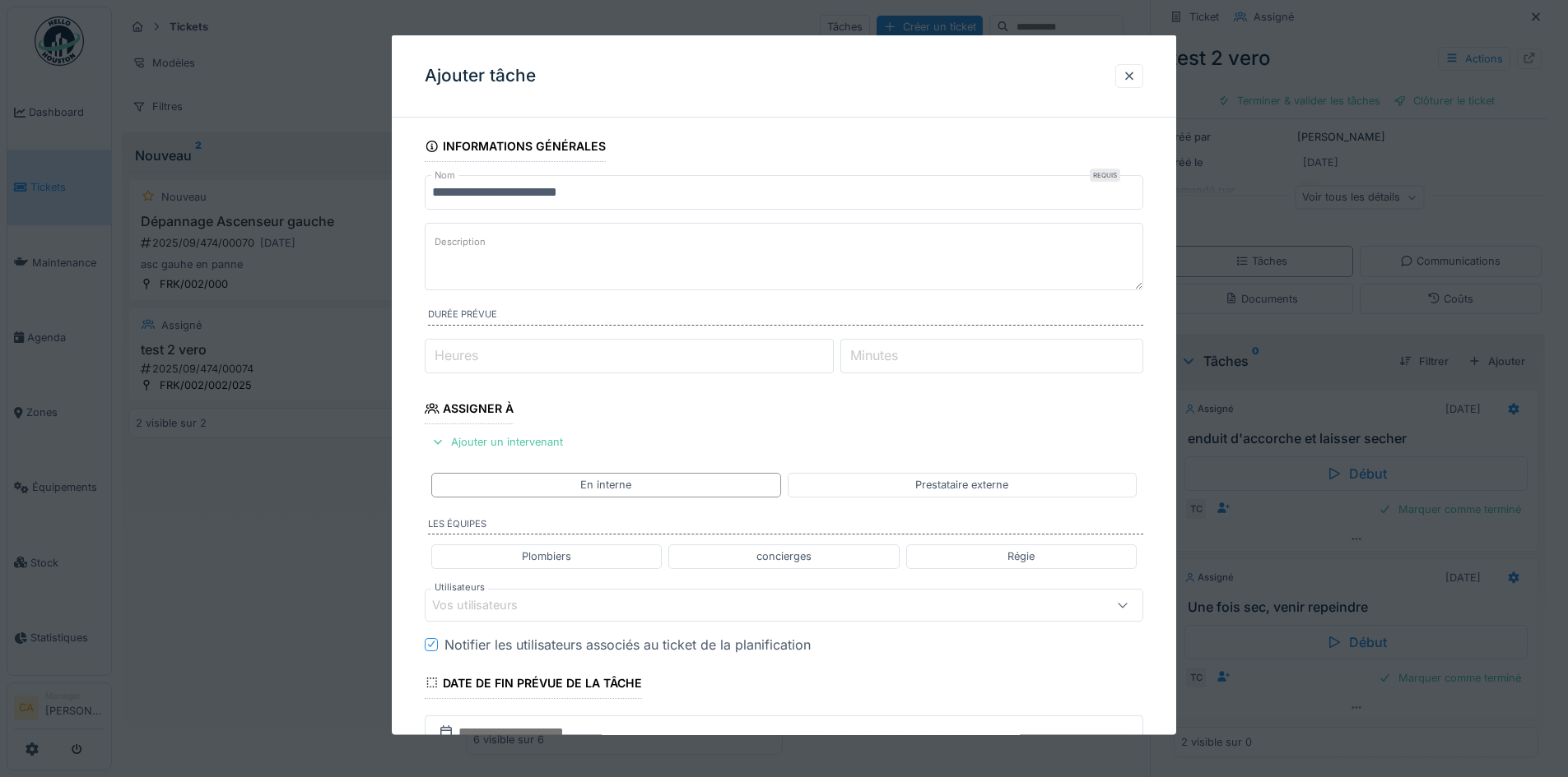
click at [619, 423] on fieldset "**********" at bounding box center [784, 518] width 719 height 774
click at [536, 444] on div "Ajouter un intervenant" at bounding box center [497, 442] width 145 height 23
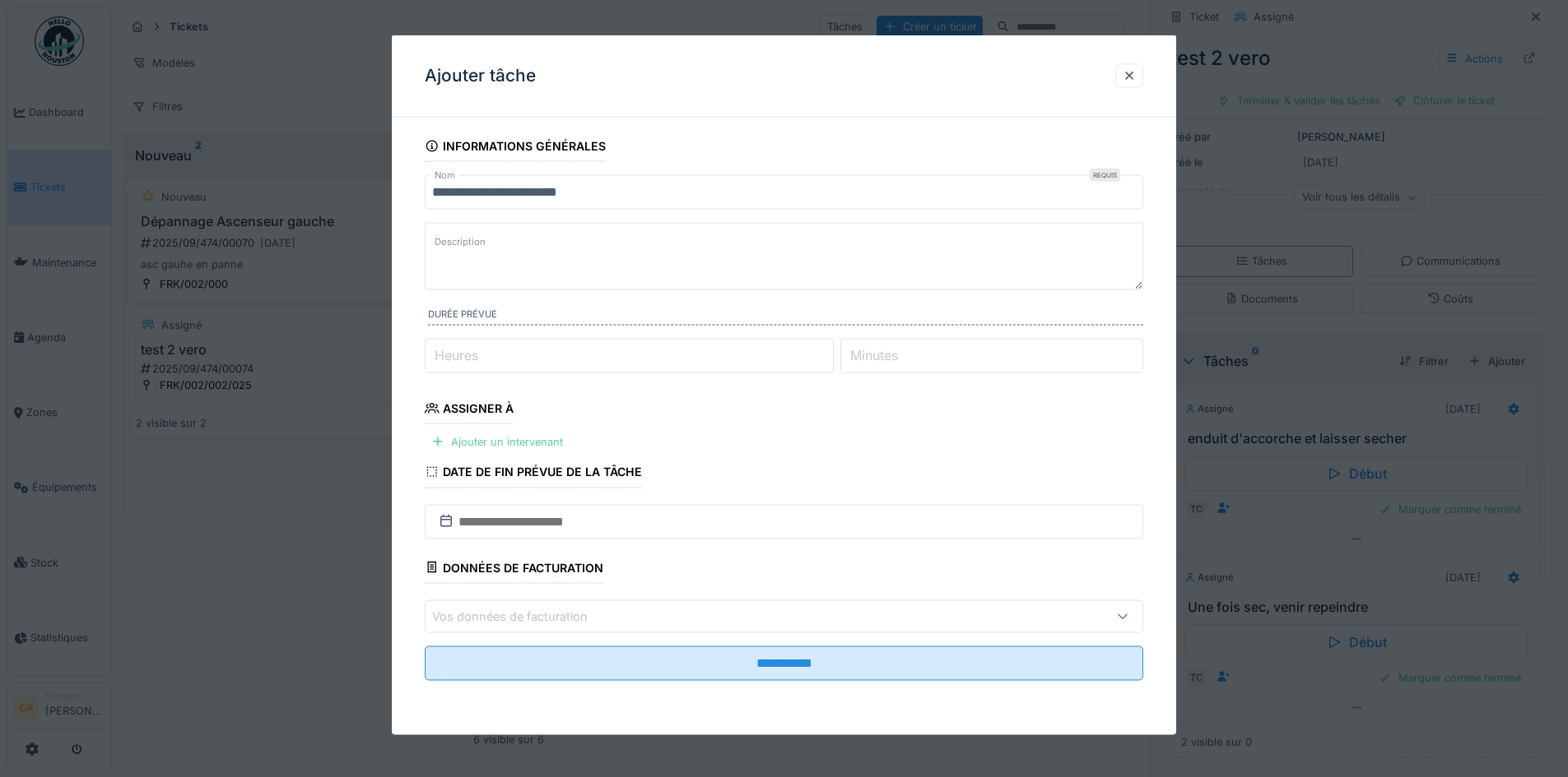
click at [539, 445] on div "Ajouter un intervenant" at bounding box center [497, 442] width 145 height 23
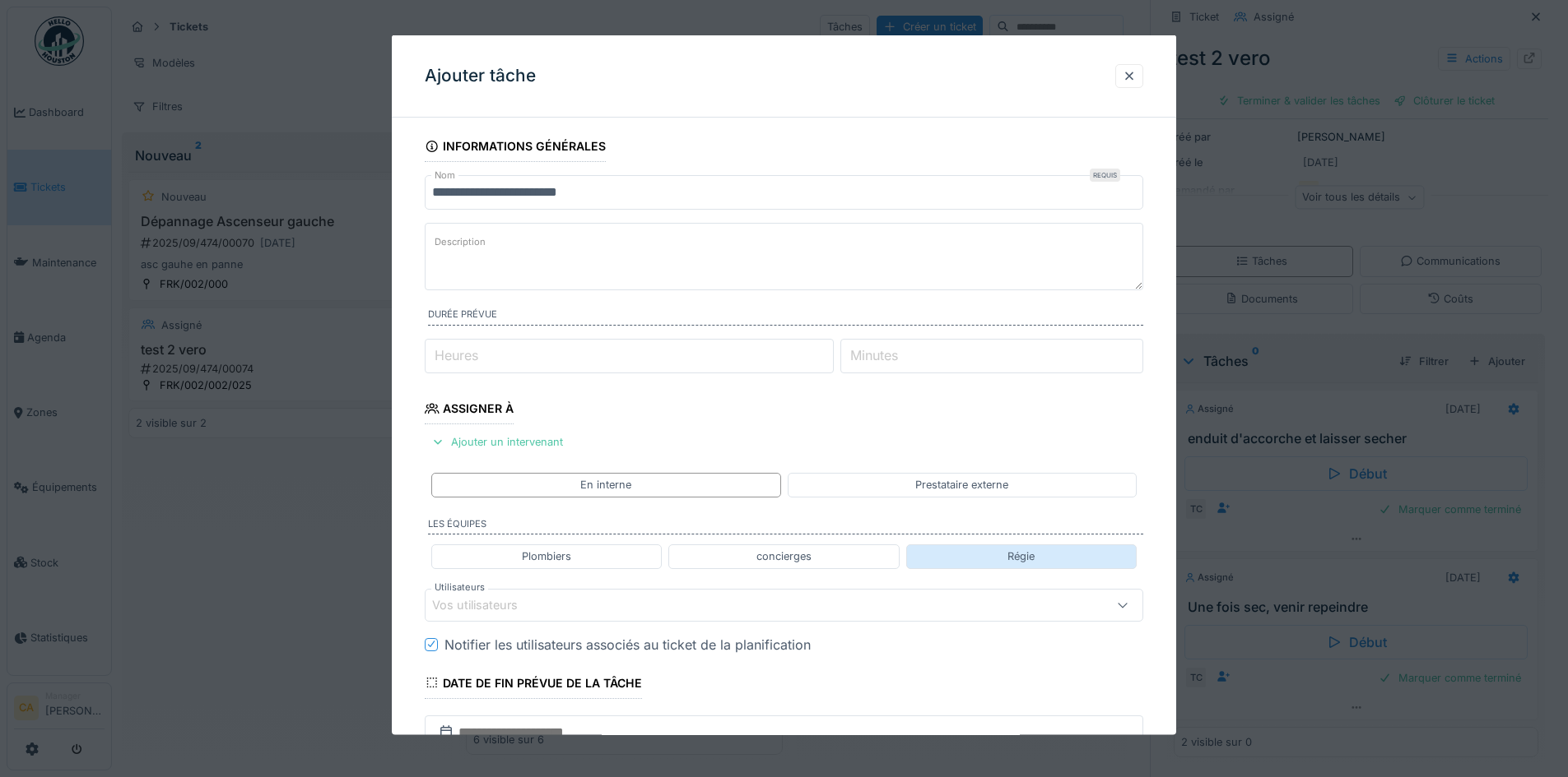
click at [959, 559] on div "Régie" at bounding box center [1022, 556] width 230 height 24
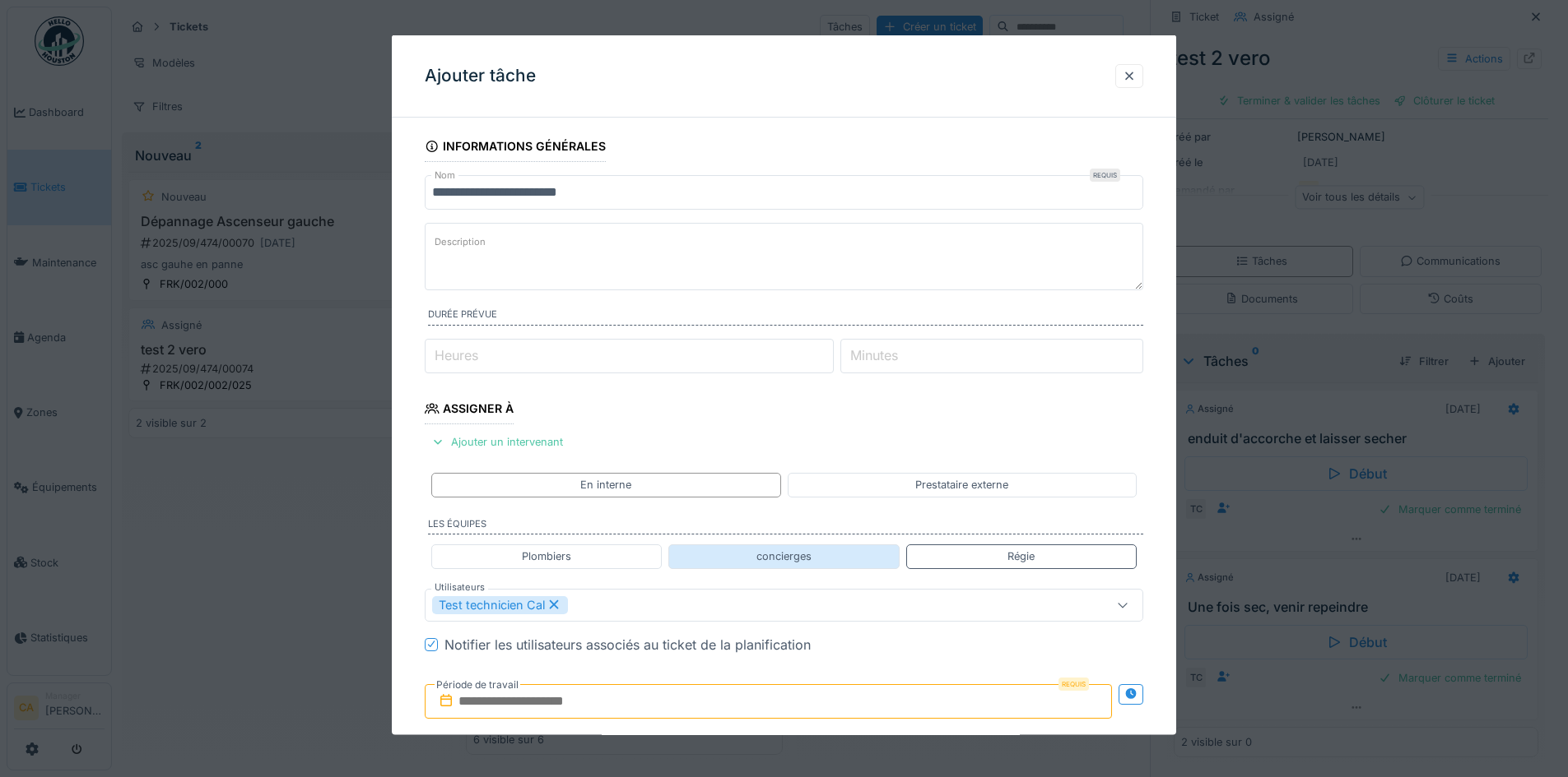
click at [861, 568] on div "concierges" at bounding box center [783, 556] width 230 height 24
click at [553, 609] on icon at bounding box center [554, 604] width 15 height 11
type input "*****"
click at [543, 603] on icon at bounding box center [545, 604] width 15 height 11
click at [1069, 552] on div "Régie" at bounding box center [1022, 556] width 230 height 24
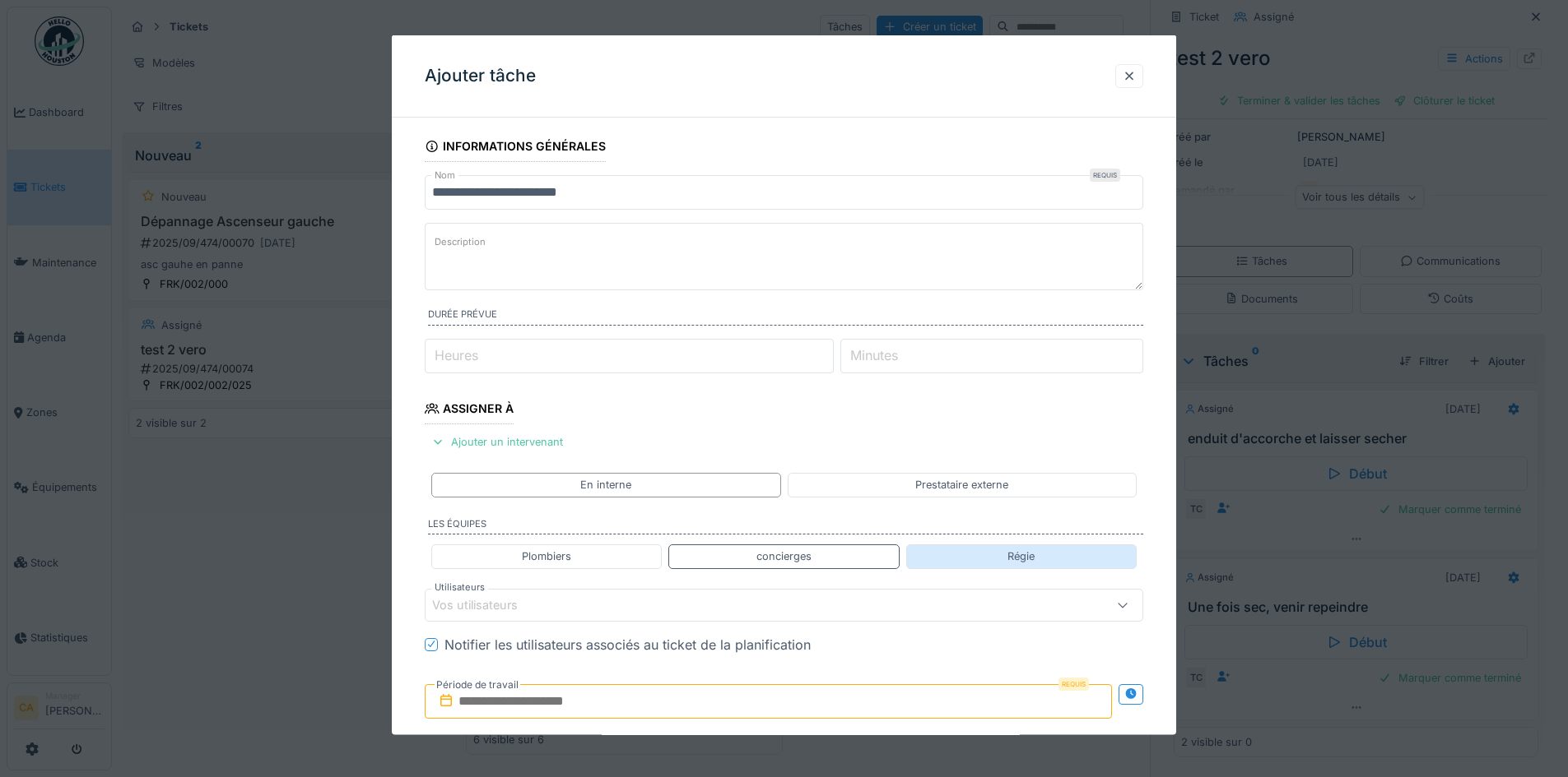
click at [1044, 557] on div "Régie" at bounding box center [1022, 556] width 230 height 24
type input "*****"
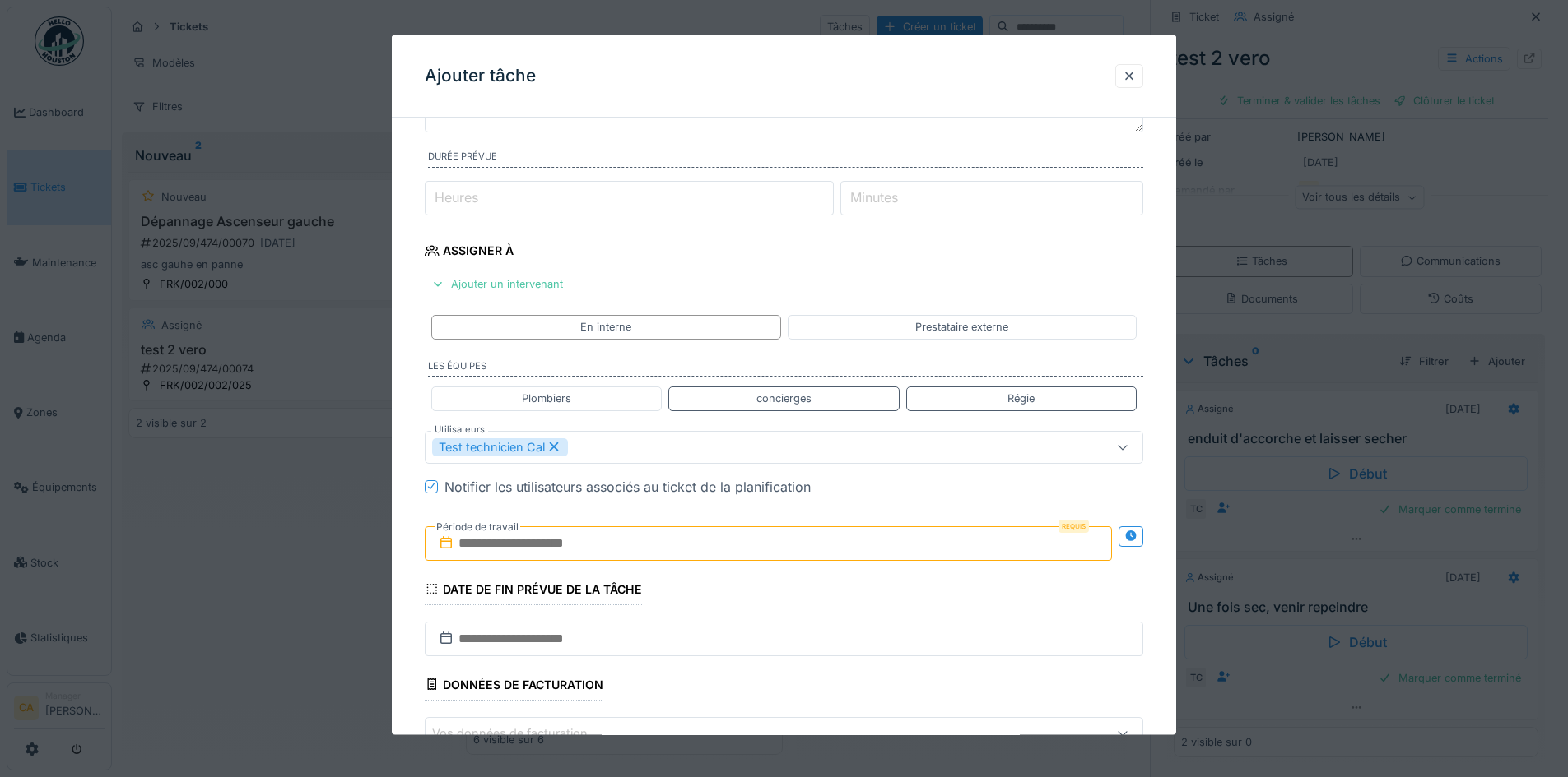
scroll to position [164, 0]
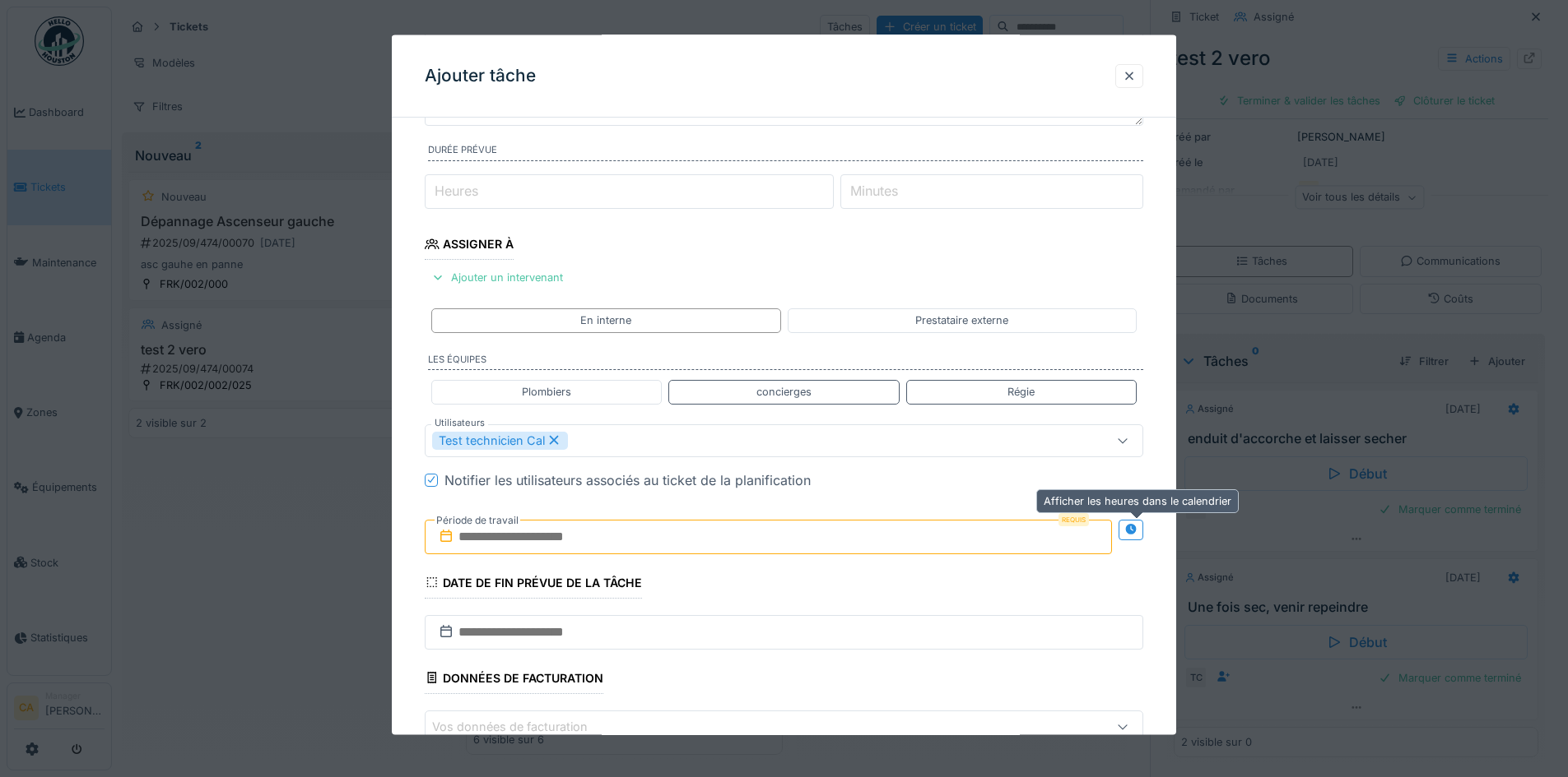
click at [1136, 536] on div at bounding box center [1131, 529] width 13 height 16
click at [661, 531] on input "text" at bounding box center [591, 536] width 332 height 35
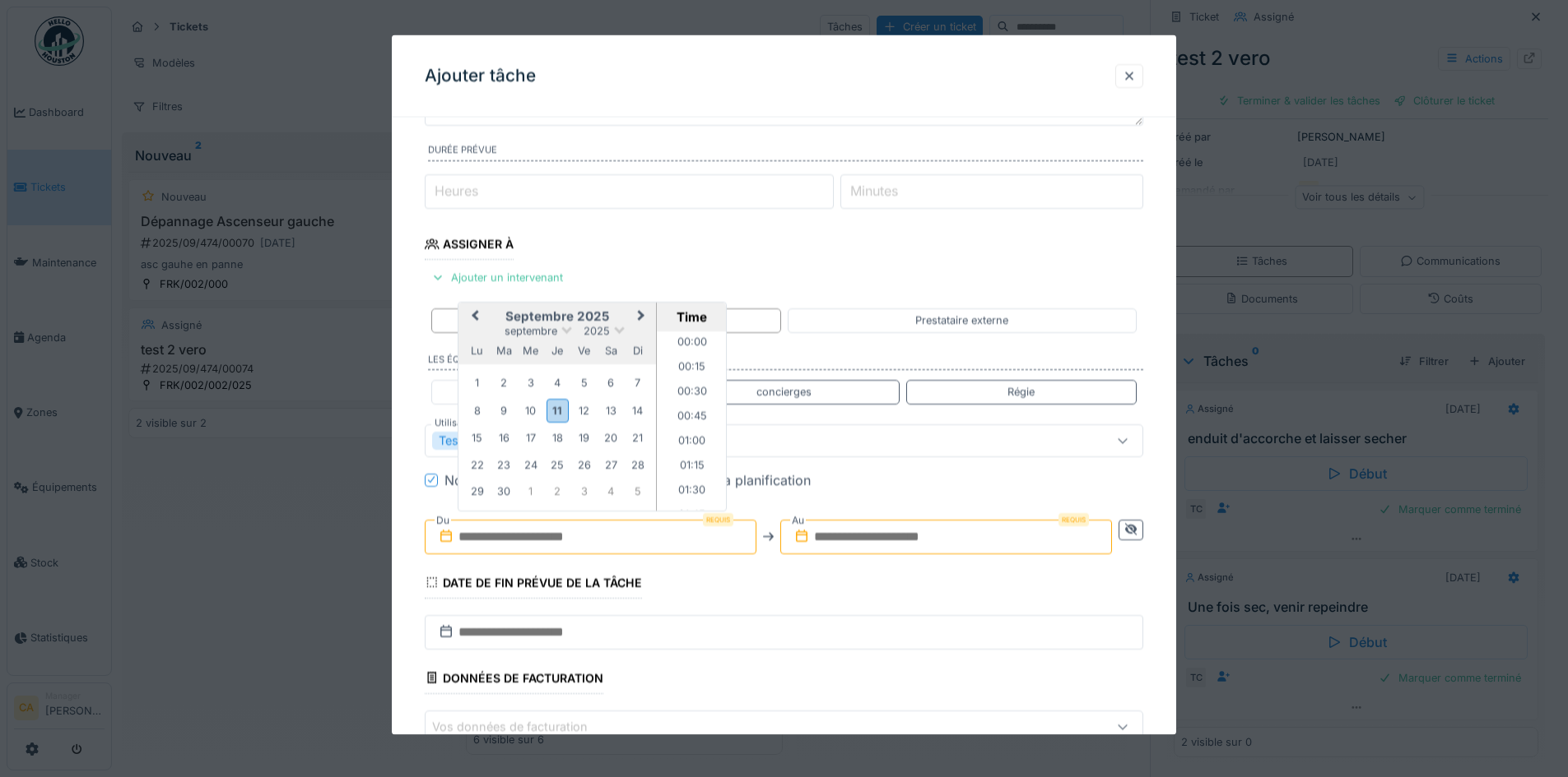
scroll to position [1009, 0]
type input "**********"
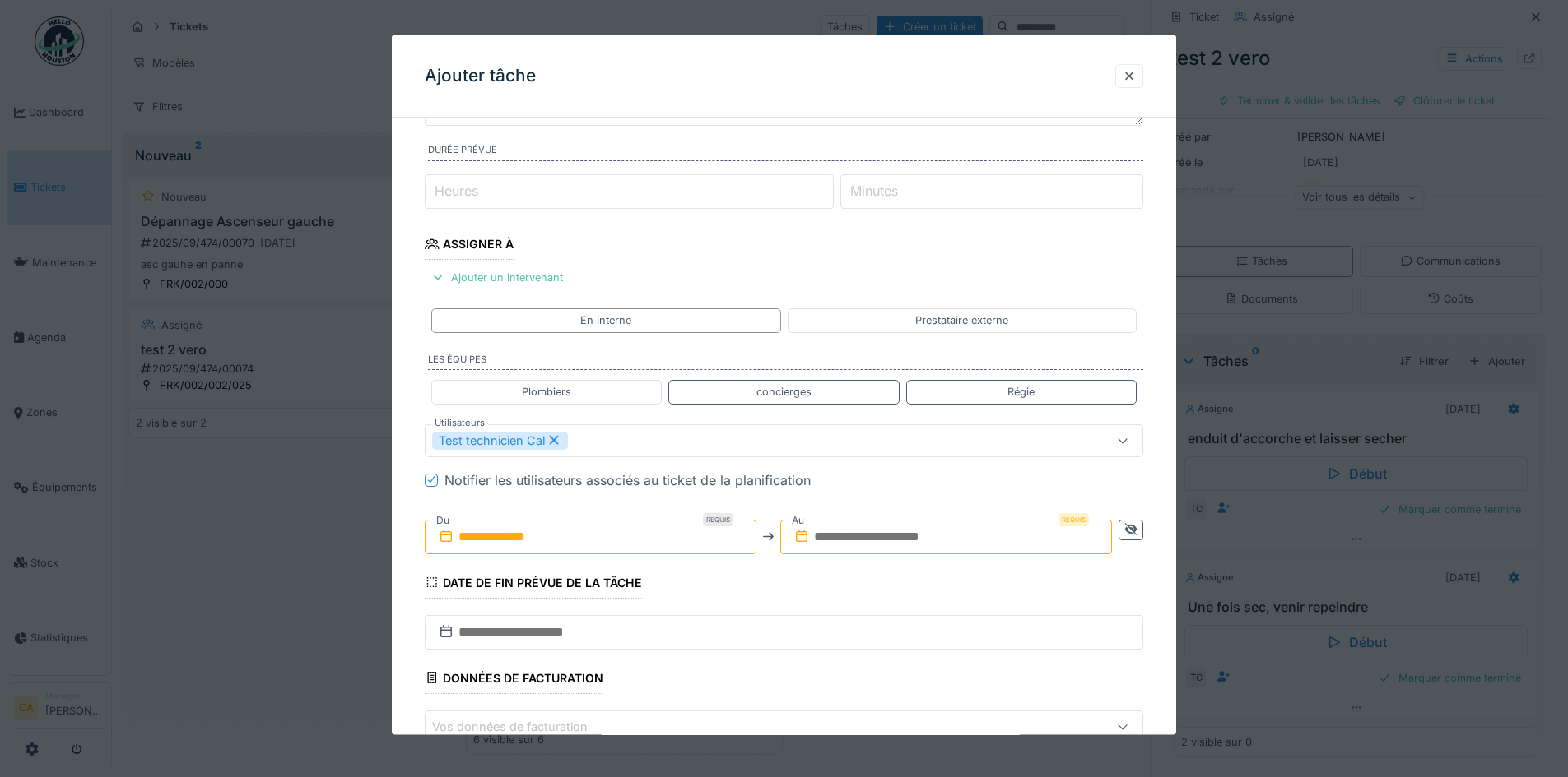
click at [936, 547] on input "text" at bounding box center [946, 536] width 332 height 35
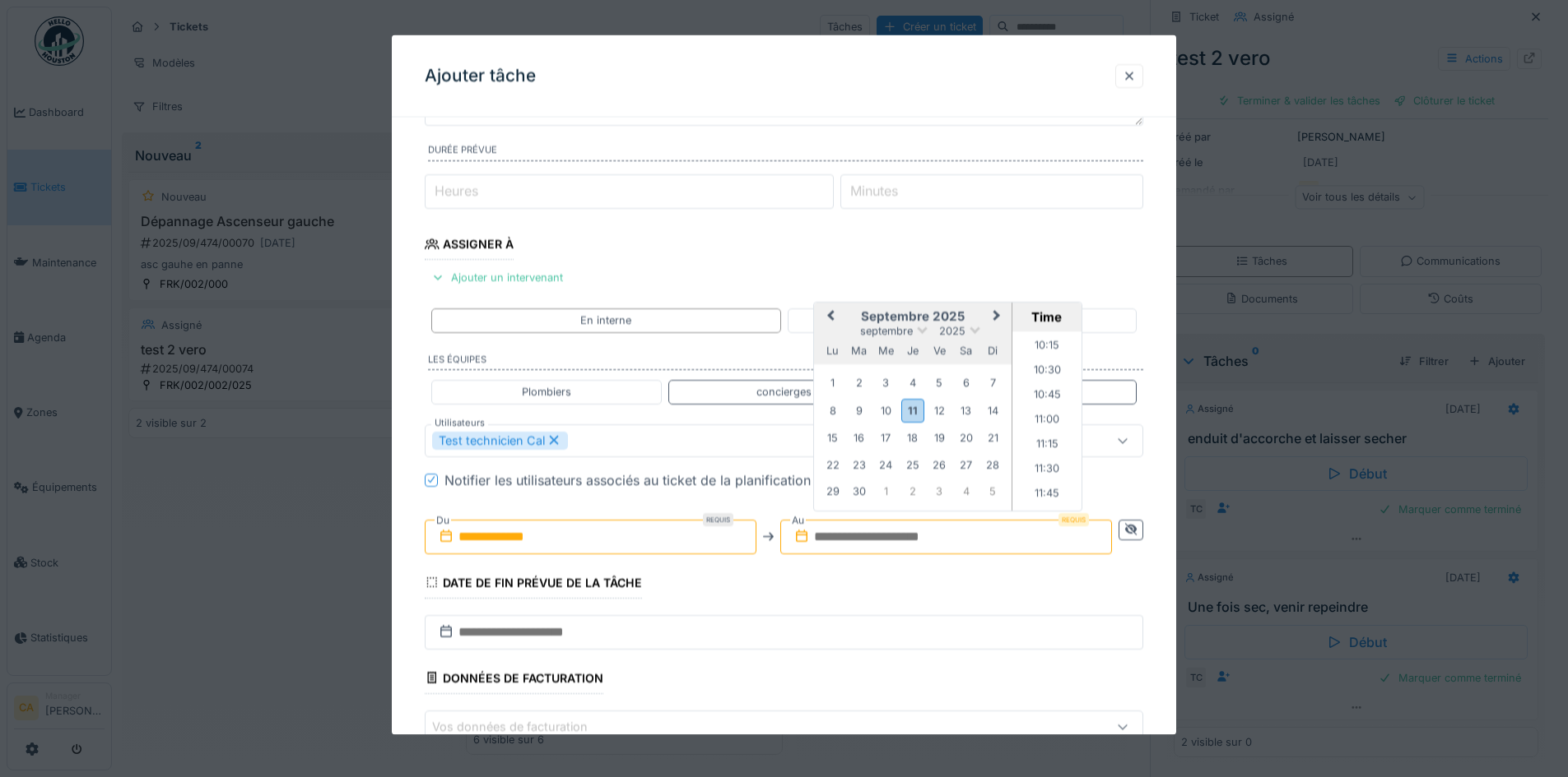
type input "**********"
click at [1057, 347] on li "10:15" at bounding box center [1047, 346] width 70 height 25
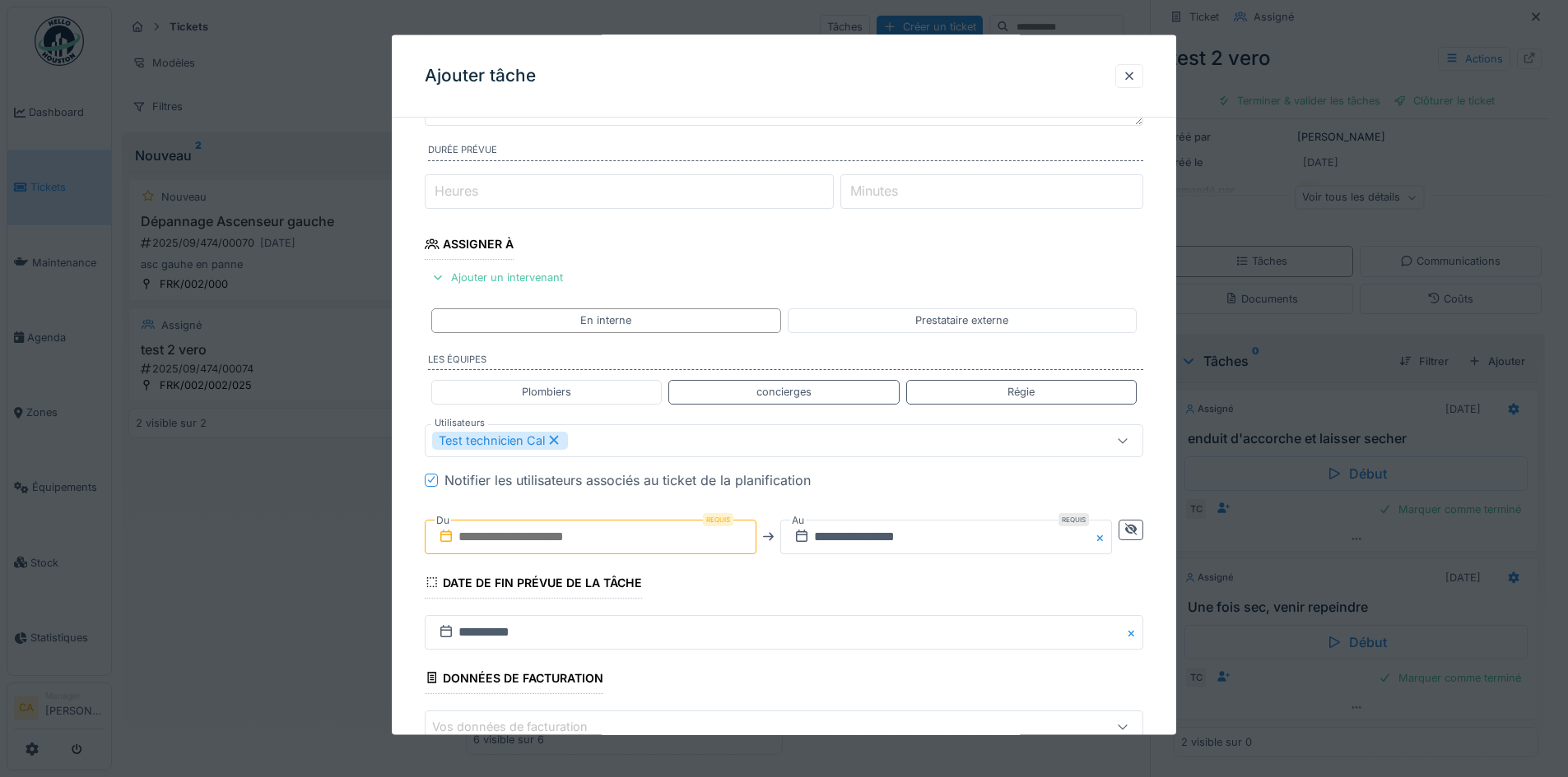
click at [643, 527] on input "text" at bounding box center [591, 536] width 332 height 35
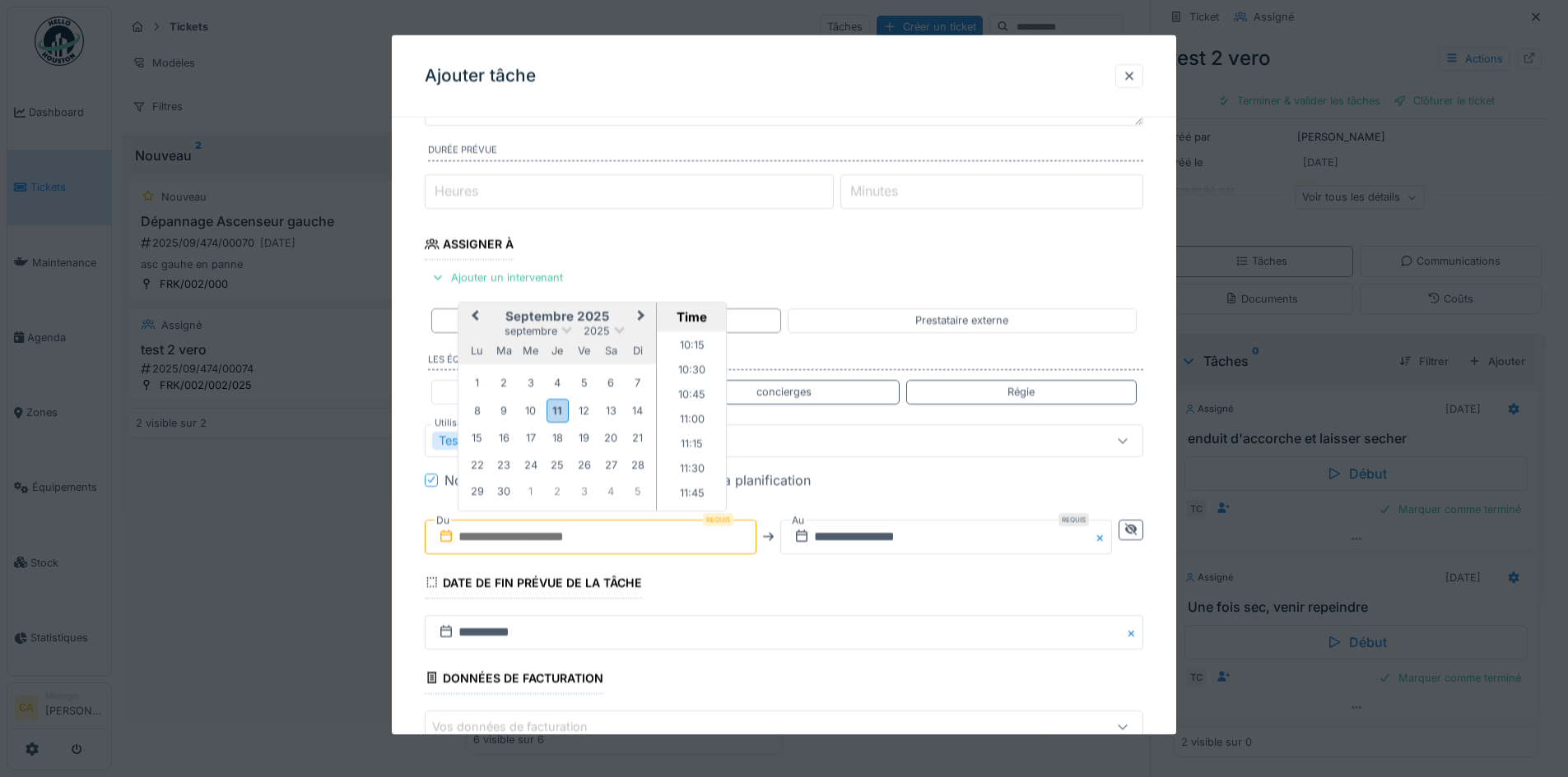
click at [492, 438] on div "15 16 17 18 19 20 21" at bounding box center [558, 438] width 187 height 26
click at [494, 438] on div "16" at bounding box center [505, 438] width 23 height 23
click at [696, 399] on li "08:15" at bounding box center [692, 396] width 70 height 25
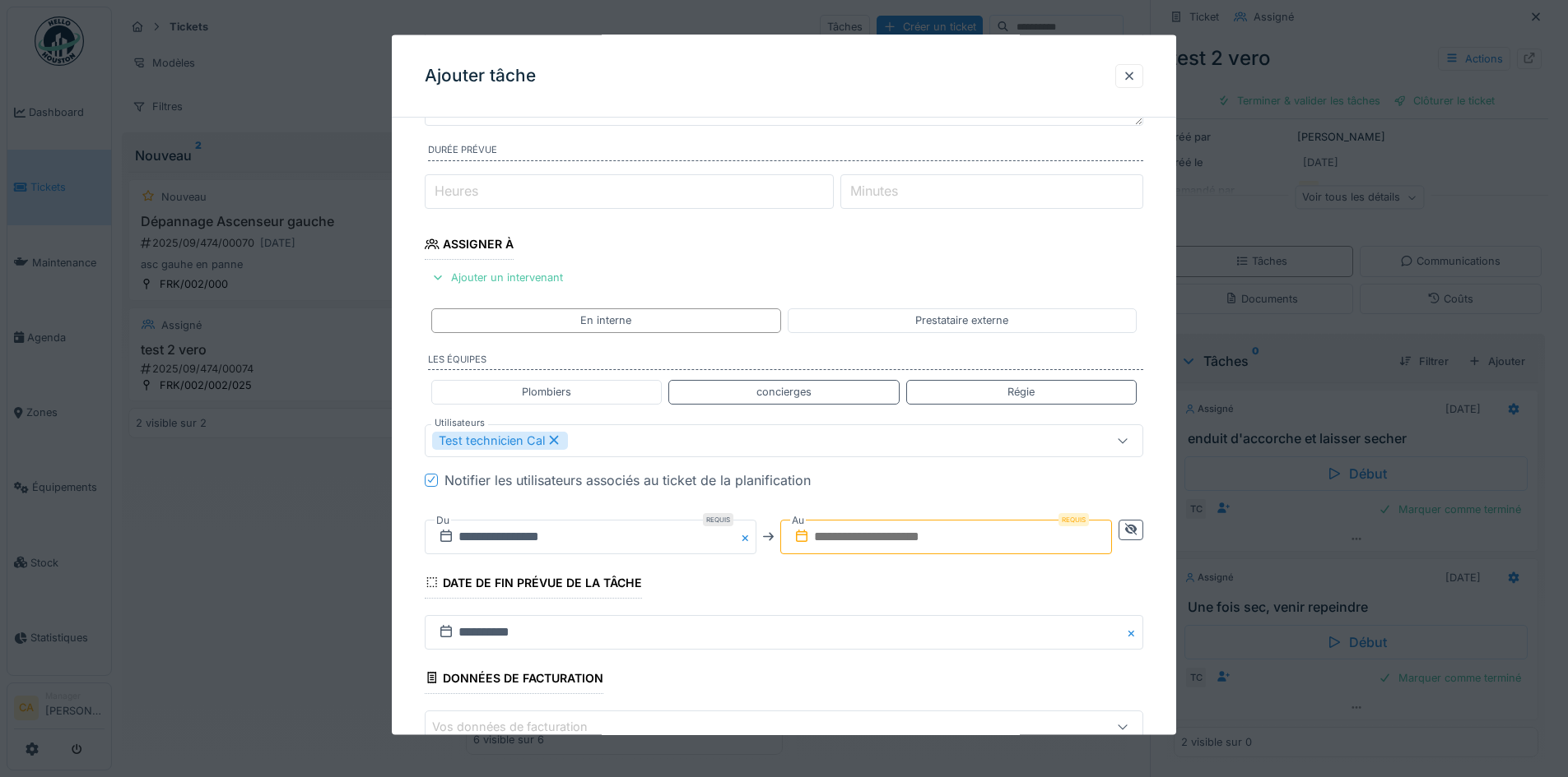
click at [911, 540] on input "text" at bounding box center [946, 536] width 332 height 35
click at [868, 436] on div "16" at bounding box center [859, 438] width 23 height 23
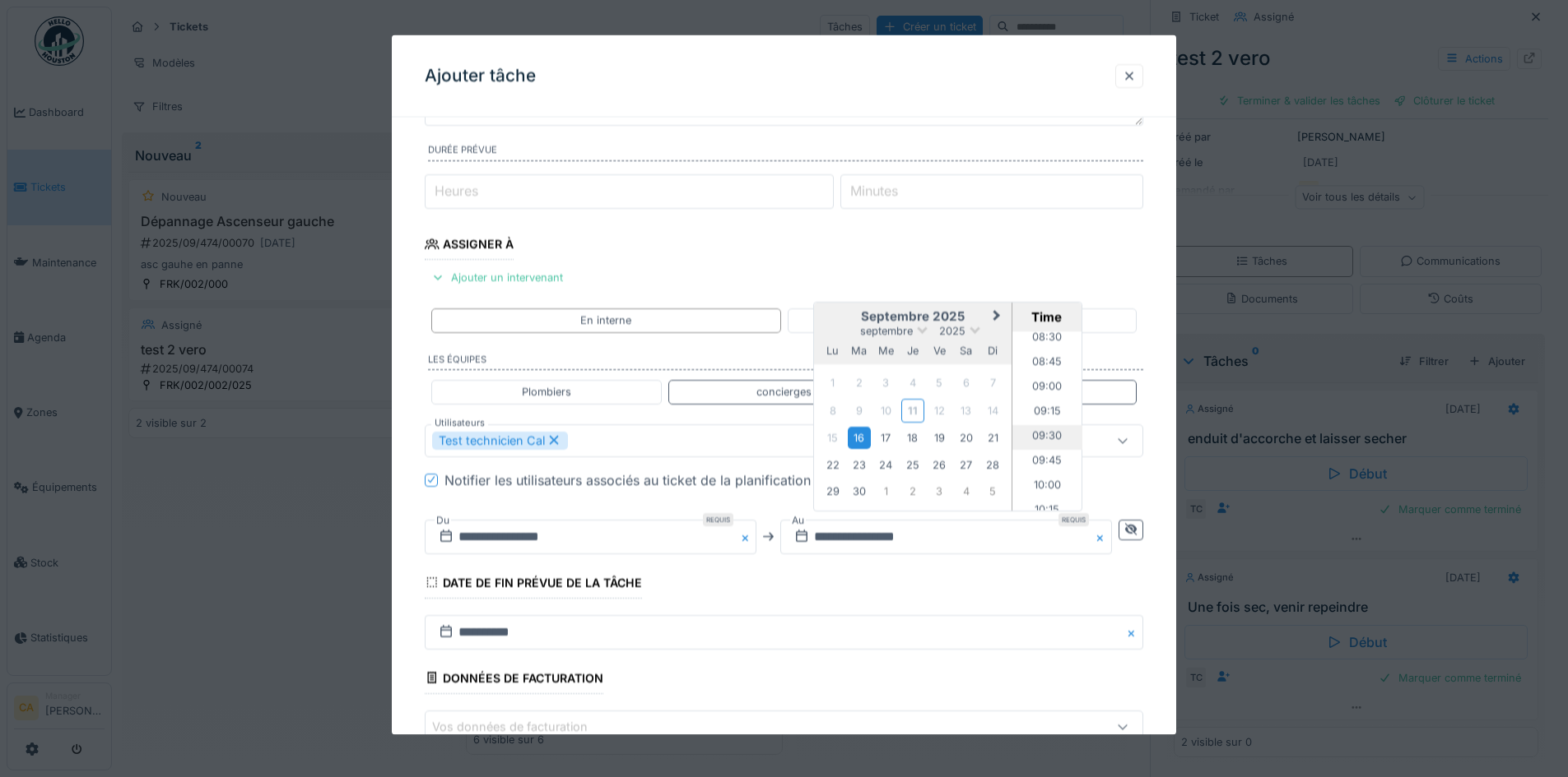
click at [1051, 428] on li "09:30" at bounding box center [1047, 437] width 70 height 25
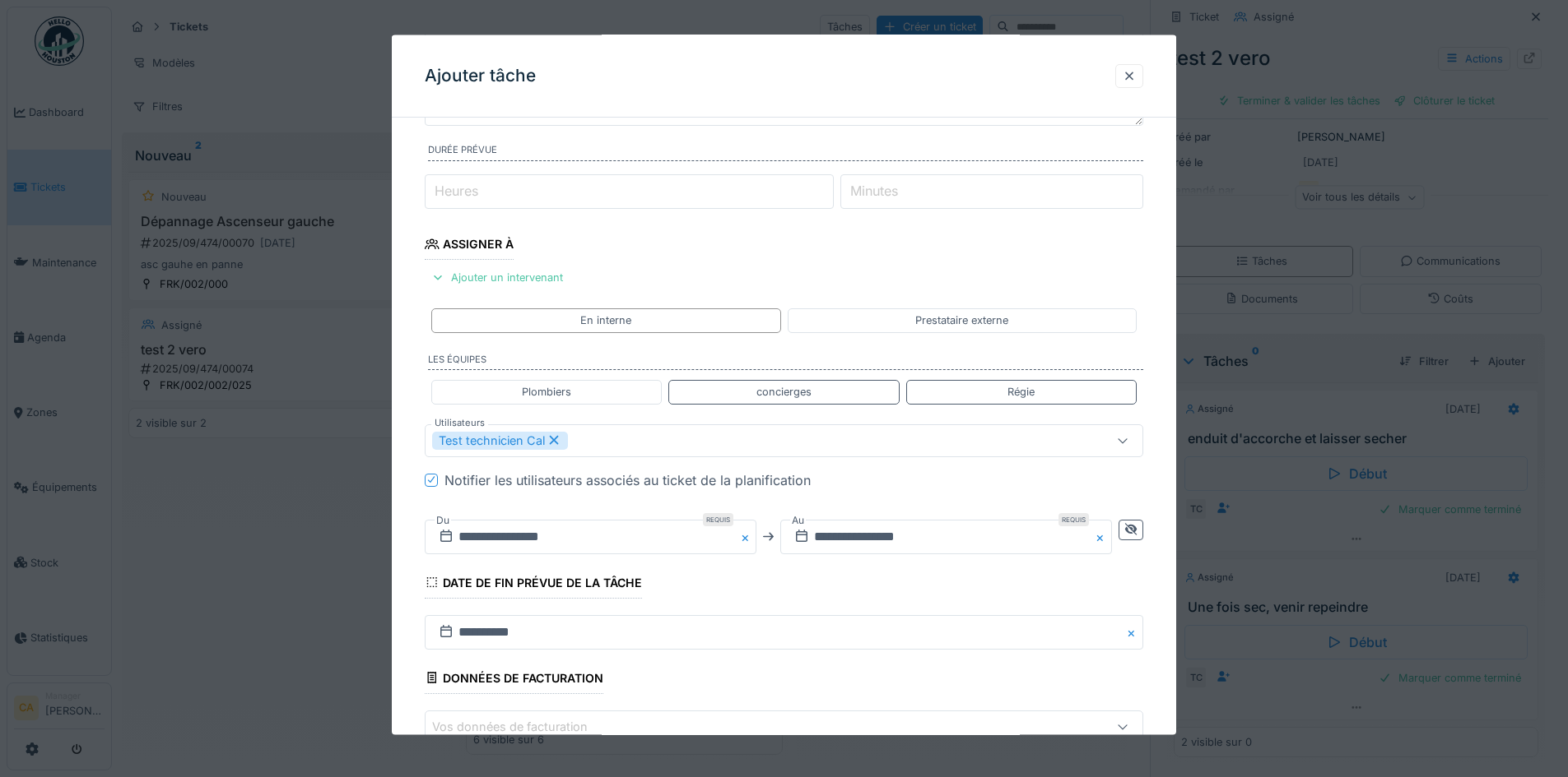
click at [929, 487] on div "Notifier les utilisateurs associés au ticket de la planification" at bounding box center [793, 479] width 699 height 20
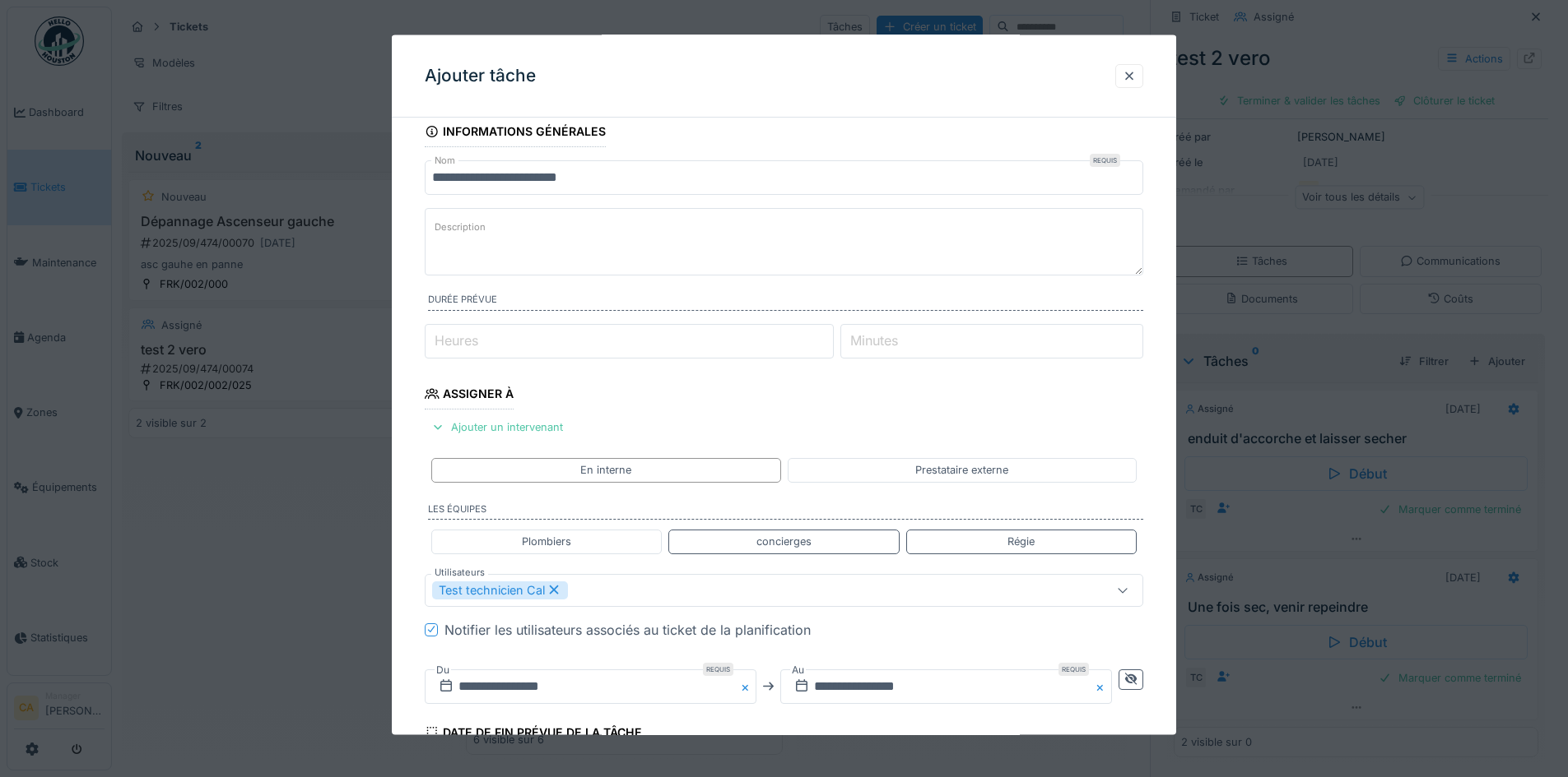
scroll to position [0, 0]
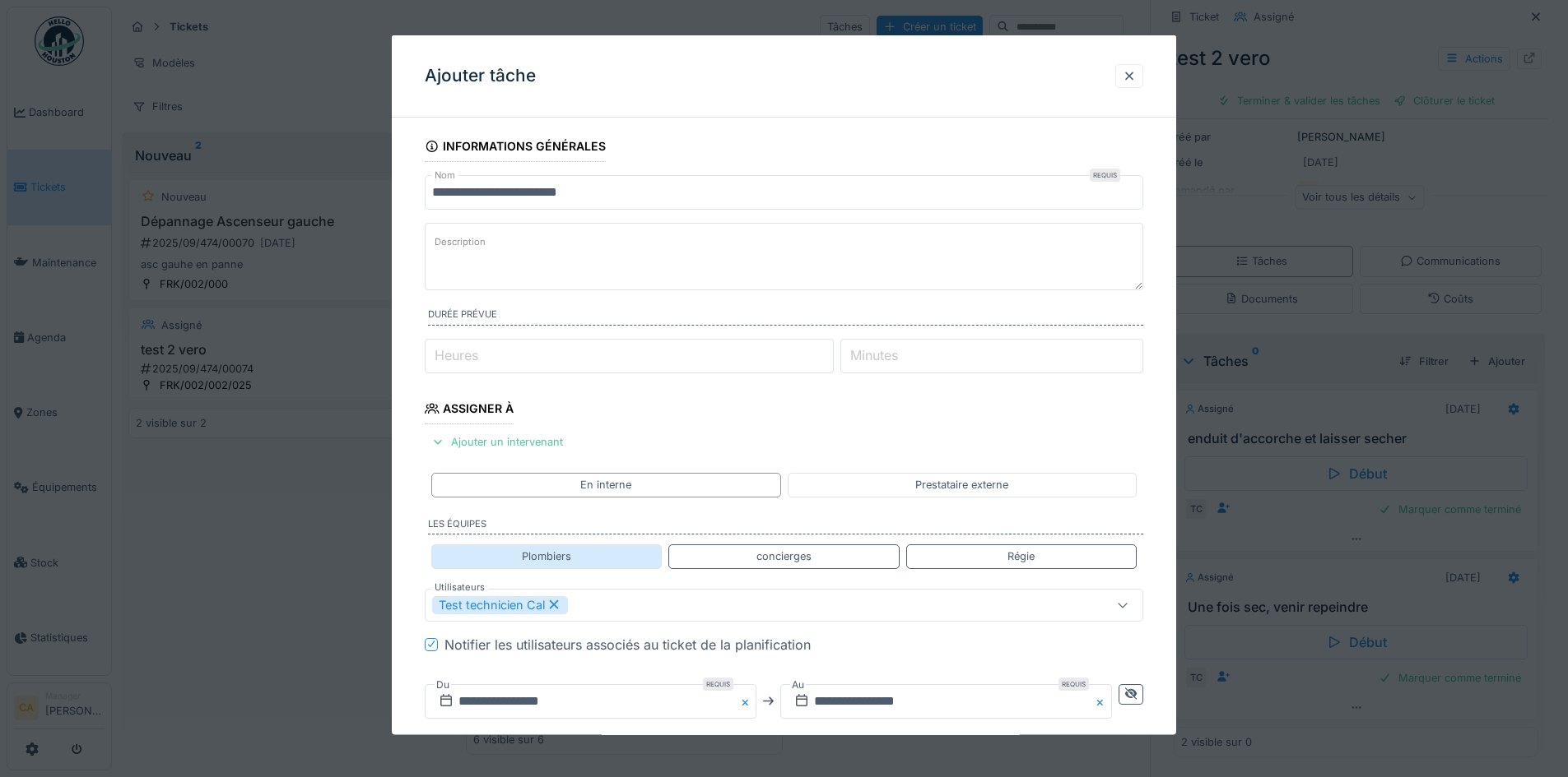
click at [546, 556] on div "Plombiers" at bounding box center [546, 556] width 49 height 16
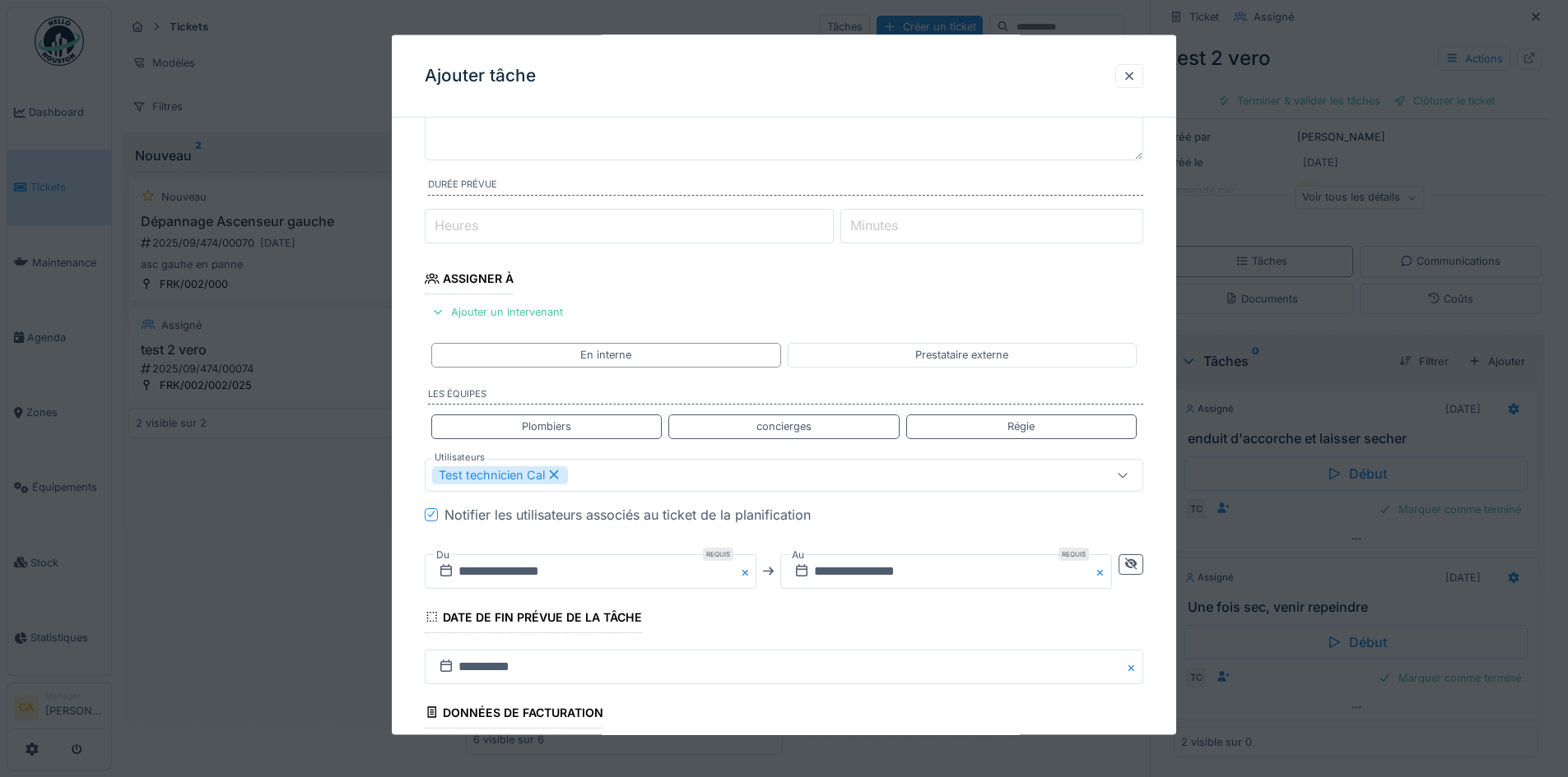
scroll to position [267, 0]
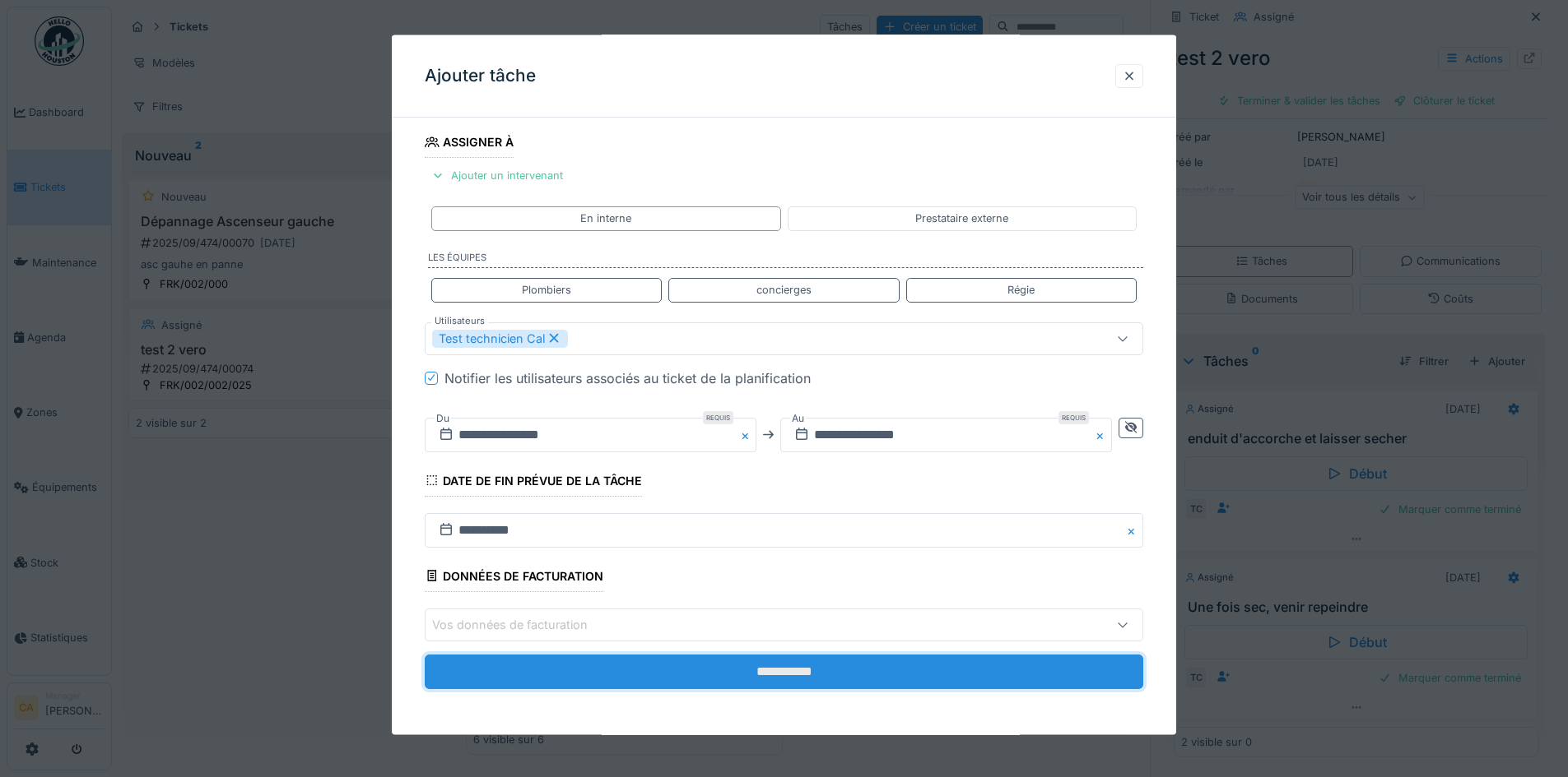
click at [707, 678] on input "**********" at bounding box center [784, 671] width 719 height 35
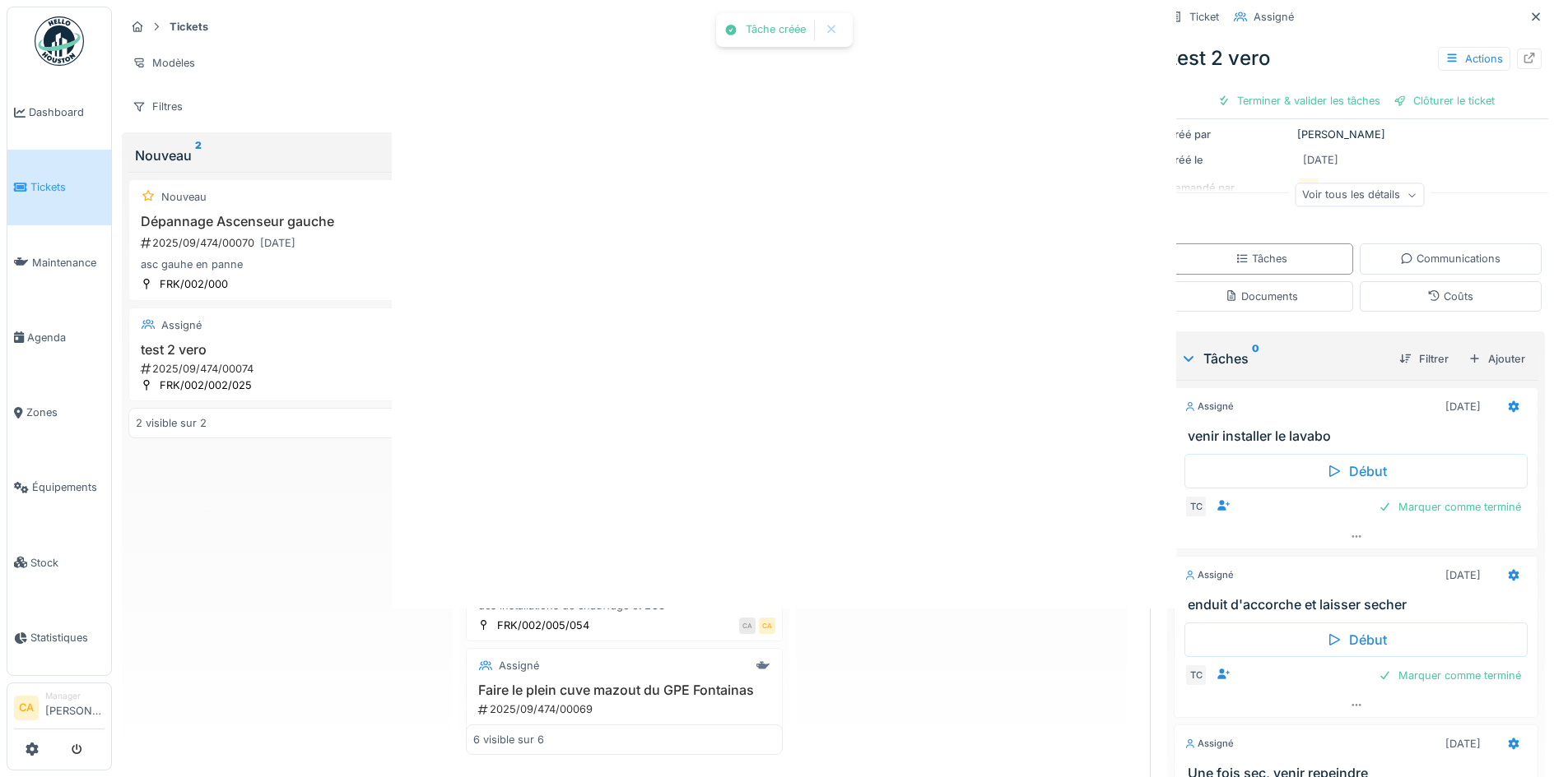
scroll to position [0, 0]
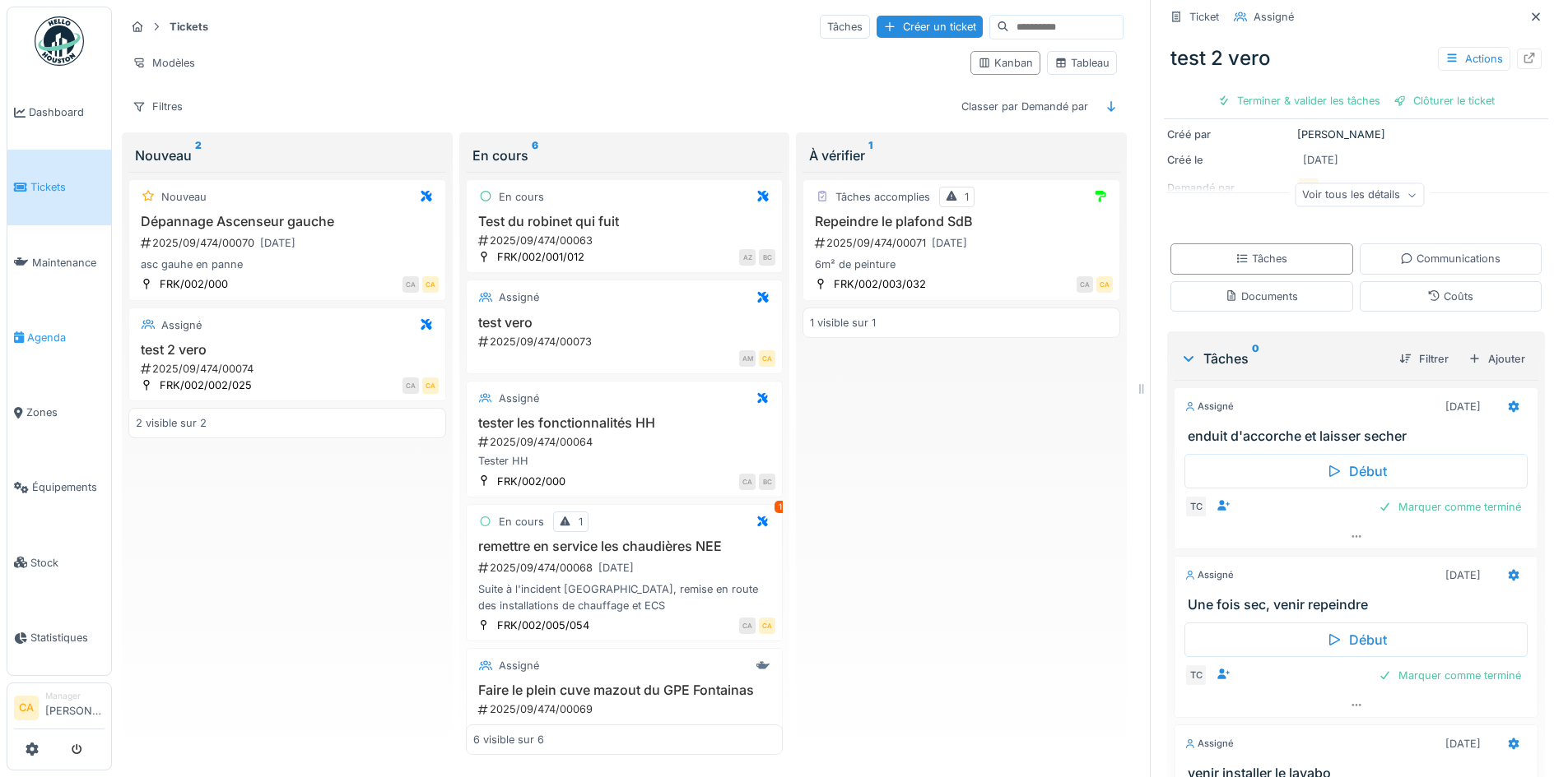
click at [40, 330] on span "Agenda" at bounding box center [66, 338] width 77 height 16
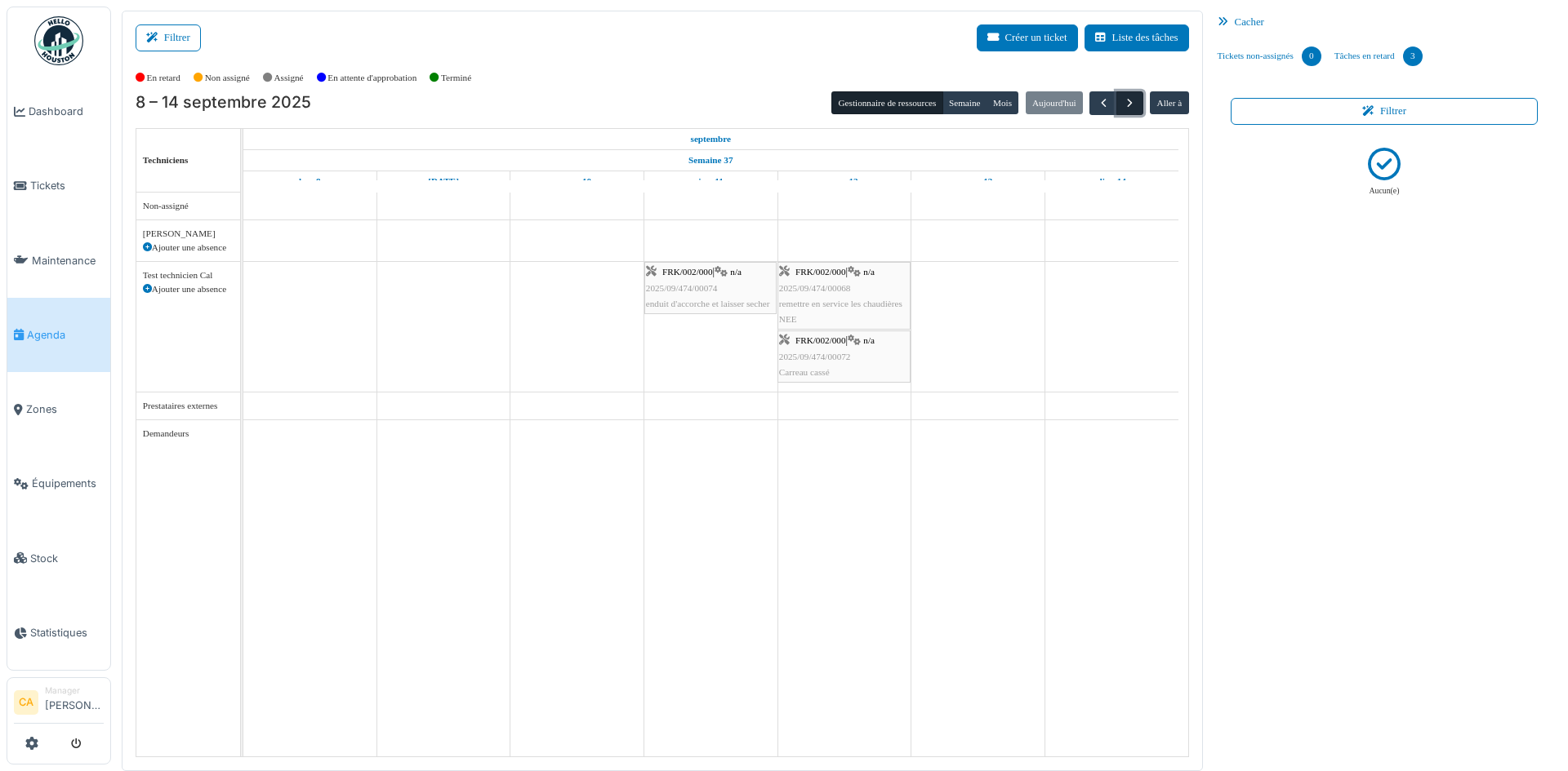
click at [1125, 107] on span "button" at bounding box center [1130, 103] width 14 height 14
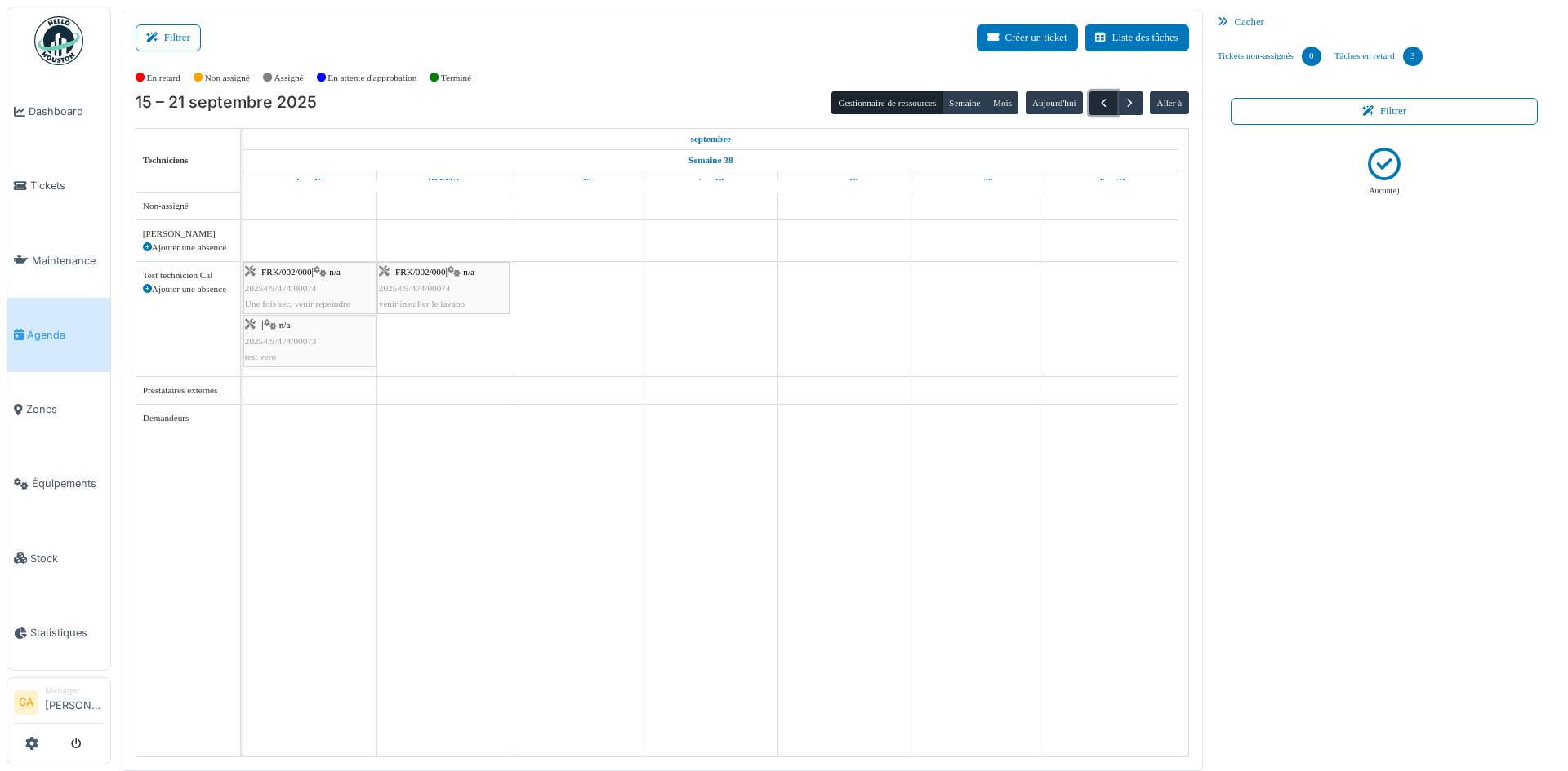
click at [1097, 107] on span "button" at bounding box center [1104, 103] width 14 height 14
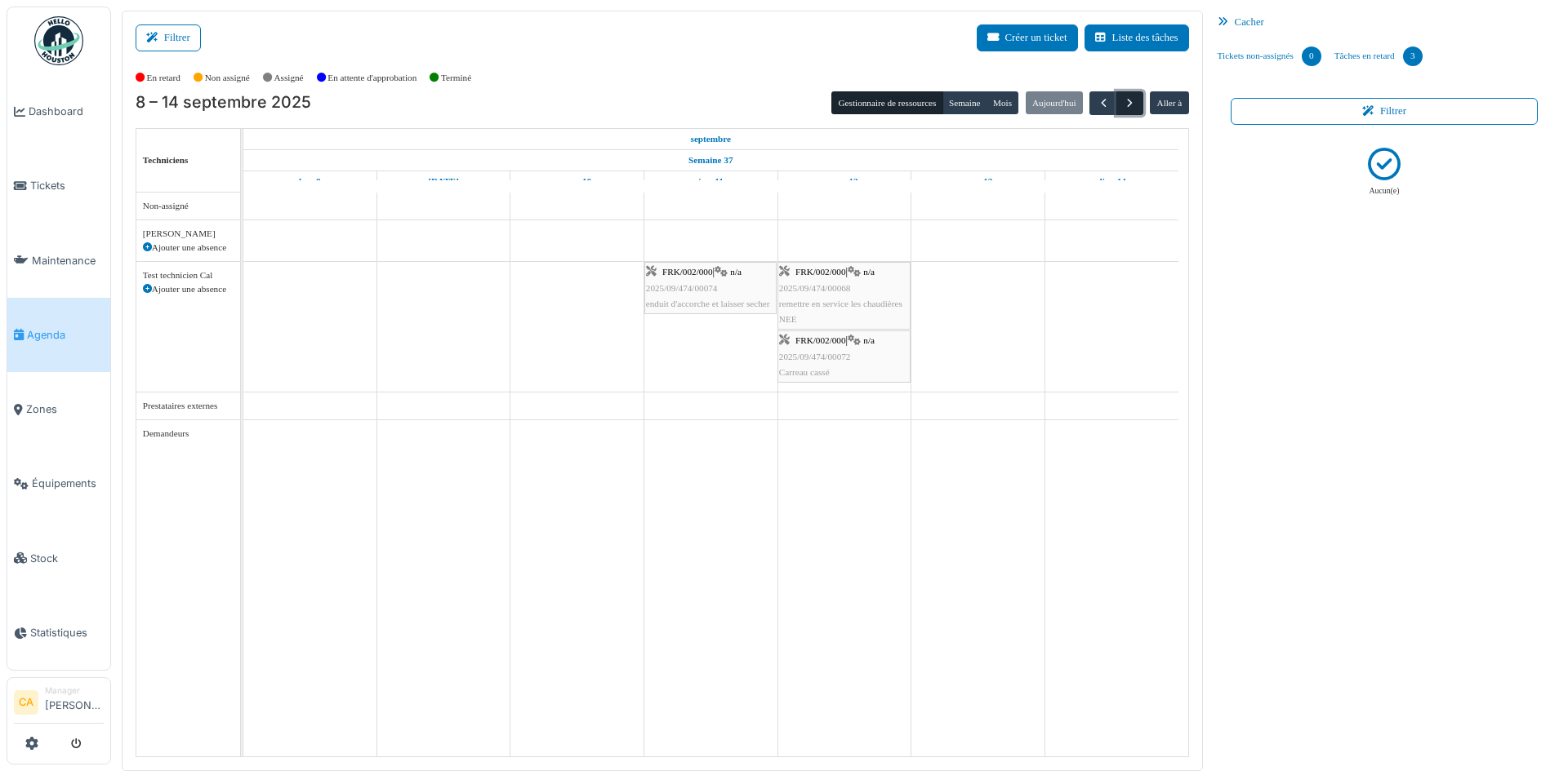
click at [1123, 96] on span "button" at bounding box center [1130, 103] width 14 height 14
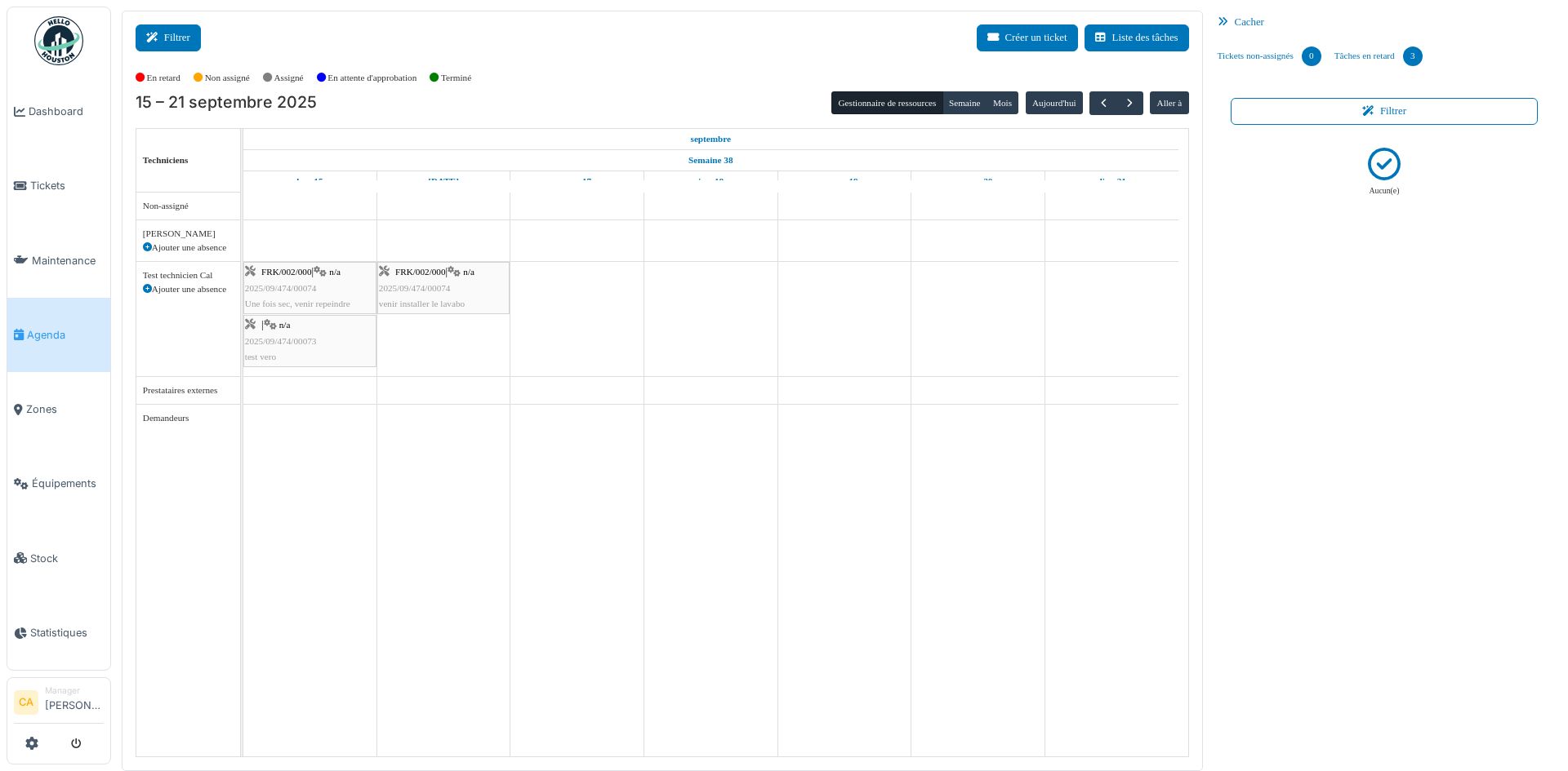
click at [169, 44] on button "Filtrer" at bounding box center [169, 37] width 66 height 27
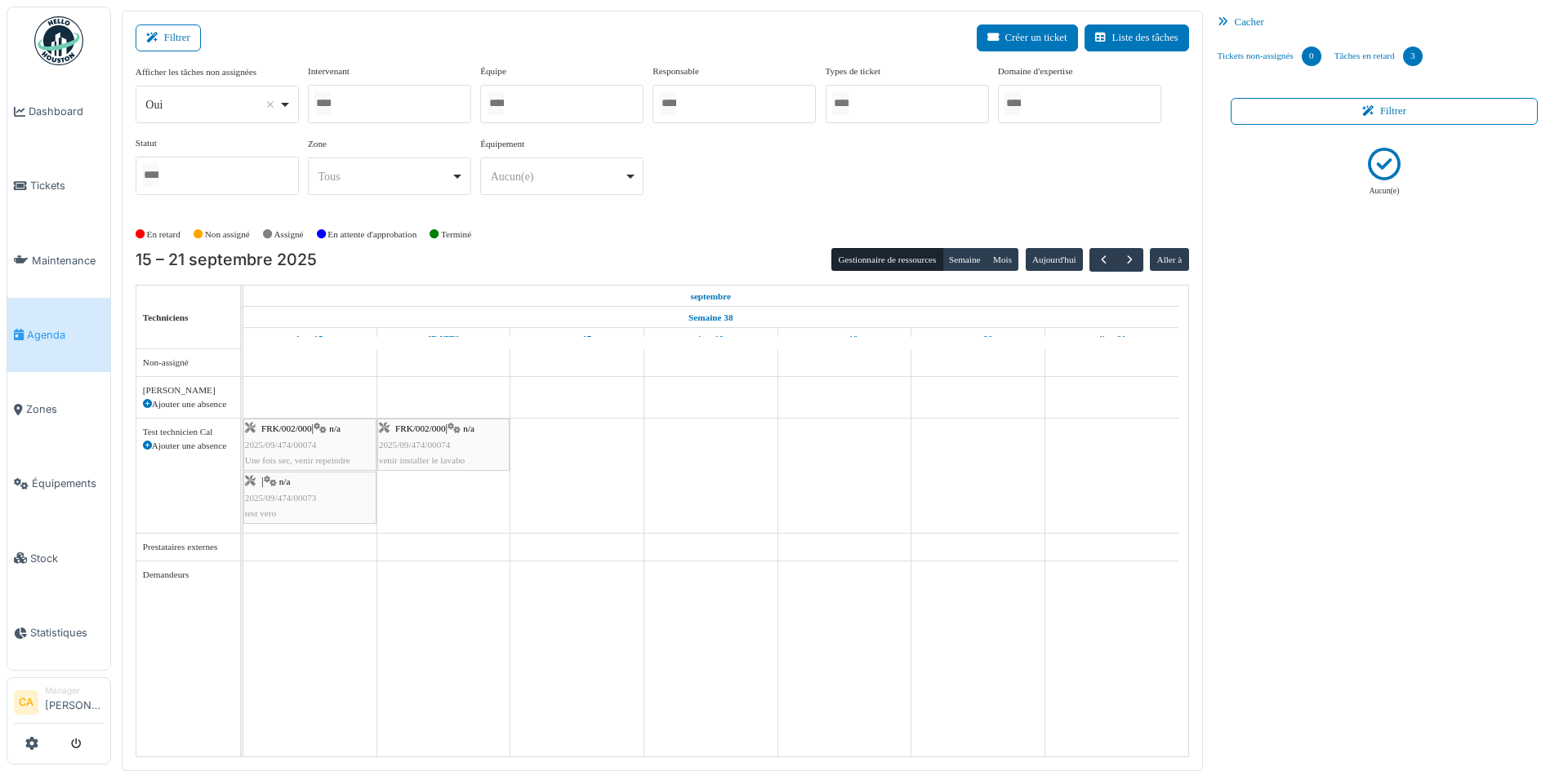
click at [405, 119] on div at bounding box center [389, 104] width 163 height 38
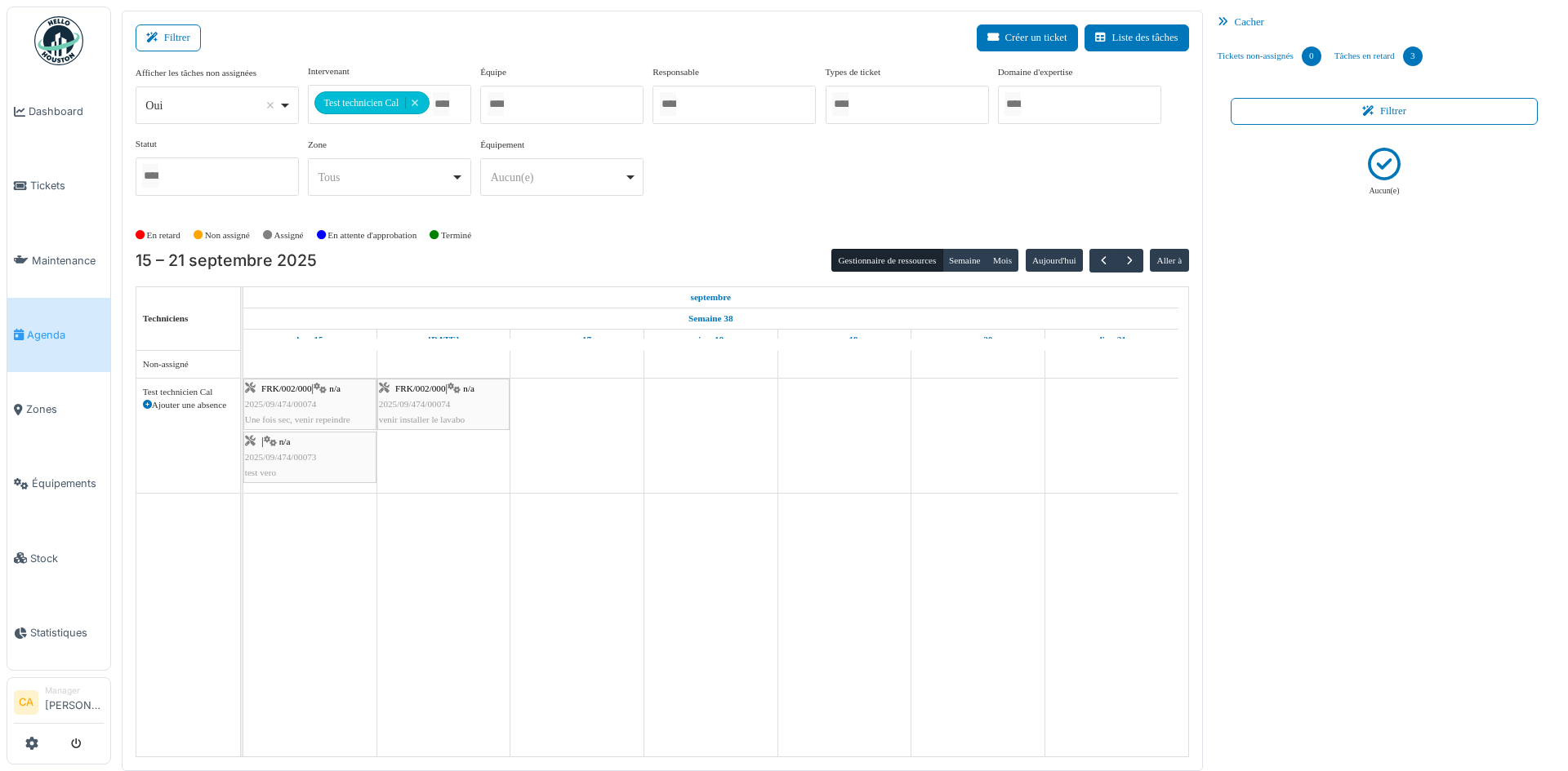
click at [706, 233] on div "En retard Non assigné [GEOGRAPHIC_DATA] En attente d'approbation Terminé" at bounding box center [662, 235] width 1053 height 27
click at [327, 473] on div "| n/a 2025/09/474/00073 test vero" at bounding box center [310, 458] width 130 height 48
click at [327, 473] on body "Dashboard Tickets Maintenance Agenda Zones Équipements Stock Statistiques CA Ma…" at bounding box center [784, 386] width 1568 height 771
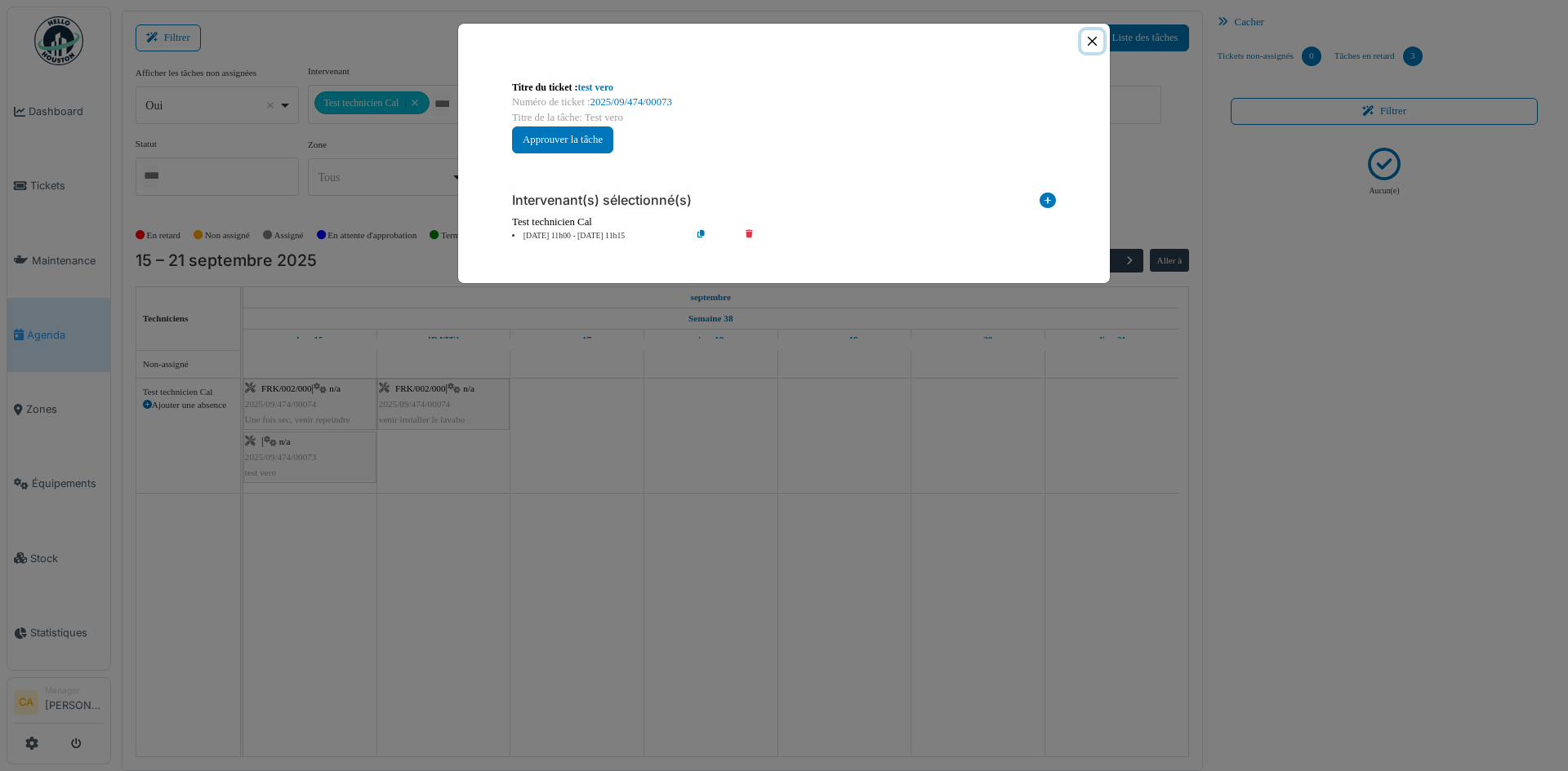
click at [1099, 41] on button "Close" at bounding box center [1092, 41] width 22 height 22
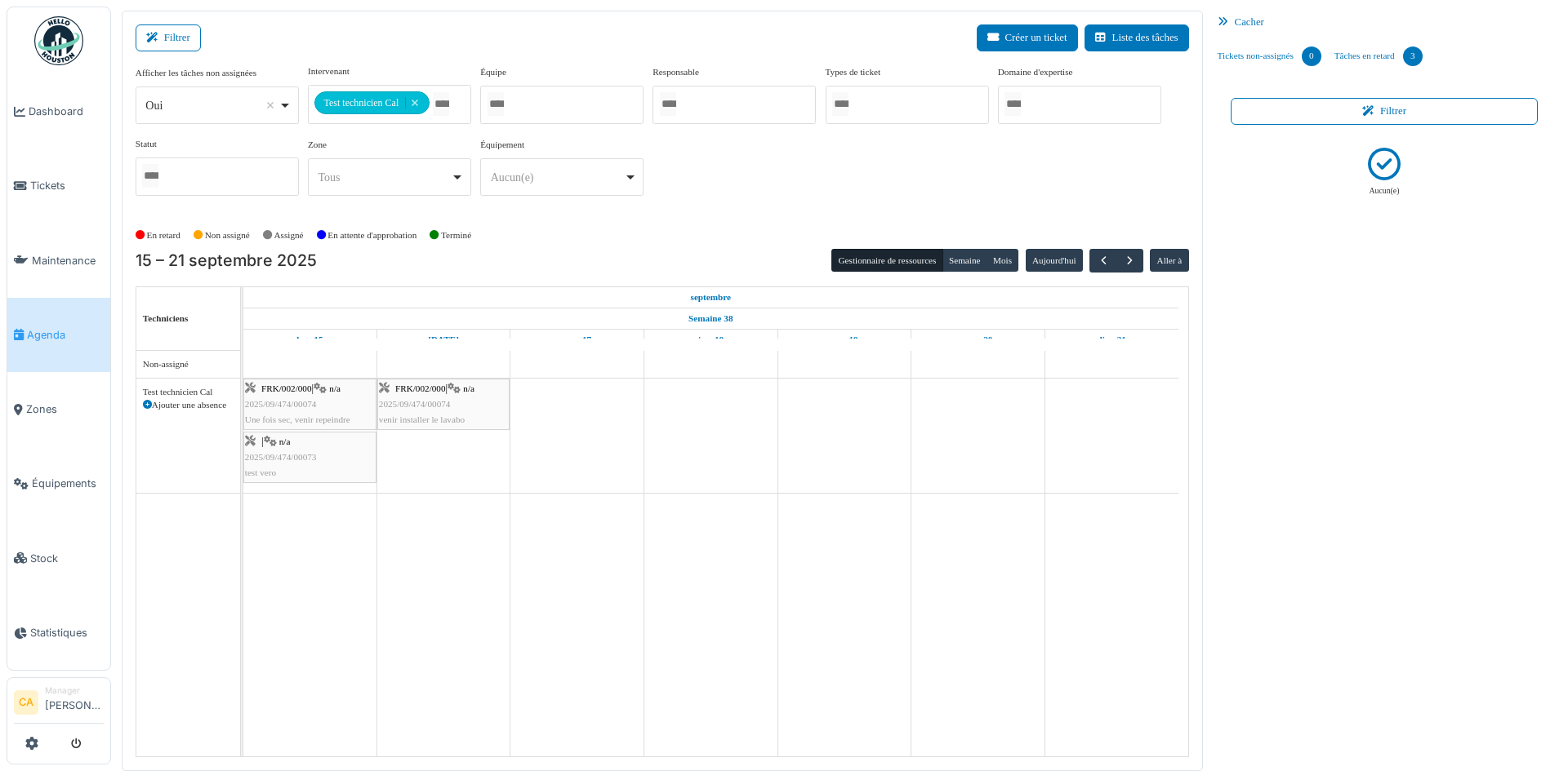
click at [293, 415] on span "Une fois sec, venir repeindre" at bounding box center [298, 419] width 106 height 9
click at [293, 415] on body "Dashboard Tickets Maintenance Agenda Zones Équipements Stock Statistiques CA Ma…" at bounding box center [784, 386] width 1568 height 771
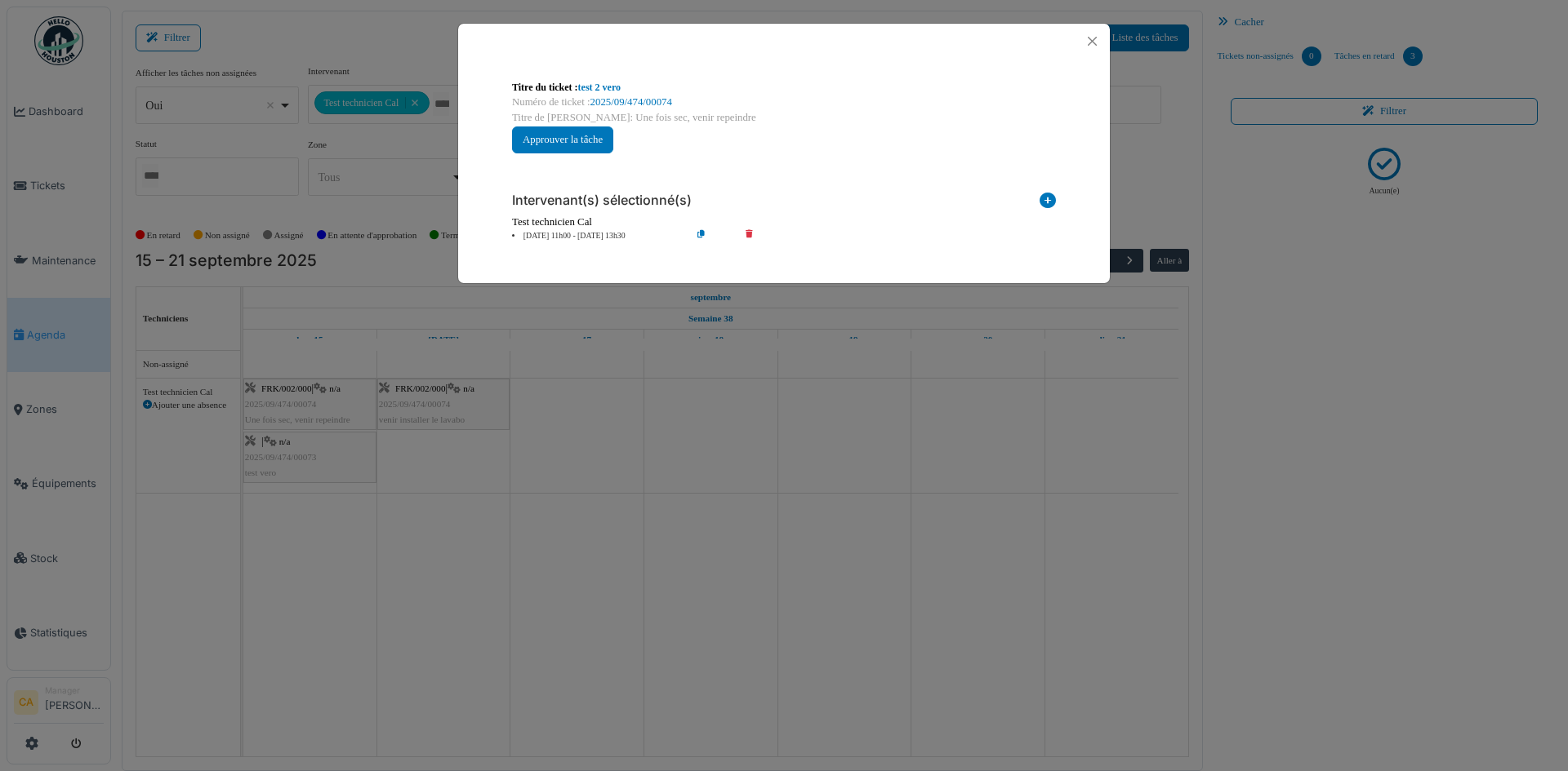
click at [1104, 43] on div at bounding box center [784, 41] width 652 height 36
click at [1094, 46] on button "Close" at bounding box center [1092, 41] width 22 height 22
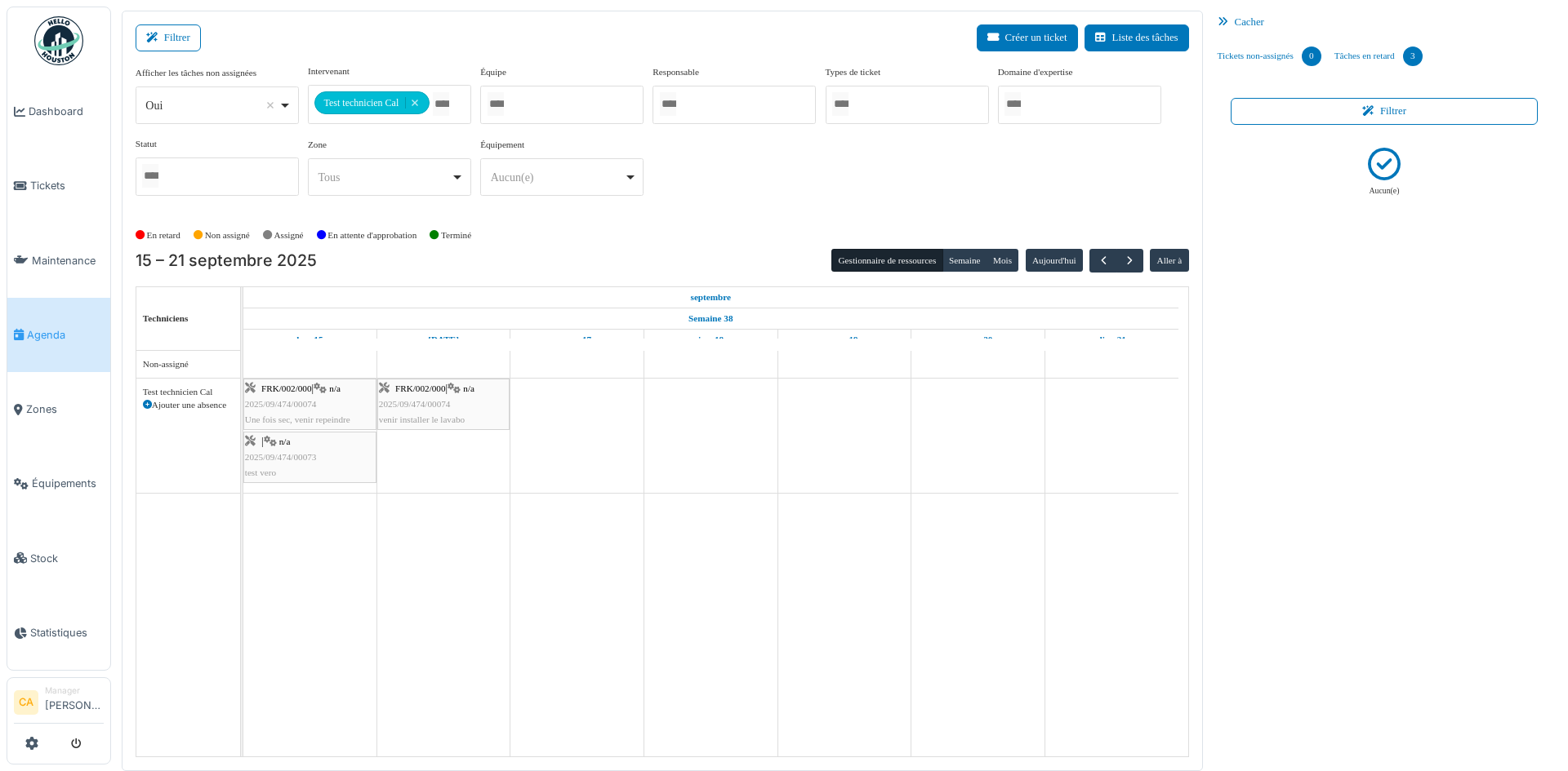
drag, startPoint x: 784, startPoint y: 429, endPoint x: 637, endPoint y: 432, distance: 147.0
click at [962, 264] on button "Semaine" at bounding box center [965, 260] width 45 height 22
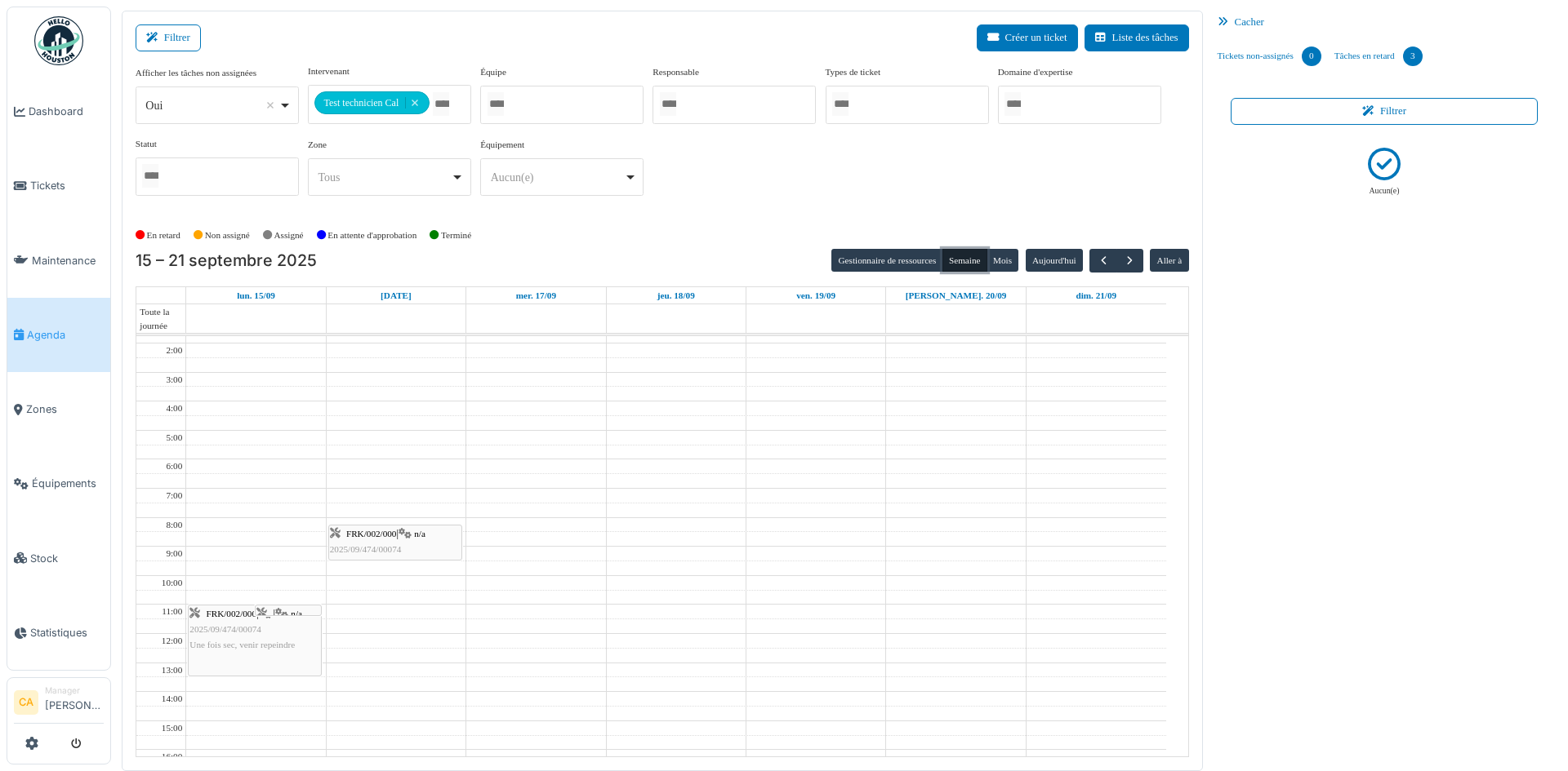
scroll to position [30, 0]
click at [267, 588] on td at bounding box center [676, 589] width 980 height 15
click at [288, 635] on div at bounding box center [288, 635] width 66 height 7
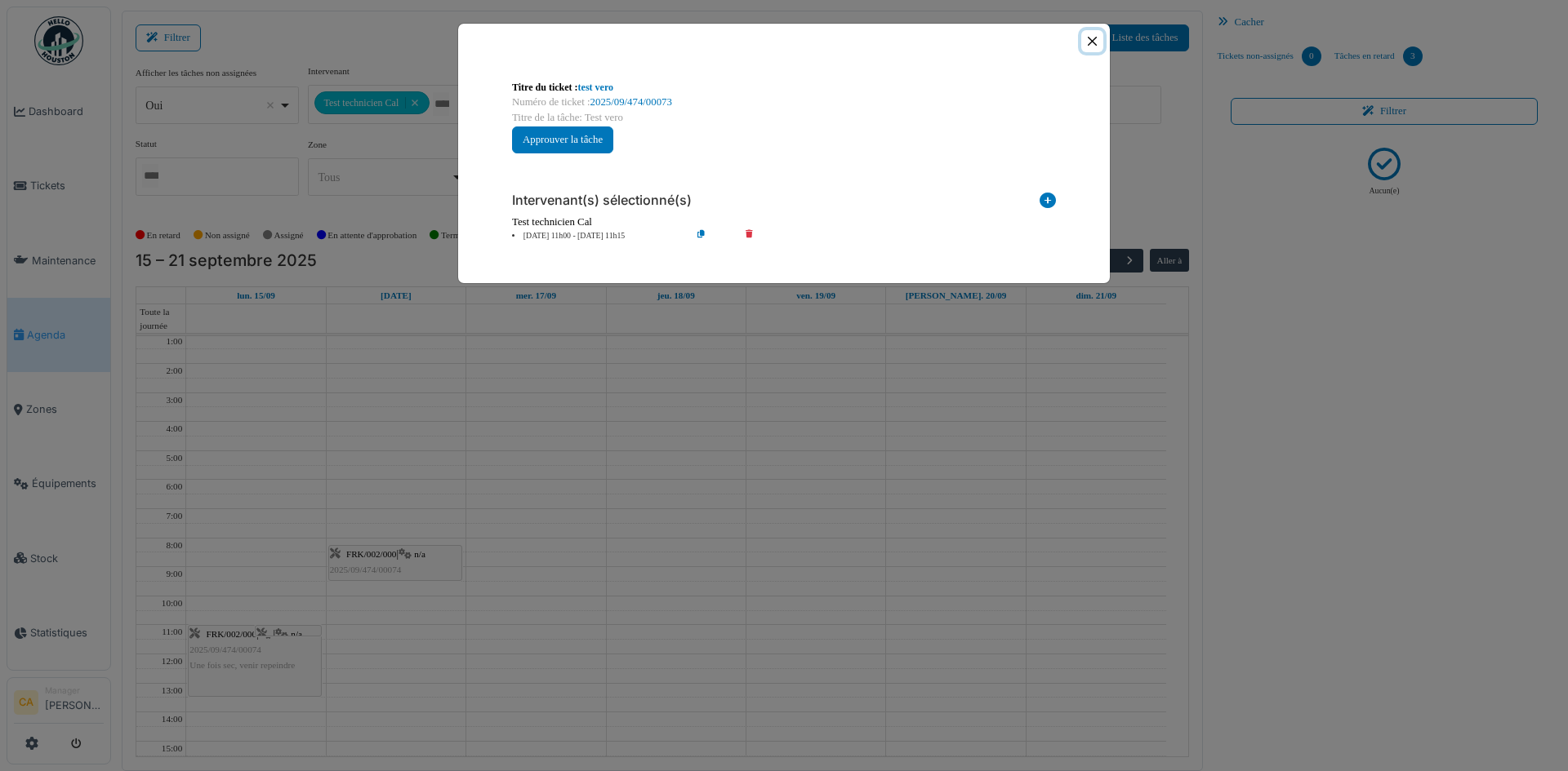
click at [1092, 46] on button "Close" at bounding box center [1092, 41] width 22 height 22
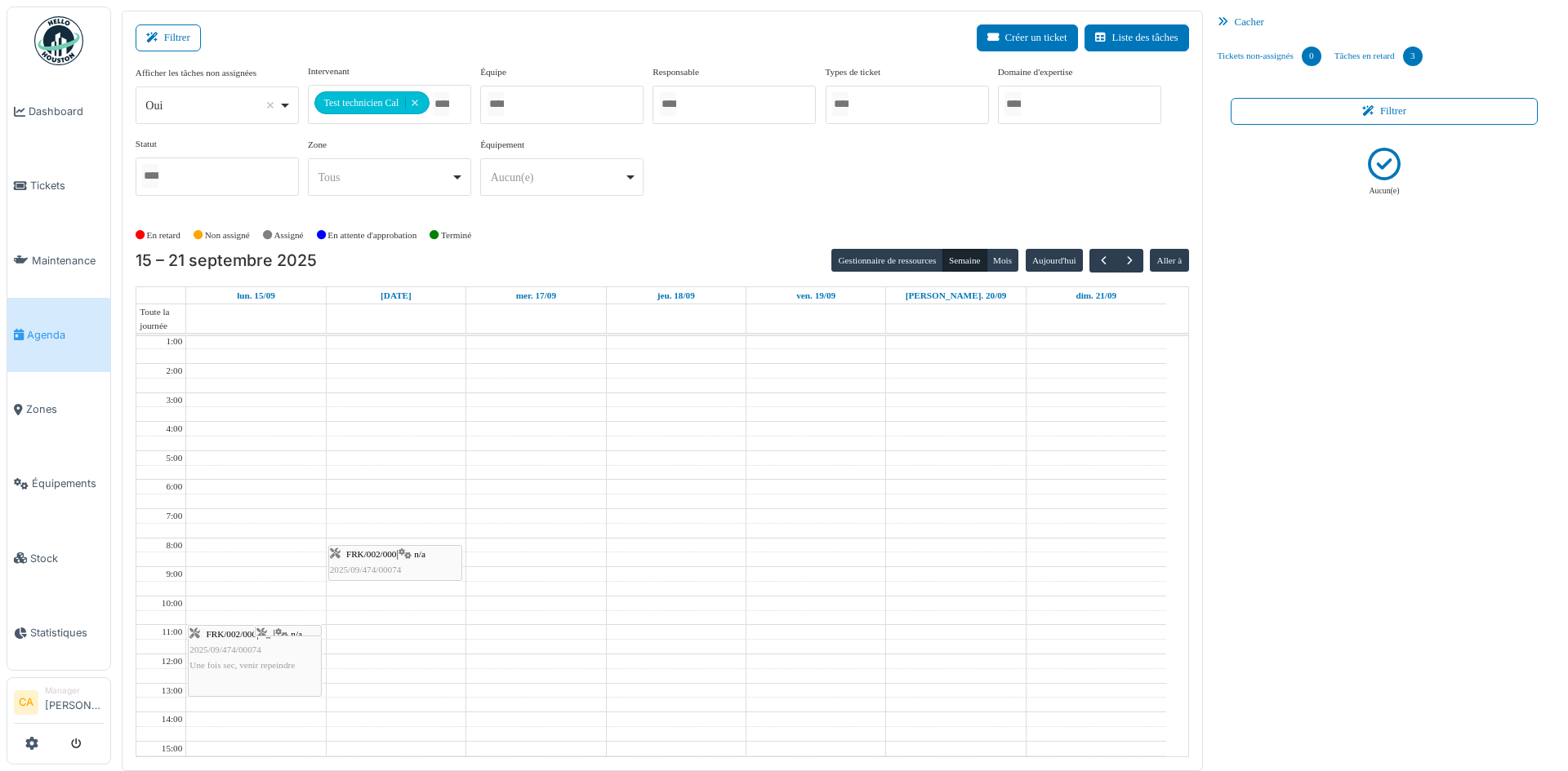
click at [239, 666] on span "Une fois sec, venir repeindre" at bounding box center [242, 665] width 106 height 9
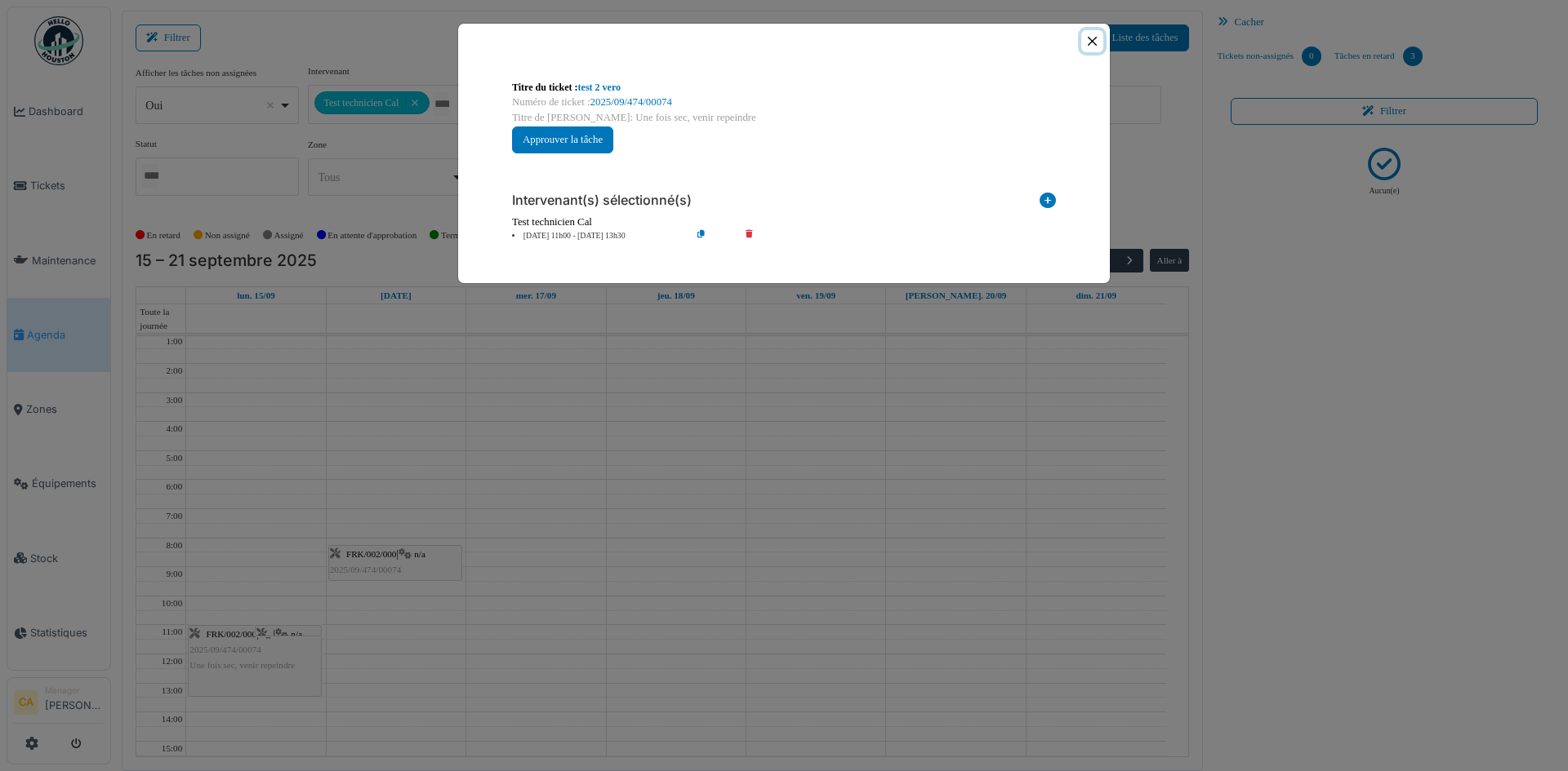
click at [1089, 41] on button "Close" at bounding box center [1092, 41] width 22 height 22
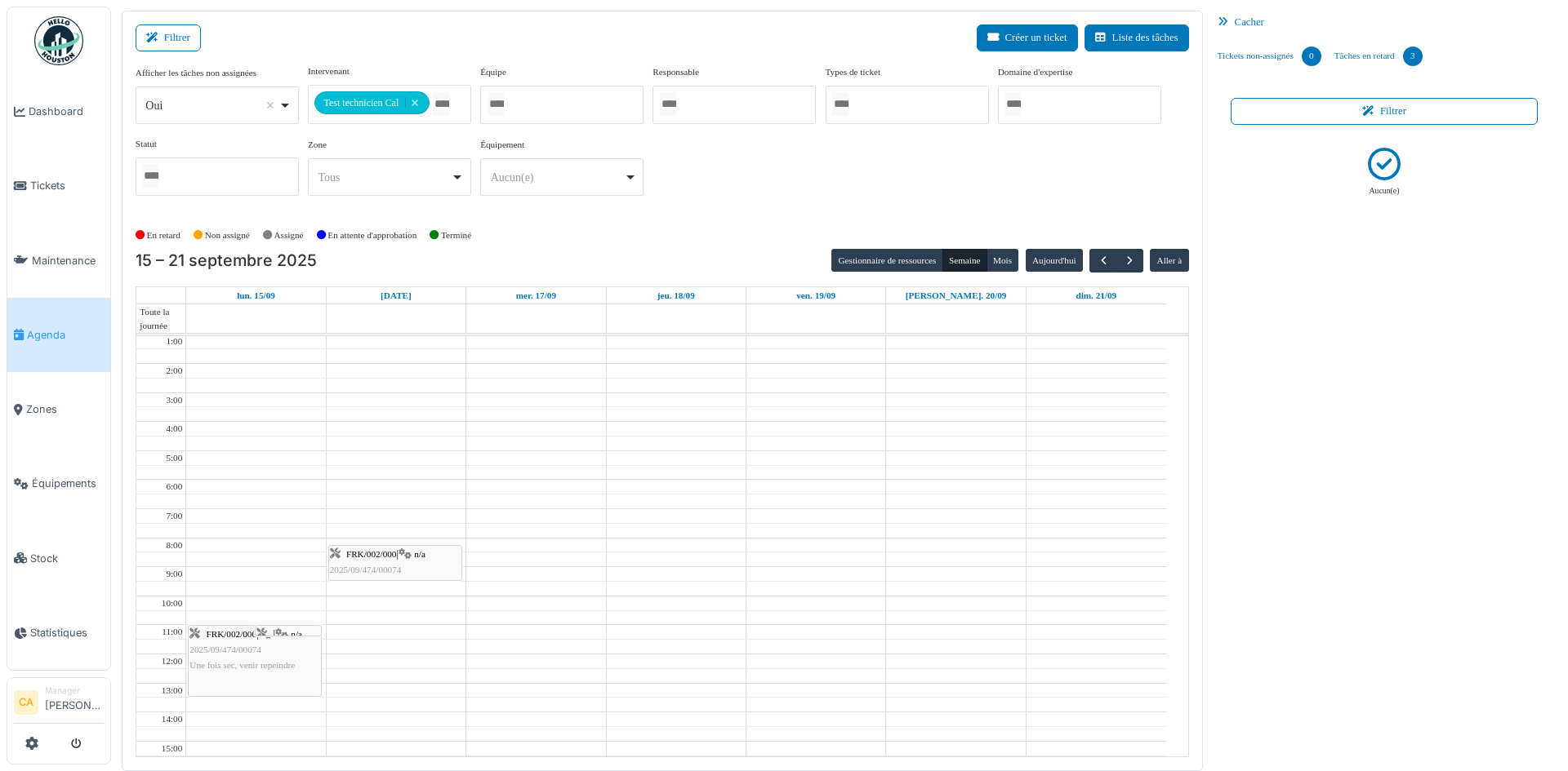
click at [267, 631] on icon at bounding box center [261, 634] width 10 height 10
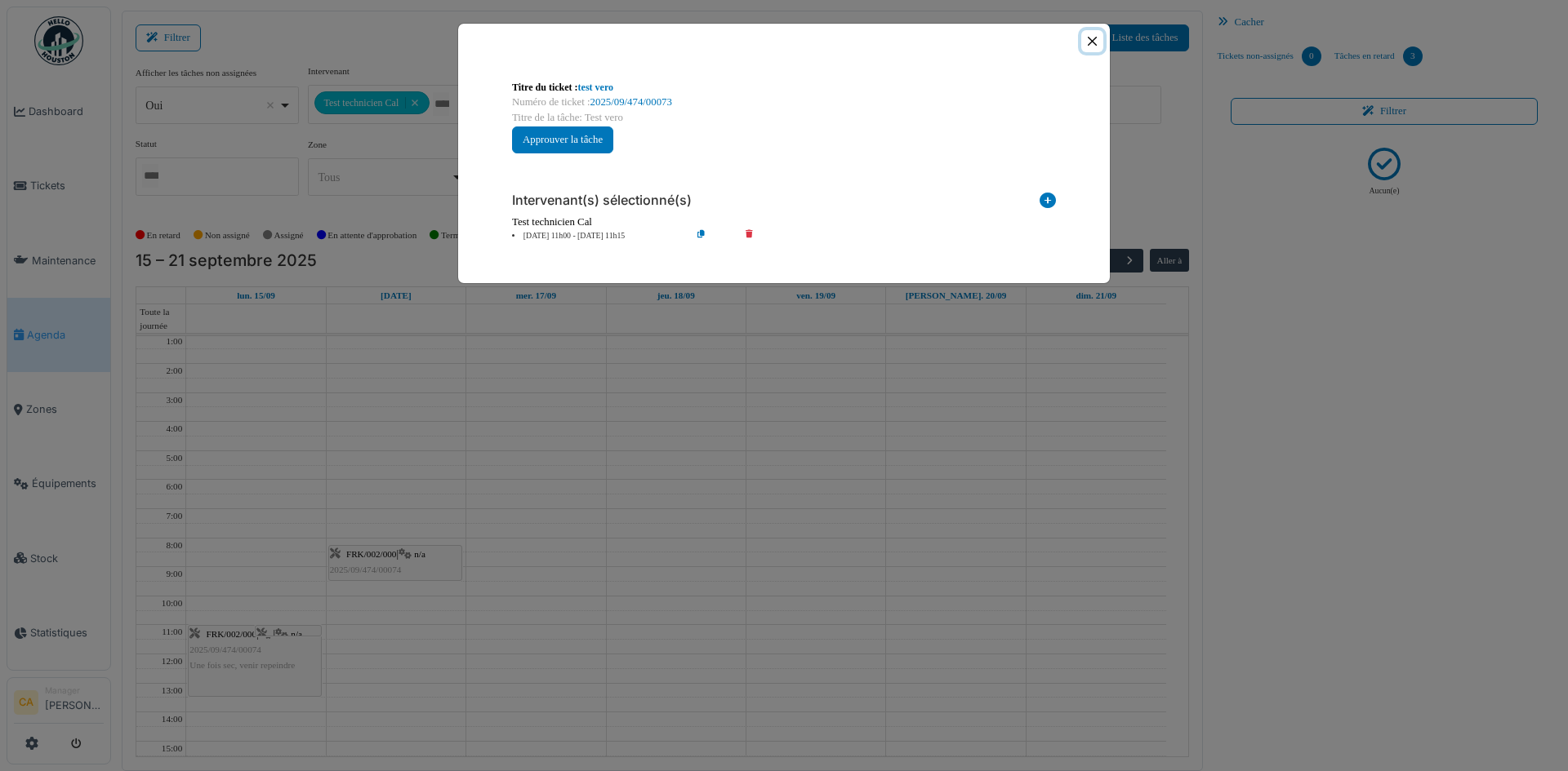
click at [1091, 42] on button "Close" at bounding box center [1092, 41] width 22 height 22
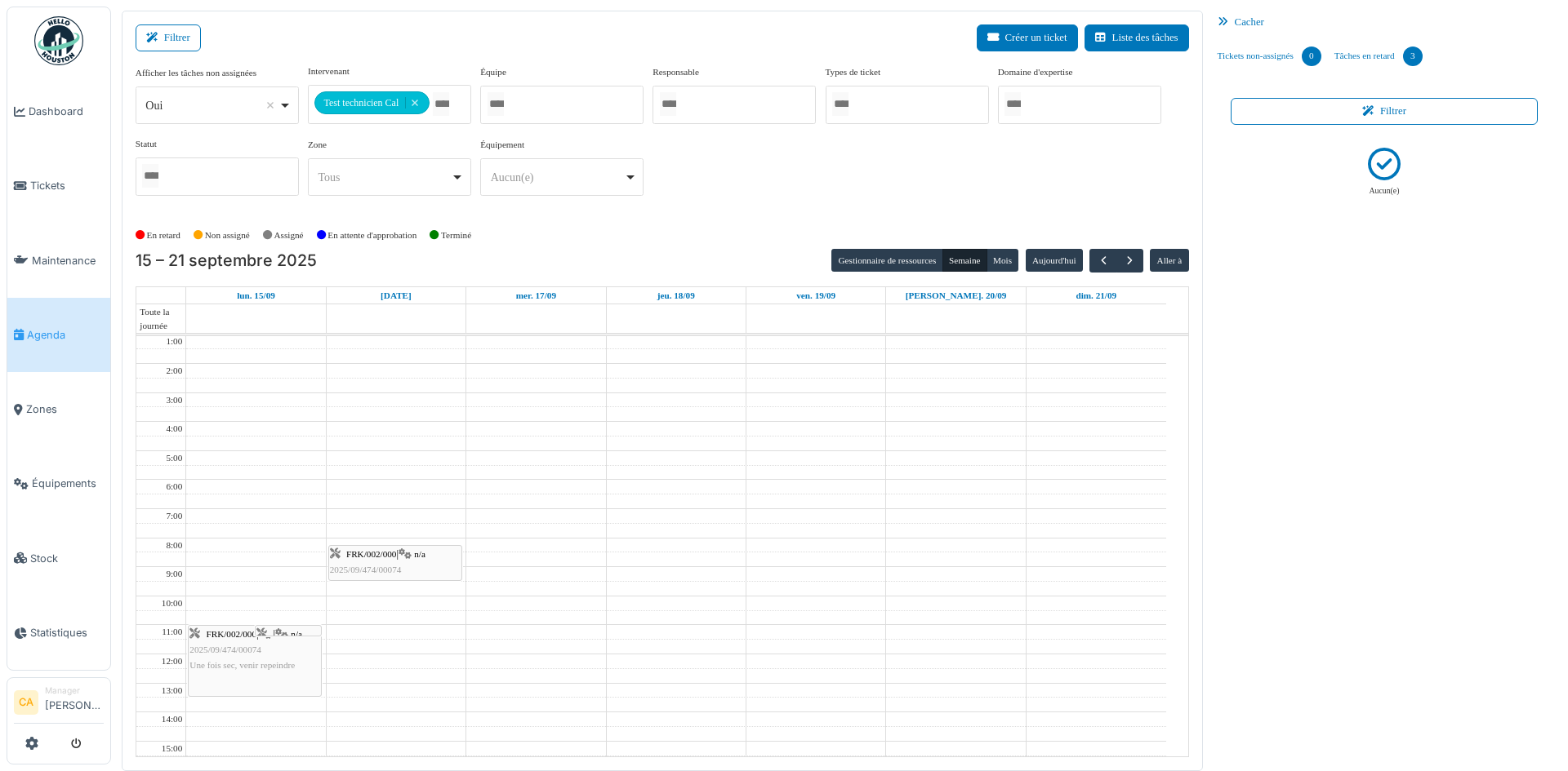
click at [221, 636] on span "FRK/002/000" at bounding box center [232, 634] width 51 height 9
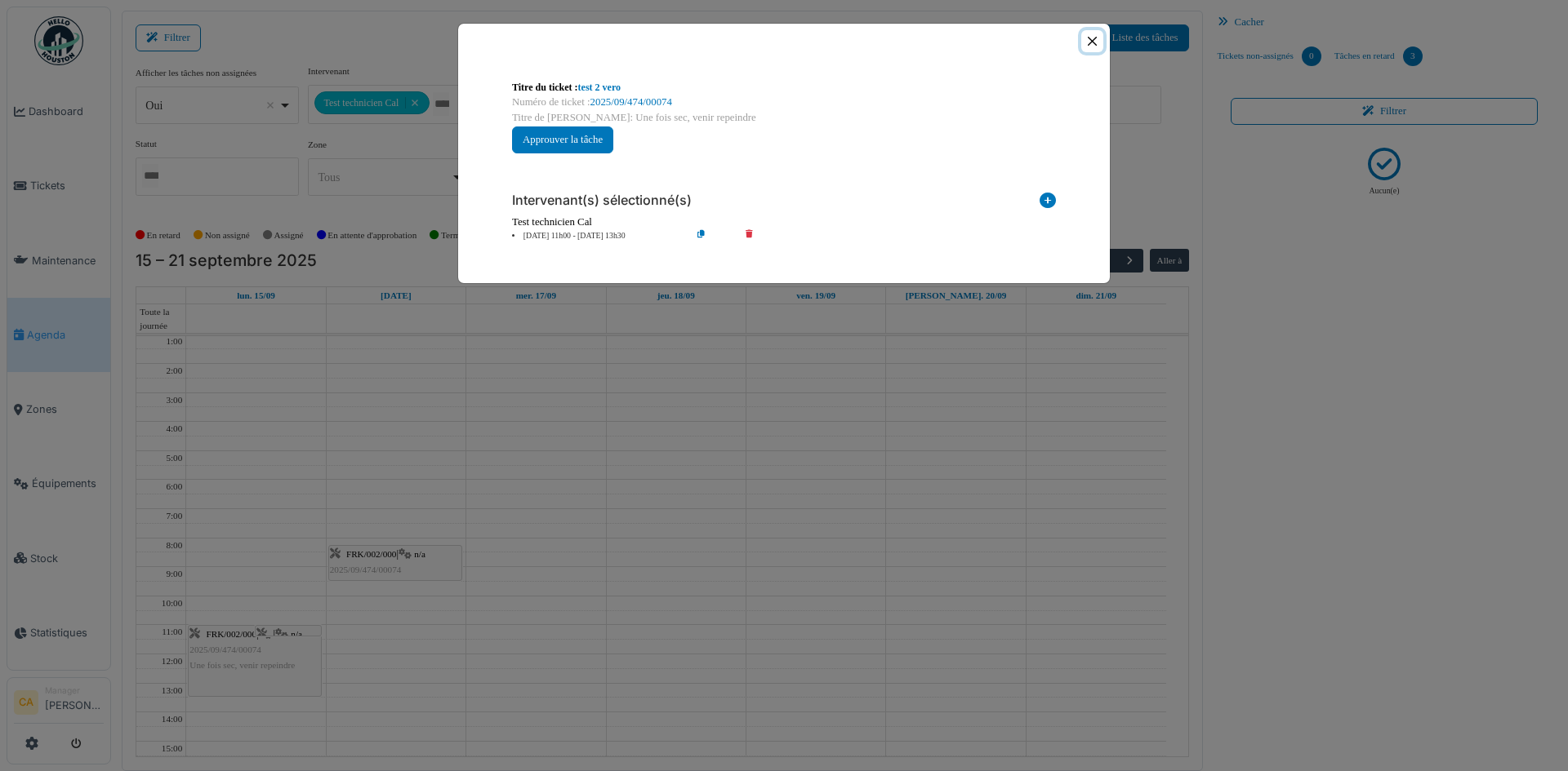
click at [1091, 40] on button "Close" at bounding box center [1092, 41] width 22 height 22
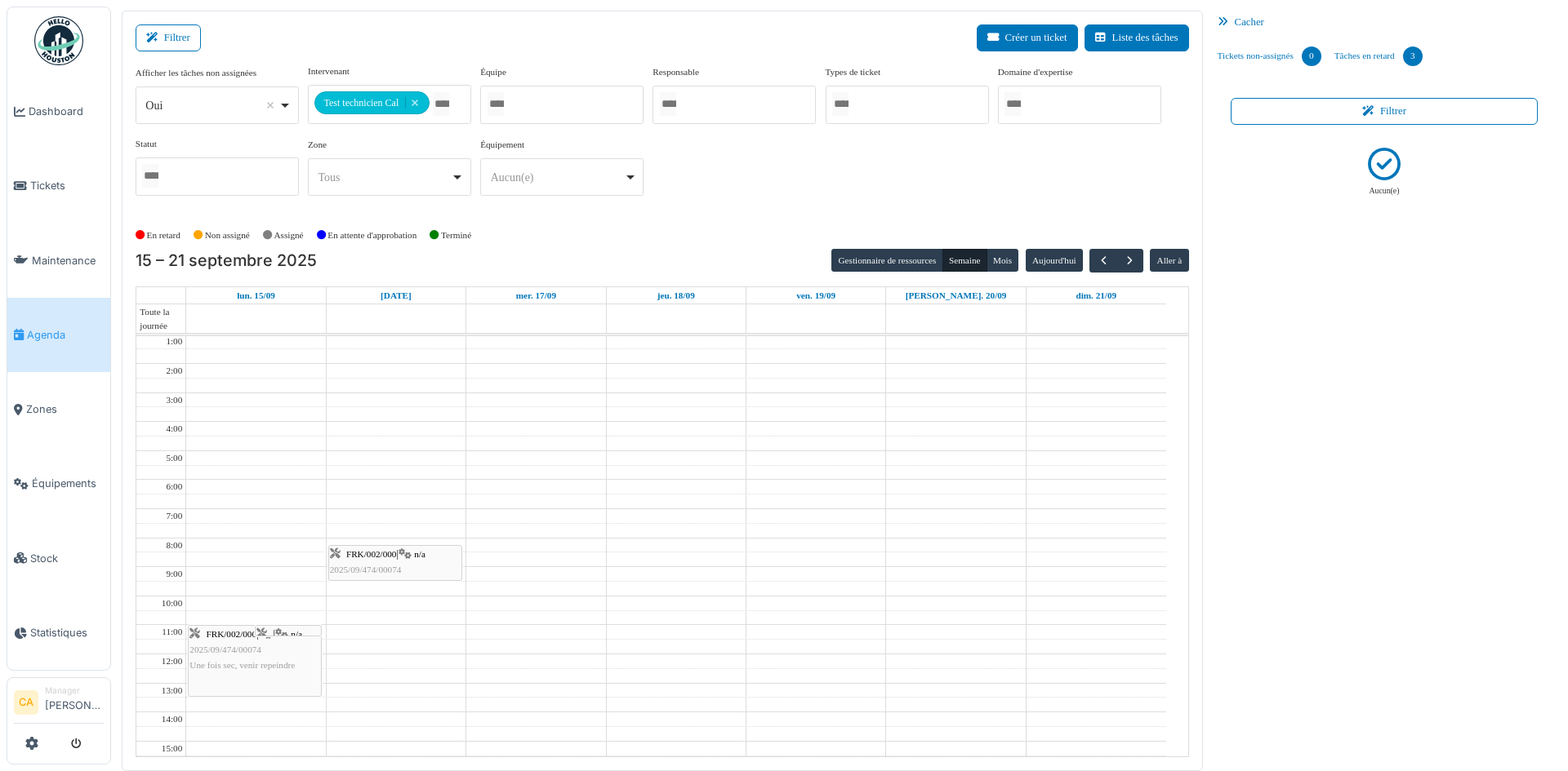
click at [300, 633] on div at bounding box center [288, 635] width 66 height 7
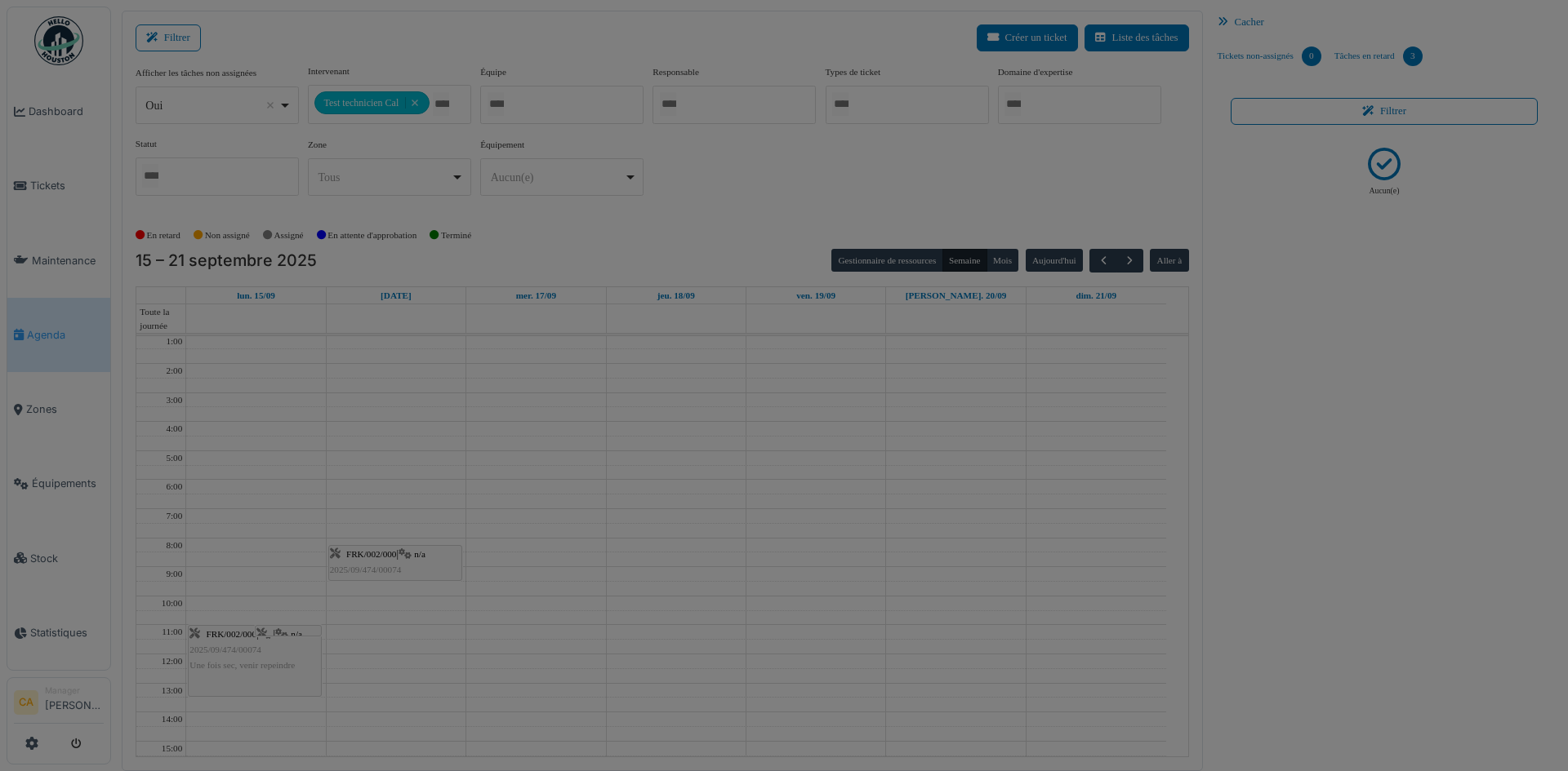
click at [302, 629] on div at bounding box center [784, 386] width 1568 height 771
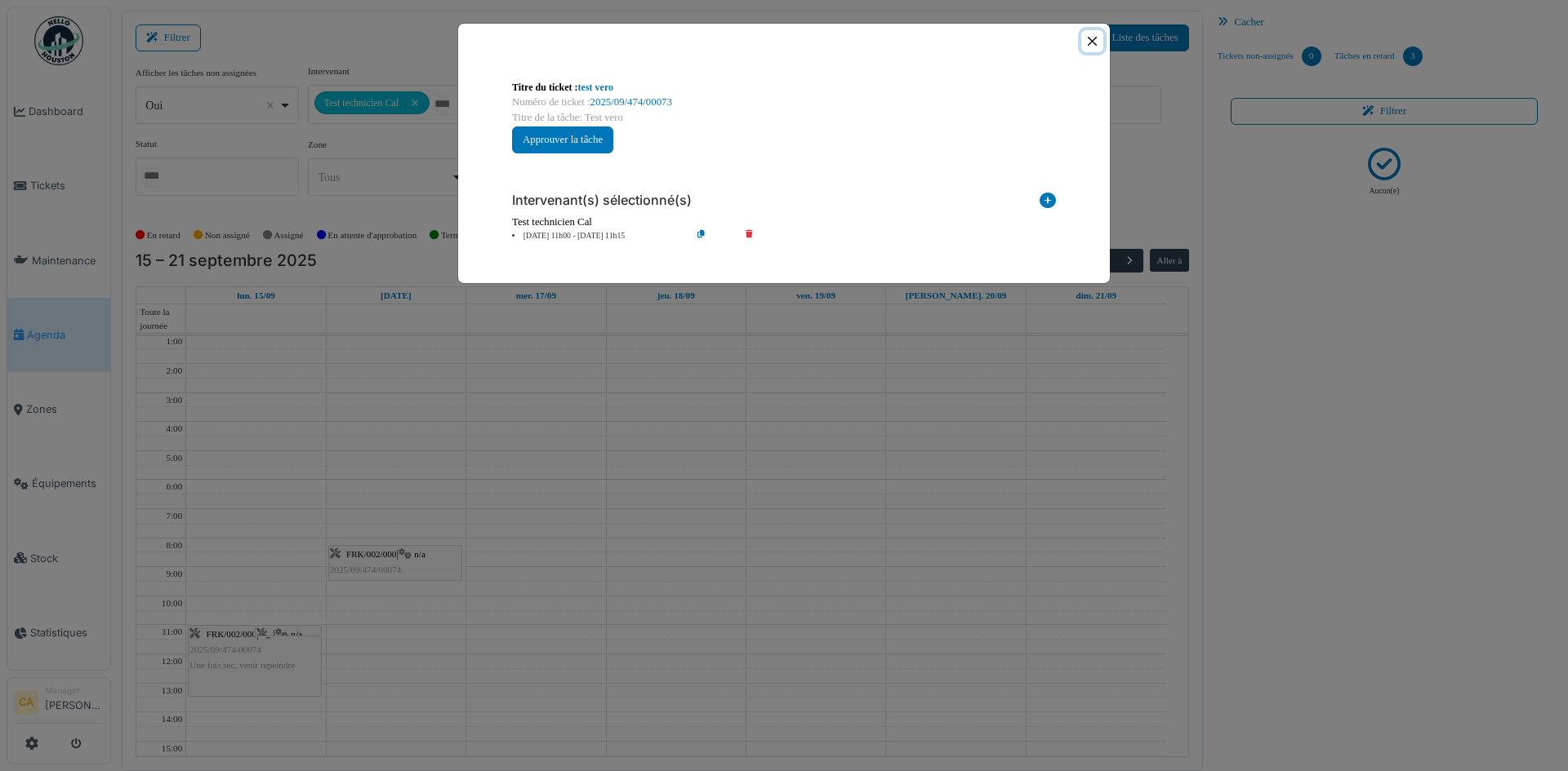
click at [1092, 45] on button "Close" at bounding box center [1092, 41] width 22 height 22
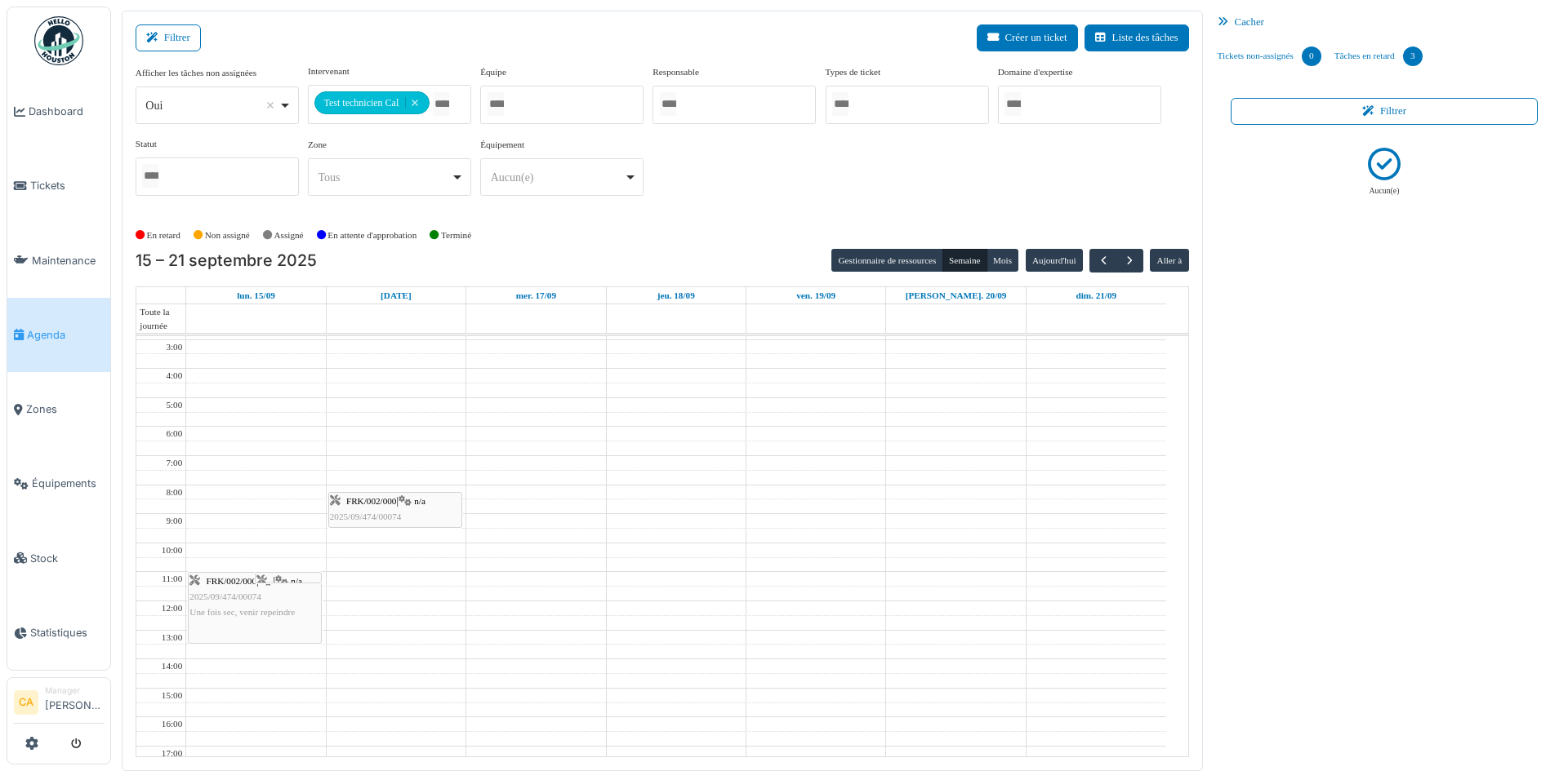
scroll to position [112, 0]
click at [1044, 259] on button "Aujourd'hui" at bounding box center [1054, 260] width 57 height 22
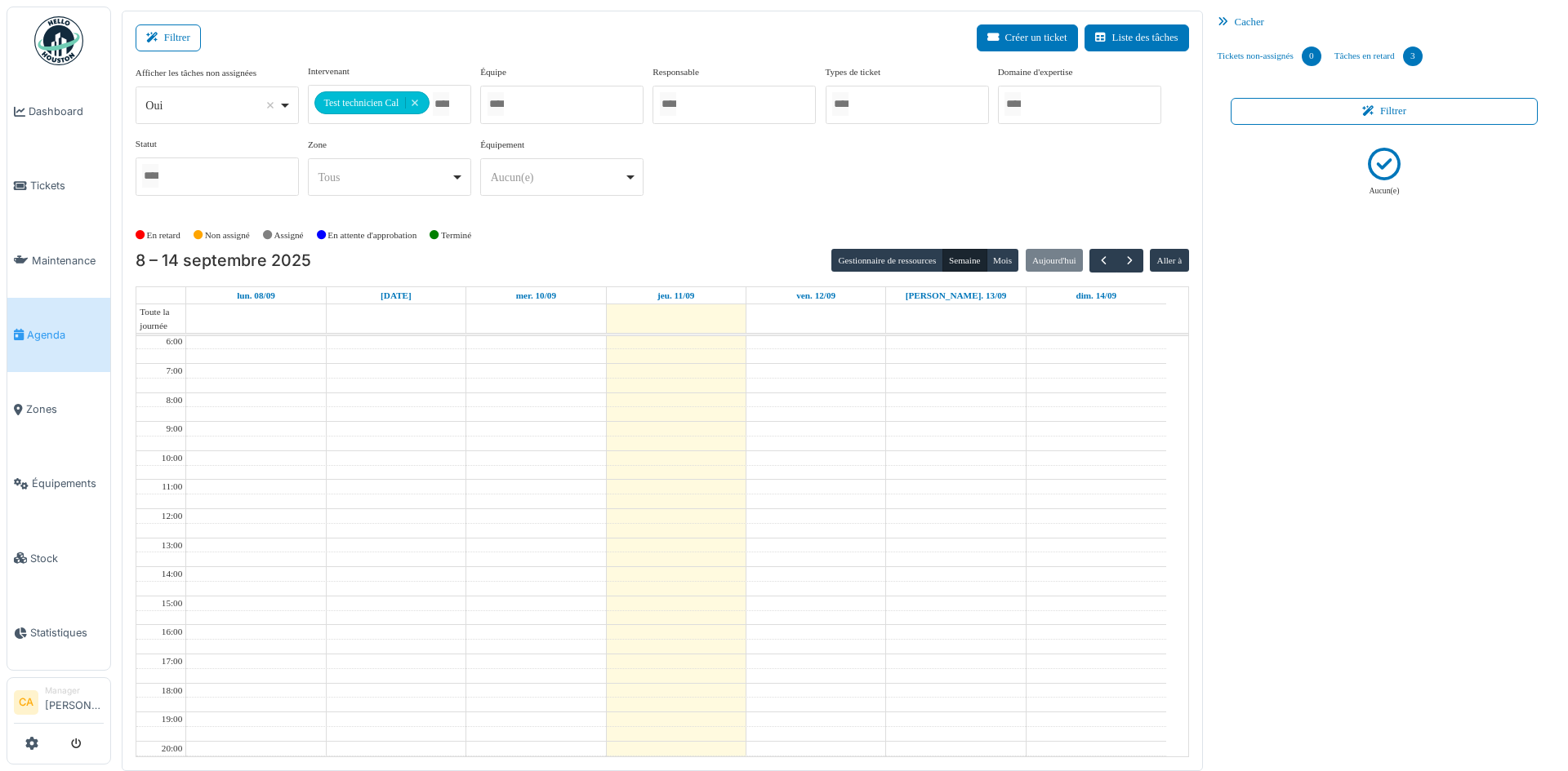
scroll to position [12, 0]
click at [904, 262] on button "Gestionnaire de ressources" at bounding box center [887, 260] width 111 height 22
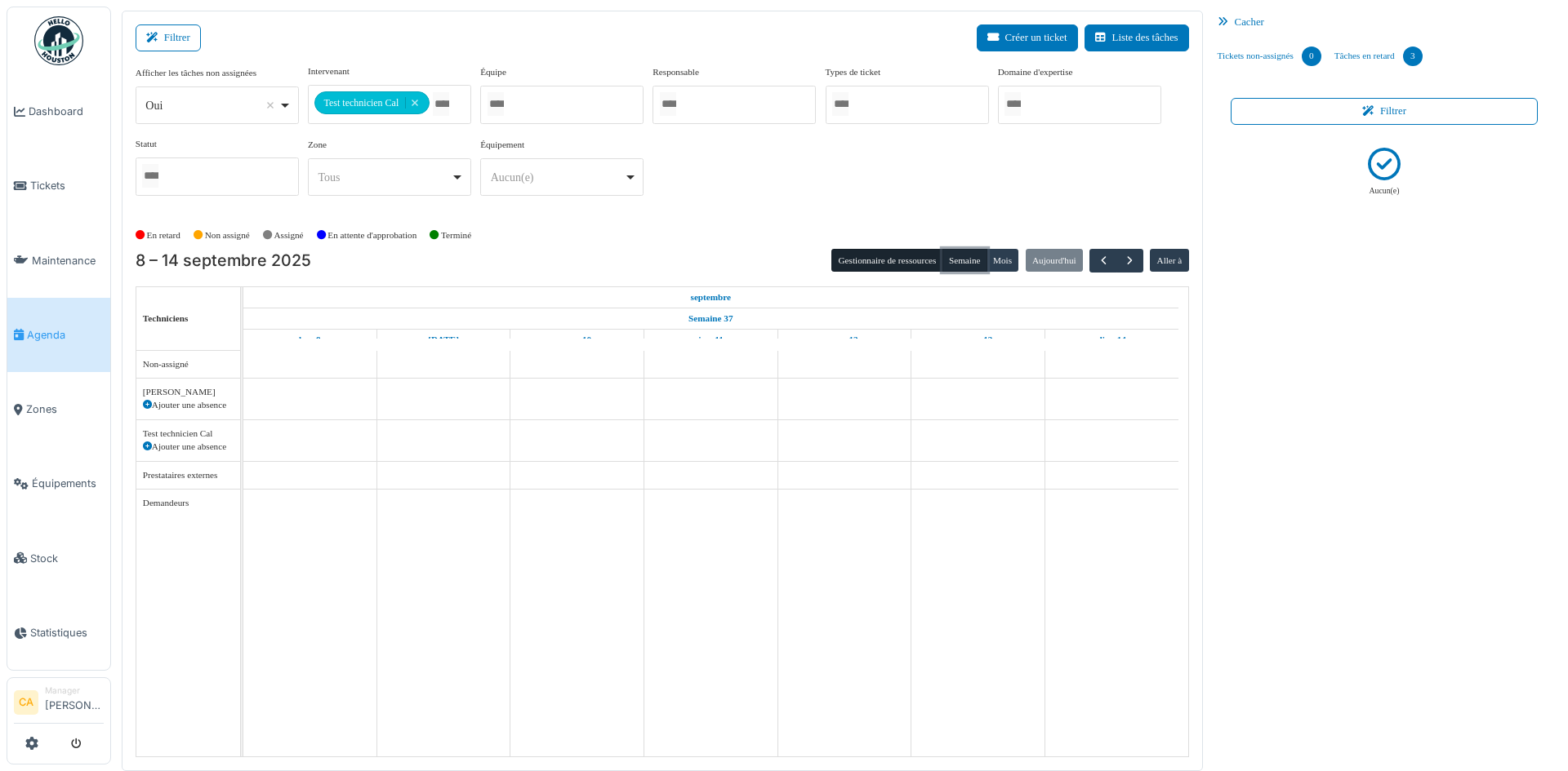
click at [956, 257] on button "Semaine" at bounding box center [965, 260] width 45 height 22
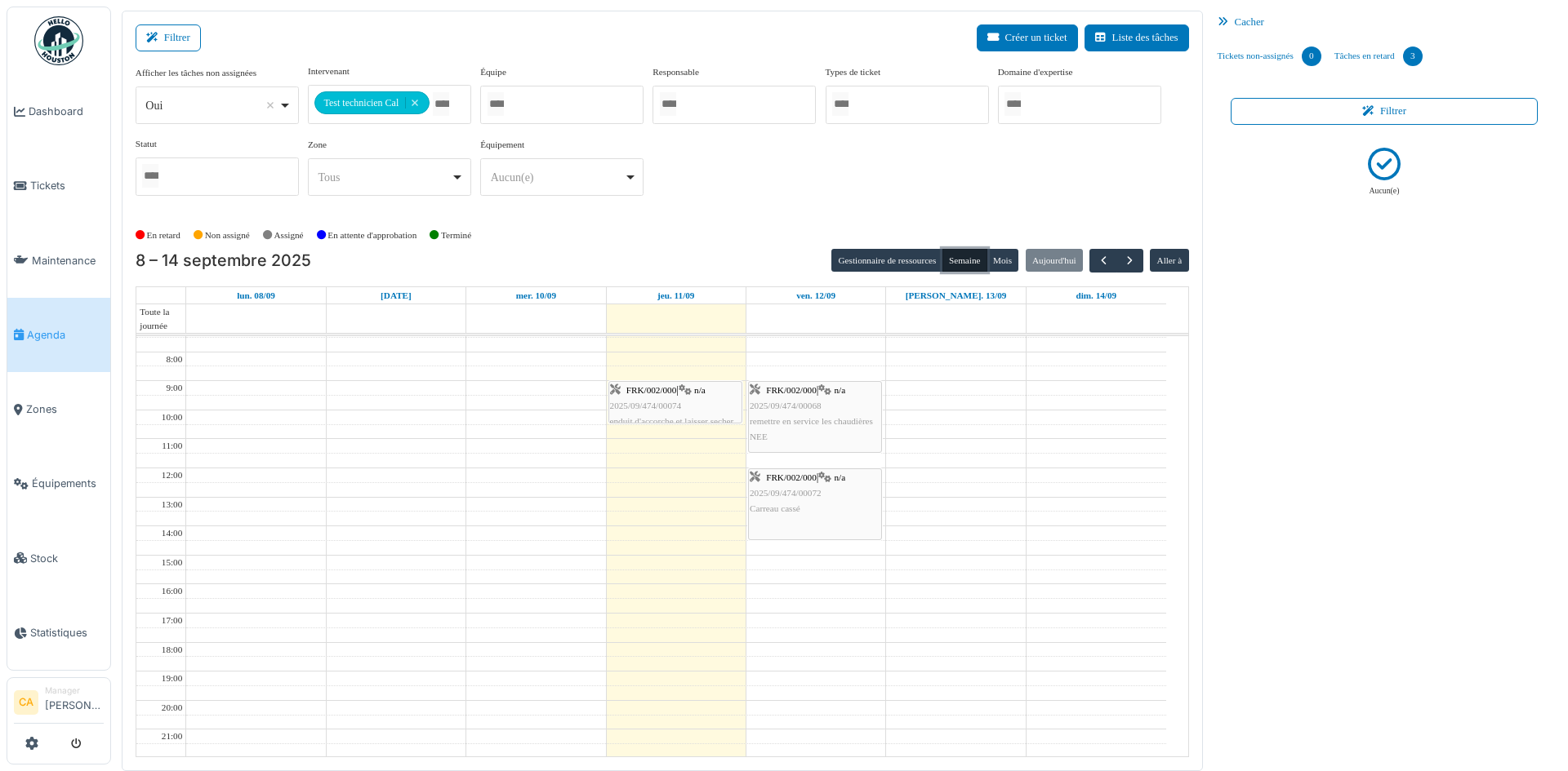
scroll to position [245, 0]
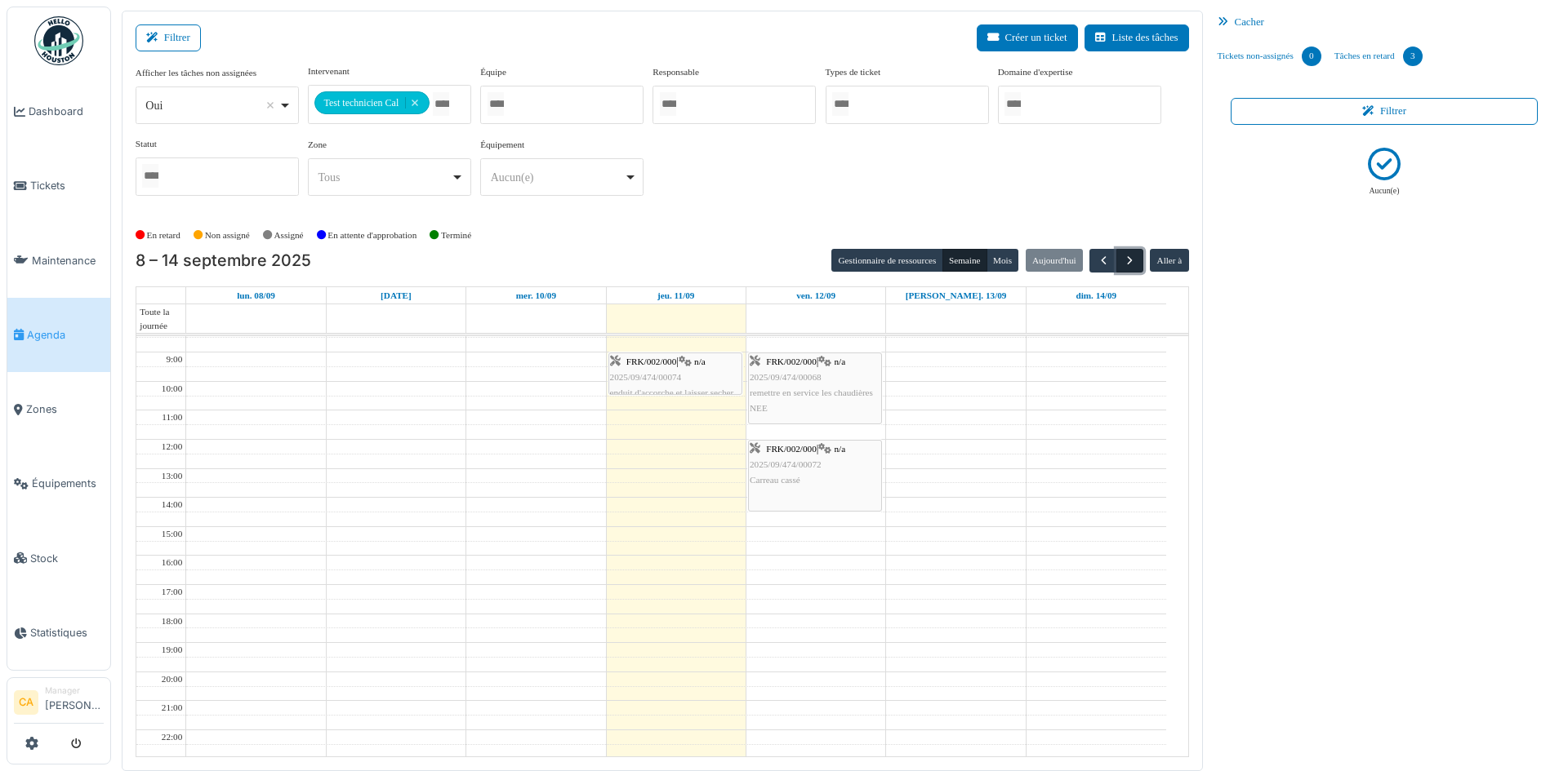
click at [1123, 259] on span "button" at bounding box center [1130, 260] width 14 height 14
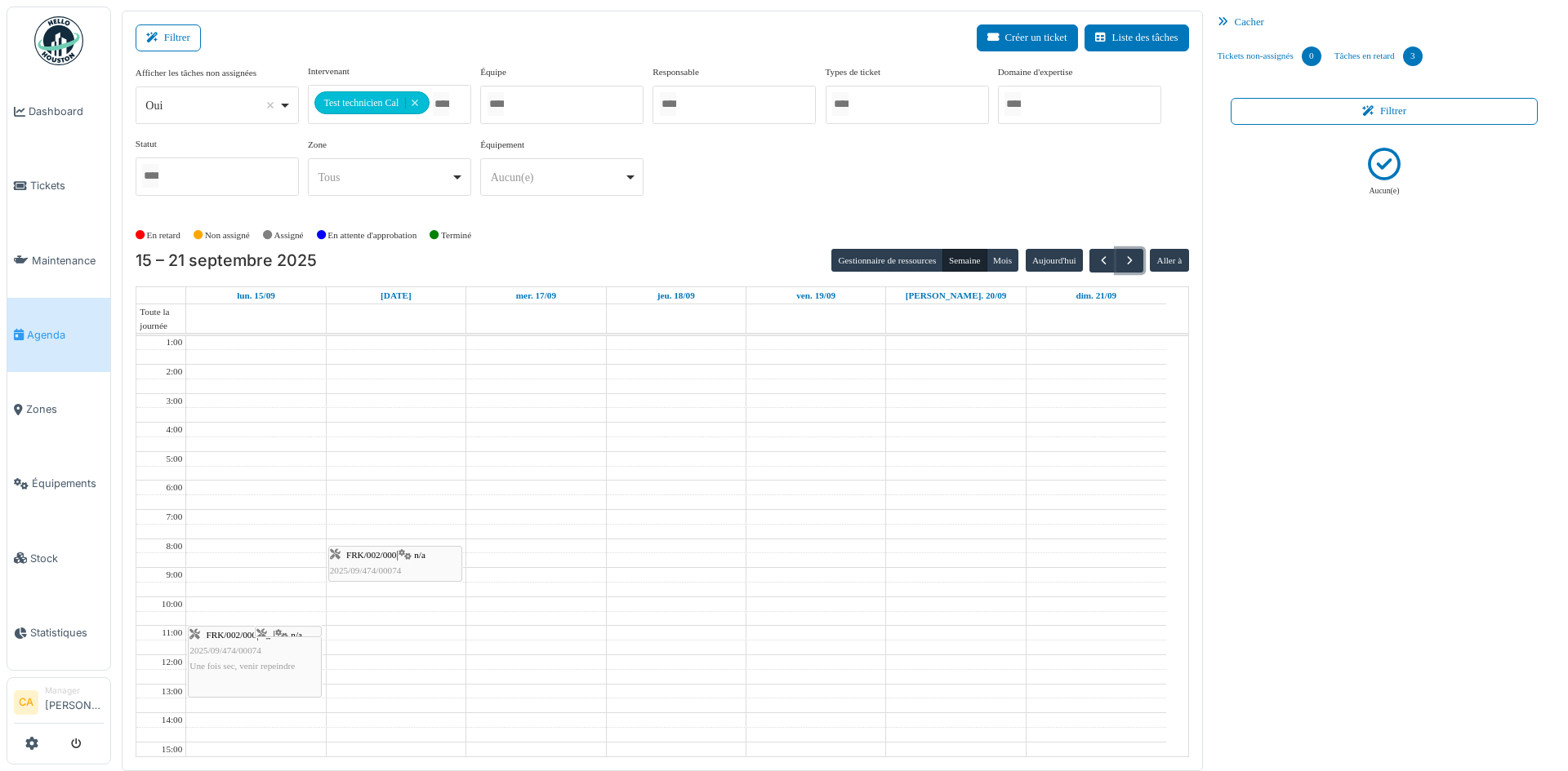
scroll to position [81, 0]
click at [418, 501] on div "FRK/002/000 | n/a 2025/09/474/00074 venir installer le lavabo" at bounding box center [395, 519] width 131 height 48
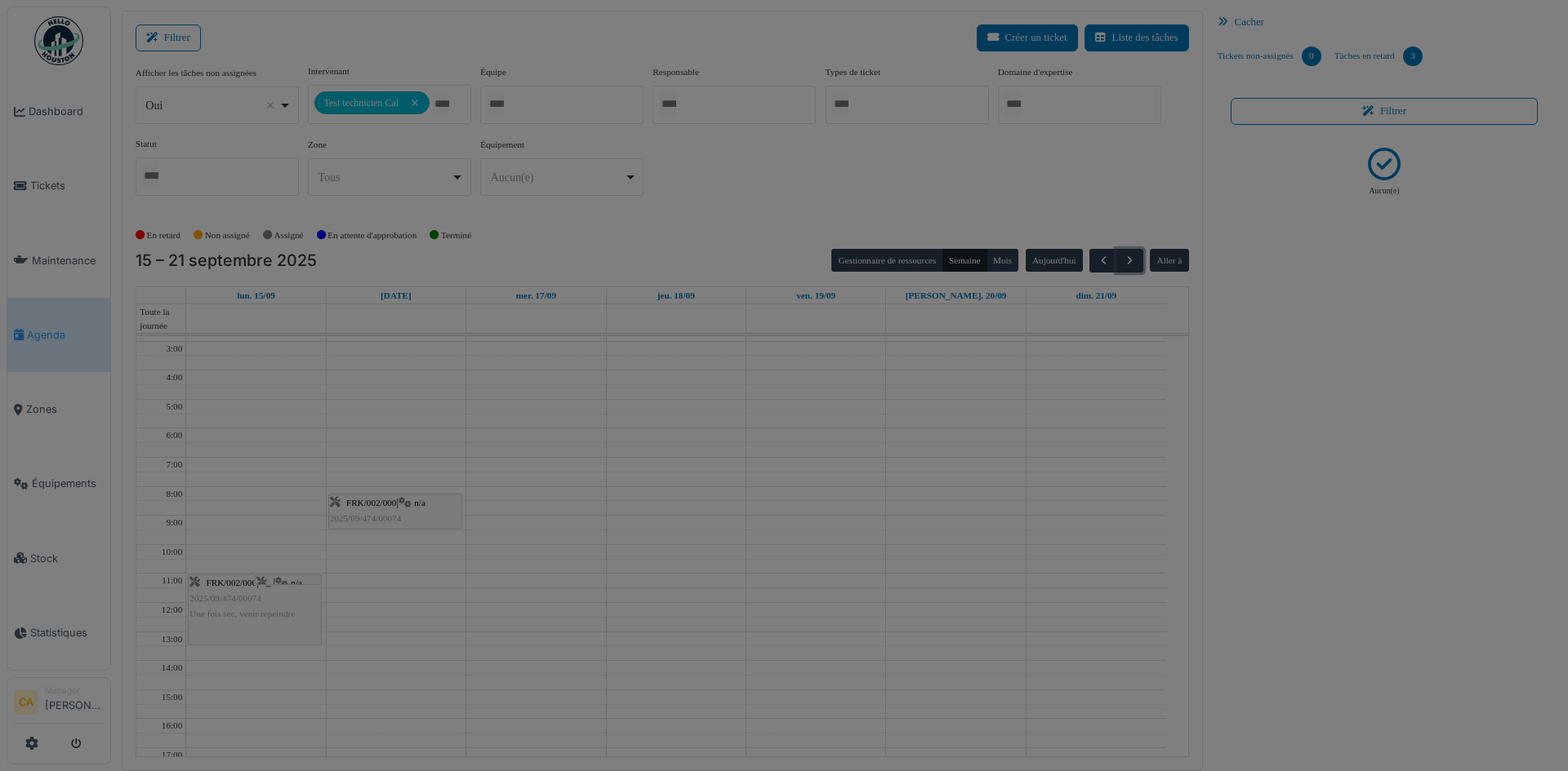
click at [418, 501] on body "Dashboard Tickets Maintenance Agenda Zones Équipements Stock Statistiques CA Ma…" at bounding box center [784, 386] width 1568 height 771
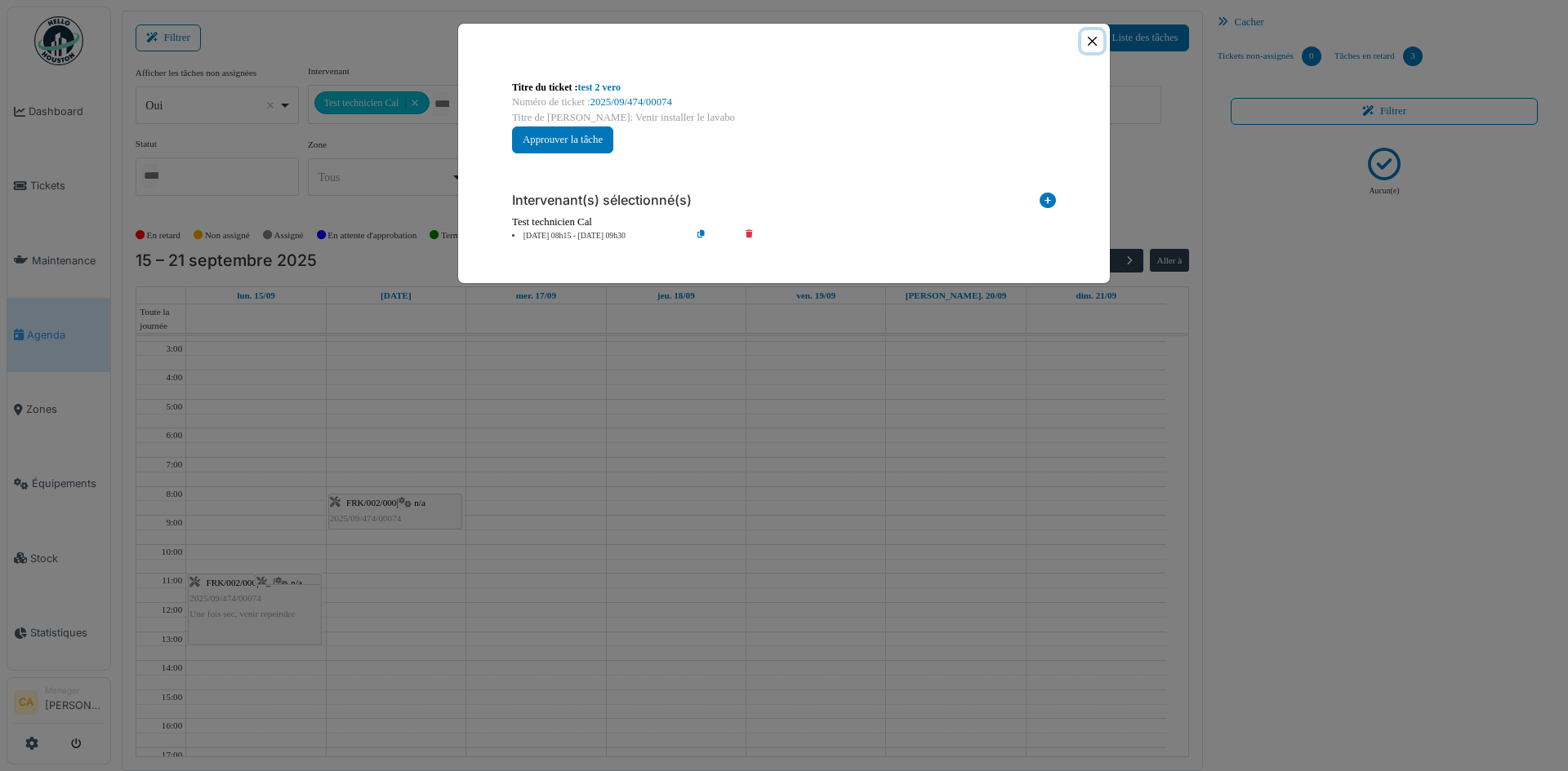
click at [1087, 41] on button "Close" at bounding box center [1092, 41] width 22 height 22
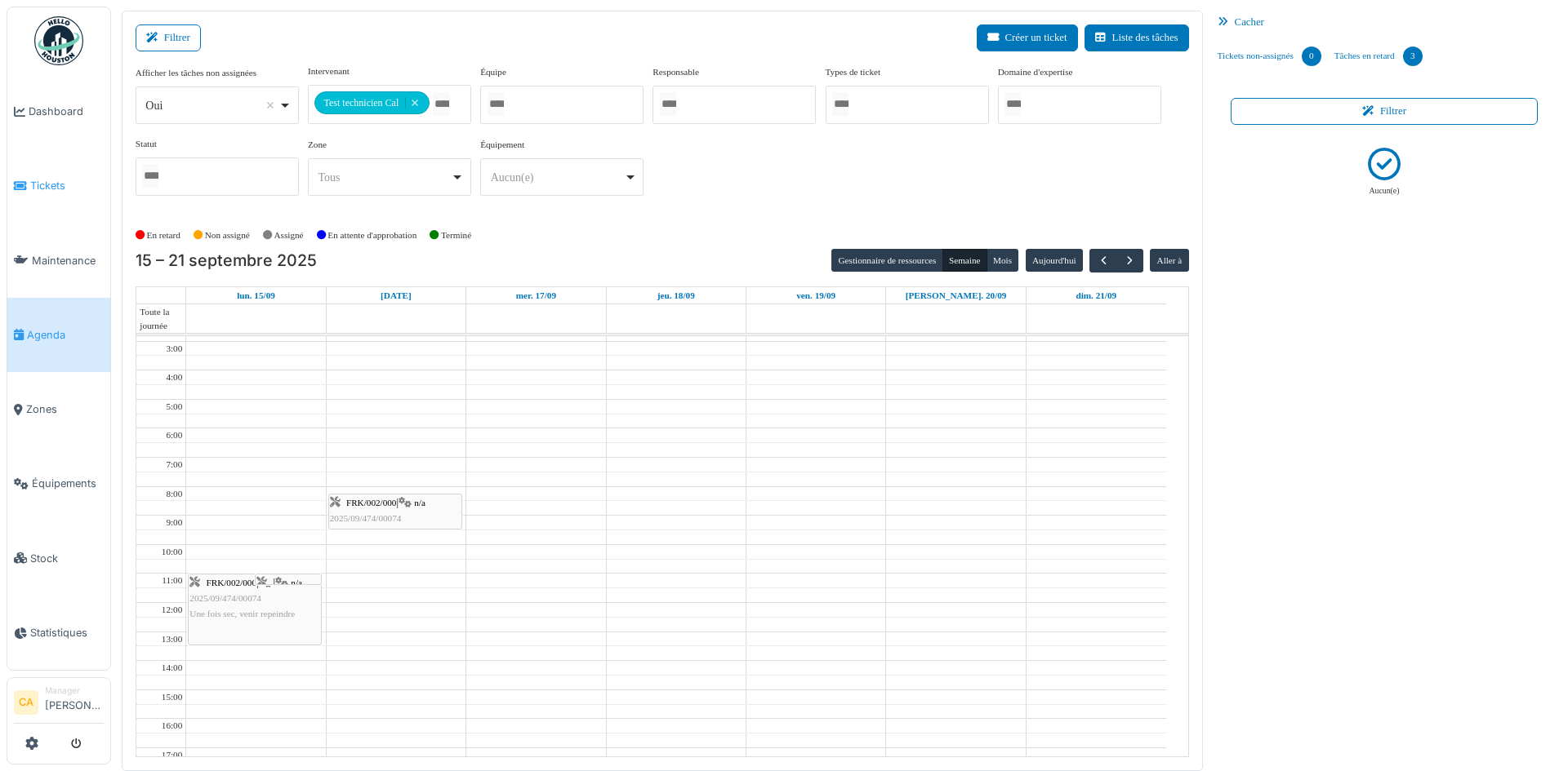
click at [62, 193] on link "Tickets" at bounding box center [59, 185] width 103 height 74
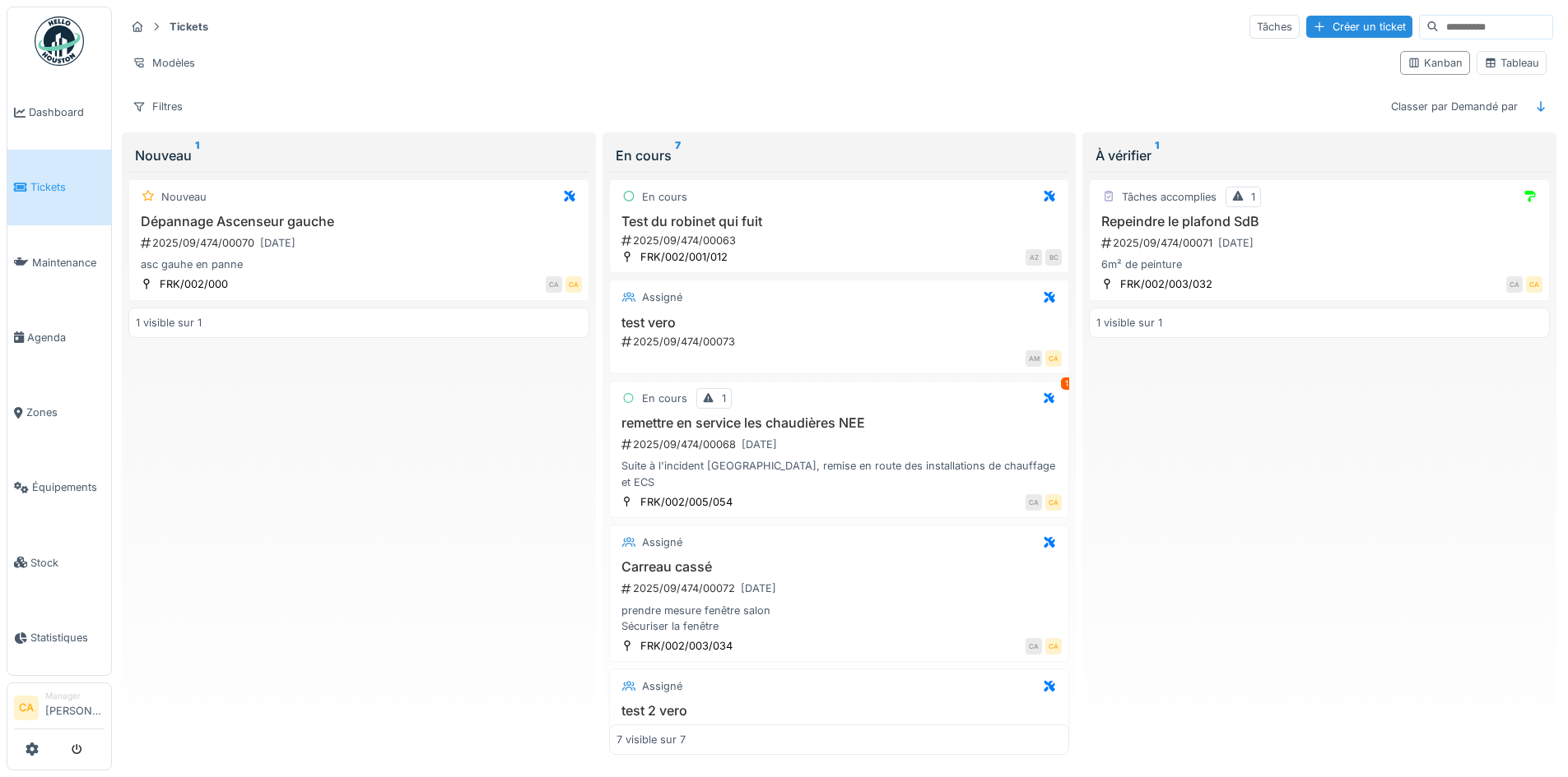
click at [430, 416] on div "Nouveau Dépannage Ascenseur gauche 2025/09/474/00070 [DATE] asc gauhe en panne …" at bounding box center [359, 463] width 461 height 584
click at [48, 330] on span "Agenda" at bounding box center [66, 338] width 77 height 16
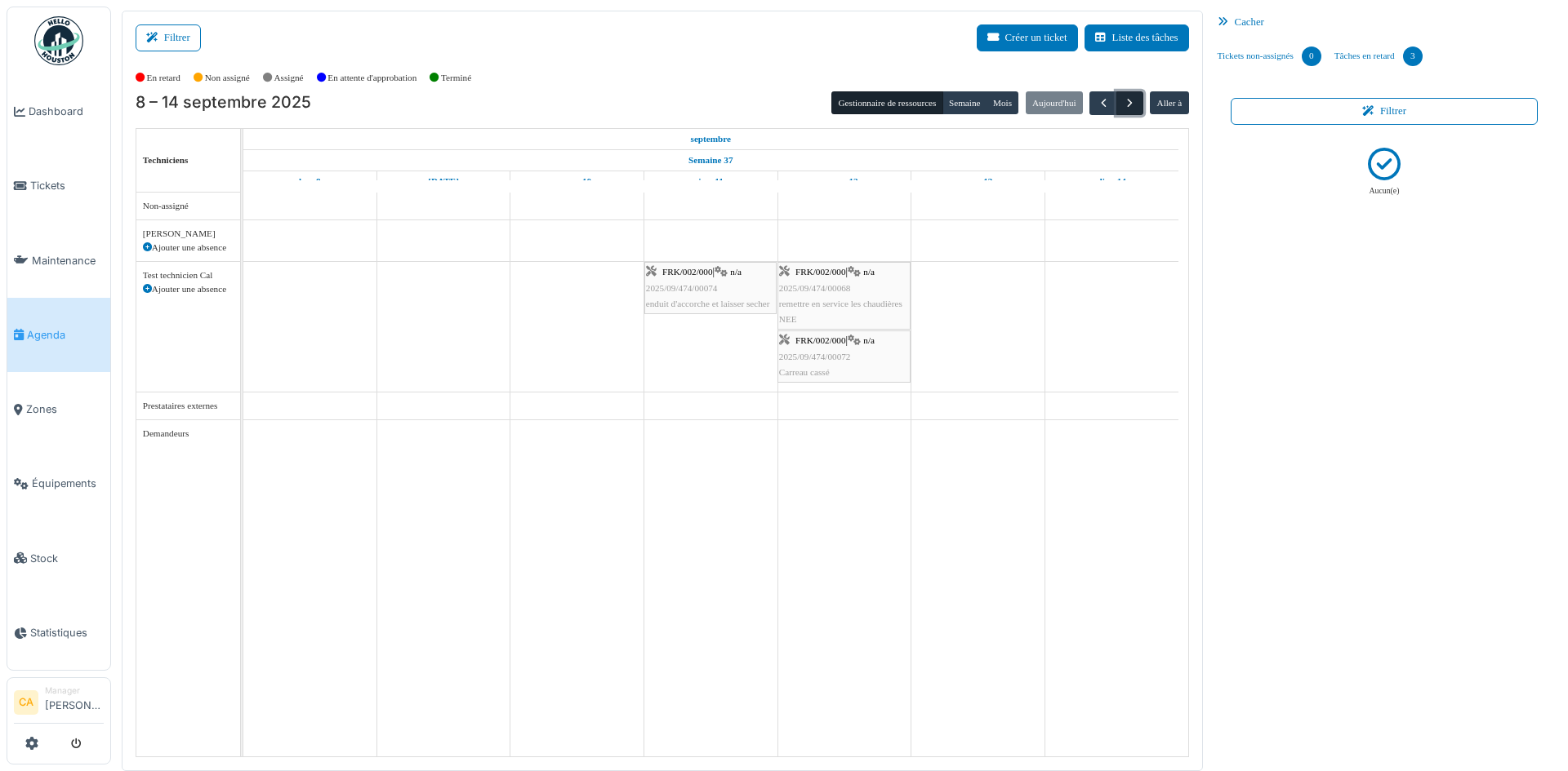
click at [1123, 99] on span "button" at bounding box center [1130, 103] width 14 height 14
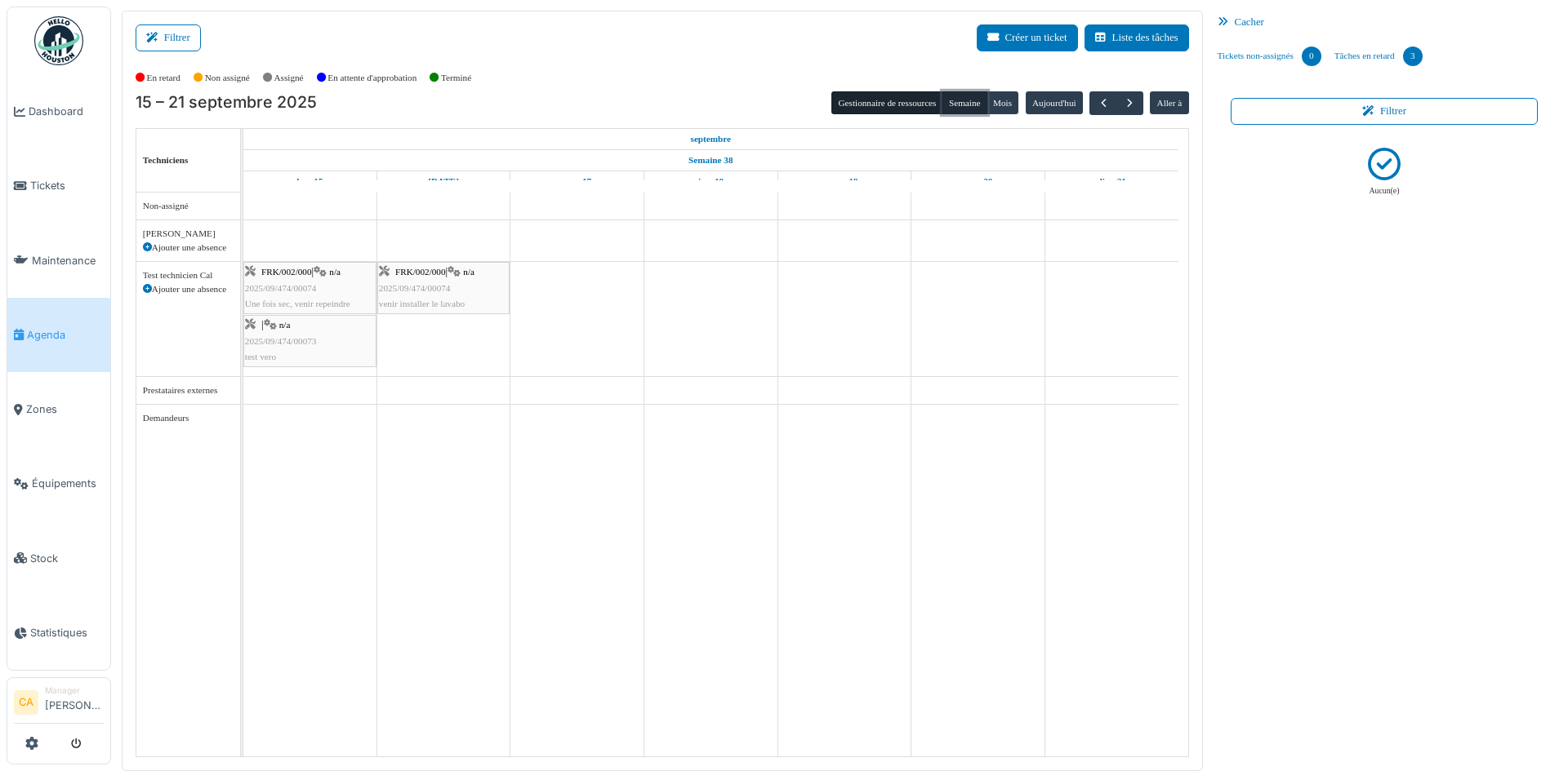
click at [960, 100] on button "Semaine" at bounding box center [965, 103] width 45 height 22
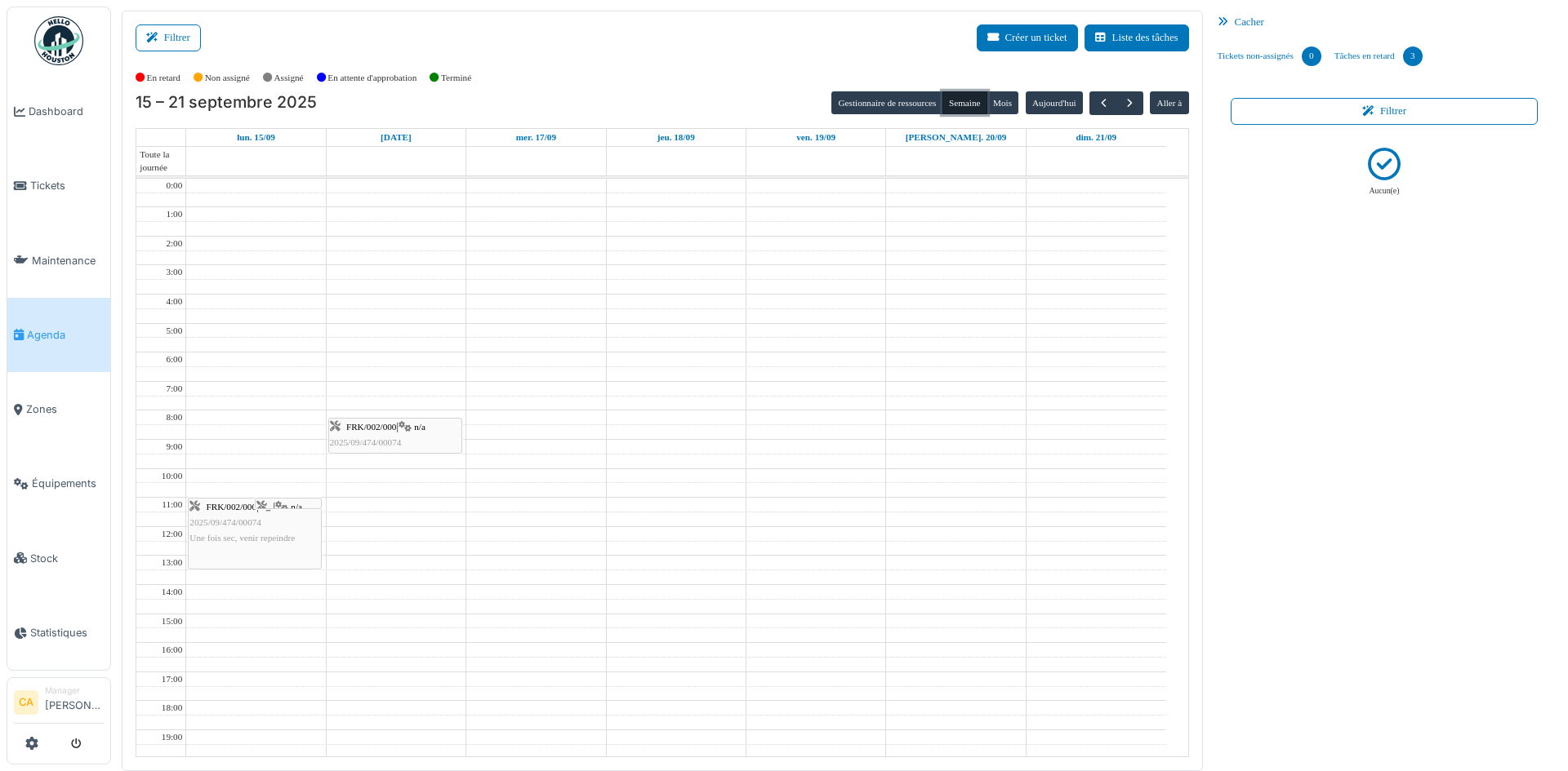
scroll to position [81, 0]
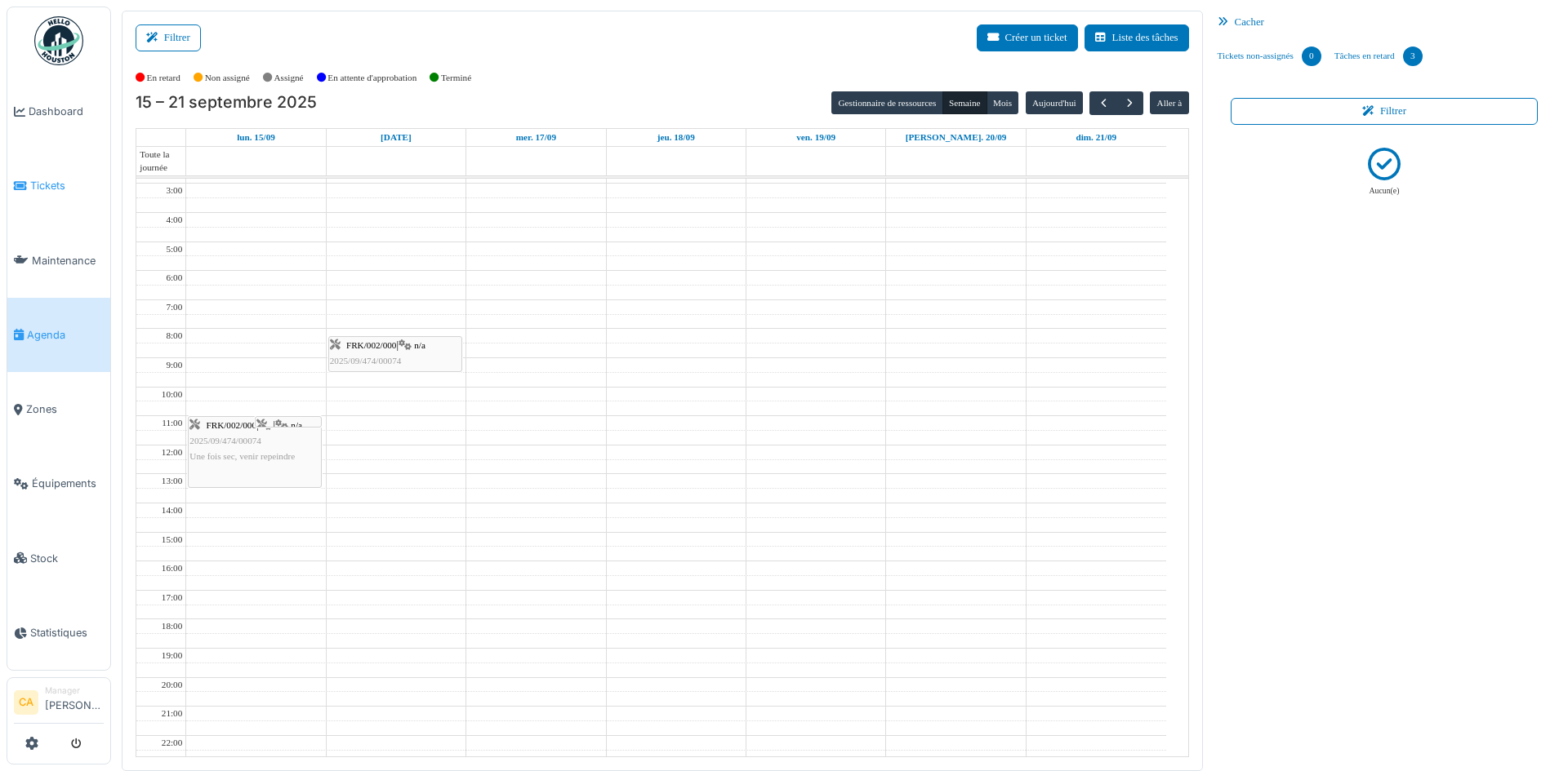
click at [46, 191] on link "Tickets" at bounding box center [59, 185] width 103 height 74
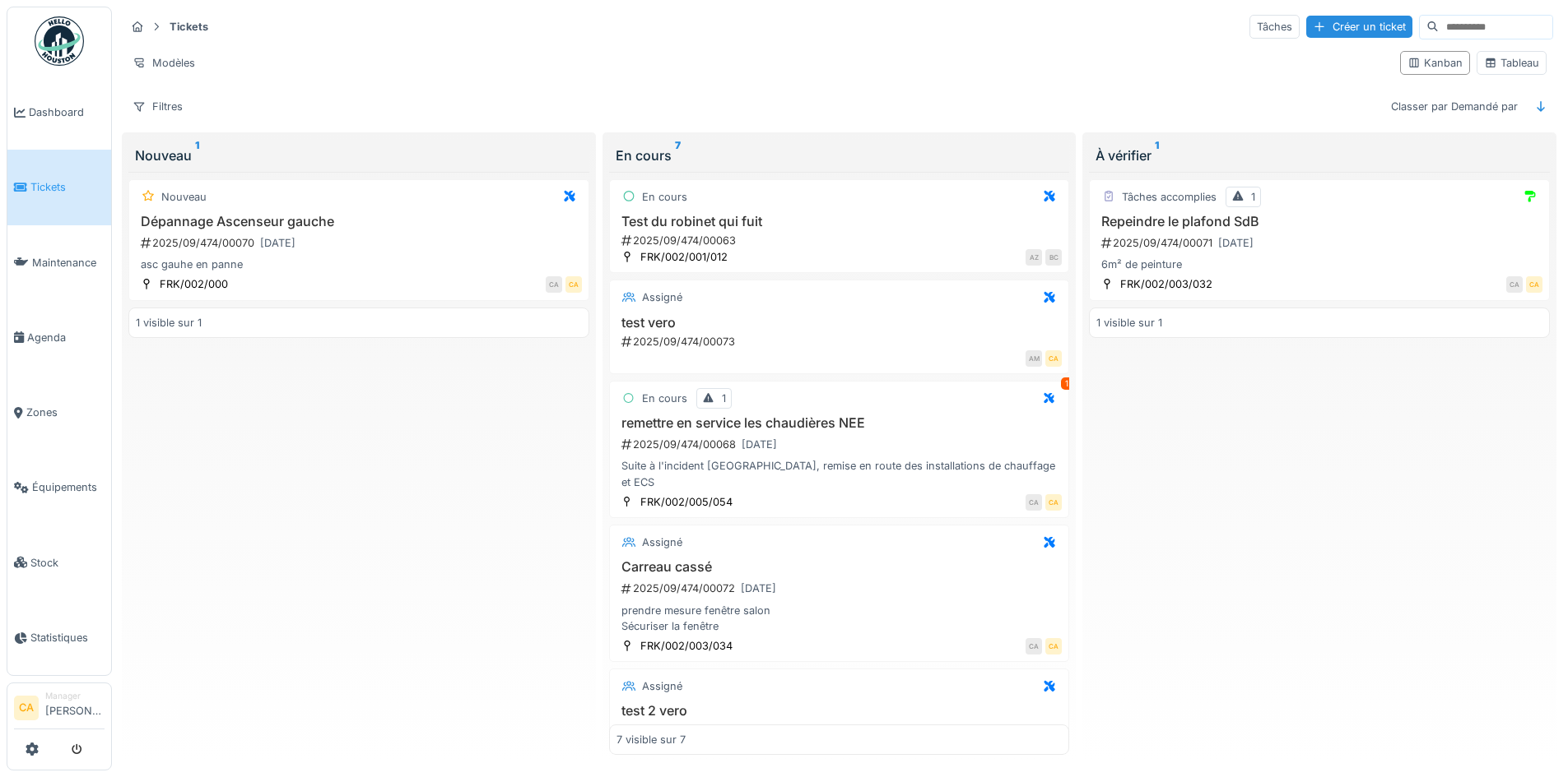
click at [332, 419] on div "Nouveau Dépannage Ascenseur gauche 2025/09/474/00070 [DATE] asc gauhe en panne …" at bounding box center [359, 463] width 461 height 584
click at [371, 485] on div "Nouveau Dépannage Ascenseur gauche 2025/09/474/00070 [DATE] asc gauhe en panne …" at bounding box center [359, 463] width 461 height 584
drag, startPoint x: 693, startPoint y: 55, endPoint x: 591, endPoint y: 87, distance: 106.9
click at [694, 55] on div "Modèles" at bounding box center [756, 62] width 1261 height 24
click at [78, 314] on link "Agenda" at bounding box center [59, 337] width 104 height 74
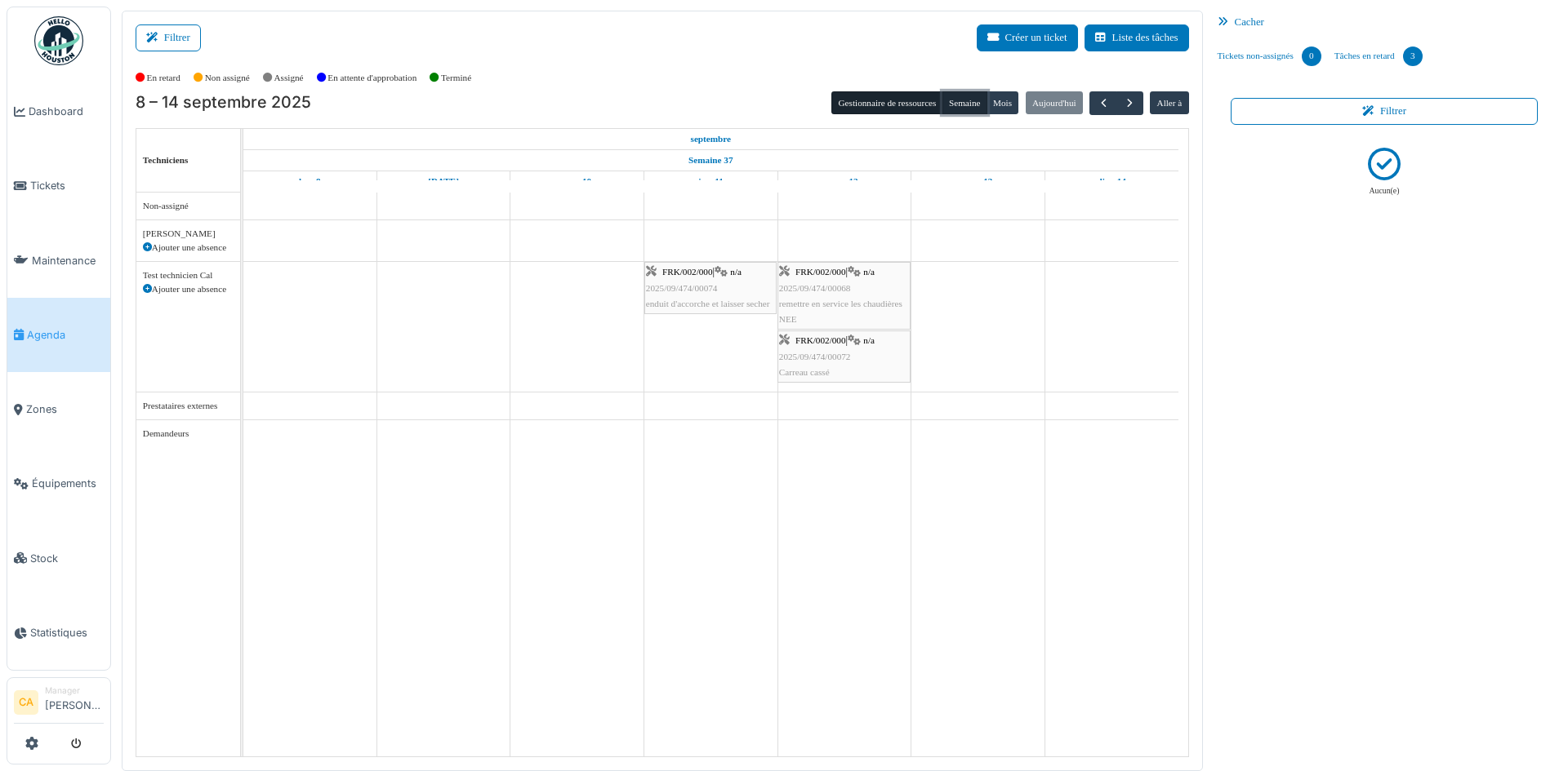
click at [955, 105] on button "Semaine" at bounding box center [965, 103] width 45 height 22
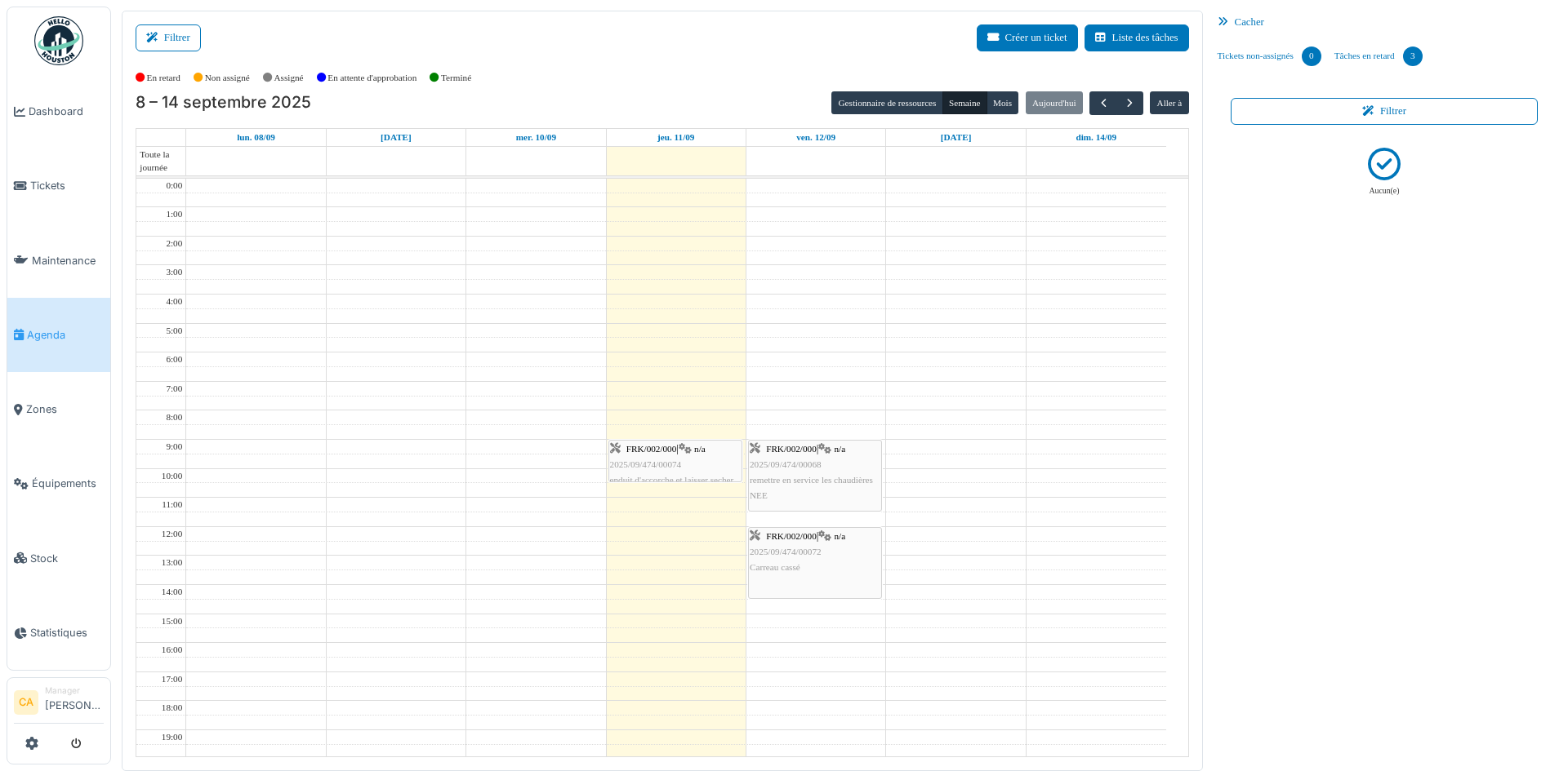
click at [1444, 415] on div "Aucun(e)" at bounding box center [1385, 444] width 321 height 628
click at [681, 36] on div "Filtrer Créer un ticket Liste des tâches" at bounding box center [662, 44] width 1053 height 40
click at [684, 66] on div "En retard Non assigné [GEOGRAPHIC_DATA] En attente d'approbation Terminé" at bounding box center [662, 78] width 1053 height 27
click at [54, 189] on span "Tickets" at bounding box center [66, 185] width 74 height 16
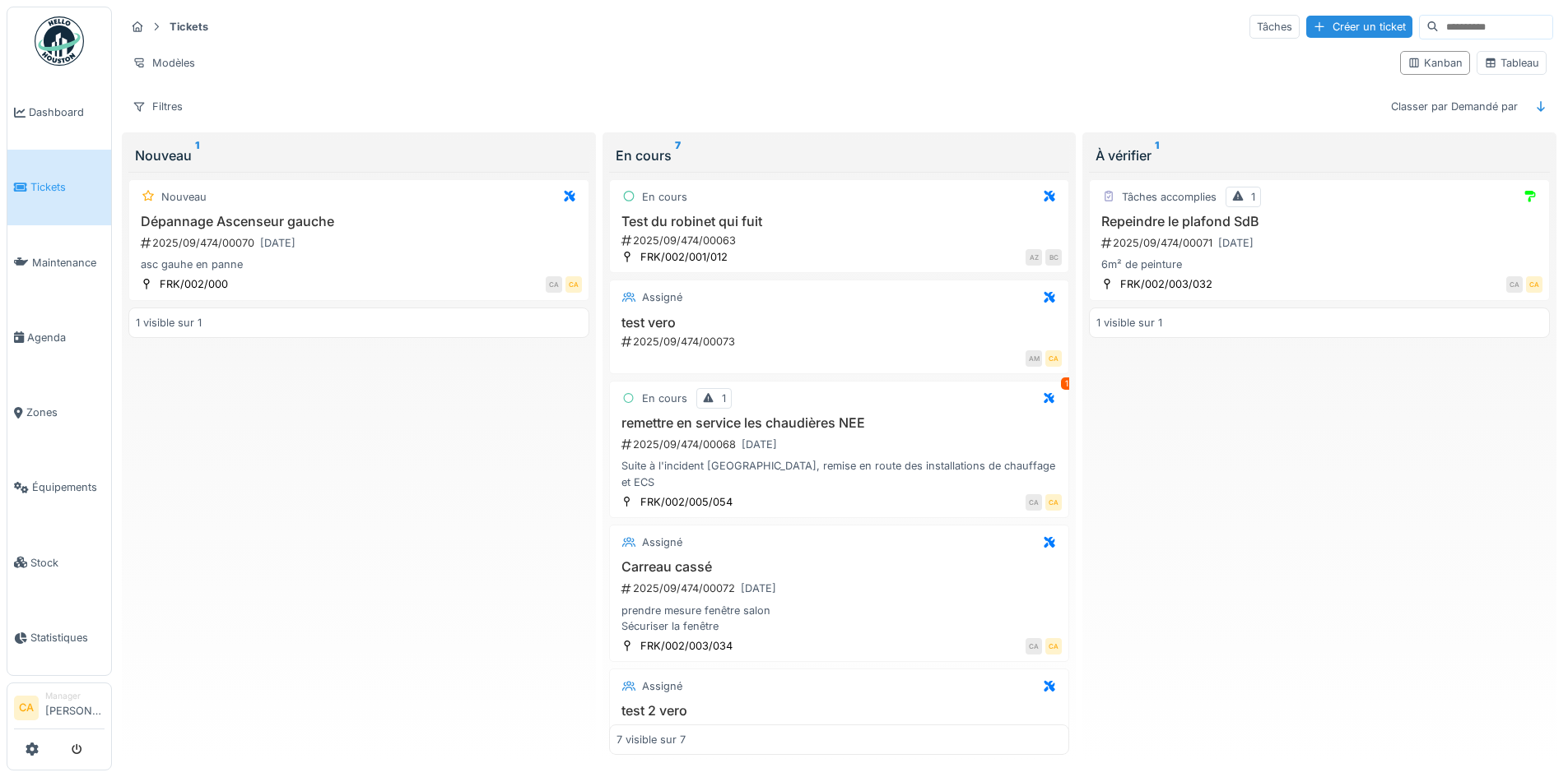
click at [416, 521] on div "Nouveau Dépannage Ascenseur gauche 2025/09/474/00070 [DATE] asc gauhe en panne …" at bounding box center [359, 463] width 461 height 584
click at [390, 614] on div "Nouveau Dépannage Ascenseur gauche 2025/09/474/00070 [DATE] asc gauhe en panne …" at bounding box center [359, 463] width 461 height 584
click at [1321, 439] on div "Tâches accomplies 1 Repeindre le plafond SdB 2025/09/474/00071 11/09/2025 6m² d…" at bounding box center [1319, 463] width 461 height 584
click at [1489, 62] on div "Tableau" at bounding box center [1511, 62] width 55 height 16
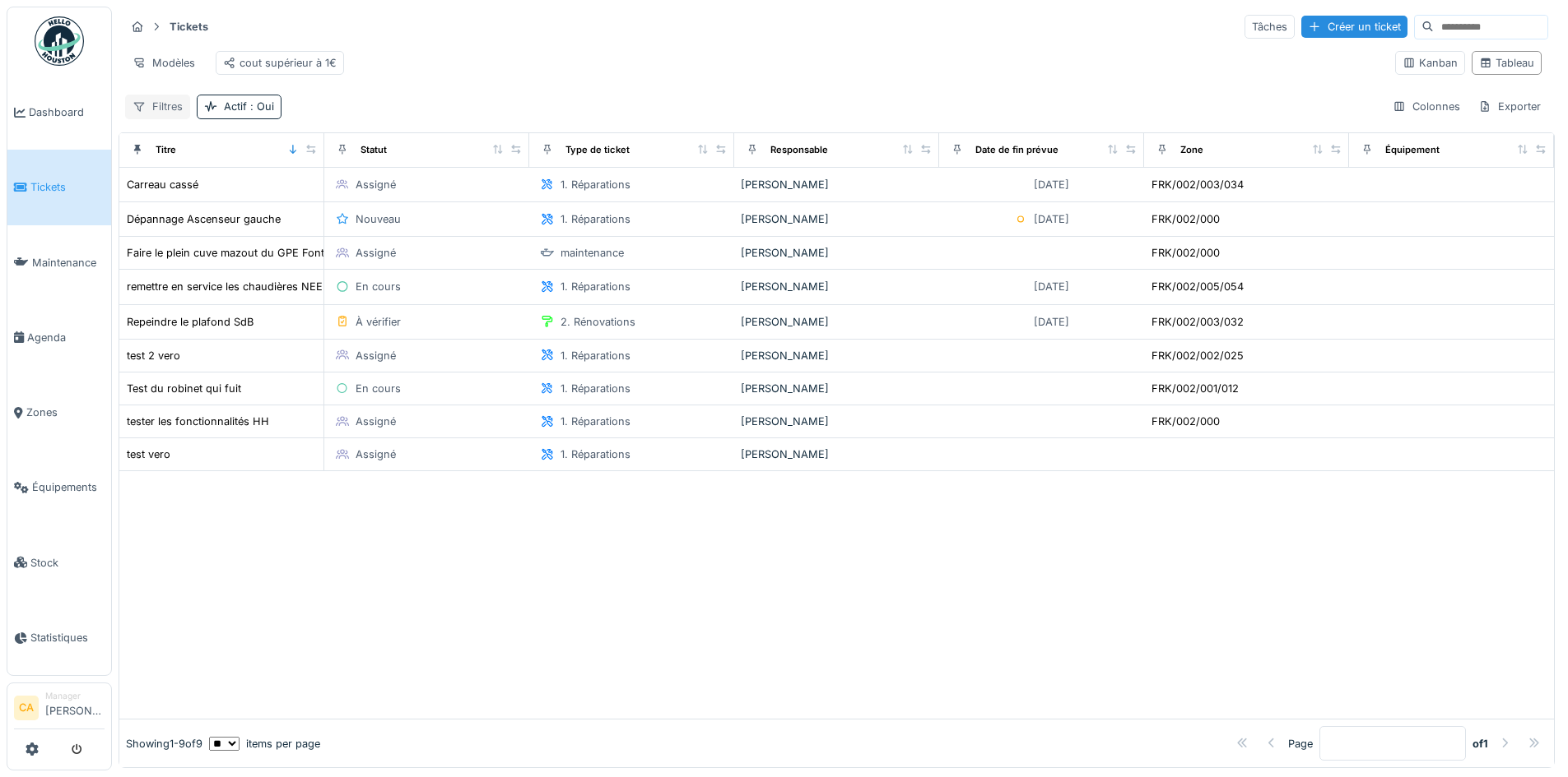
click at [181, 118] on div "Filtres" at bounding box center [158, 106] width 65 height 24
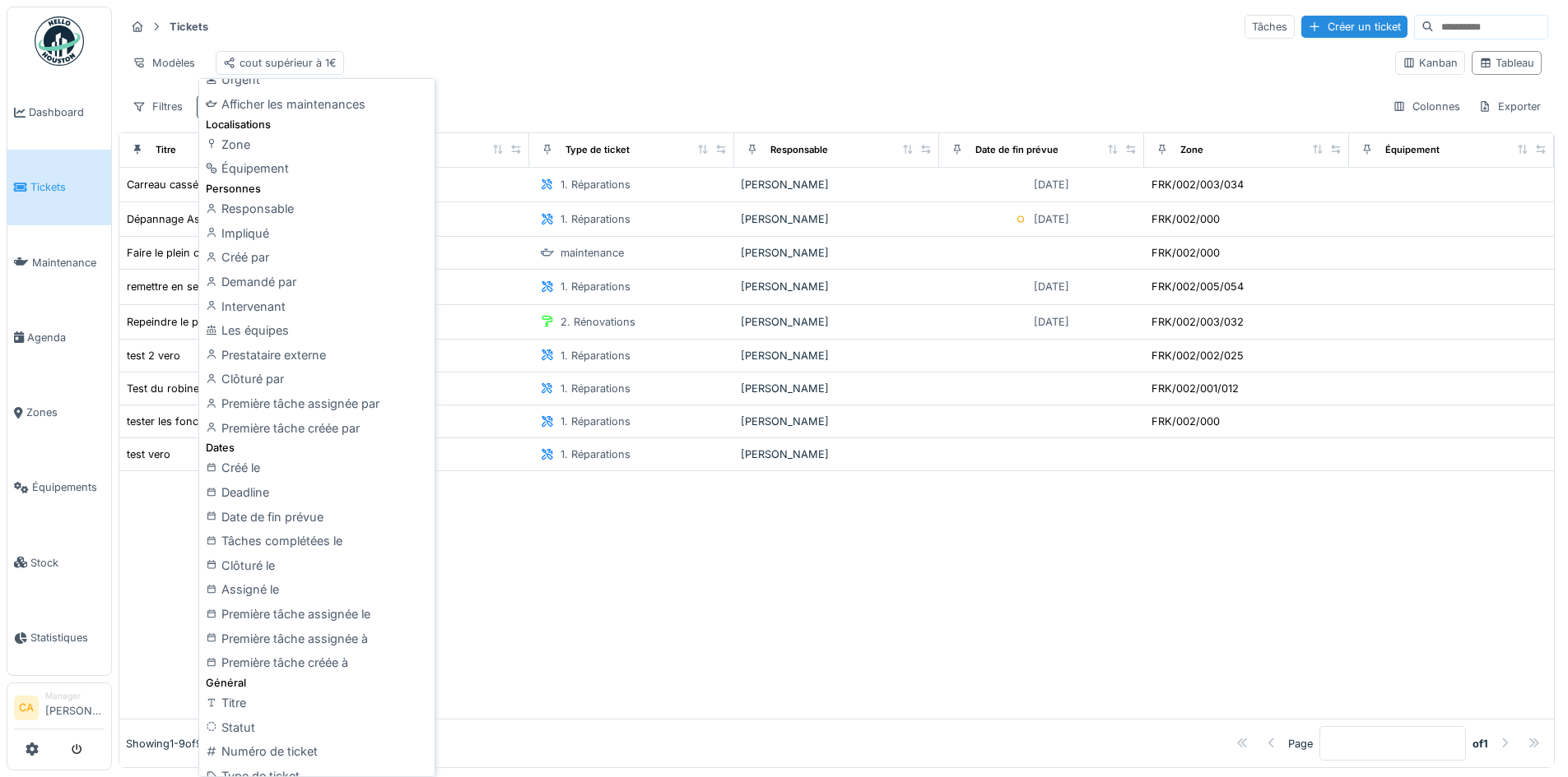
scroll to position [13, 0]
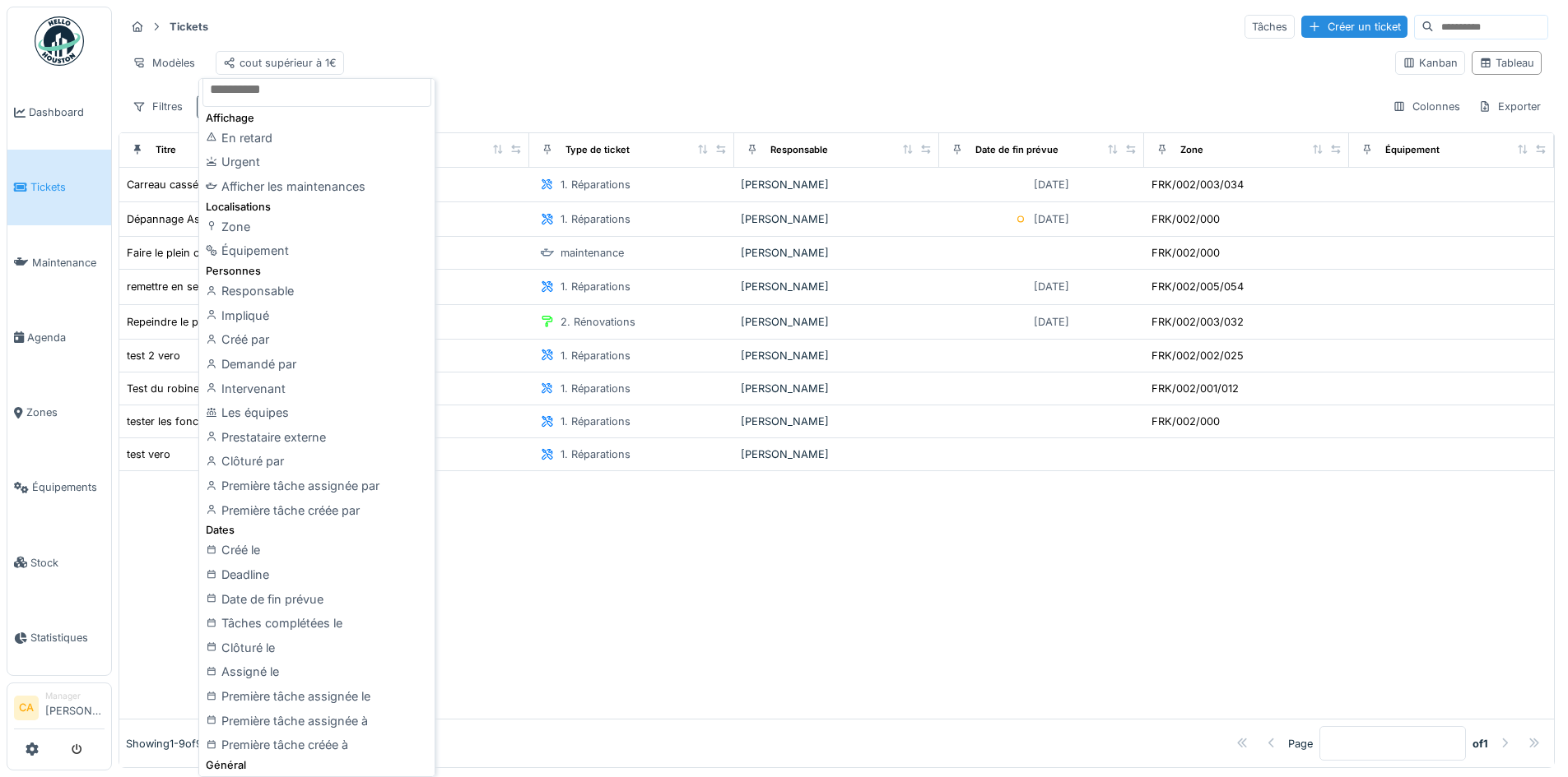
click at [633, 36] on div "Tickets Tâches Créer un ticket" at bounding box center [837, 26] width 1423 height 27
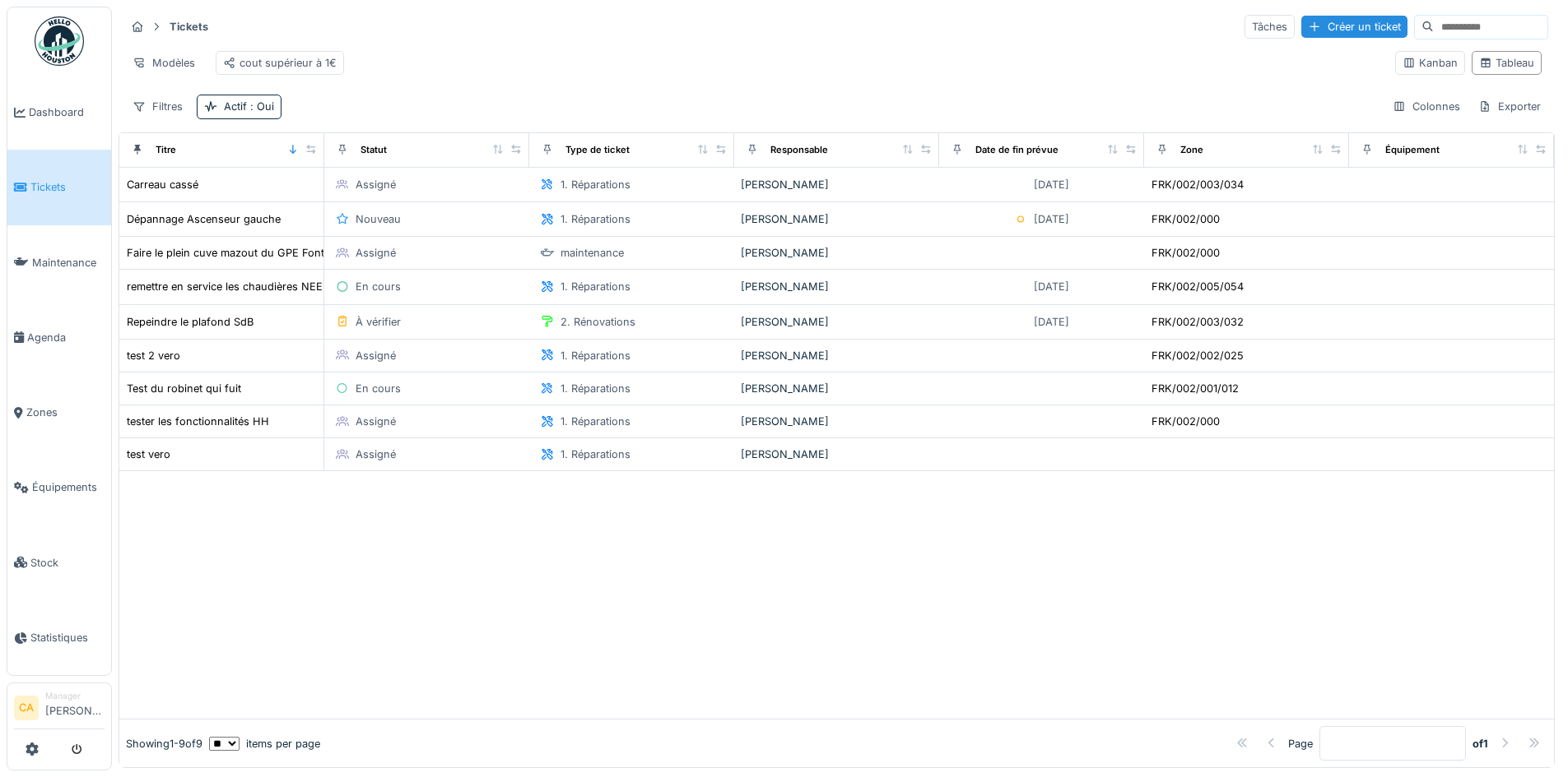
drag, startPoint x: 652, startPoint y: 639, endPoint x: 698, endPoint y: 630, distance: 46.9
click at [660, 637] on div at bounding box center [837, 595] width 1435 height 248
drag, startPoint x: 752, startPoint y: 645, endPoint x: 1225, endPoint y: 604, distance: 474.8
click at [1191, 606] on div at bounding box center [837, 595] width 1435 height 248
click at [1286, 595] on div at bounding box center [837, 595] width 1435 height 248
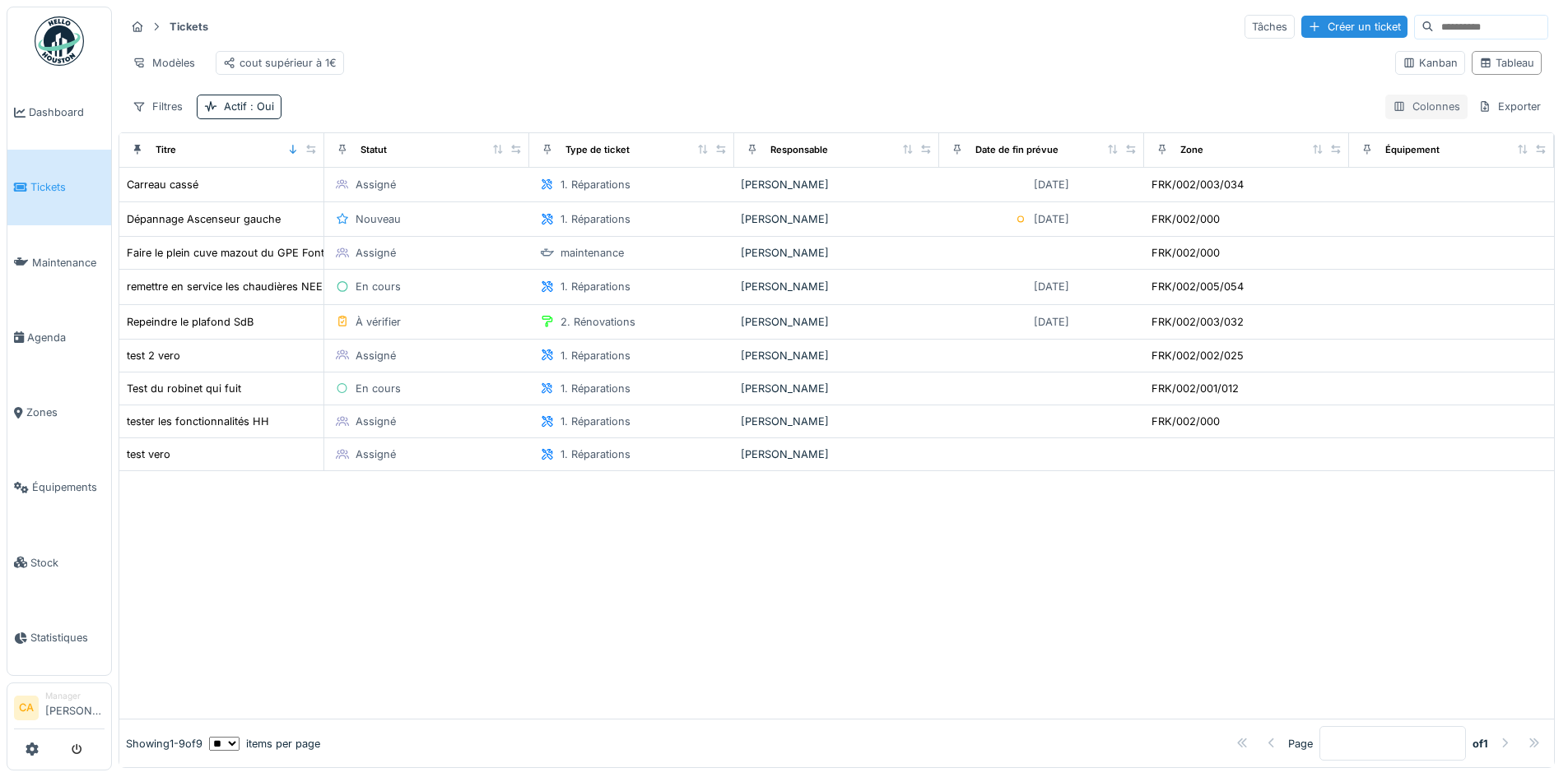
click at [1418, 119] on div "Colonnes" at bounding box center [1426, 106] width 82 height 24
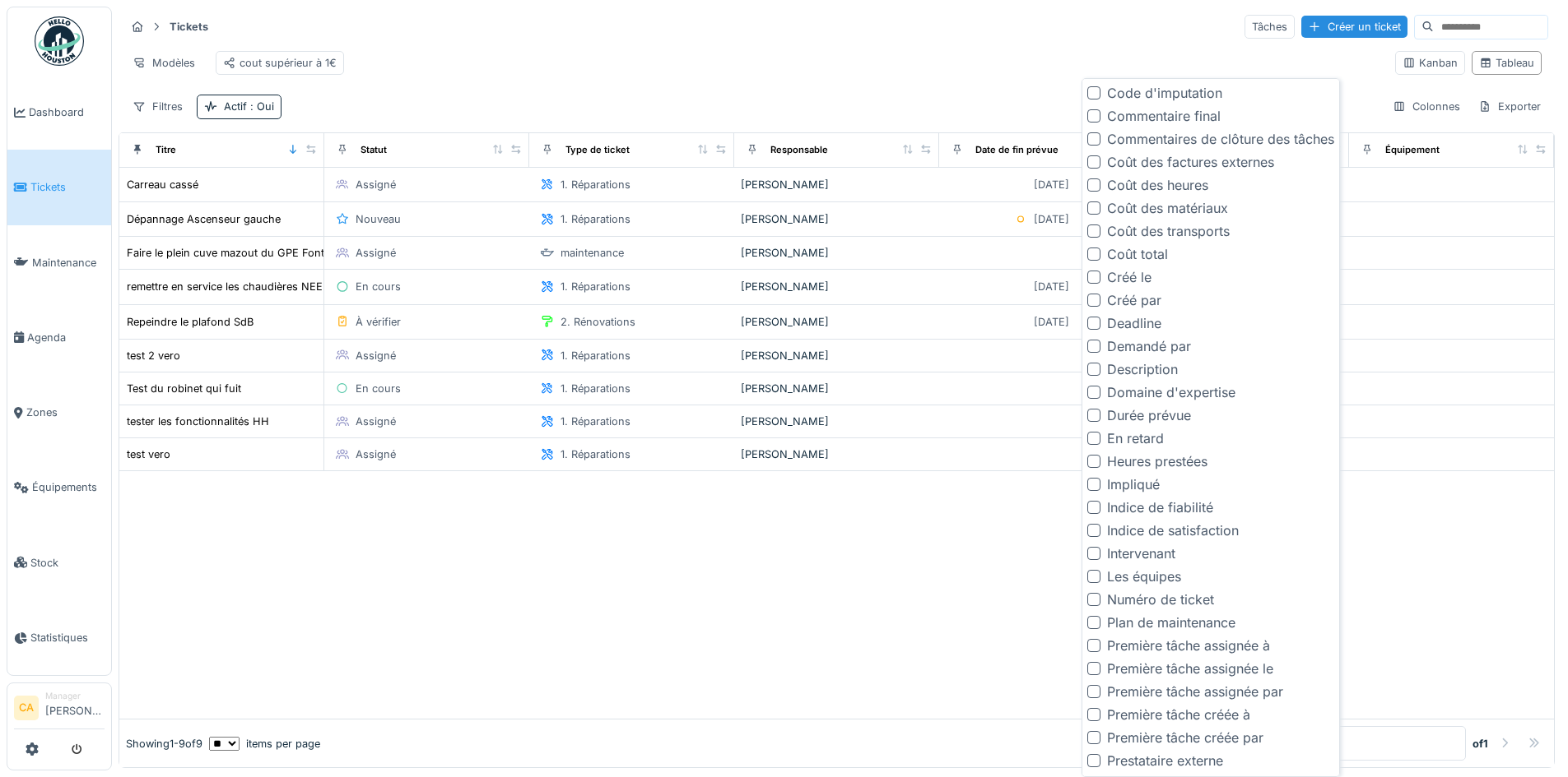
scroll to position [411, 0]
click at [1152, 557] on div "Intervenant" at bounding box center [1141, 549] width 68 height 20
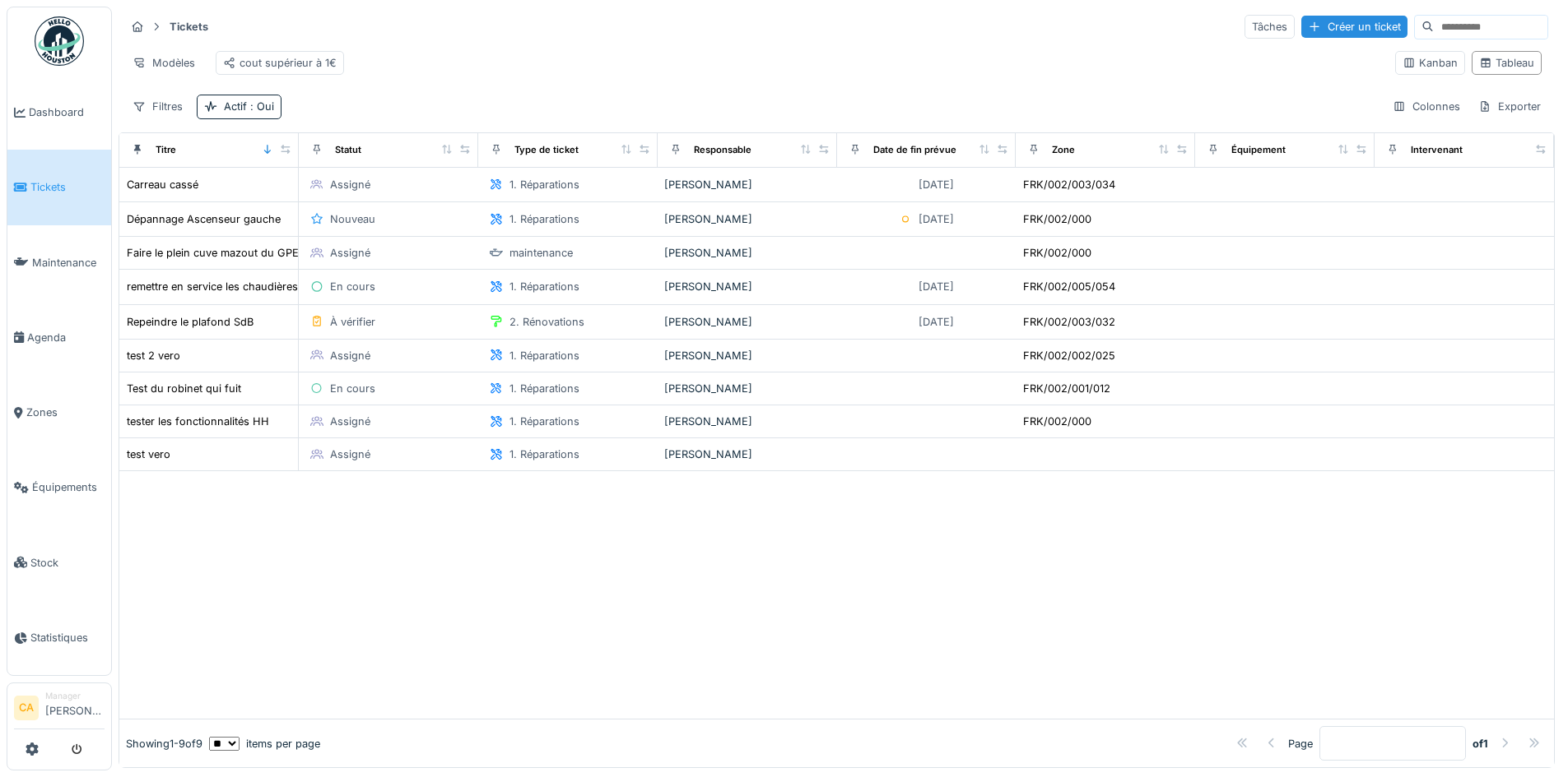
click at [808, 557] on div at bounding box center [837, 595] width 1435 height 248
drag, startPoint x: 1410, startPoint y: 157, endPoint x: 1064, endPoint y: 107, distance: 349.6
click at [1064, 107] on div "Tickets Tâches Créer un ticket Modèles cout supérieur à 1€ Kanban Tableau Filtr…" at bounding box center [837, 388] width 1436 height 762
click at [1057, 100] on div "Tickets Tâches Créer un ticket Modèles cout supérieur à 1€ Kanban Tableau Filtr…" at bounding box center [837, 66] width 1436 height 120
click at [1387, 154] on icon at bounding box center [1393, 150] width 11 height 9
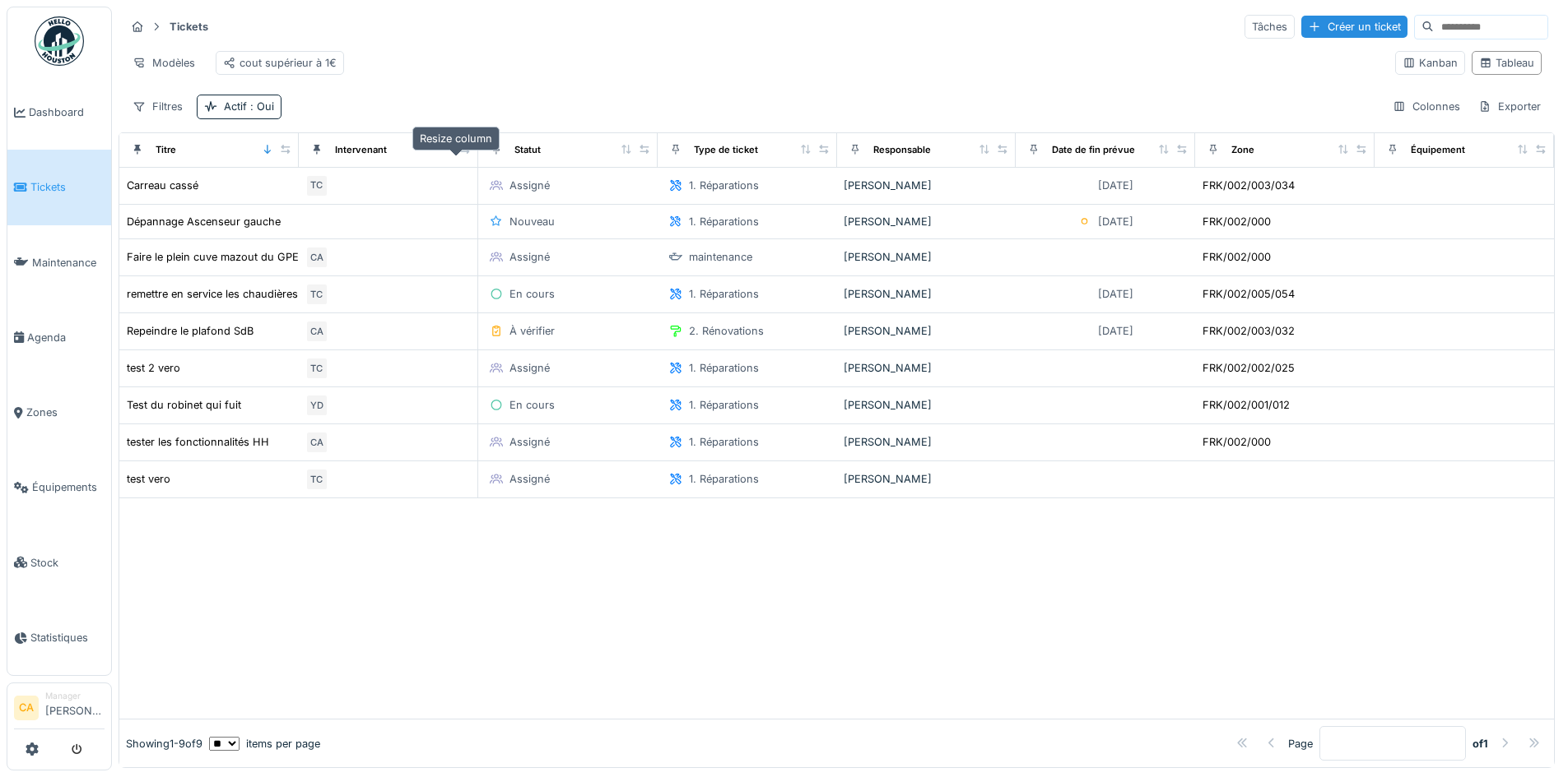
click at [460, 154] on icon at bounding box center [465, 150] width 9 height 9
click at [403, 599] on div at bounding box center [837, 609] width 1435 height 221
click at [339, 157] on div "Intervenant" at bounding box center [360, 150] width 52 height 14
click at [353, 157] on div "Intervenant" at bounding box center [360, 150] width 52 height 14
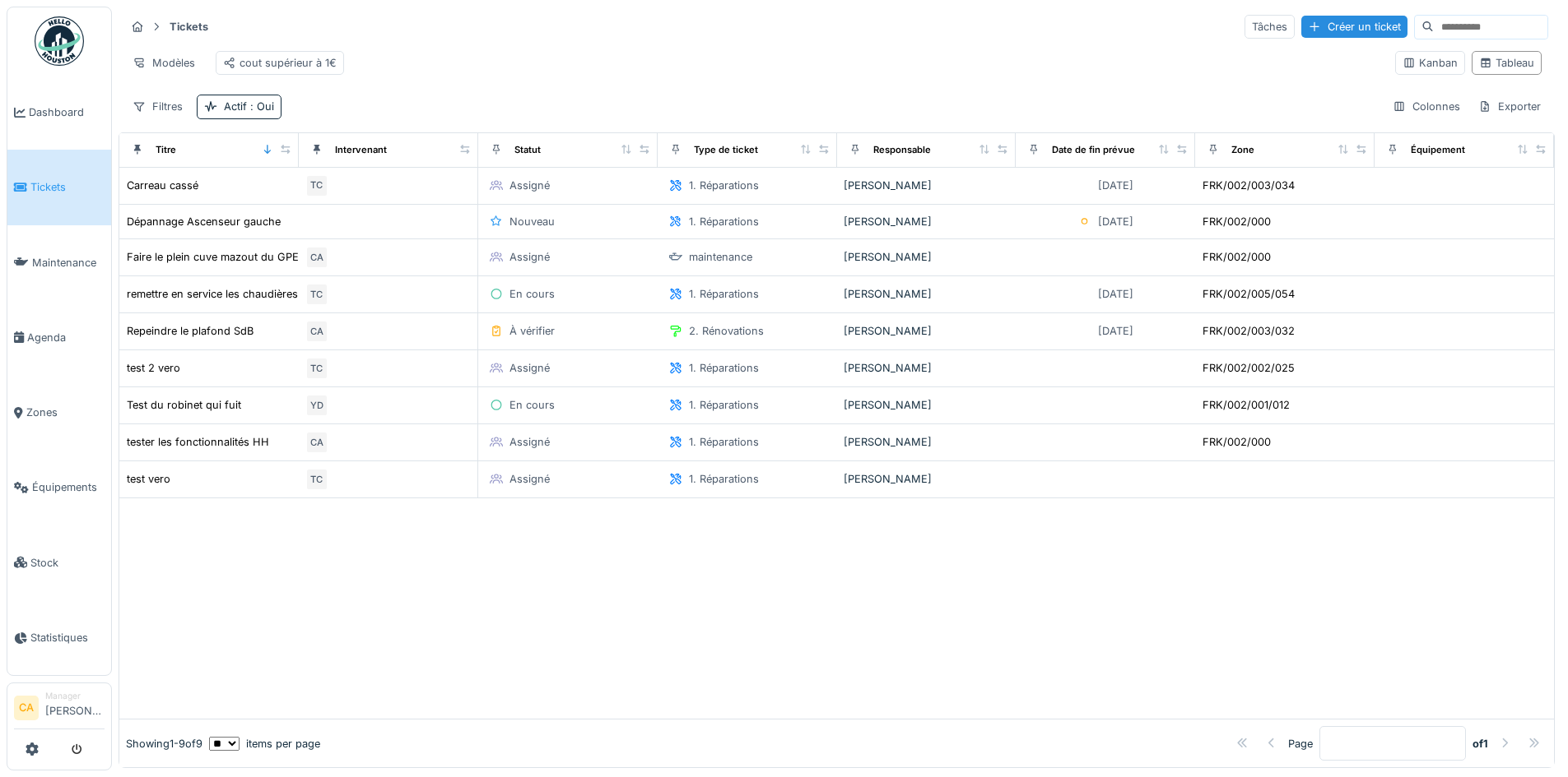
click at [387, 80] on div "Modèles cout supérieur à 1€" at bounding box center [754, 62] width 1257 height 37
click at [421, 158] on div "Intervenant" at bounding box center [388, 150] width 165 height 21
click at [621, 154] on icon at bounding box center [626, 150] width 11 height 9
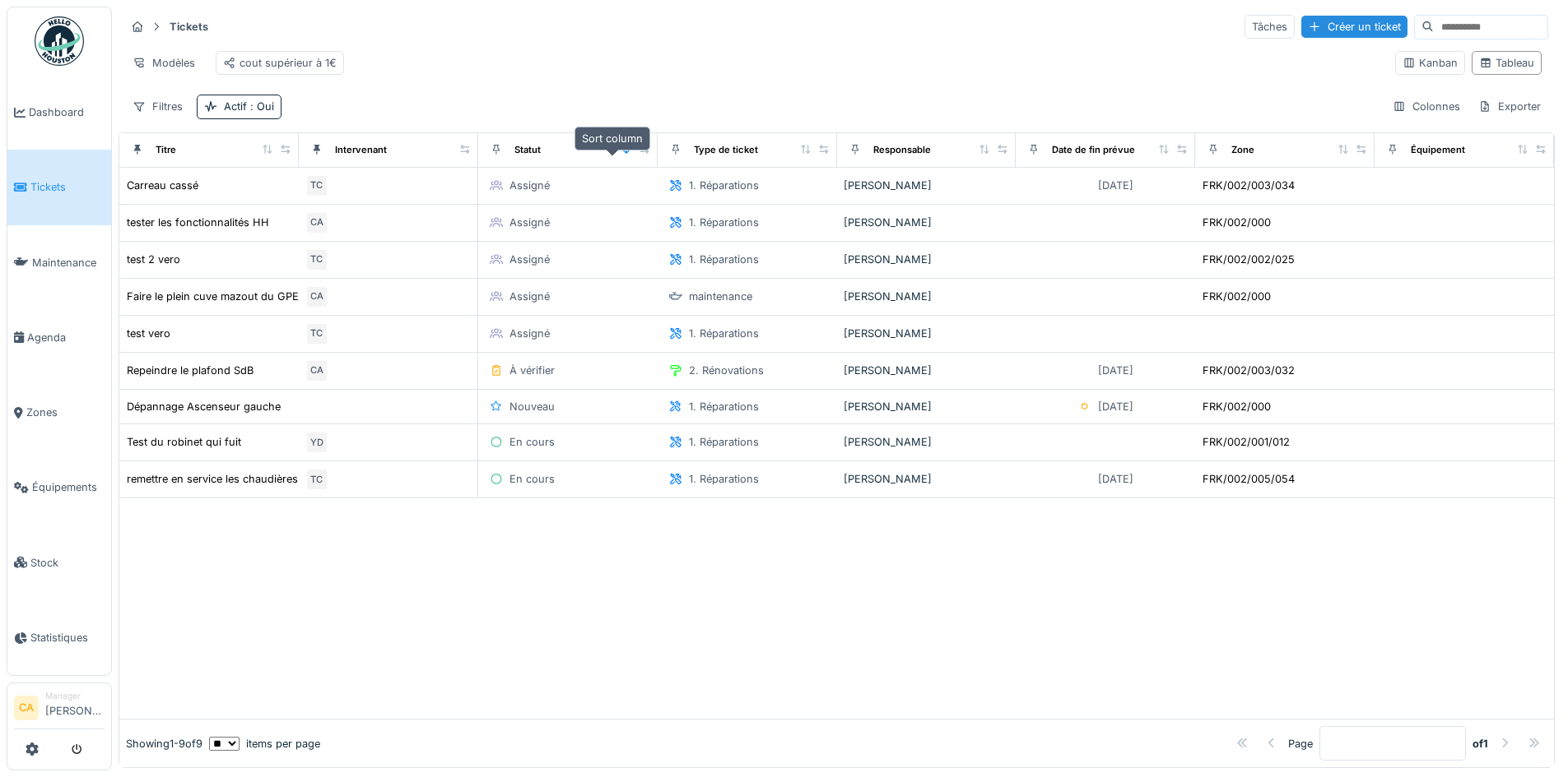
click at [621, 154] on icon at bounding box center [626, 150] width 11 height 9
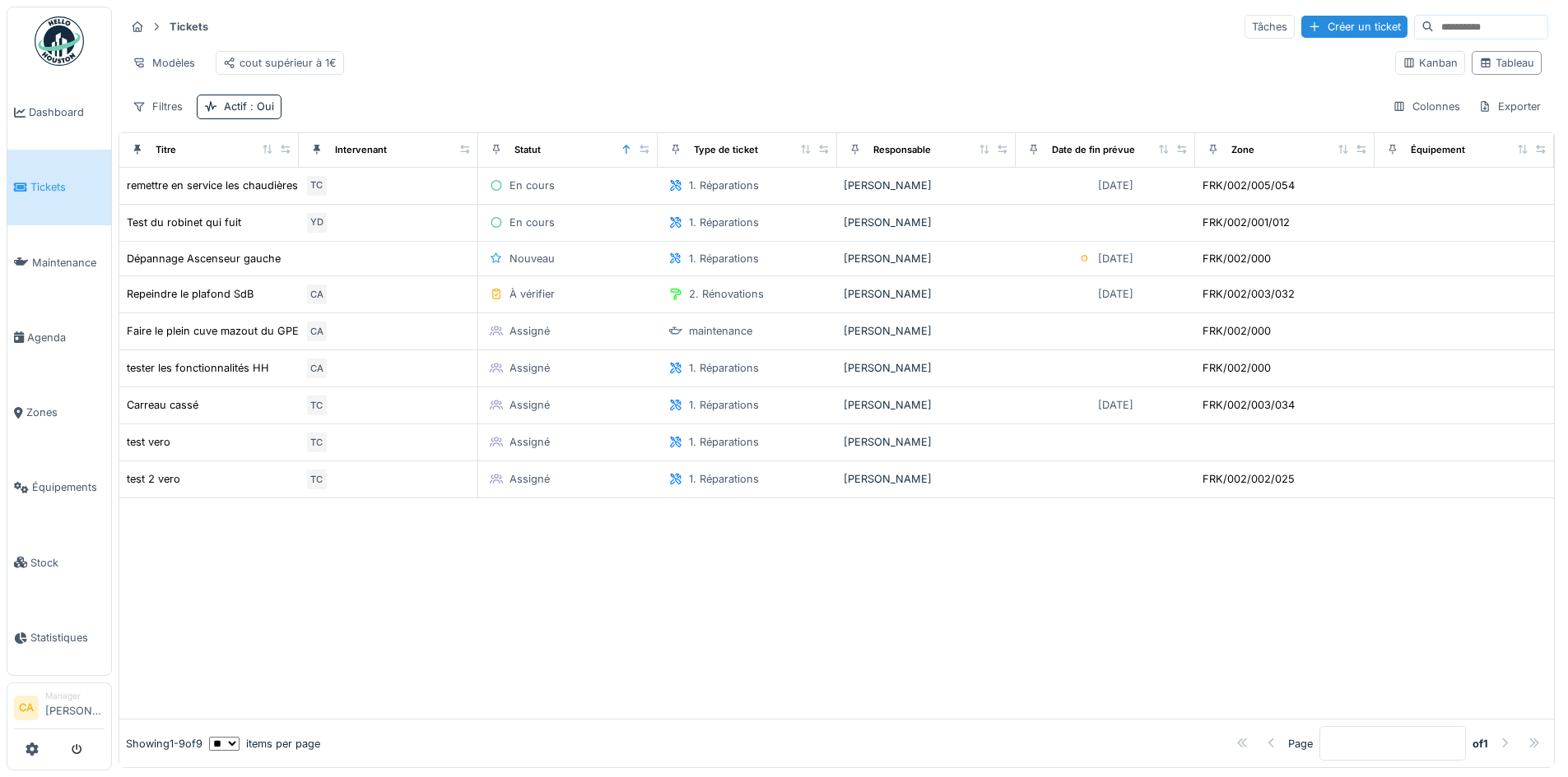
click at [433, 158] on div "Intervenant" at bounding box center [388, 150] width 165 height 21
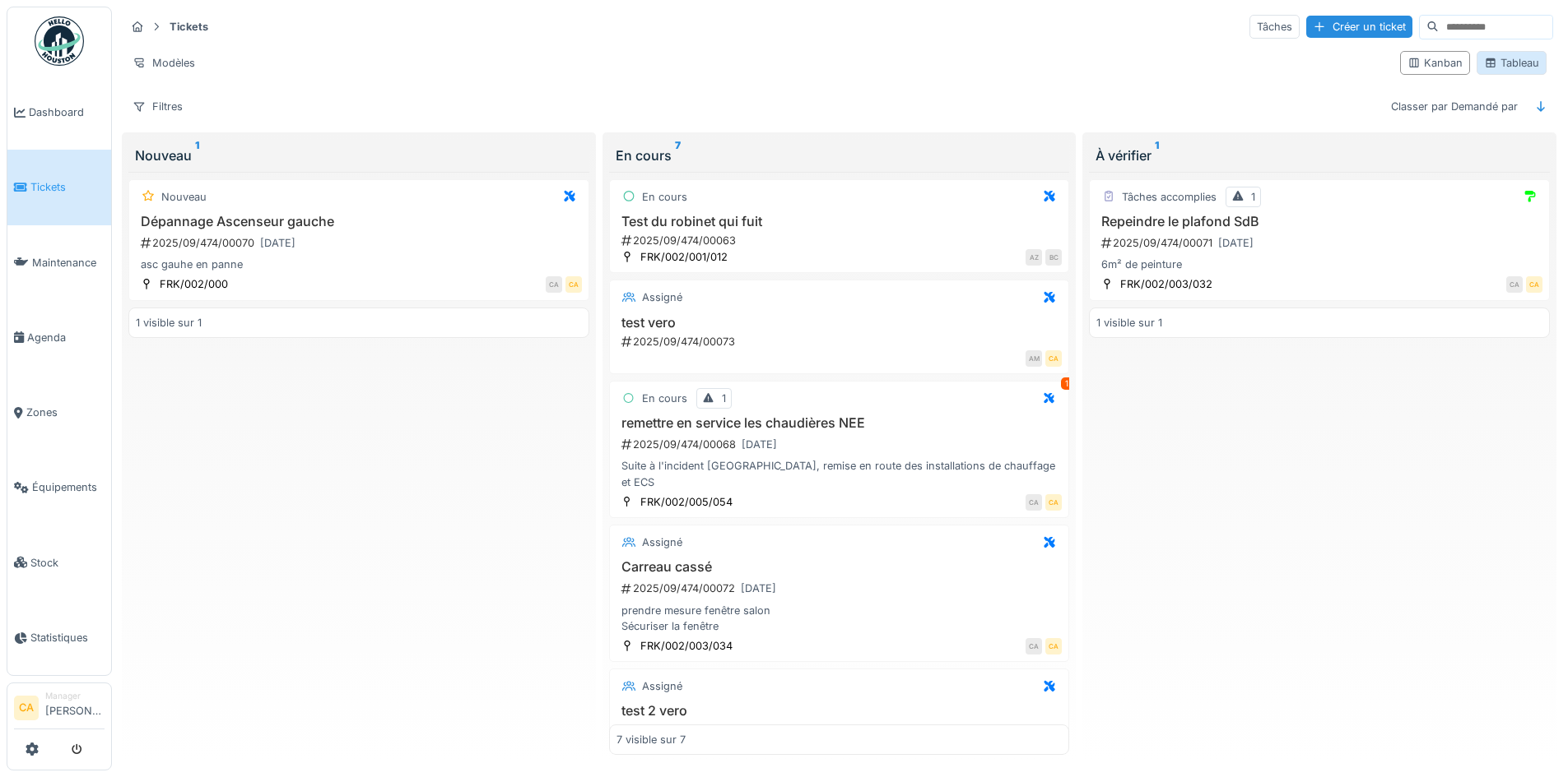
click at [1488, 67] on div "Tableau" at bounding box center [1511, 62] width 55 height 16
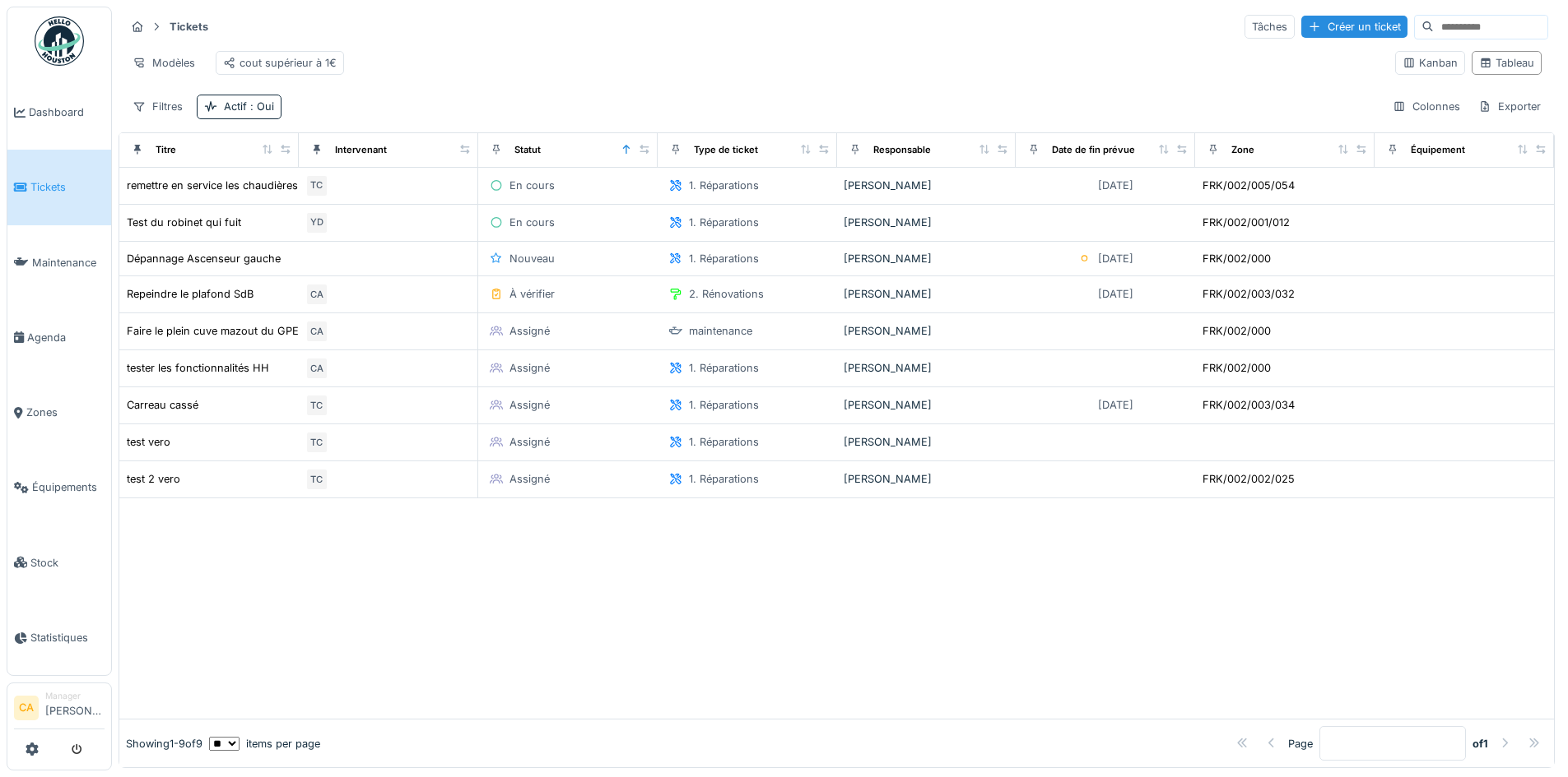
click at [455, 72] on div "Modèles cout supérieur à 1€" at bounding box center [754, 62] width 1257 height 37
click at [149, 119] on div "Filtres" at bounding box center [158, 106] width 65 height 24
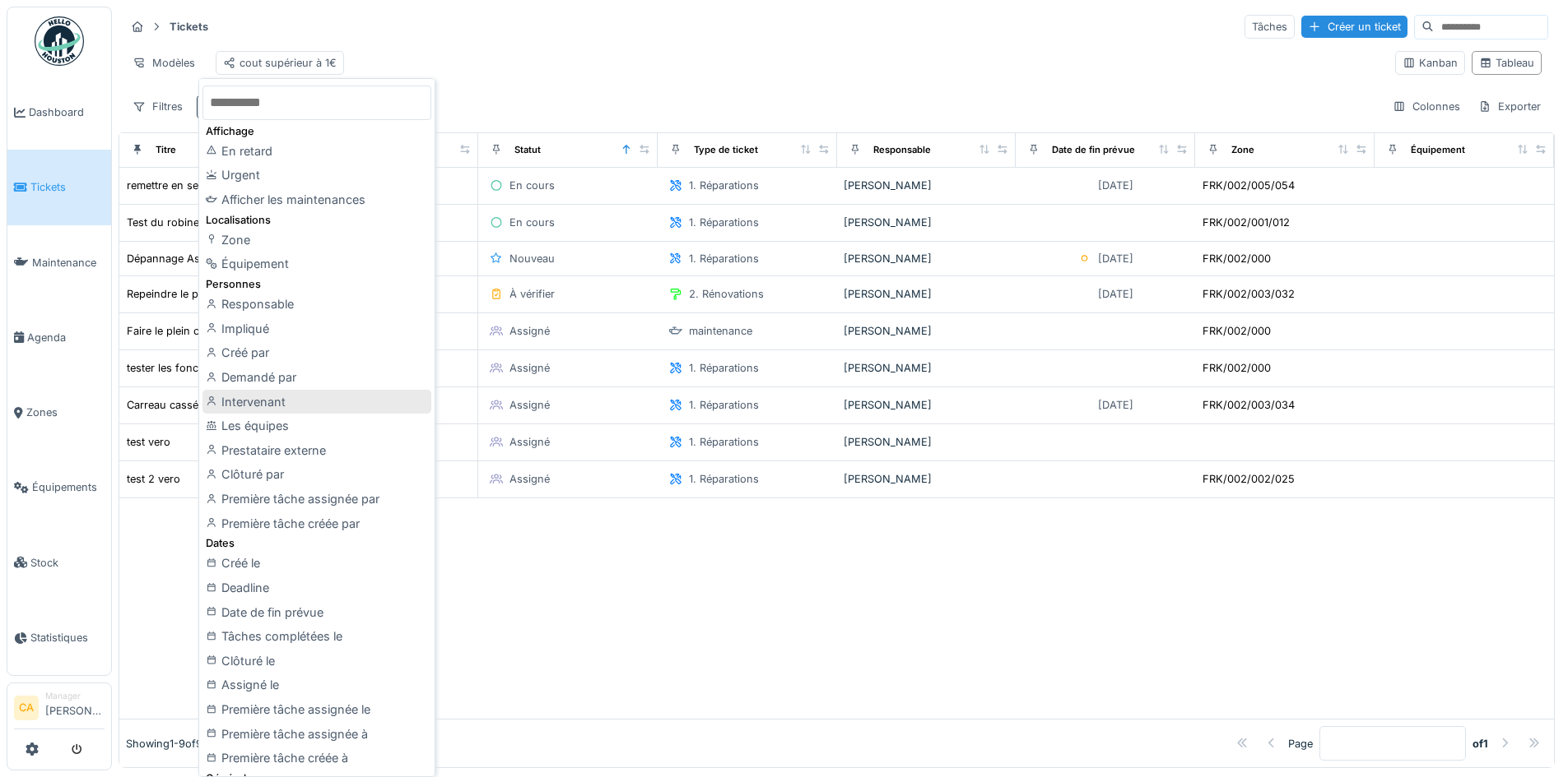
click at [275, 403] on div "Intervenant" at bounding box center [317, 403] width 229 height 25
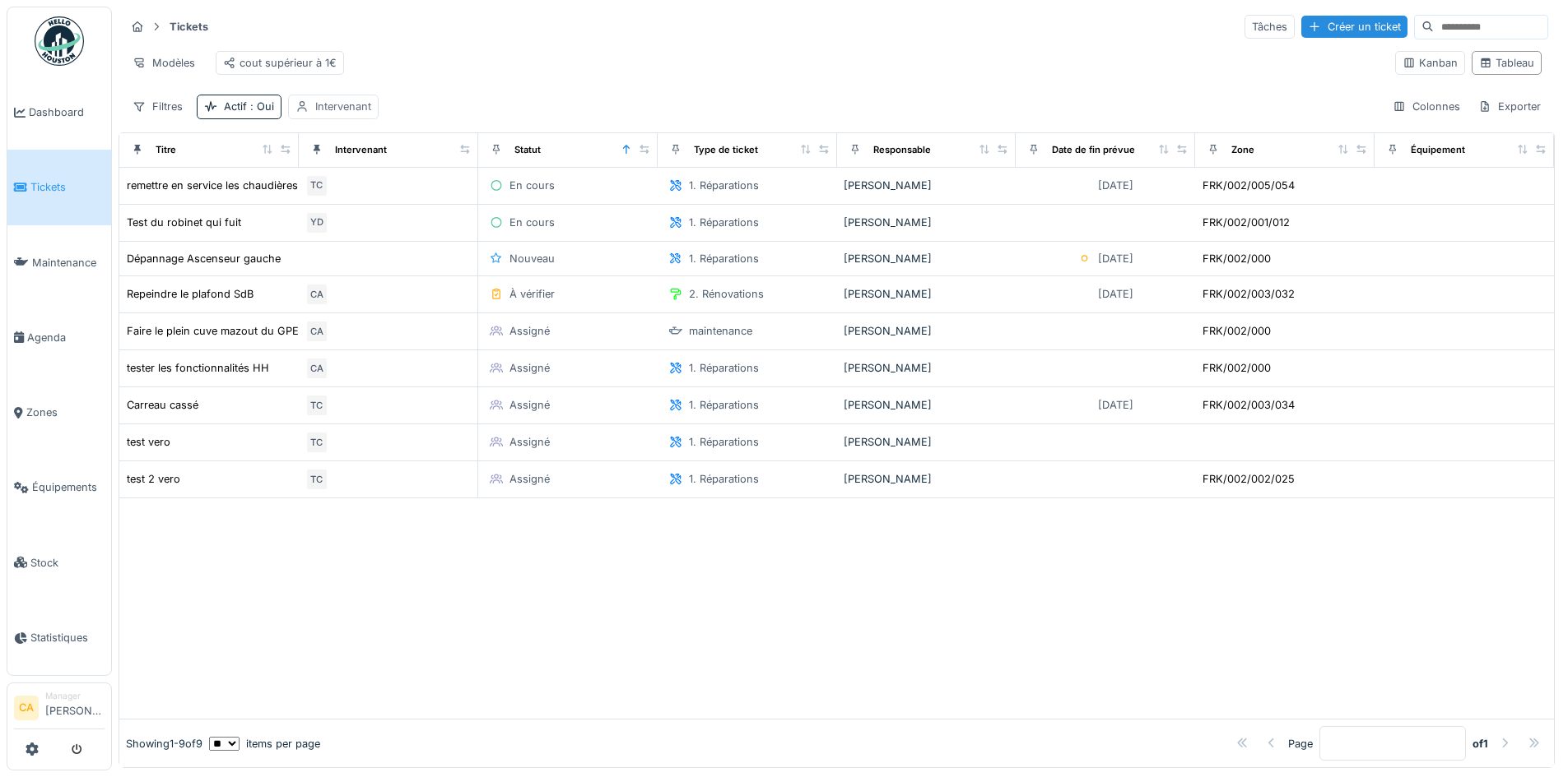
click at [320, 114] on div "Intervenant" at bounding box center [342, 107] width 56 height 16
click at [420, 190] on div "Intervenant" at bounding box center [378, 197] width 154 height 18
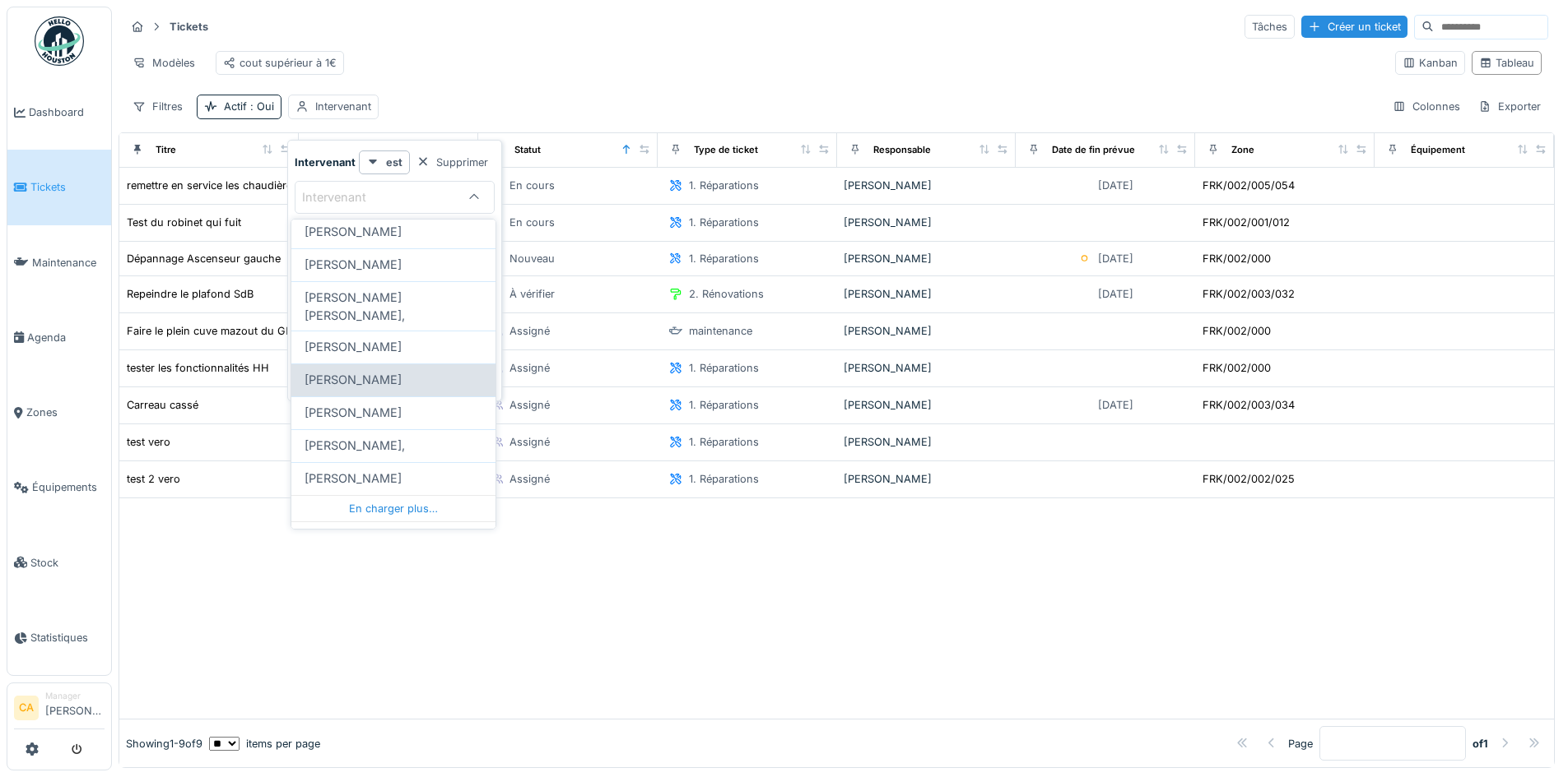
scroll to position [492, 0]
click at [606, 54] on div "Modèles cout supérieur à 1€" at bounding box center [754, 62] width 1257 height 37
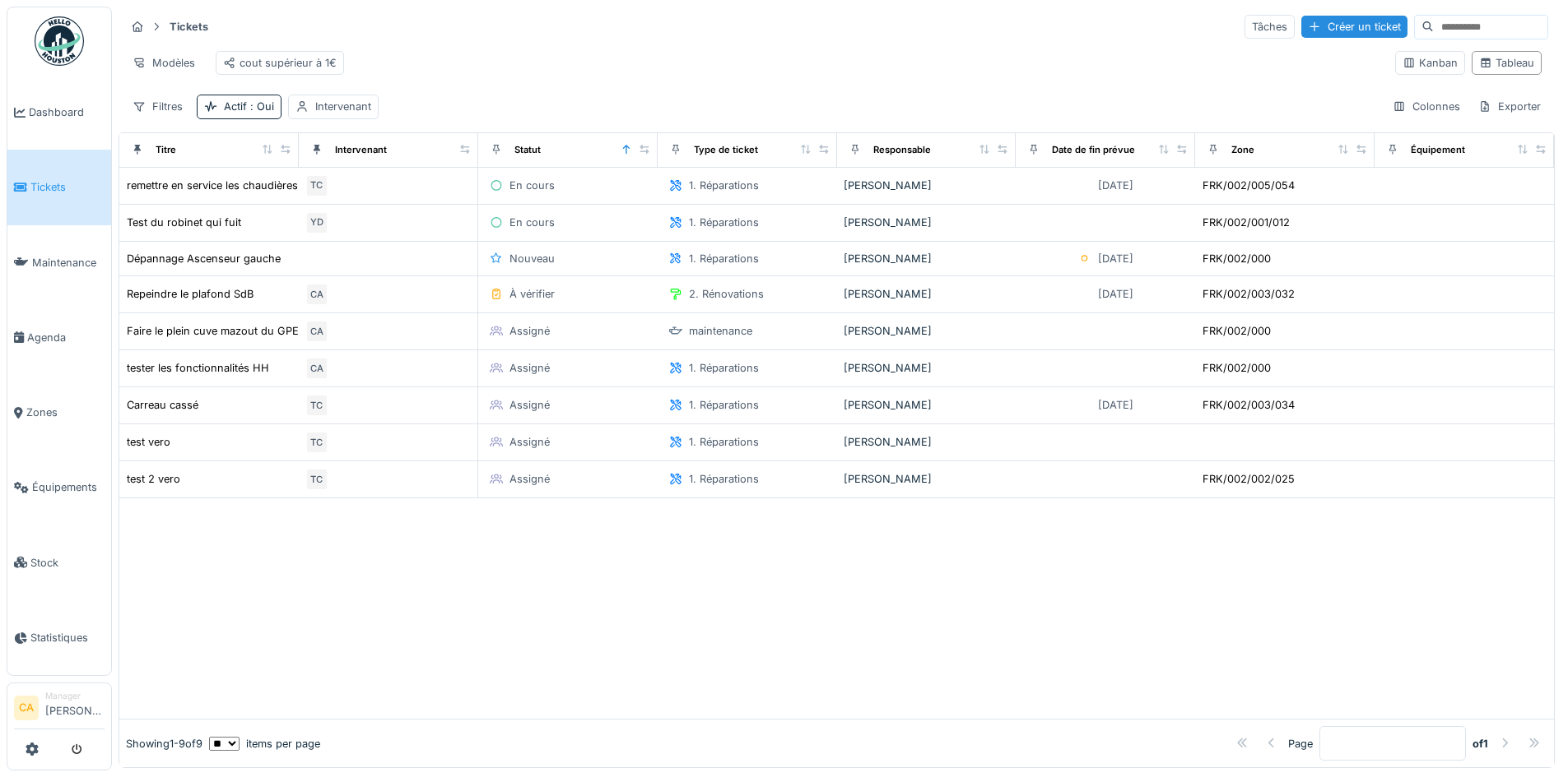
click at [946, 610] on div at bounding box center [837, 609] width 1435 height 221
click at [493, 527] on div at bounding box center [837, 609] width 1435 height 221
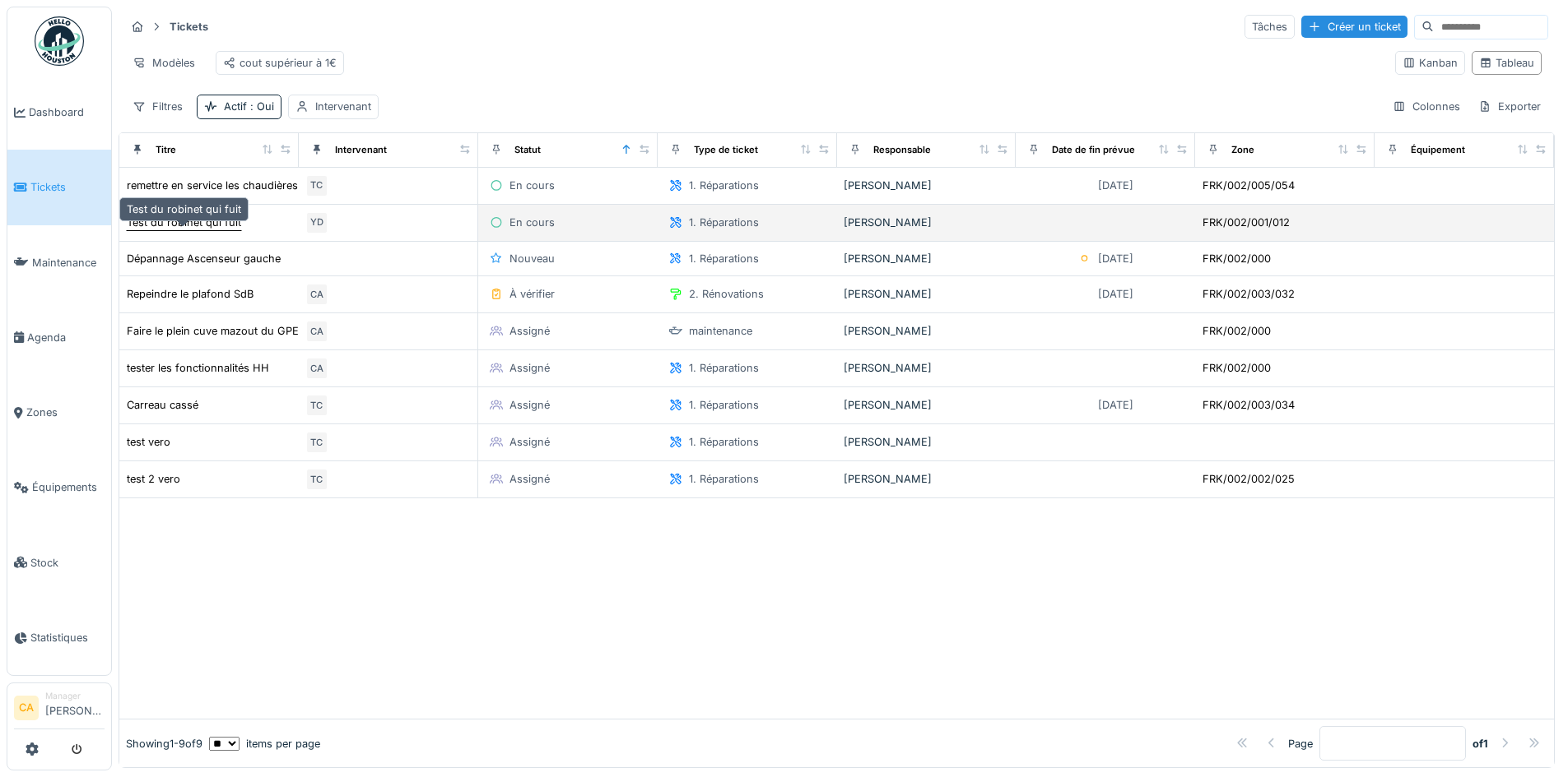
click at [235, 230] on div "Test du robinet qui fuit" at bounding box center [183, 223] width 114 height 16
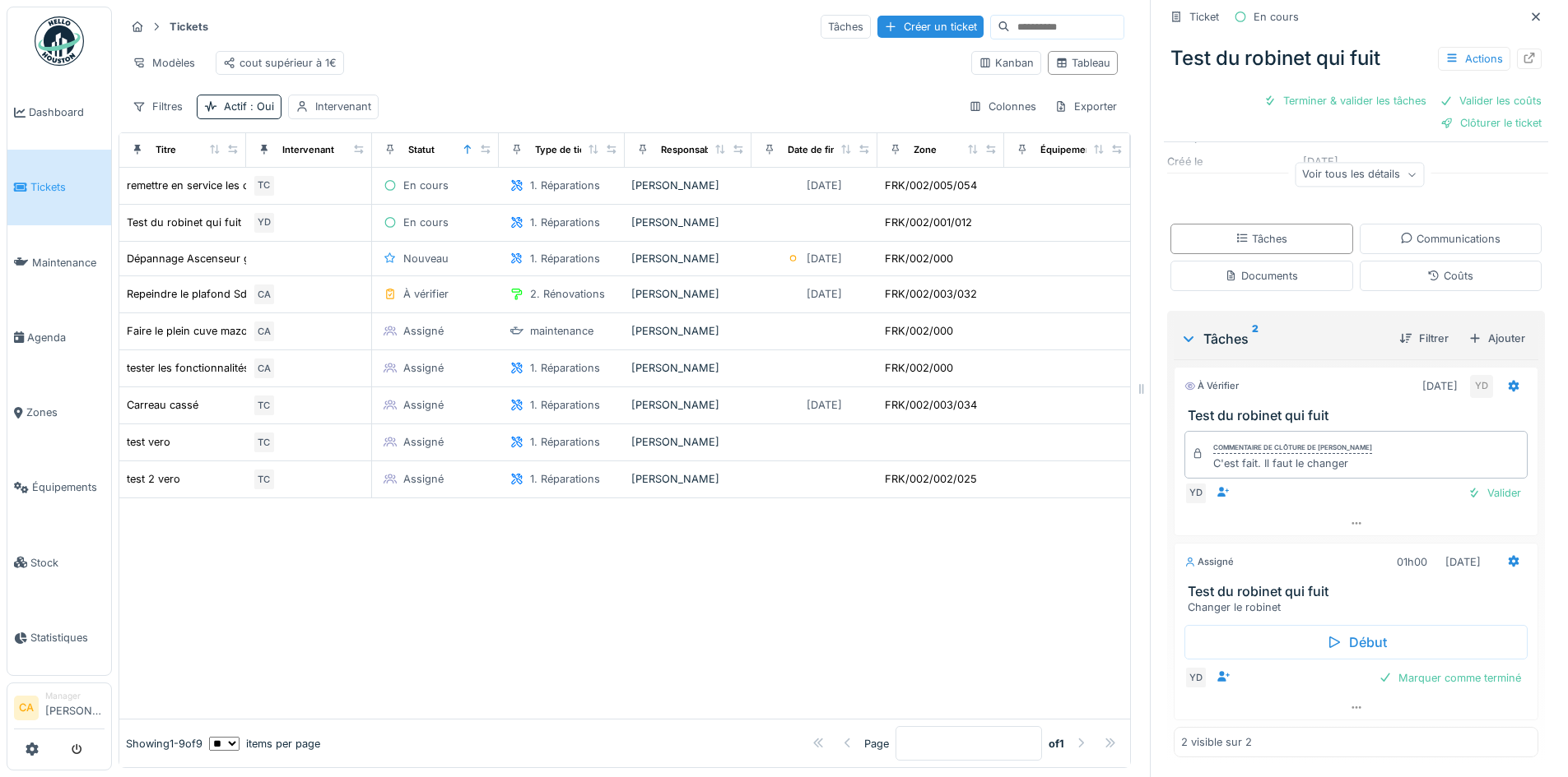
scroll to position [12, 0]
click at [866, 602] on div at bounding box center [625, 609] width 1010 height 221
click at [1524, 23] on div at bounding box center [1536, 17] width 25 height 21
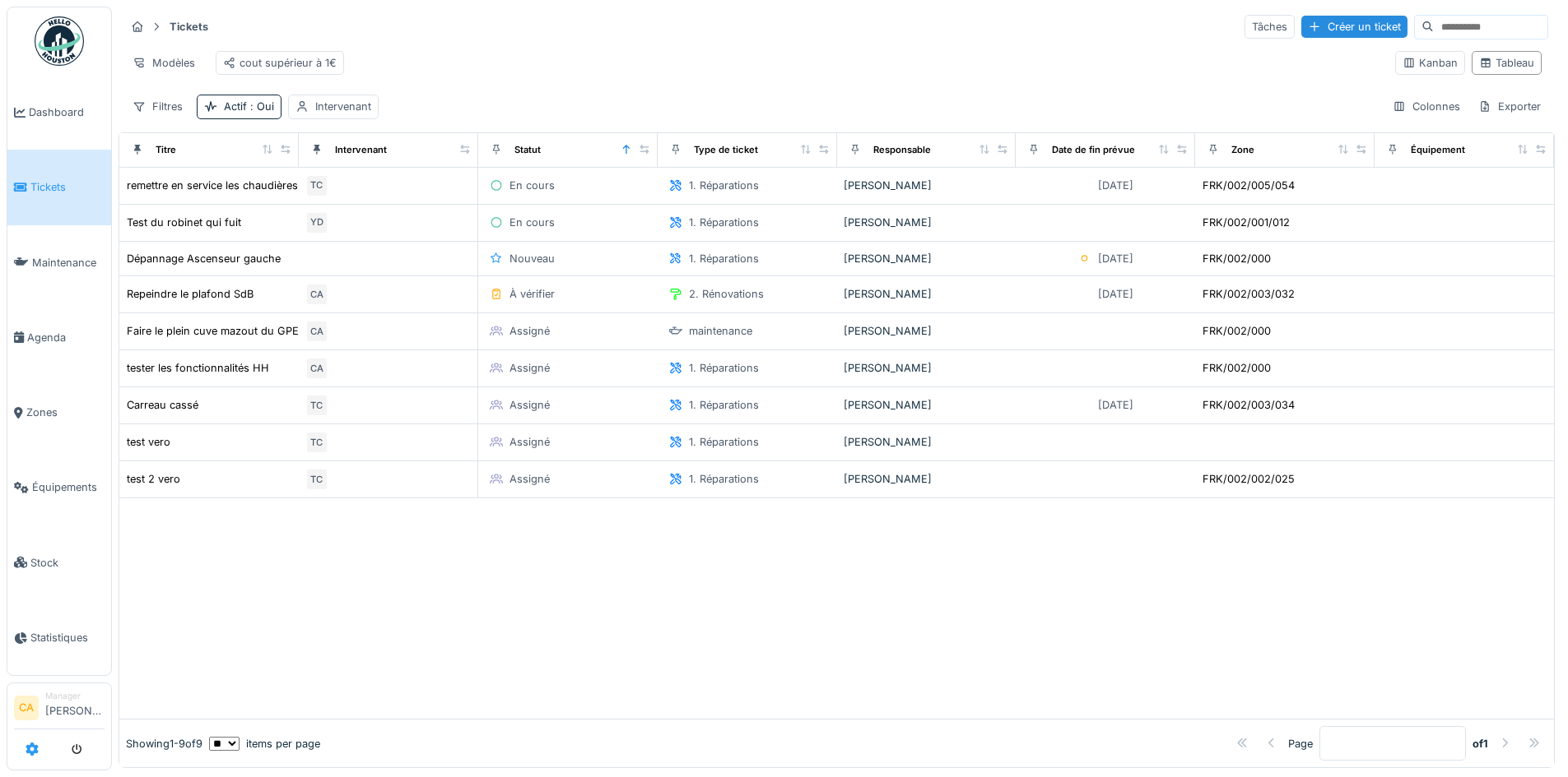
click at [26, 749] on icon at bounding box center [32, 750] width 13 height 13
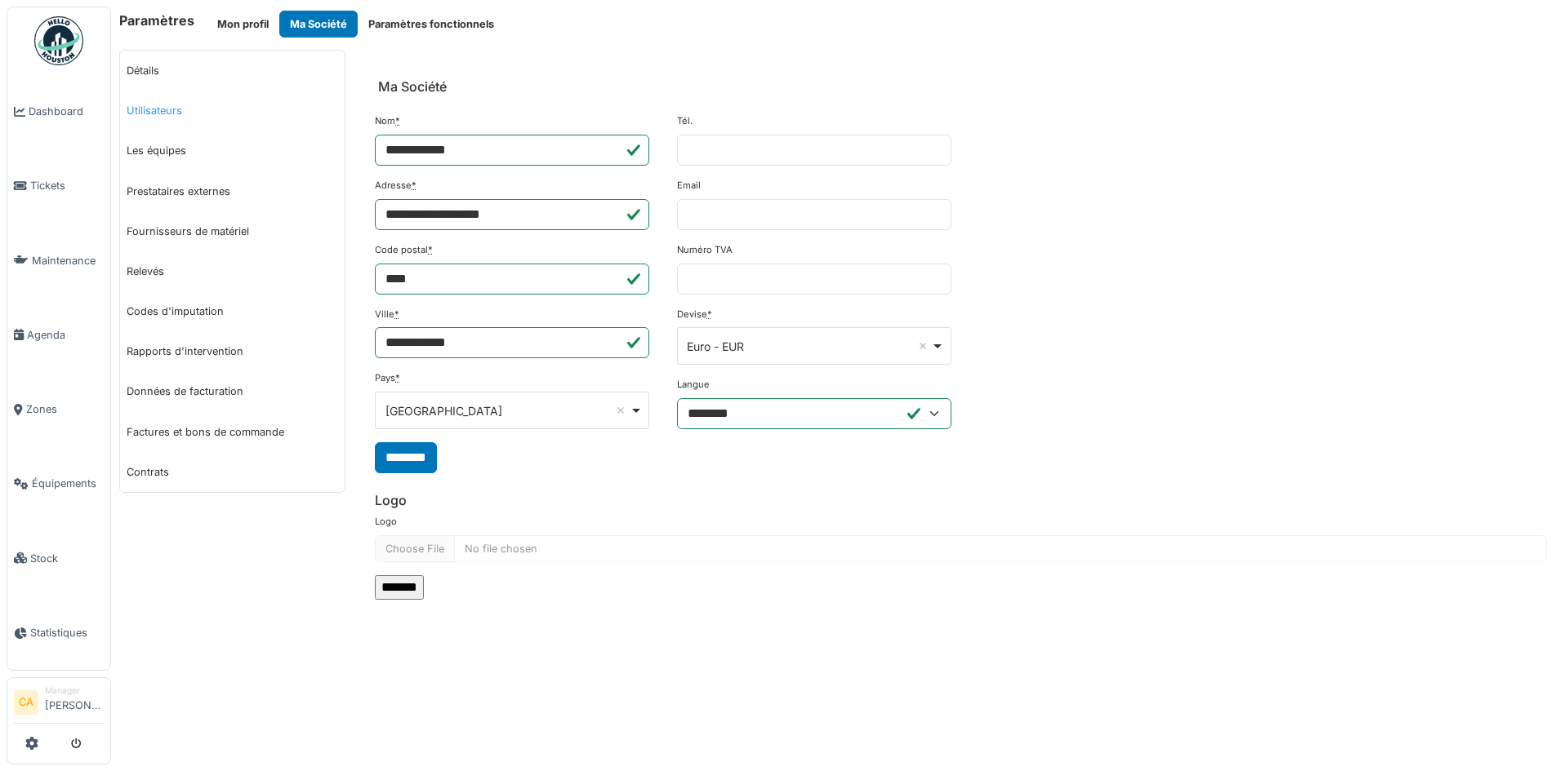
click at [161, 105] on link "Utilisateurs" at bounding box center [232, 110] width 225 height 40
select select "***"
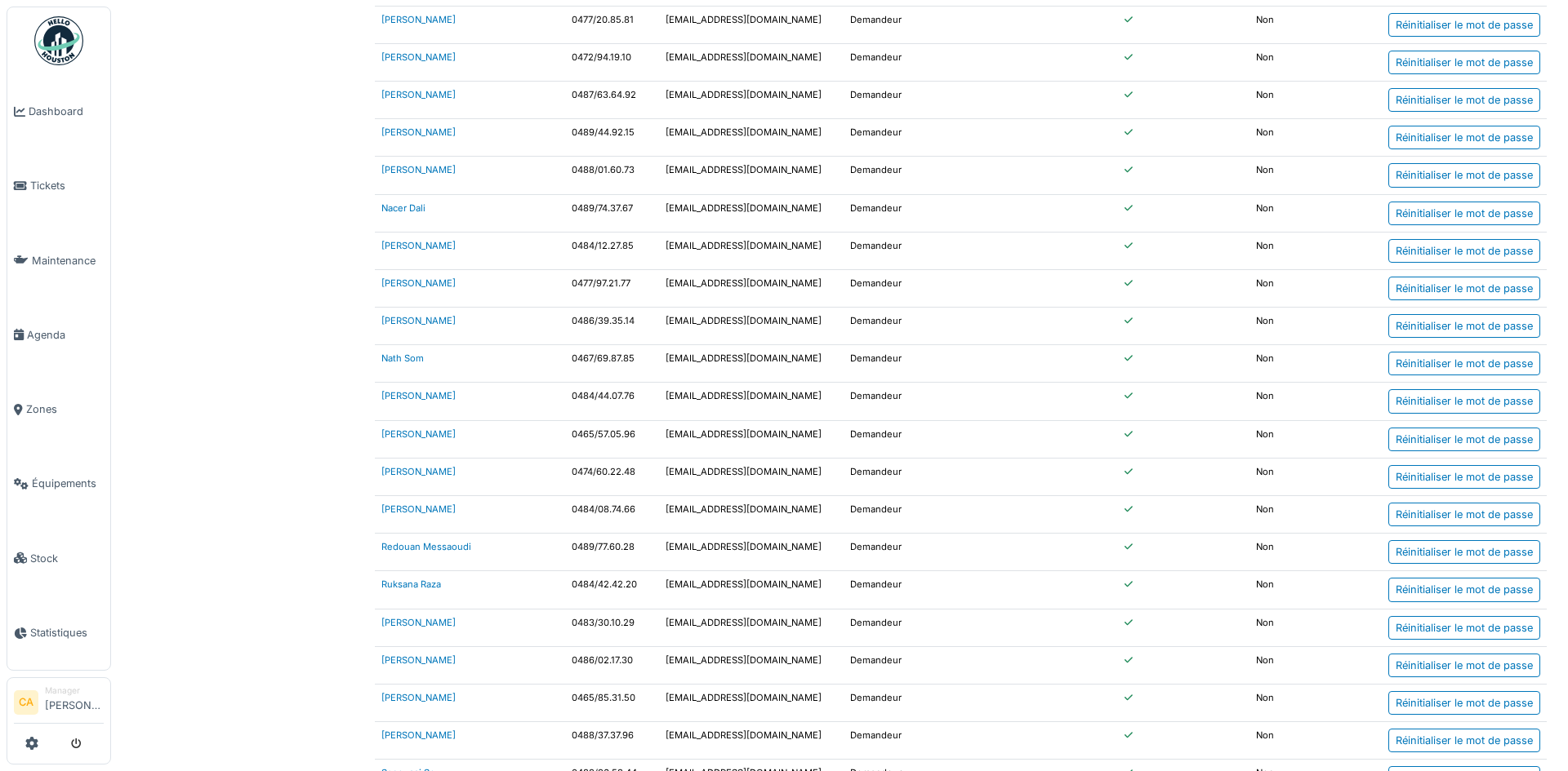
scroll to position [3339, 0]
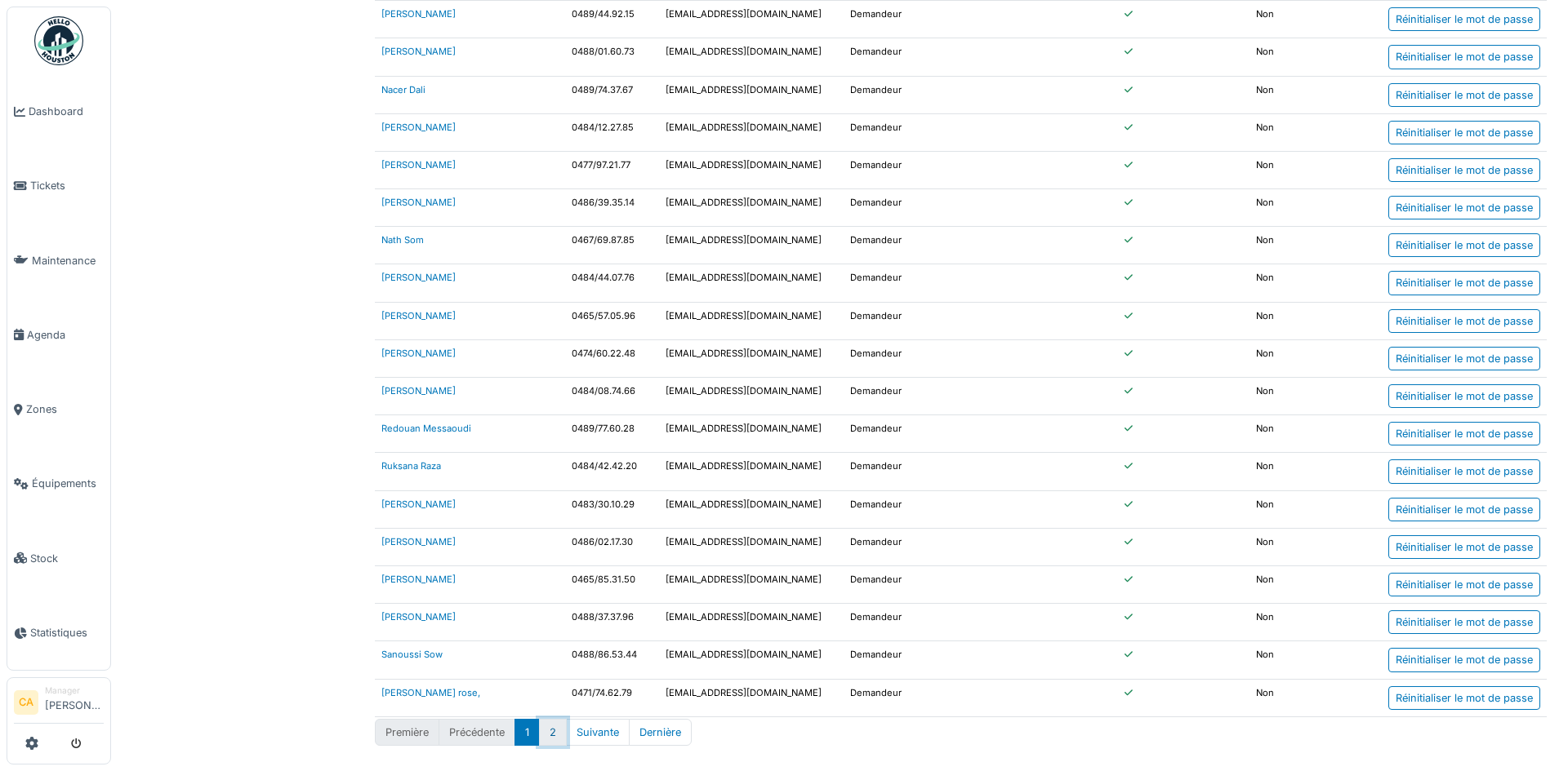
click at [555, 736] on button "2" at bounding box center [553, 733] width 28 height 27
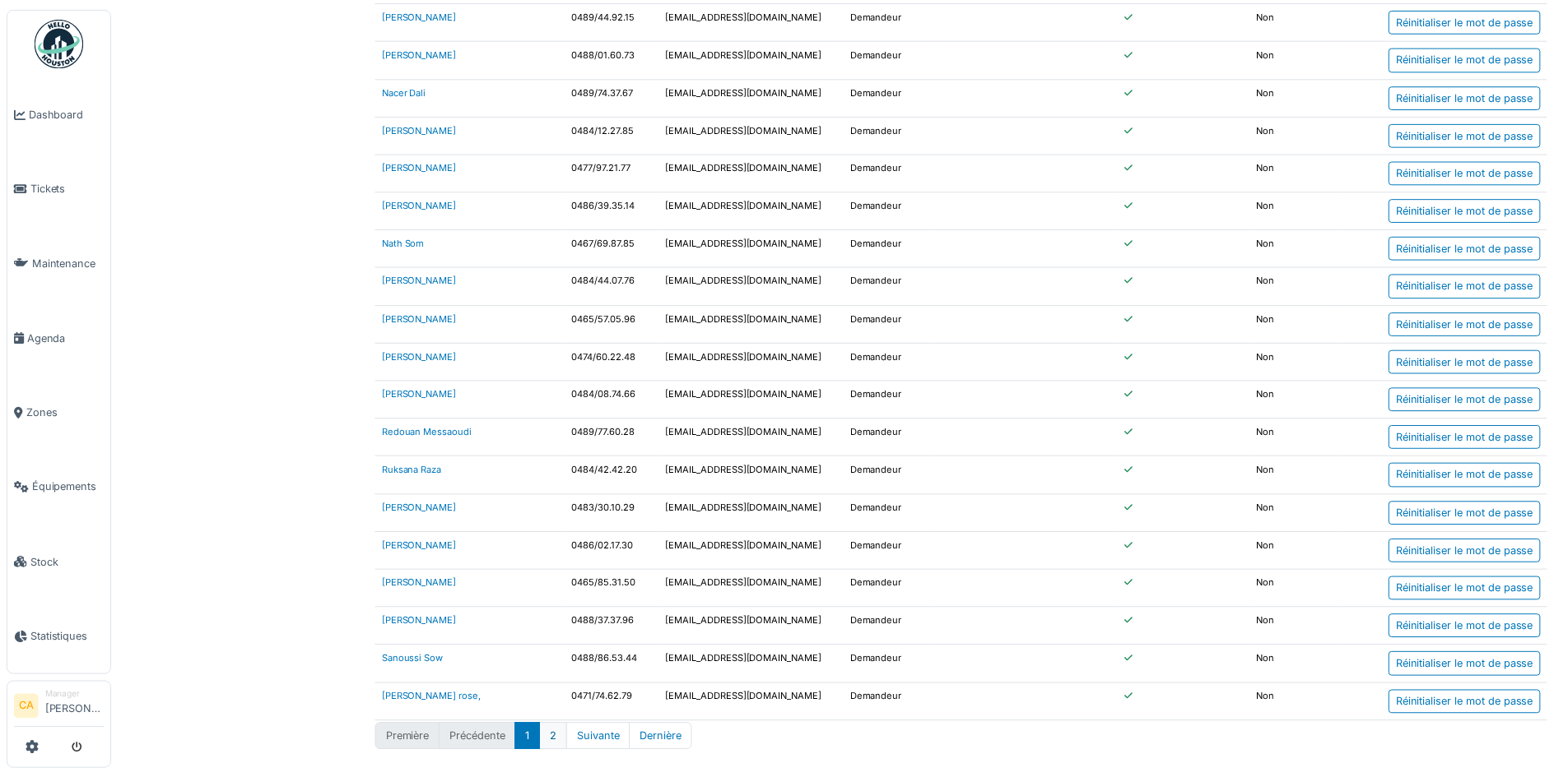
scroll to position [22, 0]
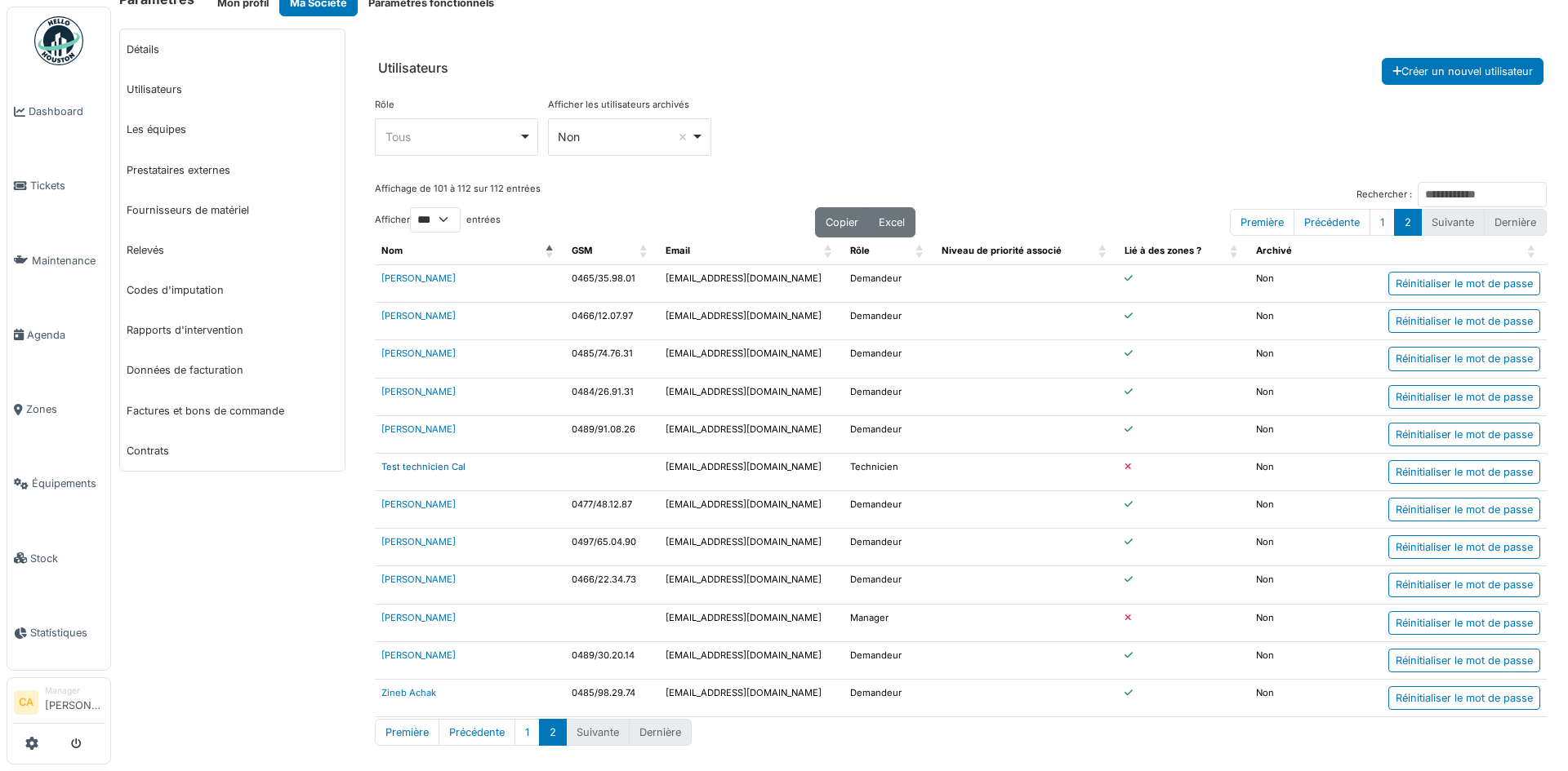
click at [405, 468] on link "Test technicien Cal" at bounding box center [423, 467] width 84 height 11
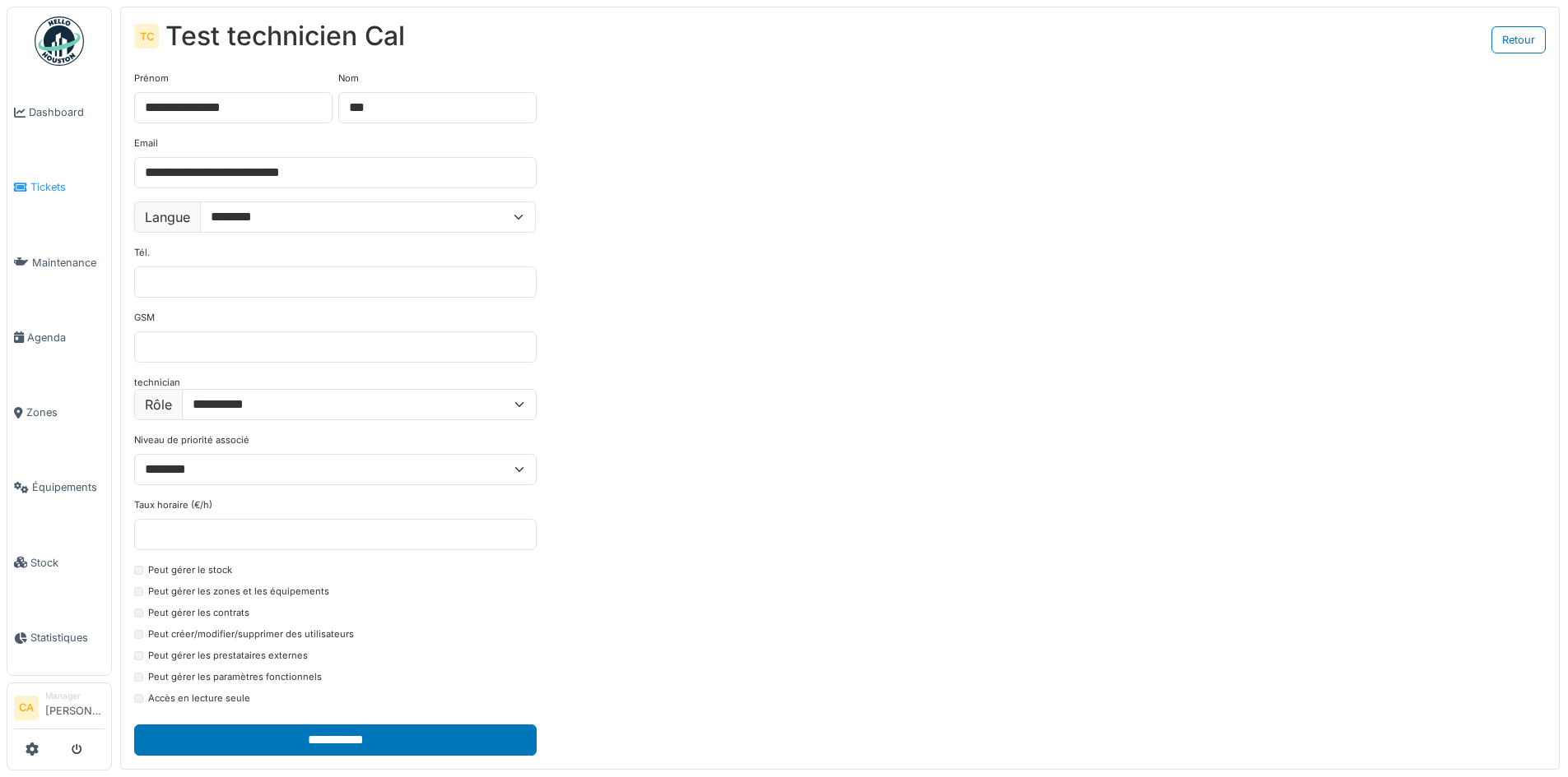
click at [58, 183] on span "Tickets" at bounding box center [67, 187] width 75 height 16
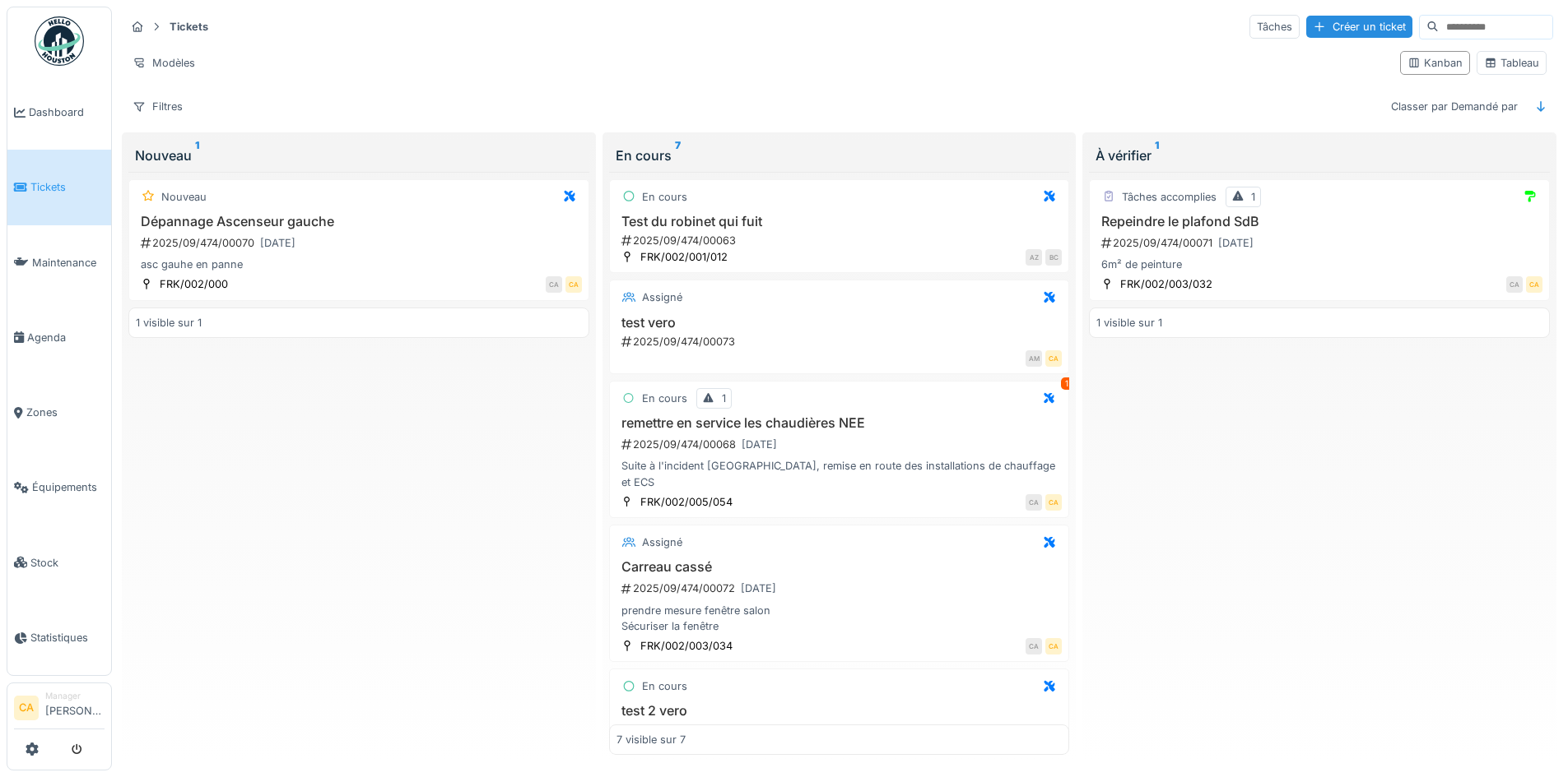
click at [245, 338] on div "1 visible sur 1" at bounding box center [359, 322] width 461 height 30
click at [719, 442] on div "2025/09/474/00068 [DATE]" at bounding box center [841, 445] width 442 height 21
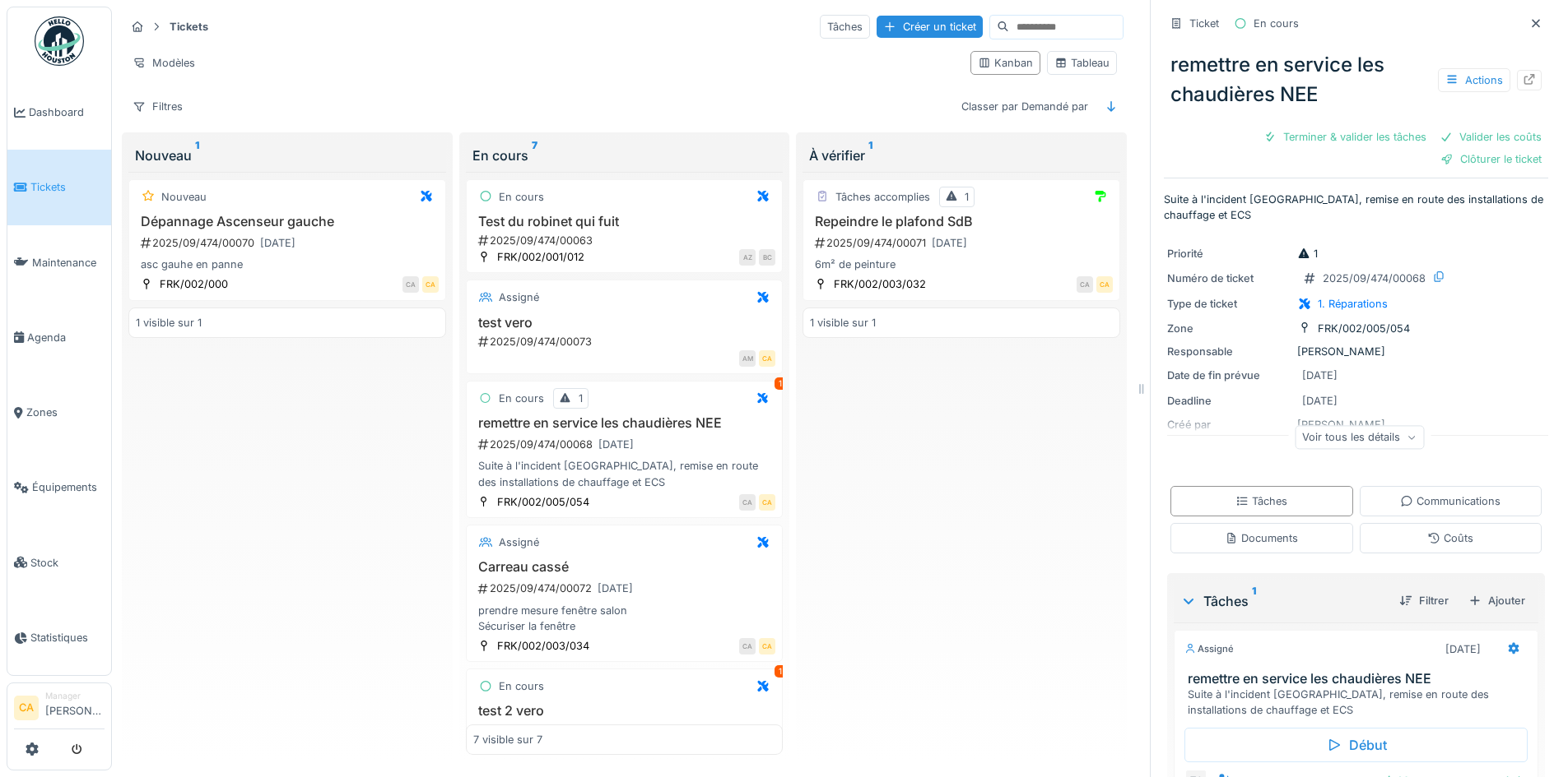
click at [984, 476] on div "Tâches accomplies 1 Repeindre le plafond SdB 2025/09/474/00071 [DATE] 6m² de pe…" at bounding box center [961, 463] width 318 height 584
click at [1000, 472] on div "Tâches accomplies 1 Repeindre le plafond SdB 2025/09/474/00071 [DATE] 6m² de pe…" at bounding box center [961, 463] width 318 height 584
click at [548, 331] on div "test vero 2025/09/474/00073" at bounding box center [625, 332] width 303 height 35
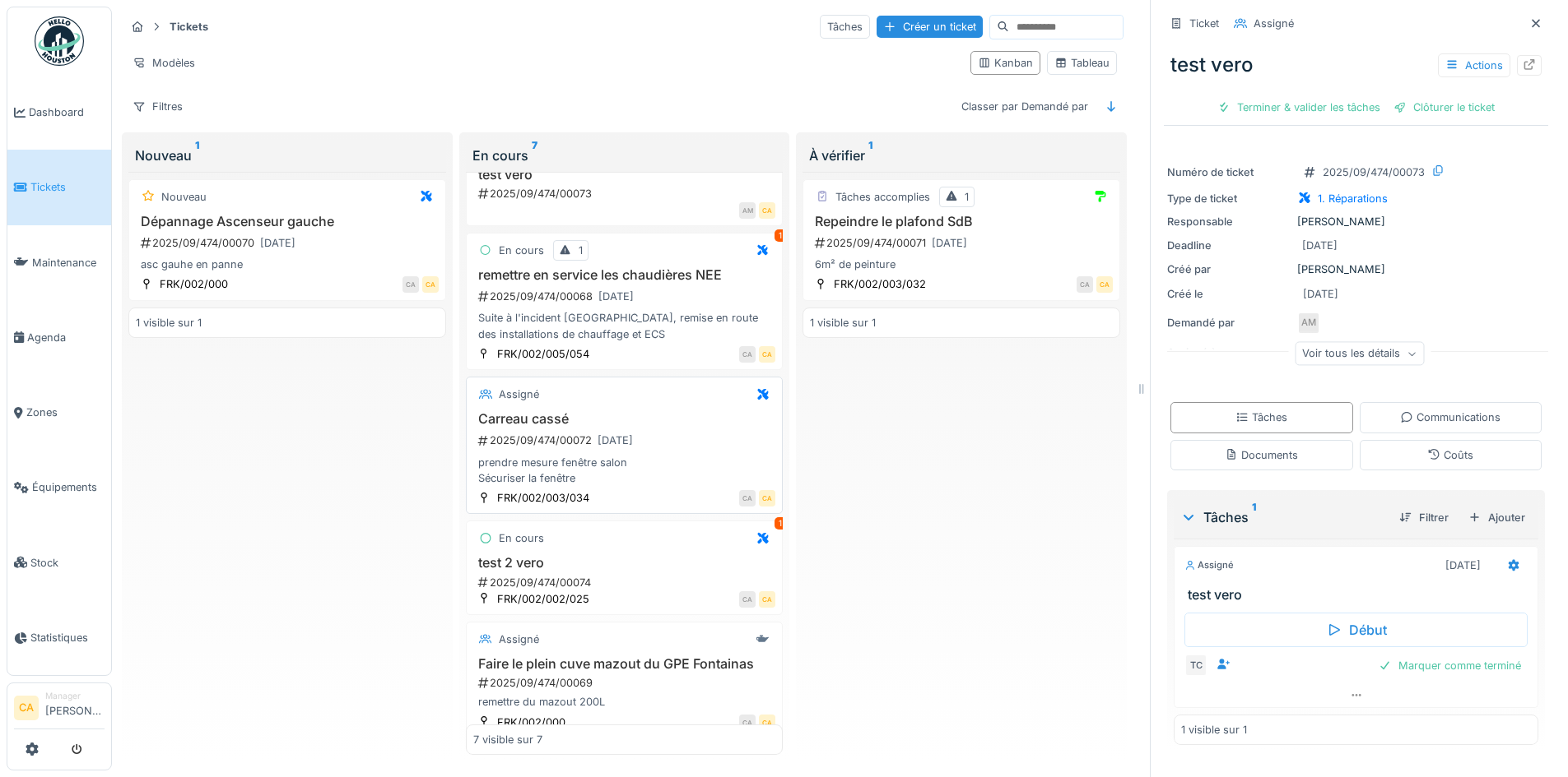
scroll to position [164, 0]
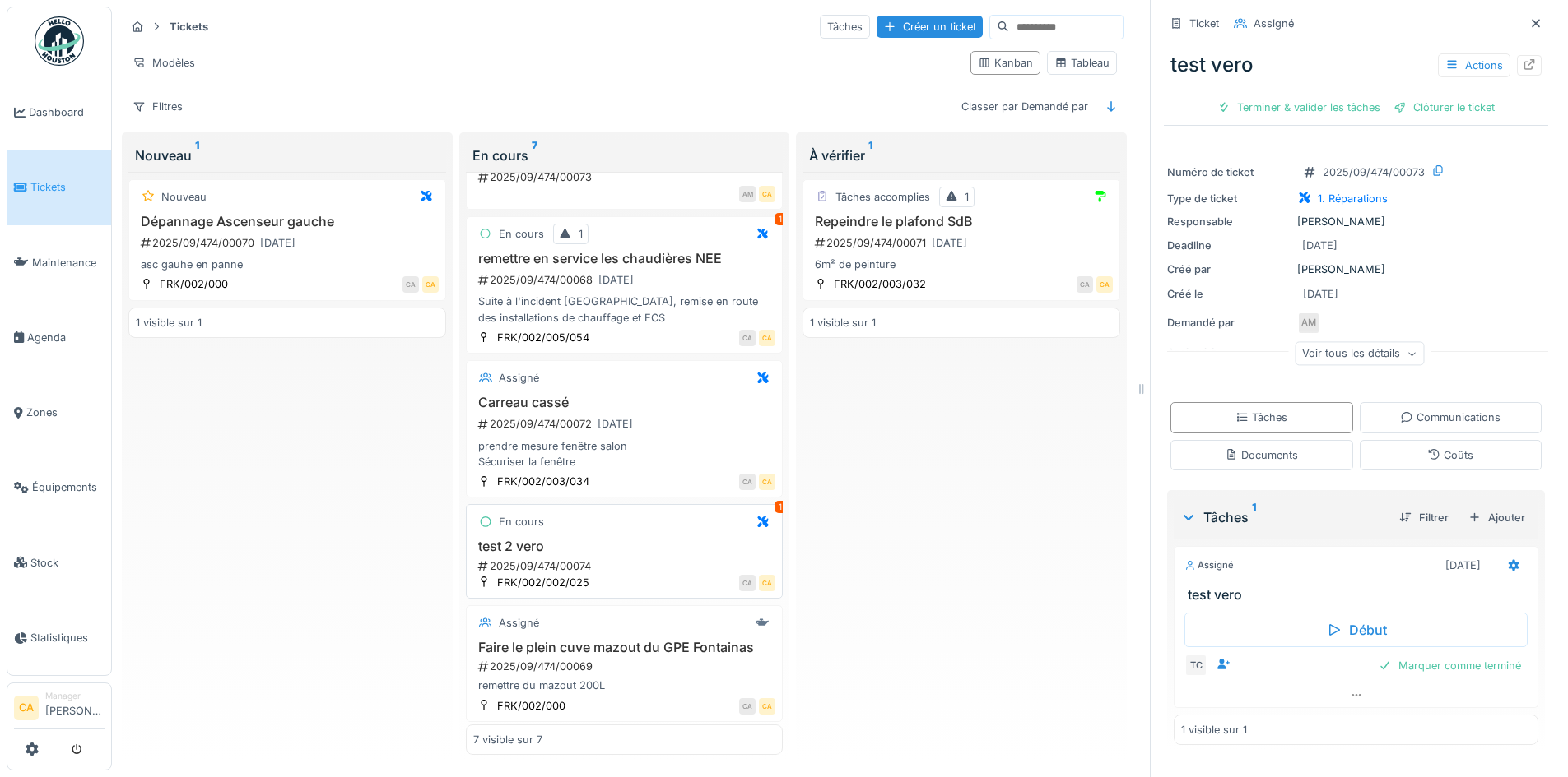
click at [566, 558] on div "2025/09/474/00074" at bounding box center [626, 566] width 300 height 16
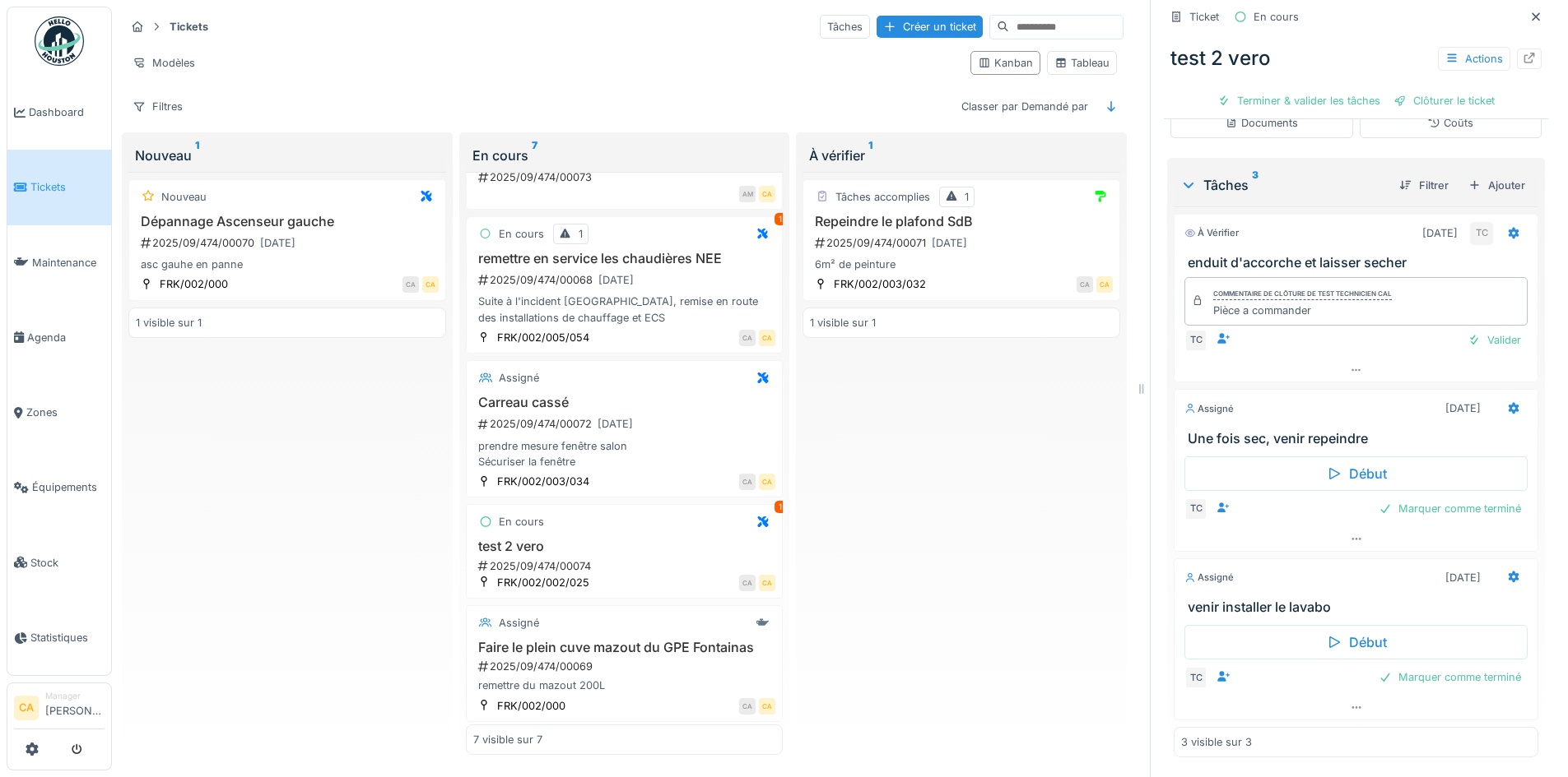
scroll to position [335, 0]
click at [1346, 305] on div "Pièce a commander" at bounding box center [1302, 310] width 178 height 16
click at [1348, 303] on div "Pièce a commander" at bounding box center [1302, 310] width 178 height 16
click at [1331, 358] on div at bounding box center [1356, 370] width 363 height 24
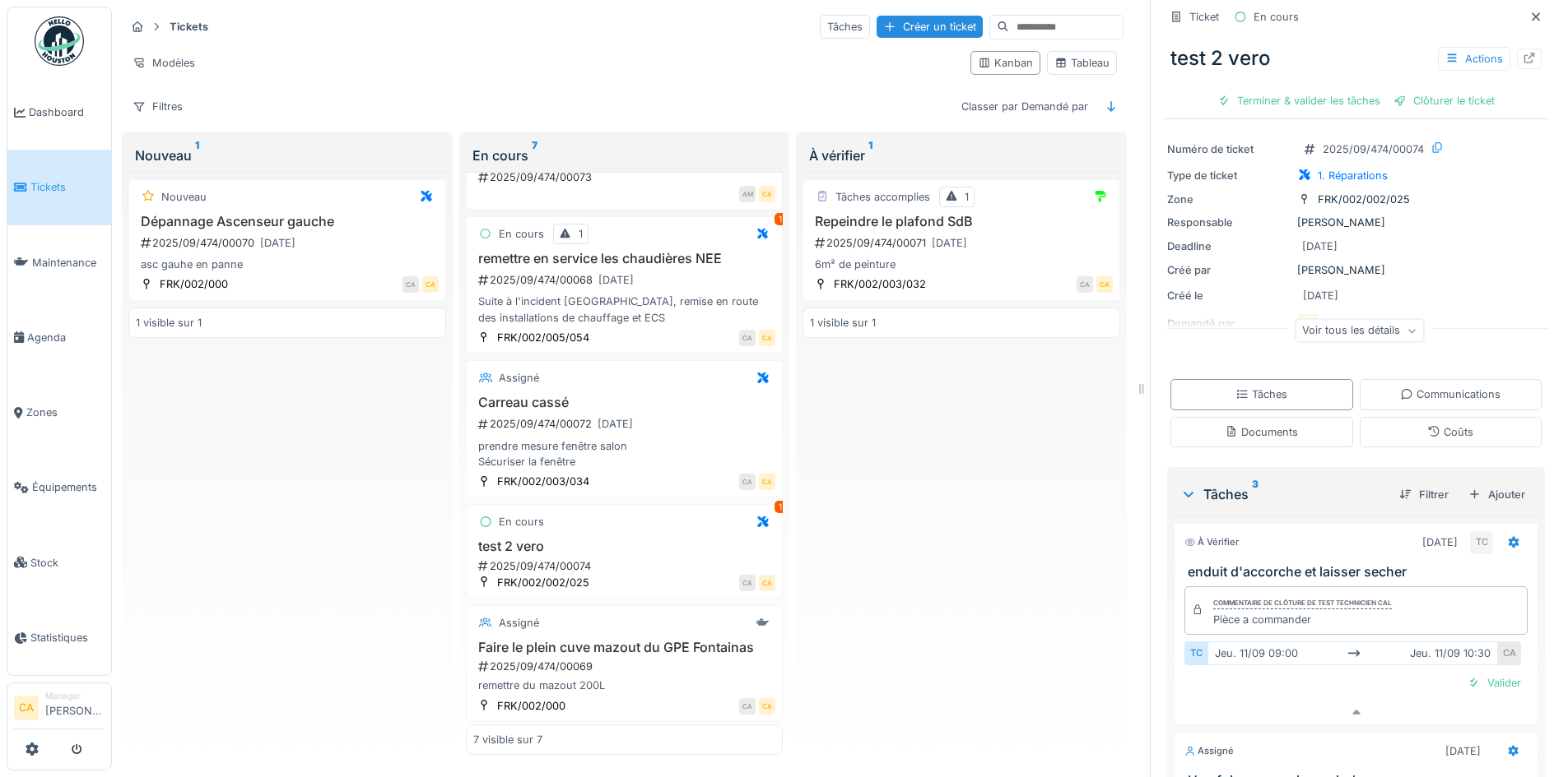
scroll to position [0, 0]
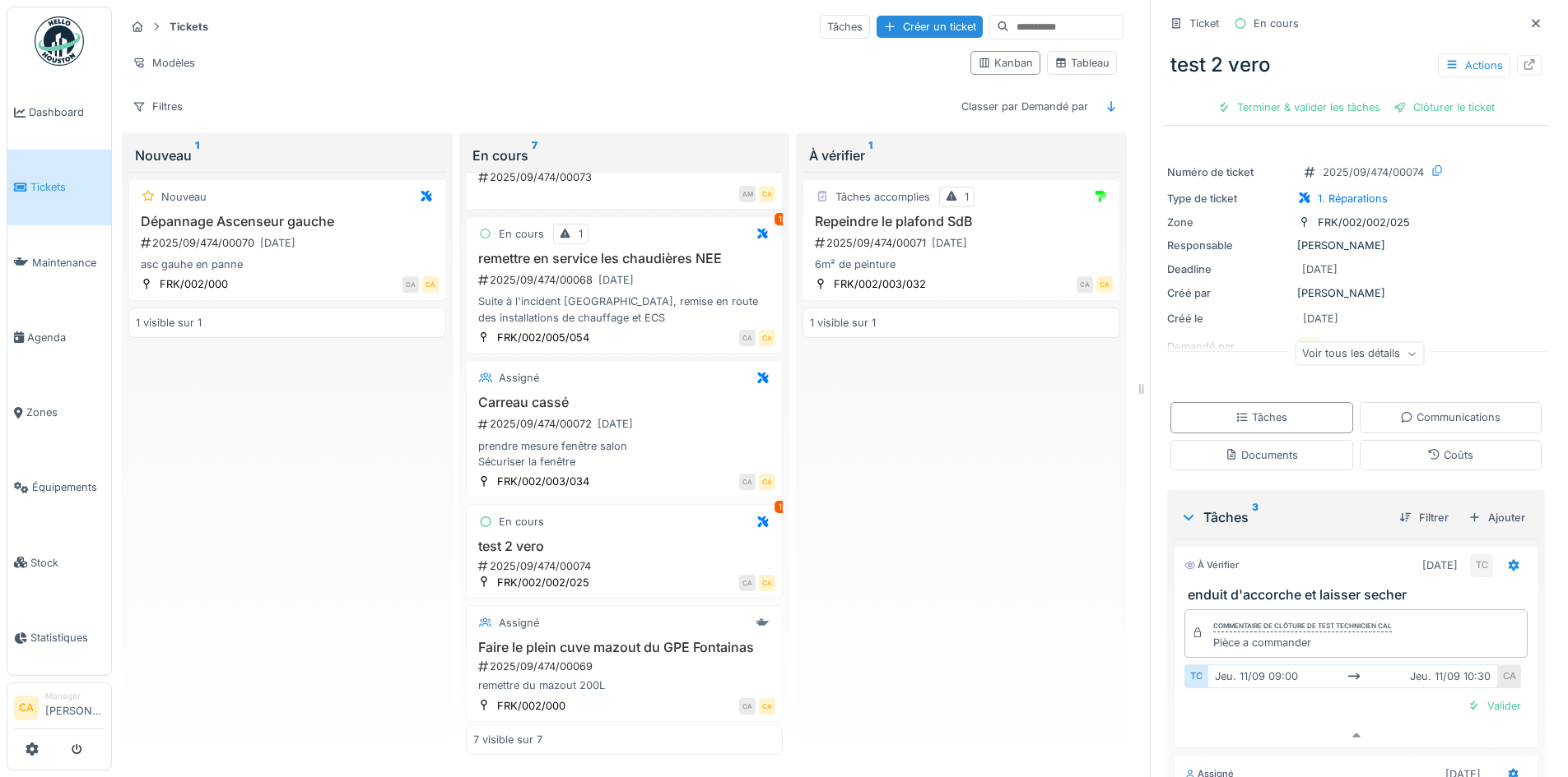
click at [1352, 342] on div "Voir tous les détails" at bounding box center [1359, 354] width 129 height 24
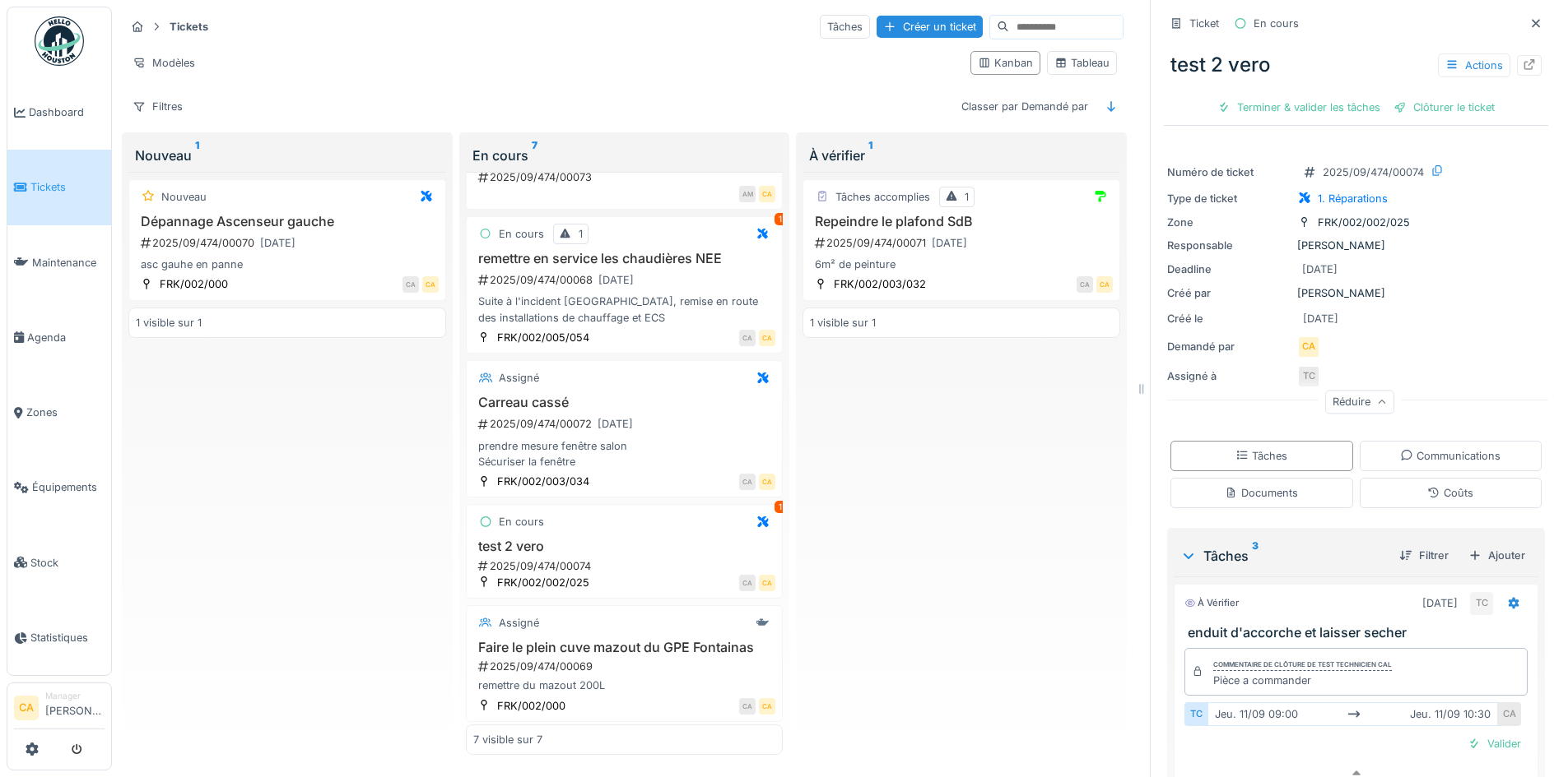
click at [1415, 308] on div "Créé le [DATE]" at bounding box center [1356, 319] width 377 height 21
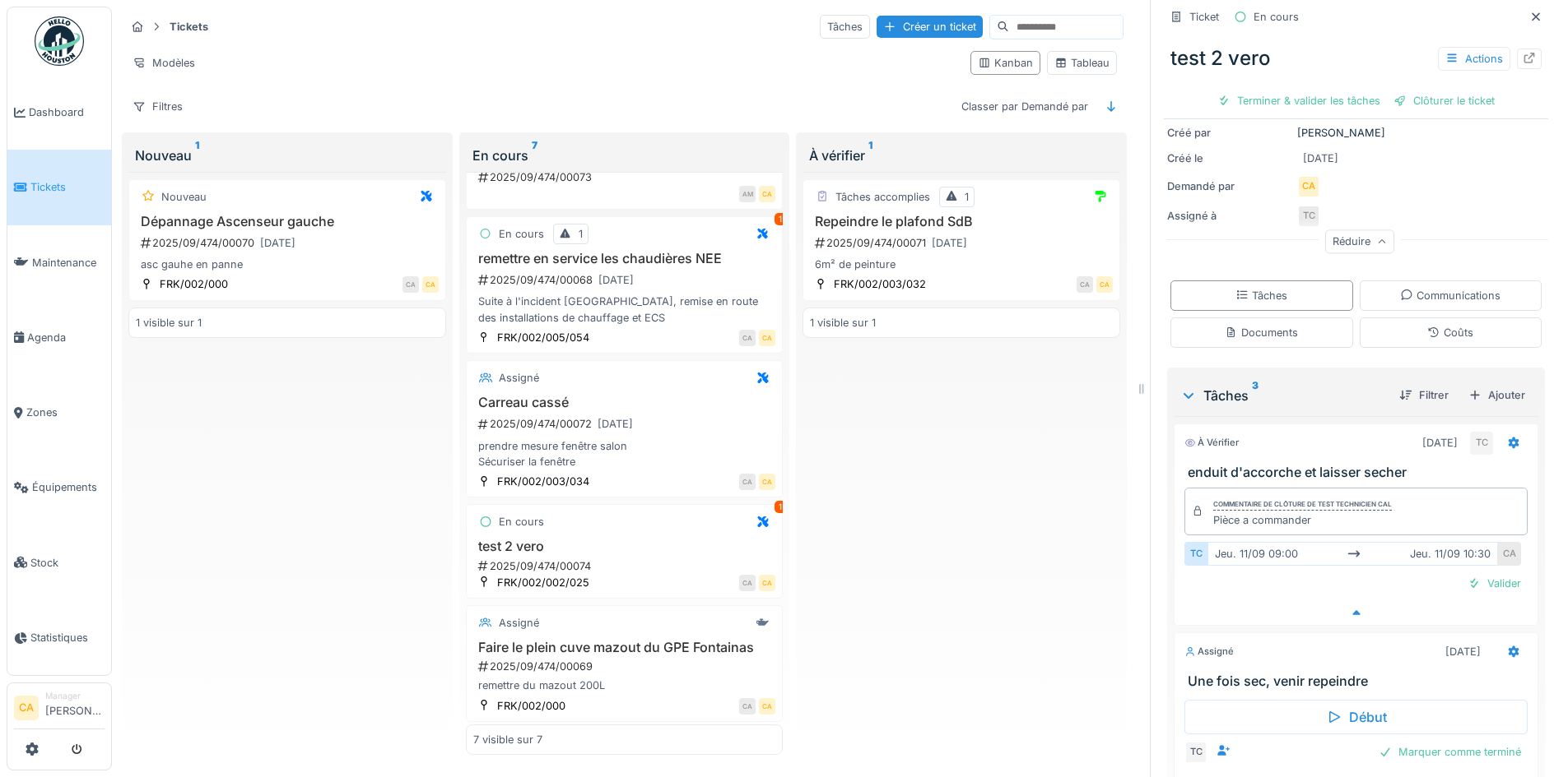
scroll to position [157, 0]
click at [968, 448] on div "Tâches accomplies 1 Repeindre le plafond SdB 2025/09/474/00071 [DATE] 6m² de pe…" at bounding box center [961, 463] width 318 height 584
click at [36, 194] on link "Tickets" at bounding box center [59, 187] width 104 height 74
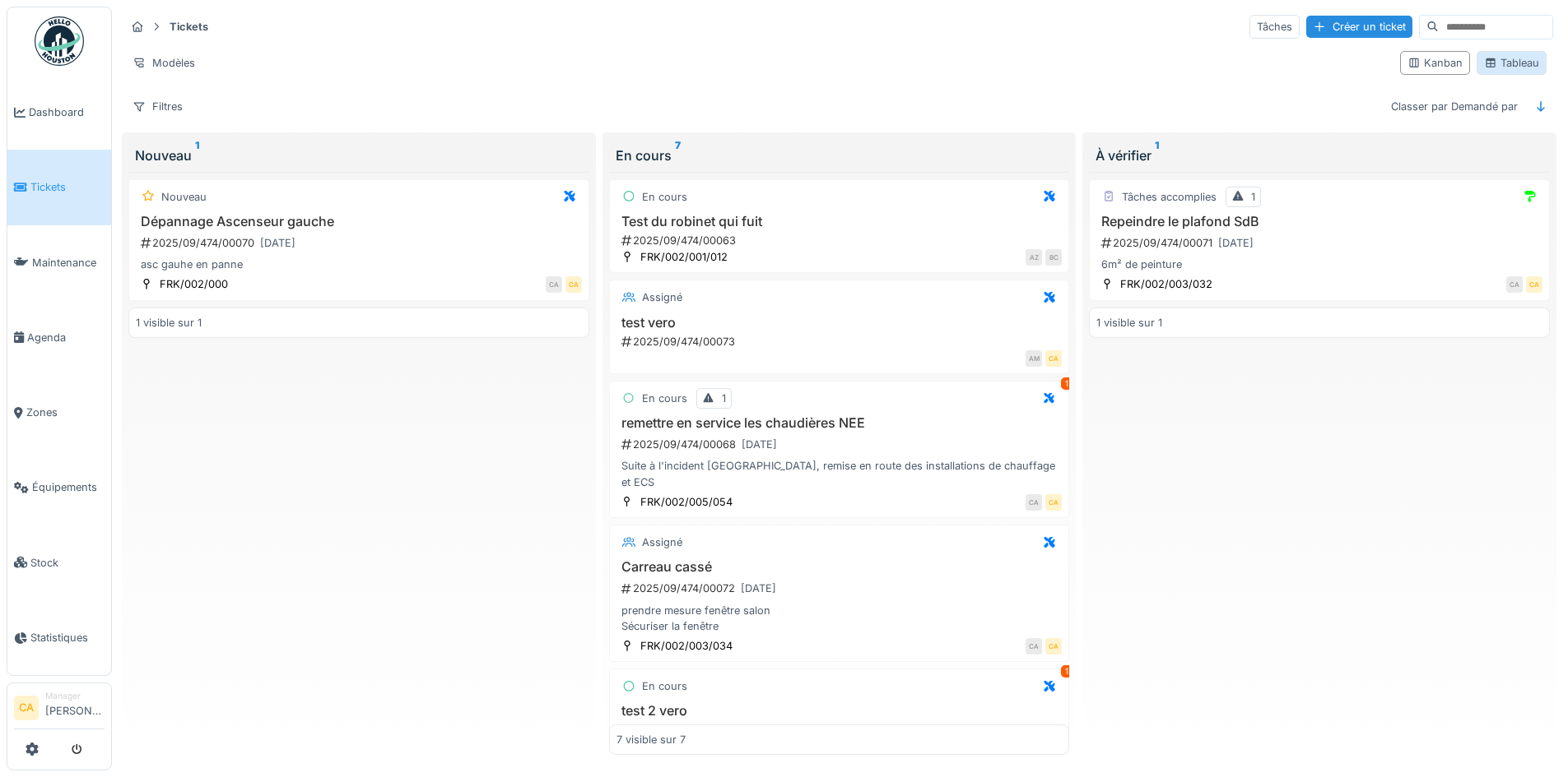
click at [1495, 58] on div "Tableau" at bounding box center [1511, 62] width 55 height 16
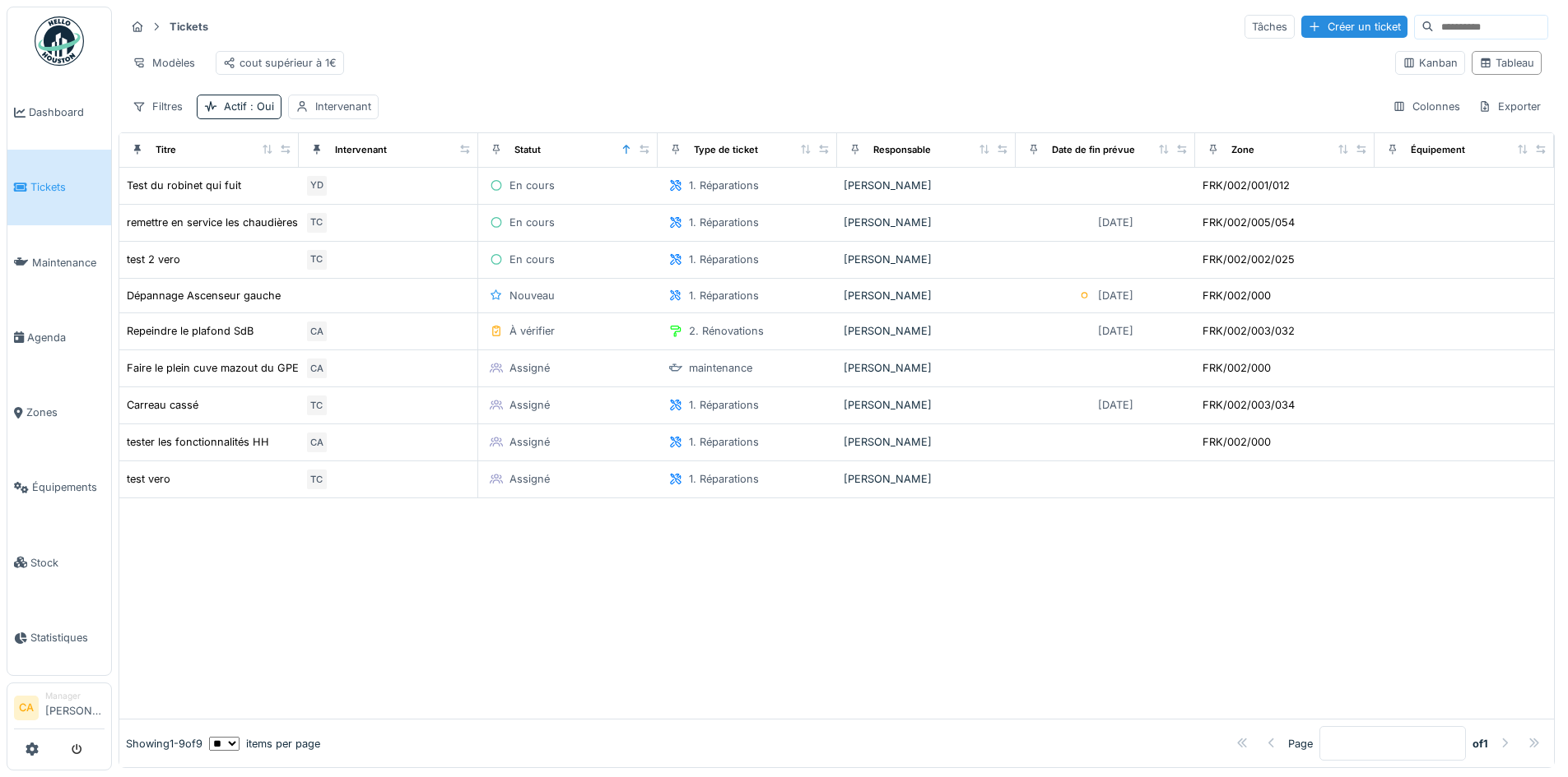
click at [577, 63] on div "Modèles cout supérieur à 1€" at bounding box center [754, 62] width 1257 height 37
click at [157, 115] on div "Filtres" at bounding box center [158, 106] width 65 height 24
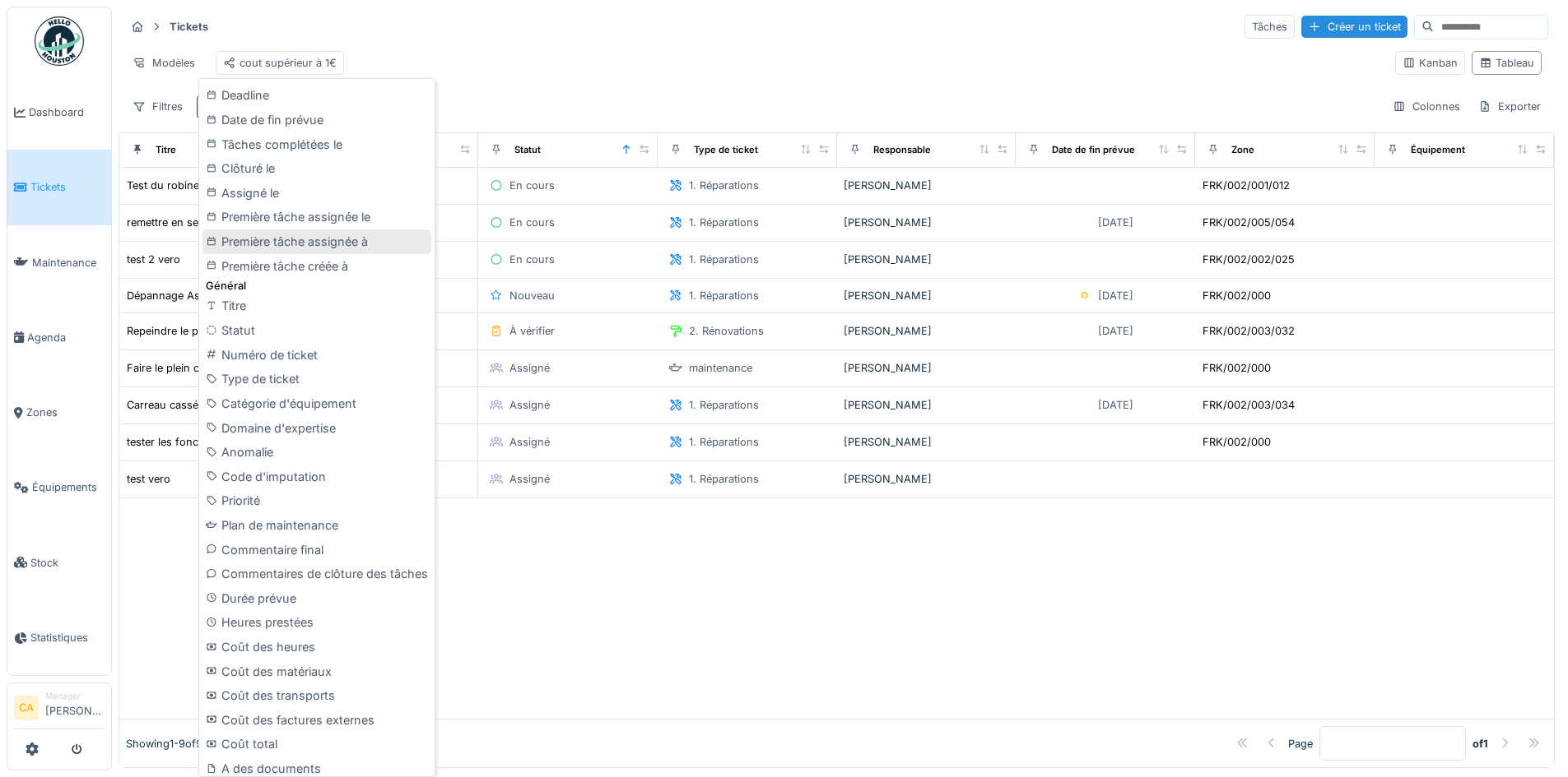
scroll to position [493, 0]
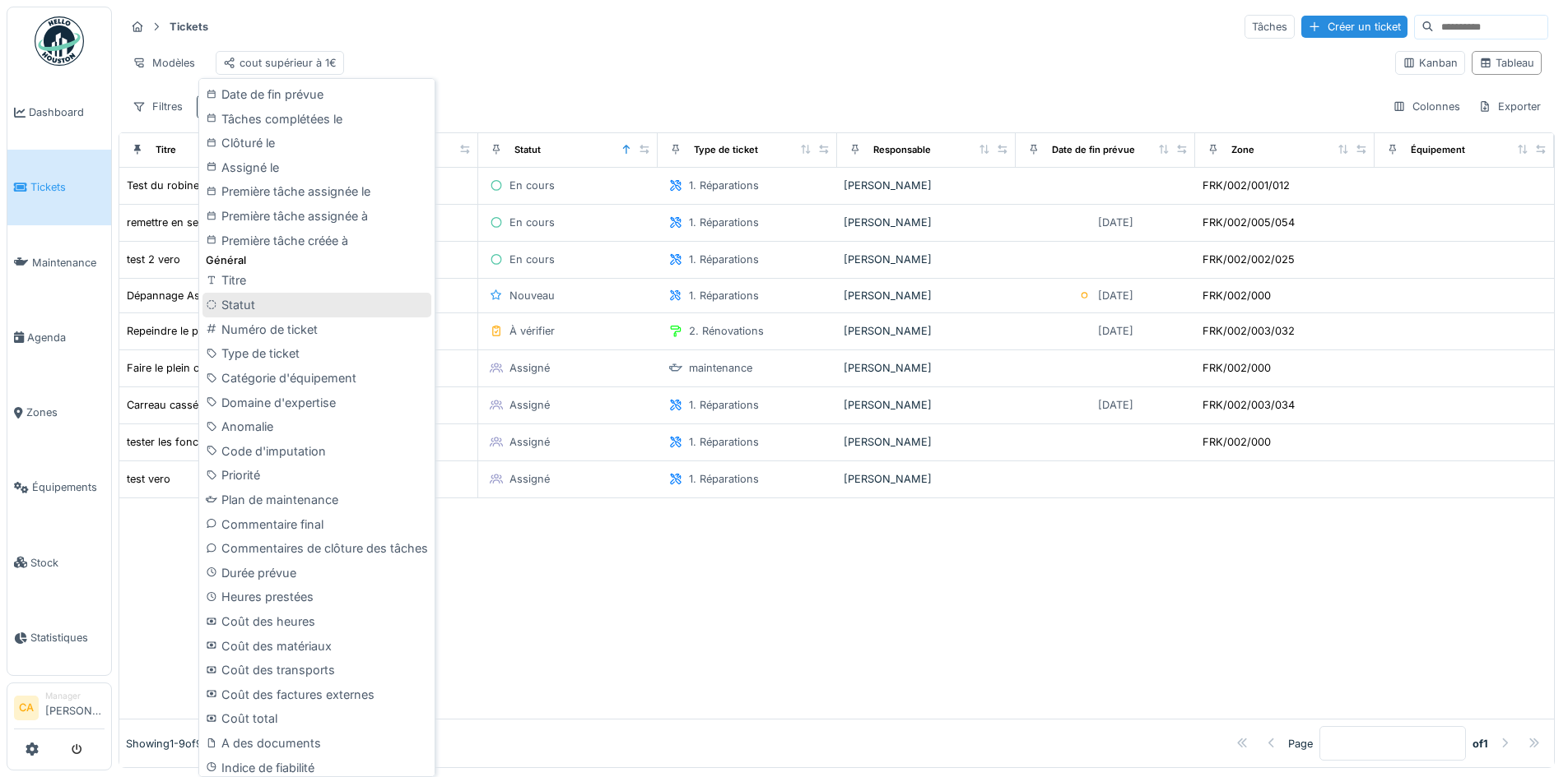
click at [279, 295] on div "Statut" at bounding box center [317, 306] width 229 height 25
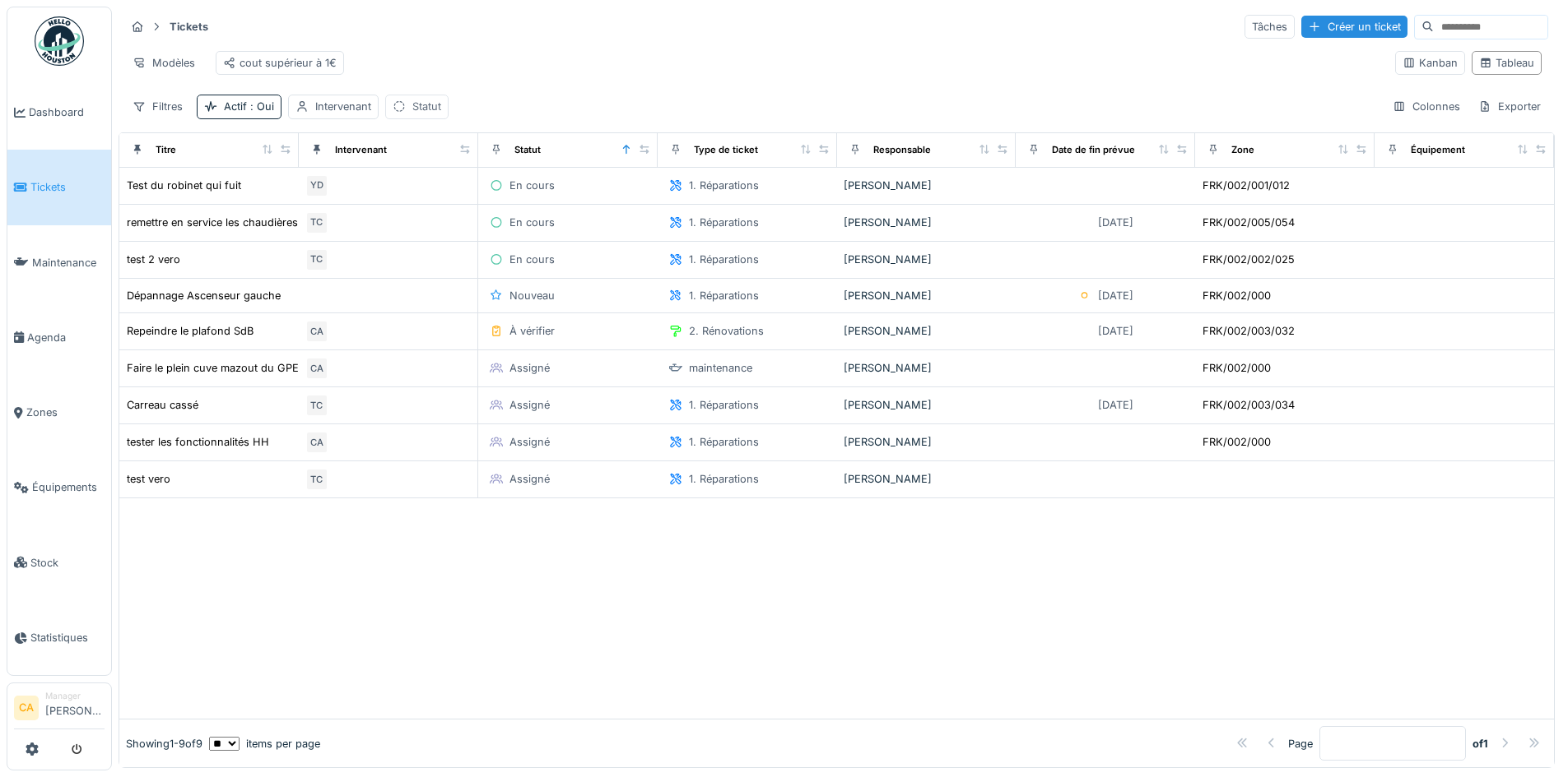
click at [413, 114] on div "Statut" at bounding box center [426, 107] width 29 height 16
click at [469, 204] on div "Statut" at bounding box center [462, 197] width 126 height 18
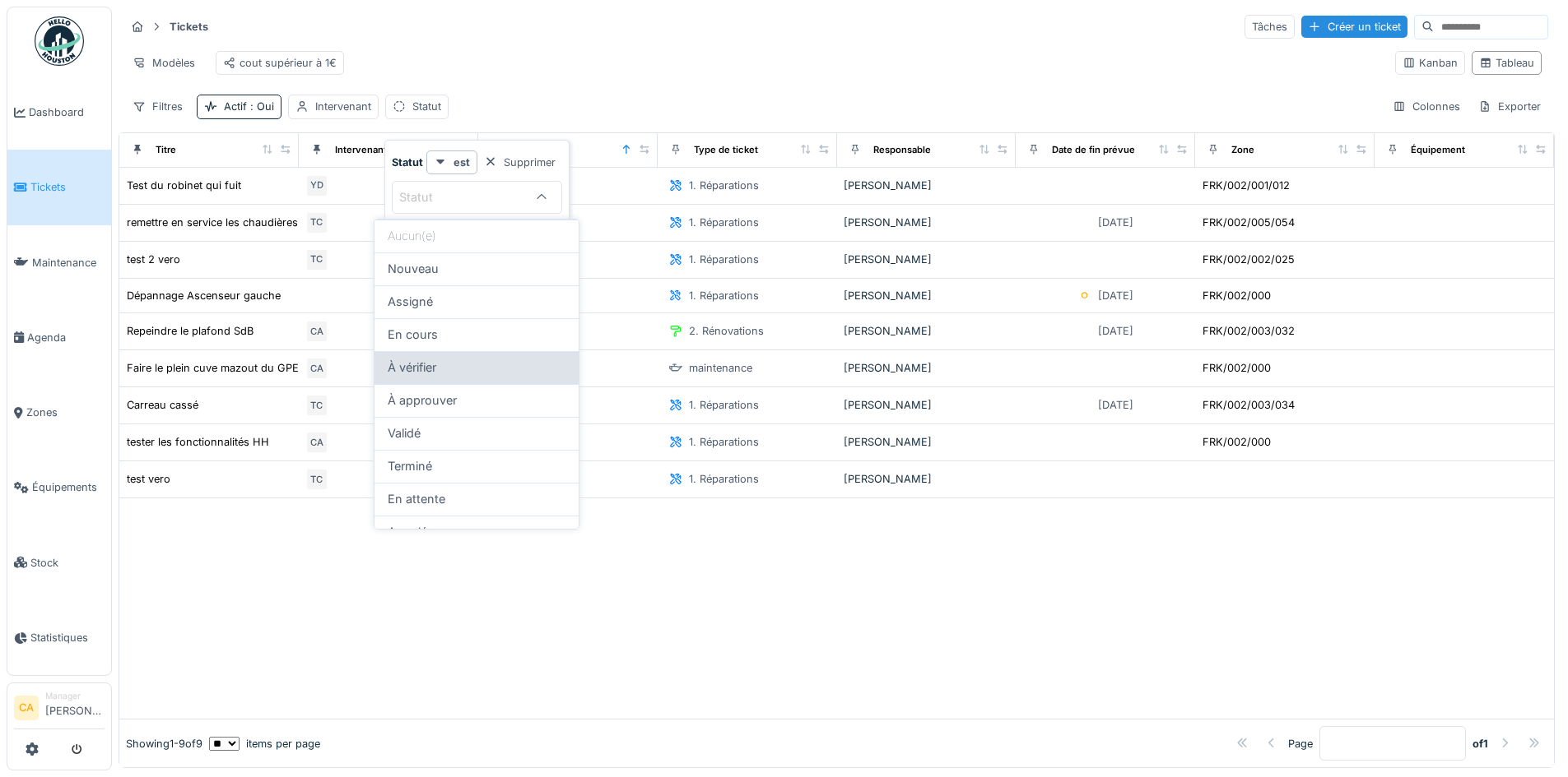
click at [466, 372] on div "À vérifier" at bounding box center [476, 367] width 177 height 18
type input "****"
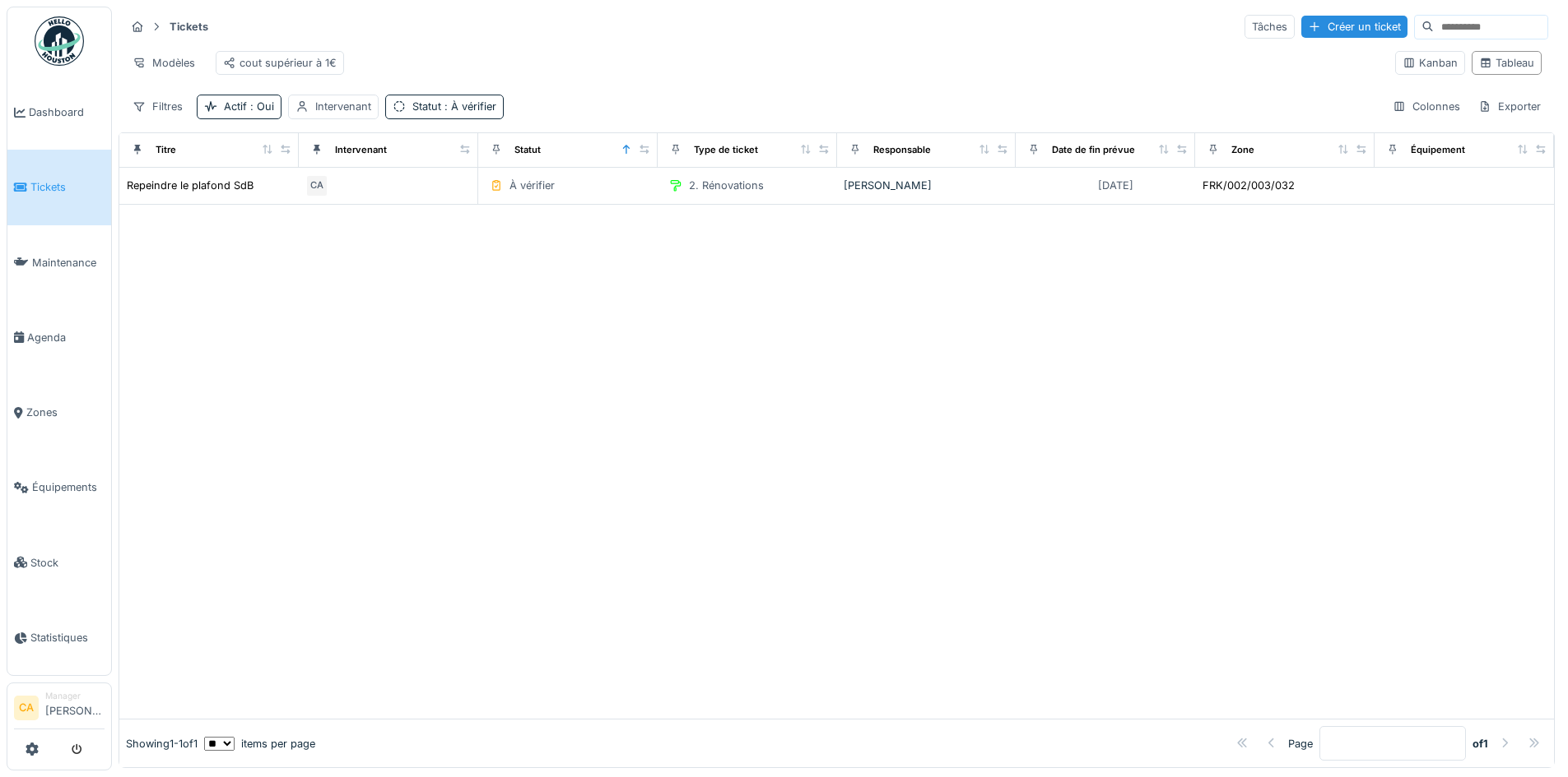
click at [875, 367] on div at bounding box center [837, 461] width 1435 height 514
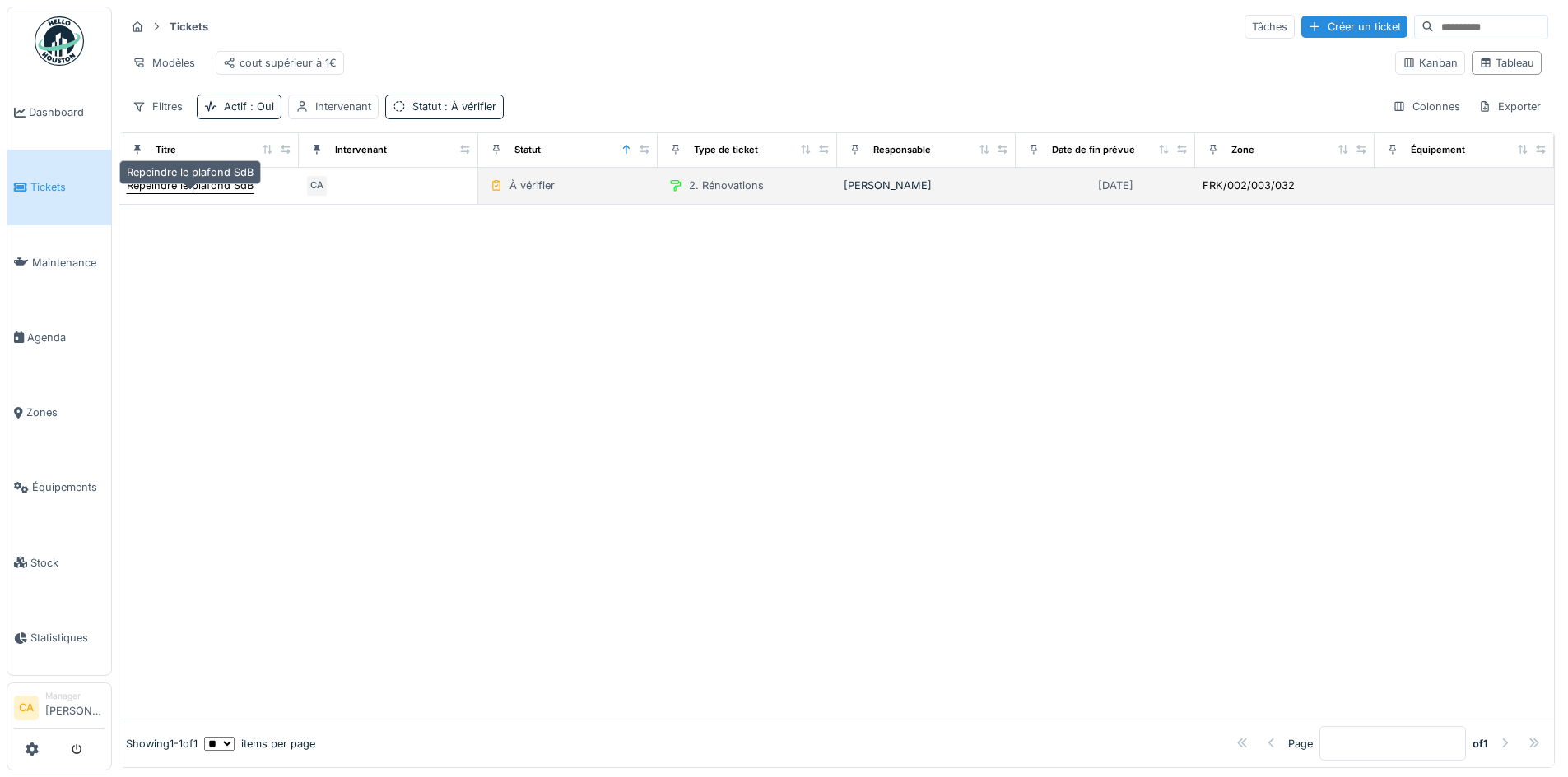
click at [237, 193] on div "Repeindre le plafond SdB" at bounding box center [190, 185] width 126 height 16
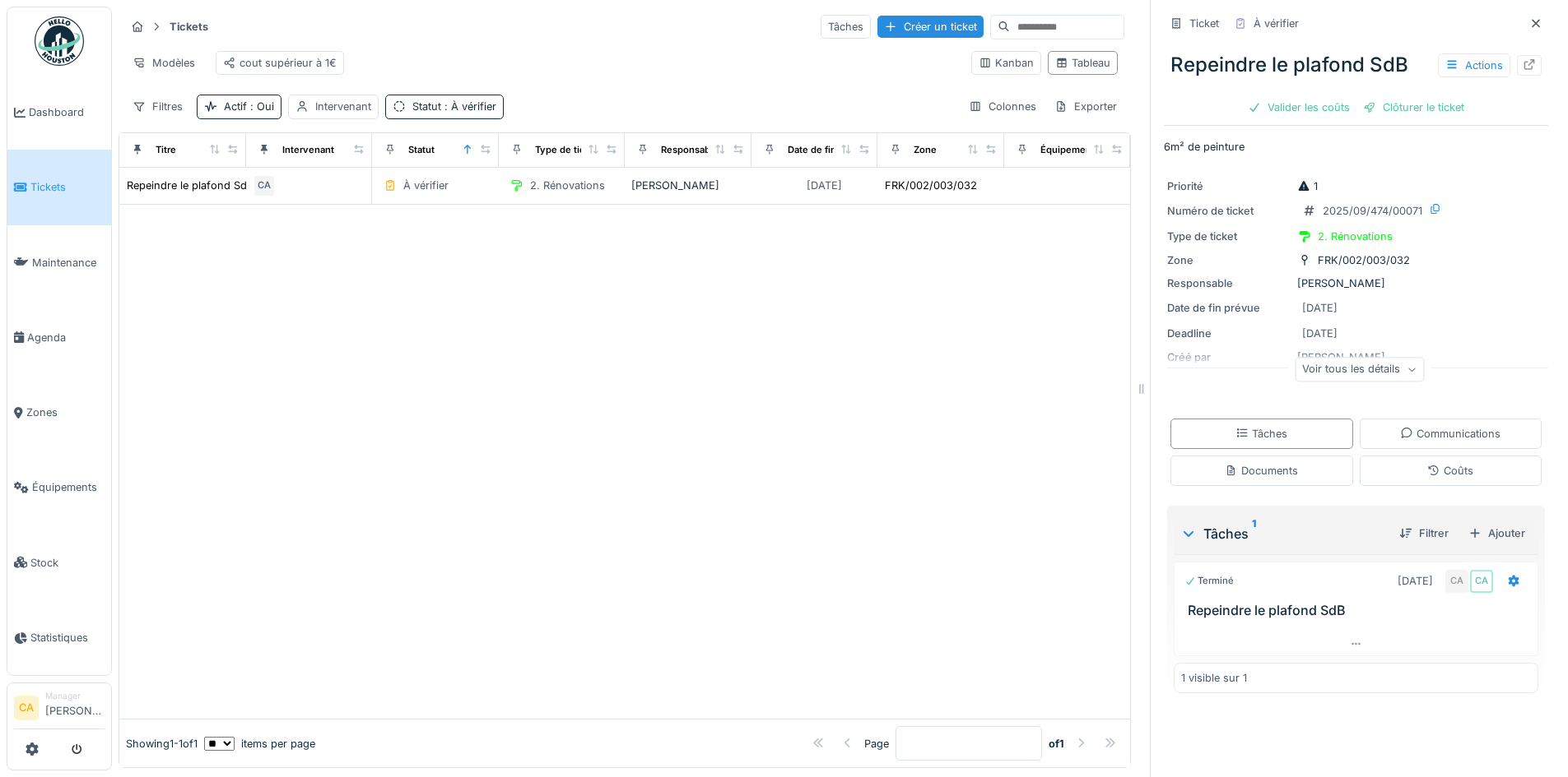
scroll to position [12, 0]
click at [1329, 358] on div "Voir tous les détails" at bounding box center [1359, 370] width 129 height 24
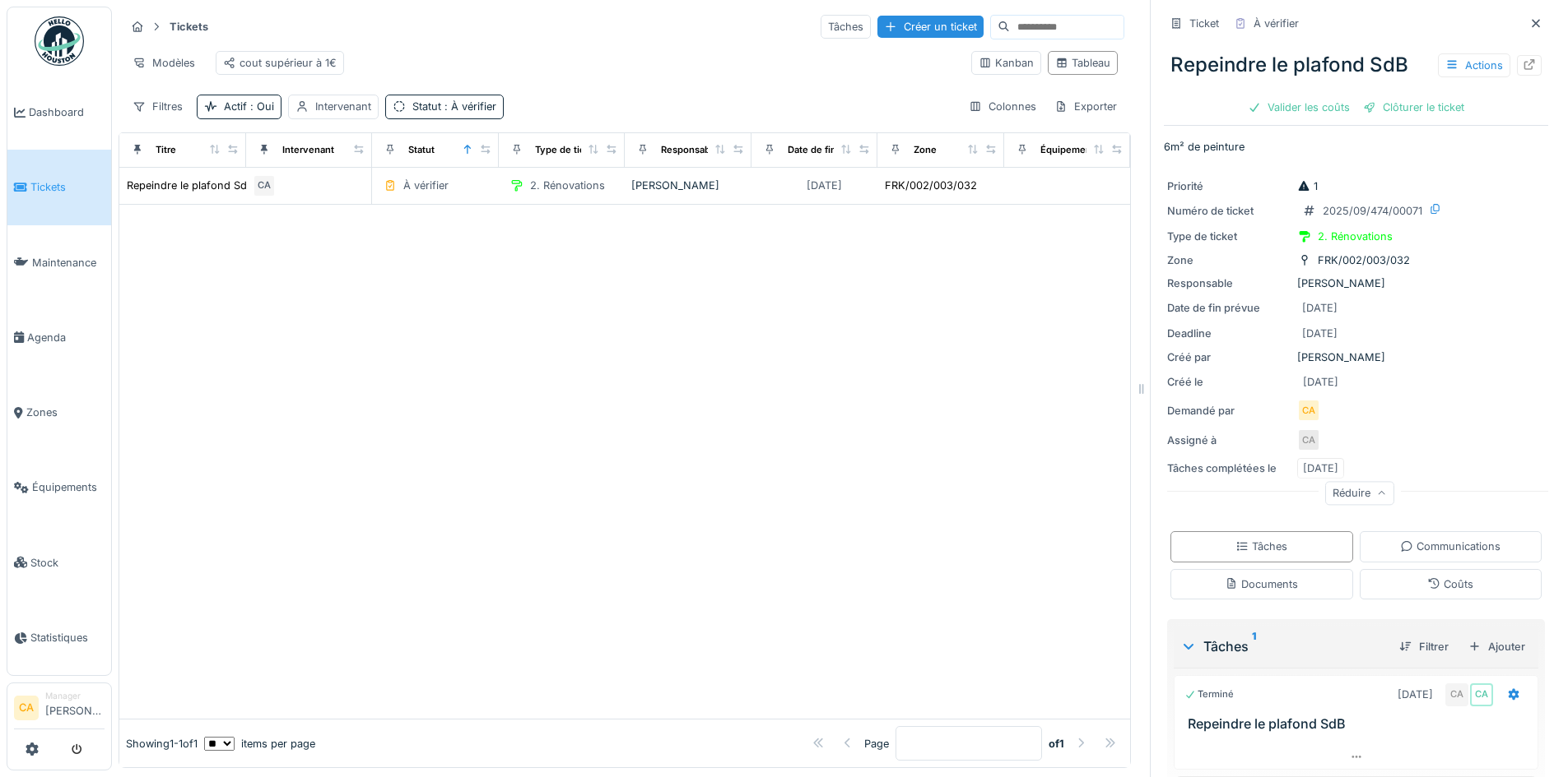
scroll to position [49, 0]
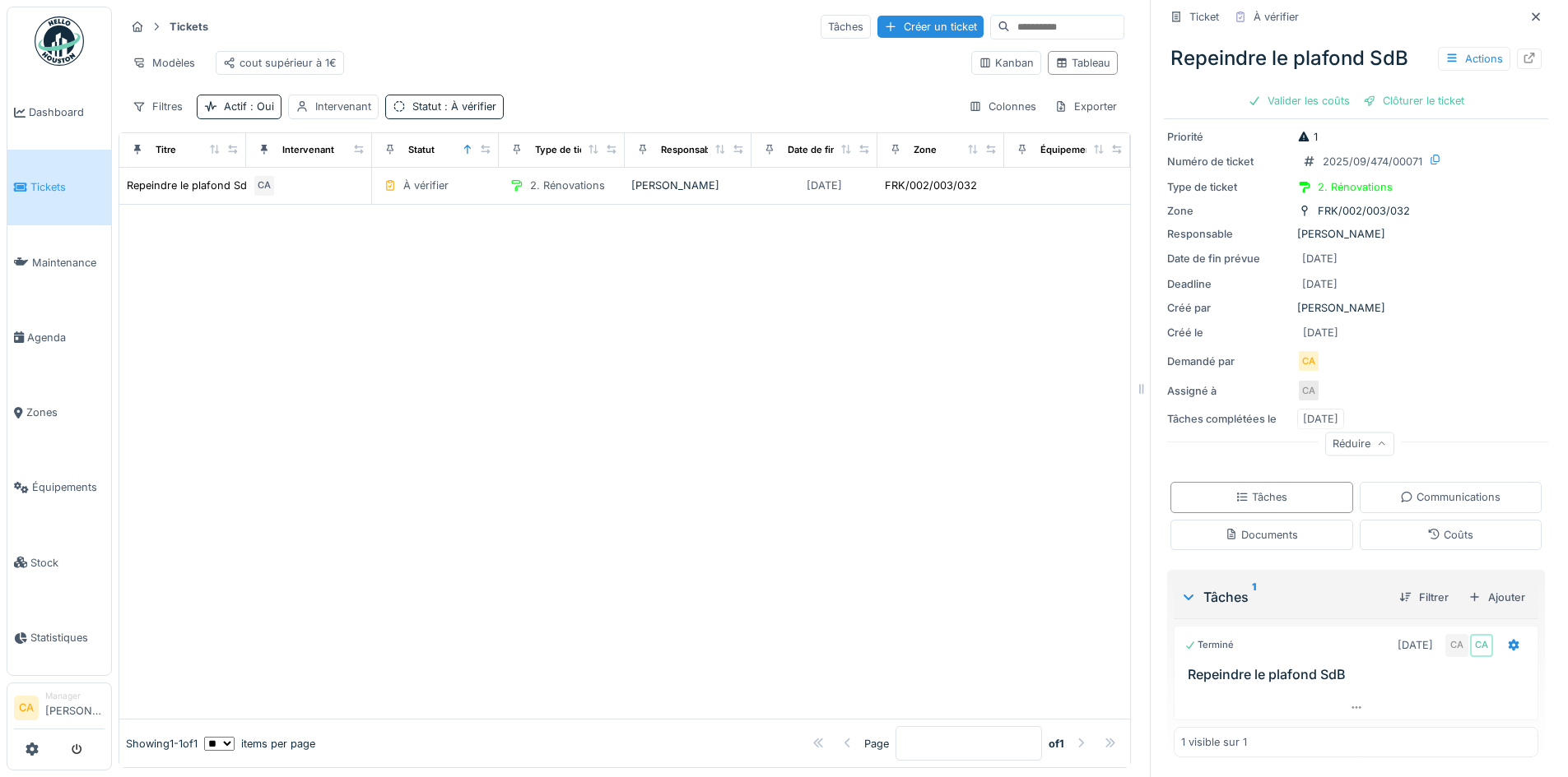
click at [1293, 634] on div "Terminé [DATE] CA CA" at bounding box center [1356, 645] width 343 height 24
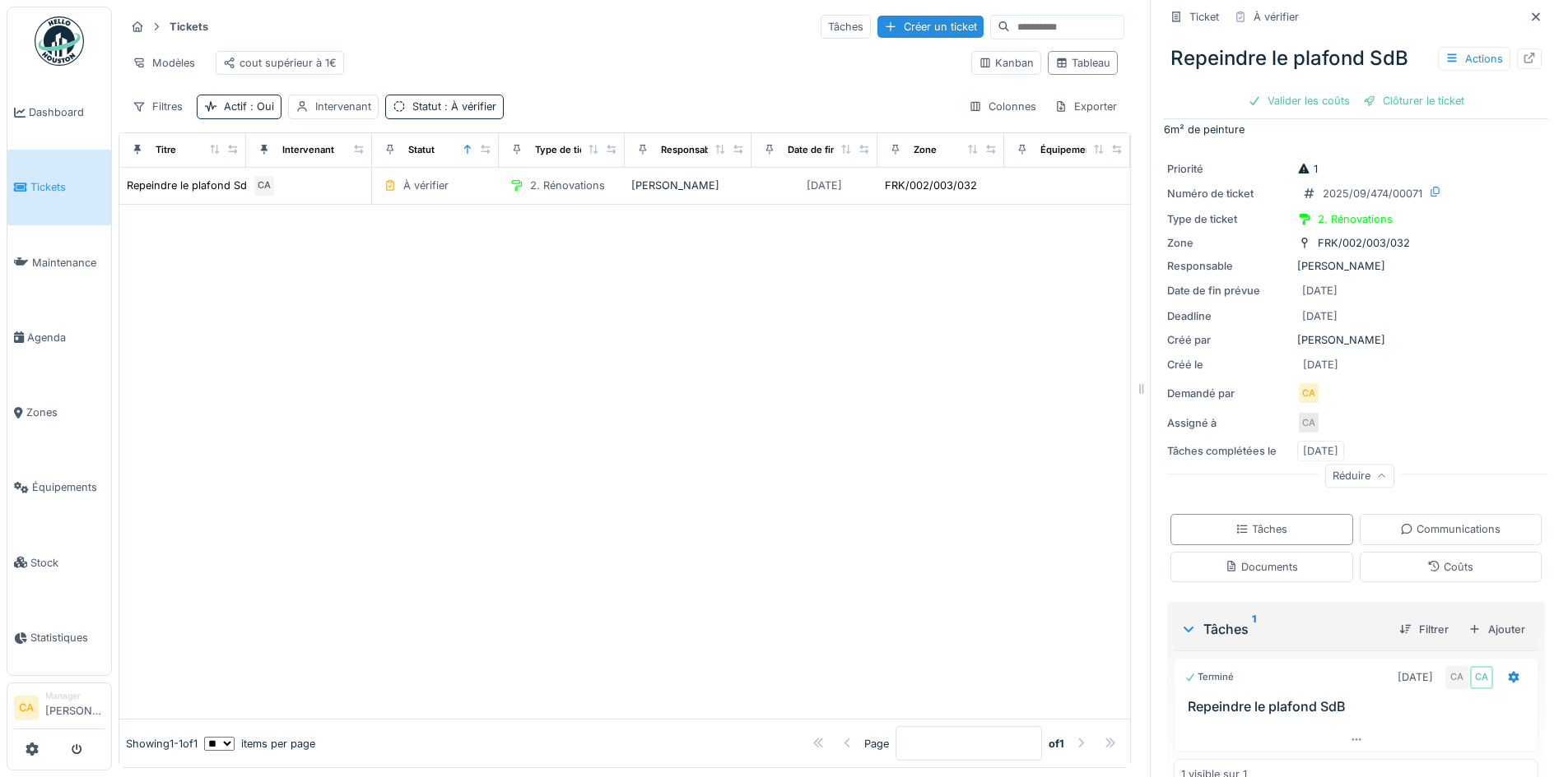
scroll to position [0, 0]
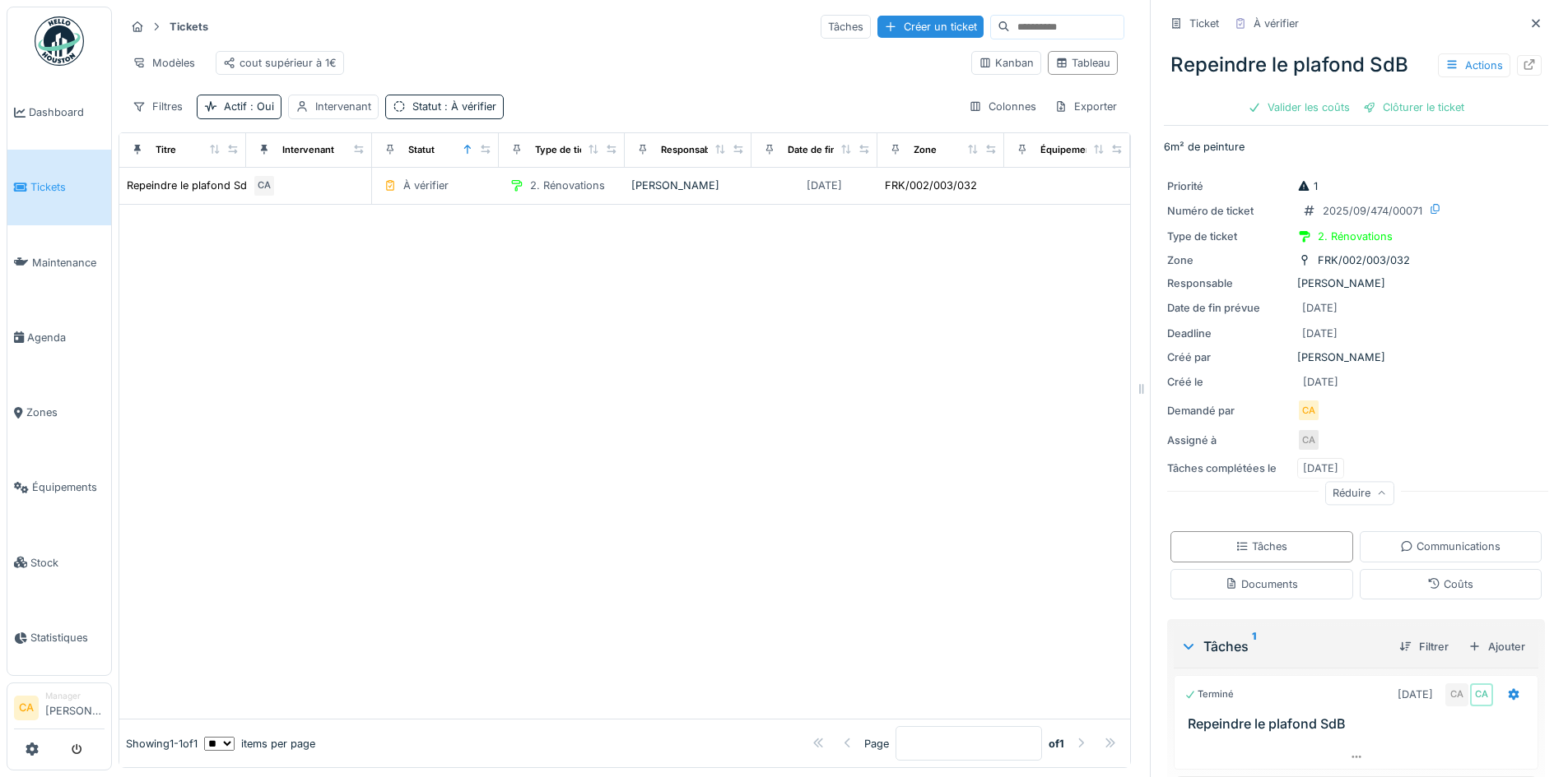
click at [1035, 422] on div at bounding box center [625, 461] width 1010 height 514
drag, startPoint x: 1169, startPoint y: 58, endPoint x: 1364, endPoint y: 59, distance: 195.0
click at [1364, 59] on div "Repeindre le plafond SdB Actions" at bounding box center [1356, 64] width 384 height 42
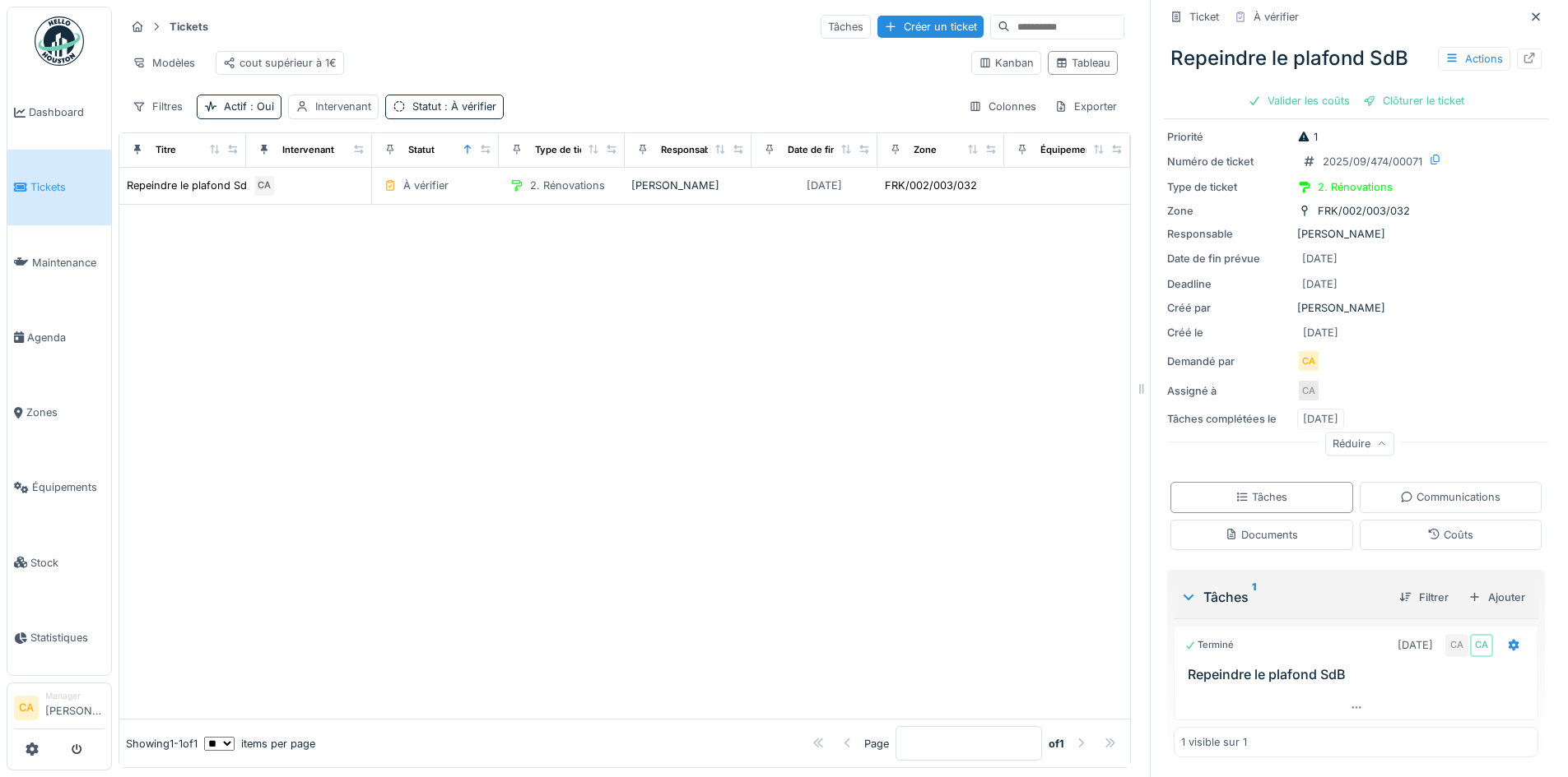
scroll to position [12, 0]
click at [765, 349] on div at bounding box center [625, 461] width 1010 height 514
click at [978, 55] on div "Kanban" at bounding box center [1006, 62] width 55 height 16
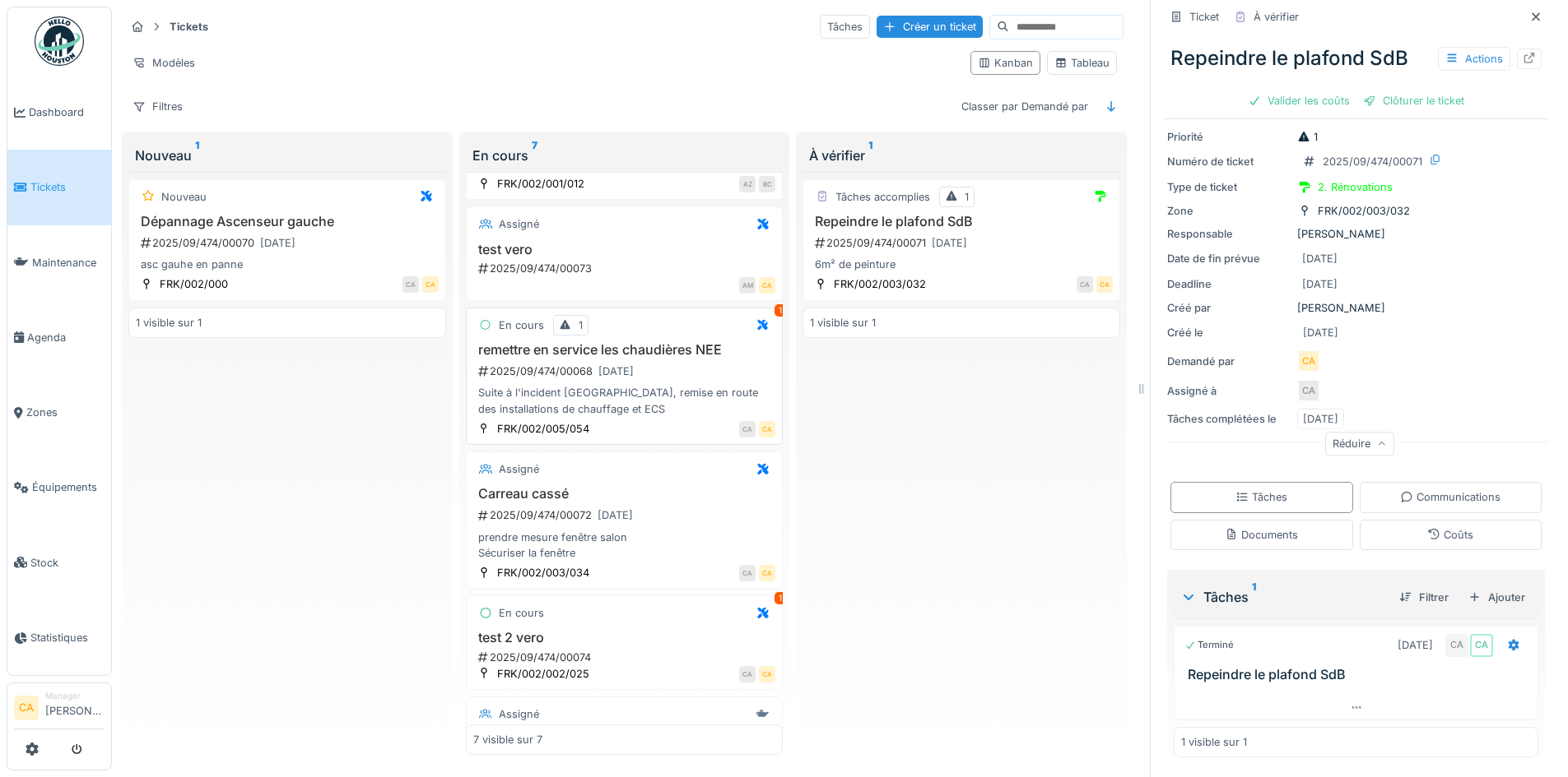
scroll to position [320, 0]
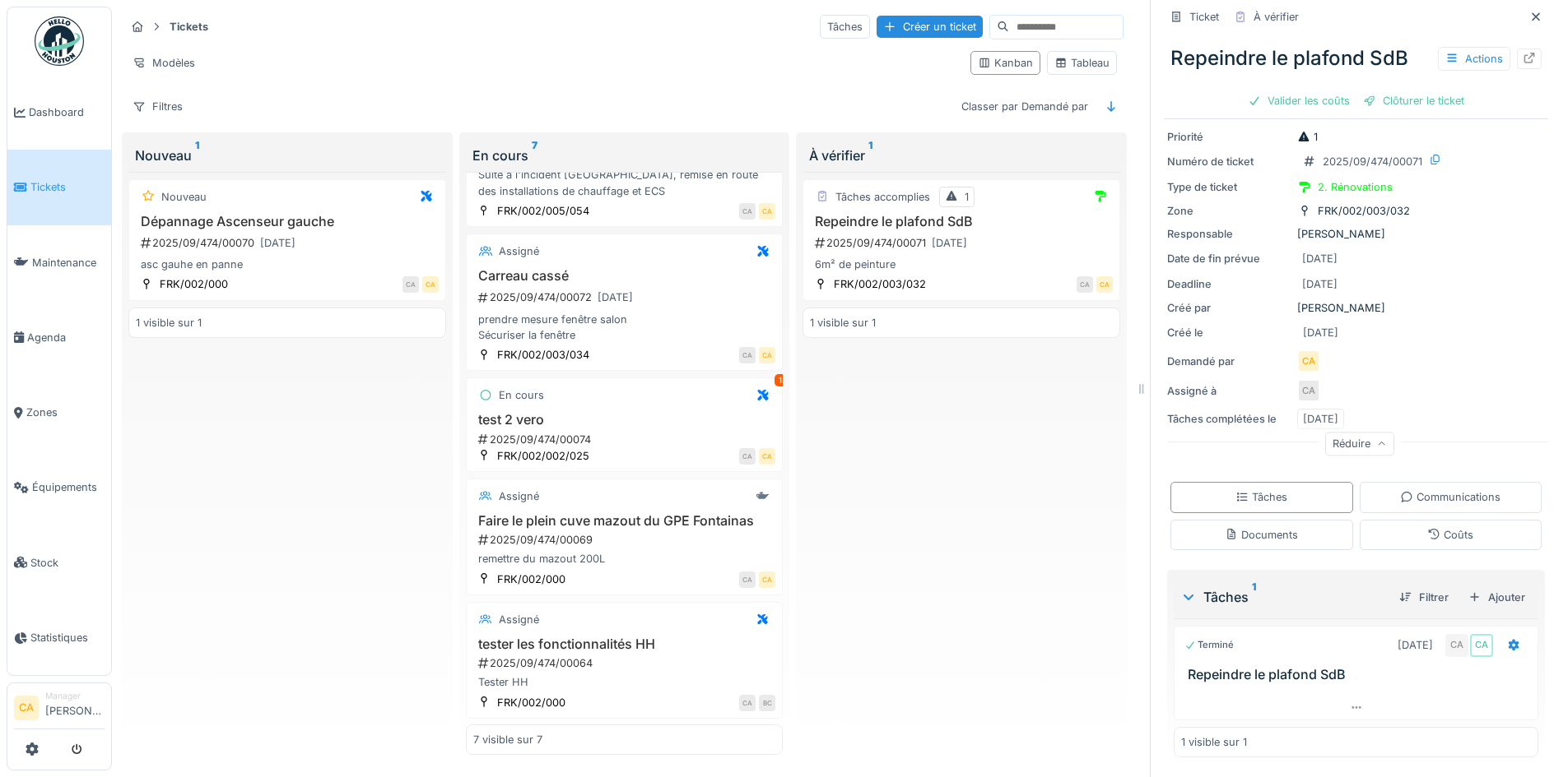
click at [881, 434] on div "Tâches accomplies 1 Repeindre le plafond SdB 2025/09/474/00071 [DATE] 6m² de pe…" at bounding box center [961, 463] width 318 height 584
click at [1066, 435] on div "Tâches accomplies 1 Repeindre le plafond SdB 2025/09/474/00071 [DATE] 6m² de pe…" at bounding box center [961, 463] width 318 height 584
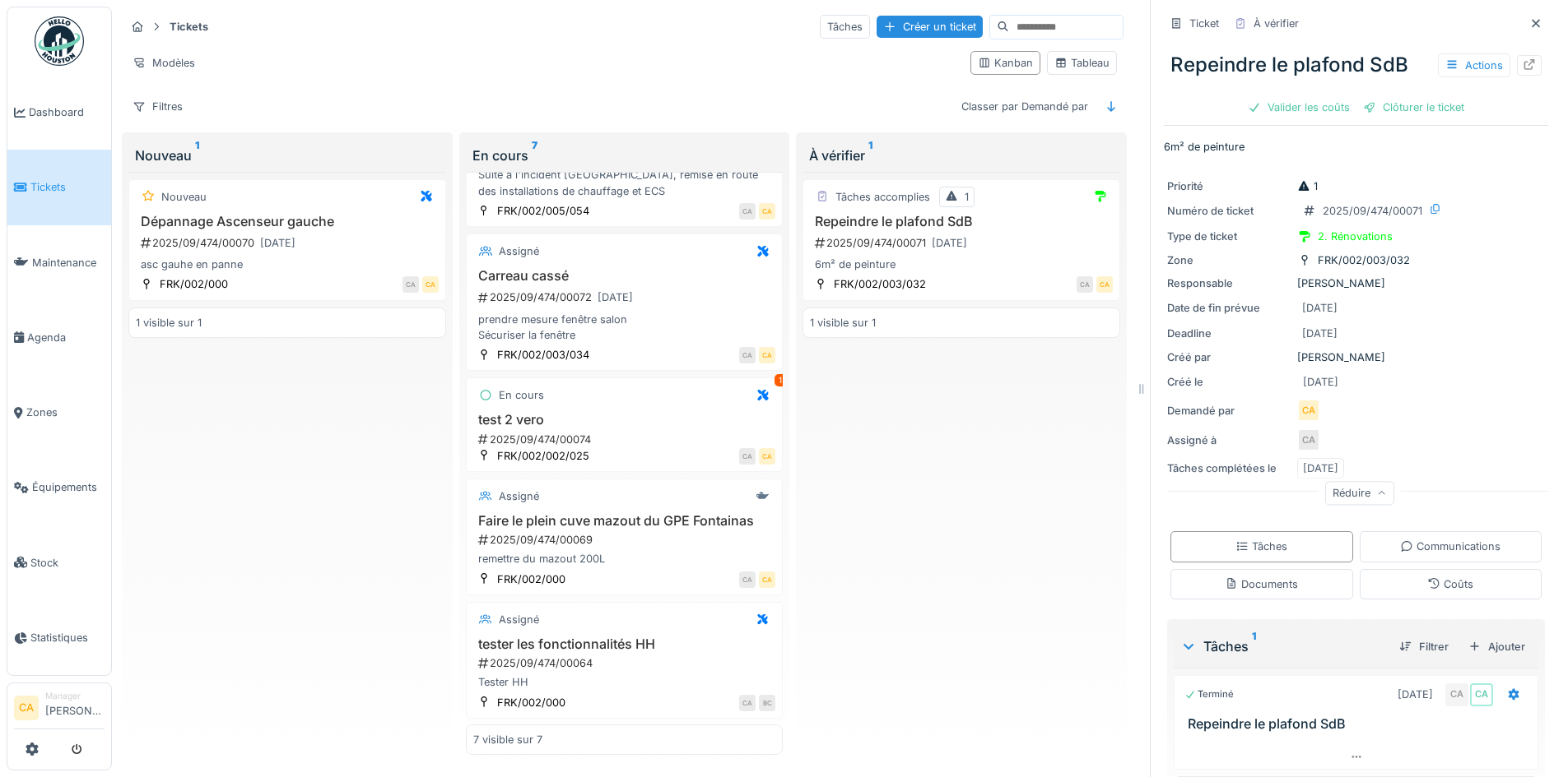
click at [994, 487] on div "Tâches accomplies 1 Repeindre le plafond SdB 2025/09/474/00071 [DATE] 6m² de pe…" at bounding box center [961, 463] width 318 height 584
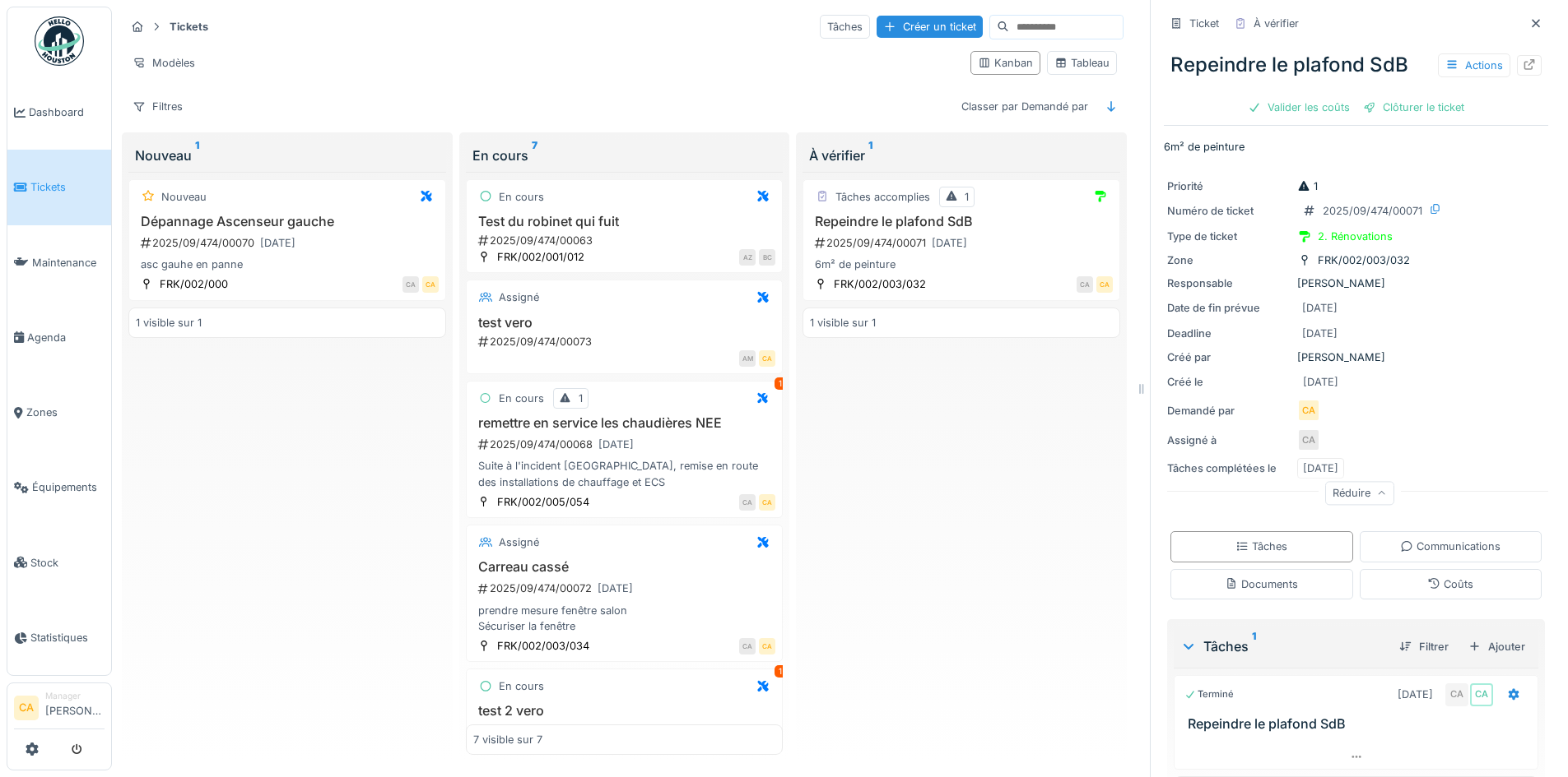
click at [1100, 461] on div "Tâches accomplies 1 Repeindre le plafond SdB 2025/09/474/00071 [DATE] 6m² de pe…" at bounding box center [961, 463] width 318 height 584
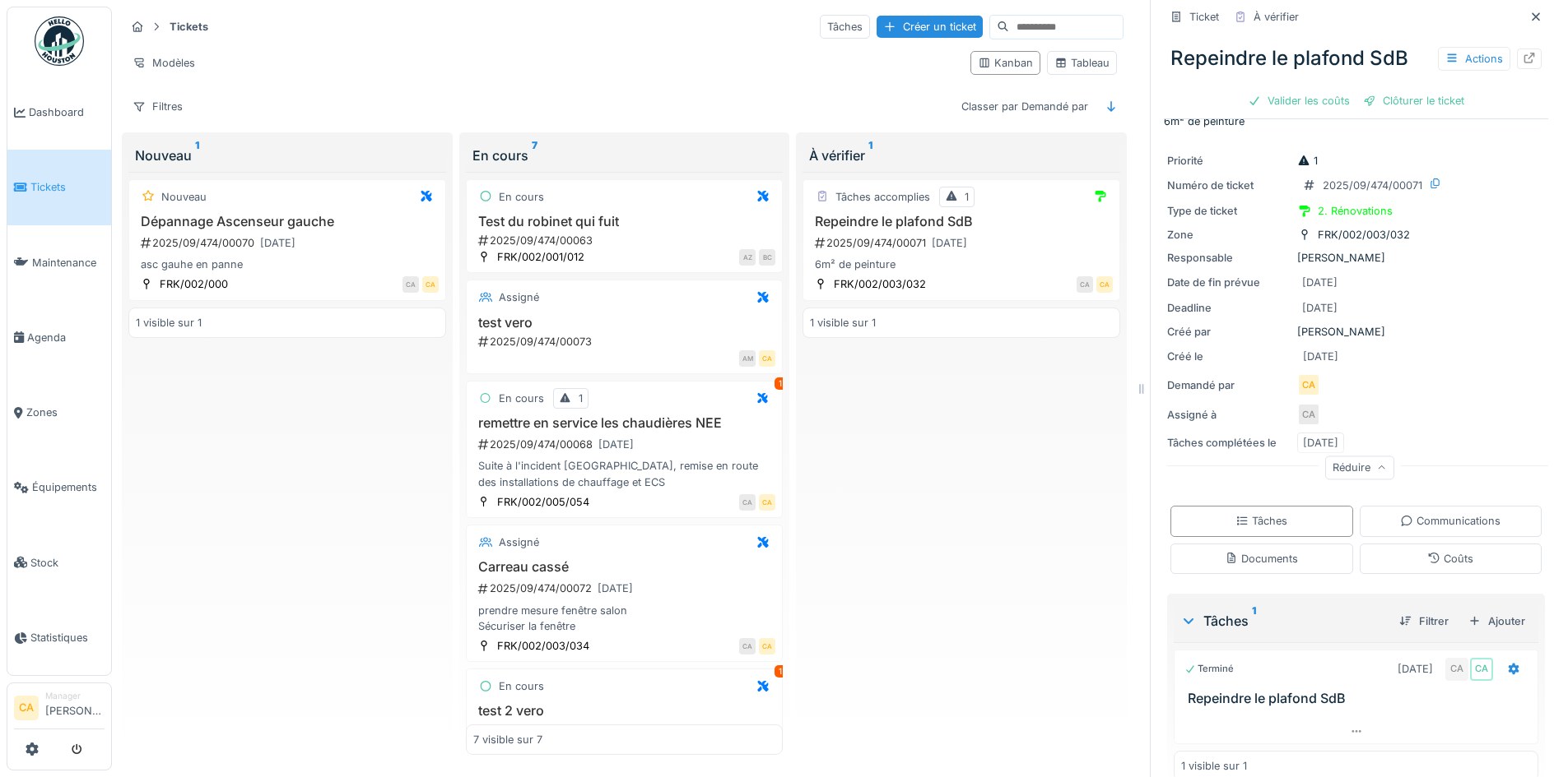
scroll to position [49, 0]
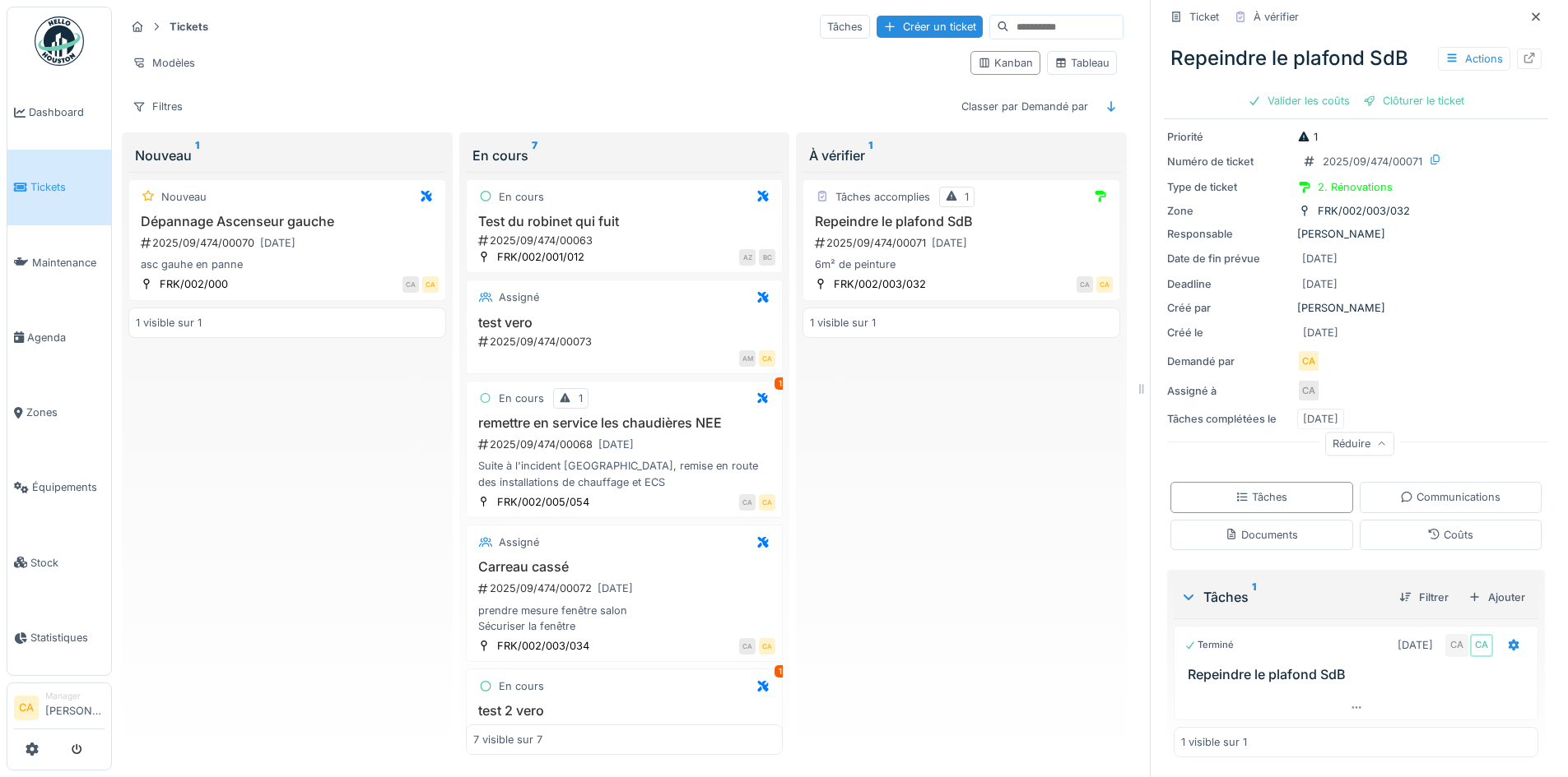
click at [1019, 466] on div "Tâches accomplies 1 Repeindre le plafond SdB 2025/09/474/00071 [DATE] 6m² de pe…" at bounding box center [961, 463] width 318 height 584
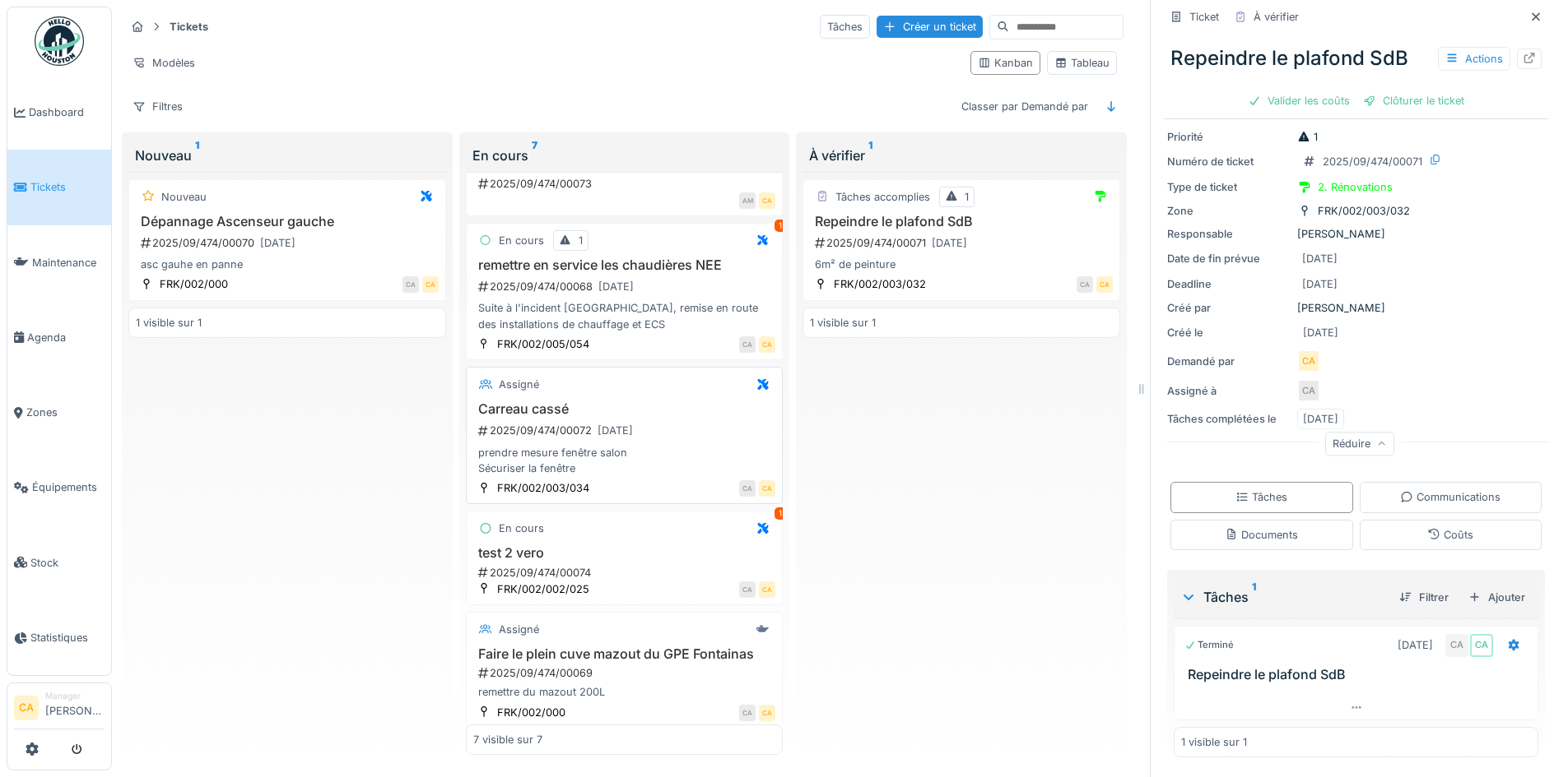
scroll to position [164, 0]
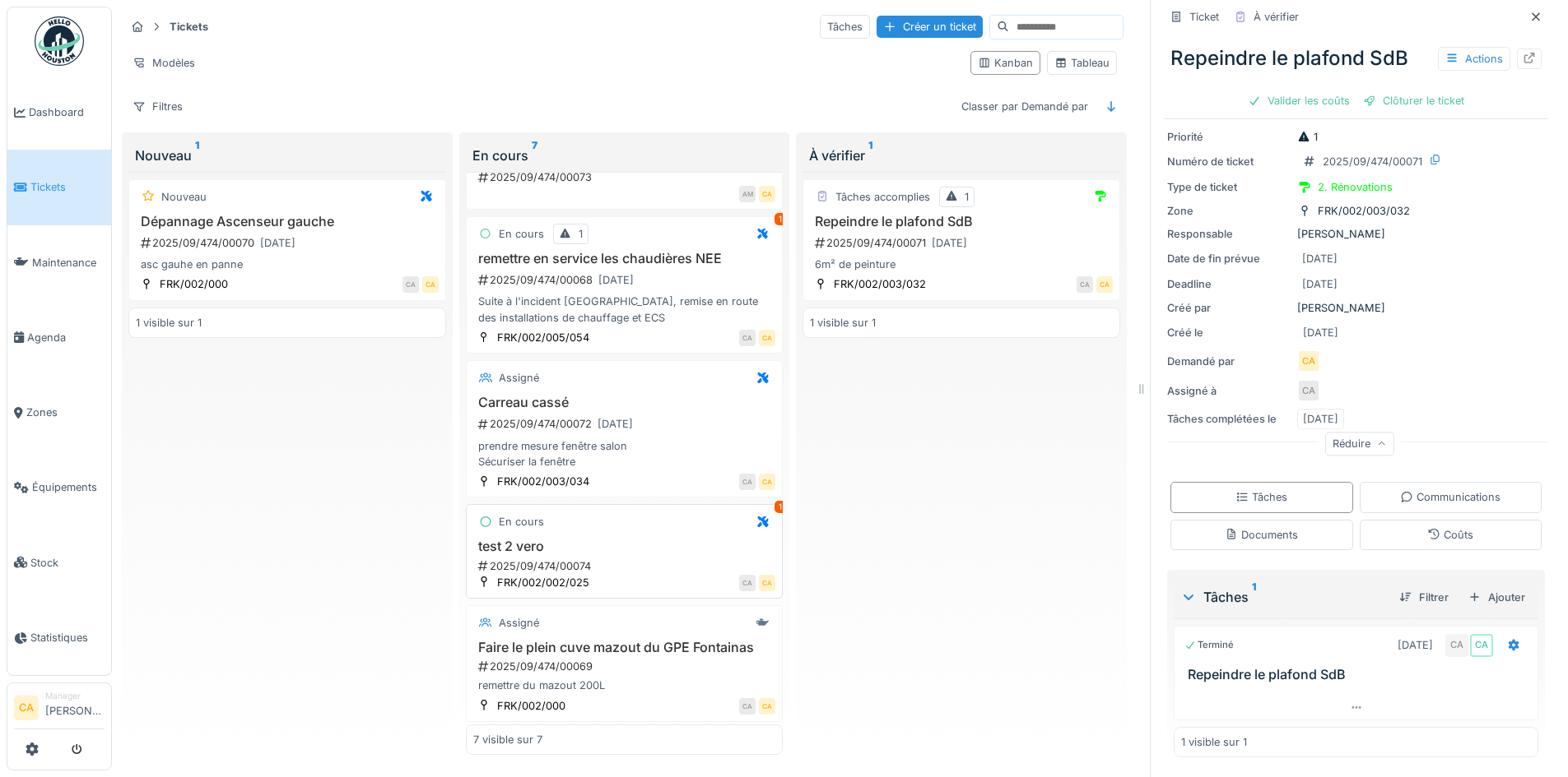
click at [583, 523] on div "En cours 1 test 2 vero 2025/09/474/00074 FRK/002/002/025 CA CA" at bounding box center [625, 552] width 318 height 94
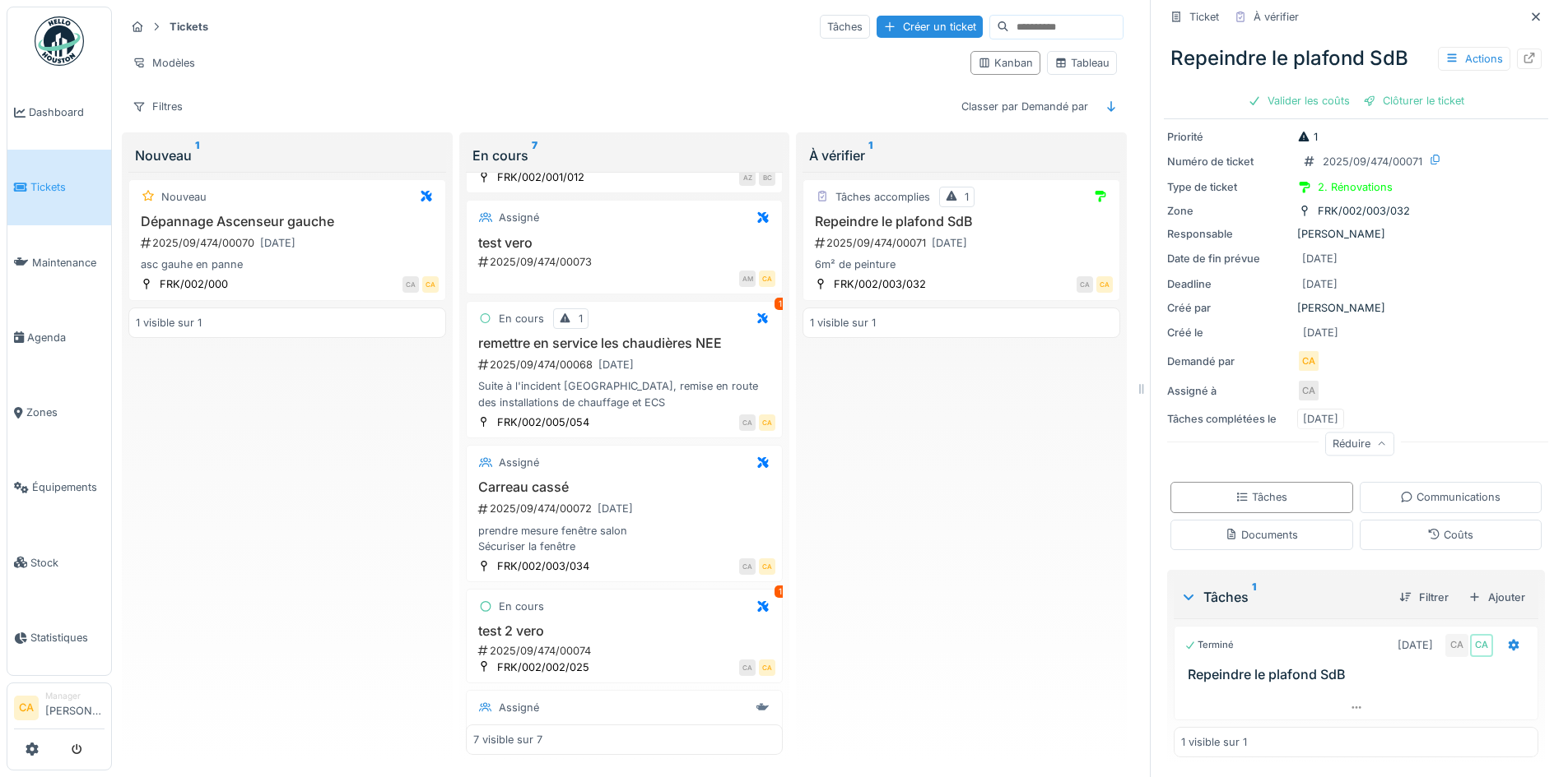
scroll to position [0, 0]
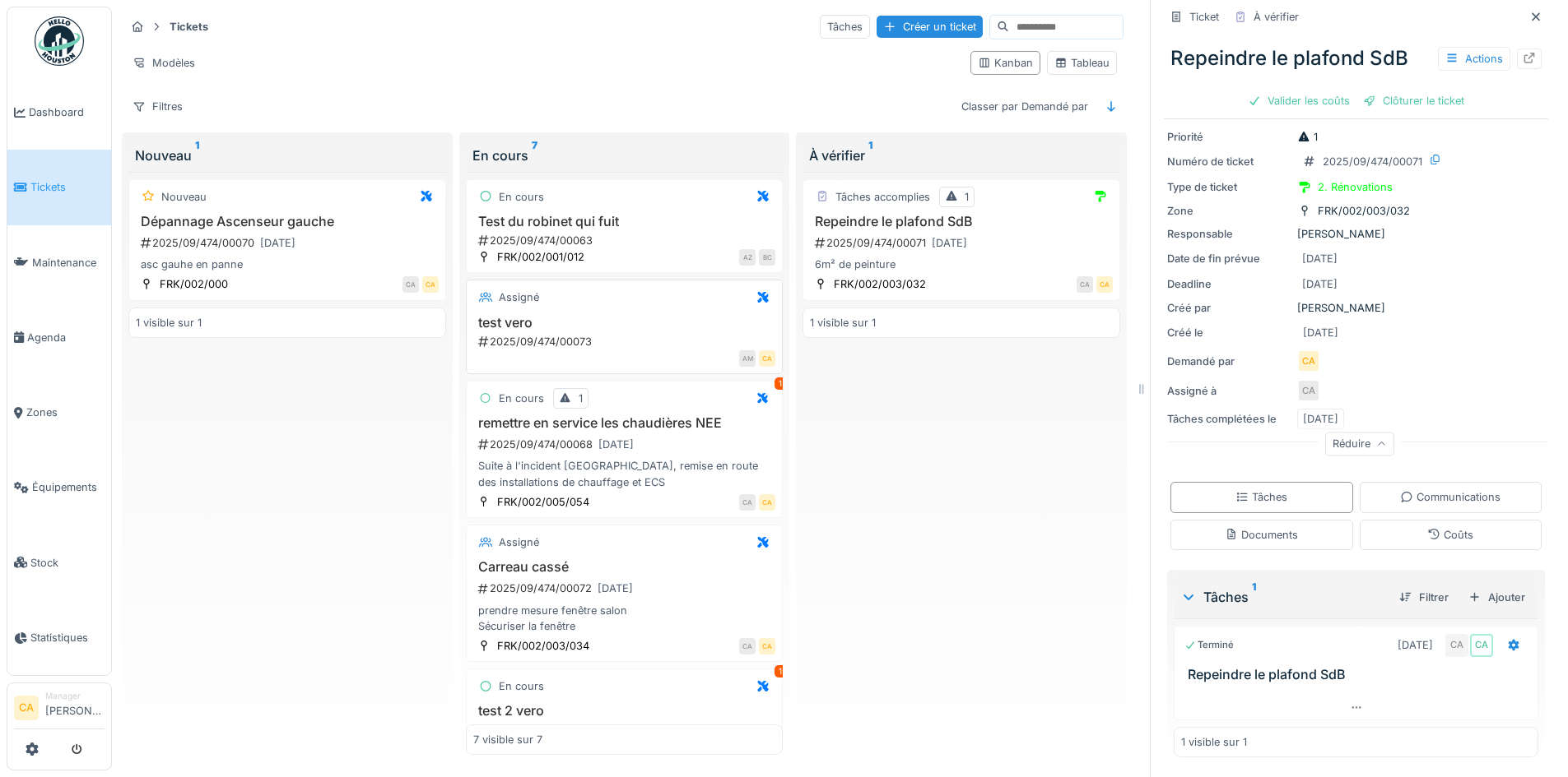
click at [545, 334] on div "2025/09/474/00073" at bounding box center [626, 341] width 300 height 16
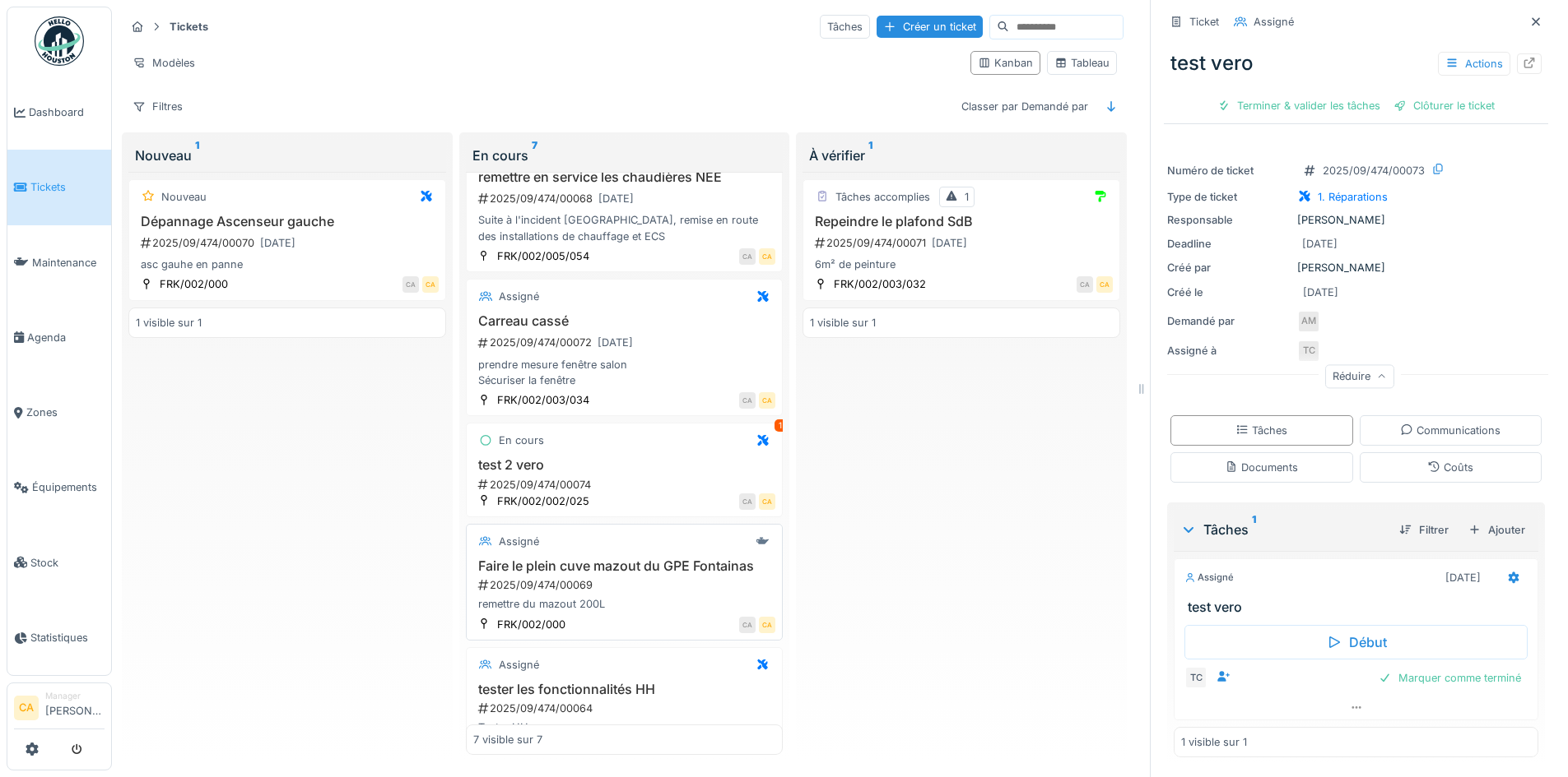
scroll to position [247, 0]
click at [562, 493] on div "FRK/002/002/025" at bounding box center [543, 501] width 92 height 16
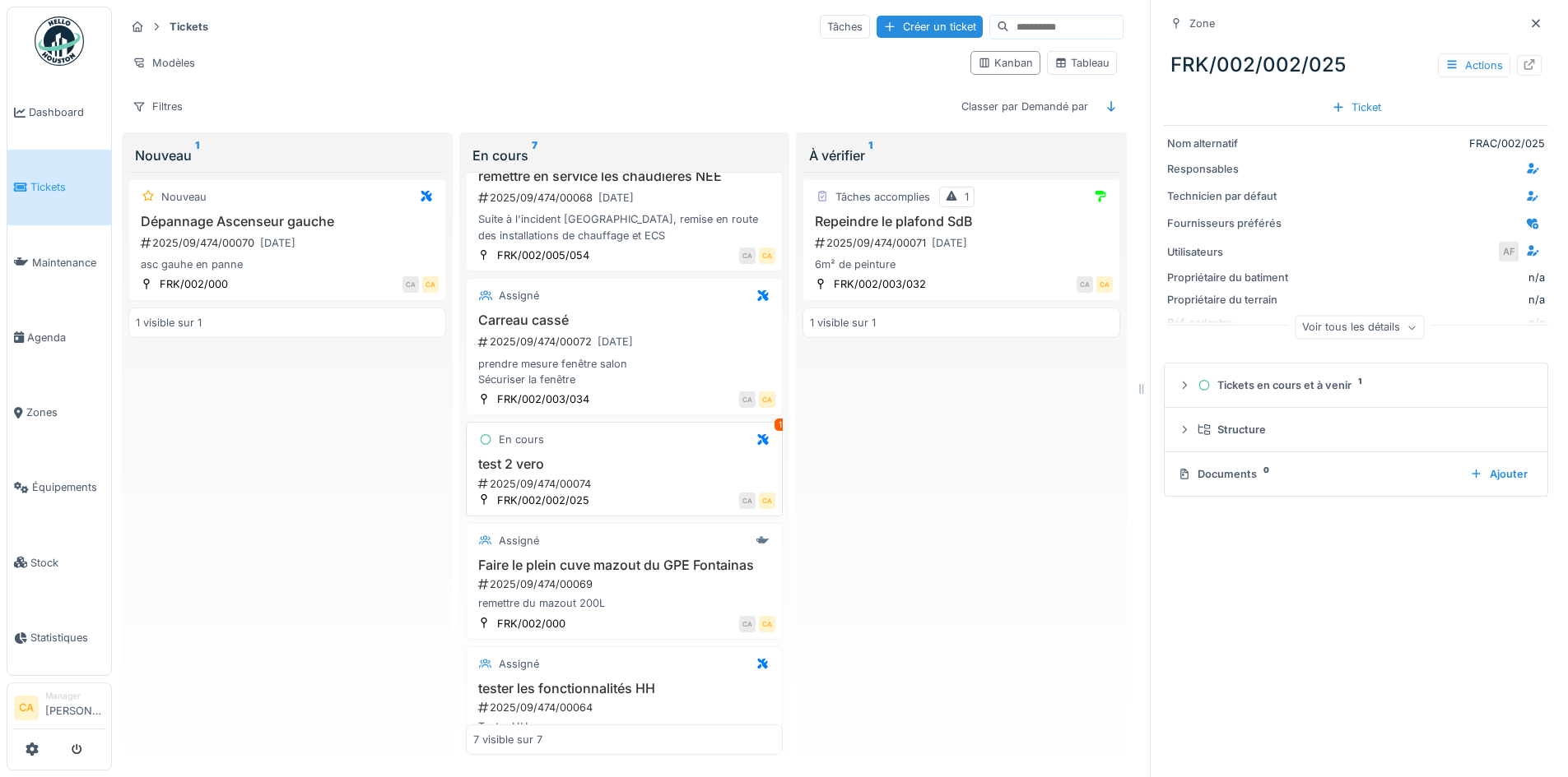
click at [675, 440] on div "En cours 1 test 2 vero 2025/09/474/00074 FRK/002/002/025 CA CA" at bounding box center [625, 470] width 318 height 94
click at [553, 438] on div "En cours 1" at bounding box center [625, 439] width 303 height 21
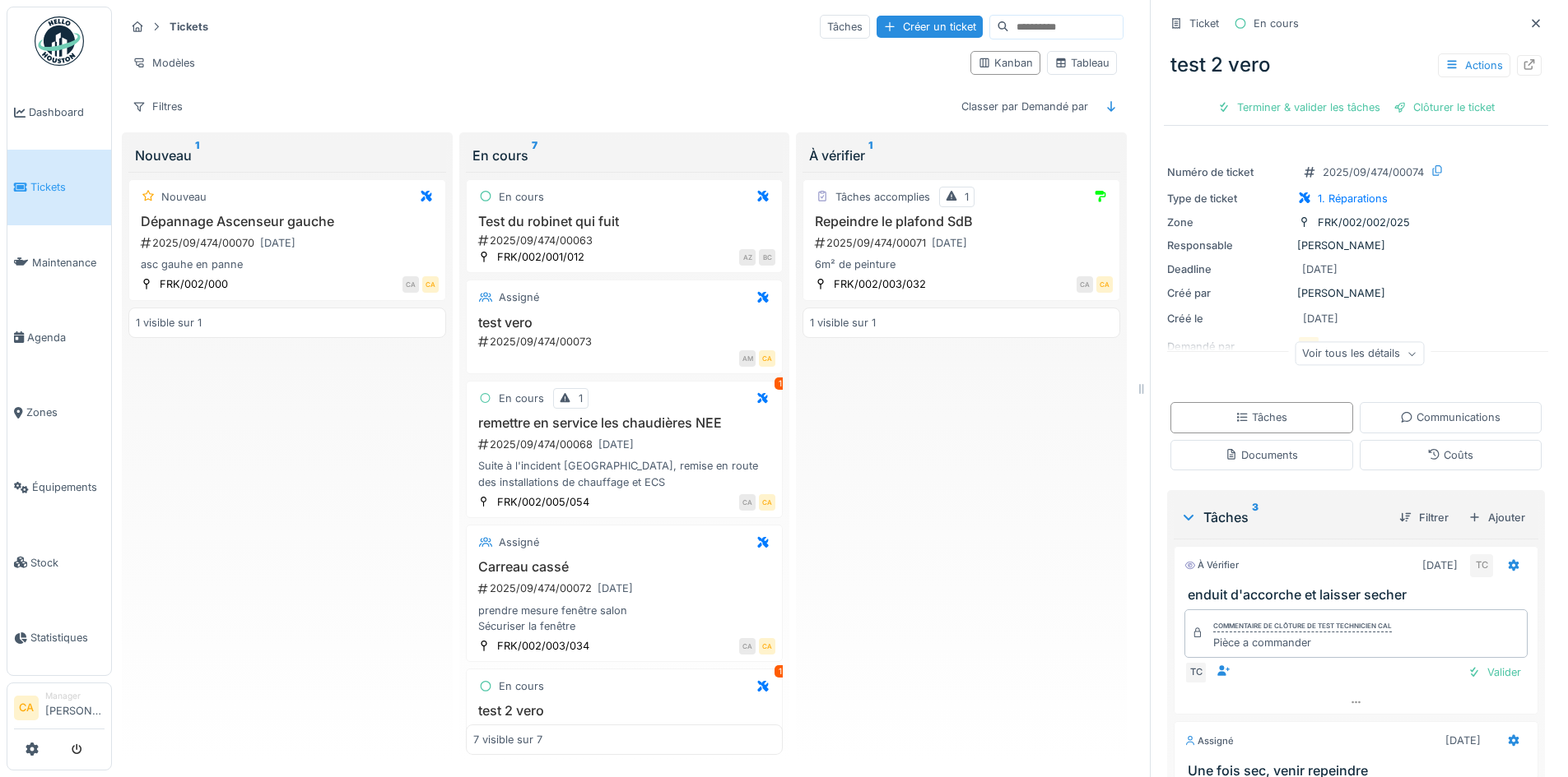
click at [1375, 348] on div "Voir tous les détails" at bounding box center [1359, 354] width 129 height 24
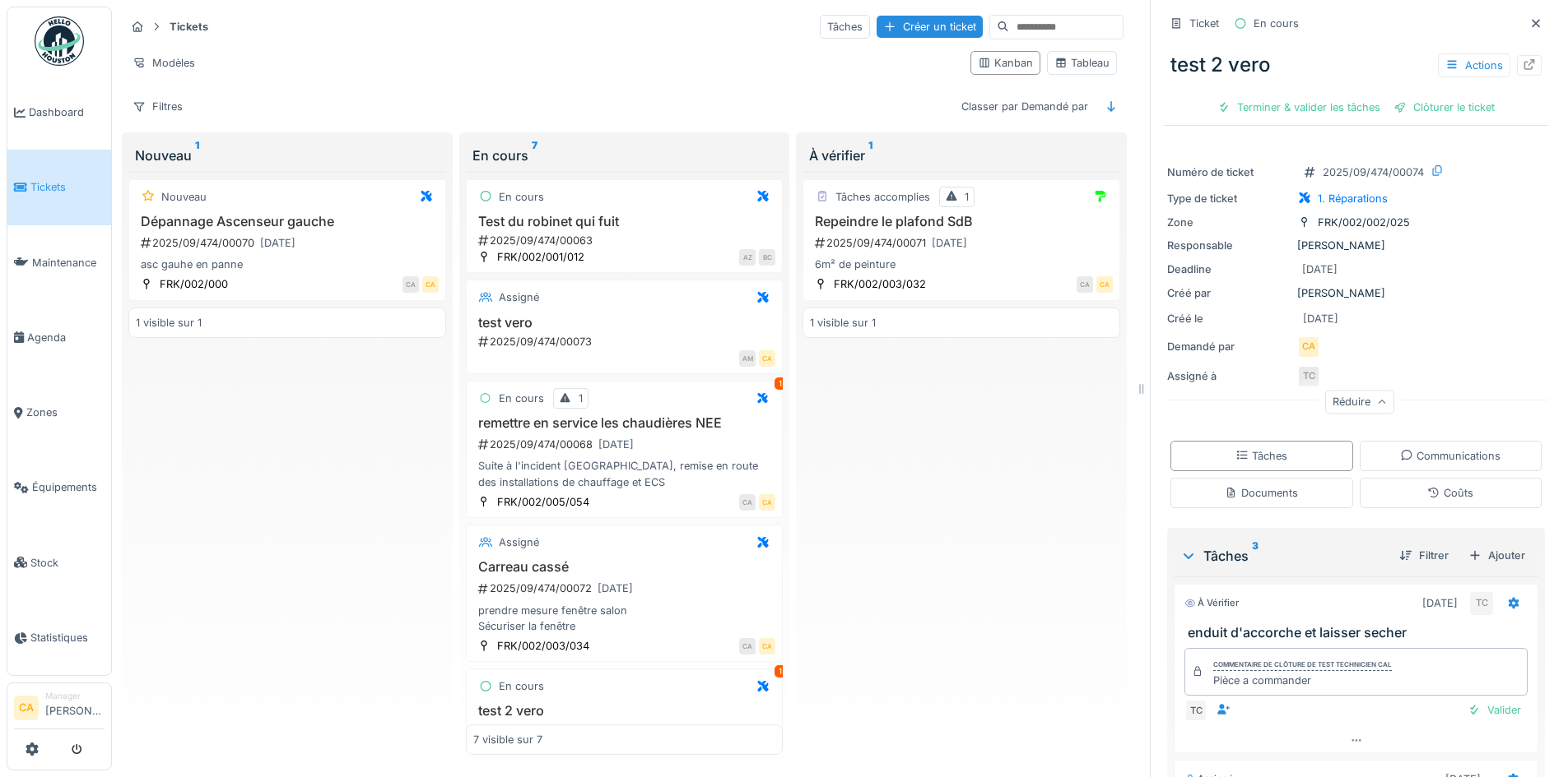
click at [1286, 673] on div "Pièce a commander" at bounding box center [1302, 681] width 178 height 16
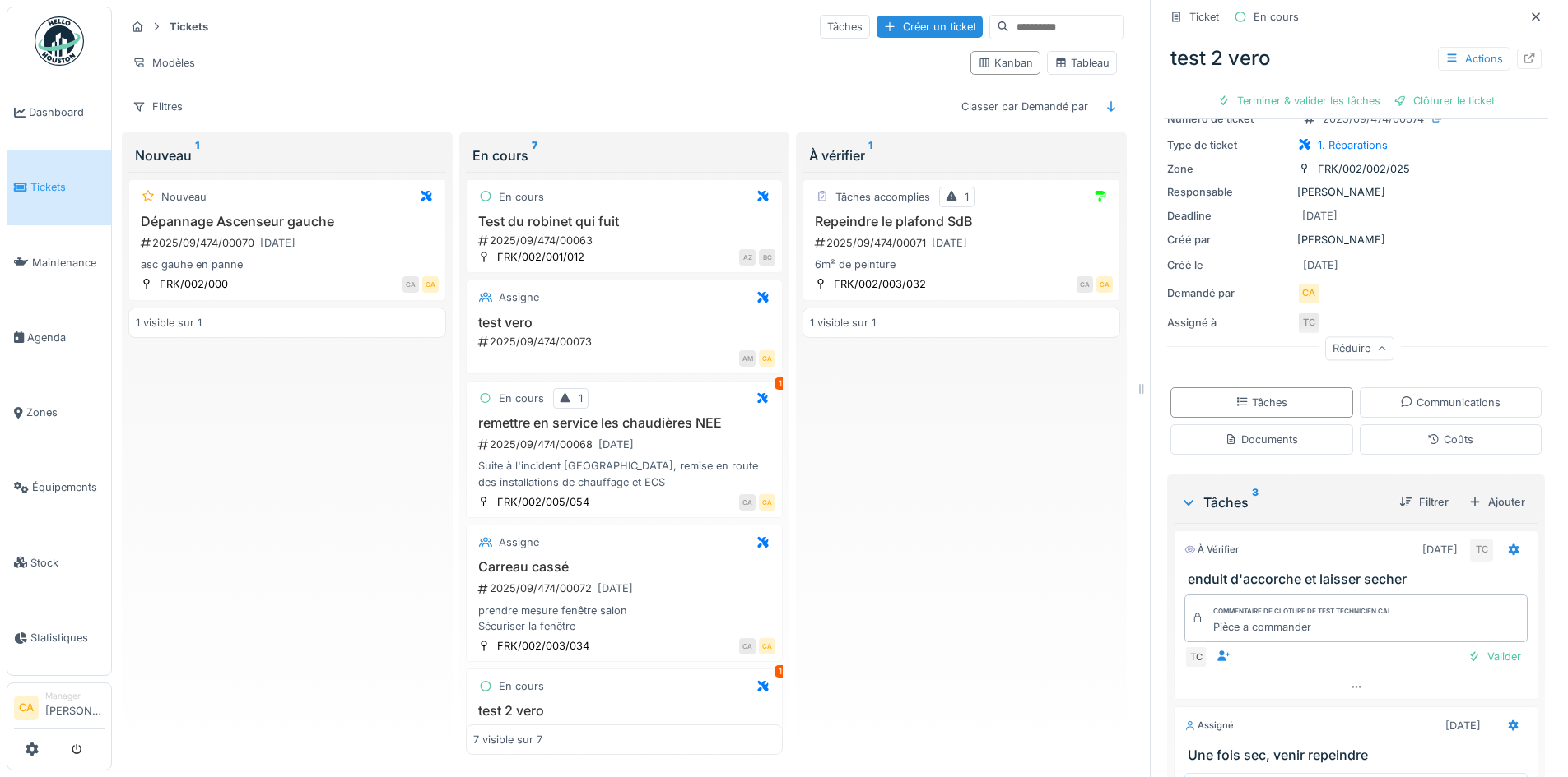
scroll to position [82, 0]
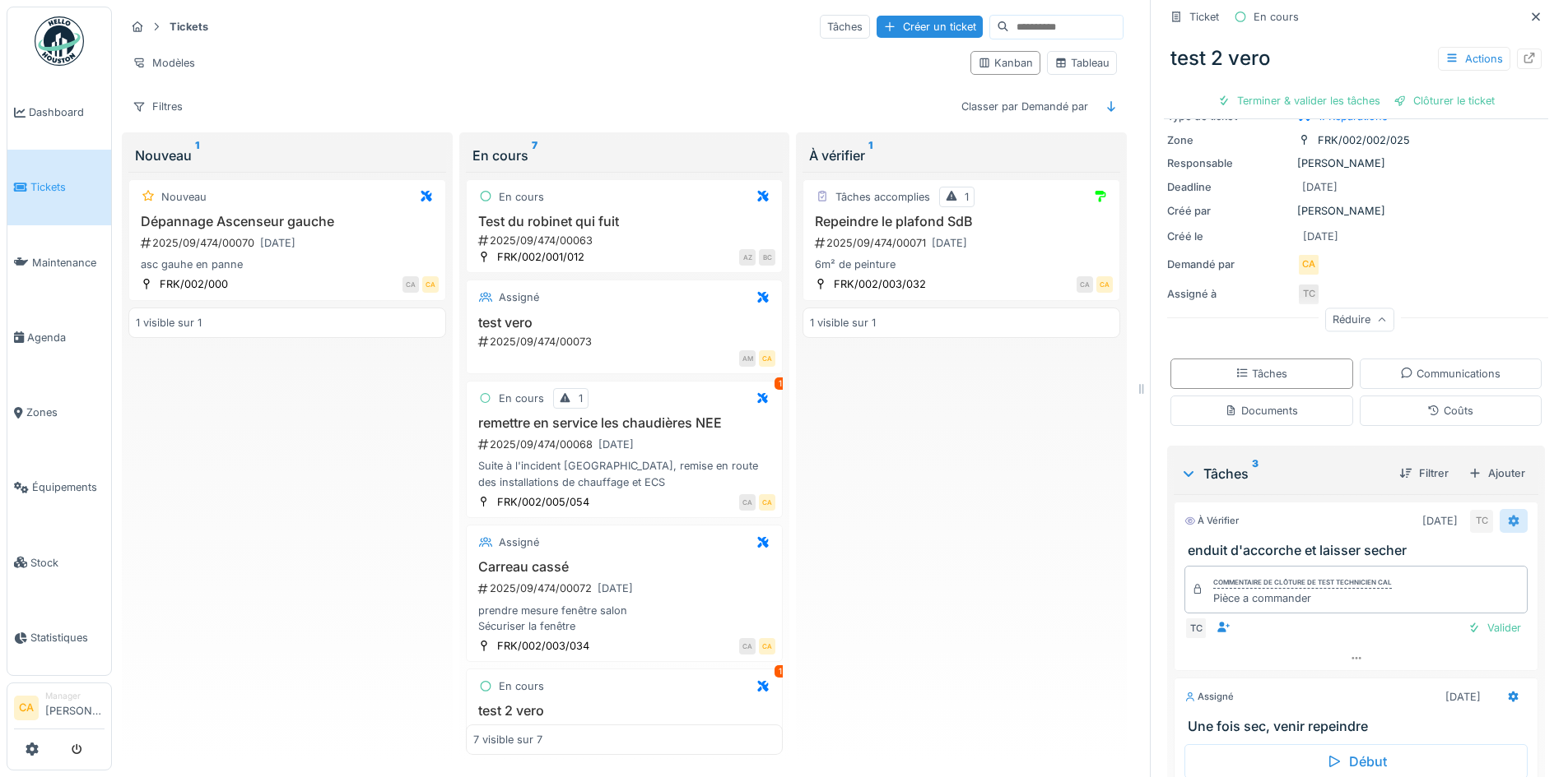
click at [1507, 516] on icon at bounding box center [1513, 521] width 13 height 10
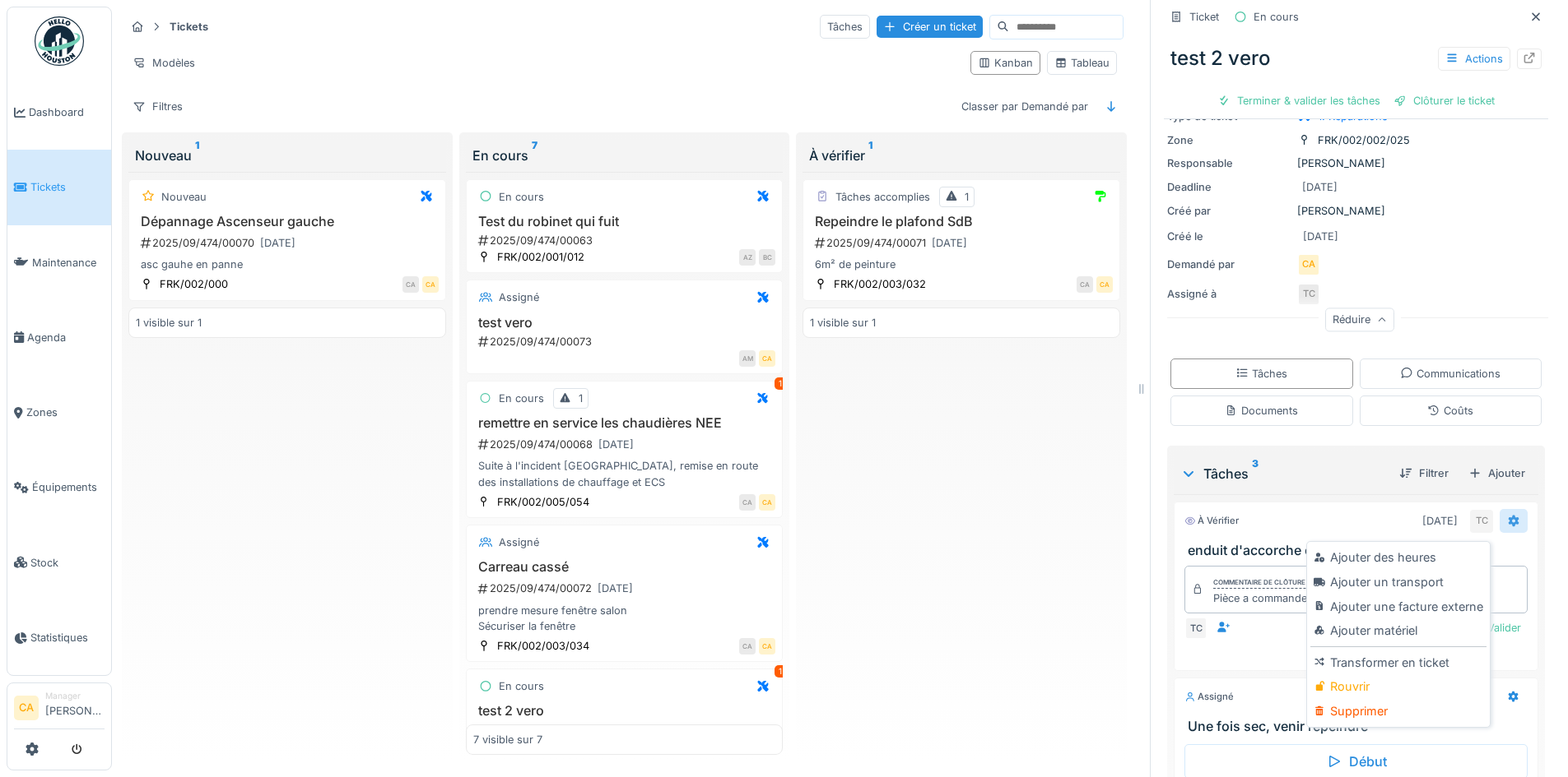
click at [1507, 516] on icon at bounding box center [1513, 521] width 13 height 10
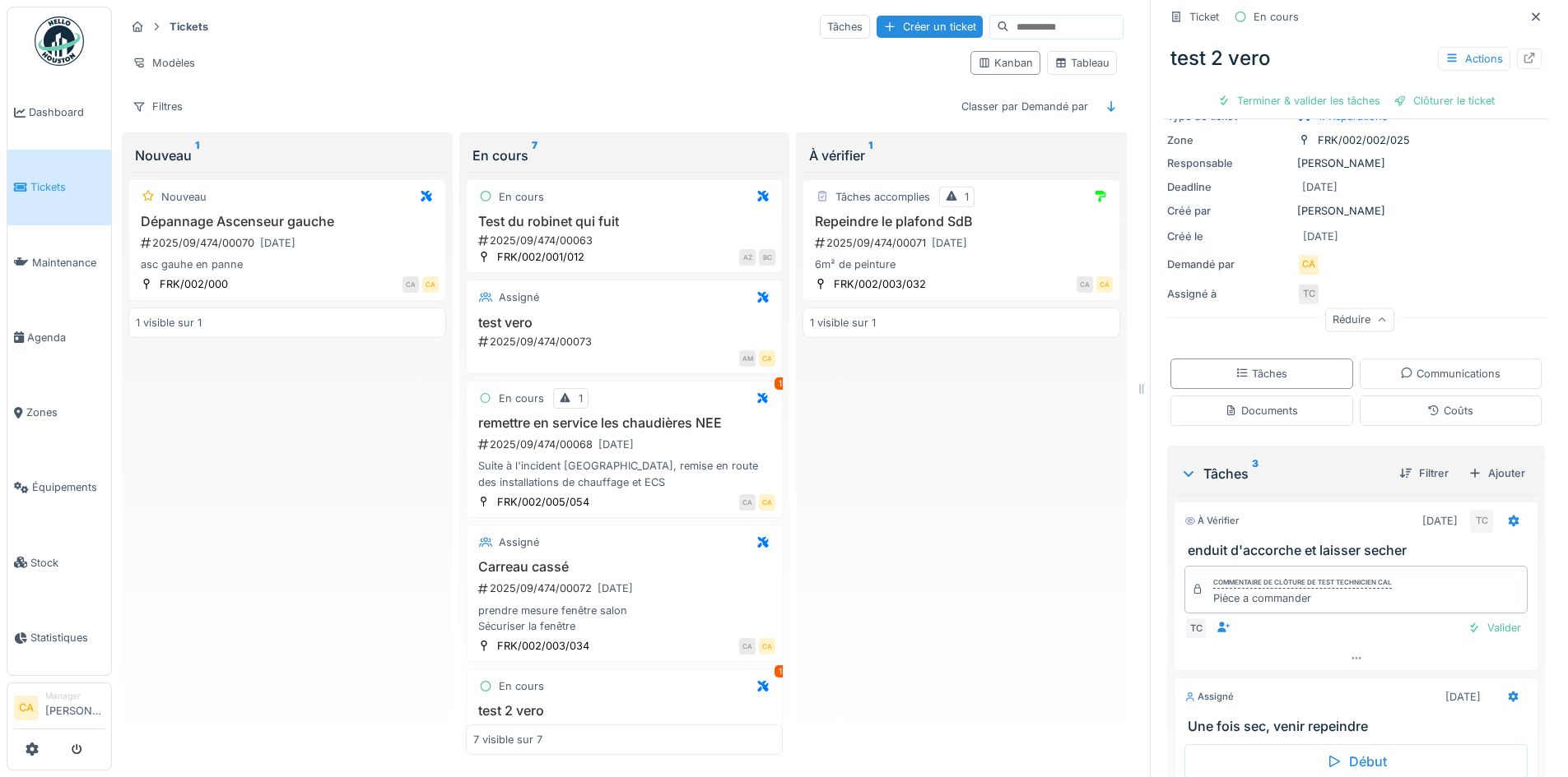
click at [1209, 528] on div "À vérifier [DATE] TC enduit d'accorche et laisser secher" at bounding box center [1356, 530] width 364 height 57
click at [1206, 514] on div "À vérifier" at bounding box center [1211, 521] width 55 height 14
click at [1209, 468] on div "Tâches 3" at bounding box center [1283, 473] width 206 height 20
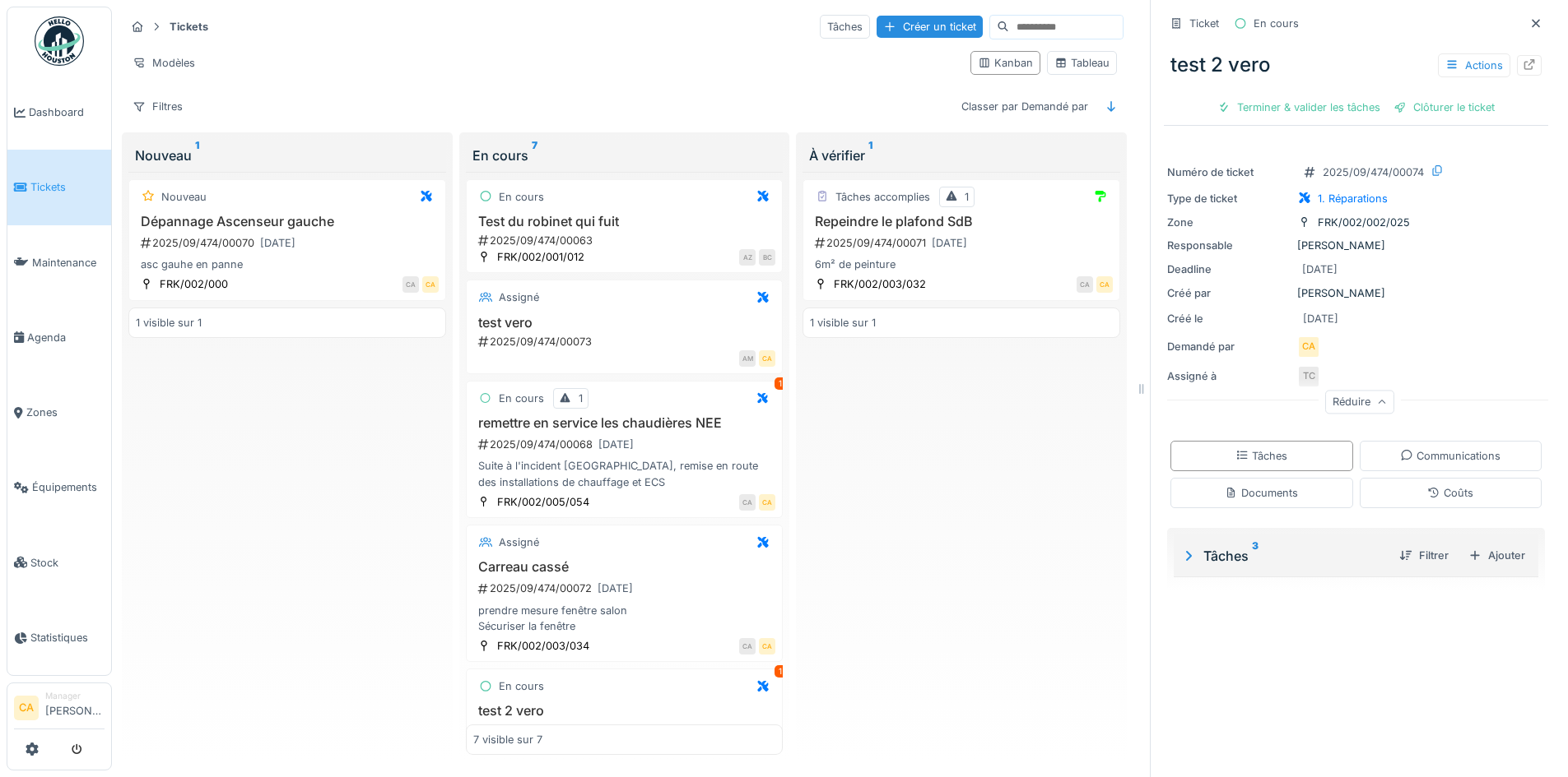
scroll to position [0, 0]
click at [1226, 546] on div "Tâches 3" at bounding box center [1283, 555] width 206 height 20
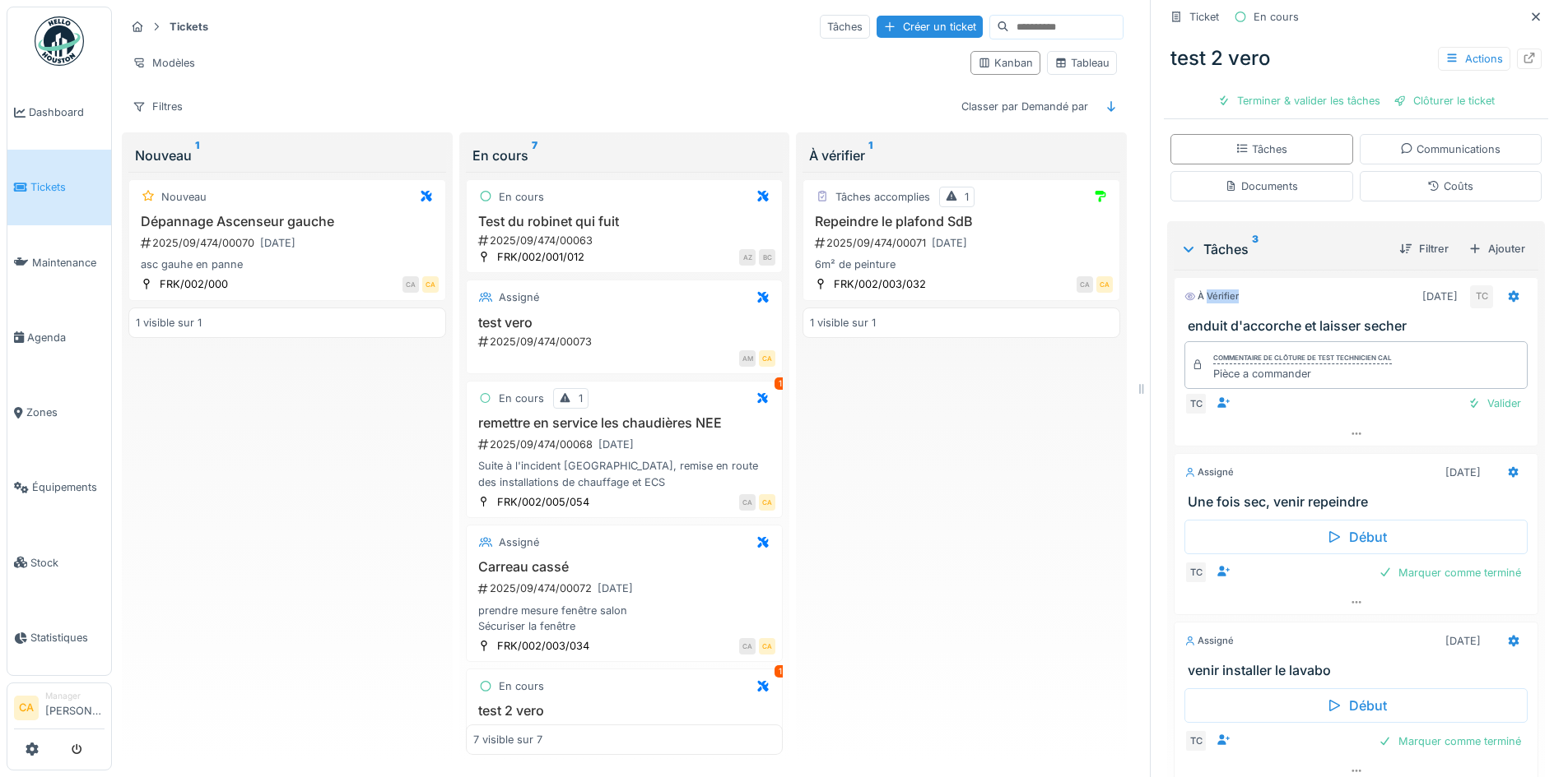
scroll to position [329, 0]
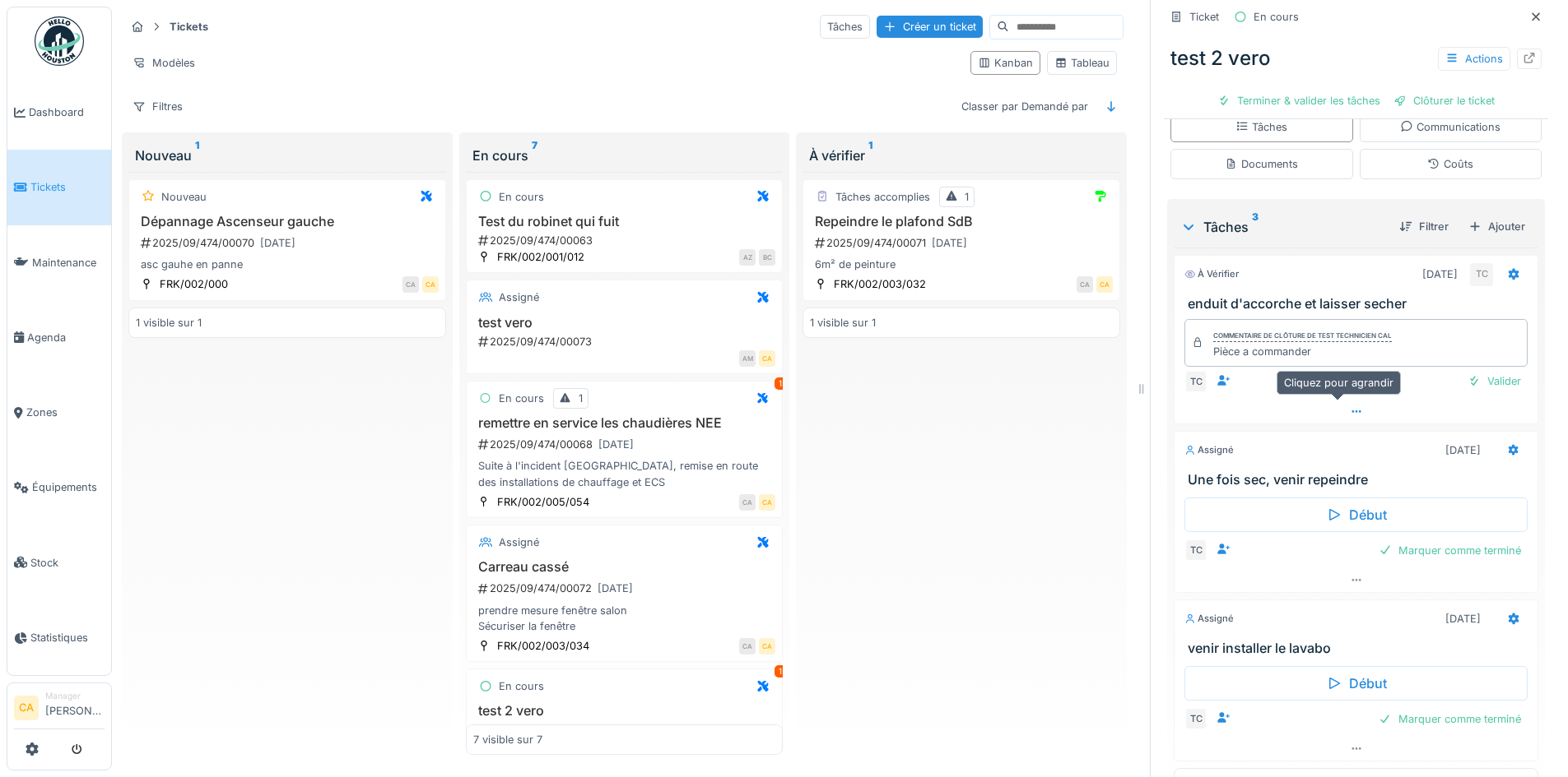
click at [1329, 400] on div at bounding box center [1356, 411] width 363 height 24
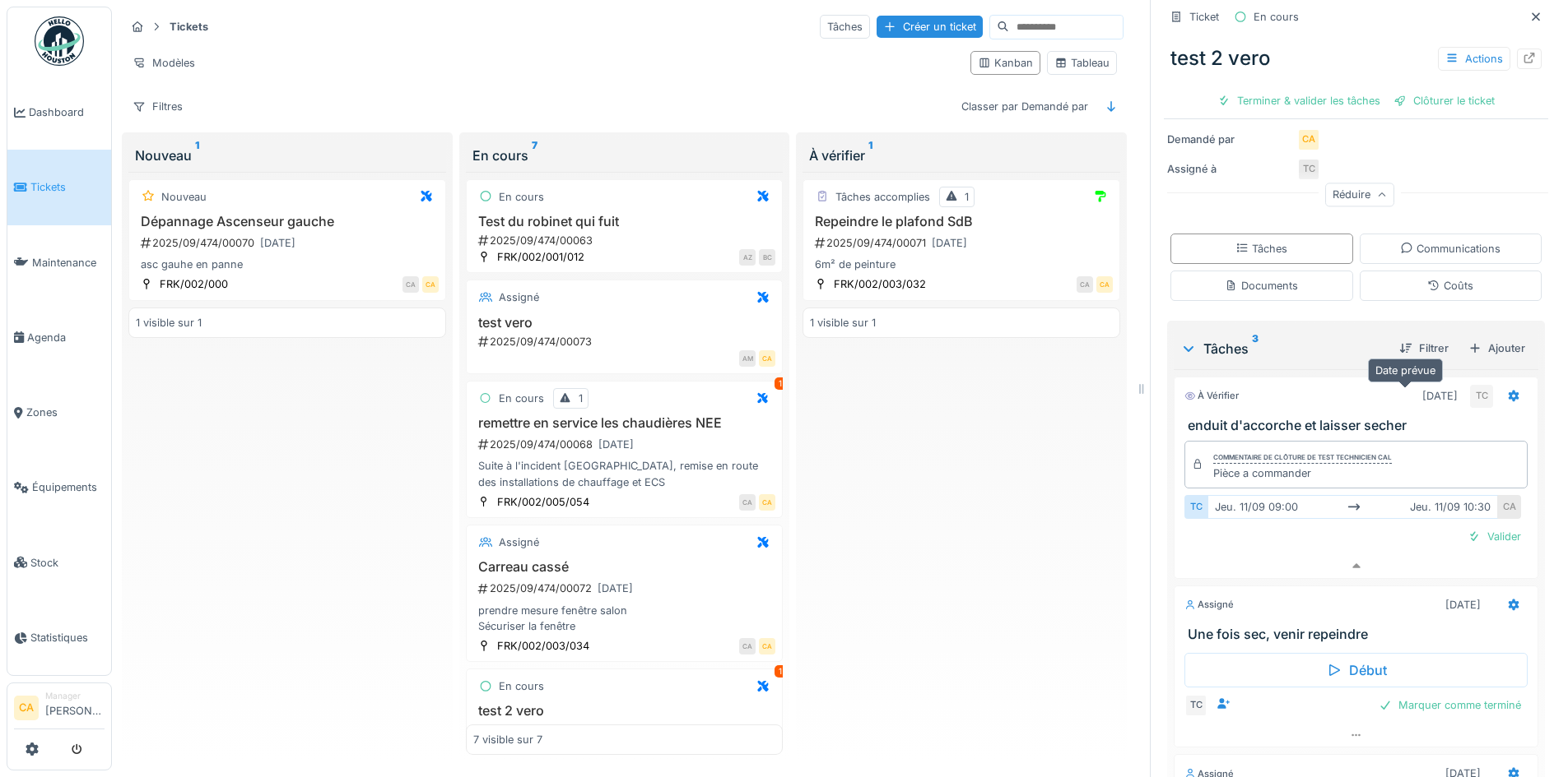
scroll to position [206, 0]
click at [1339, 450] on div "Commentaire de clôture de Test technicien Cal Pièce a commander" at bounding box center [1302, 466] width 178 height 33
click at [1342, 468] on div "Pièce a commander" at bounding box center [1302, 475] width 178 height 16
click at [1296, 468] on div "Pièce a commander" at bounding box center [1302, 475] width 178 height 16
click at [1192, 461] on icon at bounding box center [1197, 466] width 11 height 9
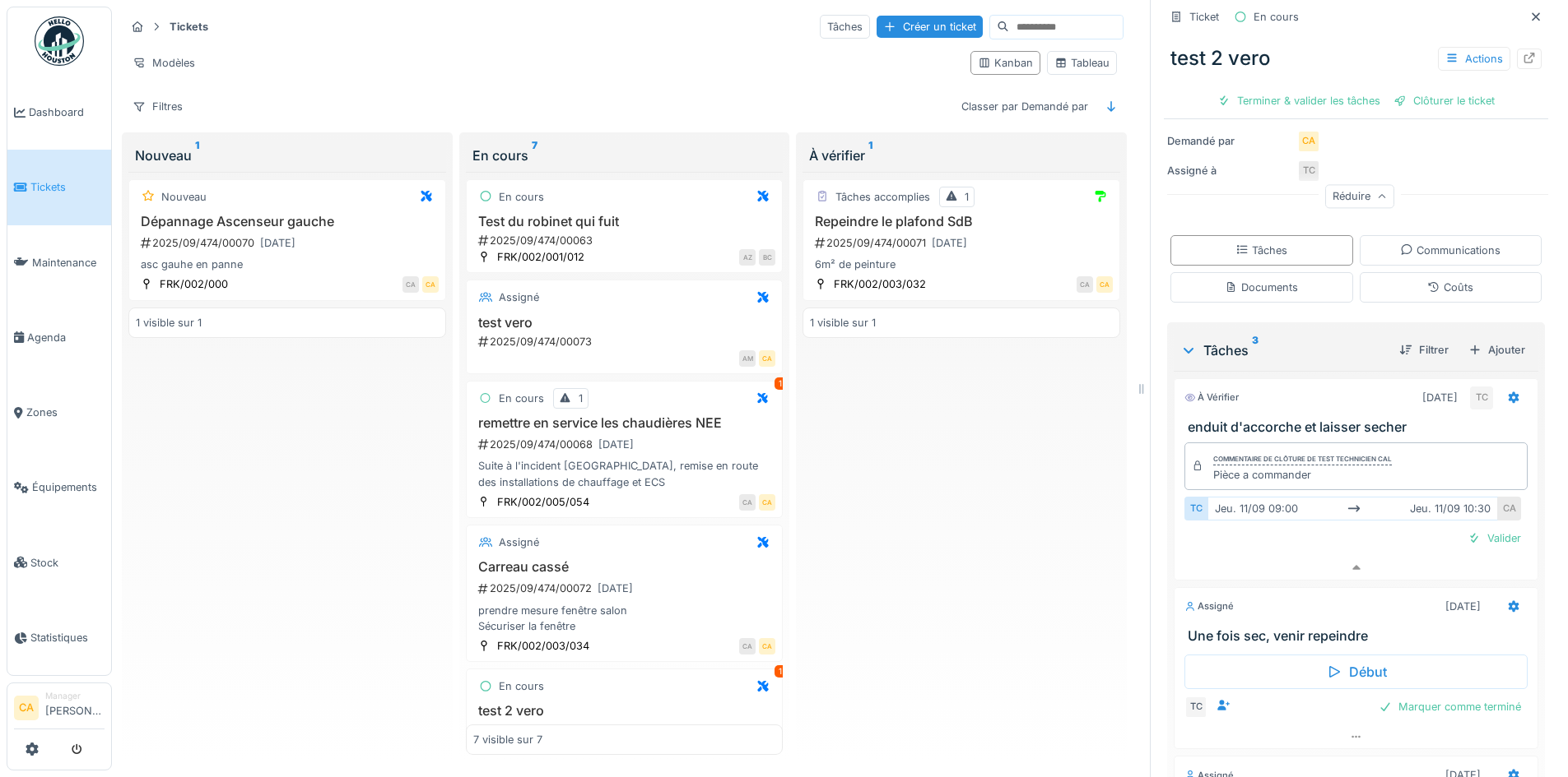
click at [1247, 420] on h3 "enduit d'accorche et laisser secher" at bounding box center [1359, 427] width 343 height 16
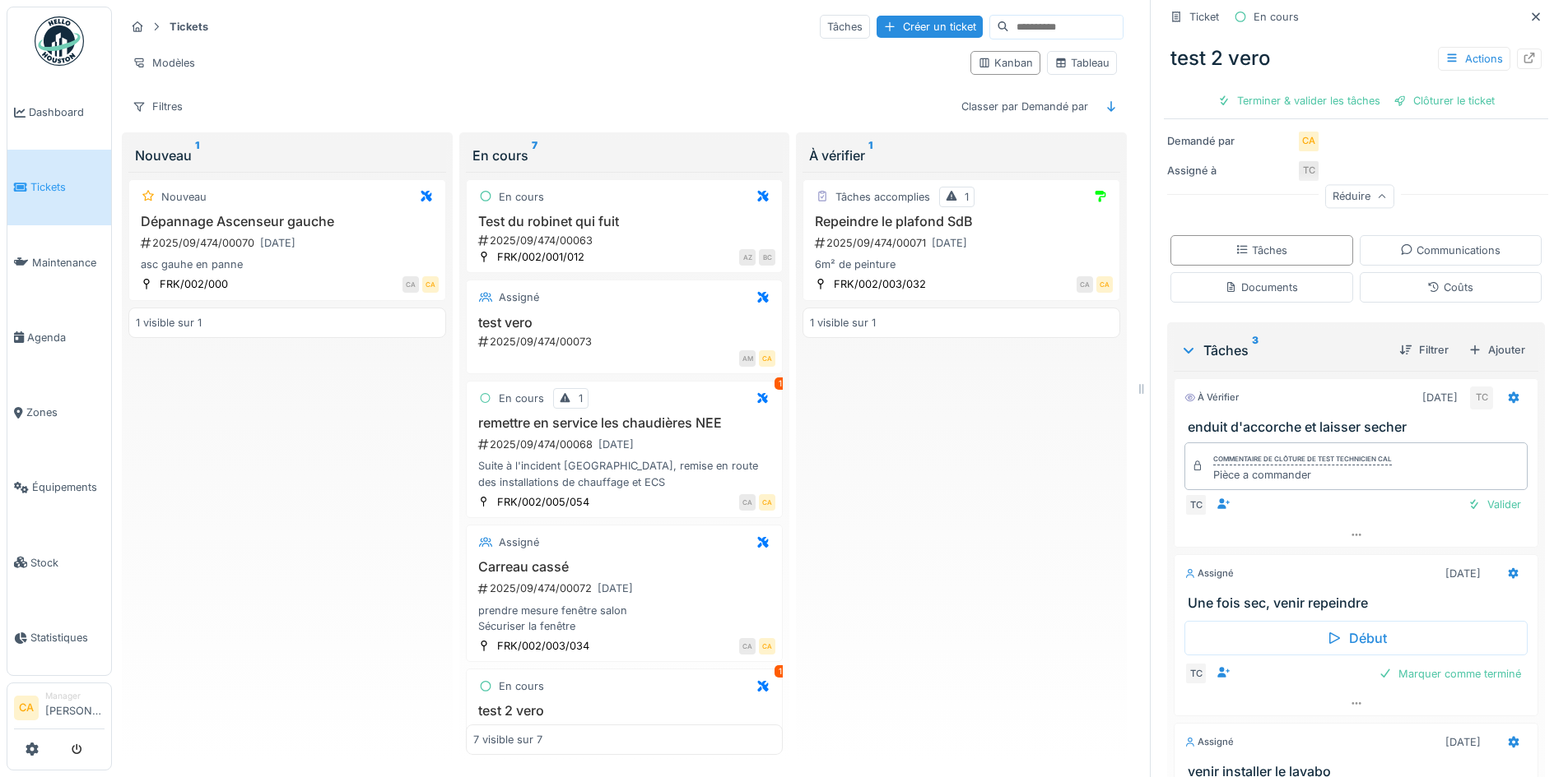
click at [1384, 448] on div "Commentaire de clôture de Test technicien Cal Pièce a commander" at bounding box center [1356, 466] width 343 height 48
click at [1330, 523] on div at bounding box center [1356, 535] width 363 height 24
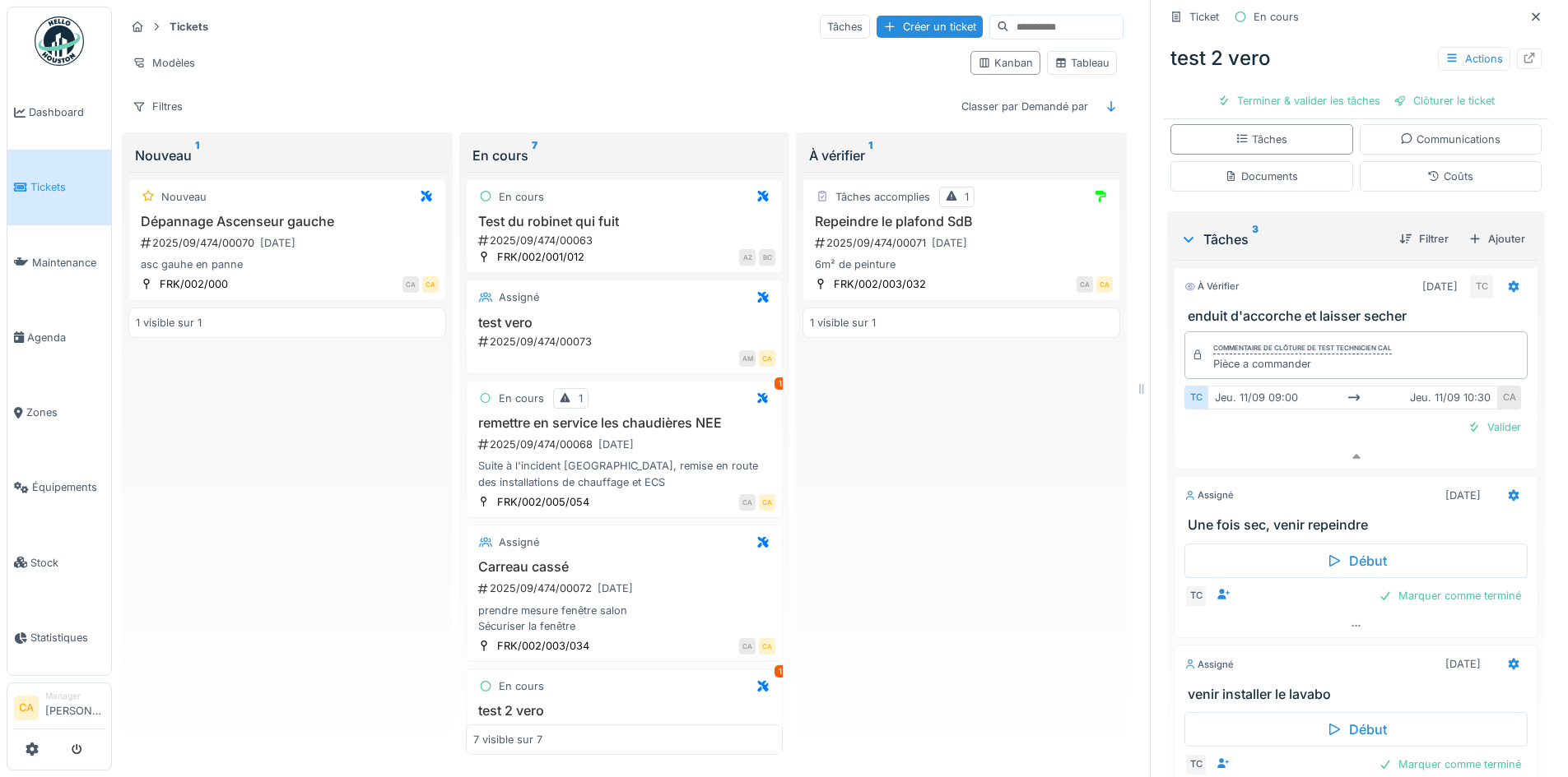
scroll to position [288, 0]
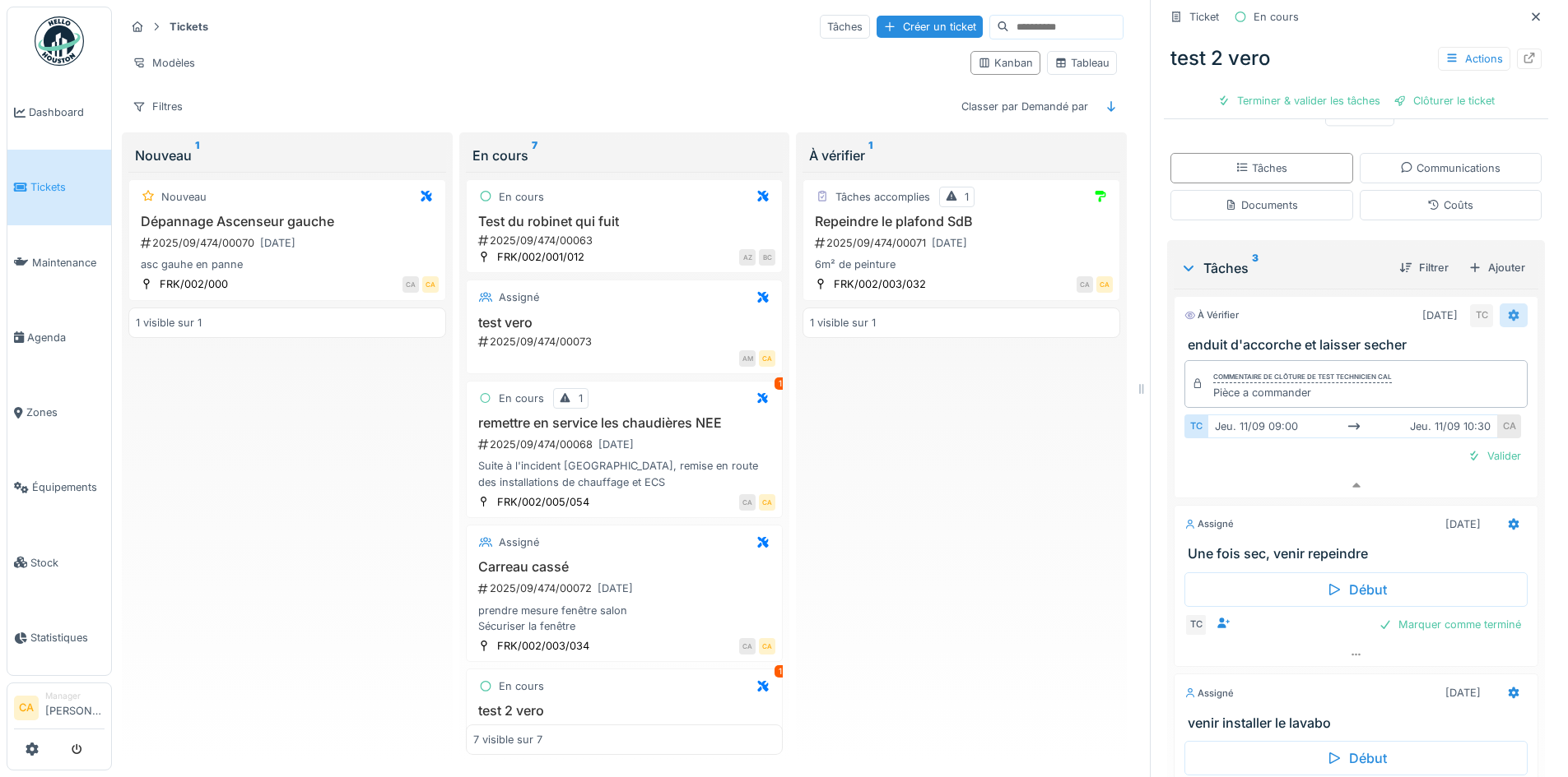
click at [1507, 310] on icon at bounding box center [1513, 315] width 13 height 10
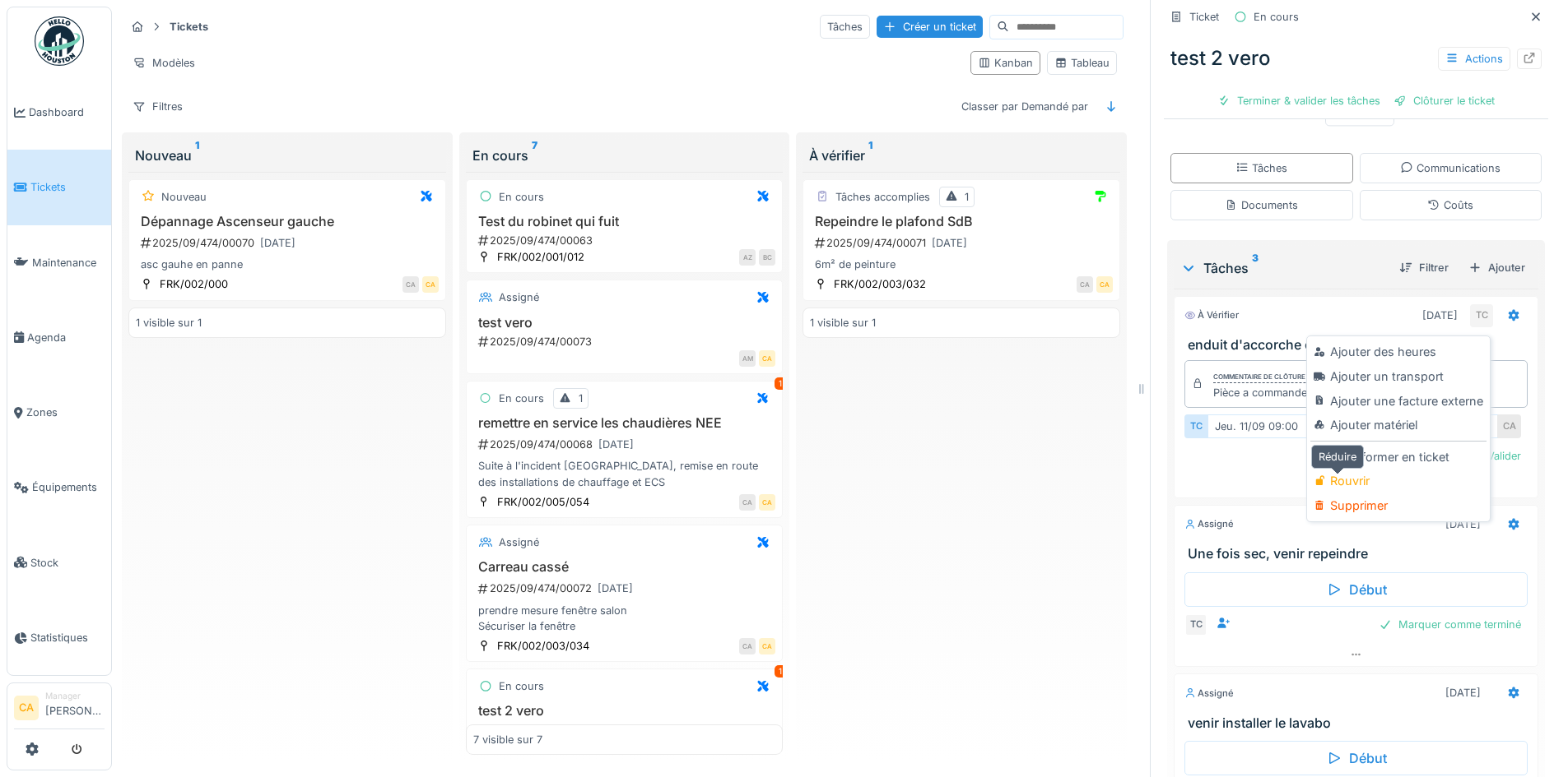
click at [1268, 474] on div at bounding box center [1356, 486] width 363 height 24
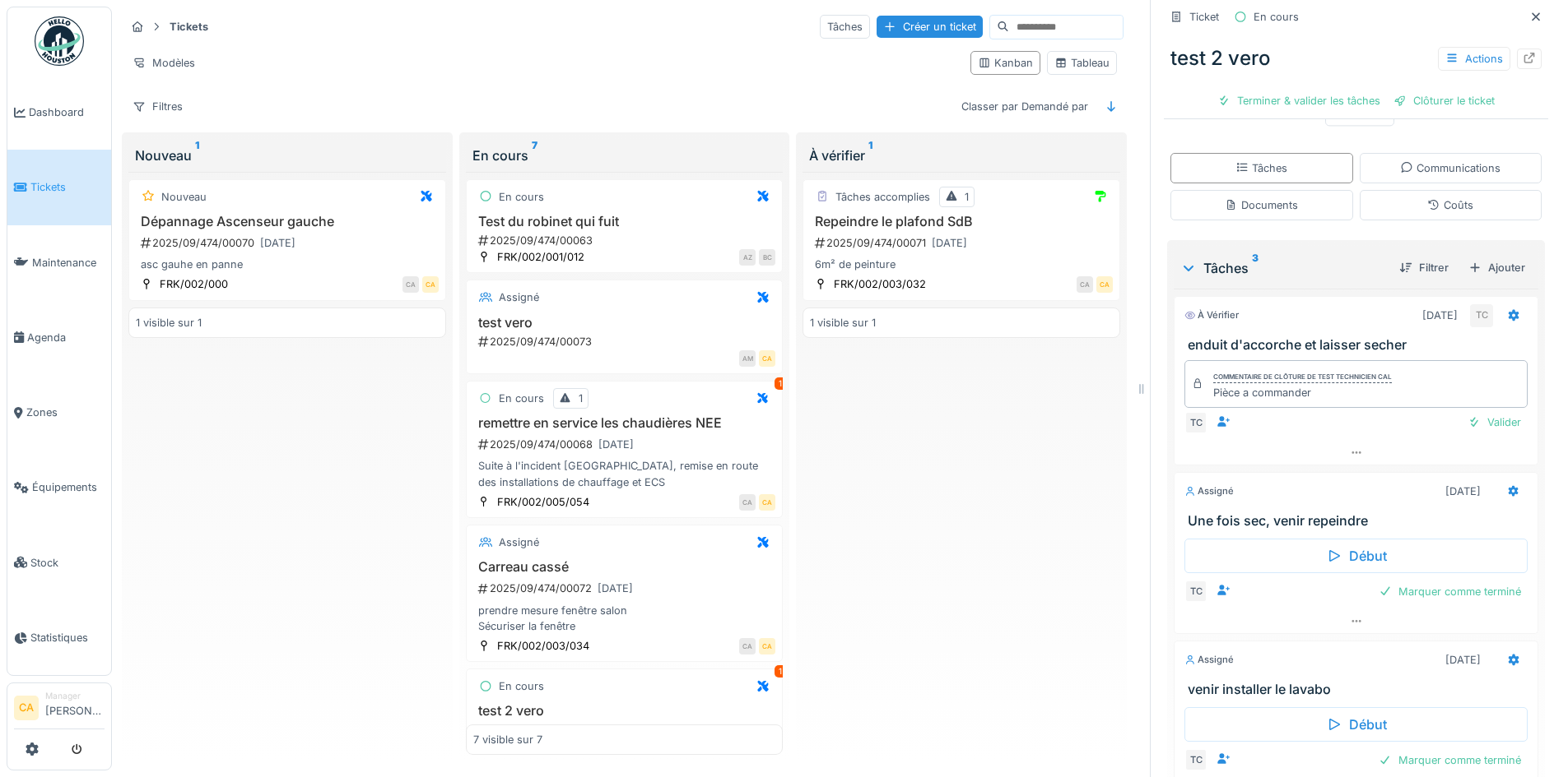
click at [1287, 473] on div "Assigné [DATE]" at bounding box center [1356, 488] width 363 height 30
click at [1400, 160] on div "Communications" at bounding box center [1450, 168] width 100 height 16
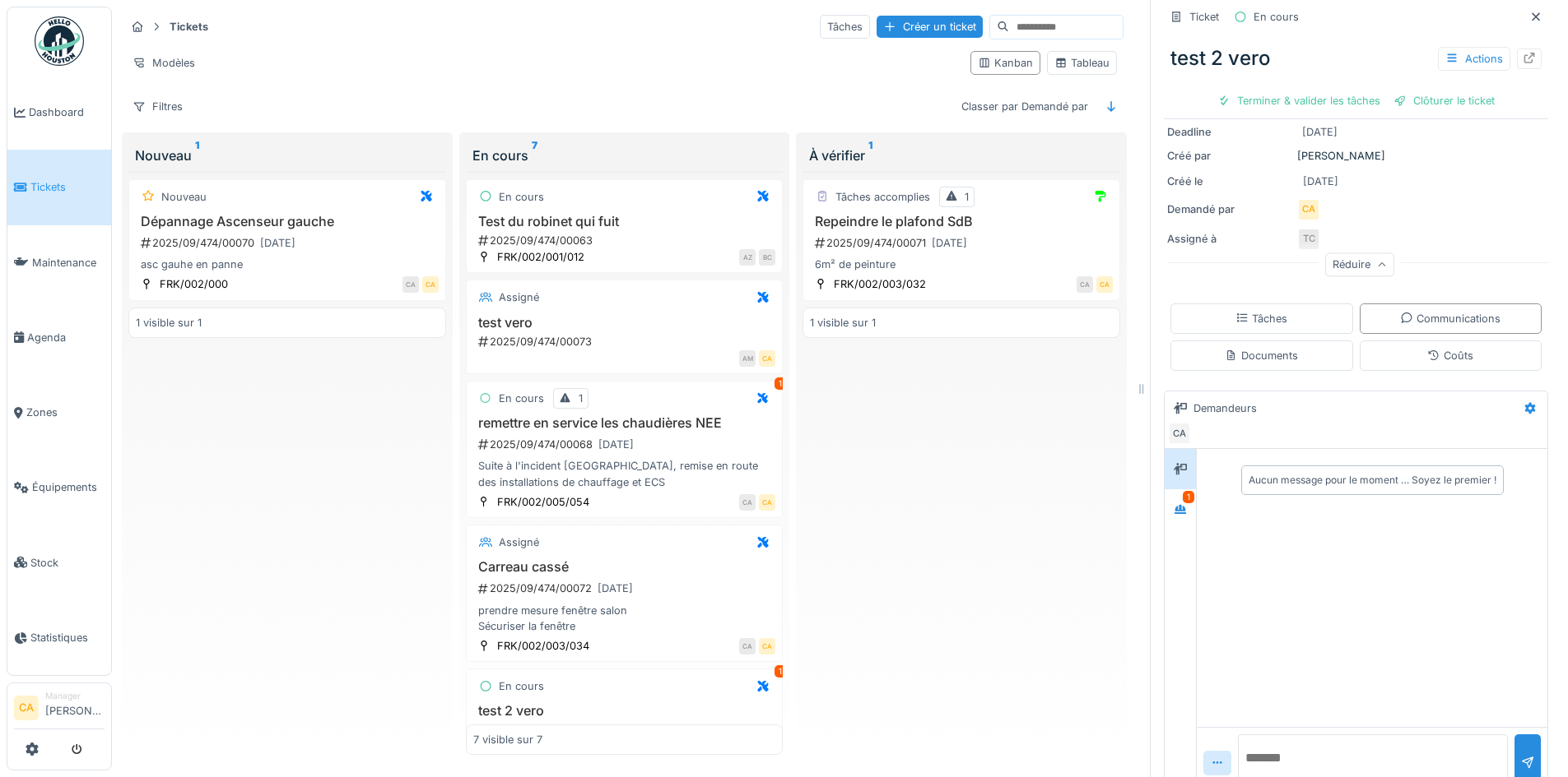
scroll to position [166, 0]
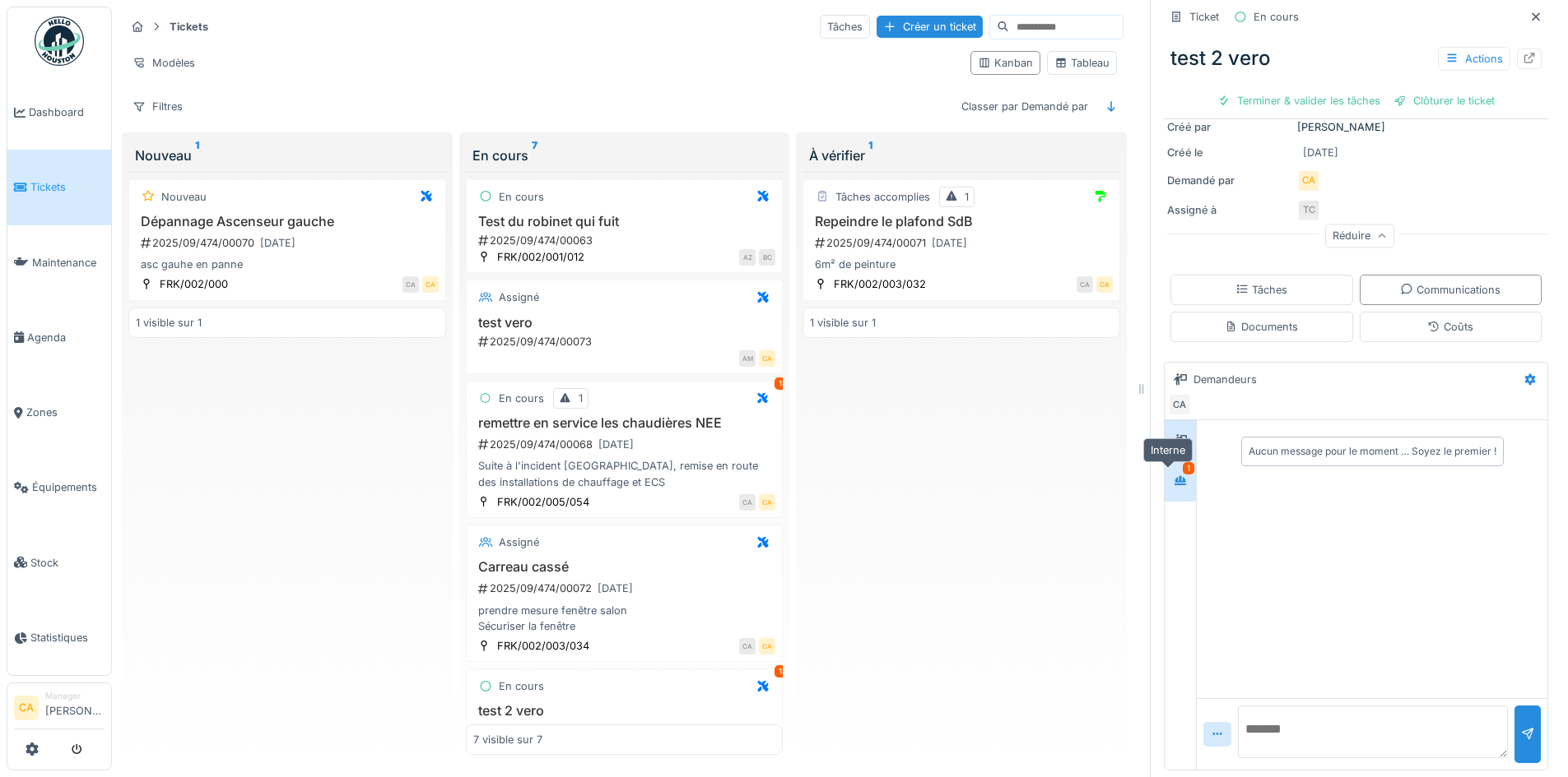
click at [1175, 476] on icon at bounding box center [1180, 481] width 11 height 9
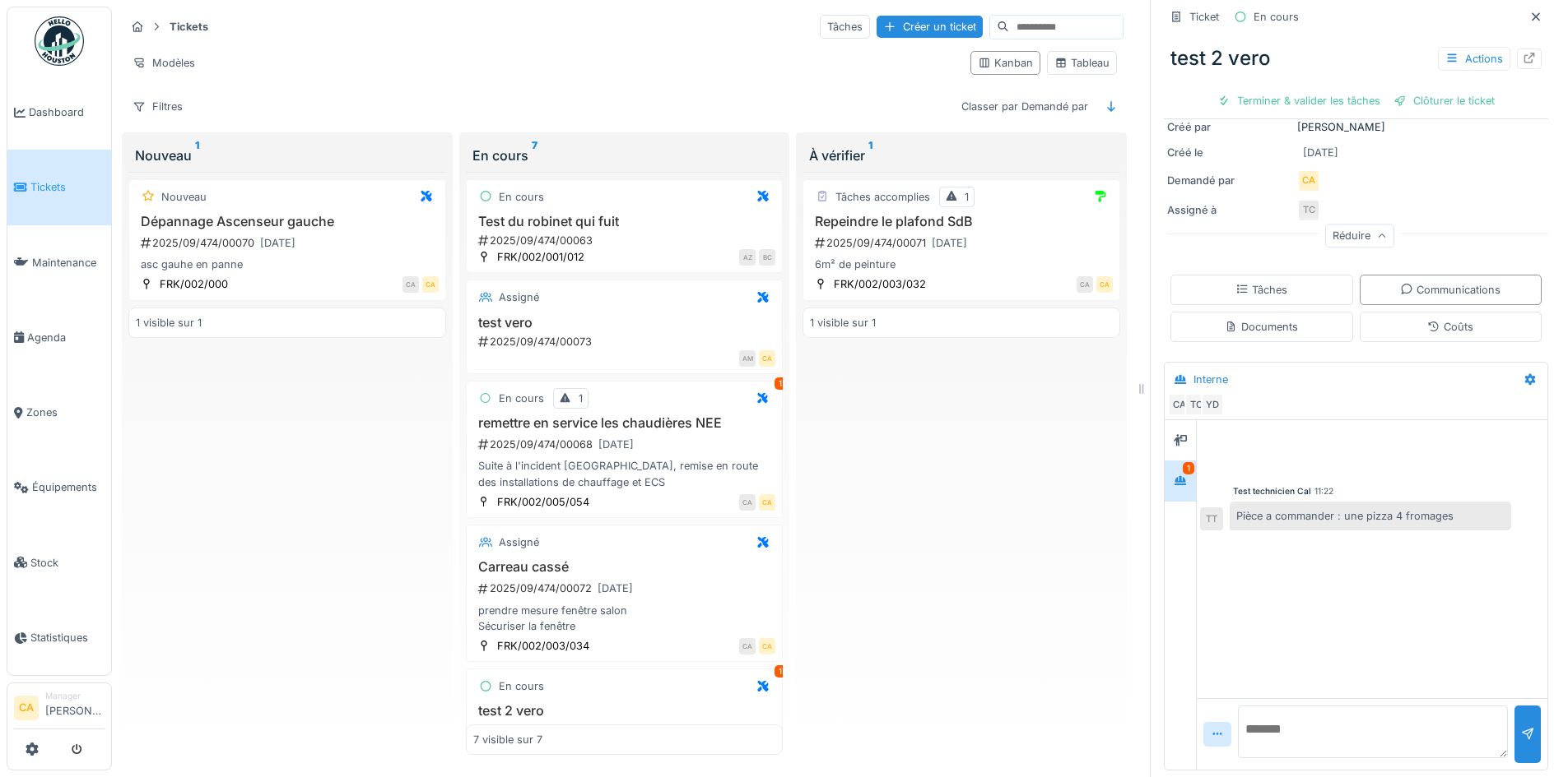
click at [1017, 415] on div "Tâches accomplies 1 Repeindre le plafond SdB 2025/09/474/00071 [DATE] 6m² de pe…" at bounding box center [961, 463] width 318 height 584
click at [1176, 430] on div at bounding box center [1180, 440] width 25 height 21
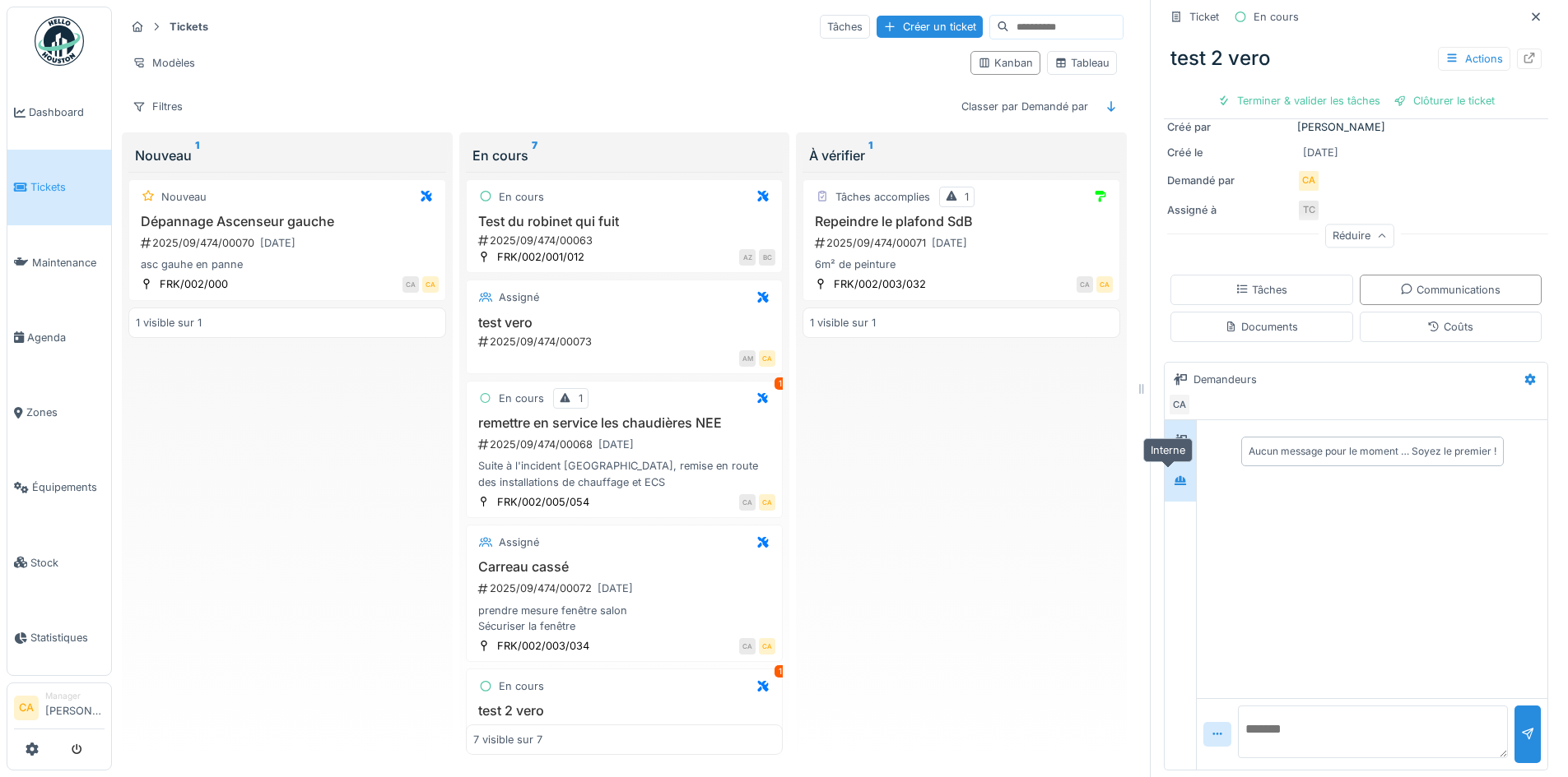
click at [1175, 476] on icon at bounding box center [1180, 481] width 11 height 9
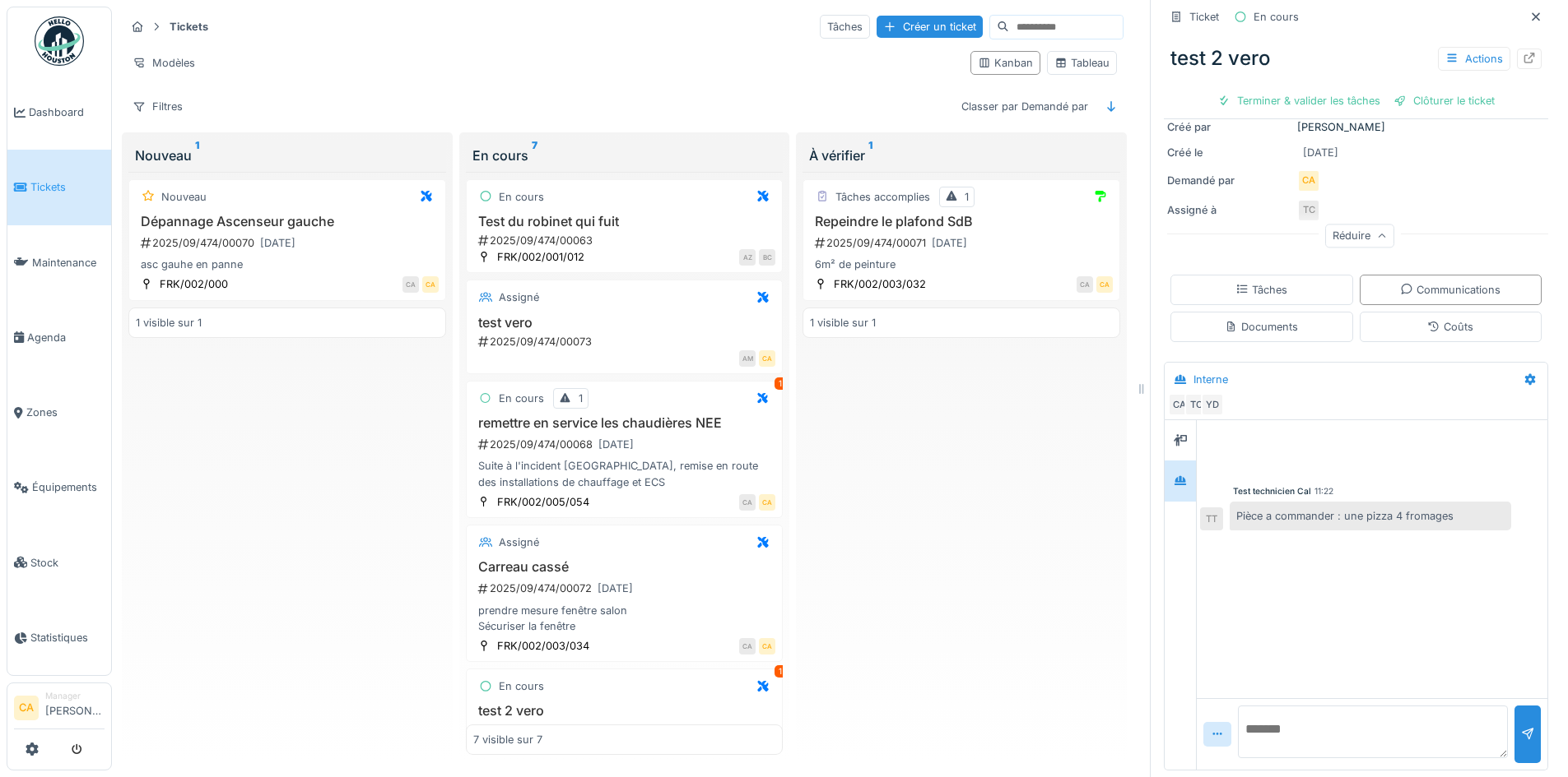
click at [1041, 484] on div "Tâches accomplies 1 Repeindre le plafond SdB 2025/09/474/00071 [DATE] 6m² de pe…" at bounding box center [961, 463] width 318 height 584
click at [264, 598] on div "Nouveau Dépannage Ascenseur gauche 2025/09/474/00070 [DATE] asc gauhe en panne …" at bounding box center [287, 463] width 318 height 584
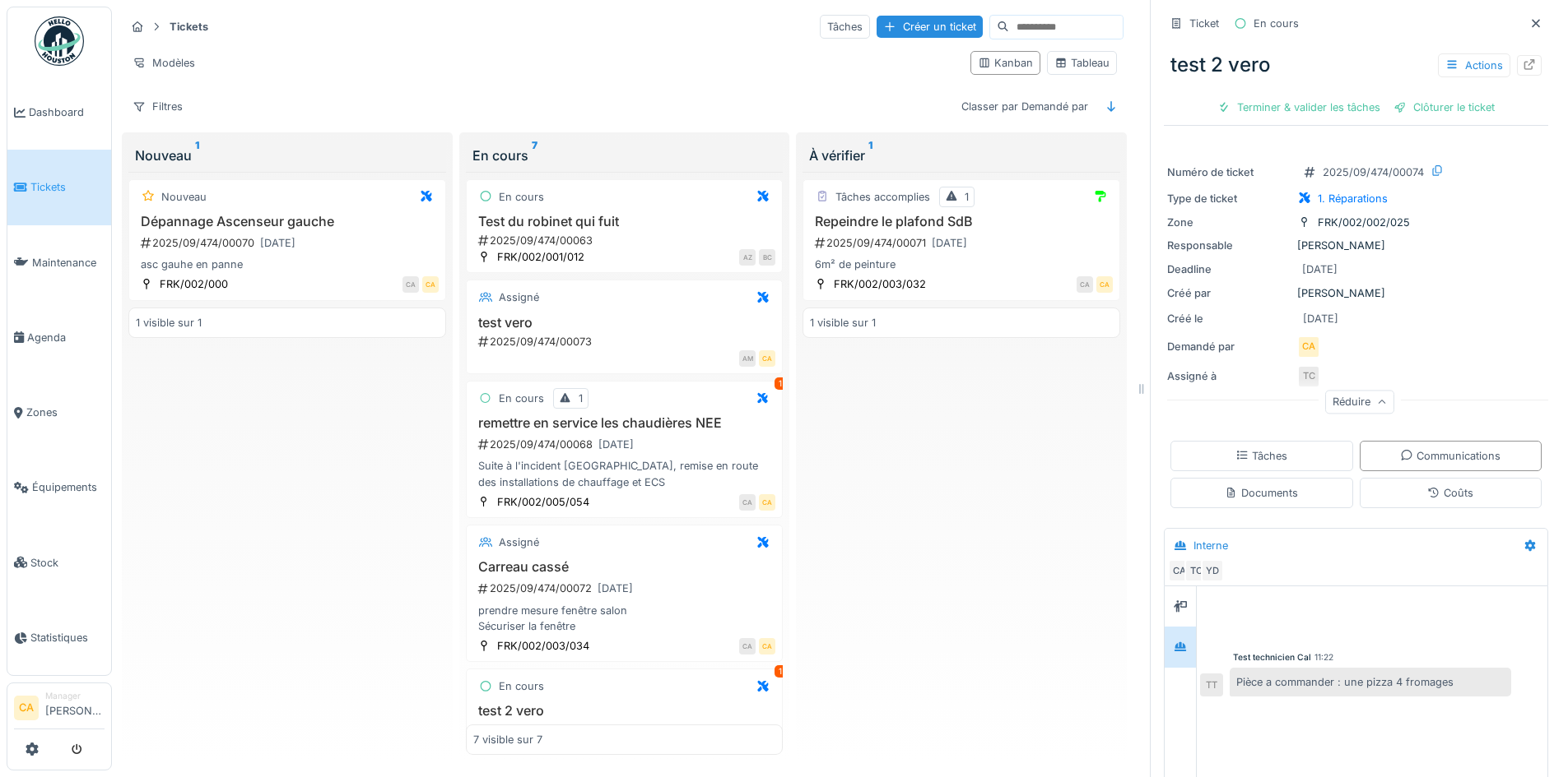
scroll to position [0, 0]
drag, startPoint x: 1313, startPoint y: 256, endPoint x: 1442, endPoint y: 369, distance: 171.5
click at [1442, 370] on div "Numéro de ticket 2025/09/474/00074 Type de ticket 1. Réparations Zone FRK/002/0…" at bounding box center [1356, 286] width 384 height 268
click at [1442, 369] on div "Assigné à TC" at bounding box center [1356, 376] width 377 height 23
drag, startPoint x: 938, startPoint y: 596, endPoint x: 932, endPoint y: 699, distance: 103.2
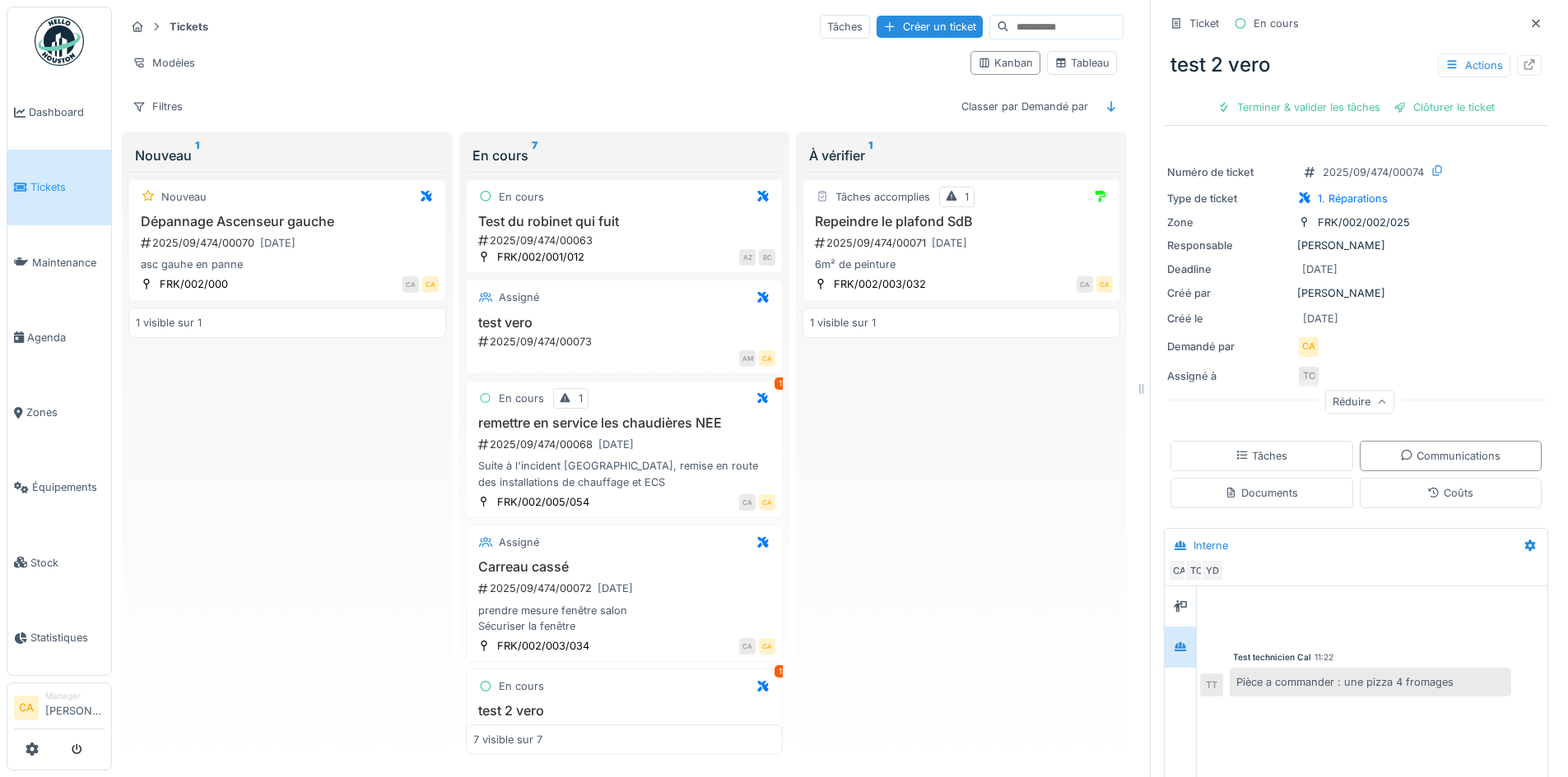
click at [938, 598] on div "Tâches accomplies 1 Repeindre le plafond SdB 2025/09/474/00071 [DATE] 6m² de pe…" at bounding box center [961, 463] width 318 height 584
click at [930, 458] on div "Tâches accomplies 1 Repeindre le plafond SdB 2025/09/474/00071 [DATE] 6m² de pe…" at bounding box center [961, 463] width 318 height 584
click at [394, 108] on div "Filtres Classer par Demandé par" at bounding box center [625, 106] width 998 height 24
click at [35, 741] on link at bounding box center [32, 750] width 13 height 27
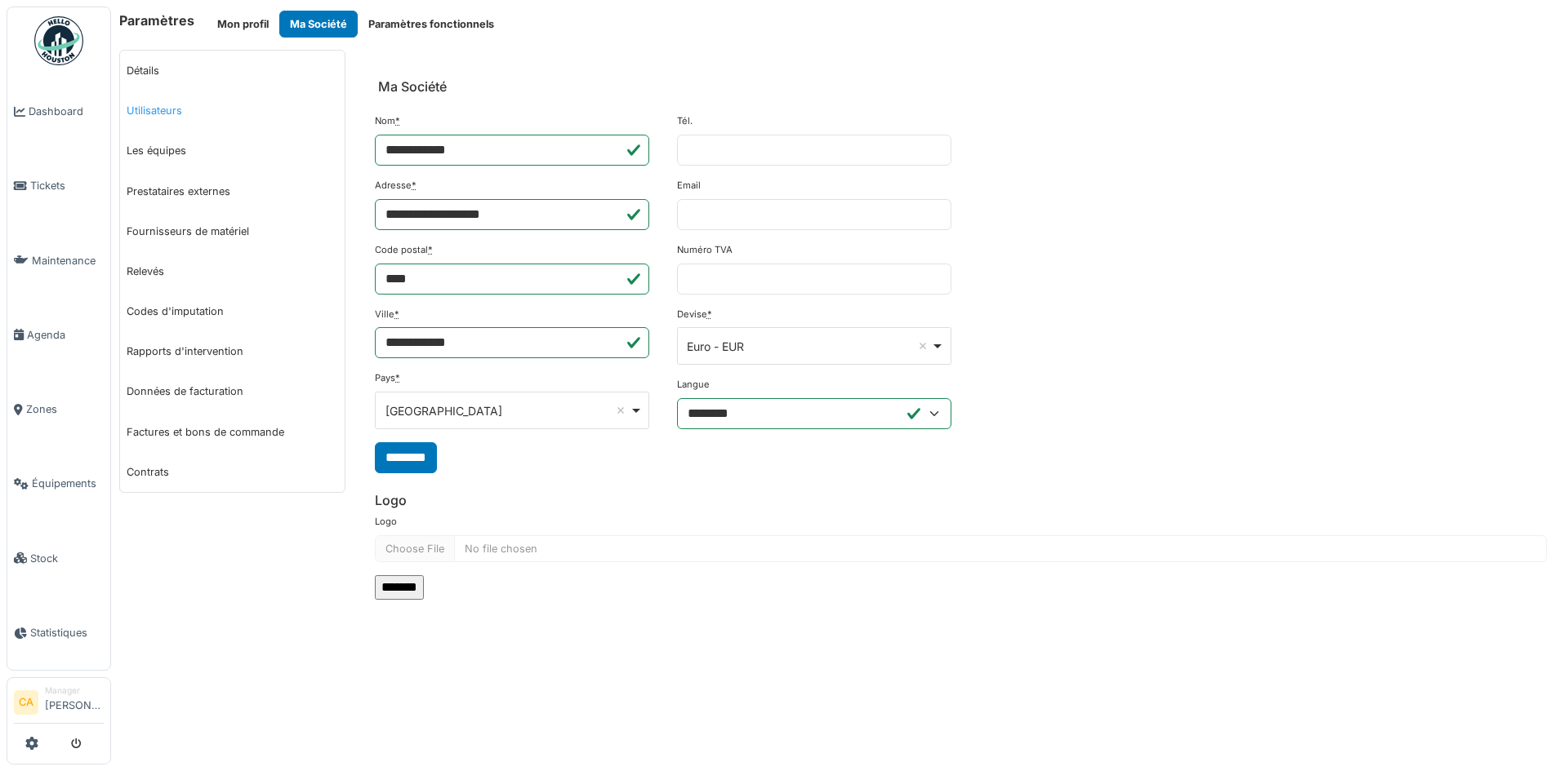
click at [158, 102] on link "Utilisateurs" at bounding box center [232, 110] width 225 height 40
select select "***"
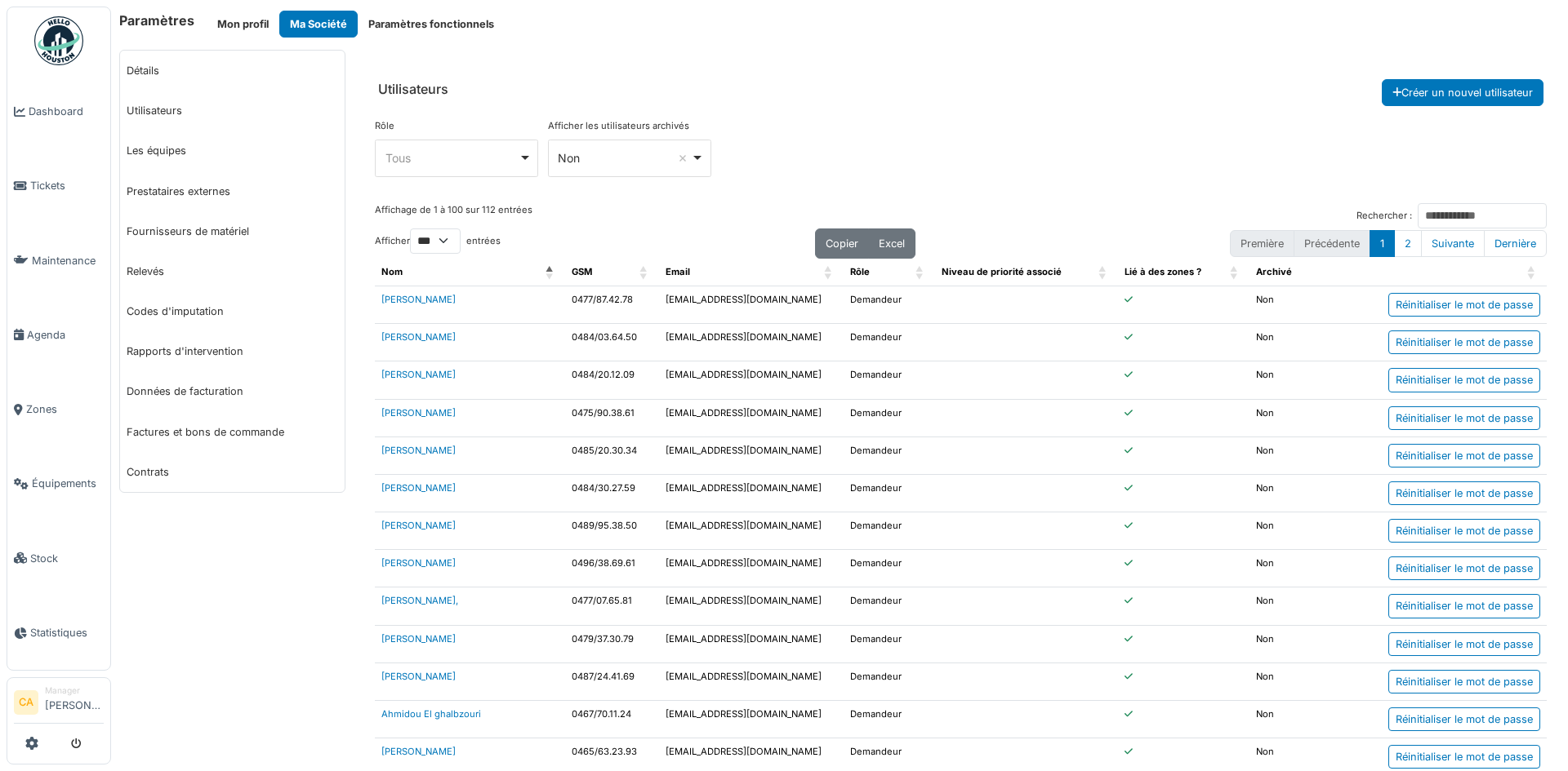
click at [1003, 331] on td at bounding box center [1026, 342] width 183 height 37
click at [857, 349] on td "Demandeur" at bounding box center [889, 342] width 92 height 37
drag, startPoint x: 655, startPoint y: 358, endPoint x: 475, endPoint y: 339, distance: 181.0
click at [653, 357] on tr "[PERSON_NAME] 0484/03.64.50 [EMAIL_ADDRESS][DOMAIN_NAME] Demandeur a Non Réinit…" at bounding box center [960, 342] width 1172 height 37
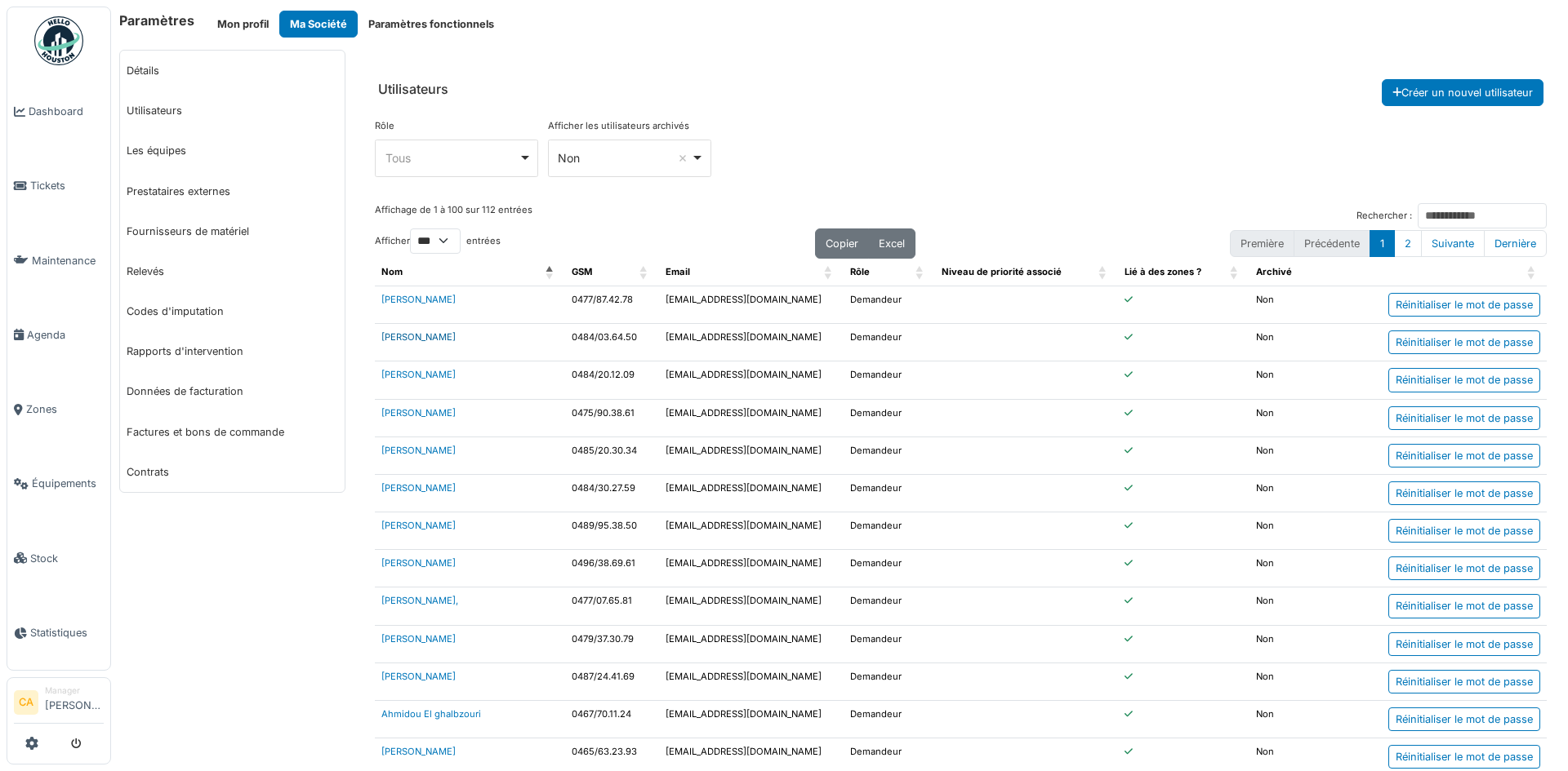
click at [438, 340] on link "[PERSON_NAME]" at bounding box center [418, 337] width 74 height 11
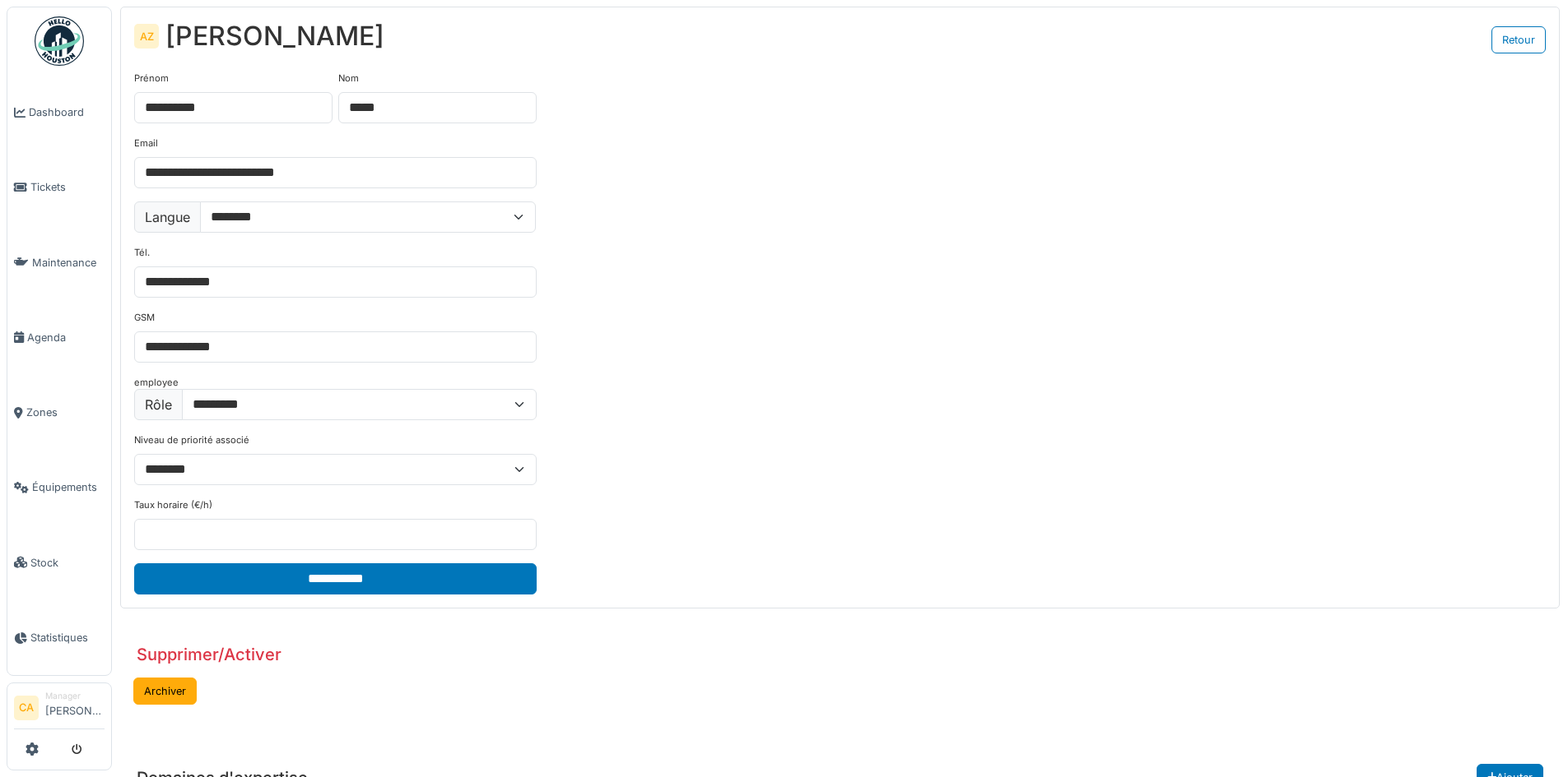
click at [727, 560] on div "**********" at bounding box center [840, 333] width 1438 height 550
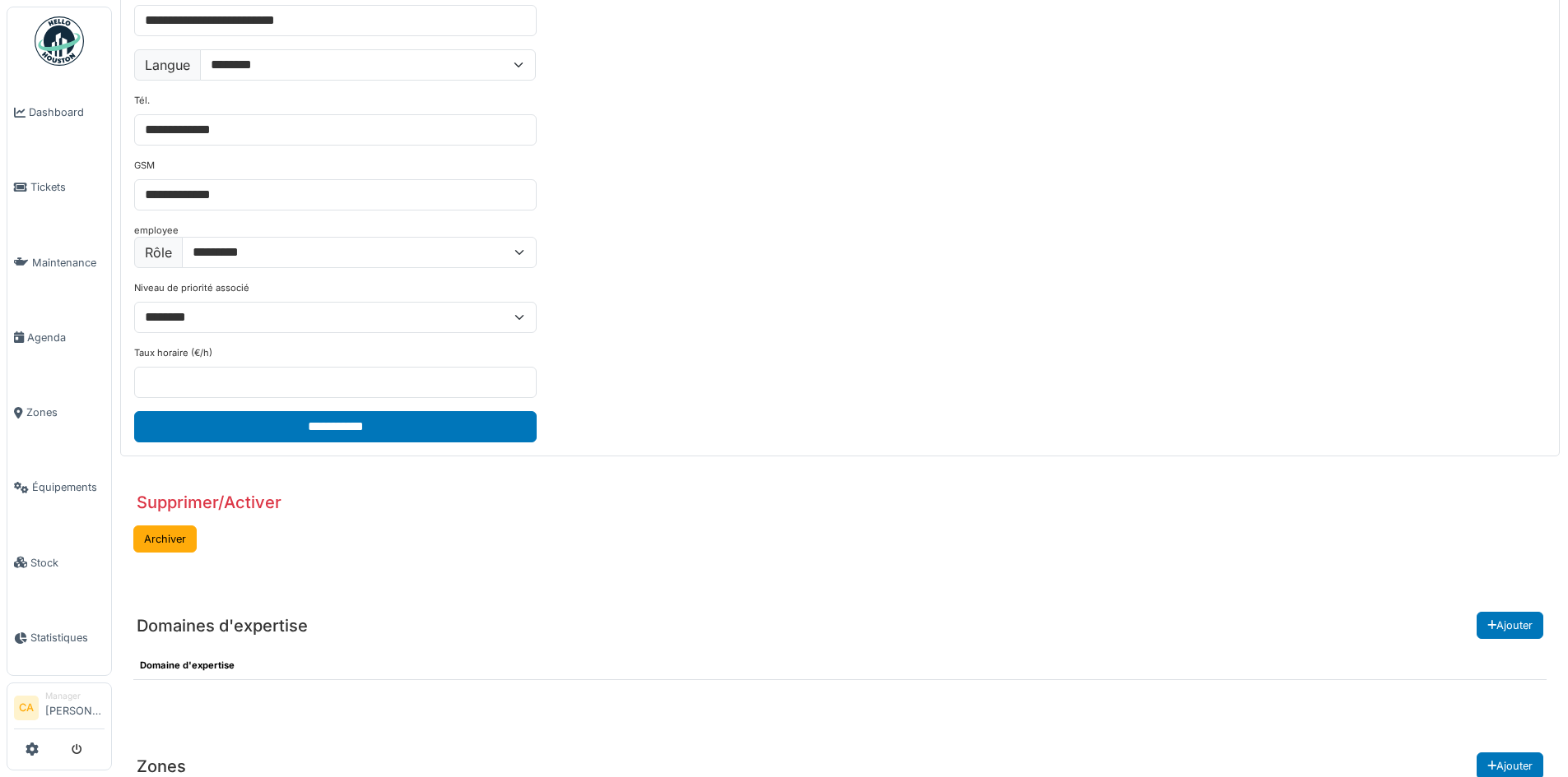
scroll to position [267, 0]
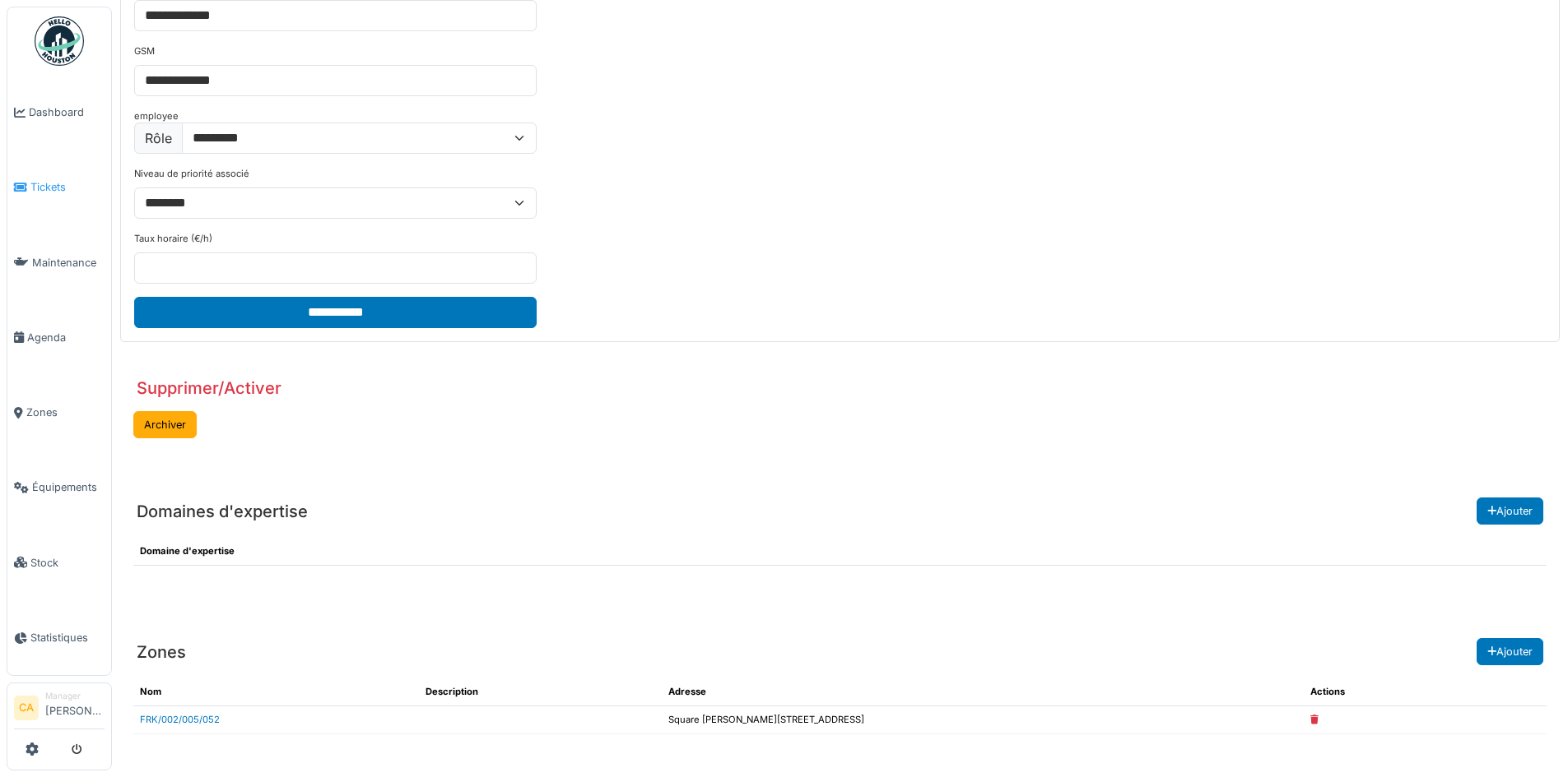
click at [42, 183] on span "Tickets" at bounding box center [67, 187] width 75 height 16
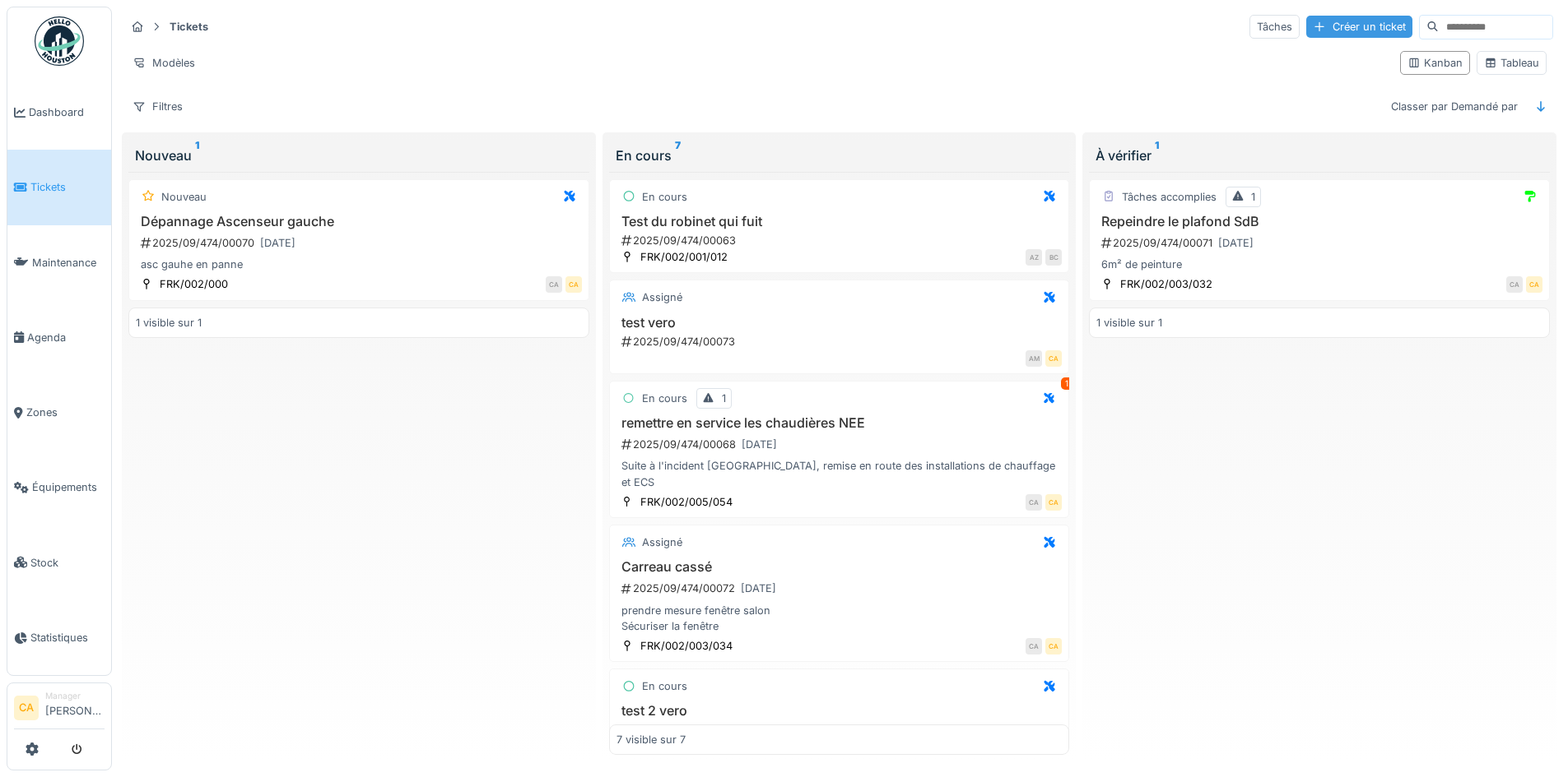
click at [1312, 22] on div "Créer un ticket" at bounding box center [1359, 27] width 107 height 23
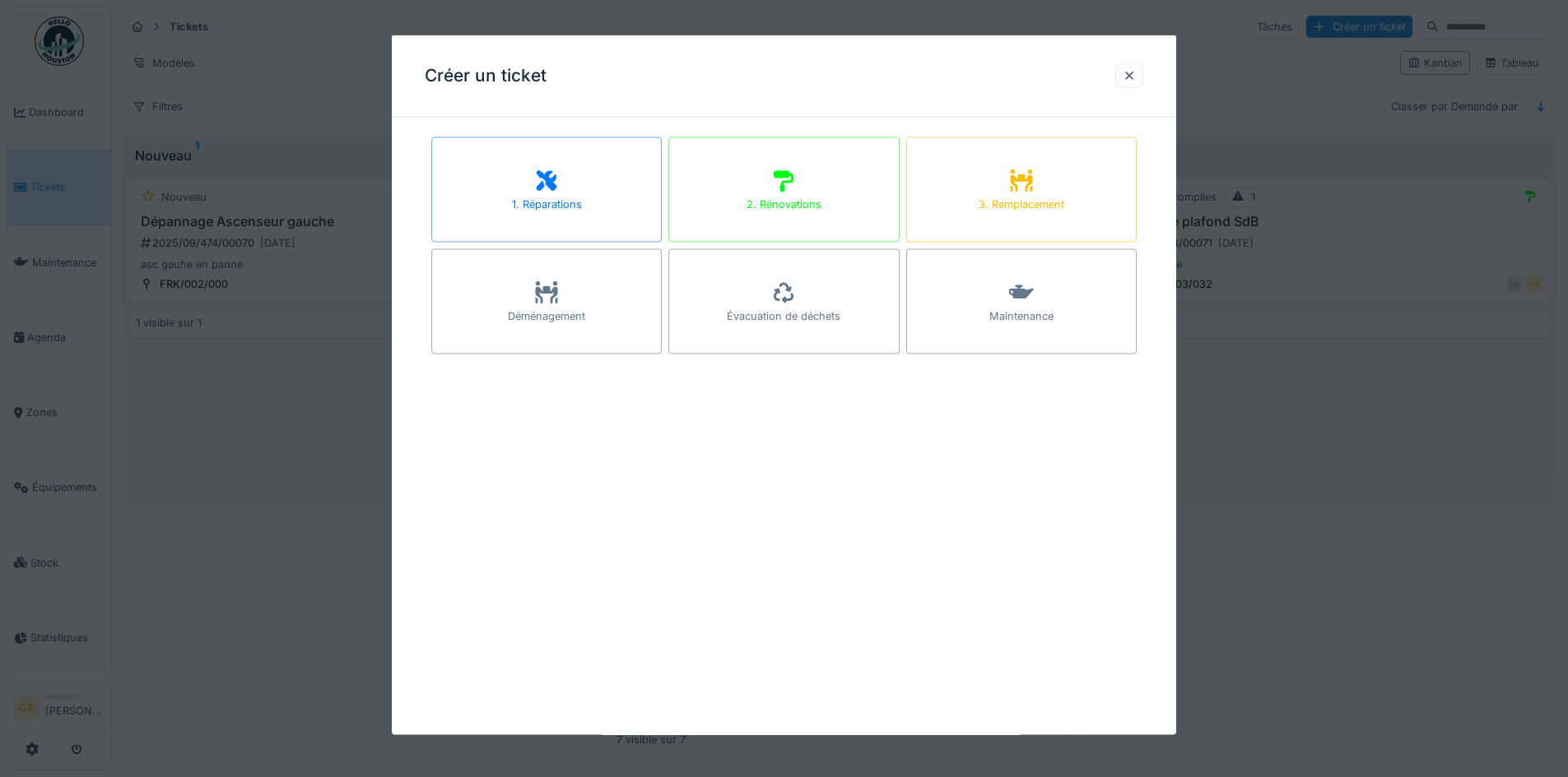
click at [511, 120] on div "Créer un ticket 1. Réparations 2. Rénovations 3. Remplacement Déménagement Évac…" at bounding box center [783, 386] width 784 height 700
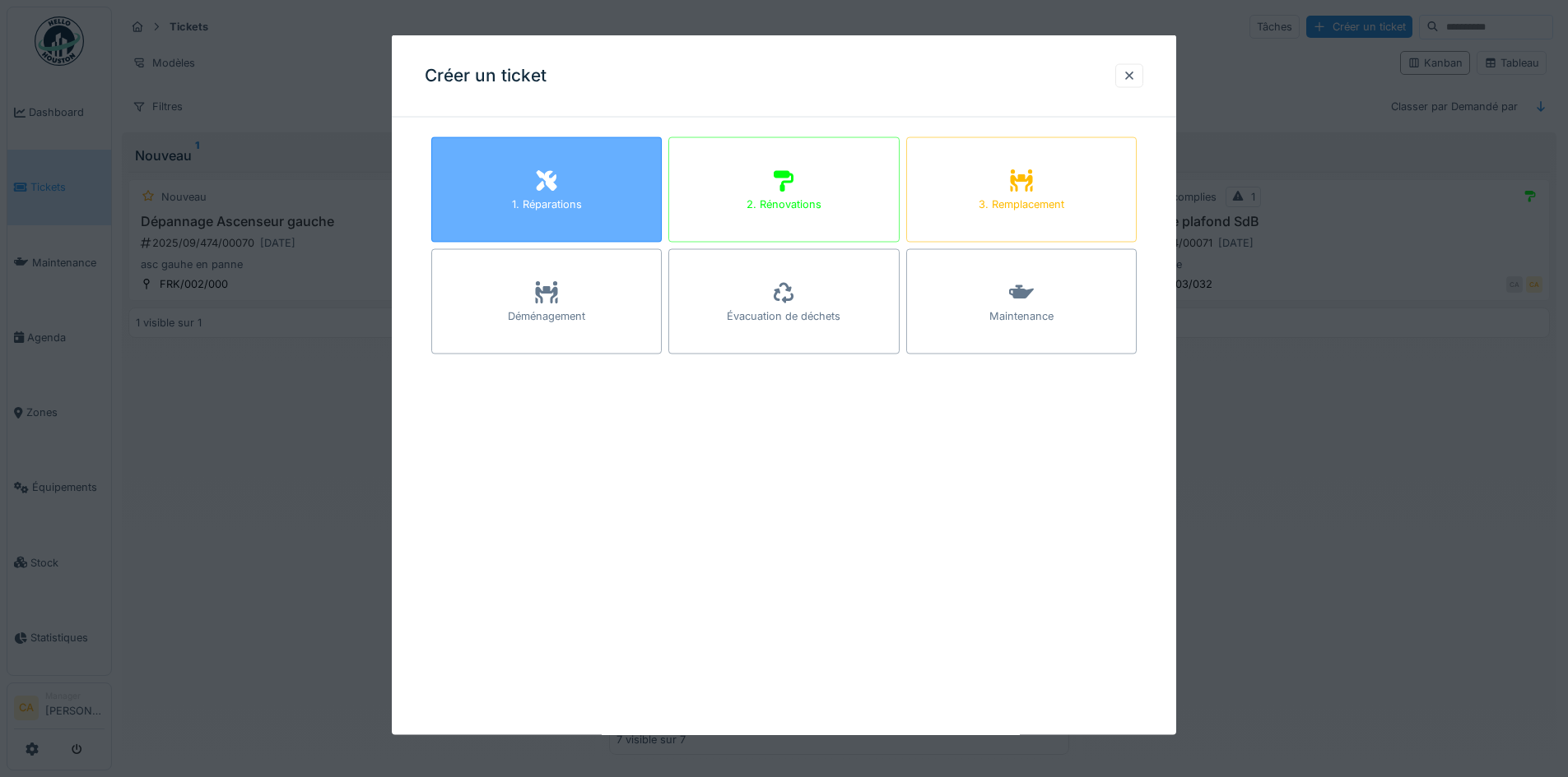
click at [535, 176] on icon at bounding box center [546, 180] width 25 height 20
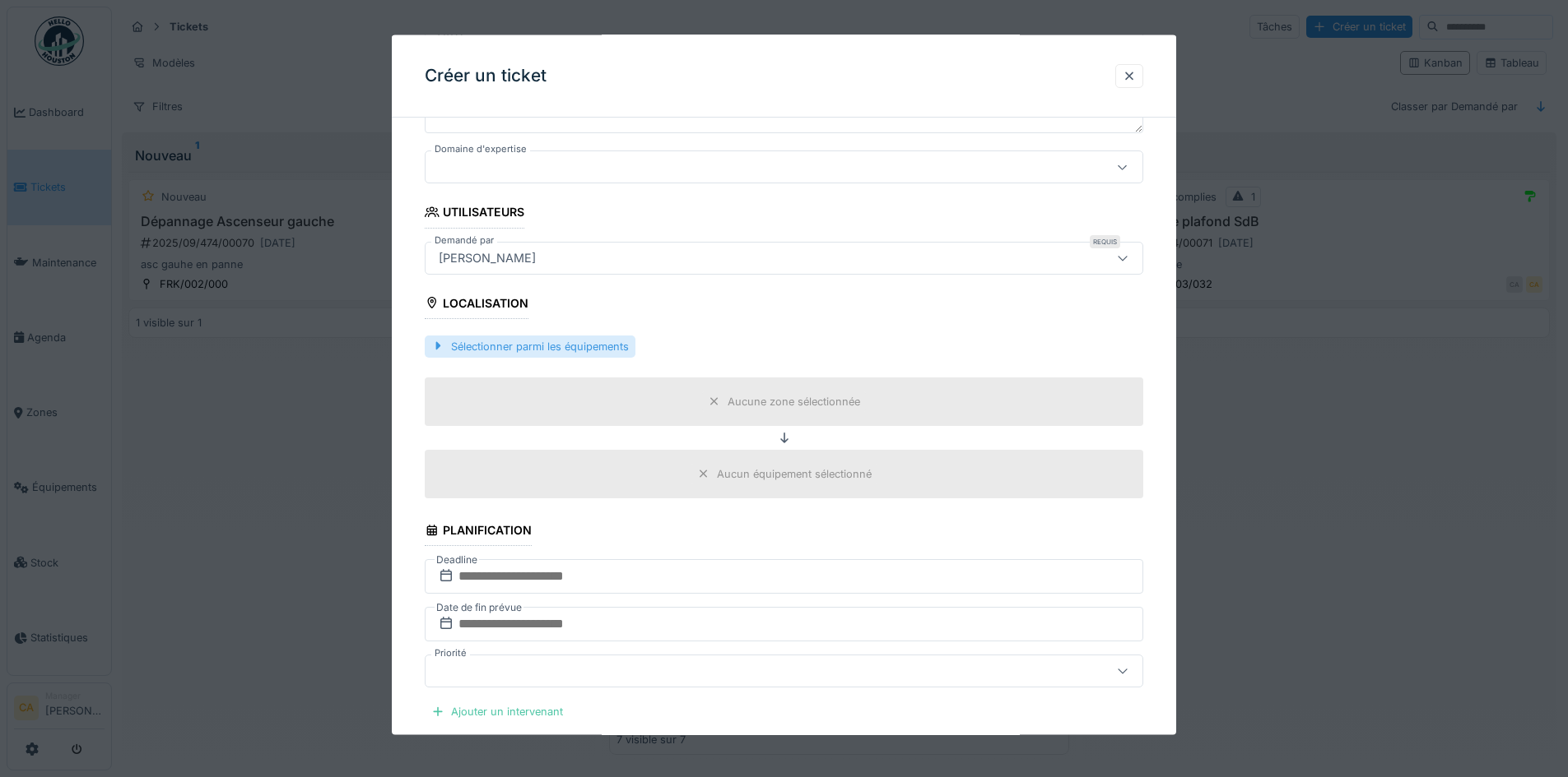
scroll to position [329, 0]
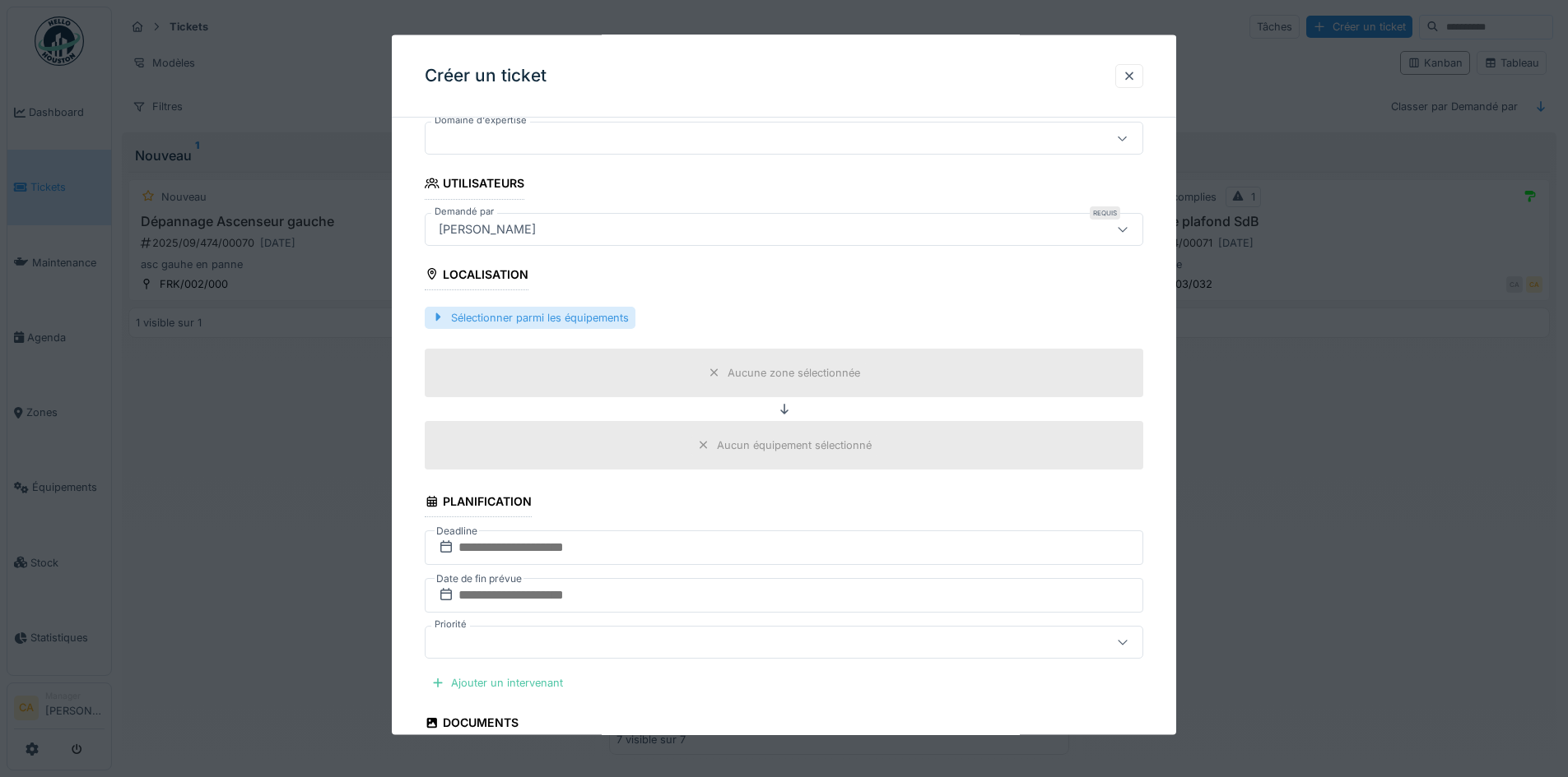
click at [530, 321] on div "Sélectionner parmi les équipements" at bounding box center [529, 318] width 210 height 23
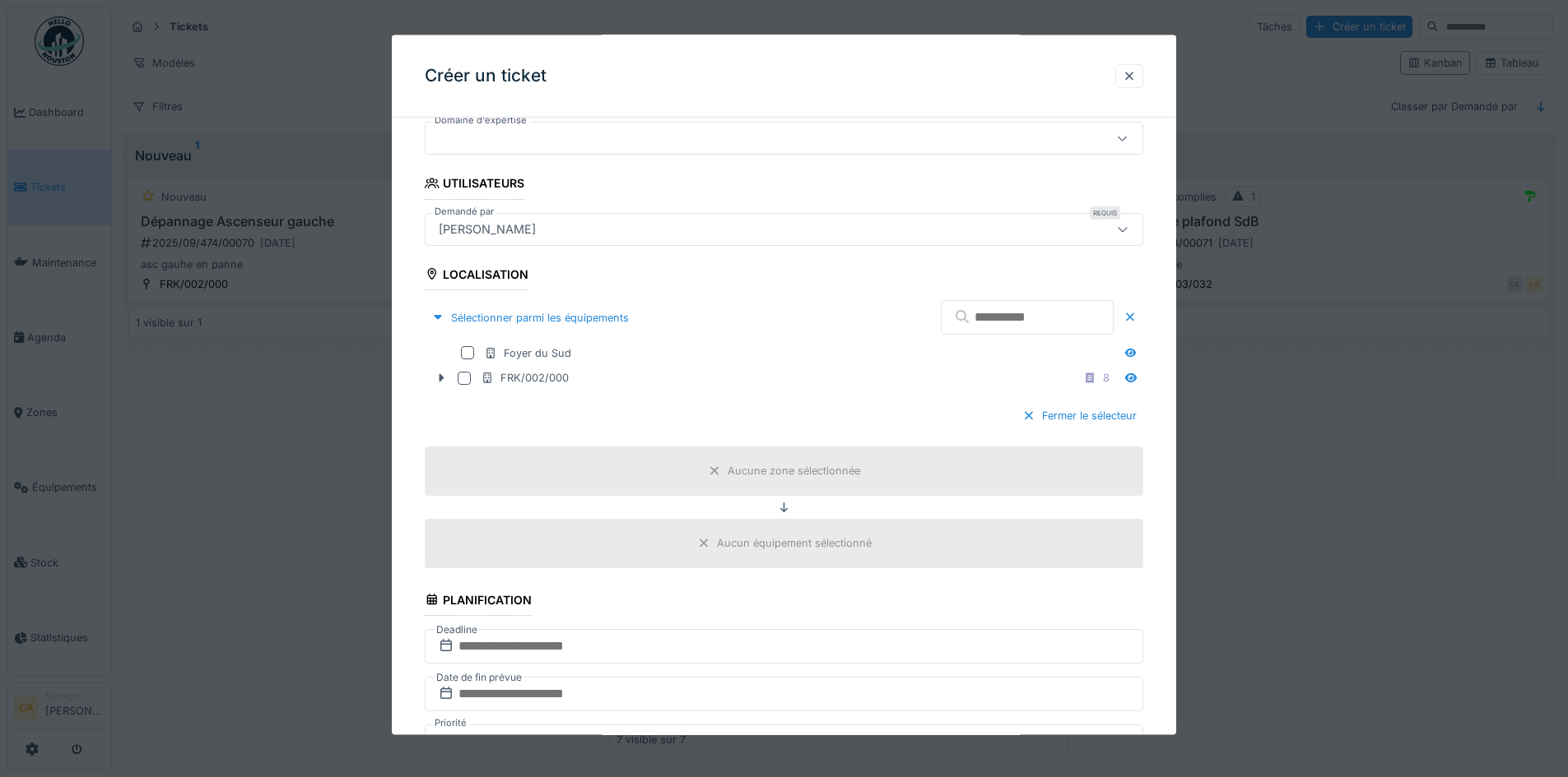
scroll to position [0, 0]
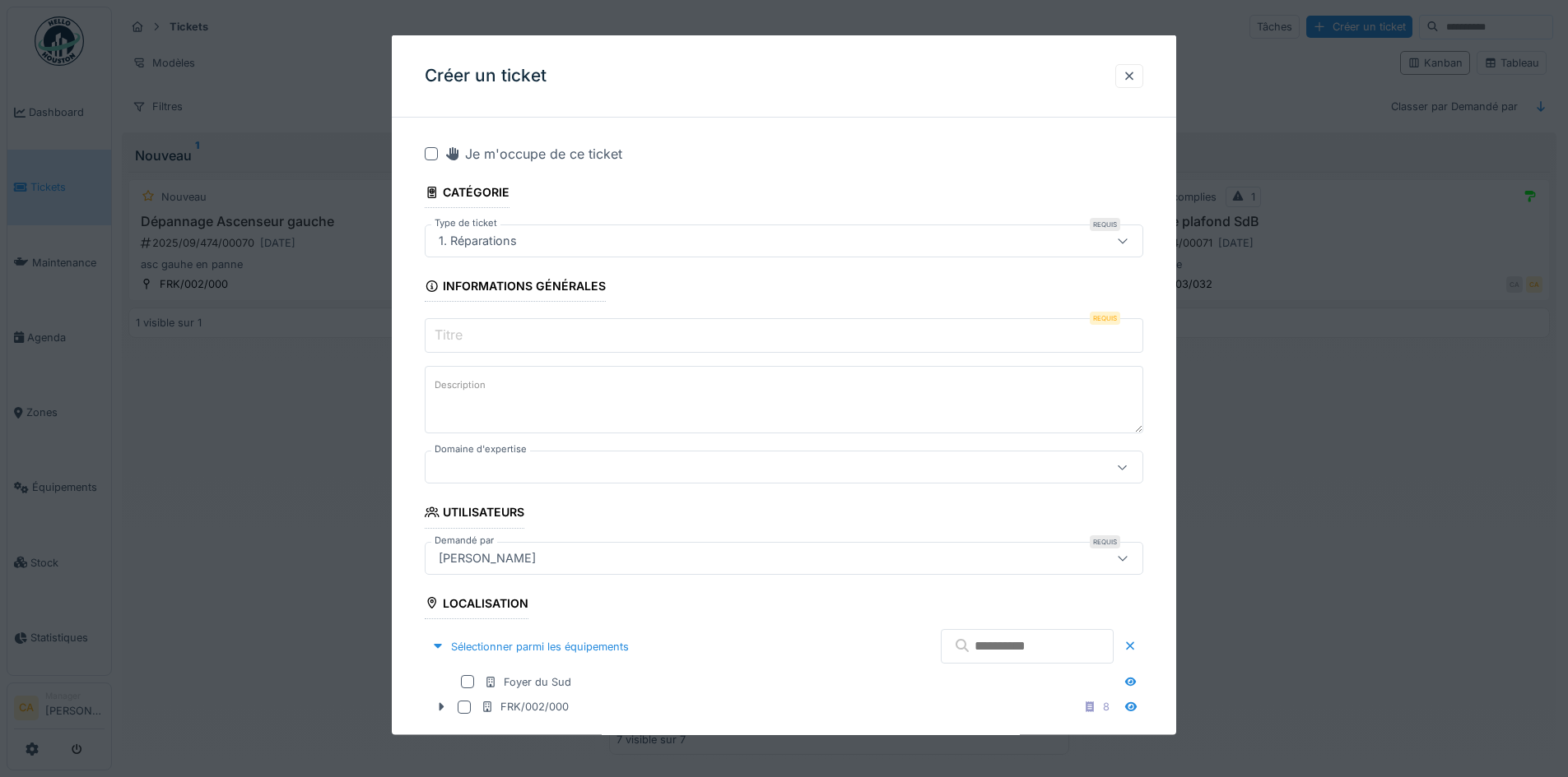
click at [564, 557] on div "[PERSON_NAME]" at bounding box center [742, 557] width 620 height 18
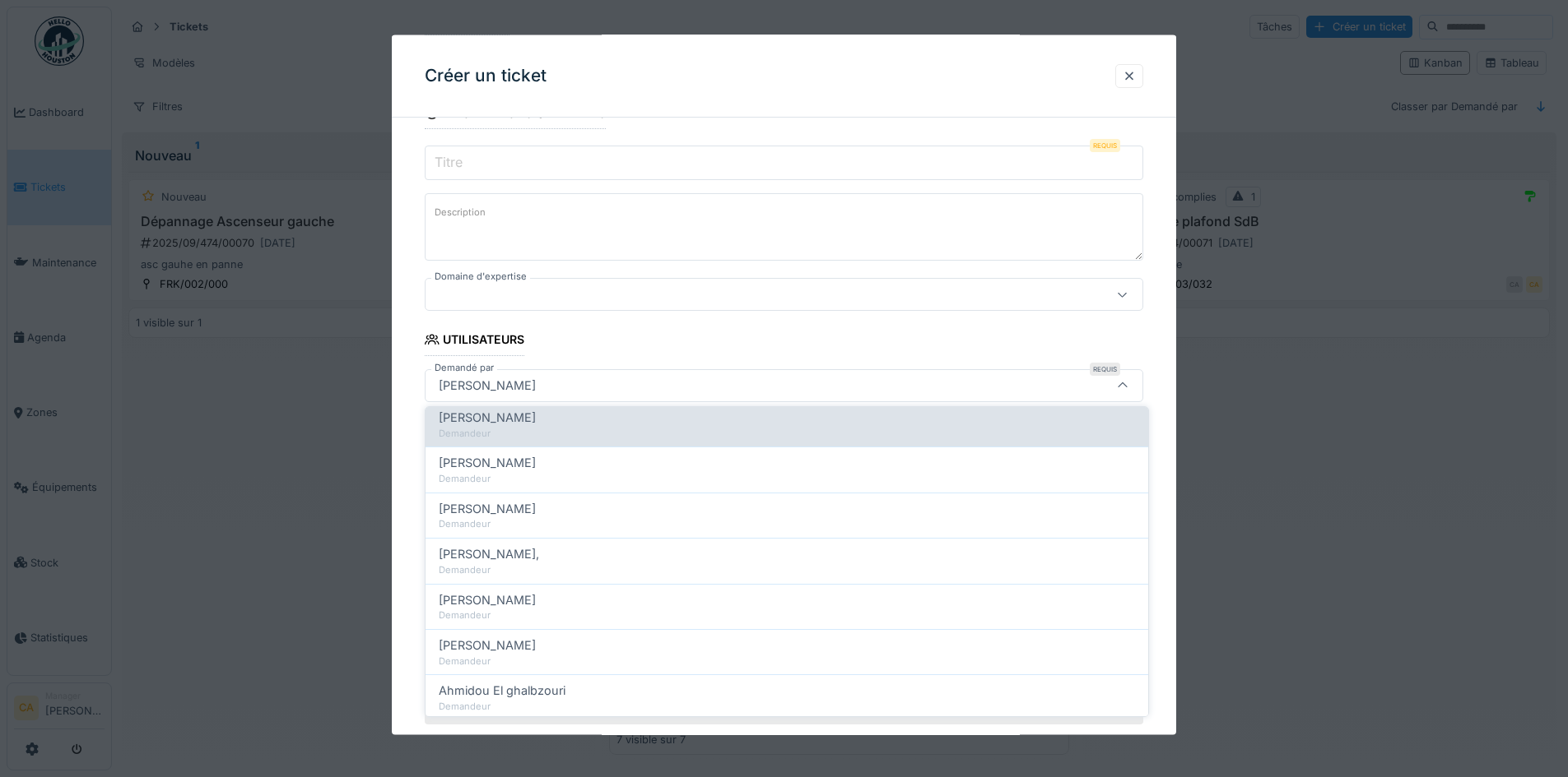
scroll to position [576, 0]
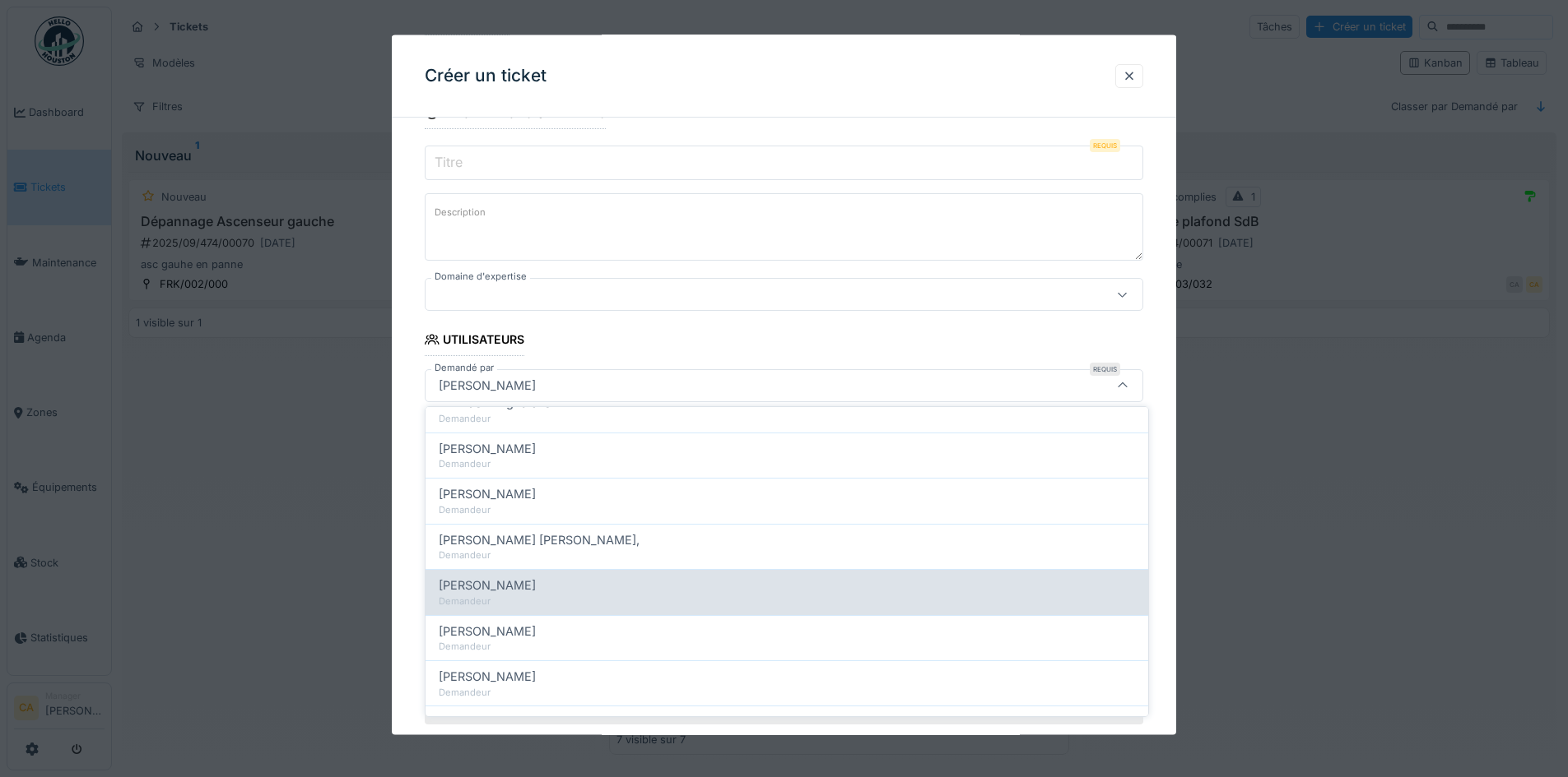
click at [535, 592] on span "Aloïse Mbandaka" at bounding box center [487, 586] width 97 height 18
type input "*****"
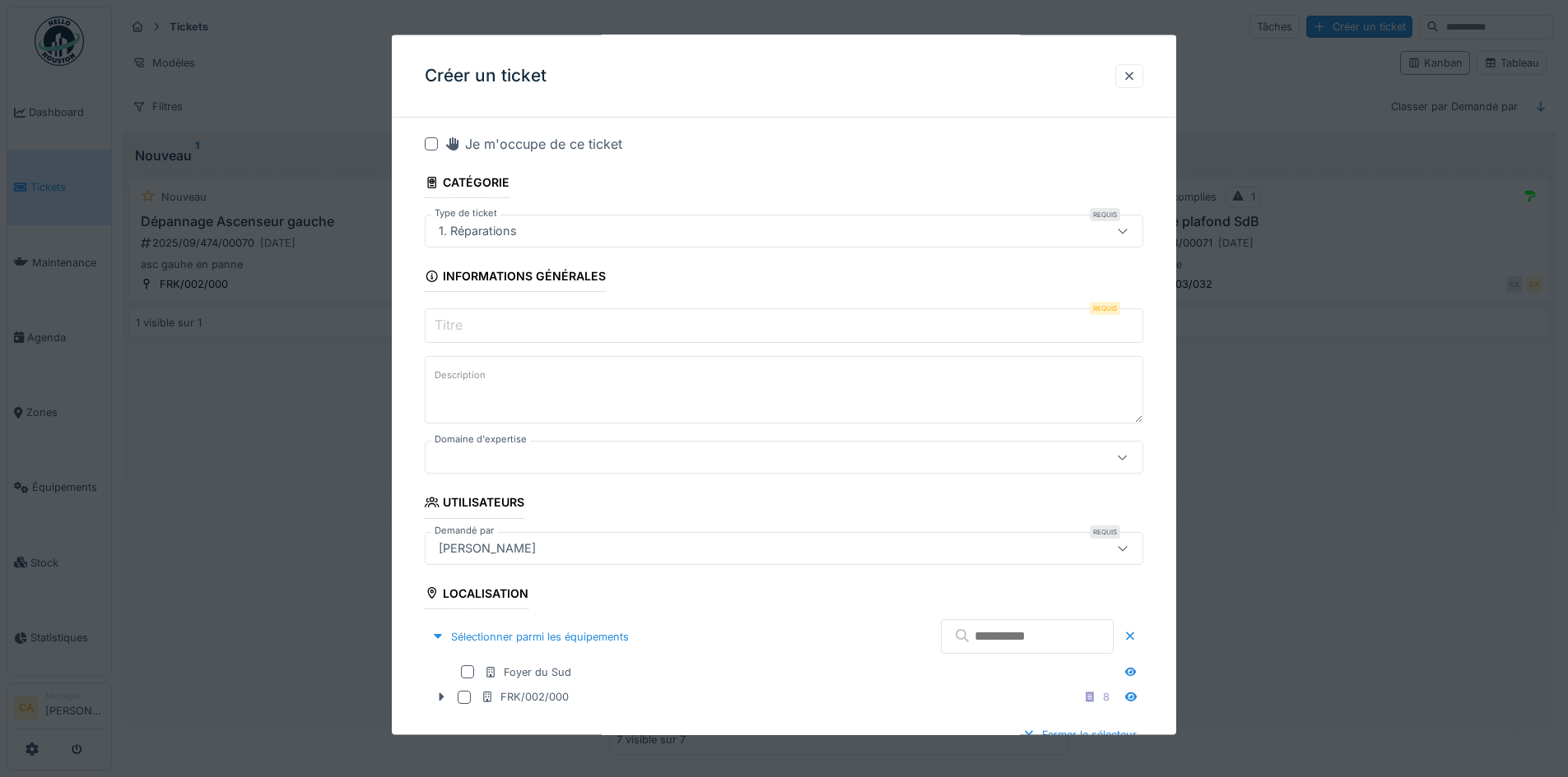
scroll to position [0, 0]
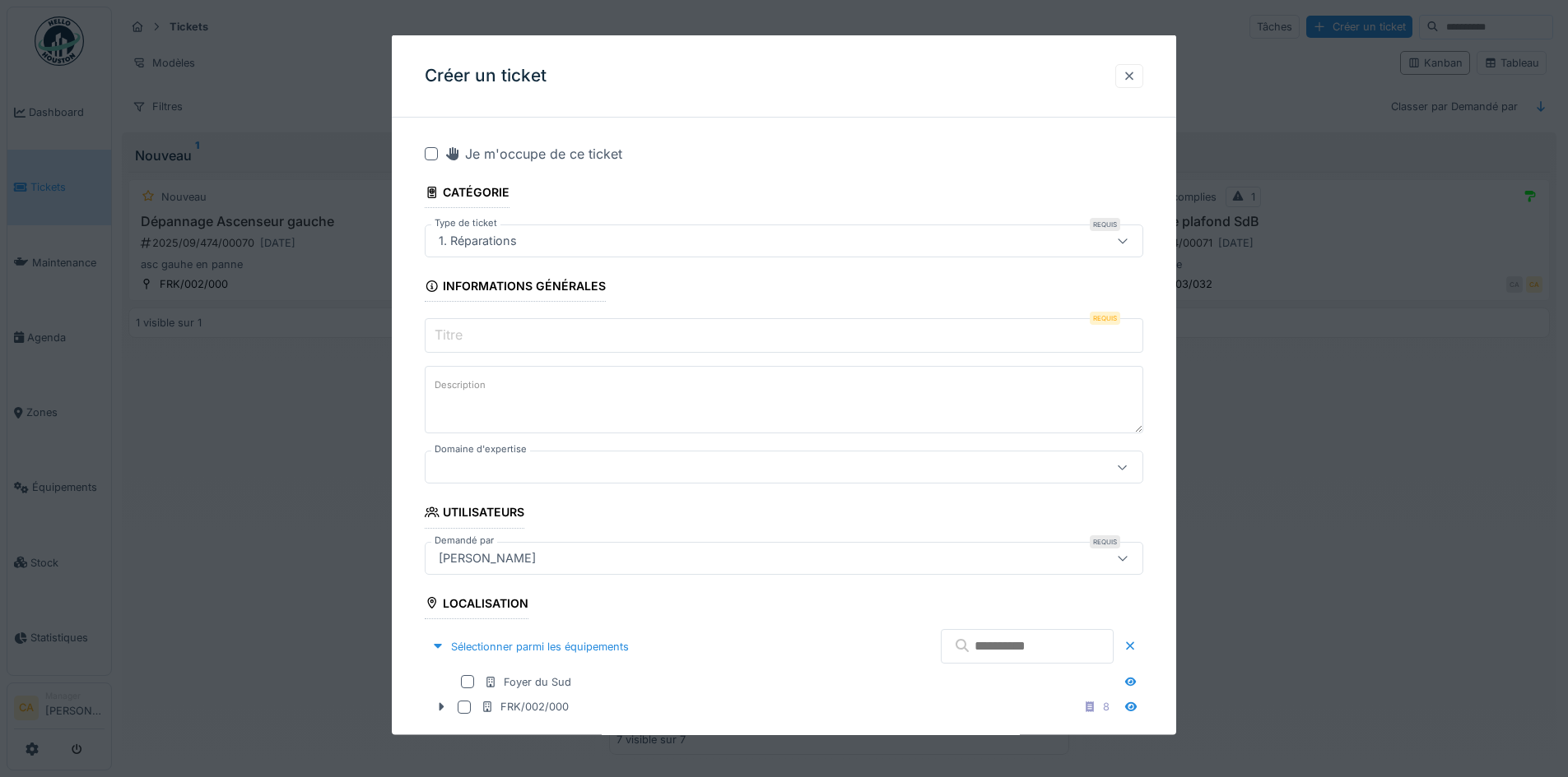
drag, startPoint x: 1137, startPoint y: 72, endPoint x: 1128, endPoint y: 76, distance: 9.8
click at [1136, 72] on div at bounding box center [1129, 75] width 13 height 16
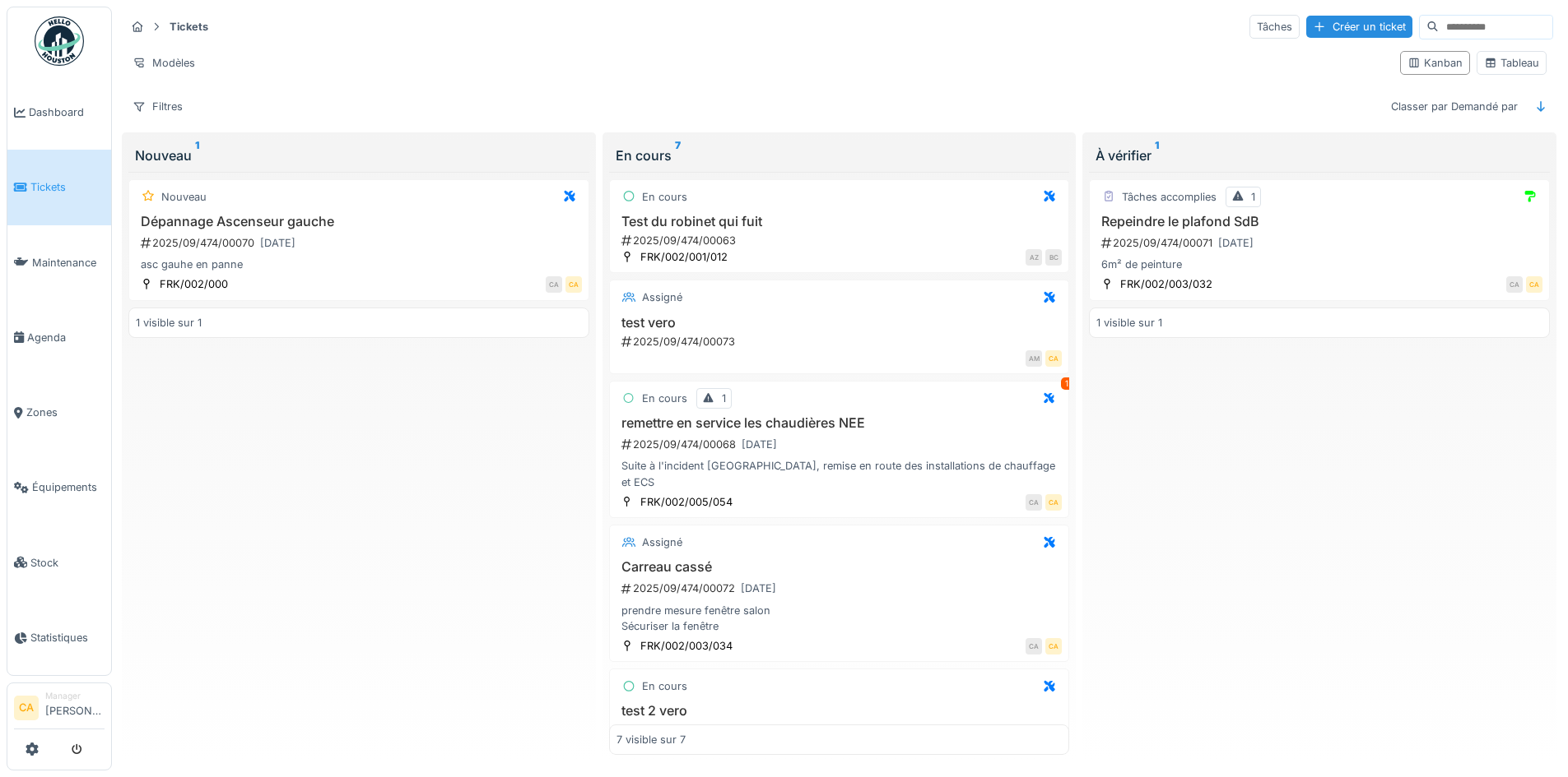
click at [342, 540] on div "Nouveau Dépannage Ascenseur gauche 2025/09/474/00070 11/09/2025 asc gauhe en pa…" at bounding box center [359, 463] width 461 height 584
click at [1307, 34] on div "Créer un ticket" at bounding box center [1359, 27] width 107 height 23
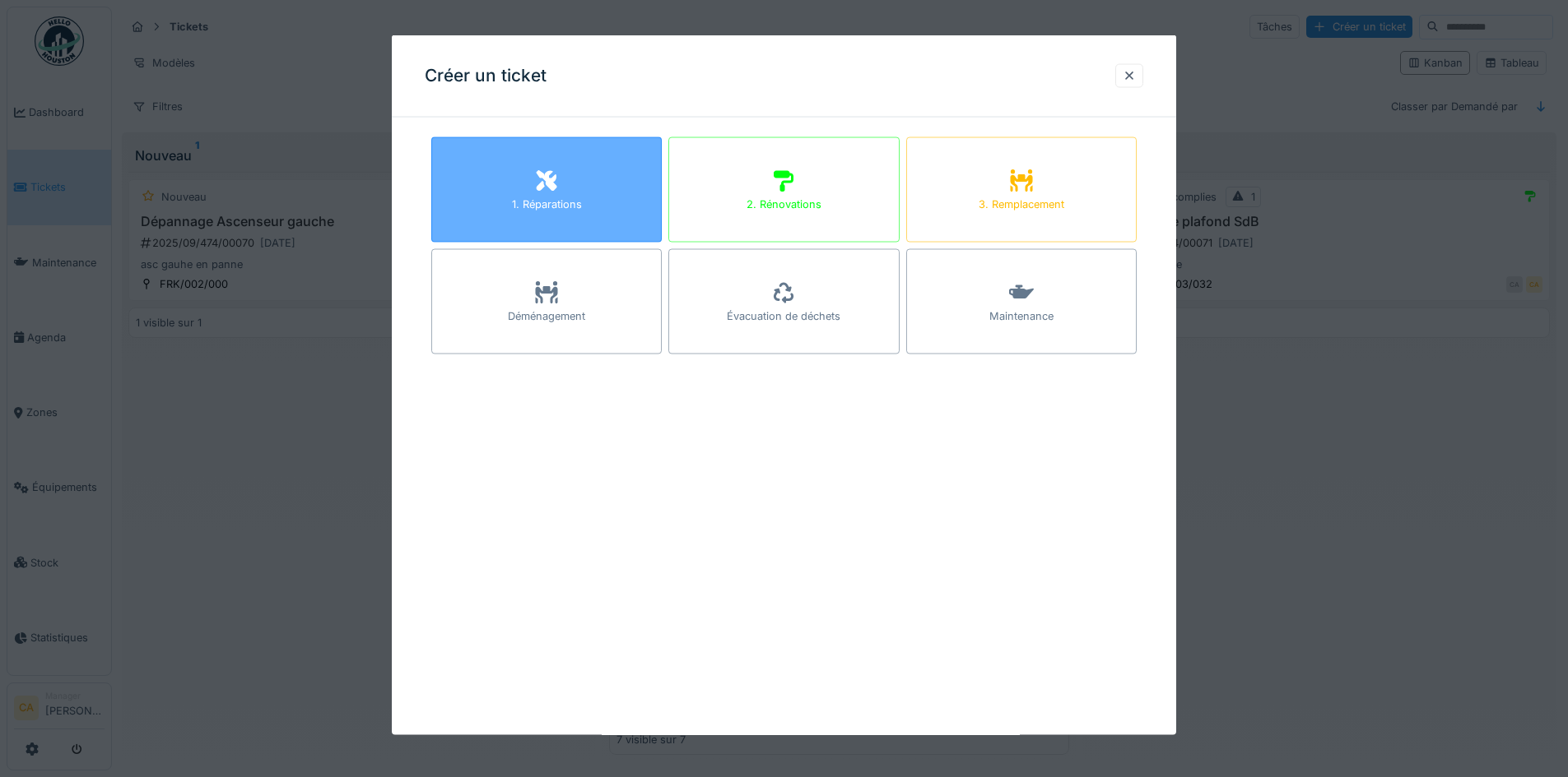
click at [520, 177] on div "1. Réparations" at bounding box center [546, 190] width 230 height 106
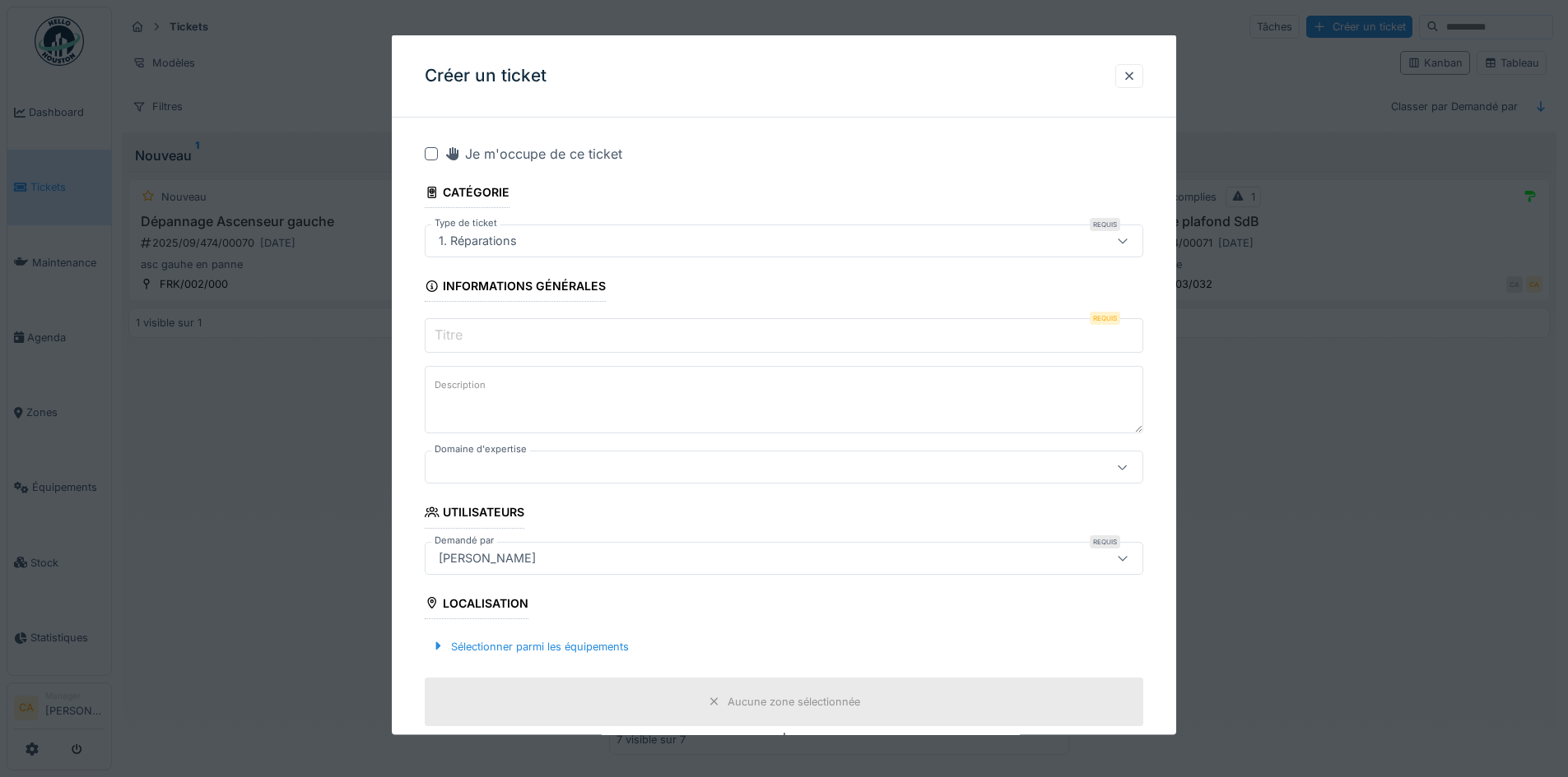
click at [1151, 76] on div "Créer un ticket" at bounding box center [783, 76] width 784 height 82
click at [1136, 78] on div at bounding box center [1129, 75] width 13 height 16
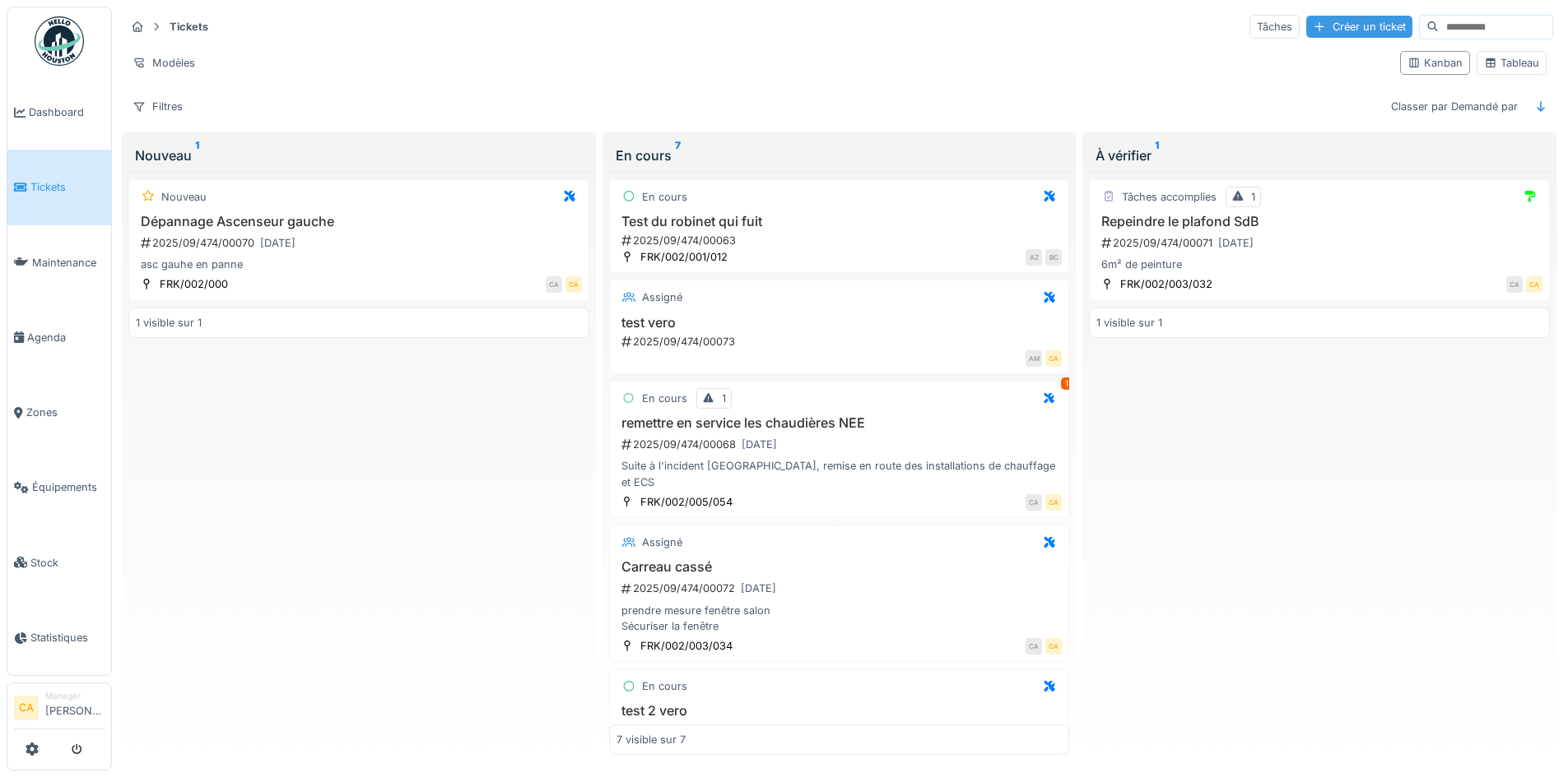
click at [1332, 29] on div "Créer un ticket" at bounding box center [1359, 27] width 107 height 23
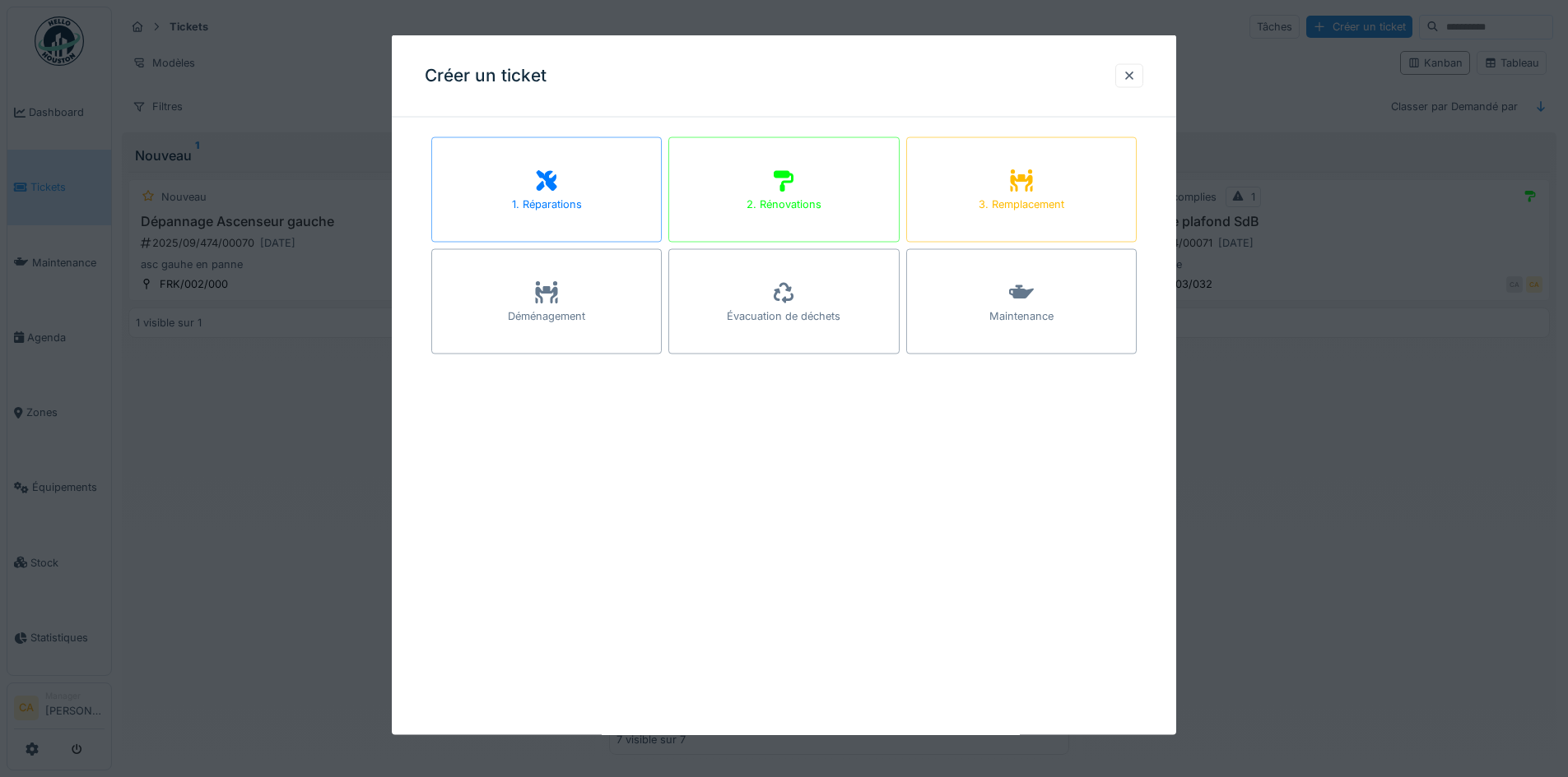
click at [555, 316] on div "Déménagement" at bounding box center [546, 316] width 77 height 16
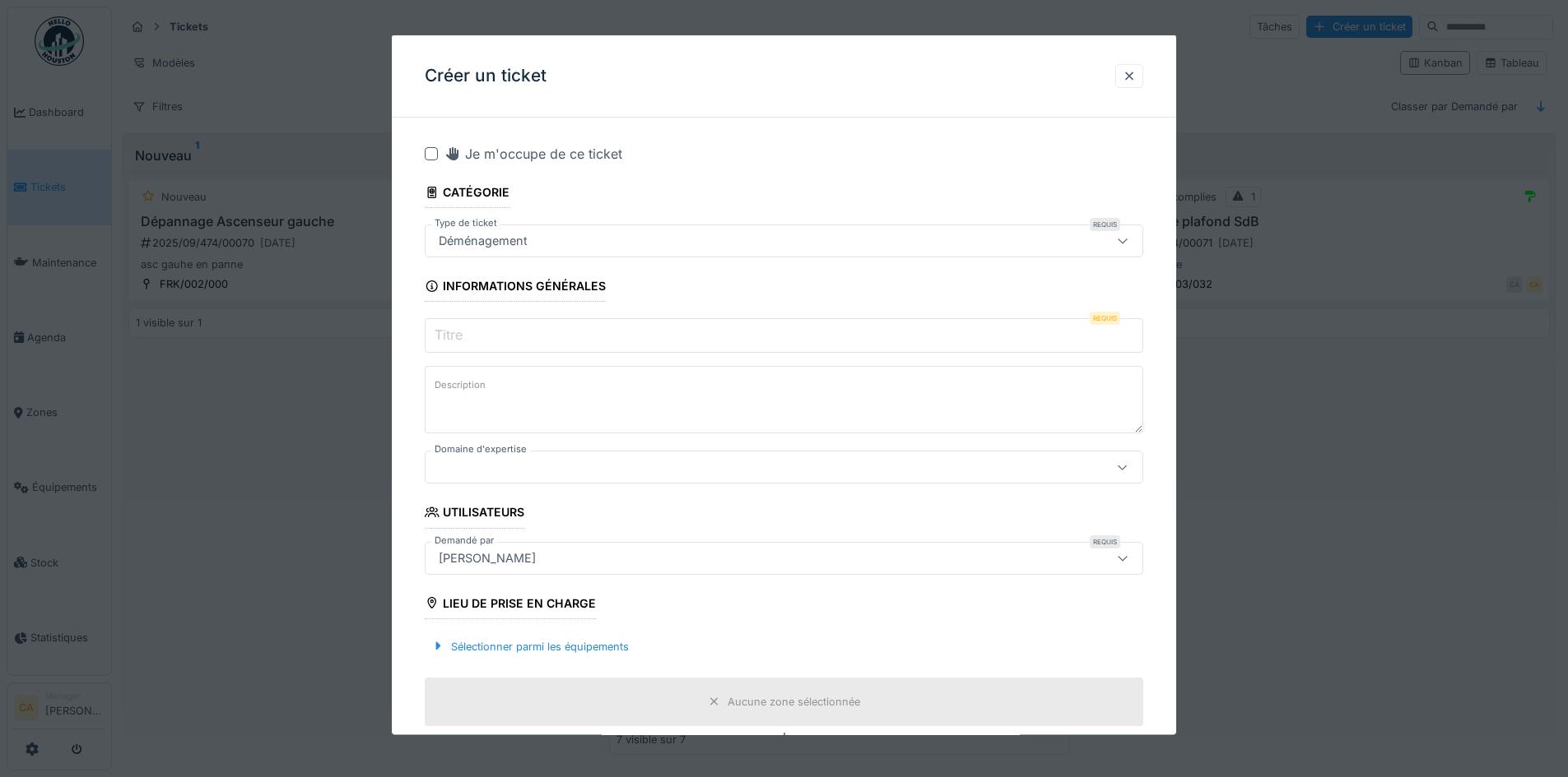
click at [543, 224] on div "Déménagement" at bounding box center [784, 240] width 719 height 33
drag, startPoint x: 655, startPoint y: 187, endPoint x: 624, endPoint y: 255, distance: 74.7
click at [559, 346] on input "Titre" at bounding box center [784, 336] width 719 height 35
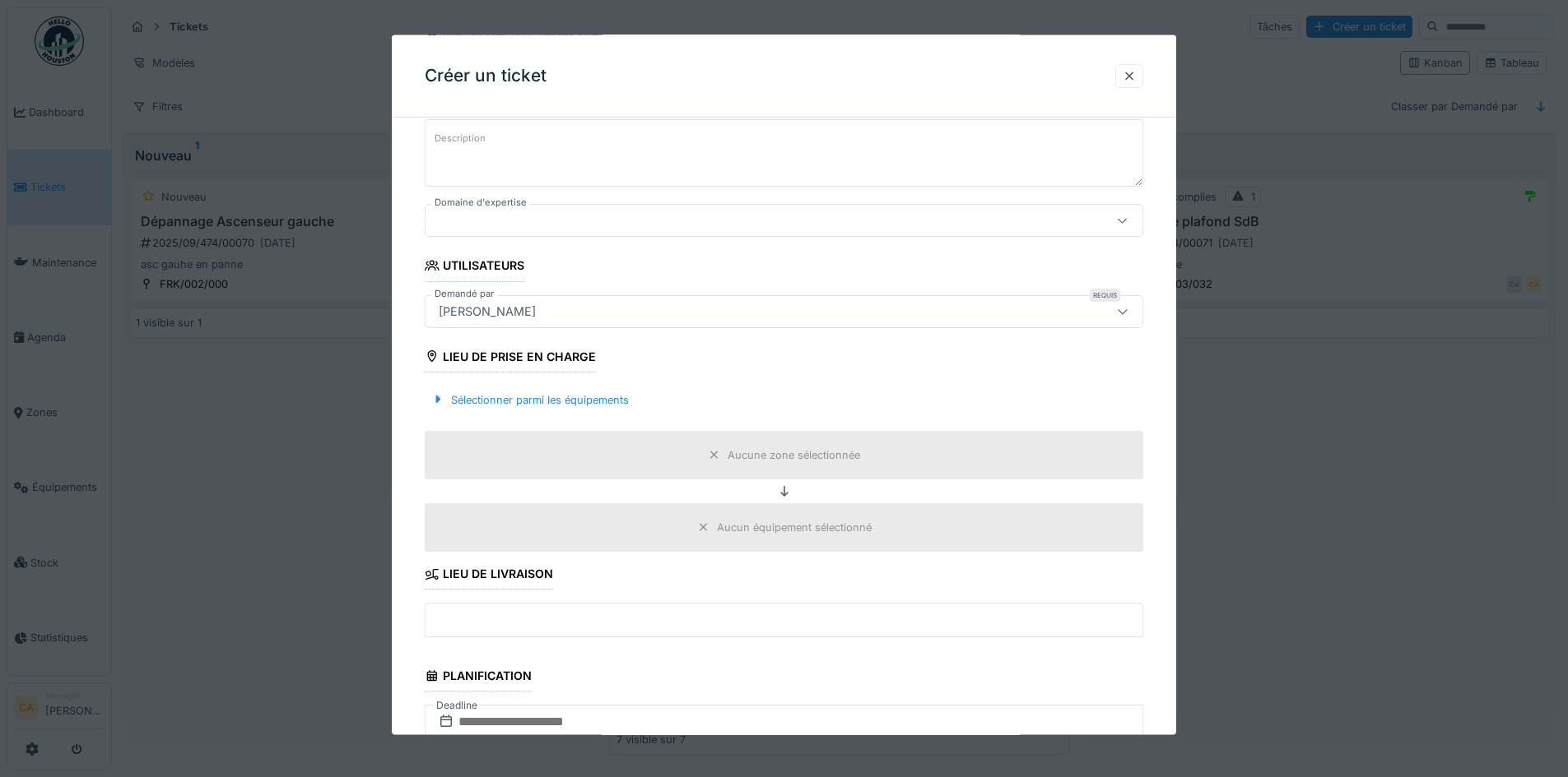
type input "**********"
click at [584, 305] on div "[PERSON_NAME]" at bounding box center [742, 310] width 620 height 18
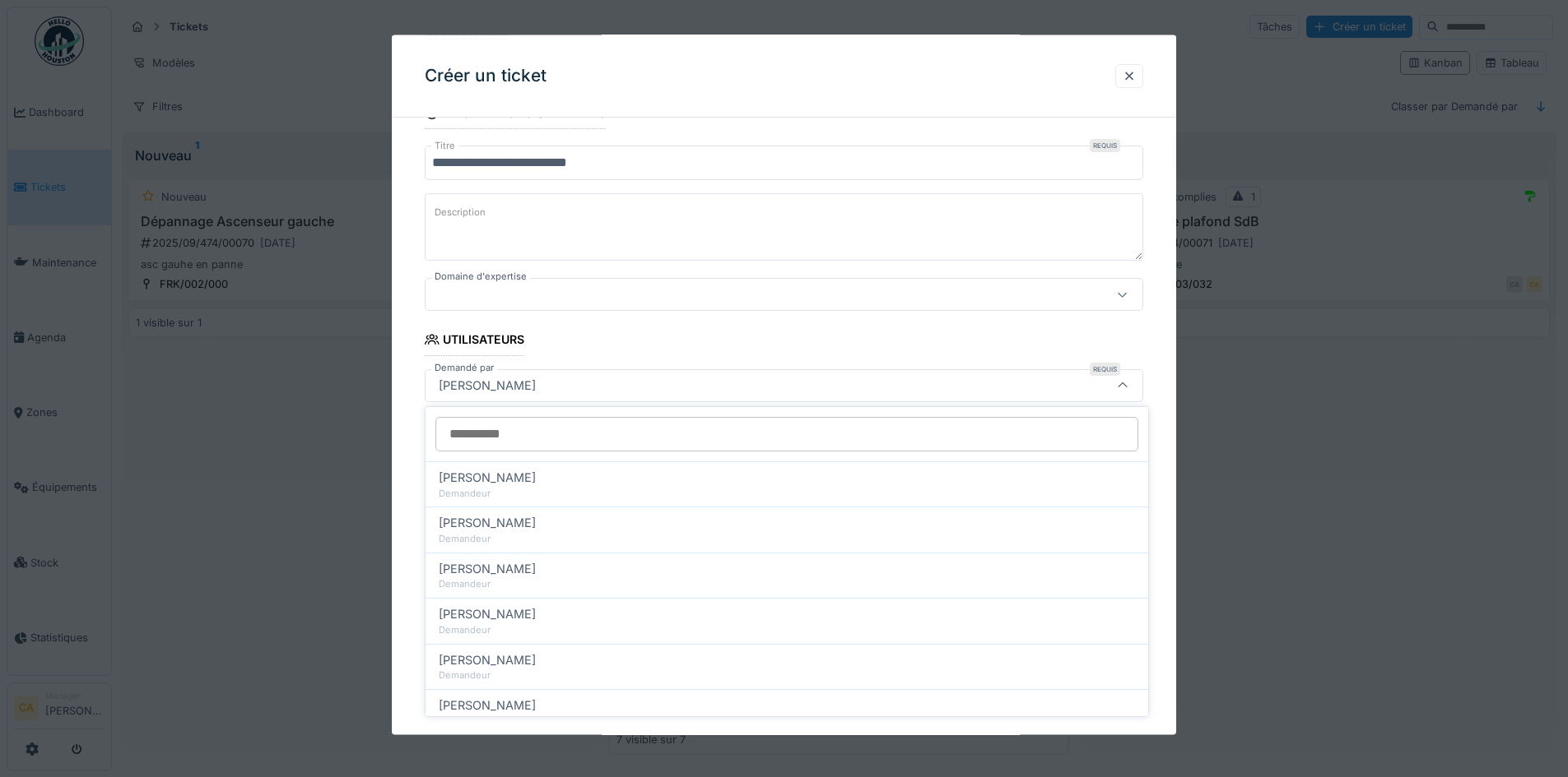
scroll to position [82, 0]
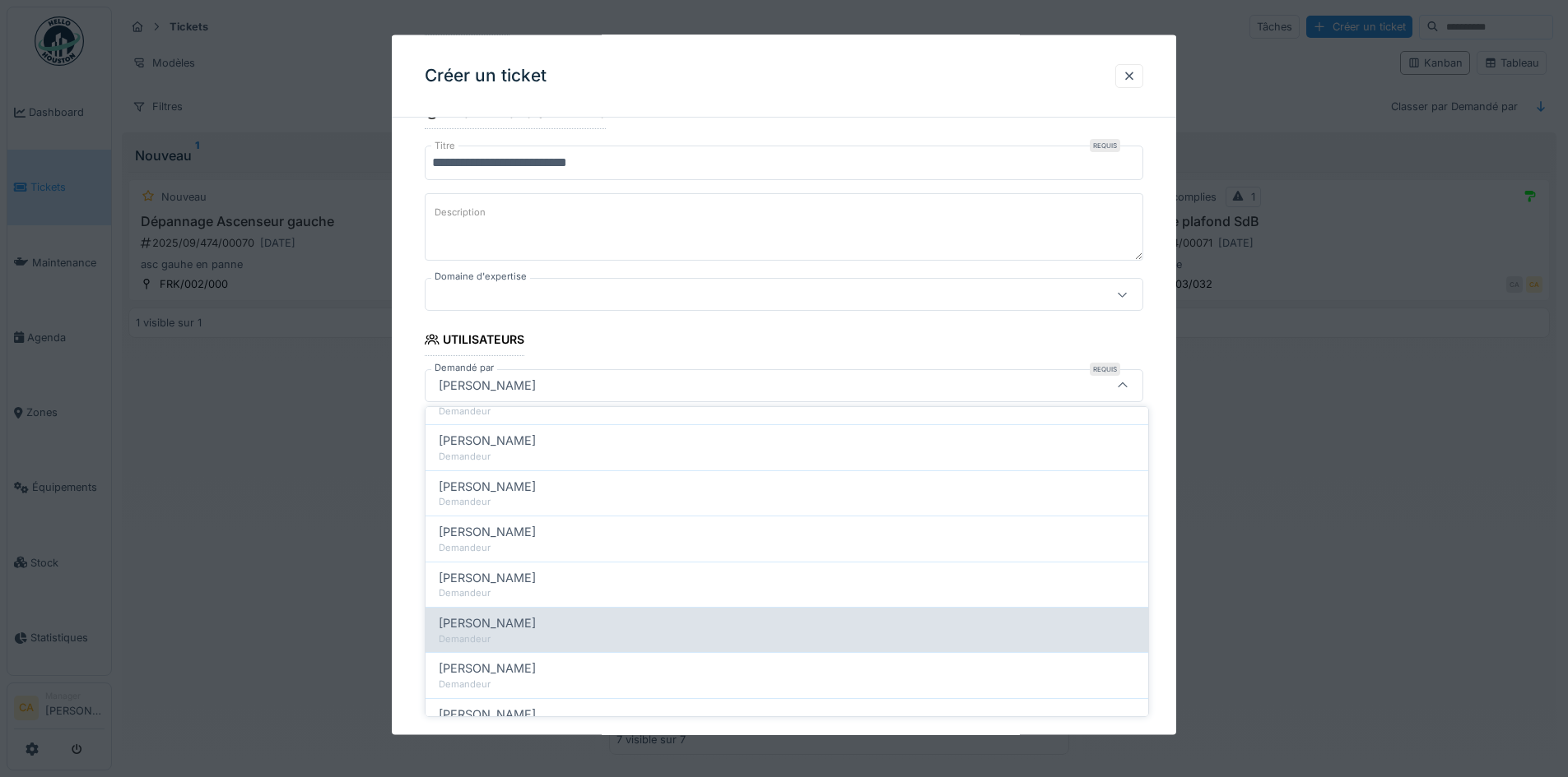
click at [507, 616] on span "Abdelmajid Guennad" at bounding box center [487, 623] width 97 height 18
type input "*****"
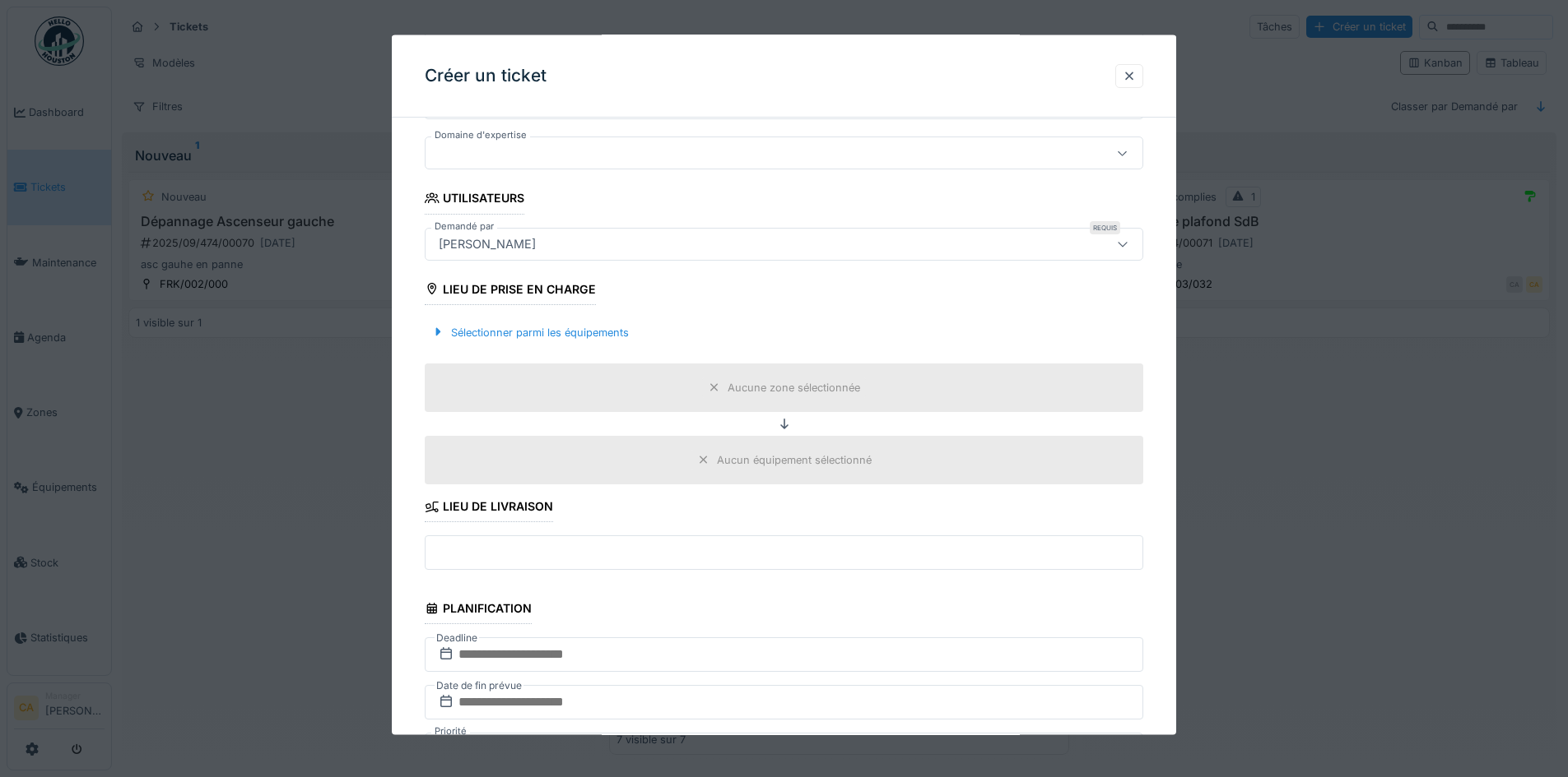
scroll to position [338, 0]
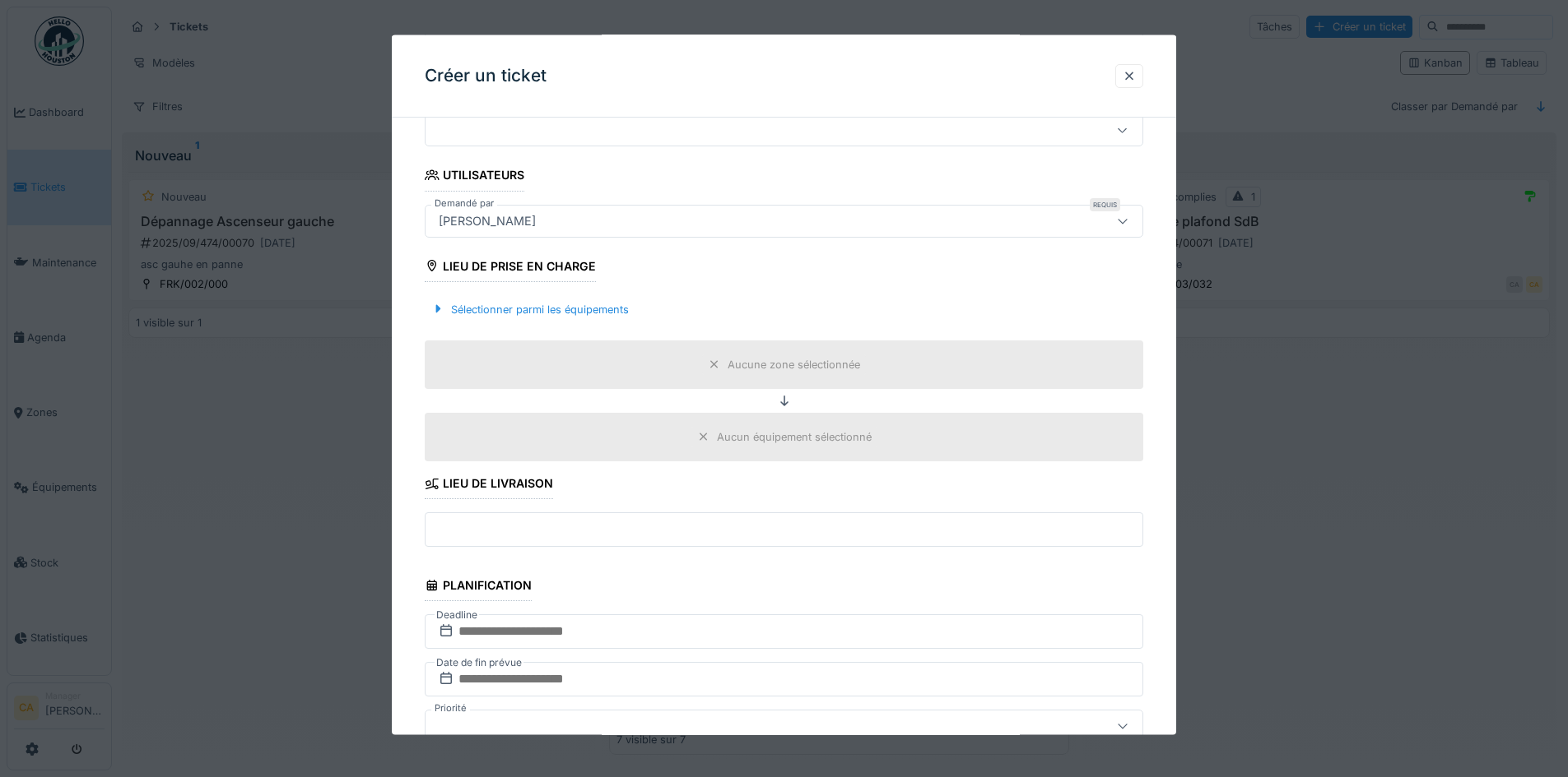
click at [787, 508] on fieldset "**********" at bounding box center [784, 536] width 719 height 1484
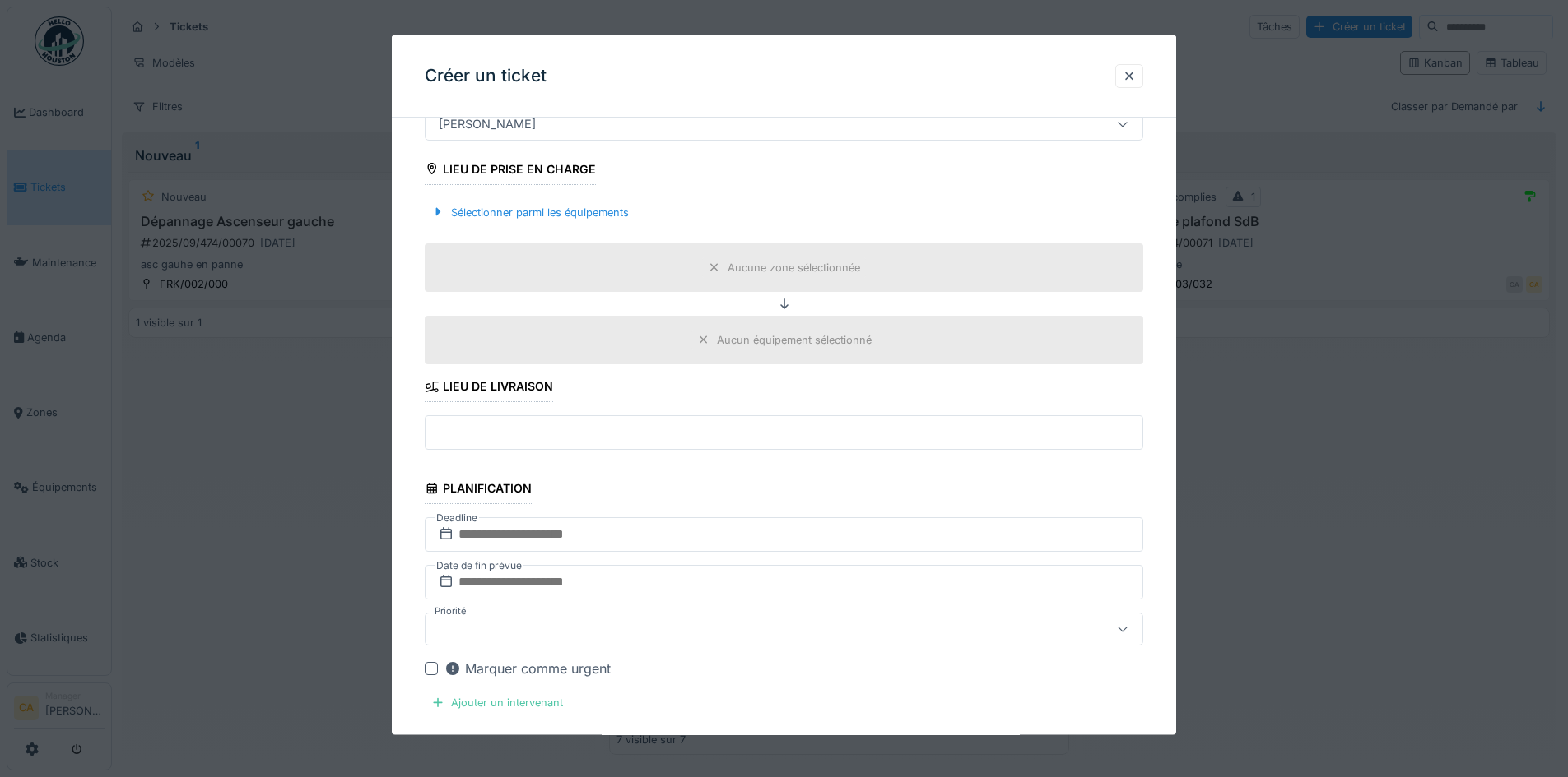
scroll to position [584, 0]
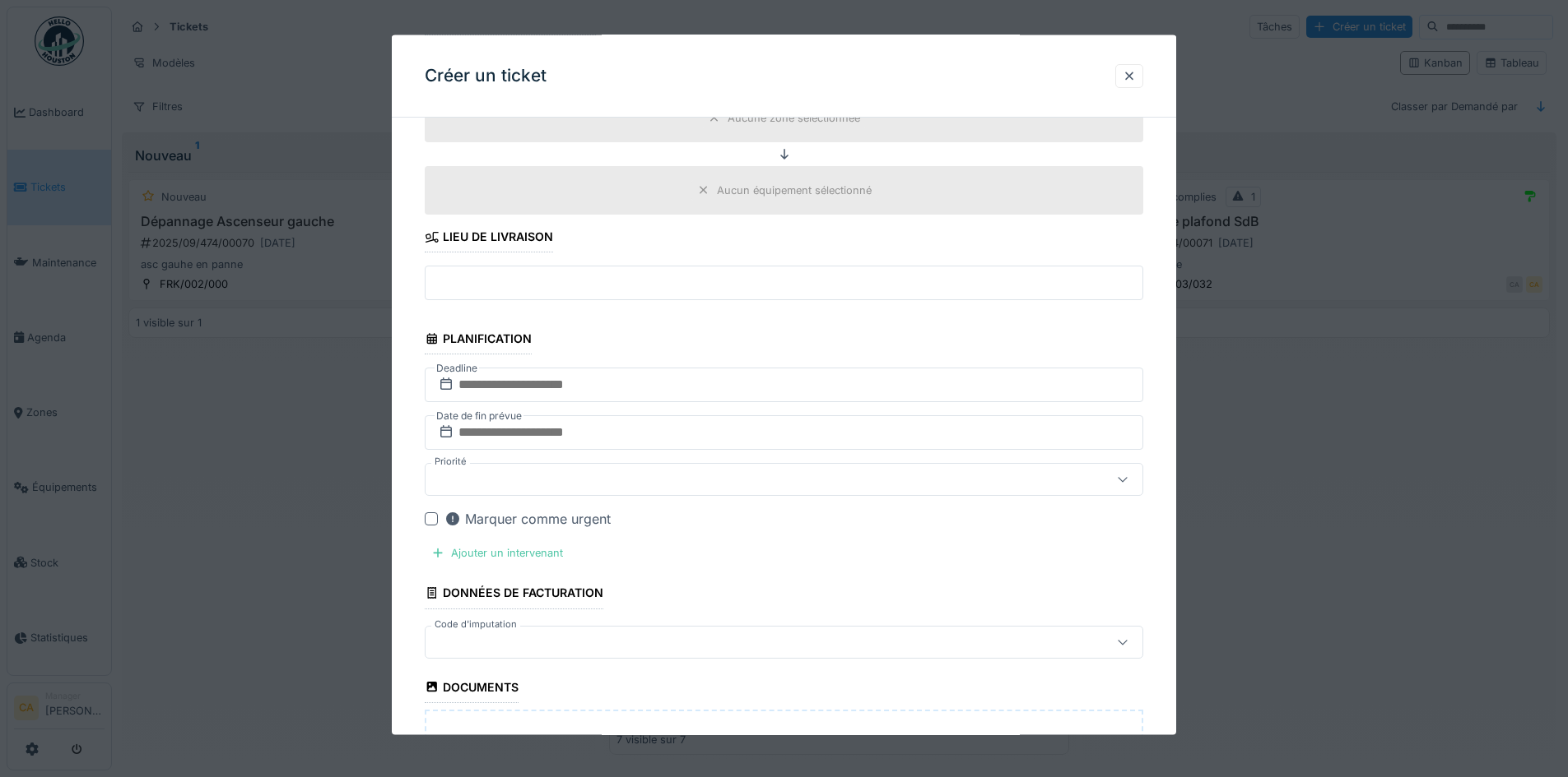
click at [1129, 90] on div "Créer un ticket" at bounding box center [783, 76] width 784 height 82
click at [1129, 83] on div at bounding box center [1129, 75] width 13 height 16
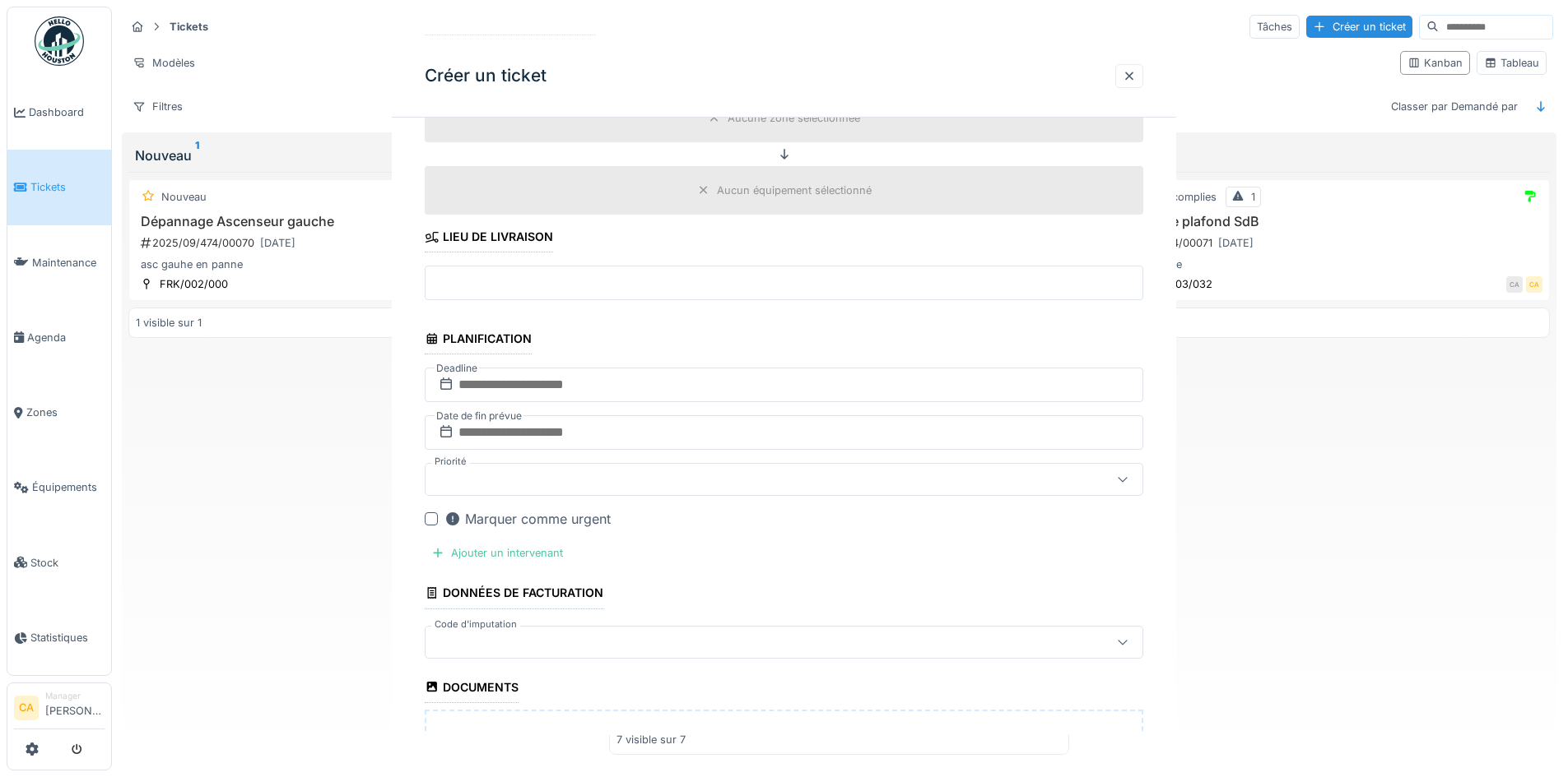
scroll to position [0, 0]
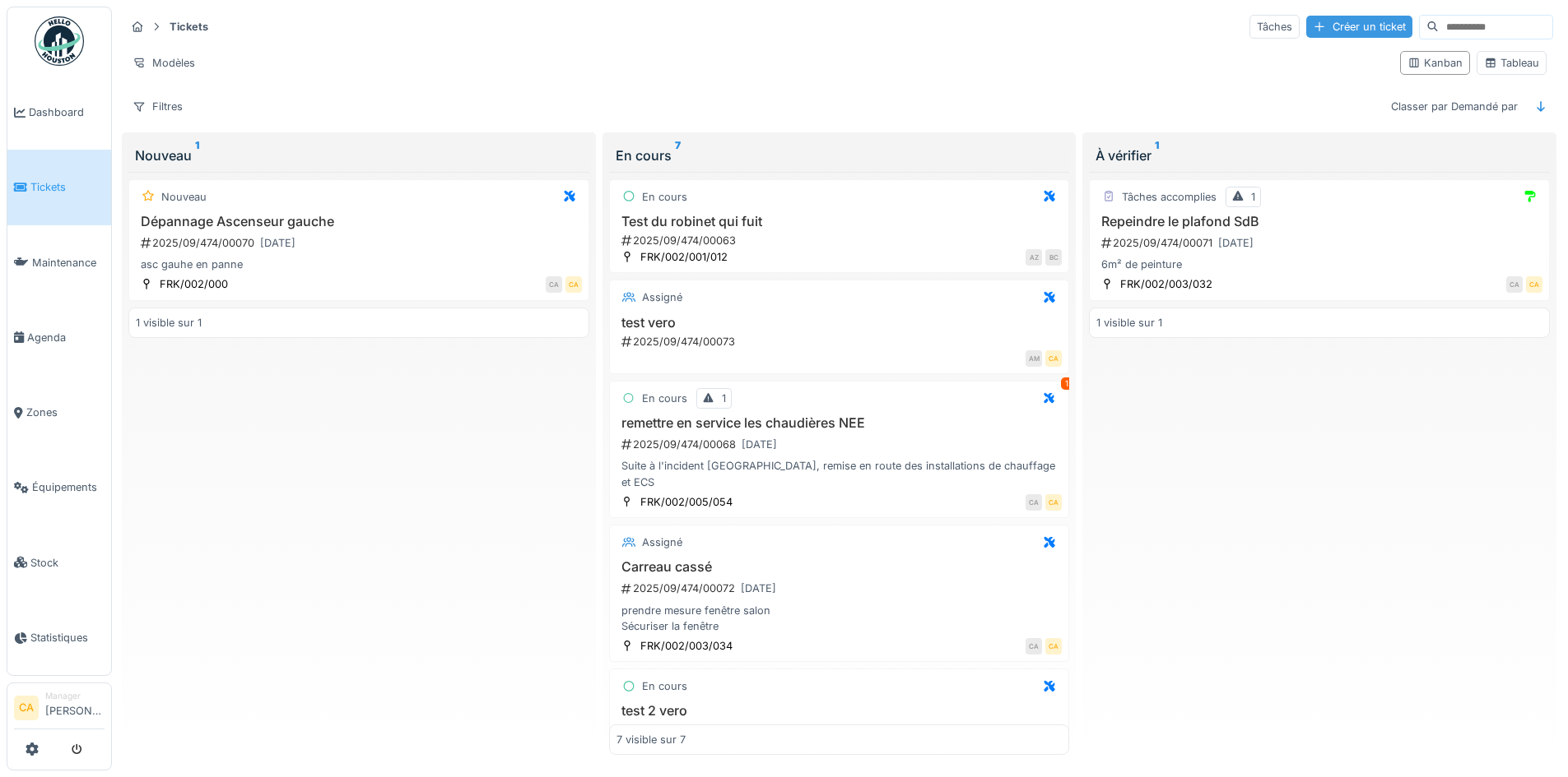
click at [1307, 27] on div "Créer un ticket" at bounding box center [1359, 27] width 107 height 23
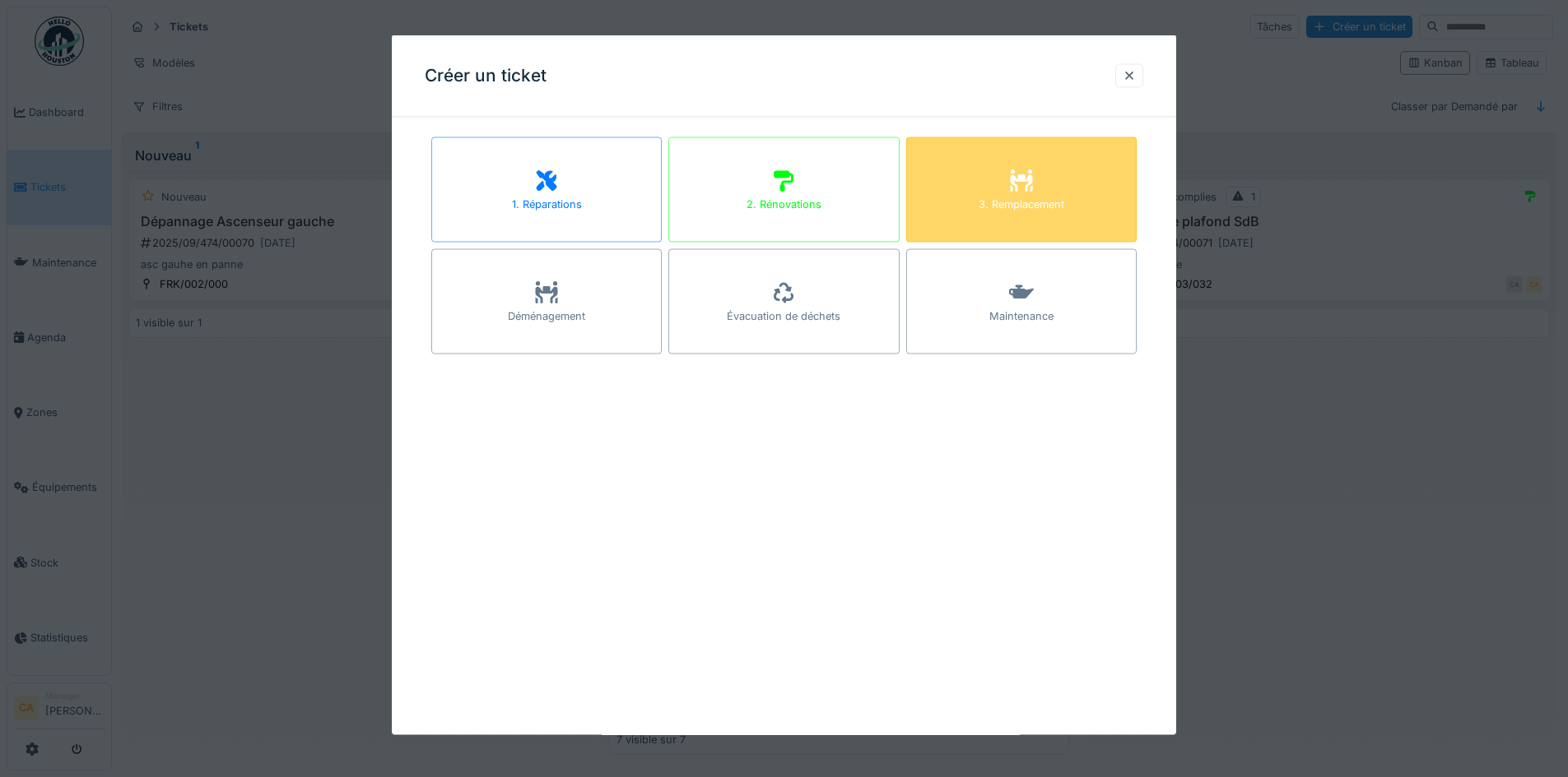
click at [976, 178] on div "3. Remplacement" at bounding box center [1022, 190] width 230 height 106
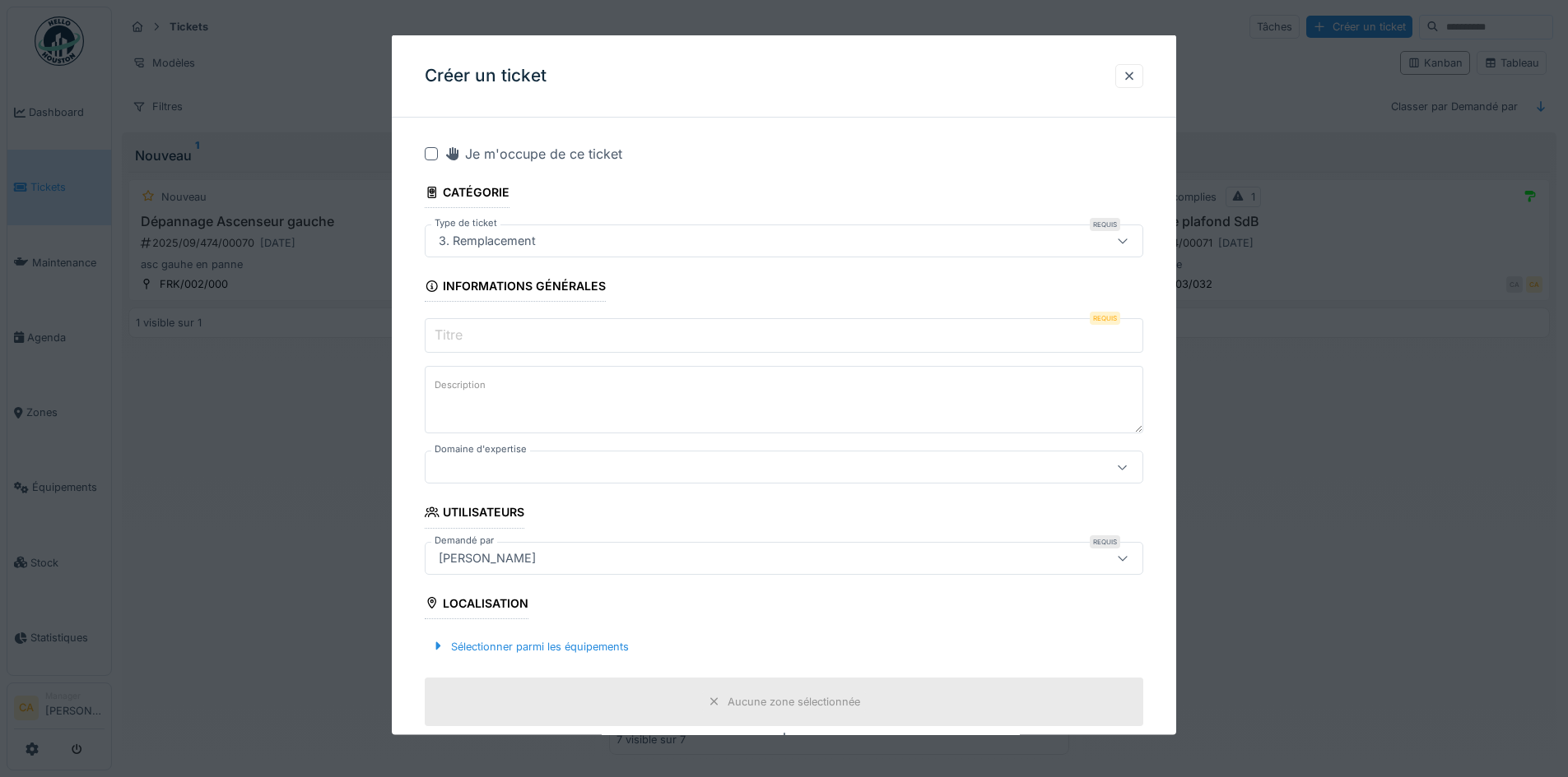
click at [471, 334] on input "Titre" at bounding box center [784, 336] width 719 height 35
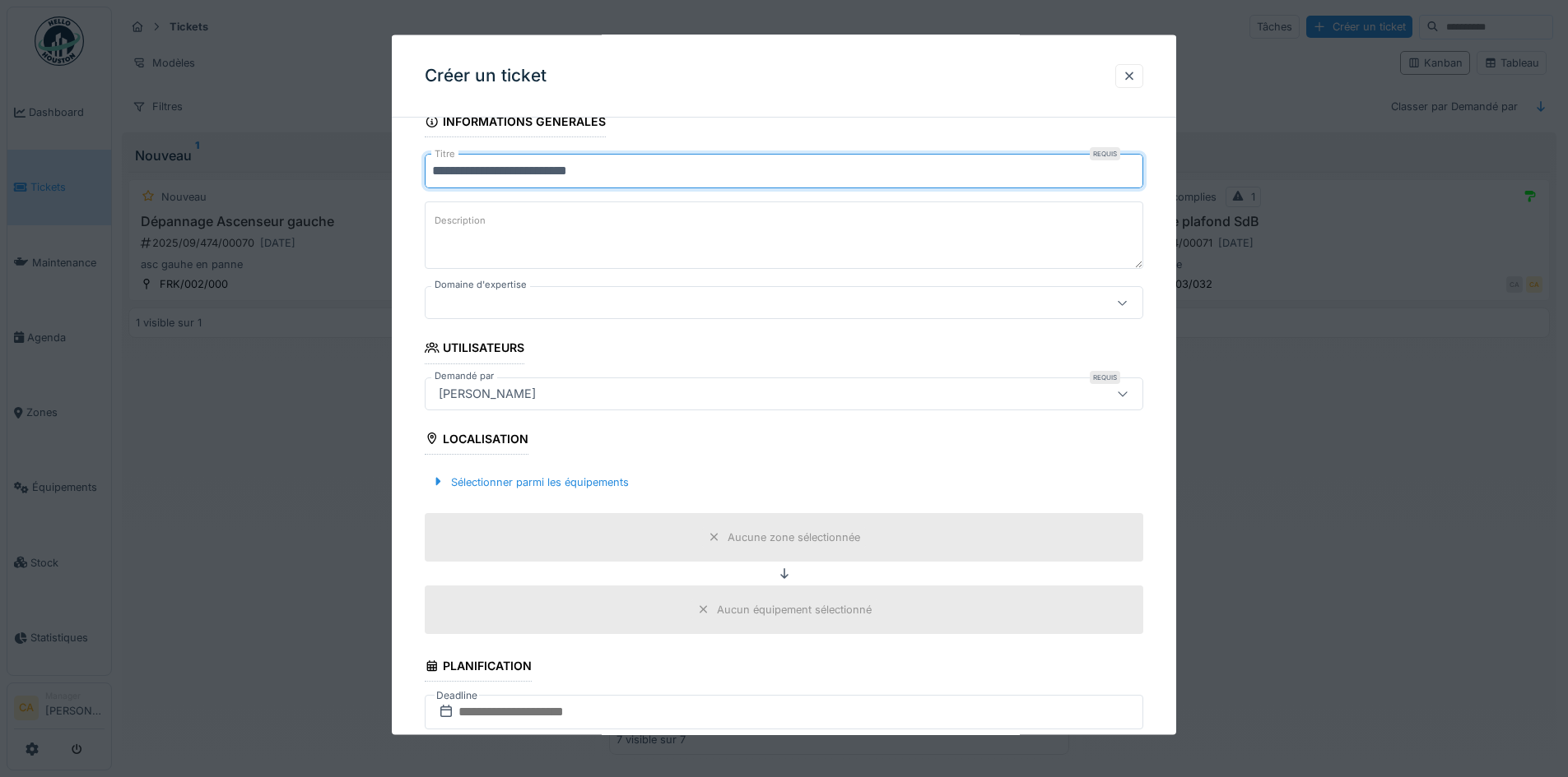
type input "**********"
click at [527, 380] on div "[PERSON_NAME]" at bounding box center [784, 393] width 719 height 33
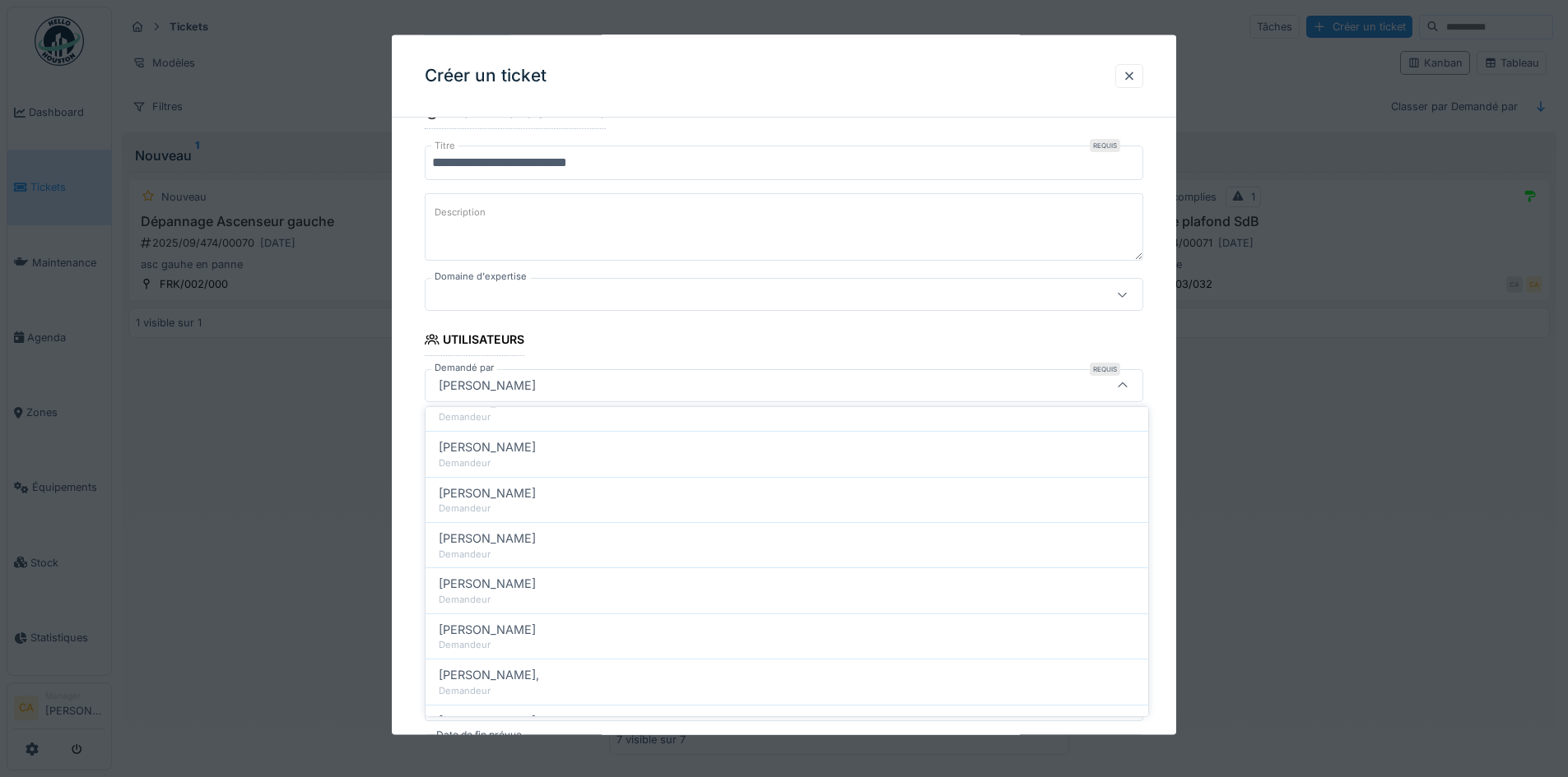
scroll to position [411, 0]
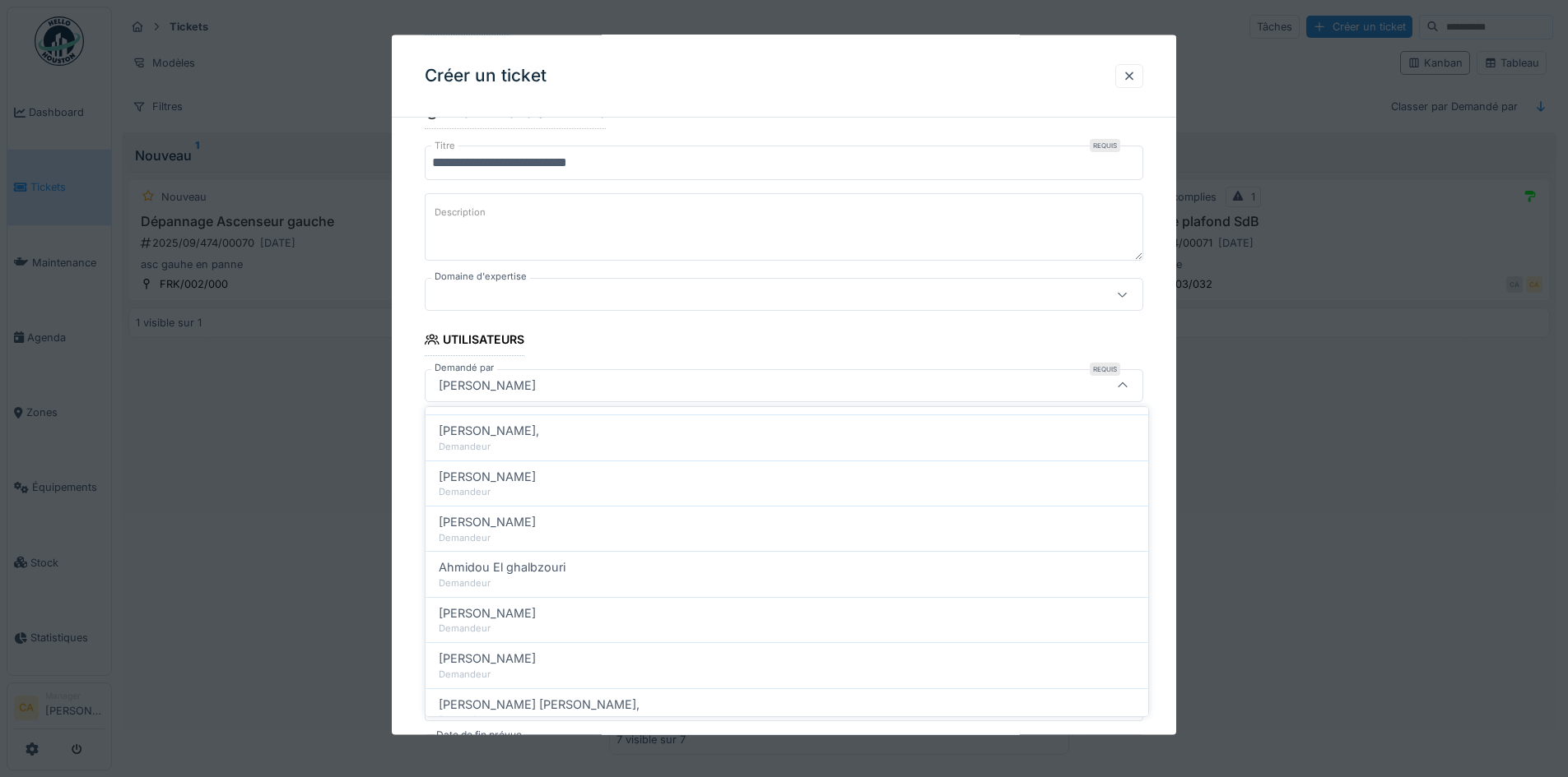
click at [547, 583] on div "Demandeur" at bounding box center [787, 584] width 696 height 14
type input "*****"
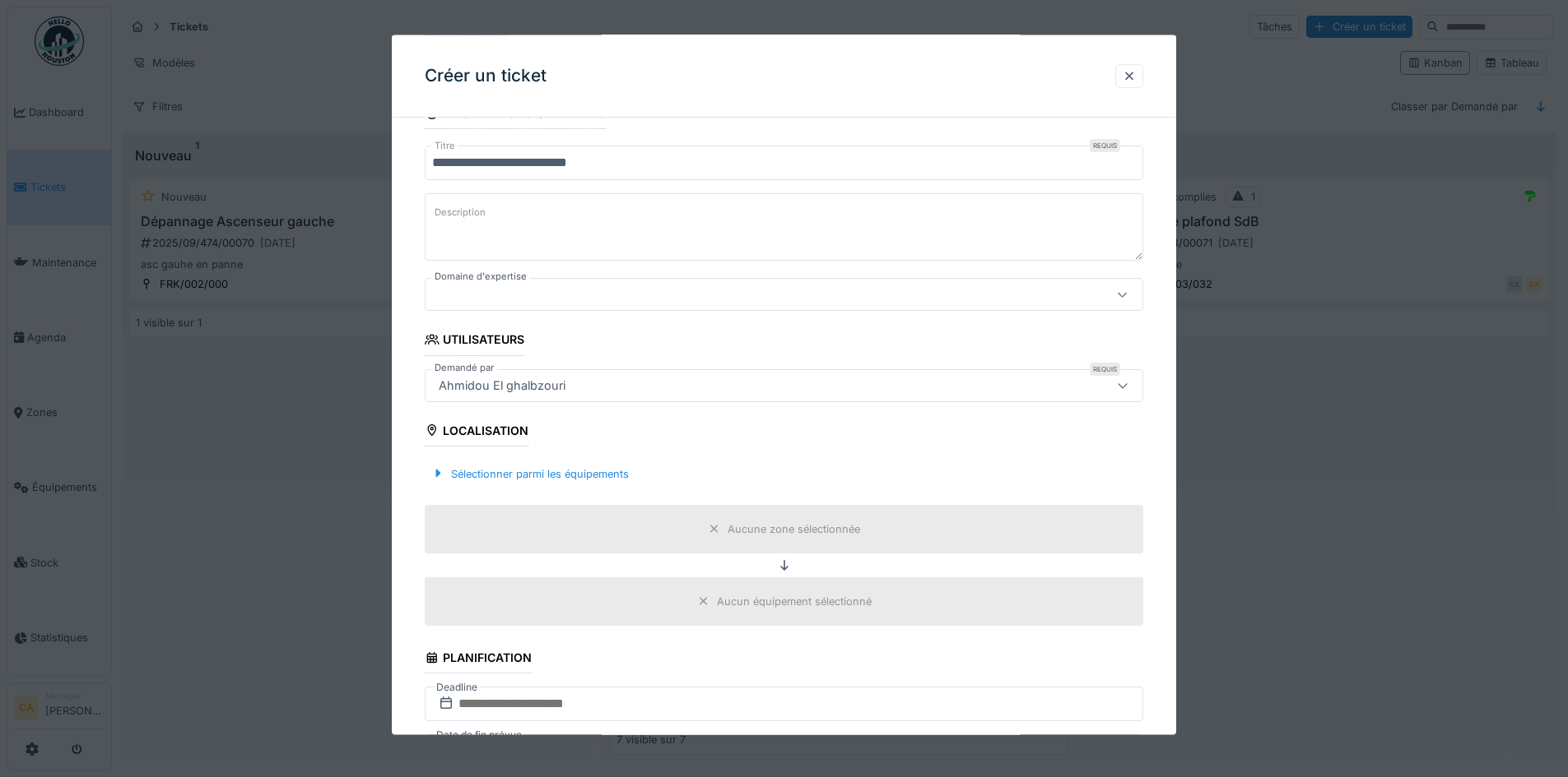
click at [743, 454] on div "Sélectionner parmi les équipements" at bounding box center [784, 472] width 719 height 48
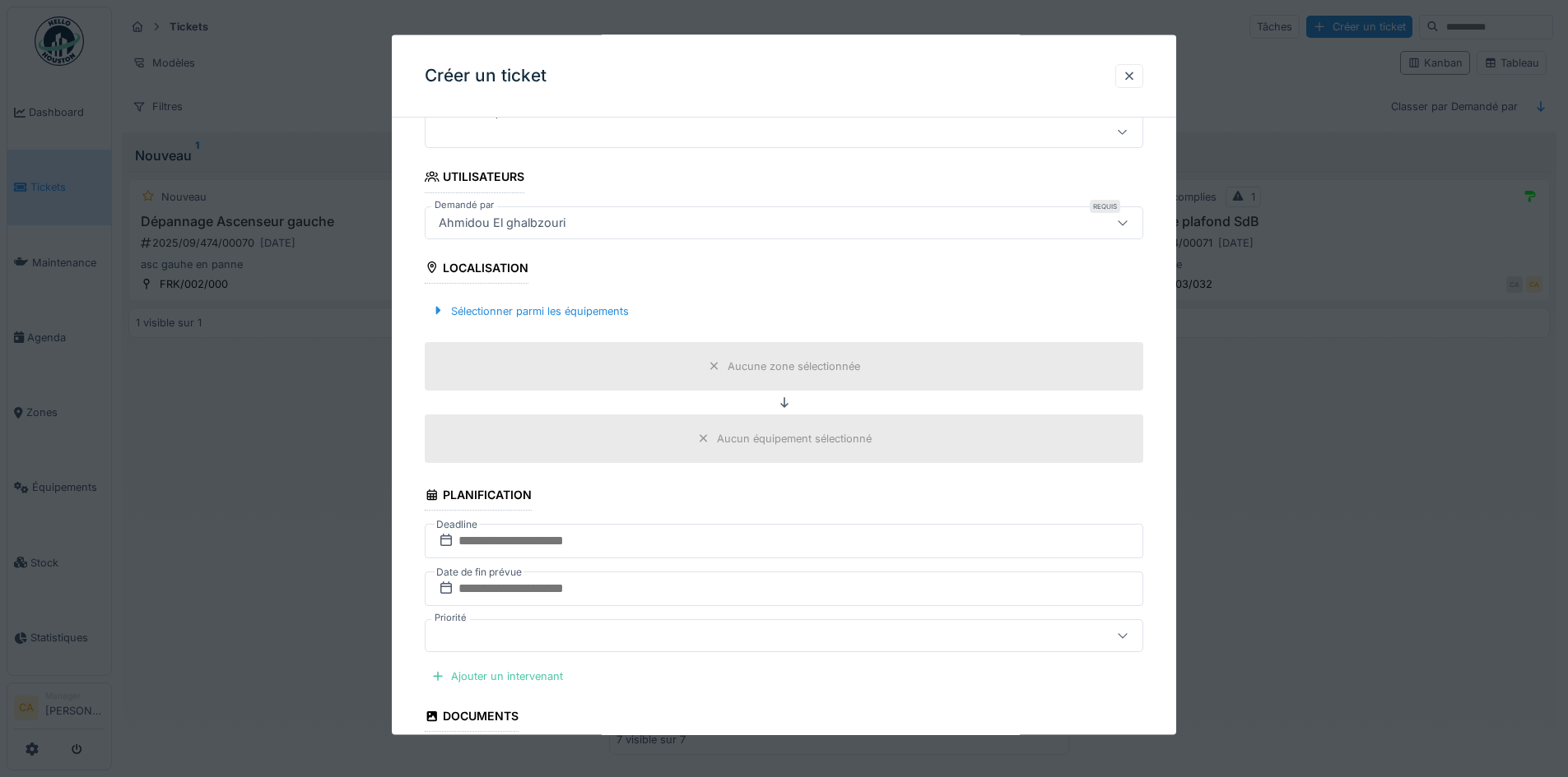
scroll to position [338, 0]
click at [726, 494] on fieldset "**********" at bounding box center [784, 425] width 719 height 1265
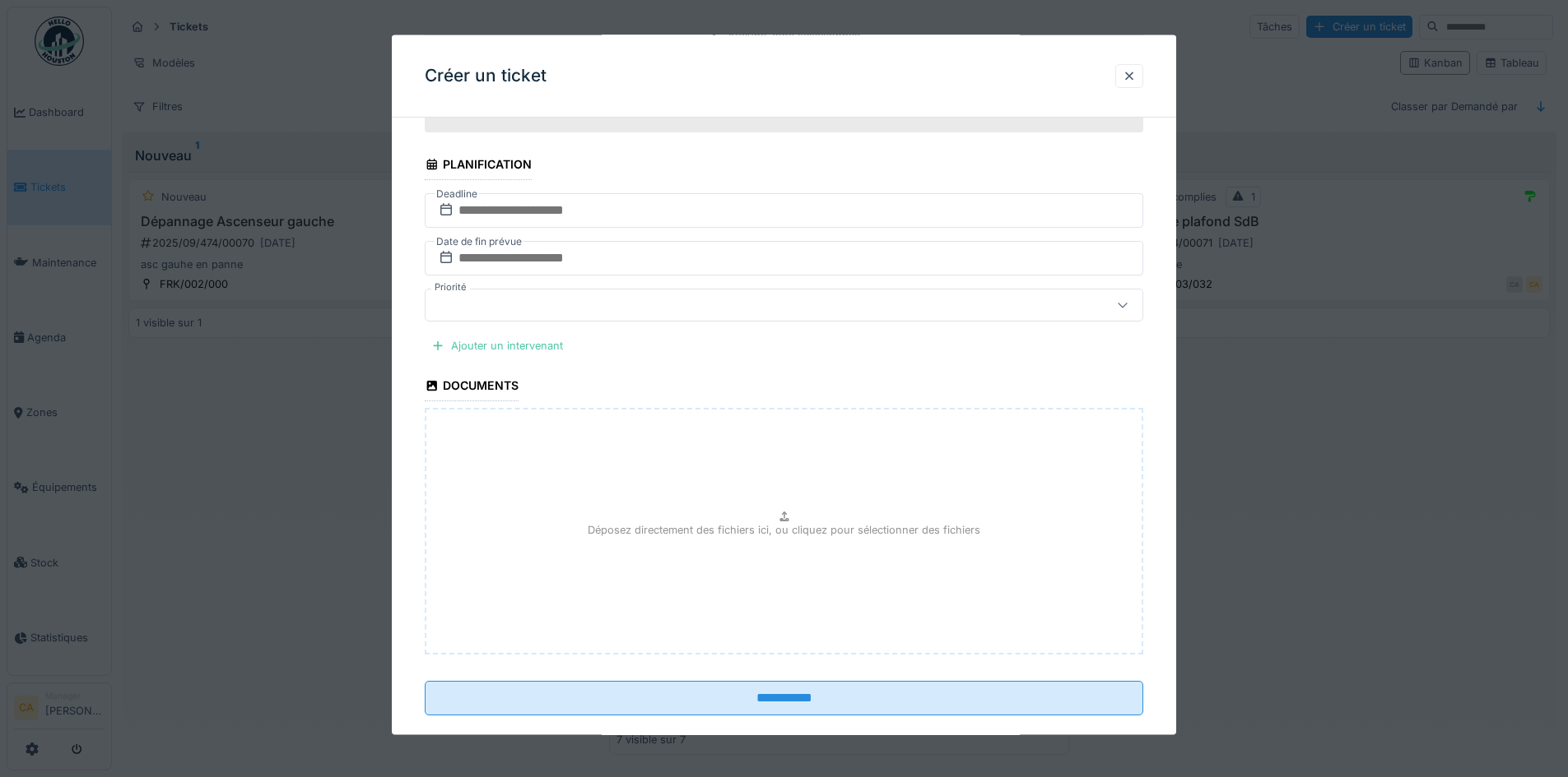
scroll to position [693, 0]
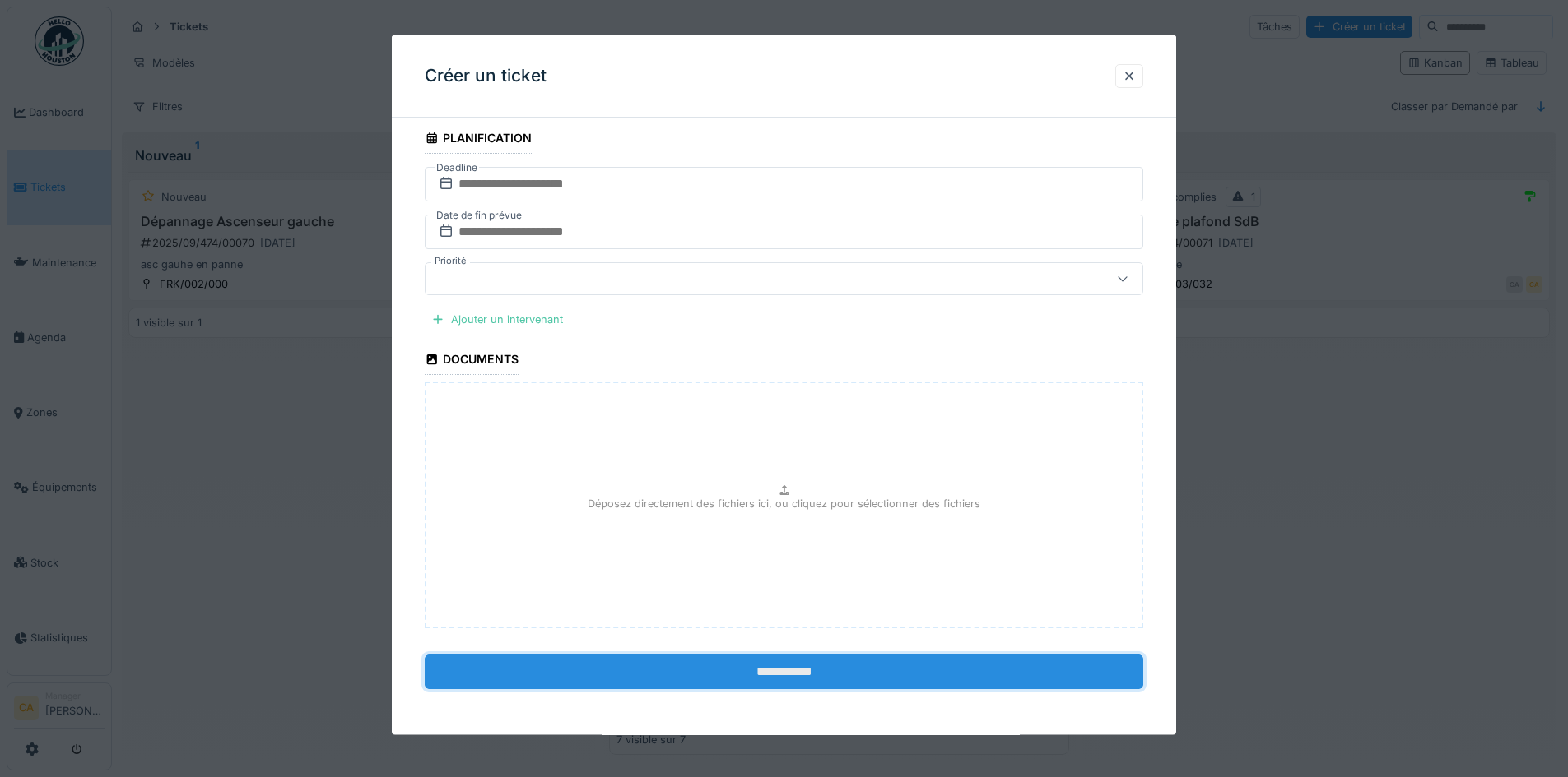
click at [746, 678] on input "**********" at bounding box center [784, 671] width 719 height 35
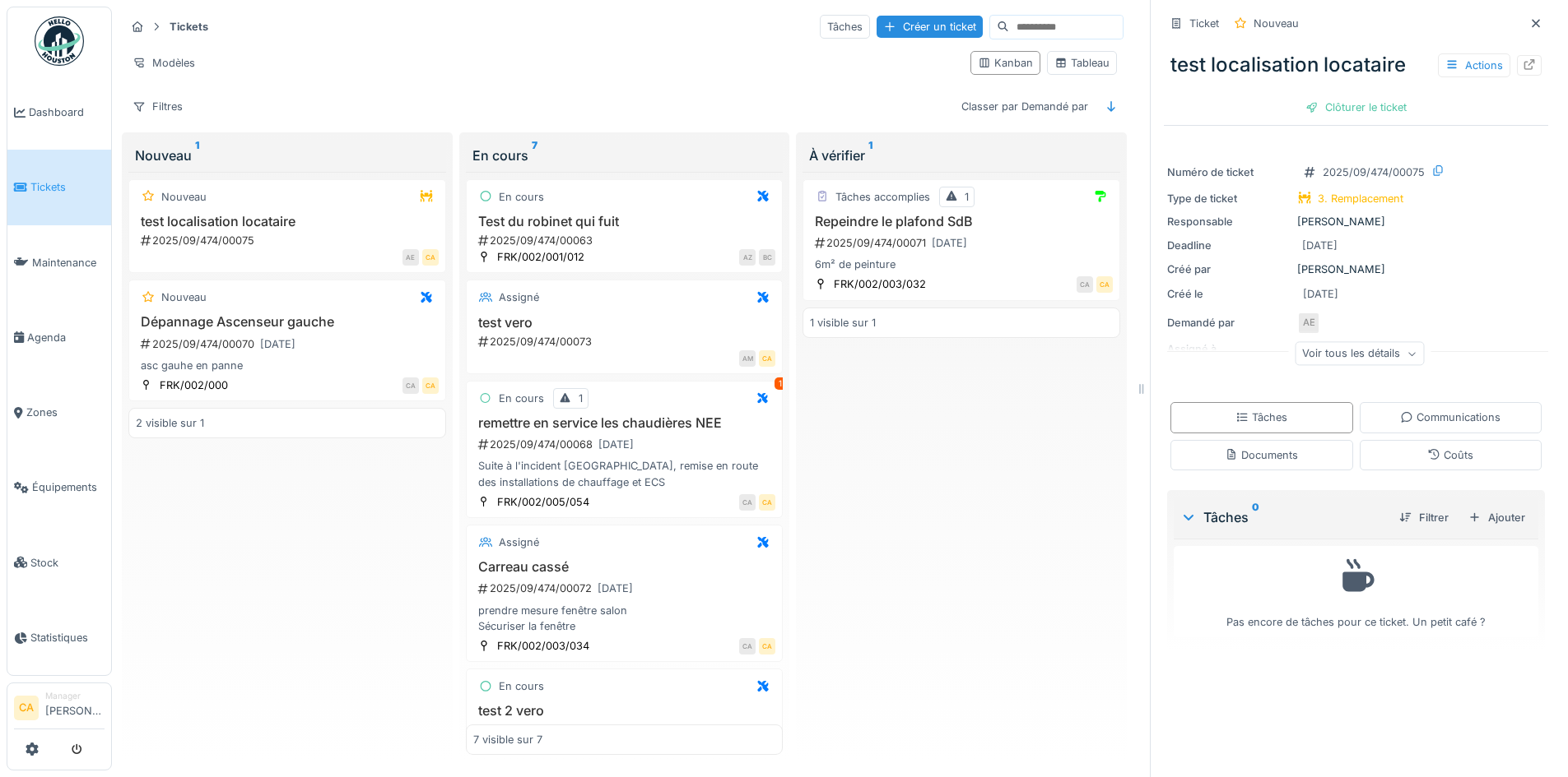
drag, startPoint x: 393, startPoint y: 631, endPoint x: 285, endPoint y: 519, distance: 155.6
click at [393, 631] on div "Nouveau test localisation locataire 2025/09/474/00075 AE CA Nouveau Dépannage A…" at bounding box center [287, 463] width 318 height 584
click at [18, 319] on link "Agenda" at bounding box center [59, 337] width 104 height 74
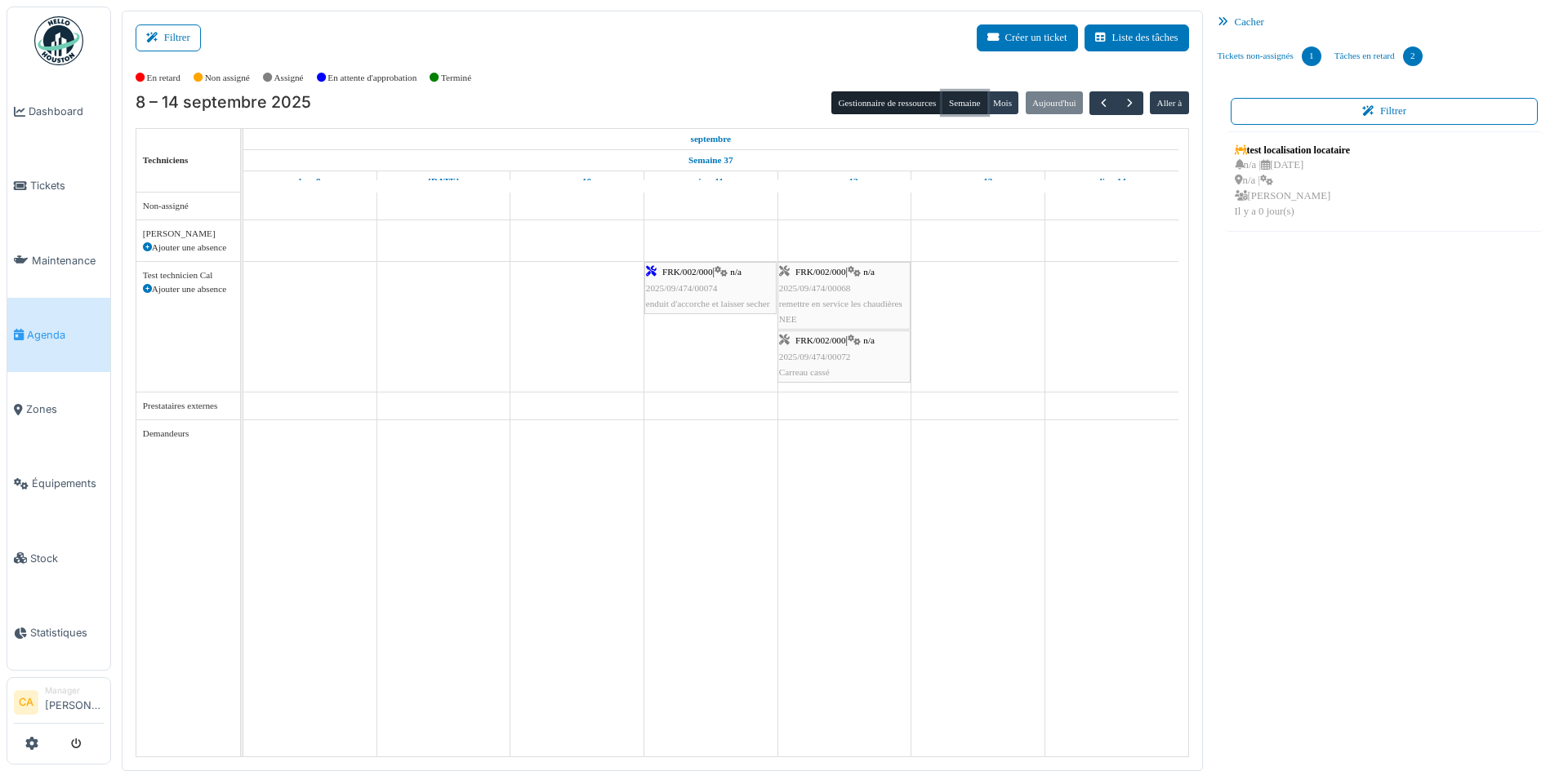
click at [963, 109] on button "Semaine" at bounding box center [965, 103] width 45 height 22
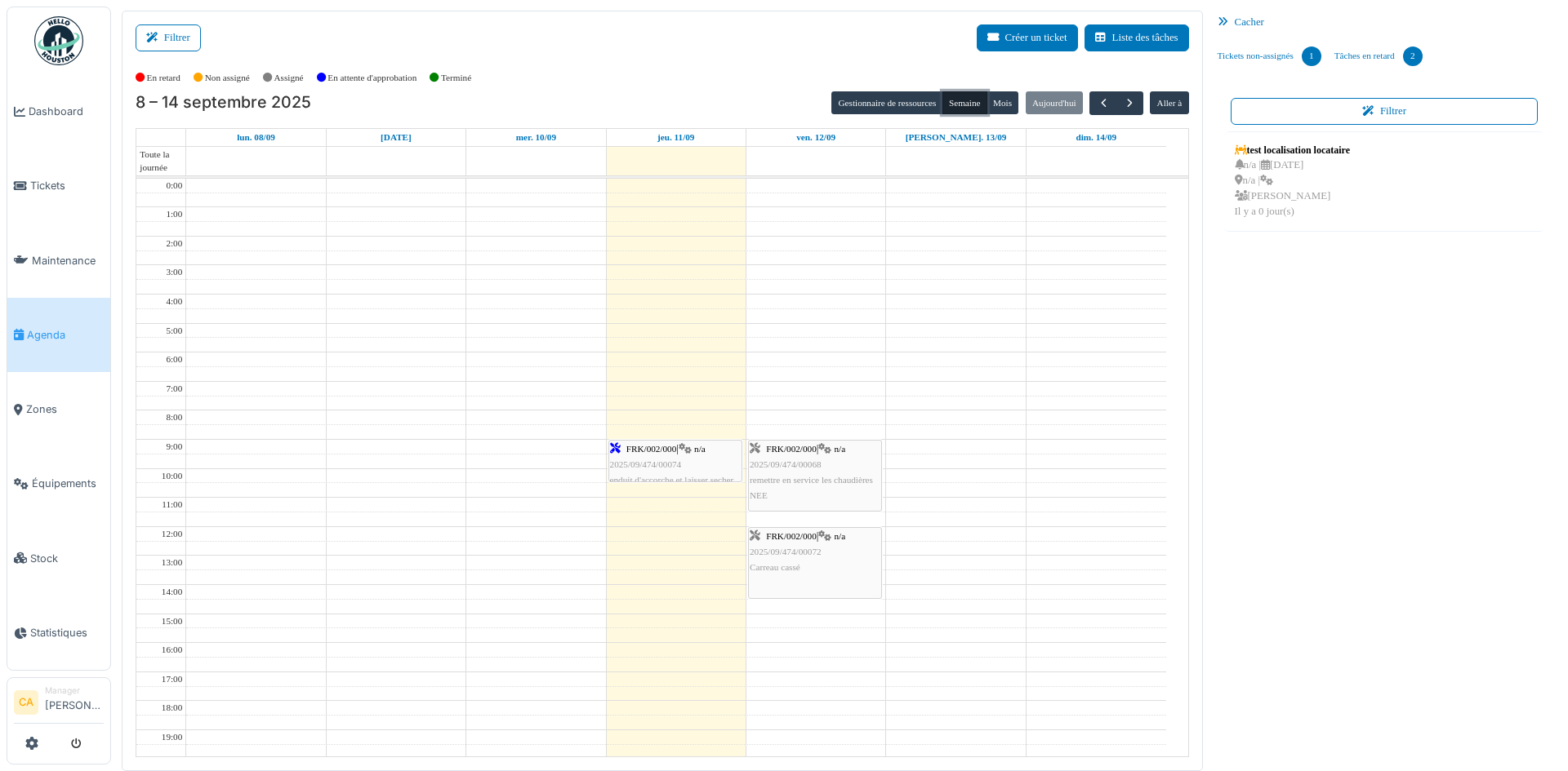
scroll to position [119, 0]
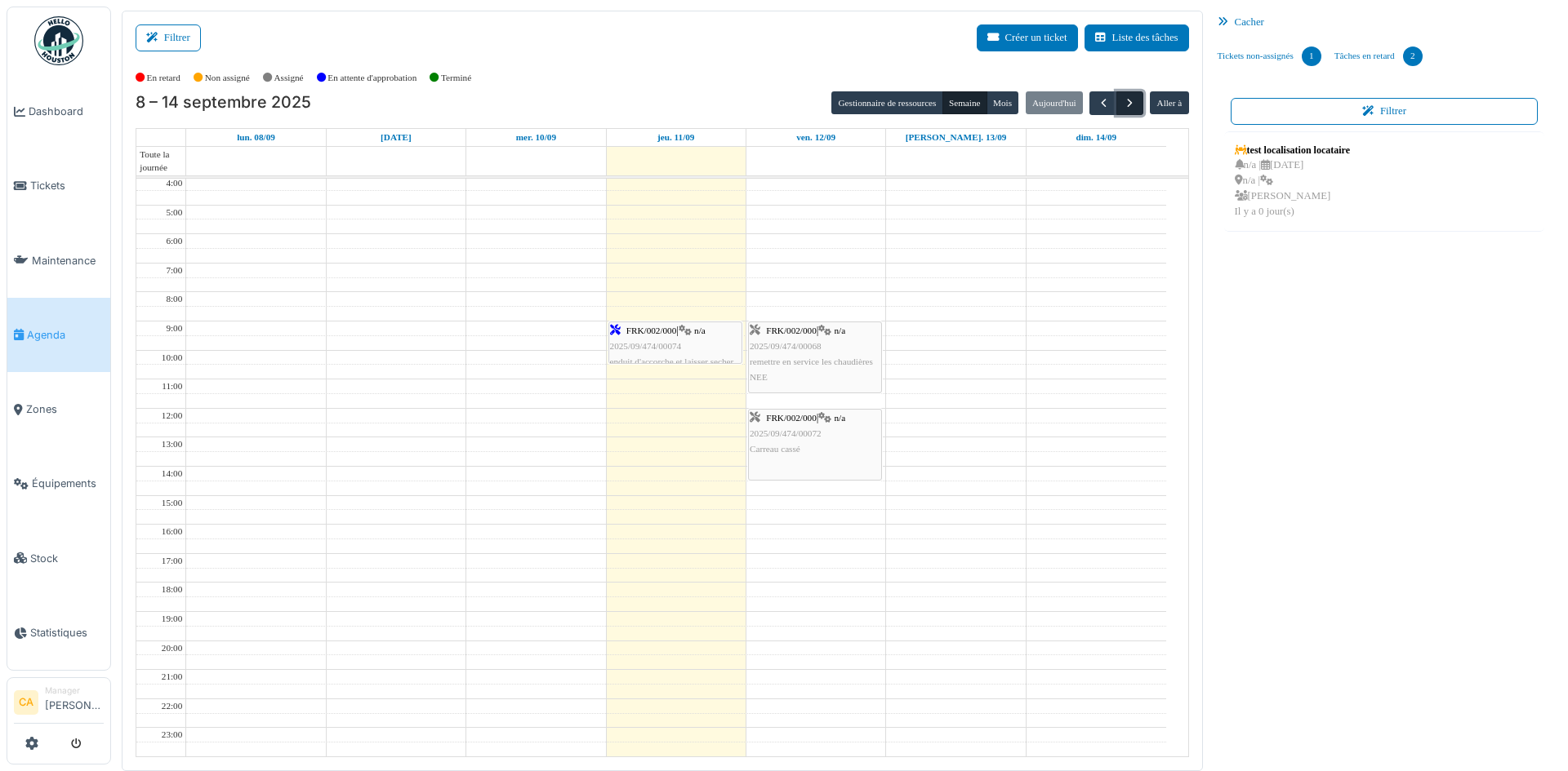
click at [1127, 100] on span "button" at bounding box center [1130, 103] width 14 height 14
